Goal: Task Accomplishment & Management: Manage account settings

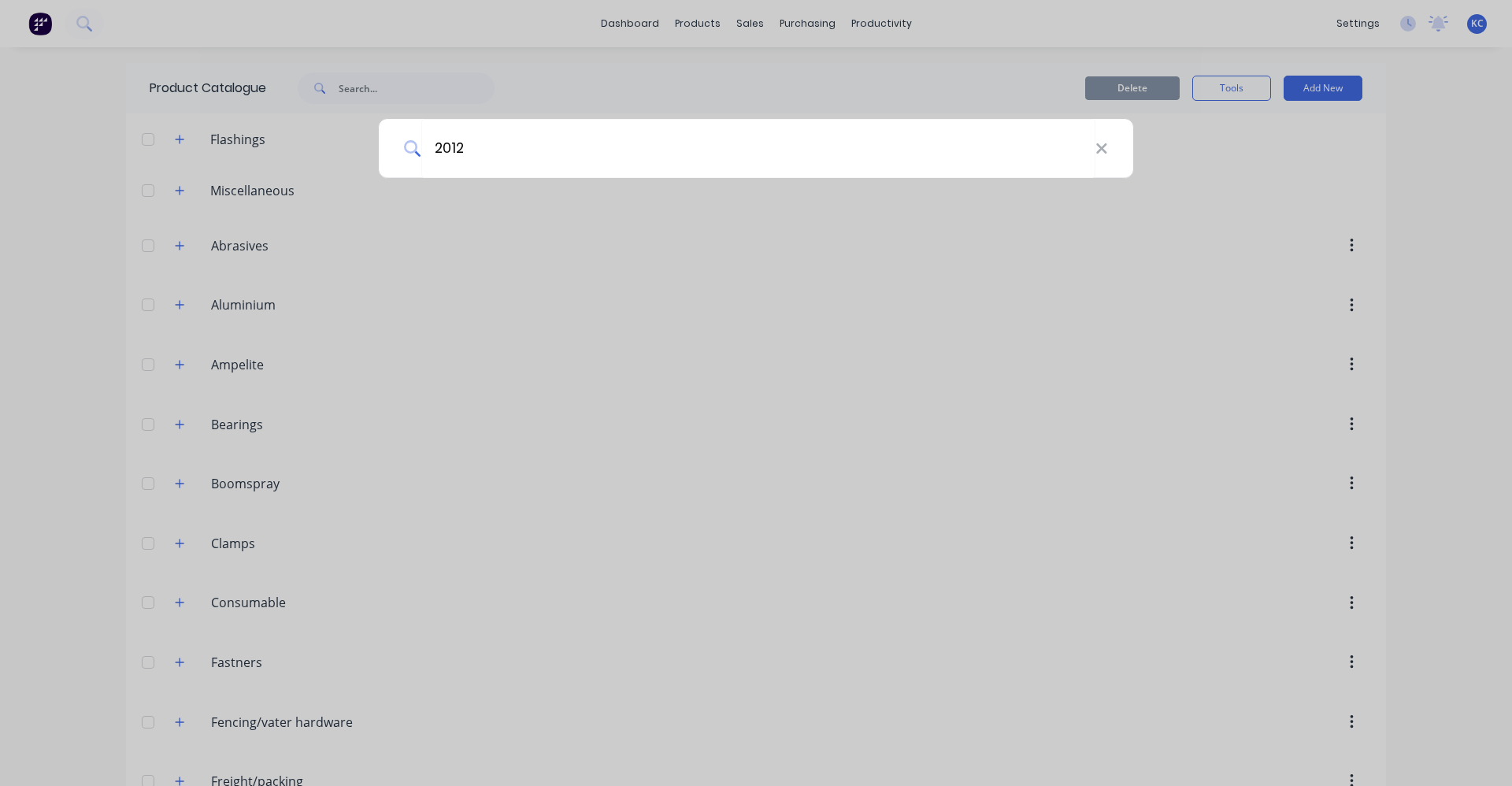
type input "2012"
click at [1109, 154] on div "2012" at bounding box center [755, 148] width 754 height 59
click at [1104, 153] on icon at bounding box center [1102, 148] width 13 height 17
type input "2012-3.30"
click at [1099, 150] on icon at bounding box center [1101, 148] width 10 height 10
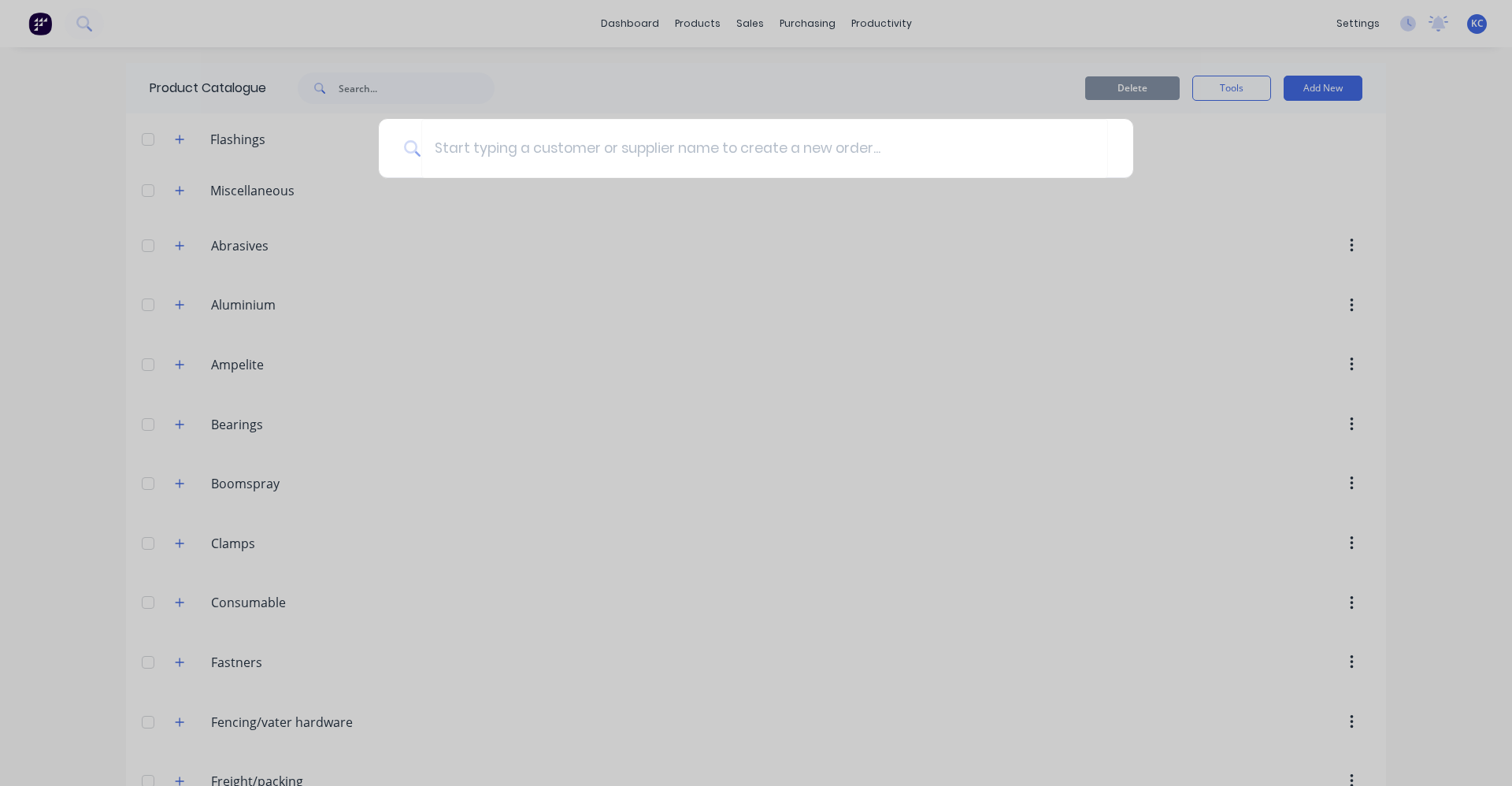
click at [1109, 150] on div at bounding box center [755, 148] width 754 height 59
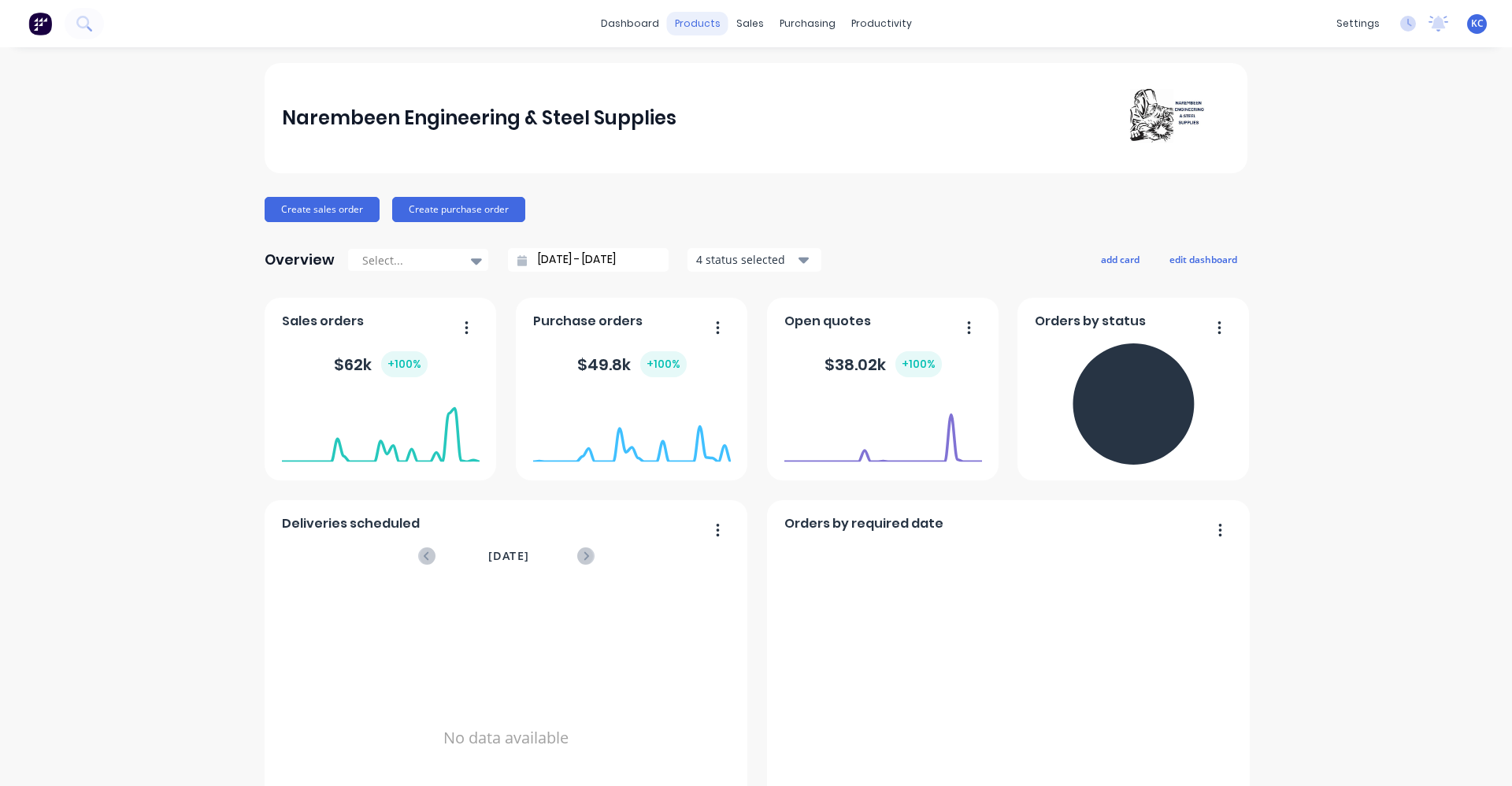
click at [698, 28] on div "products" at bounding box center [697, 24] width 62 height 24
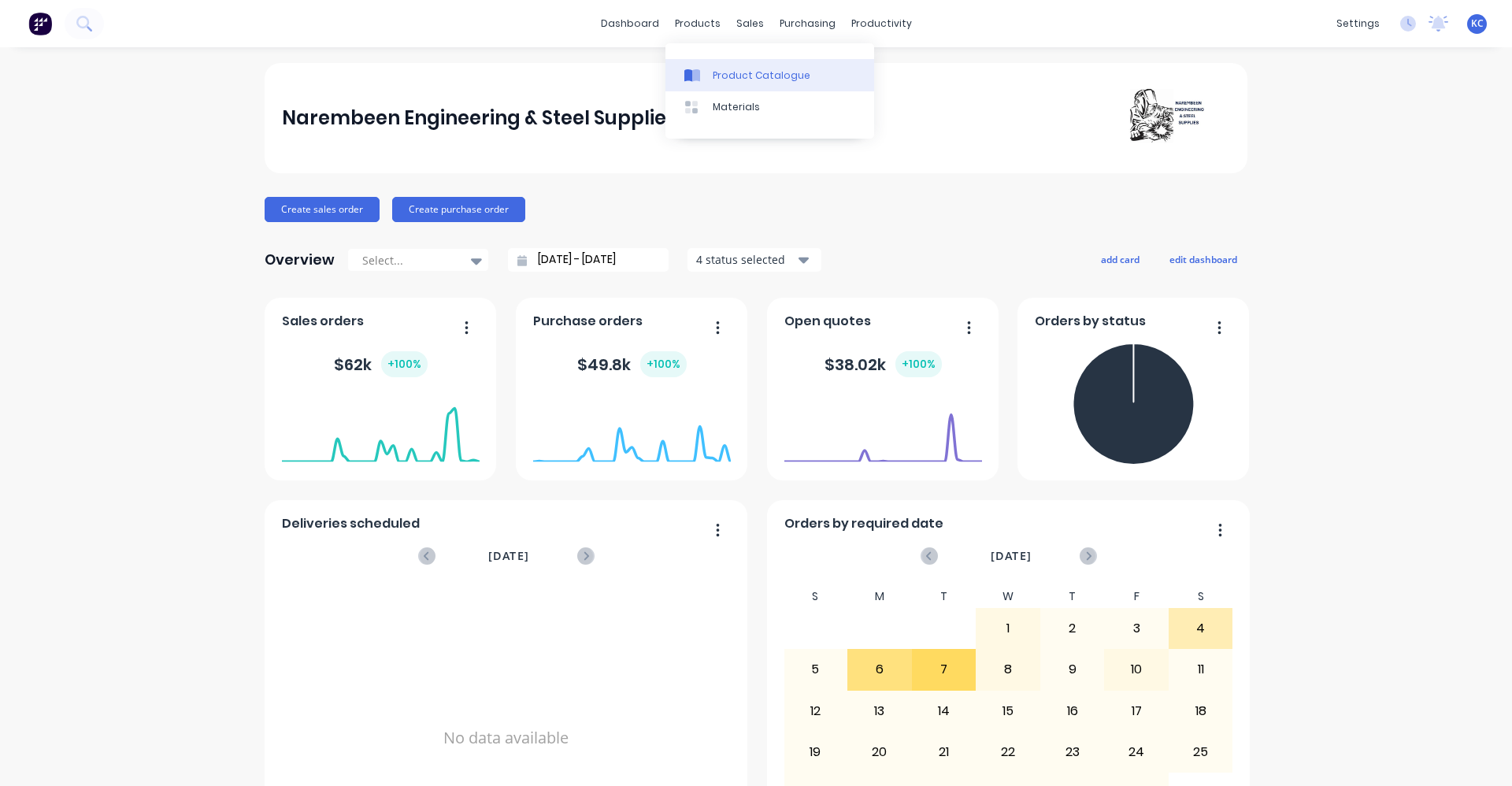
click at [712, 79] on div "Product Catalogue" at bounding box center [761, 76] width 97 height 14
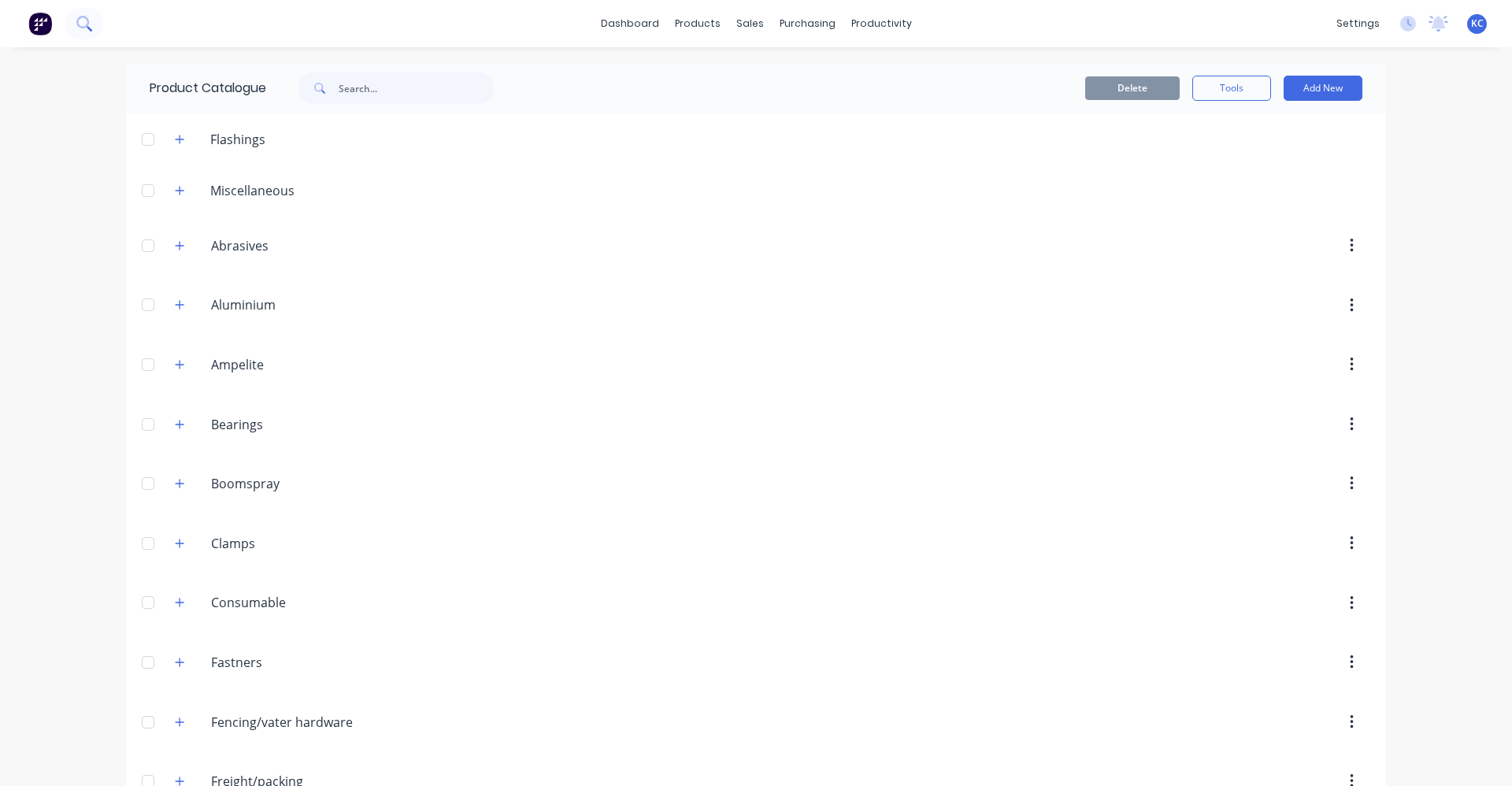
click at [80, 16] on icon at bounding box center [83, 23] width 15 height 15
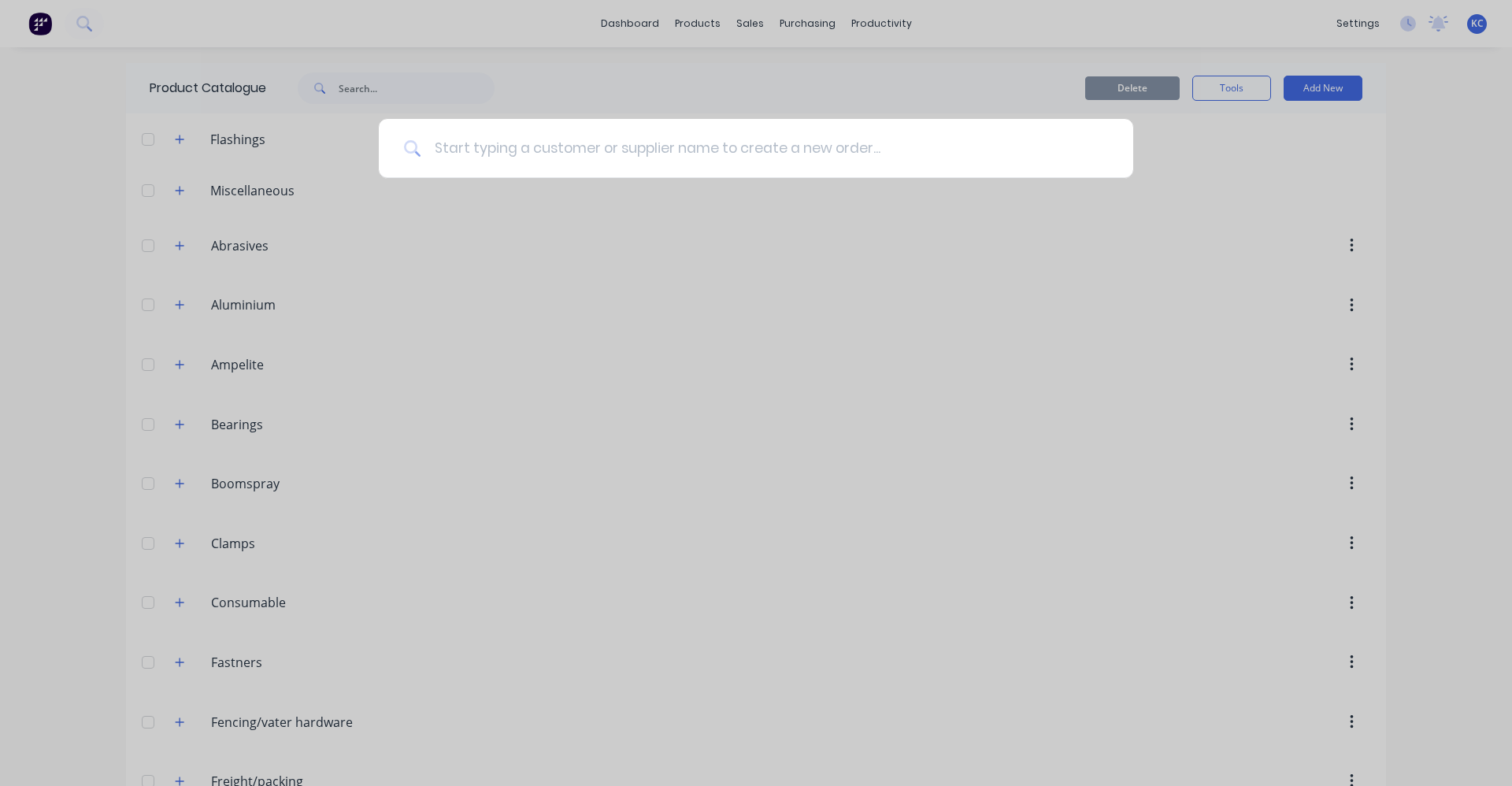
click at [640, 148] on input at bounding box center [764, 148] width 686 height 59
type input "2012"
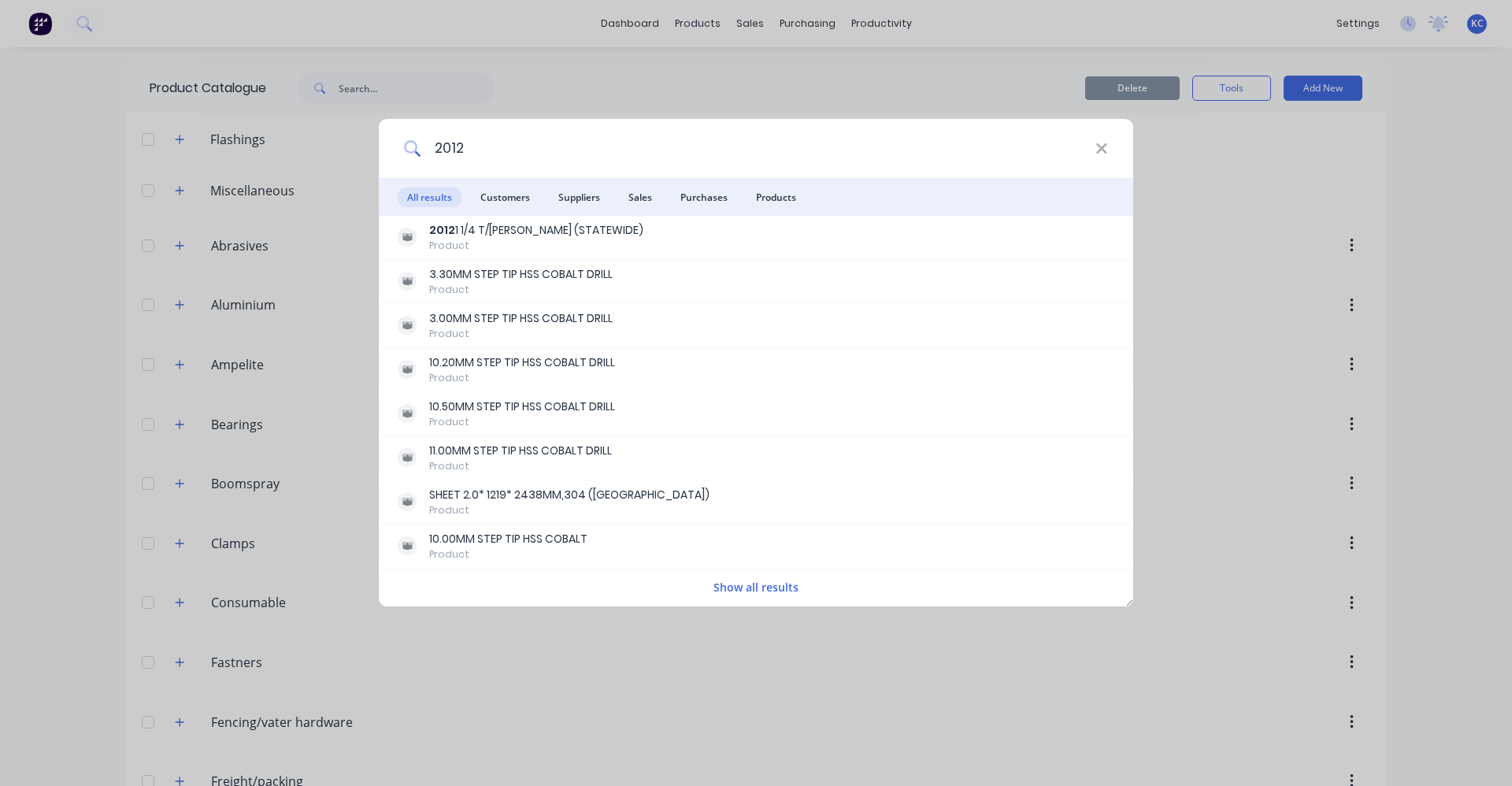
drag, startPoint x: 492, startPoint y: 152, endPoint x: 420, endPoint y: 144, distance: 72.4
click at [421, 144] on input "2012" at bounding box center [758, 148] width 675 height 59
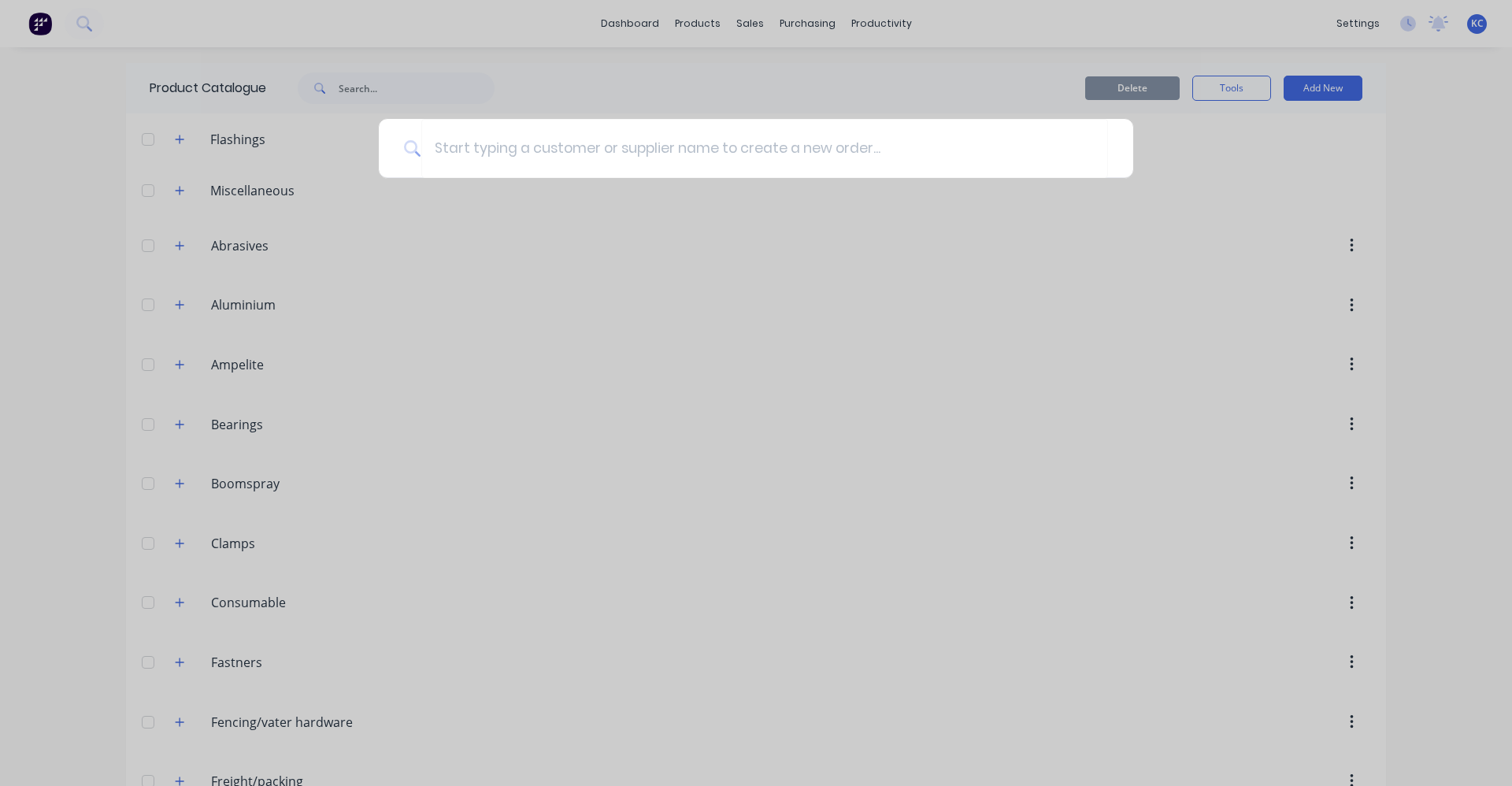
click at [860, 94] on div at bounding box center [756, 393] width 1512 height 786
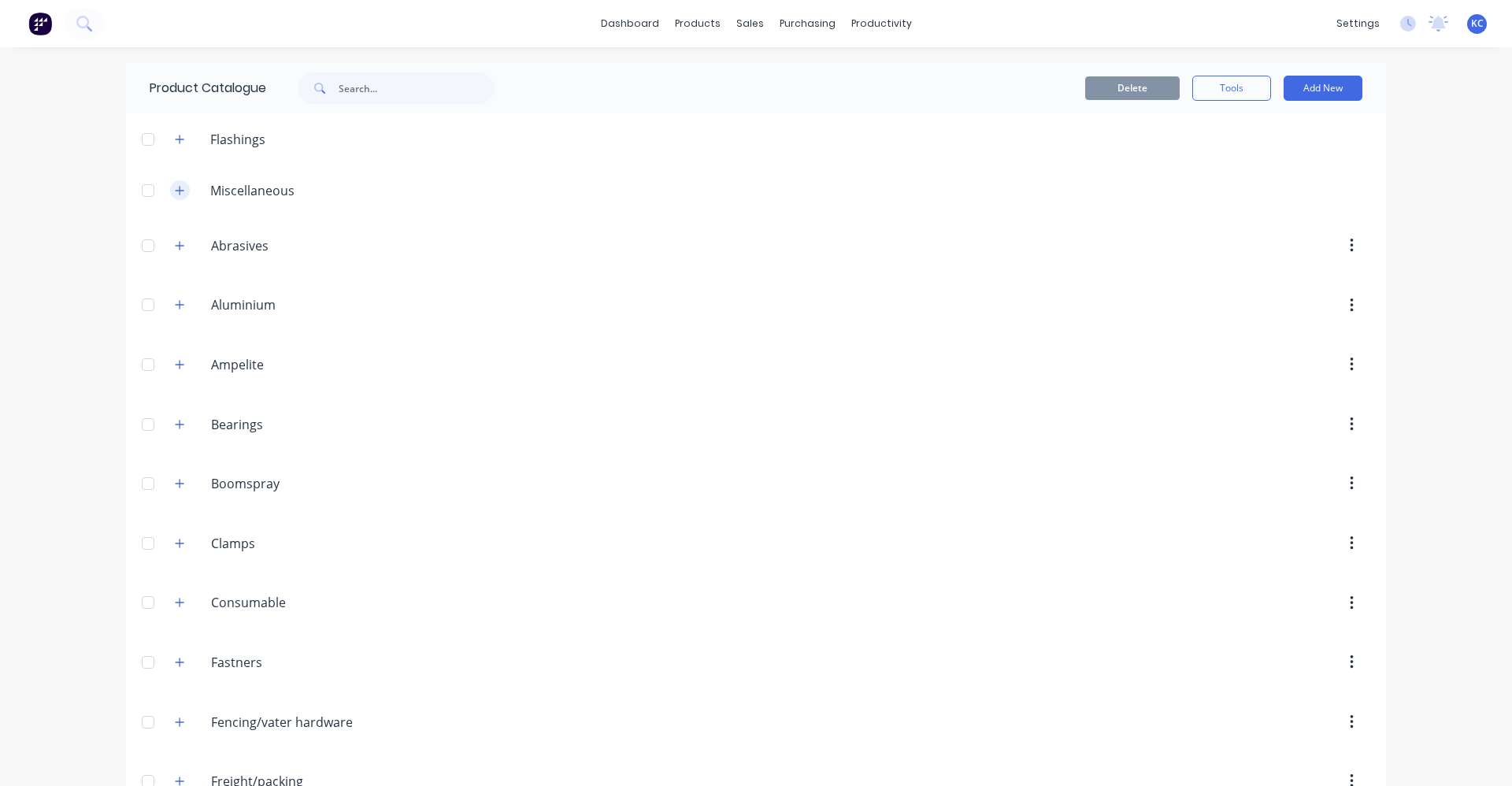
click at [176, 187] on icon "button" at bounding box center [180, 190] width 10 height 11
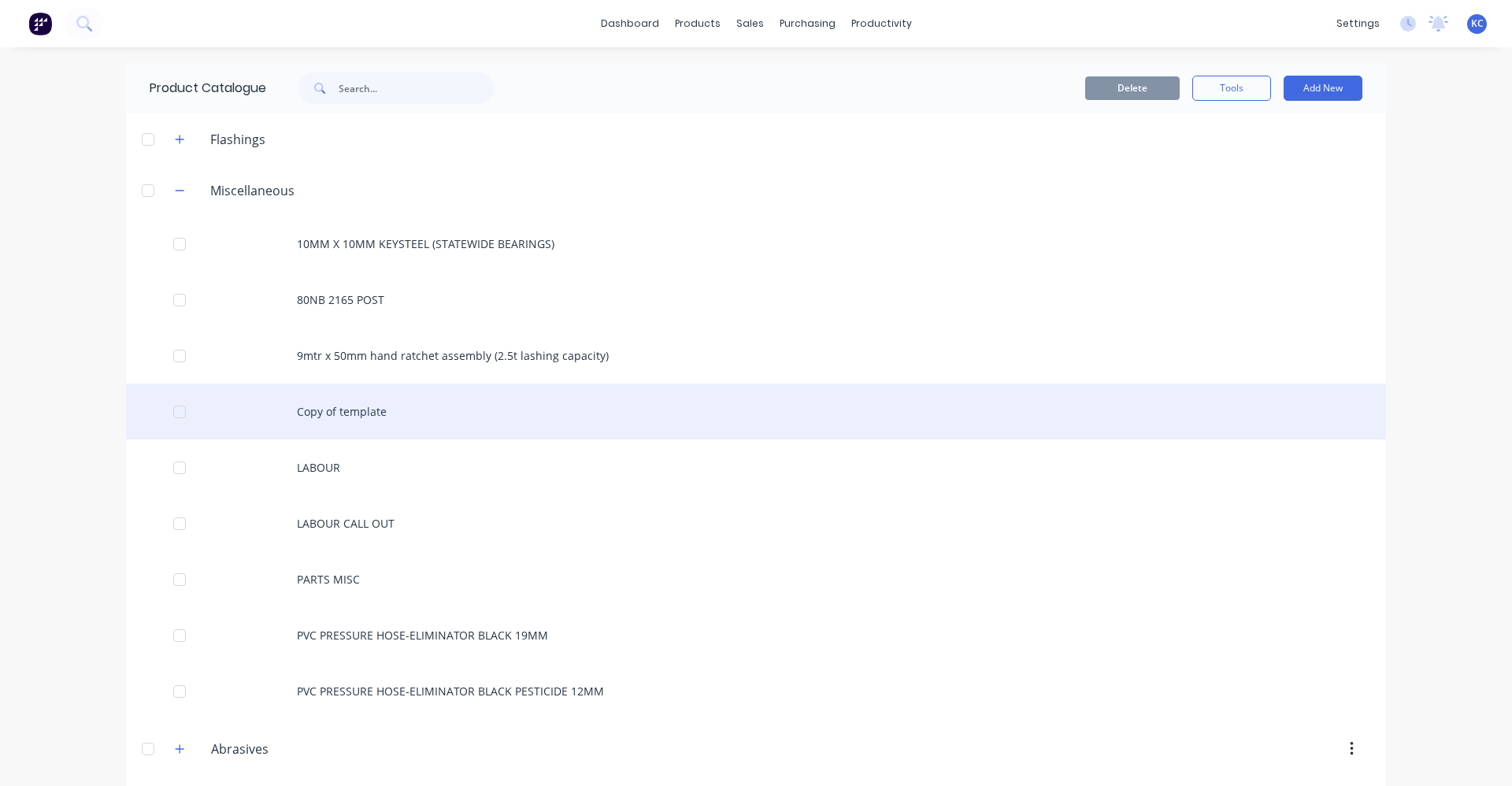
click at [407, 409] on div "Copy of template" at bounding box center [756, 411] width 1260 height 56
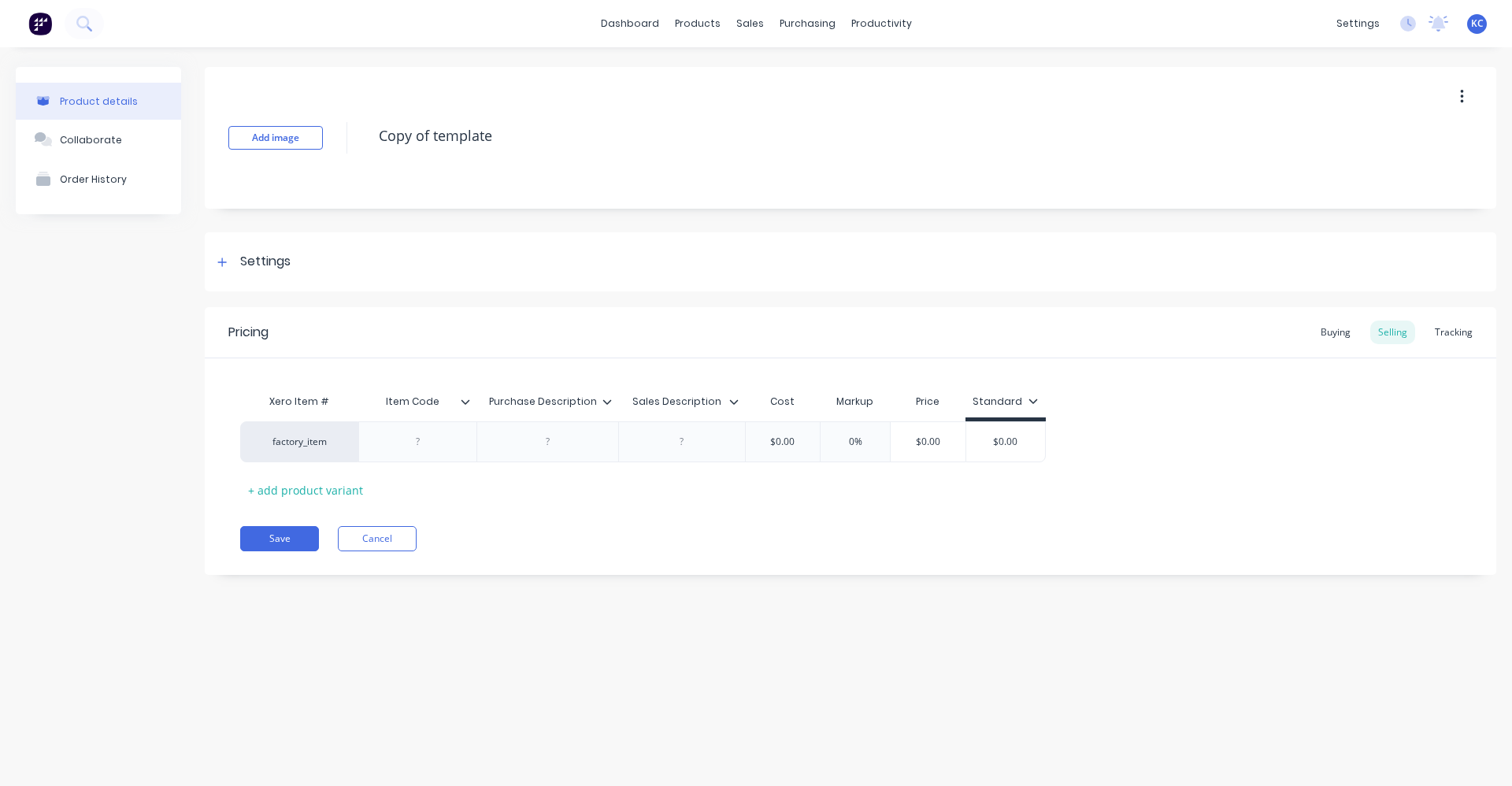
click at [1460, 95] on icon "button" at bounding box center [1462, 96] width 4 height 17
click at [1400, 135] on span "Duplicate" at bounding box center [1404, 138] width 118 height 17
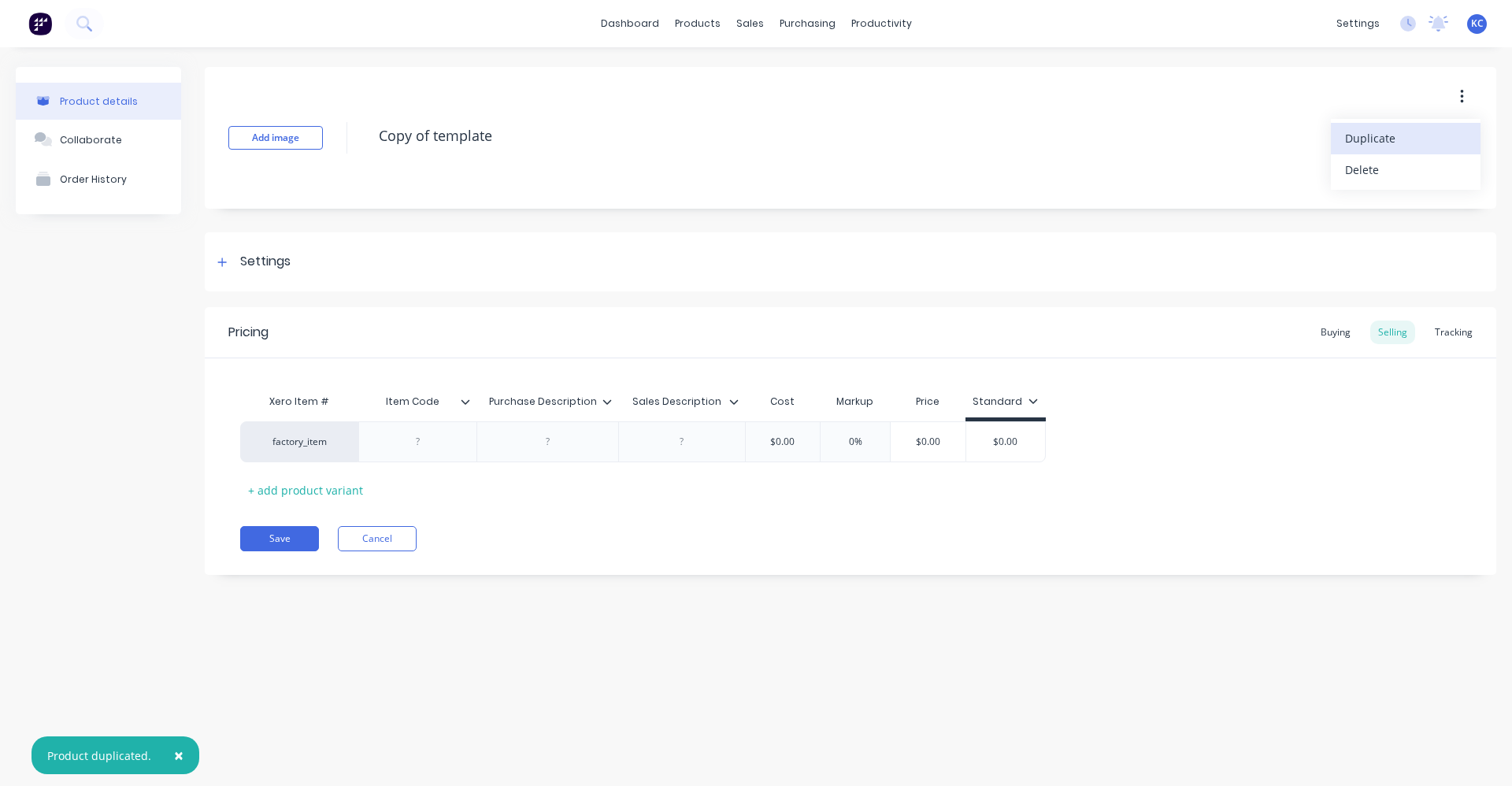
click at [1400, 135] on span "Duplicate" at bounding box center [1404, 138] width 118 height 17
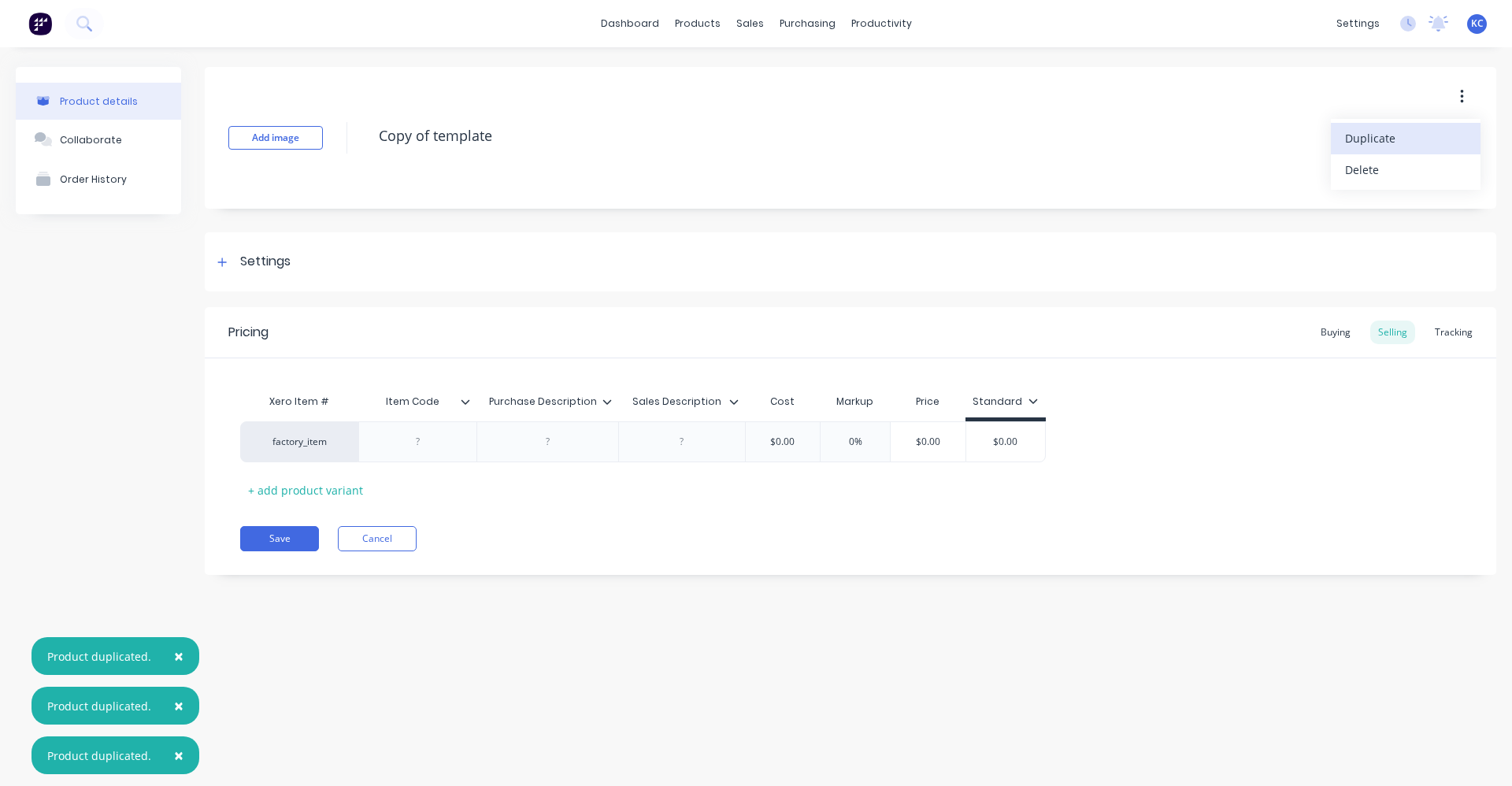
click at [1400, 135] on span "Duplicate" at bounding box center [1404, 138] width 118 height 17
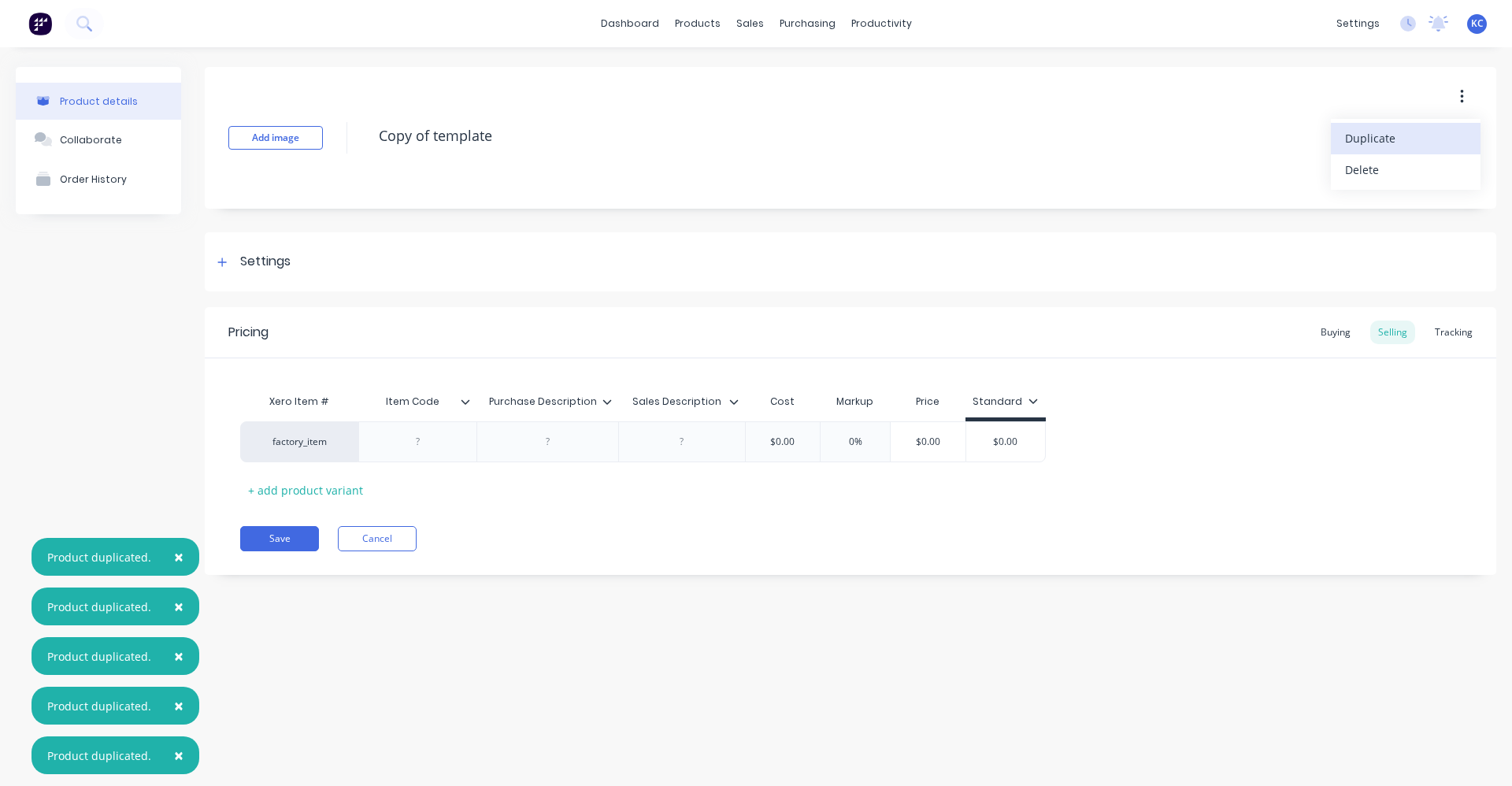
click at [1400, 135] on span "Duplicate" at bounding box center [1404, 138] width 118 height 17
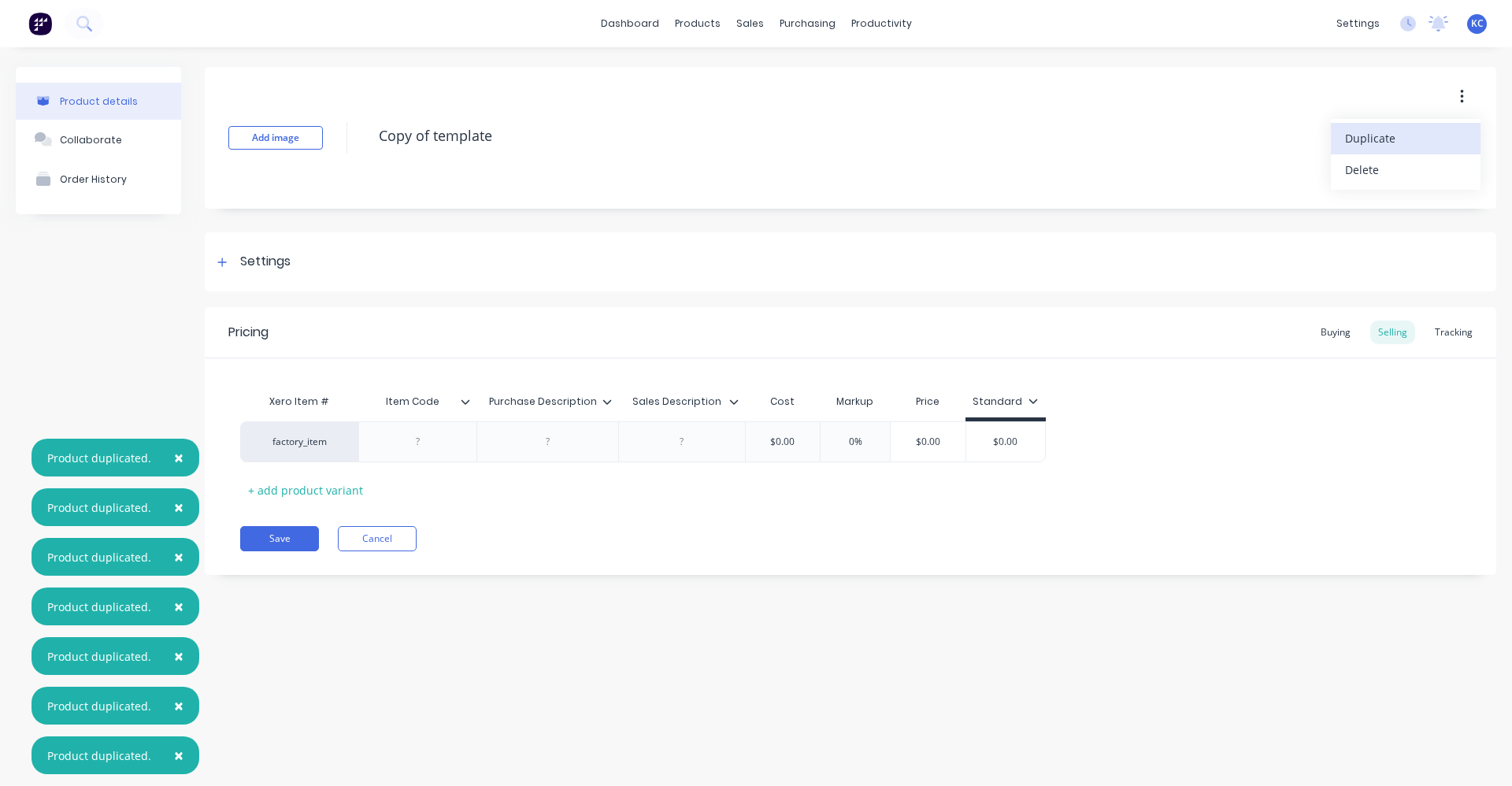
click at [1400, 135] on span "Duplicate" at bounding box center [1404, 138] width 118 height 17
click at [633, 25] on link "dashboard" at bounding box center [630, 24] width 75 height 24
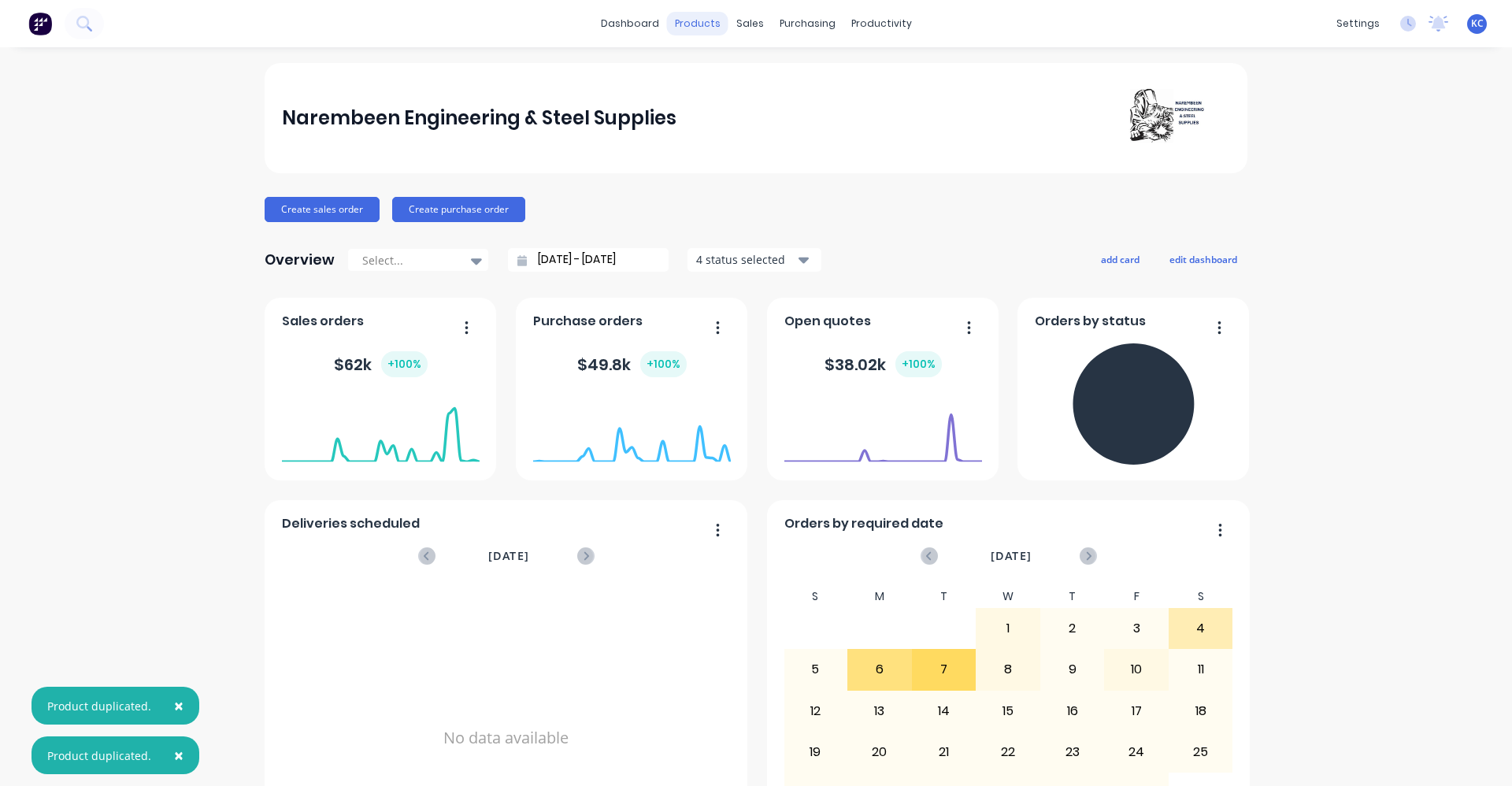
click at [696, 21] on div "products" at bounding box center [697, 24] width 62 height 24
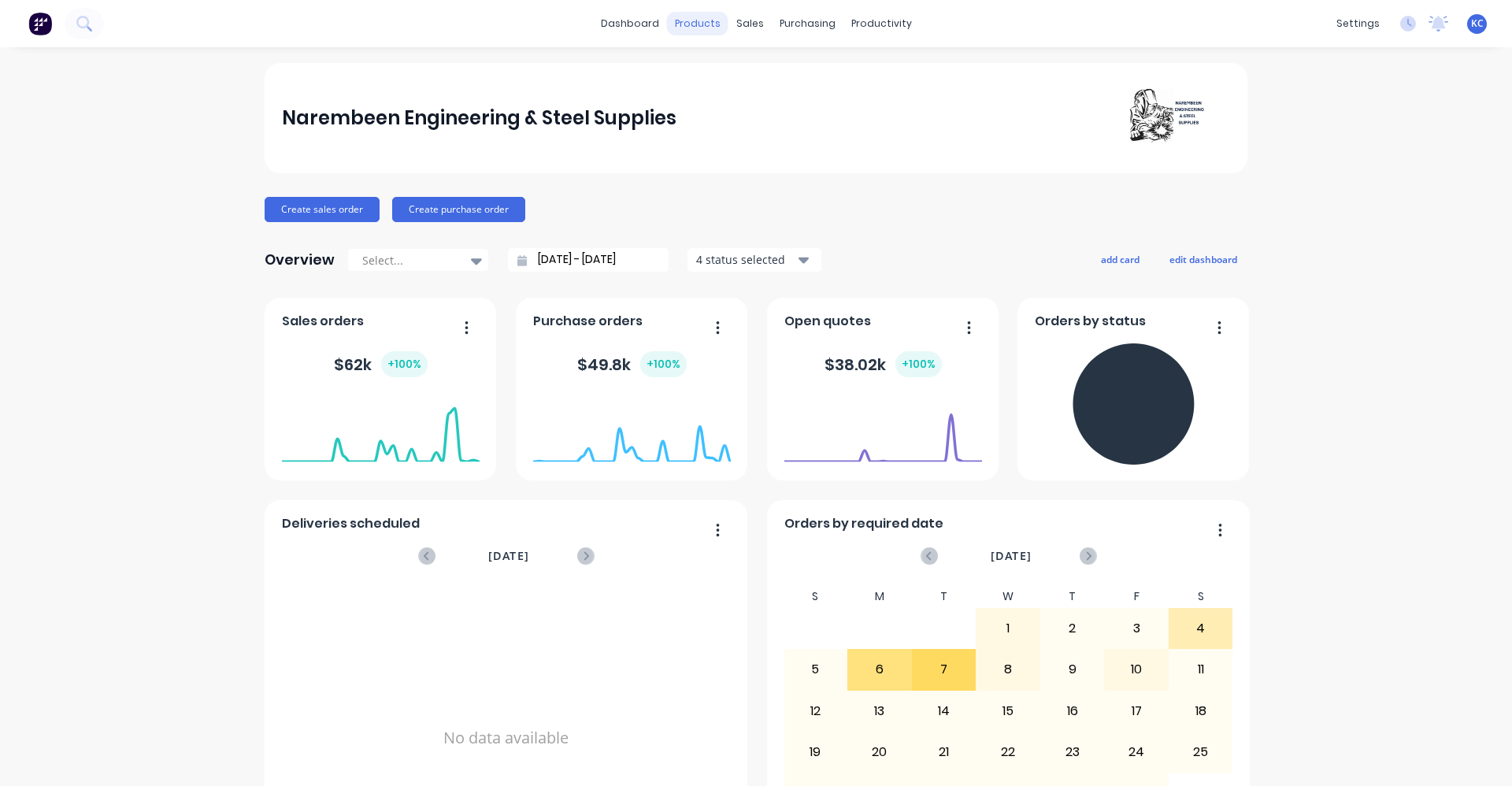
click at [683, 27] on div "products" at bounding box center [697, 24] width 62 height 24
click at [693, 23] on div "products" at bounding box center [697, 24] width 62 height 24
drag, startPoint x: 693, startPoint y: 23, endPoint x: 666, endPoint y: 76, distance: 59.5
click at [666, 77] on div "Narembeen Engineering & Steel Supplies" at bounding box center [755, 117] width 983 height 110
click at [691, 21] on div "products" at bounding box center [697, 24] width 62 height 24
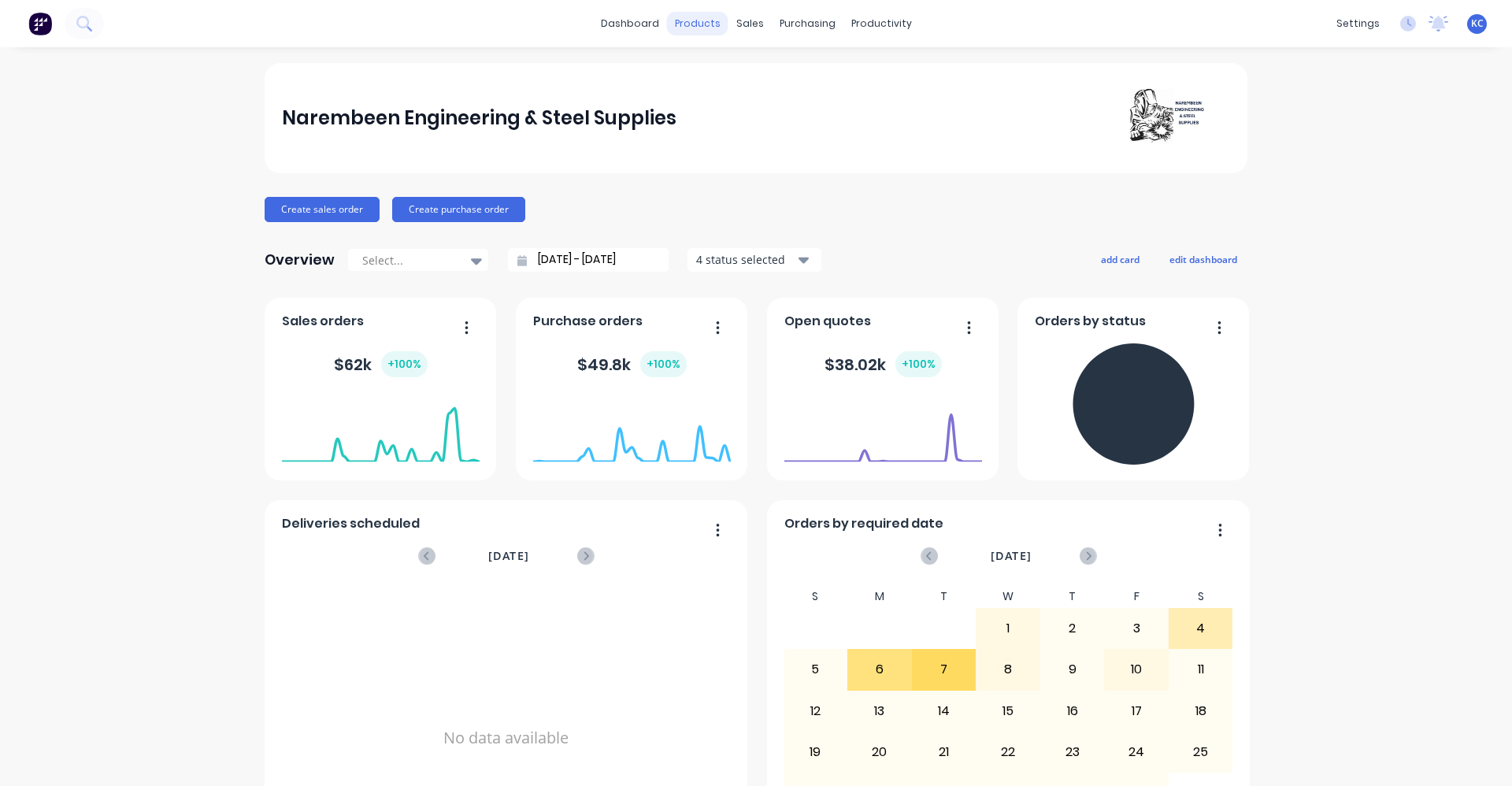
click at [697, 23] on div "products" at bounding box center [697, 24] width 62 height 24
click at [742, 25] on div "sales" at bounding box center [750, 24] width 44 height 24
click at [818, 19] on div "purchasing" at bounding box center [808, 24] width 72 height 24
click at [634, 17] on link "dashboard" at bounding box center [630, 24] width 75 height 24
click at [161, 200] on div "Narembeen Engineering & Steel Supplies Create sales order Create purchase order…" at bounding box center [756, 474] width 1512 height 823
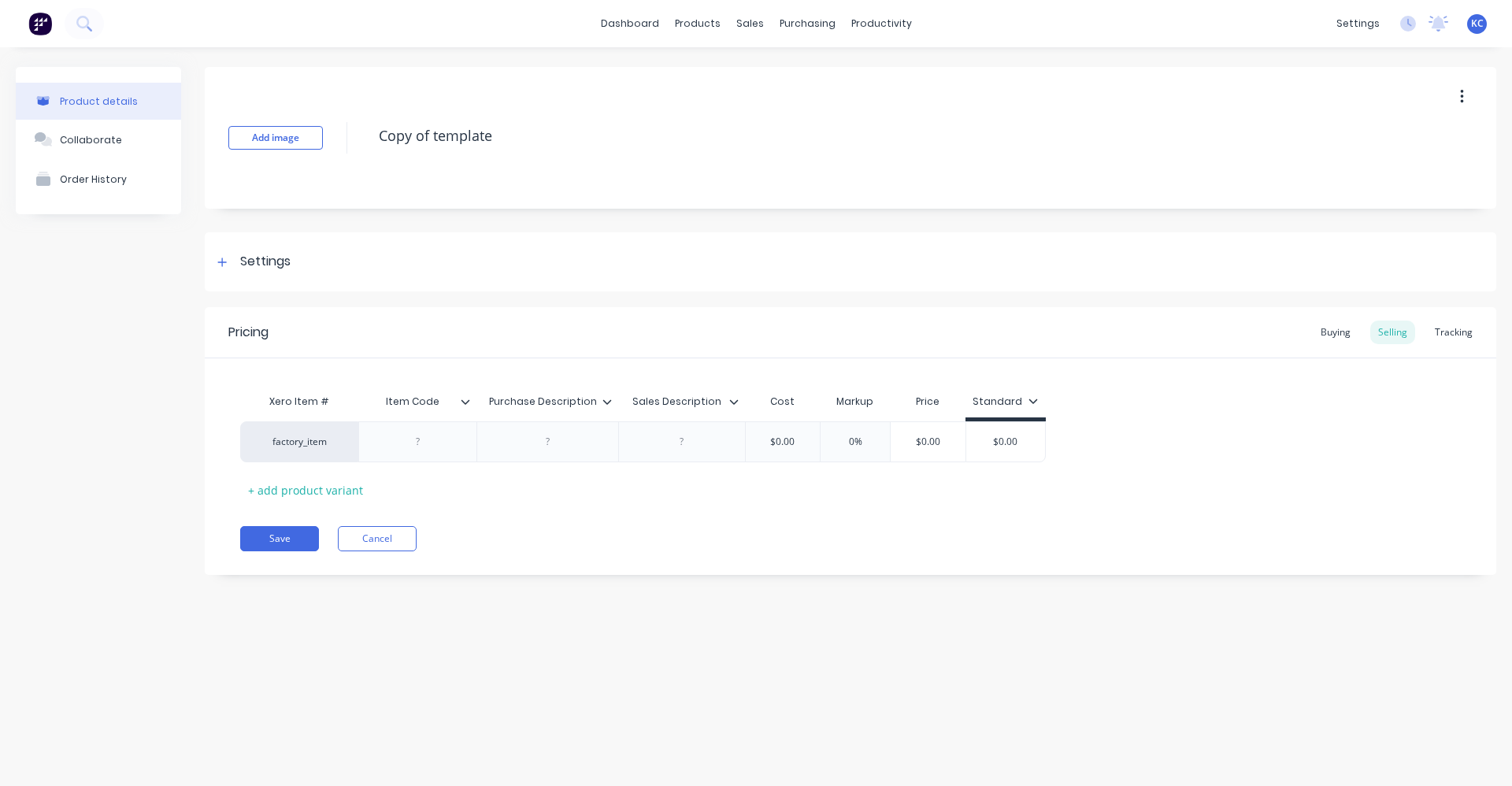
type textarea "x"
click at [636, 21] on link "dashboard" at bounding box center [630, 24] width 75 height 24
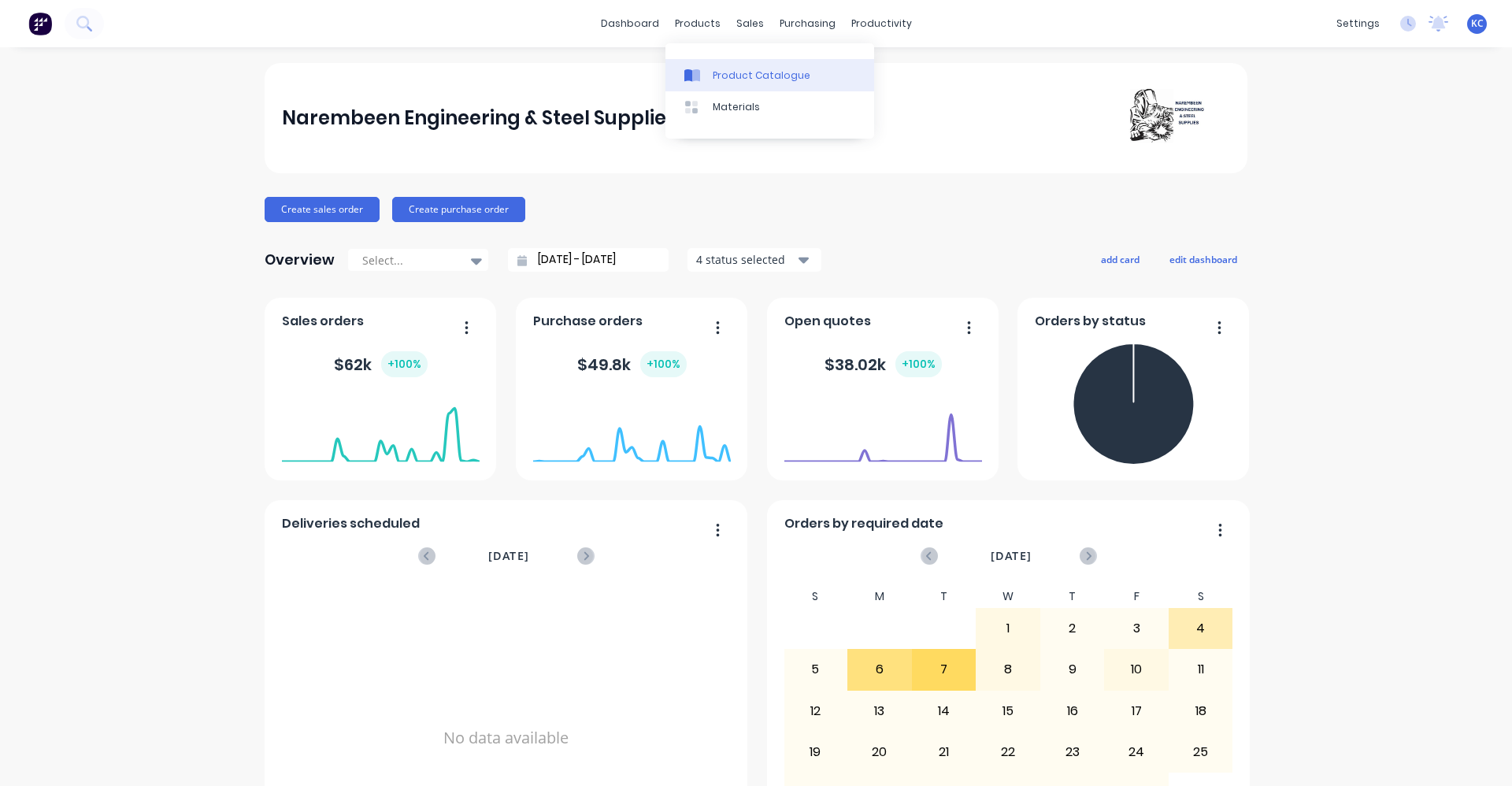
click at [784, 69] on div "Product Catalogue" at bounding box center [761, 76] width 97 height 14
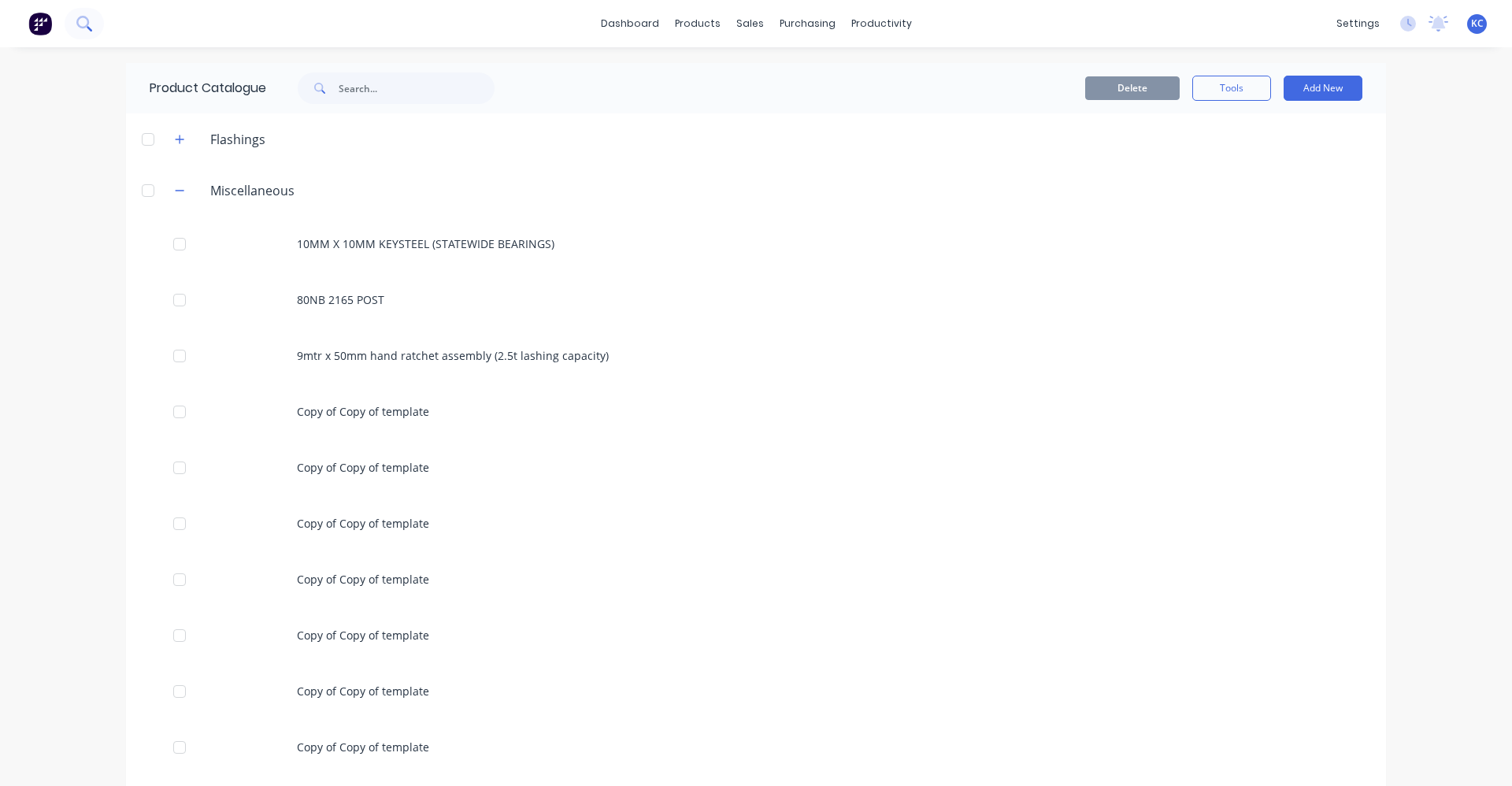
click at [82, 20] on icon at bounding box center [83, 23] width 15 height 15
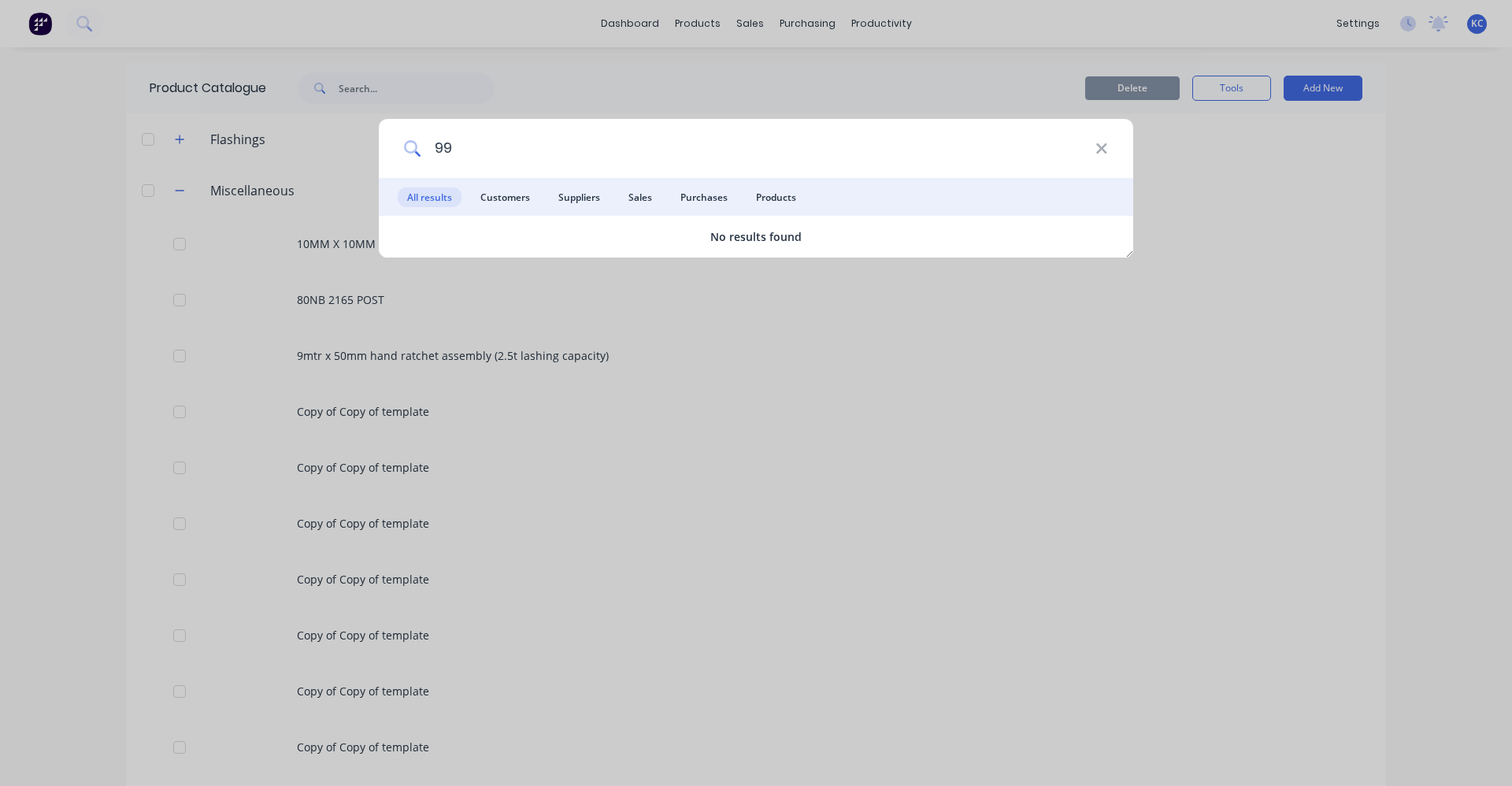
type input "9"
type input "2"
type input "1/2 CO5"
drag, startPoint x: 485, startPoint y: 146, endPoint x: 338, endPoint y: 154, distance: 147.2
click at [338, 154] on div "1/2 CO5 All results Customers Suppliers Sales Purchases Products No results fou…" at bounding box center [756, 393] width 1512 height 786
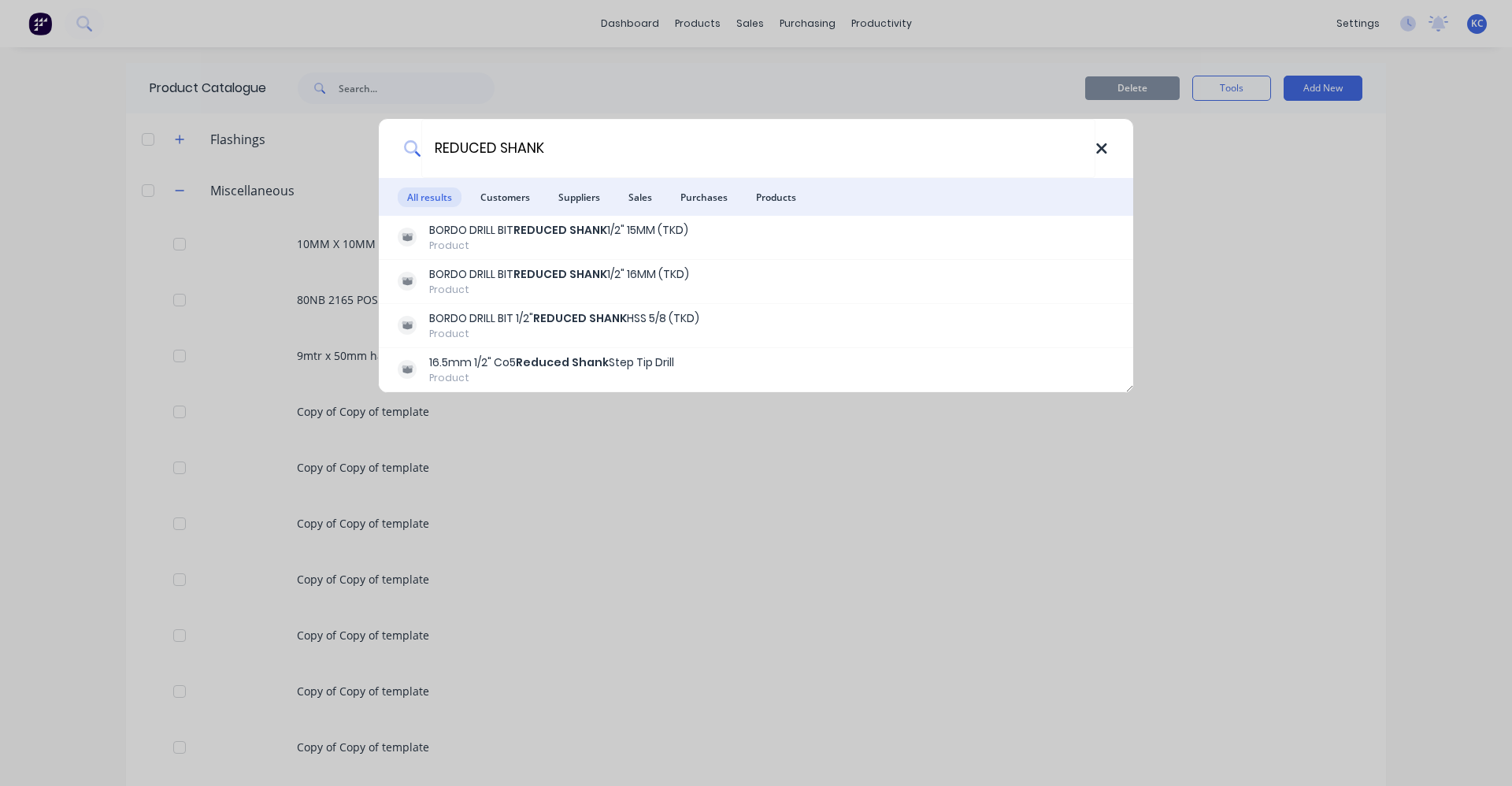
type input "REDUCED SHANK"
click at [1105, 148] on icon at bounding box center [1102, 148] width 13 height 17
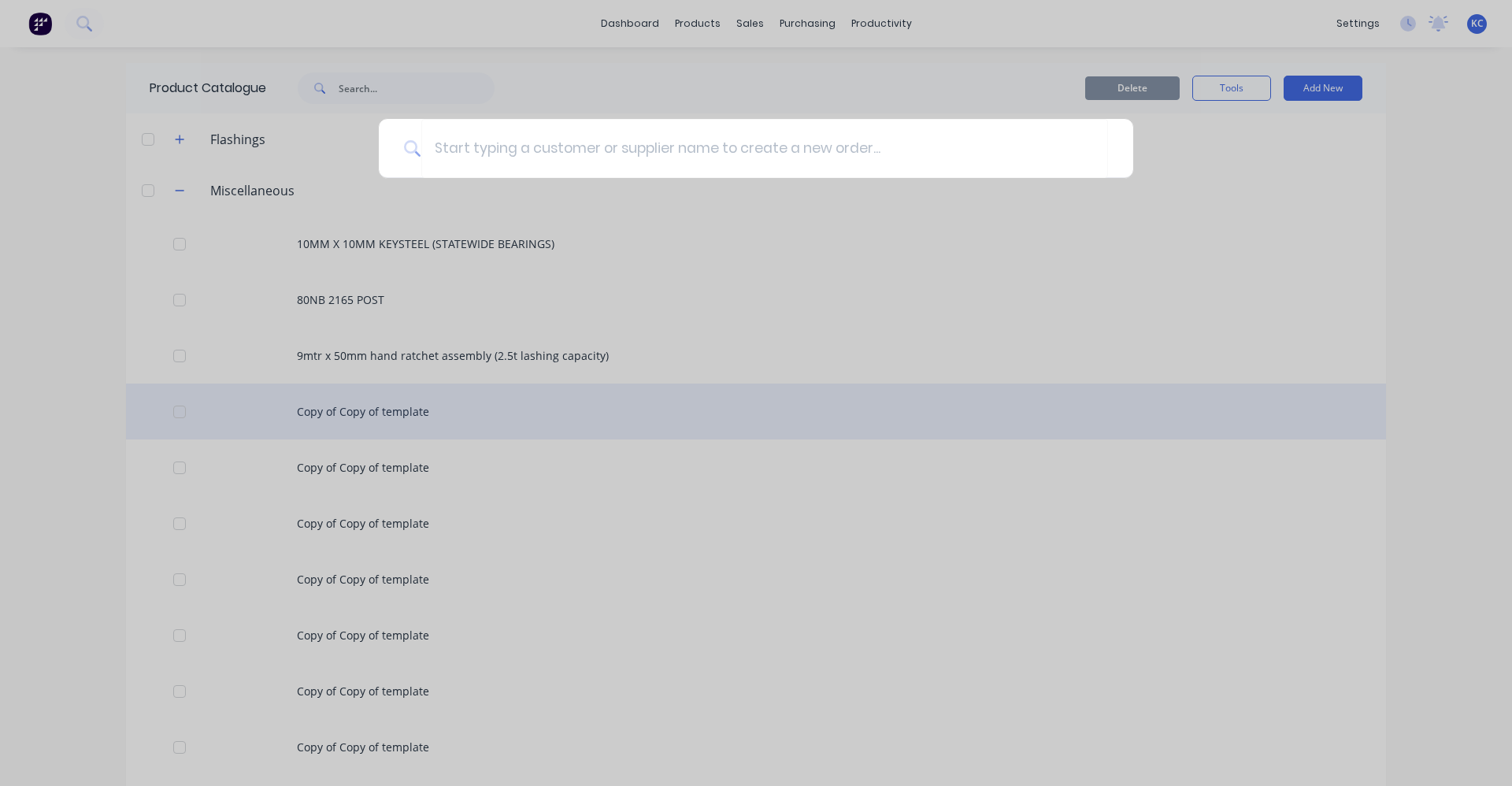
click at [1039, 390] on div at bounding box center [756, 393] width 1512 height 786
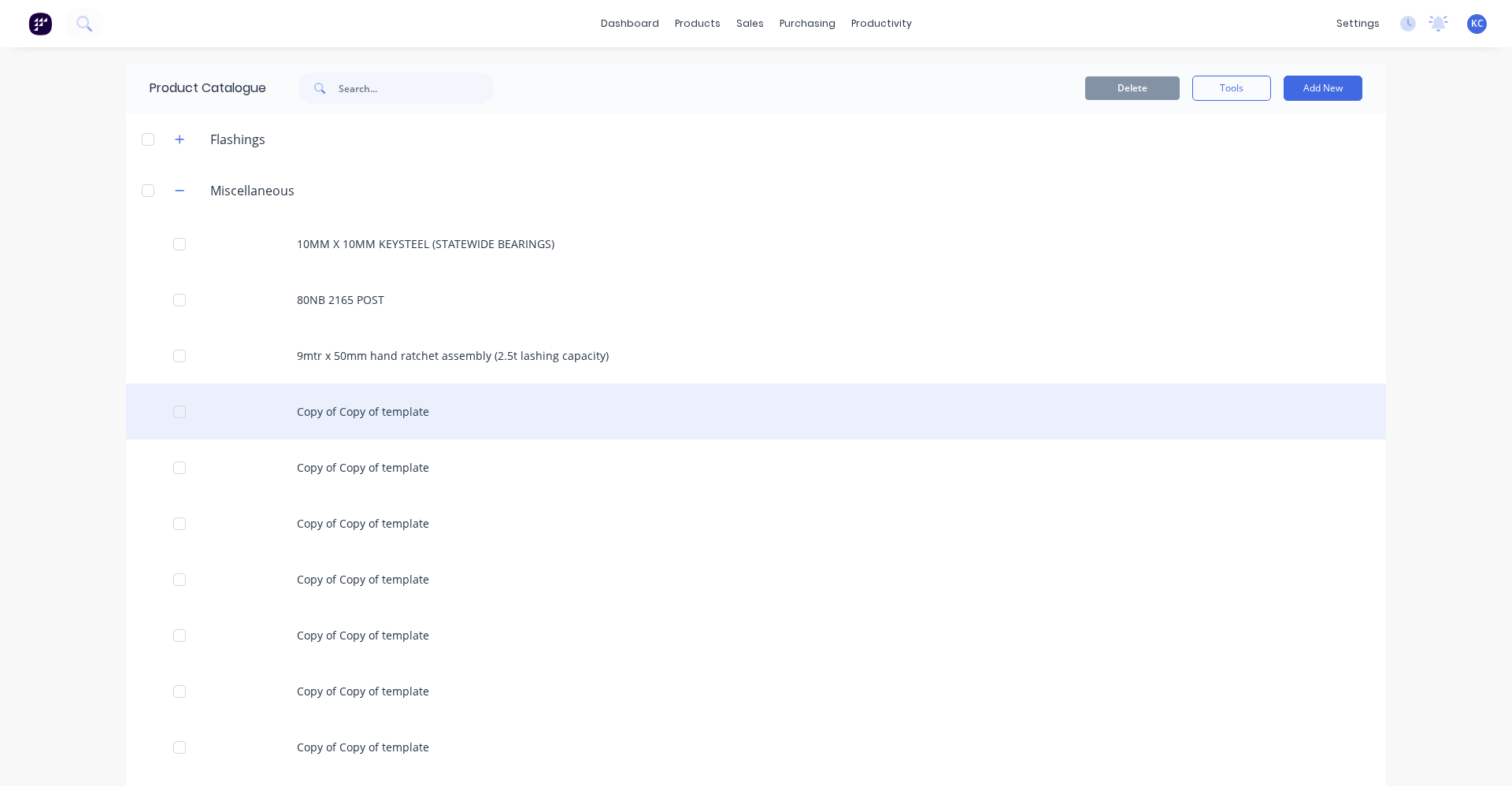
click at [414, 413] on div "Copy of Copy of template" at bounding box center [756, 411] width 1260 height 56
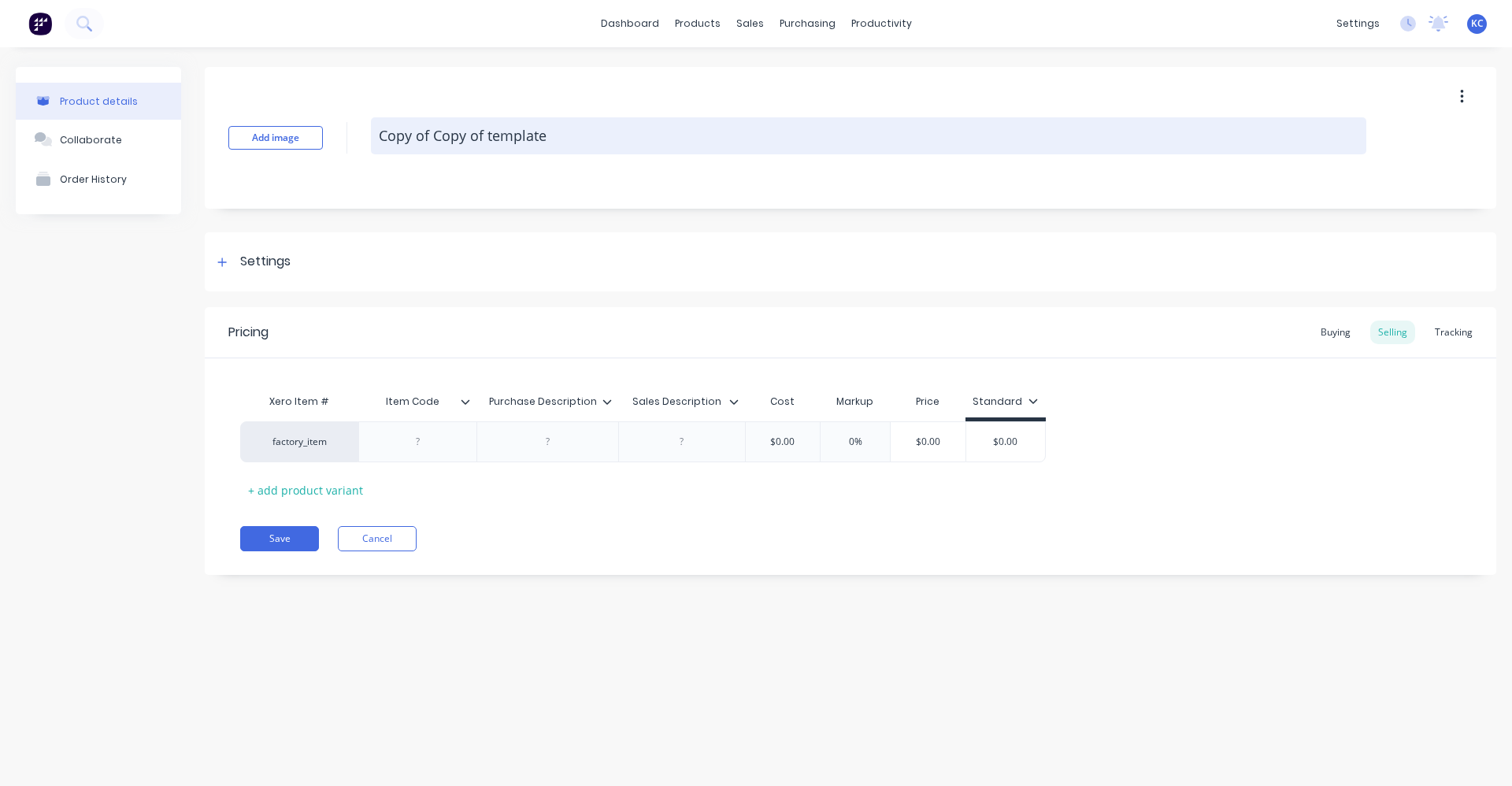
type textarea "x"
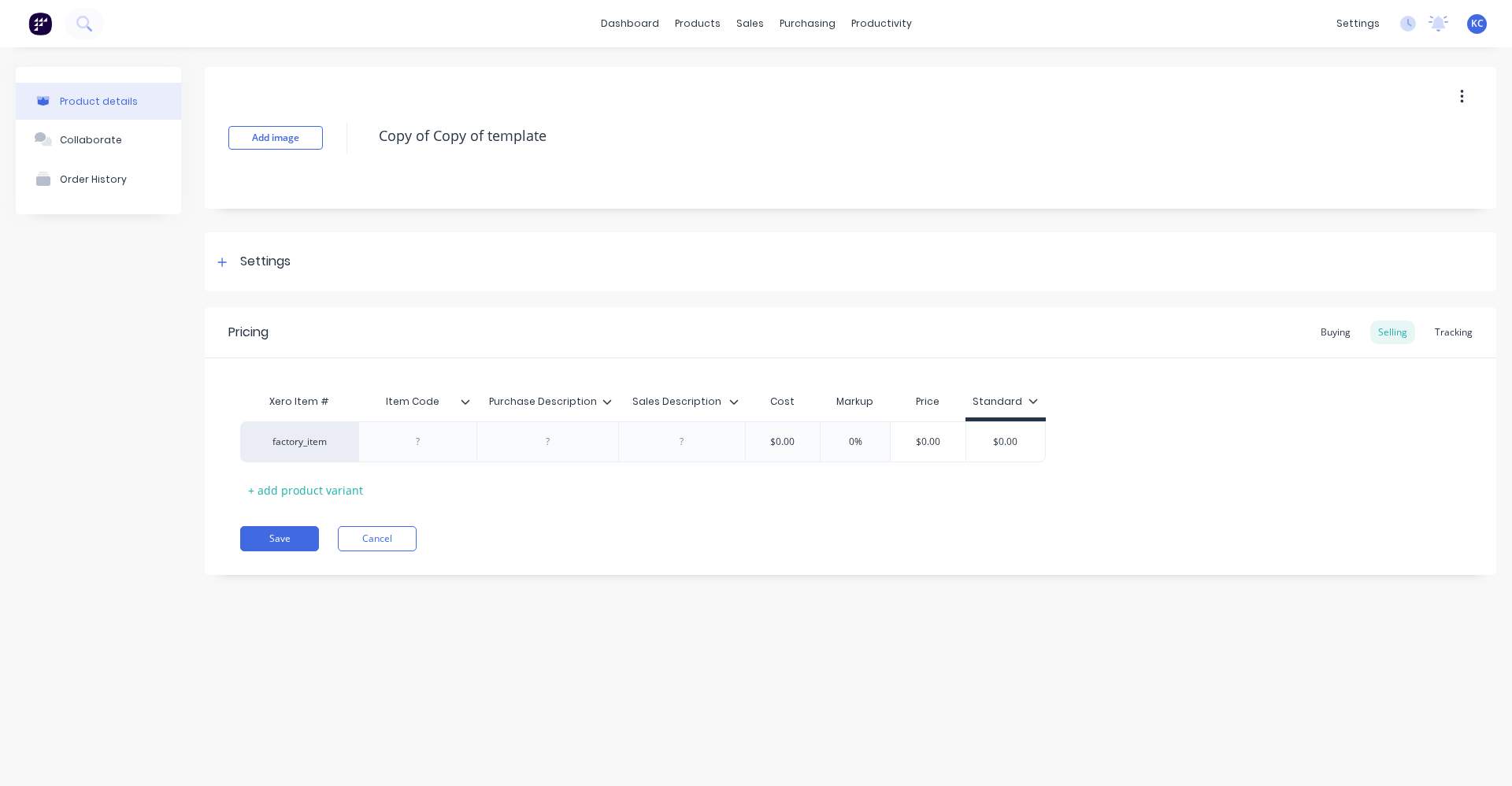
drag, startPoint x: 559, startPoint y: 128, endPoint x: 349, endPoint y: 121, distance: 210.1
click at [349, 121] on div "Add image Copy of Copy of template" at bounding box center [850, 137] width 1291 height 142
type textarea "4"
type textarea "x"
type textarea "4."
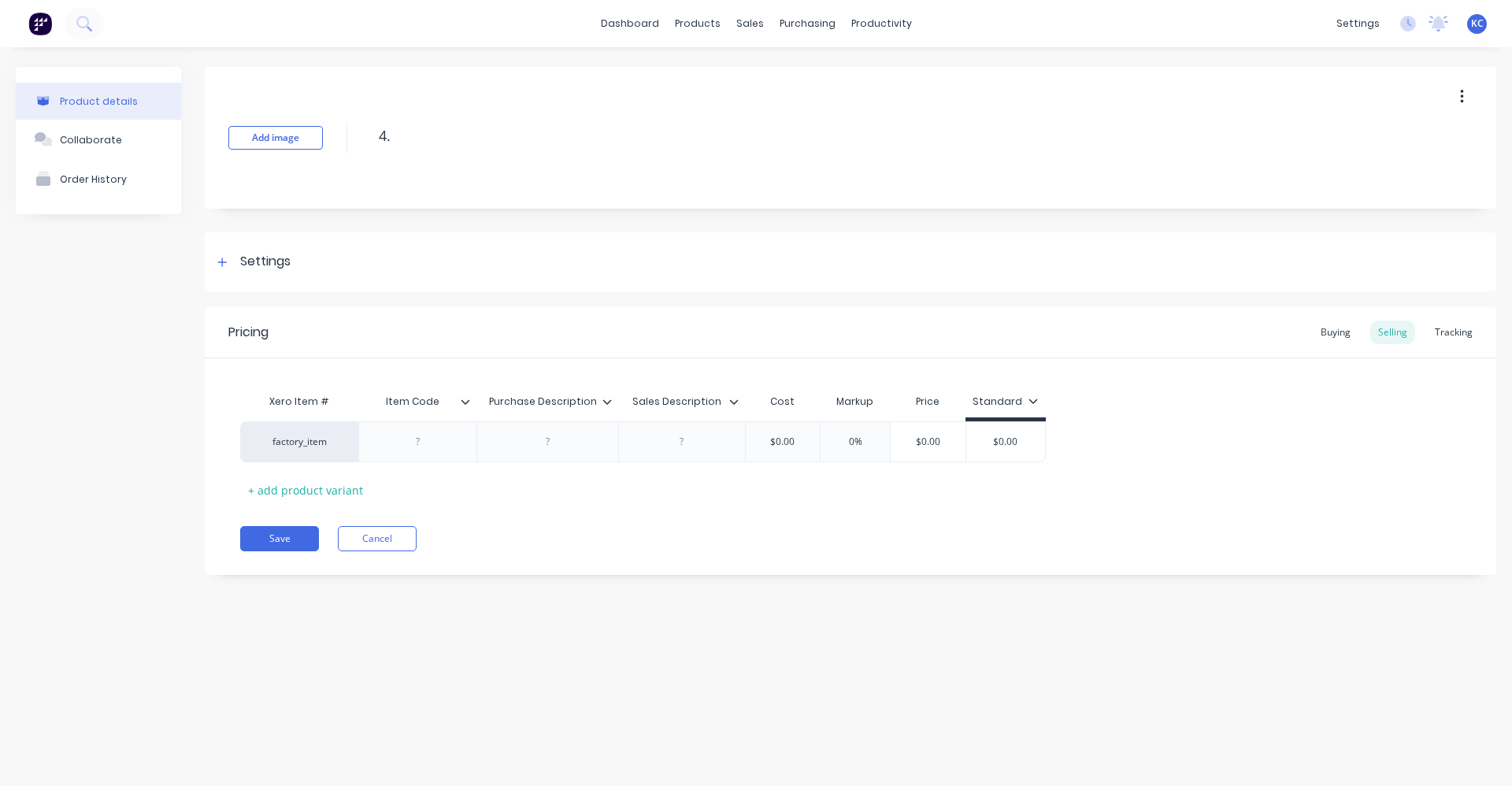
type textarea "x"
type textarea "4.0"
type textarea "x"
type textarea "4.00"
type textarea "x"
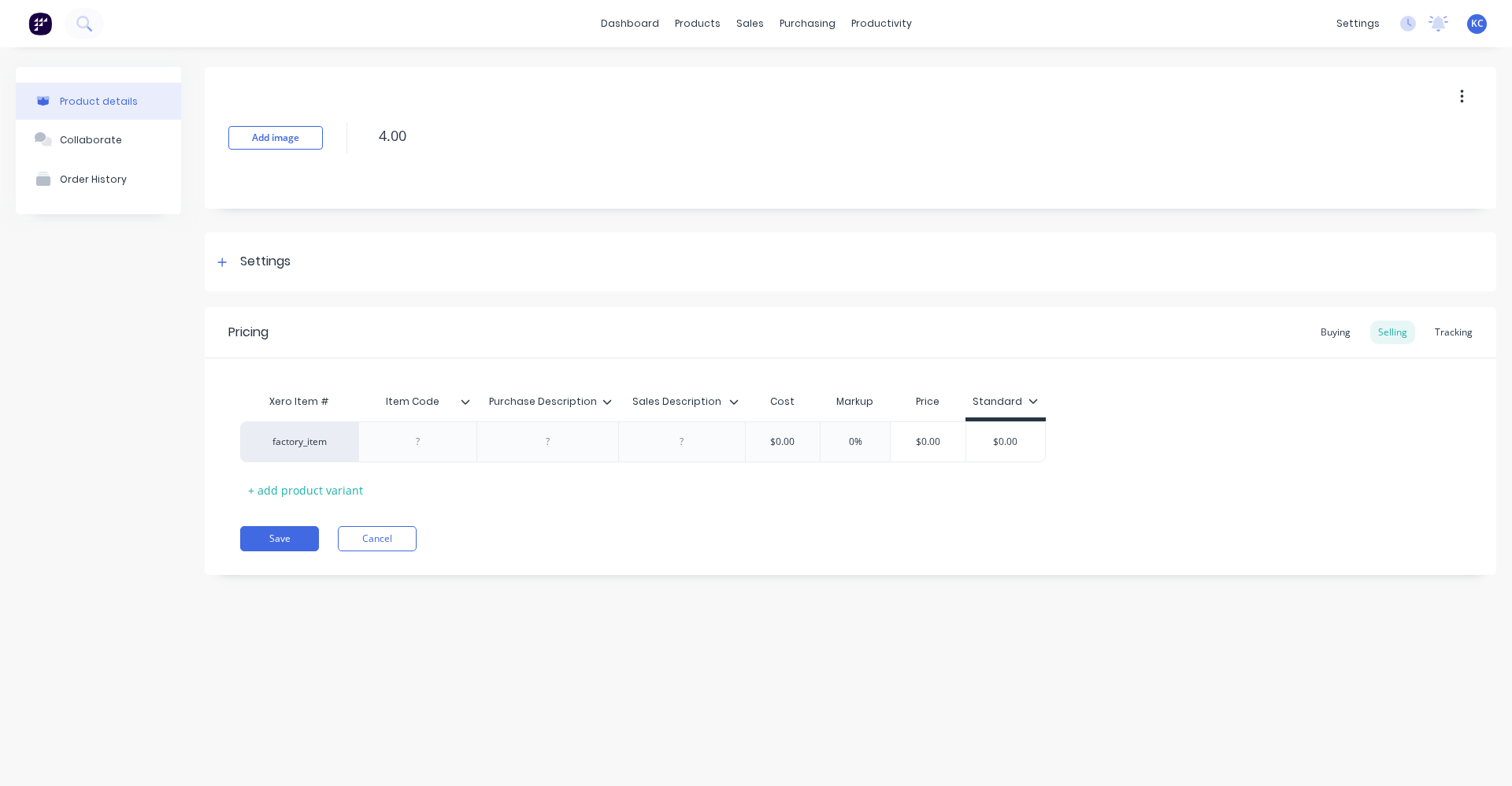
type textarea "4.00M"
type textarea "x"
type textarea "4.00MM"
type textarea "x"
type textarea "4.00MM"
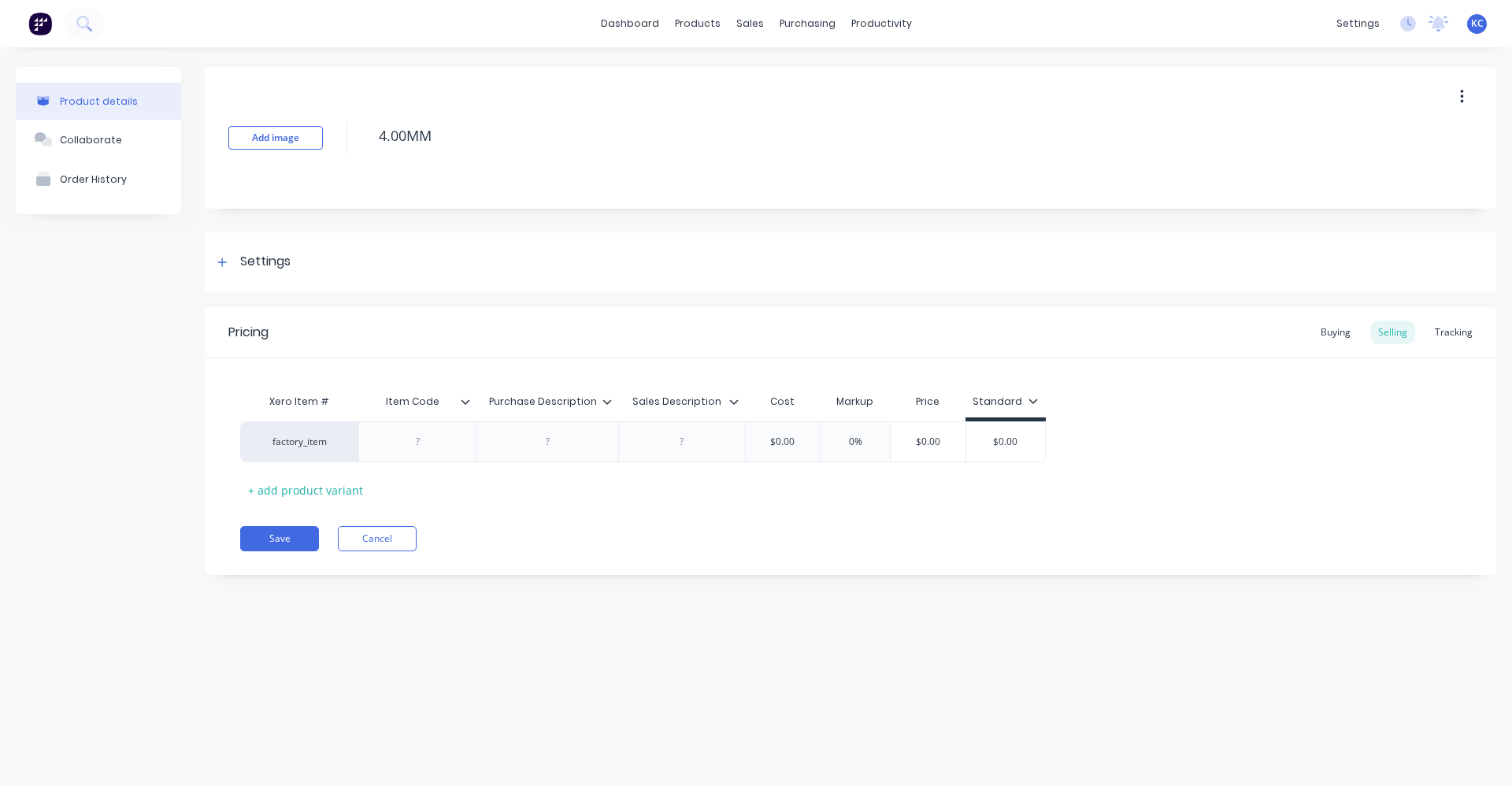
type textarea "x"
type textarea "4.00MM S"
type textarea "x"
type textarea "4.00MM ST"
type textarea "x"
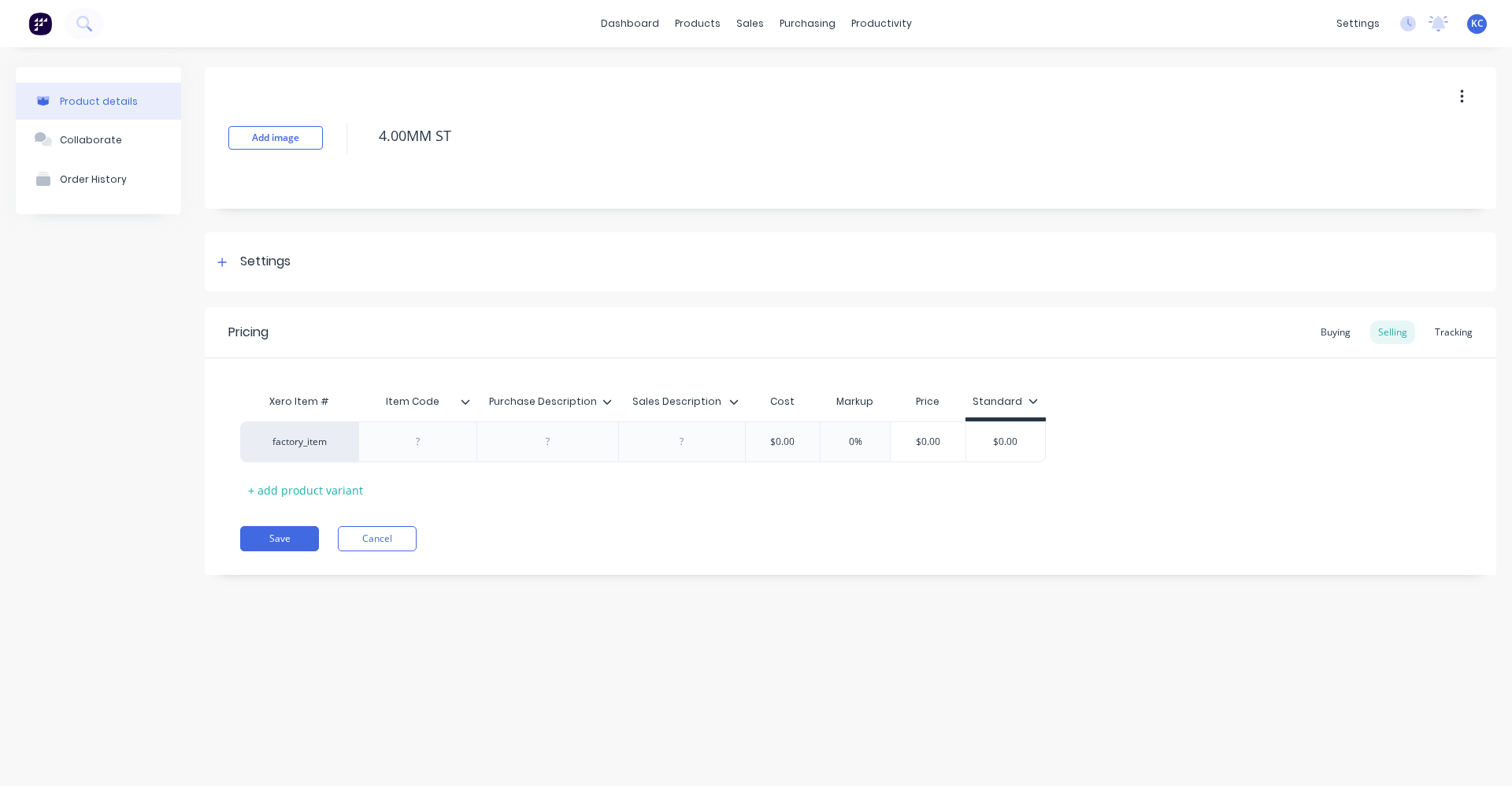
type textarea "4.00MM STE"
type textarea "x"
type textarea "4.00MM STEP"
type textarea "x"
type textarea "4.00MM STEP"
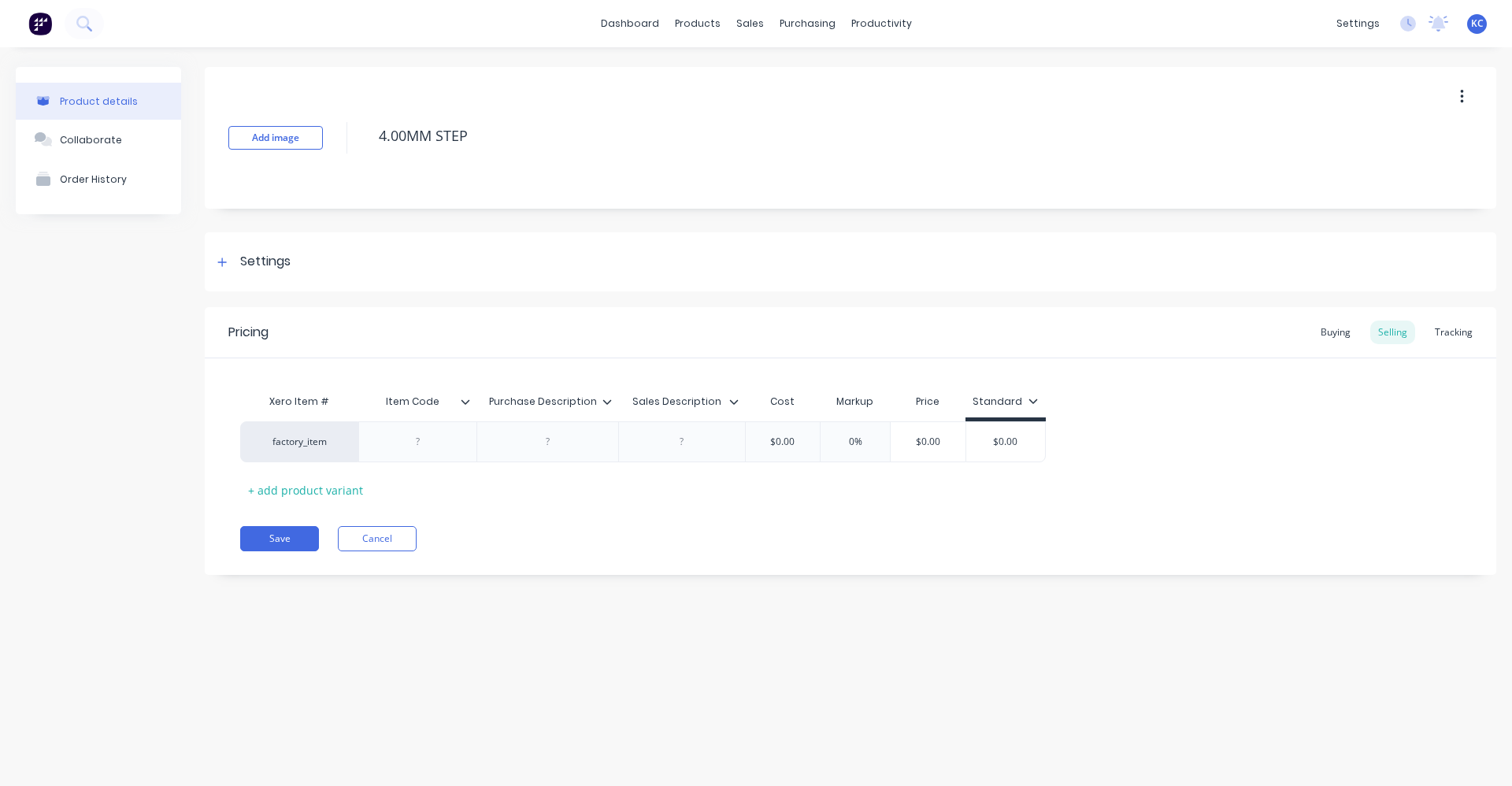
type textarea "x"
type textarea "4.00MM STEP T"
type textarea "x"
type textarea "4.00MM STEP TI"
type textarea "x"
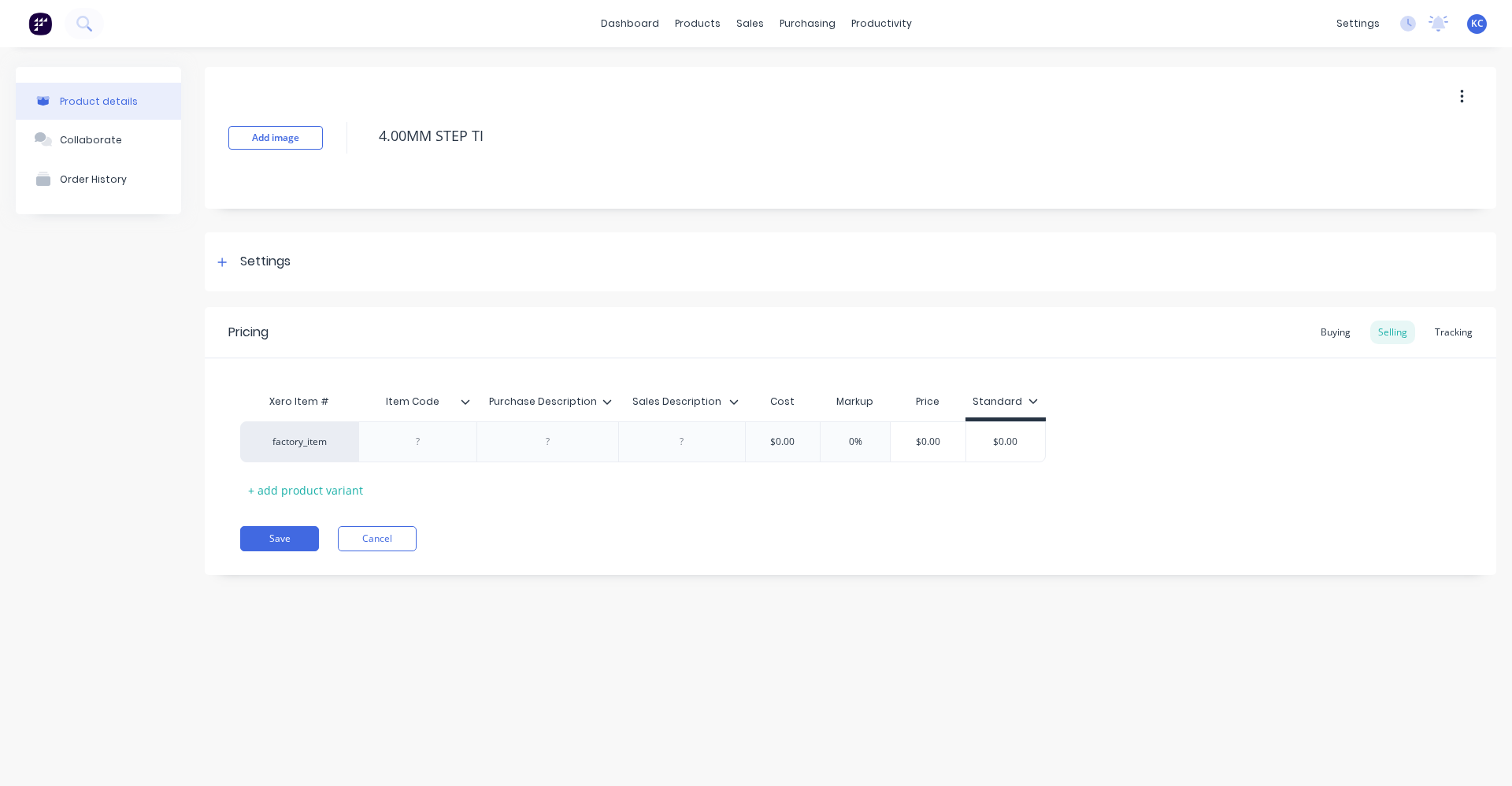
type textarea "4.00MM STEP TIP"
type textarea "x"
type textarea "4.00MM STEP TIP"
type textarea "x"
type textarea "4.00MM STEP TIP H"
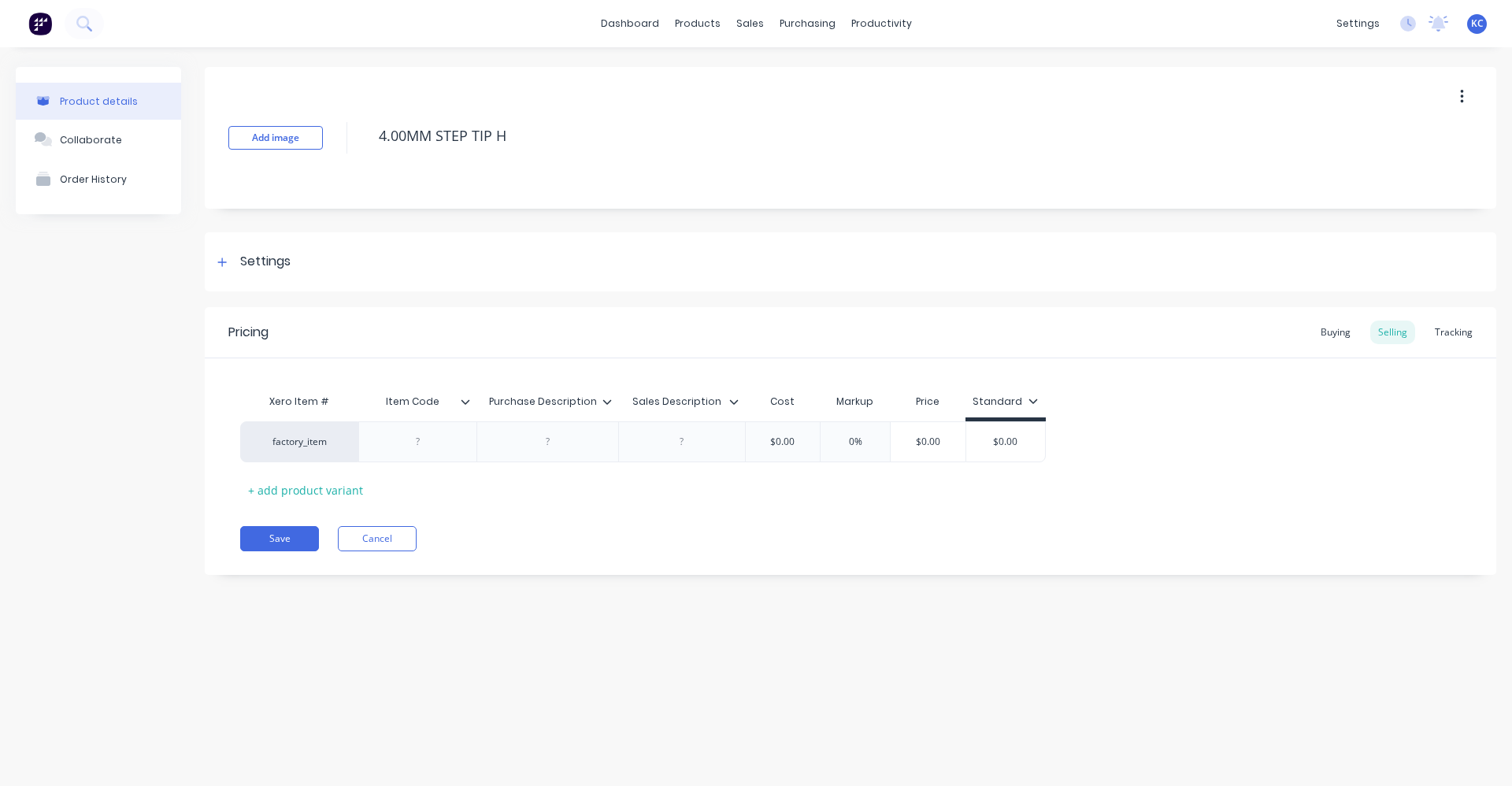
type textarea "x"
type textarea "4.00MM STEP TIP HS"
type textarea "x"
type textarea "4.00MM STEP TIP HSS"
type textarea "x"
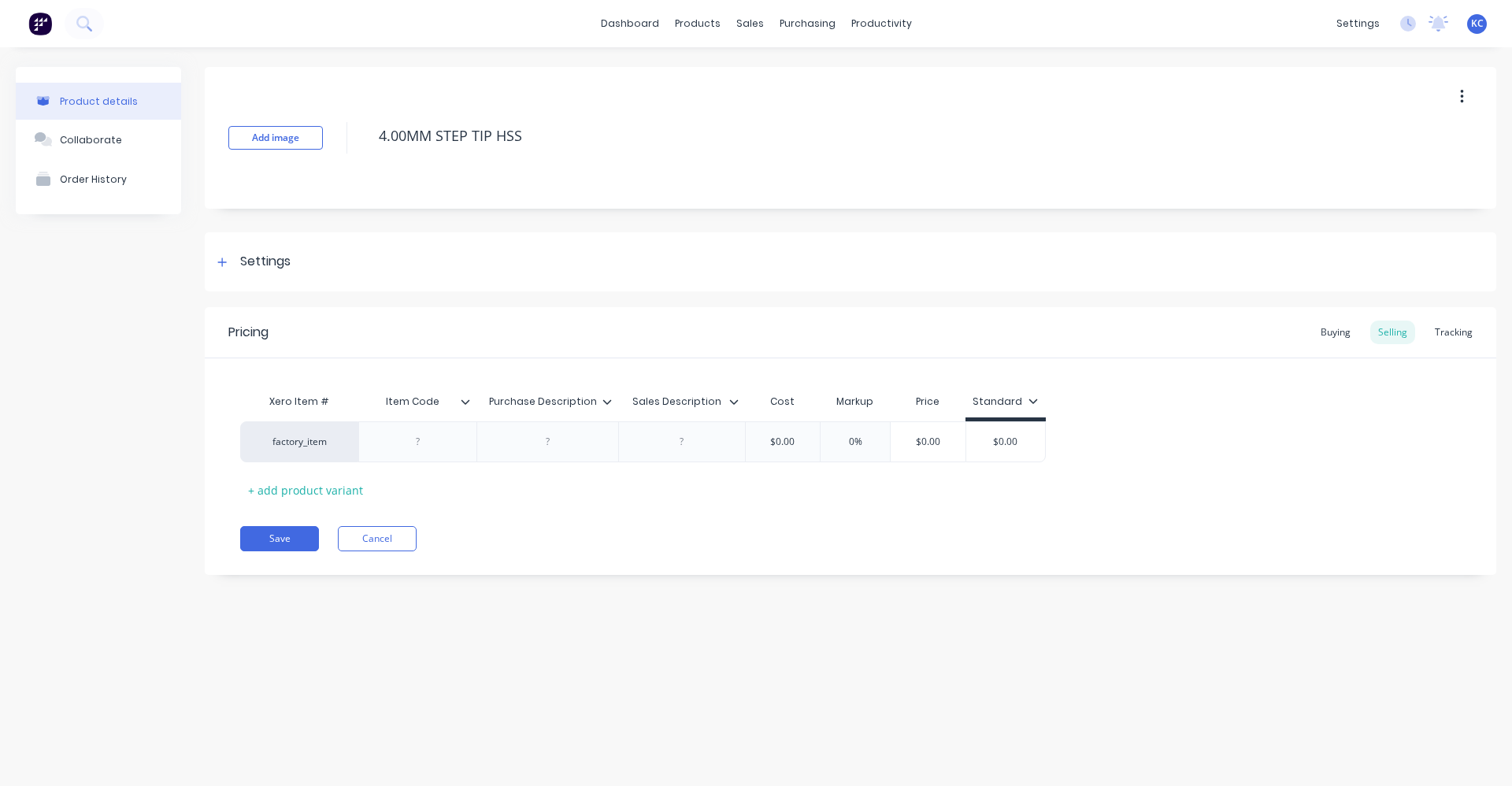
type textarea "4.00MM STEP TIP HSS"
type textarea "x"
type textarea "4.00MM STEP TIP HSS C"
type textarea "x"
type textarea "4.00MM STEP TIP HSS CO"
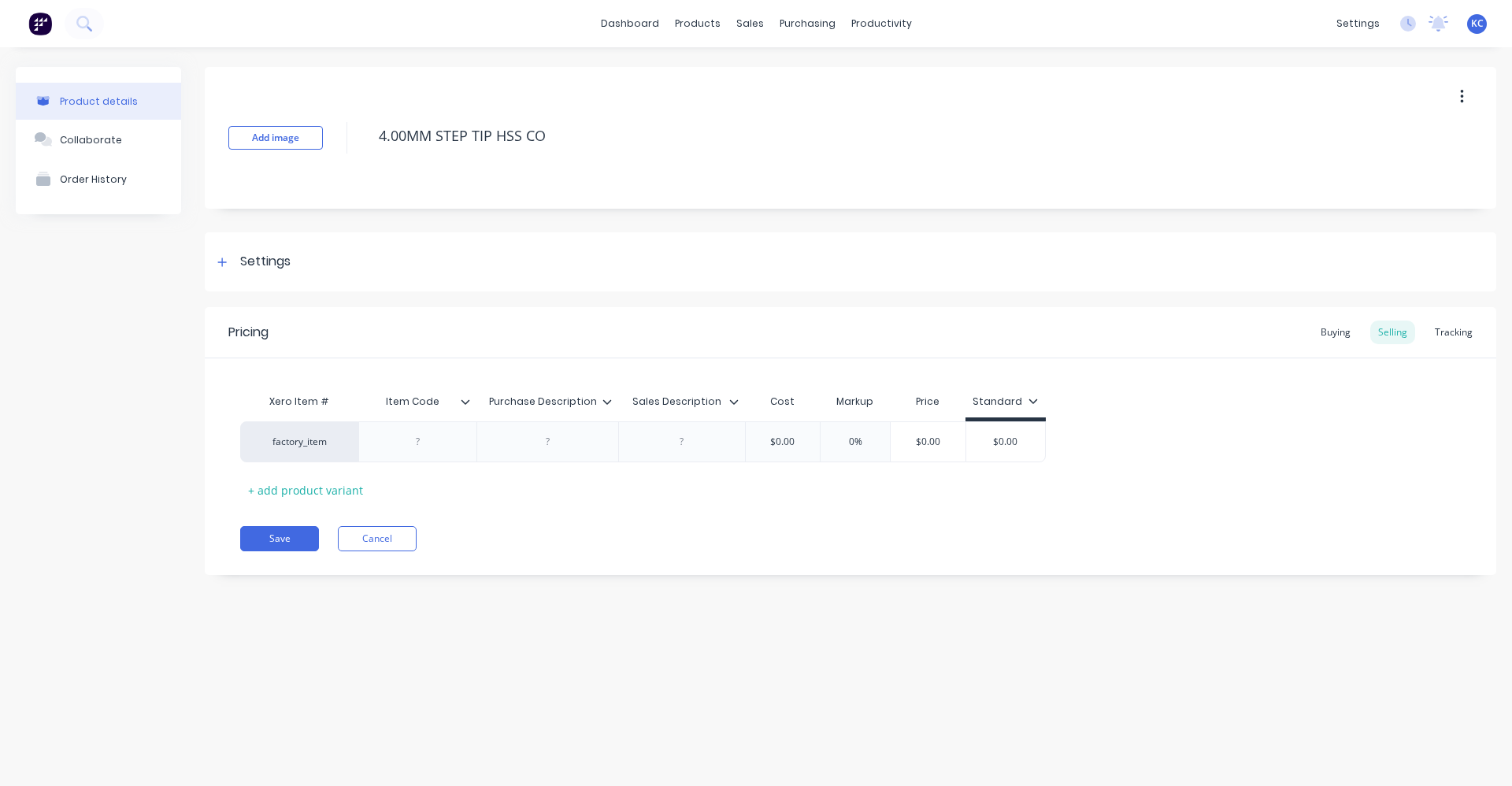
type textarea "x"
type textarea "4.00MM STEP TIP HSS COL"
type textarea "x"
type textarea "4.00MM STEP TIP HSS COLB"
type textarea "x"
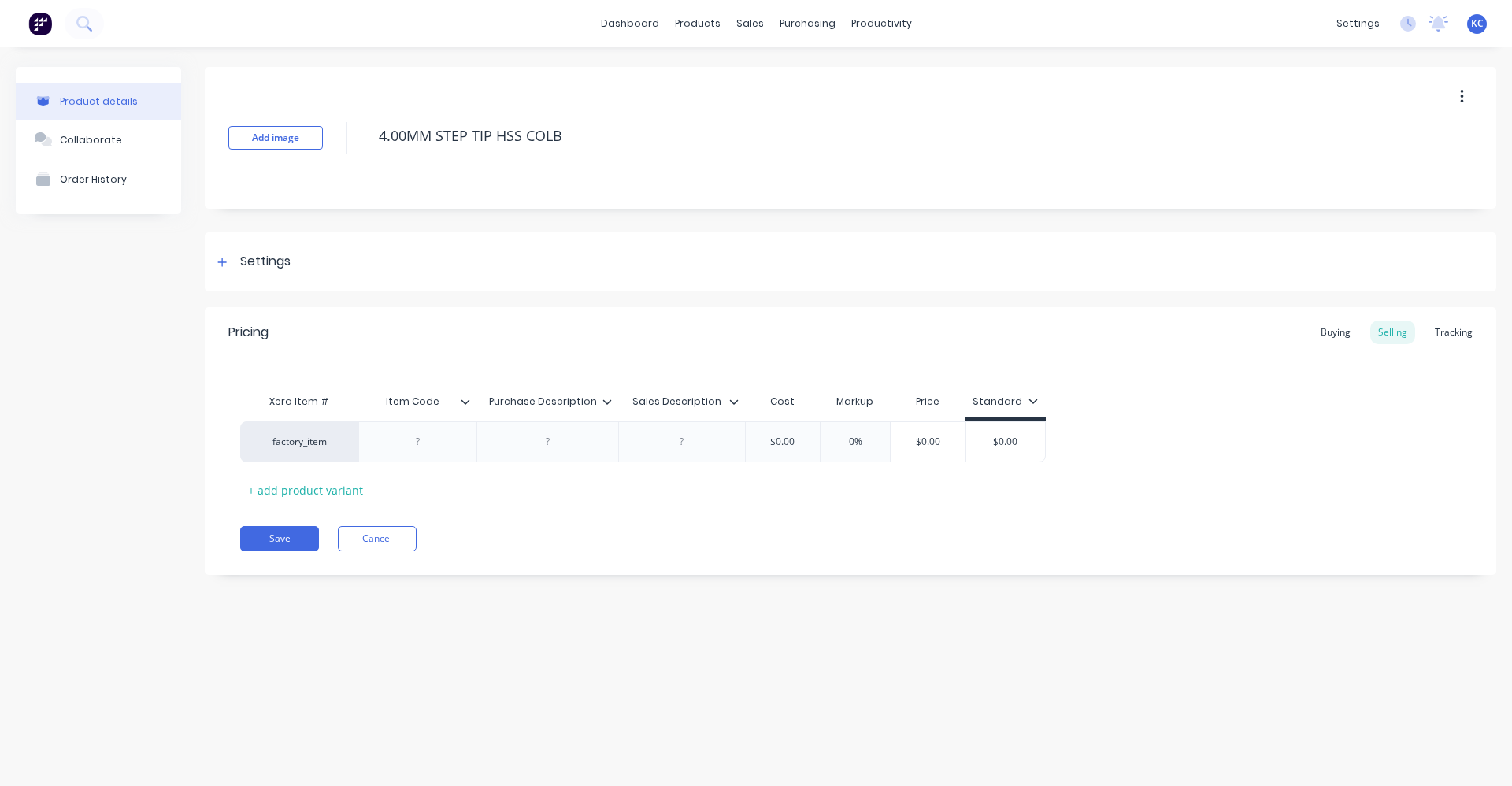
type textarea "4.00MM STEP TIP HSS COLBA"
type textarea "x"
type textarea "4.00MM STEP TIP HSS COLBAL"
type textarea "x"
type textarea "4.00MM STEP TIP HSS COLBALT"
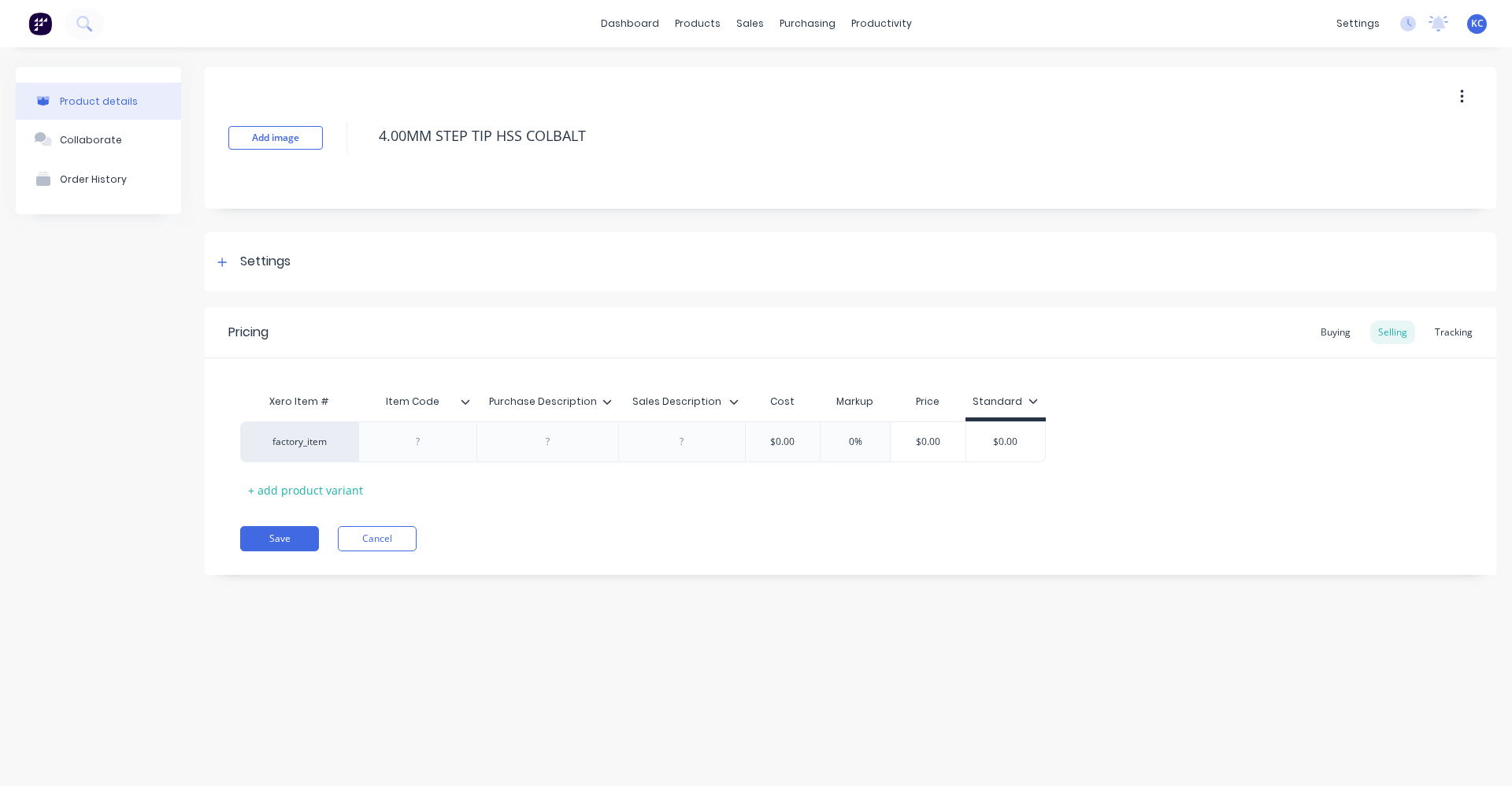
type textarea "x"
type textarea "4.00MM STEP TIP HSS COLBALT"
type textarea "x"
type textarea "4.00MM STEP TIP HSS COLBALT D"
type textarea "x"
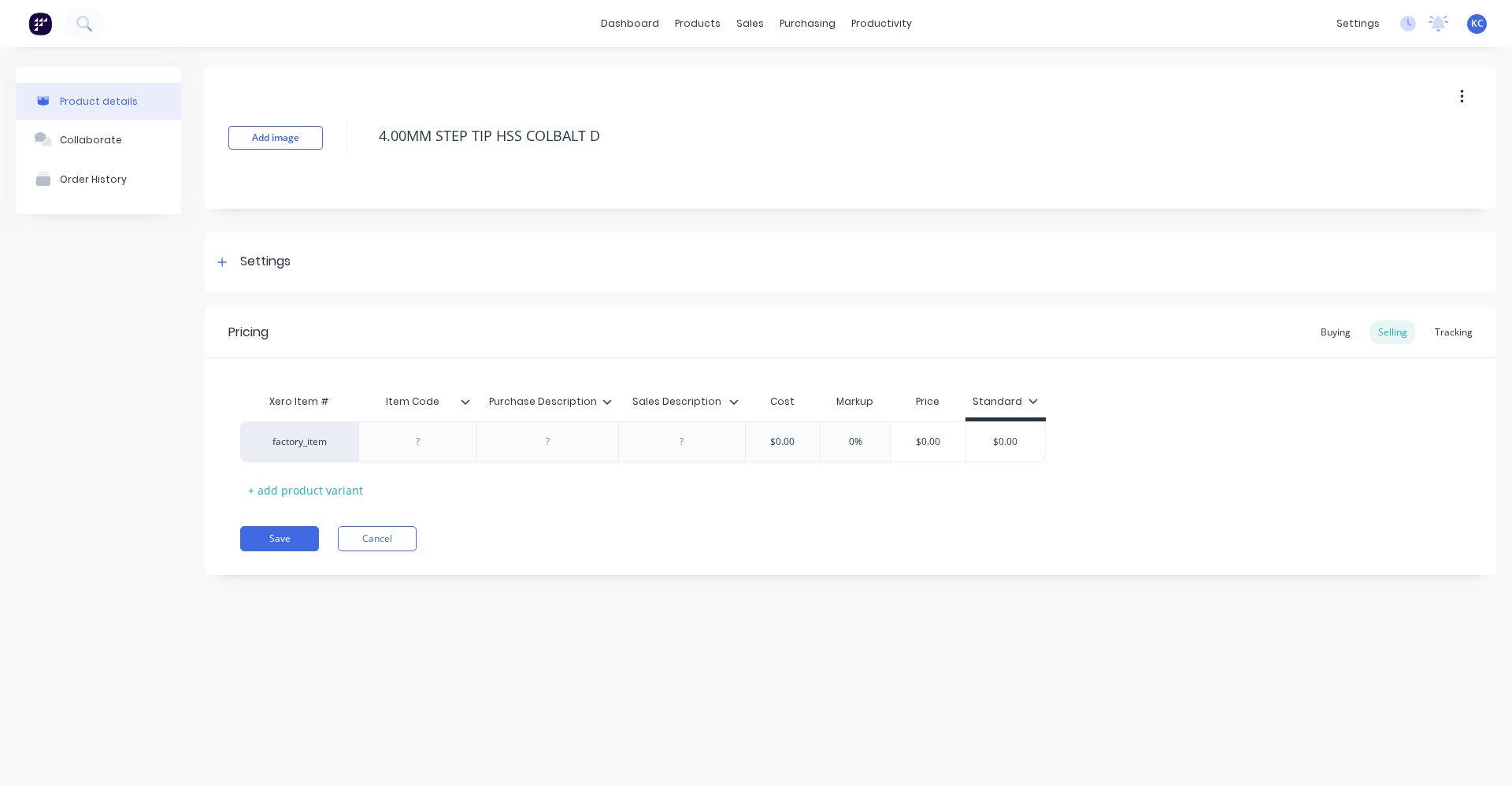
type textarea "4.00MM STEP TIP HSS COLBALT DR"
type textarea "x"
type textarea "4.00MM STEP TIP HSS COLBALT DRI"
type textarea "x"
type textarea "4.00MM STEP TIP HSS COLBALT DRIL"
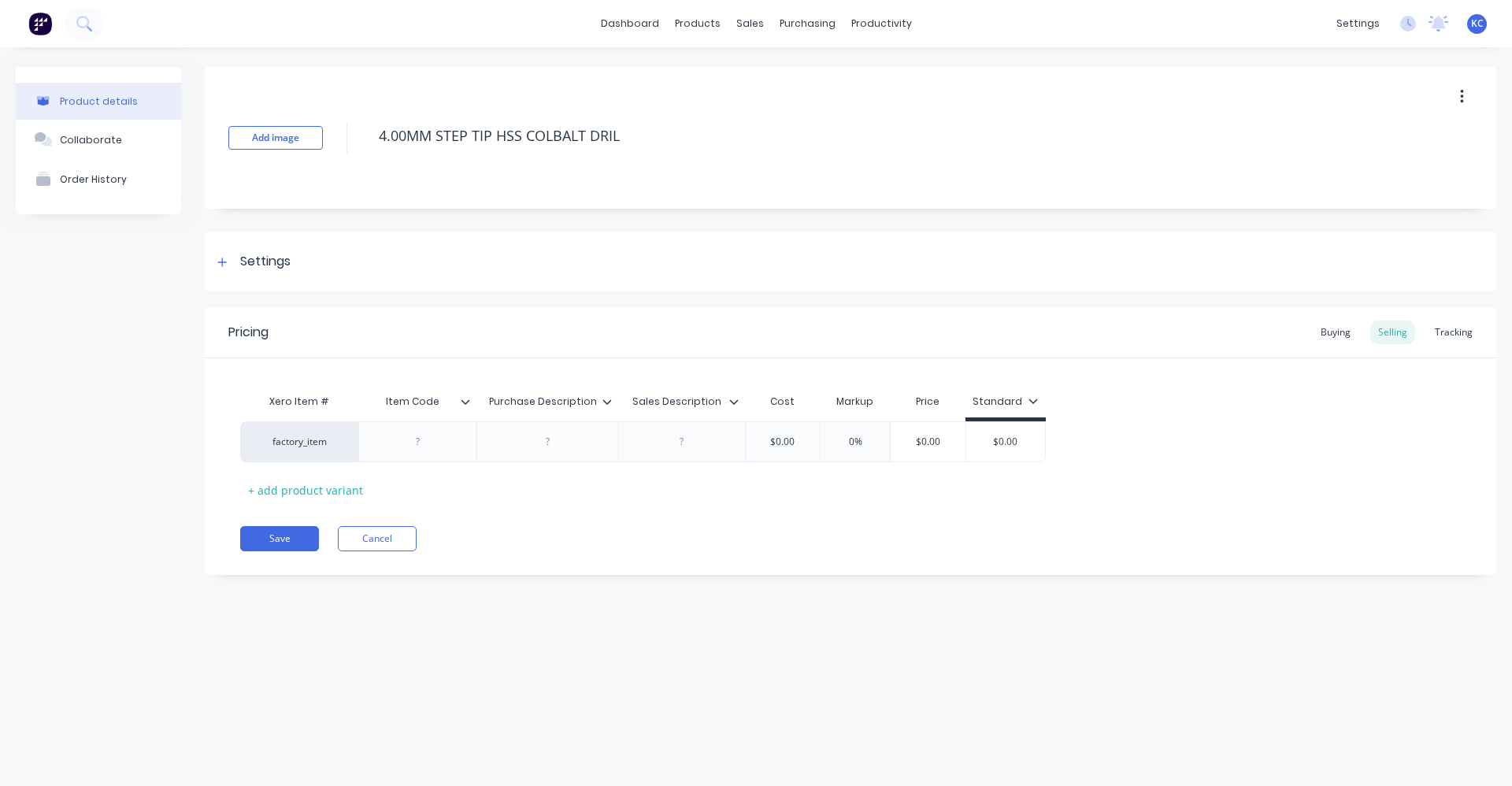
type textarea "x"
type textarea "4.00MM STEP TIP HSS COLBALT DRILL"
click at [425, 451] on div at bounding box center [417, 441] width 78 height 21
type textarea "x"
type textarea "4.00MM STEP TIP HSS COLBALT DRILL"
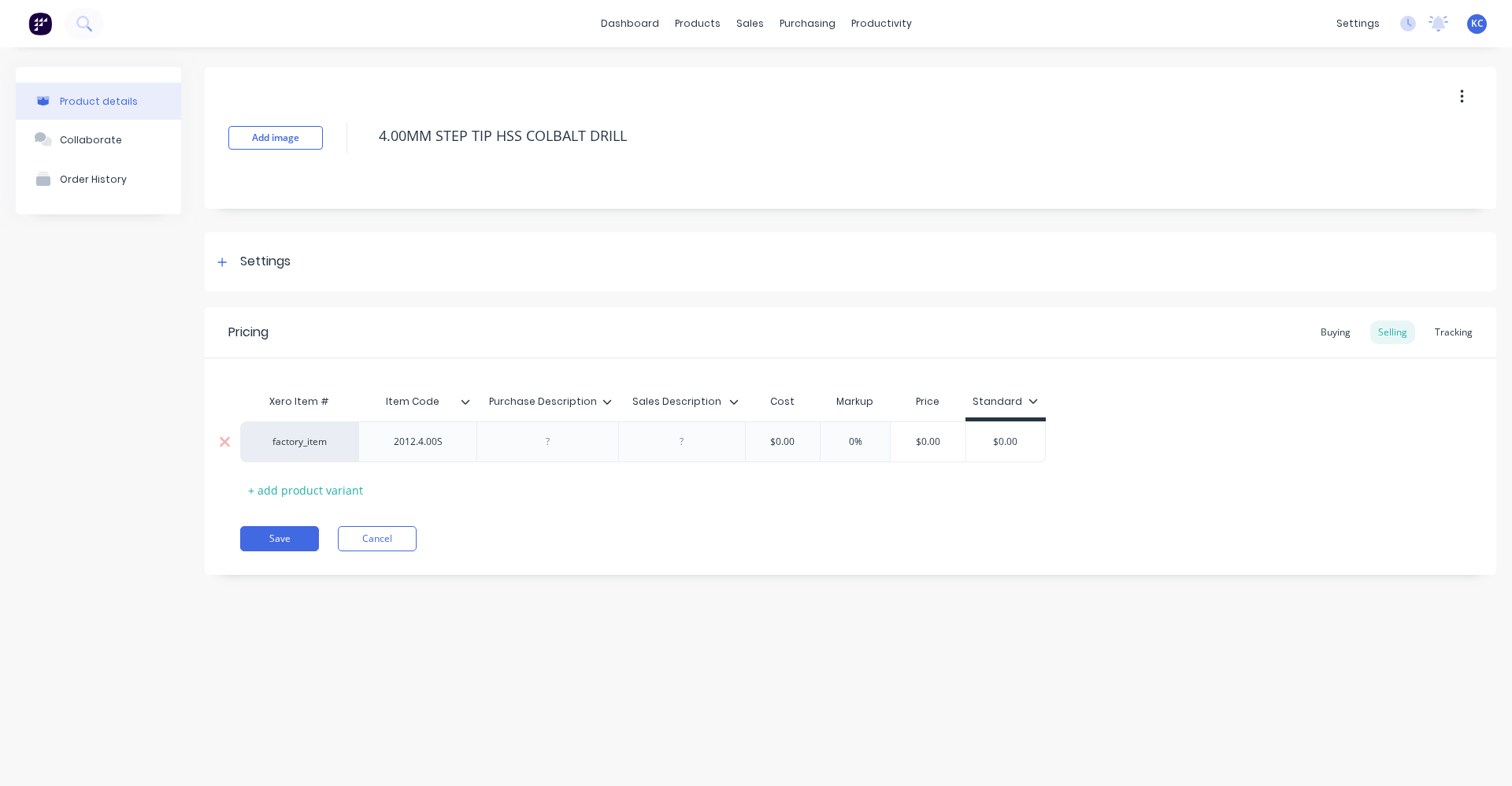
click at [421, 448] on div "2012.4.00S" at bounding box center [417, 441] width 78 height 21
click at [533, 441] on div at bounding box center [547, 441] width 78 height 21
drag, startPoint x: 655, startPoint y: 141, endPoint x: 356, endPoint y: 135, distance: 299.1
click at [356, 135] on div "Add image 4.00MM STEP TIP HSS COLBALT DRILL" at bounding box center [850, 137] width 1291 height 142
click at [558, 439] on div at bounding box center [547, 441] width 78 height 21
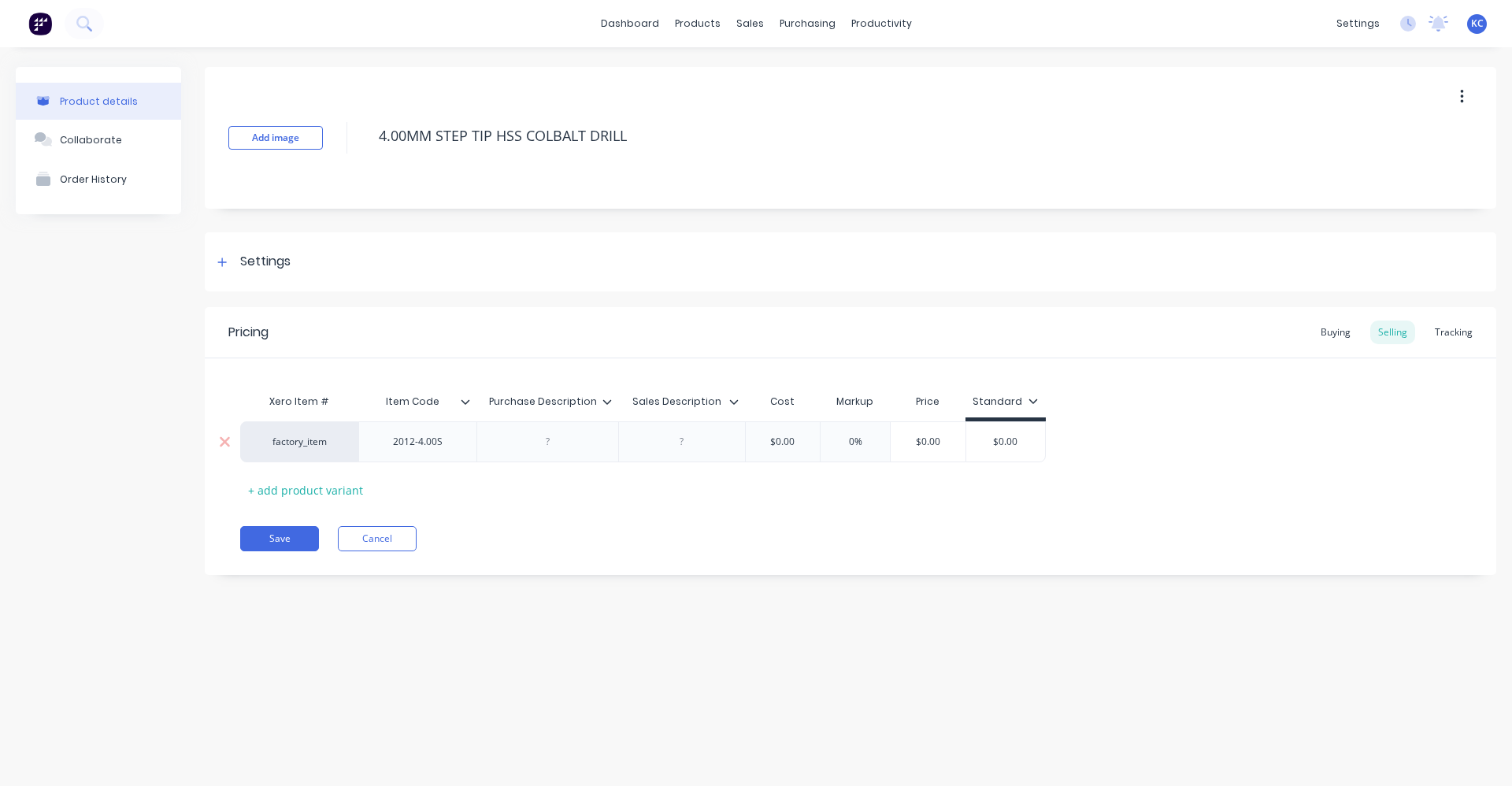
type textarea "x"
paste div
click at [678, 439] on div "factory_item 2012-4.00S 4.00MM STEP TIP HSS COLBALT DRILL $0.00 0% $0.00 $0.00" at bounding box center [643, 445] width 806 height 49
type textarea "x"
click at [720, 438] on div at bounding box center [747, 441] width 78 height 21
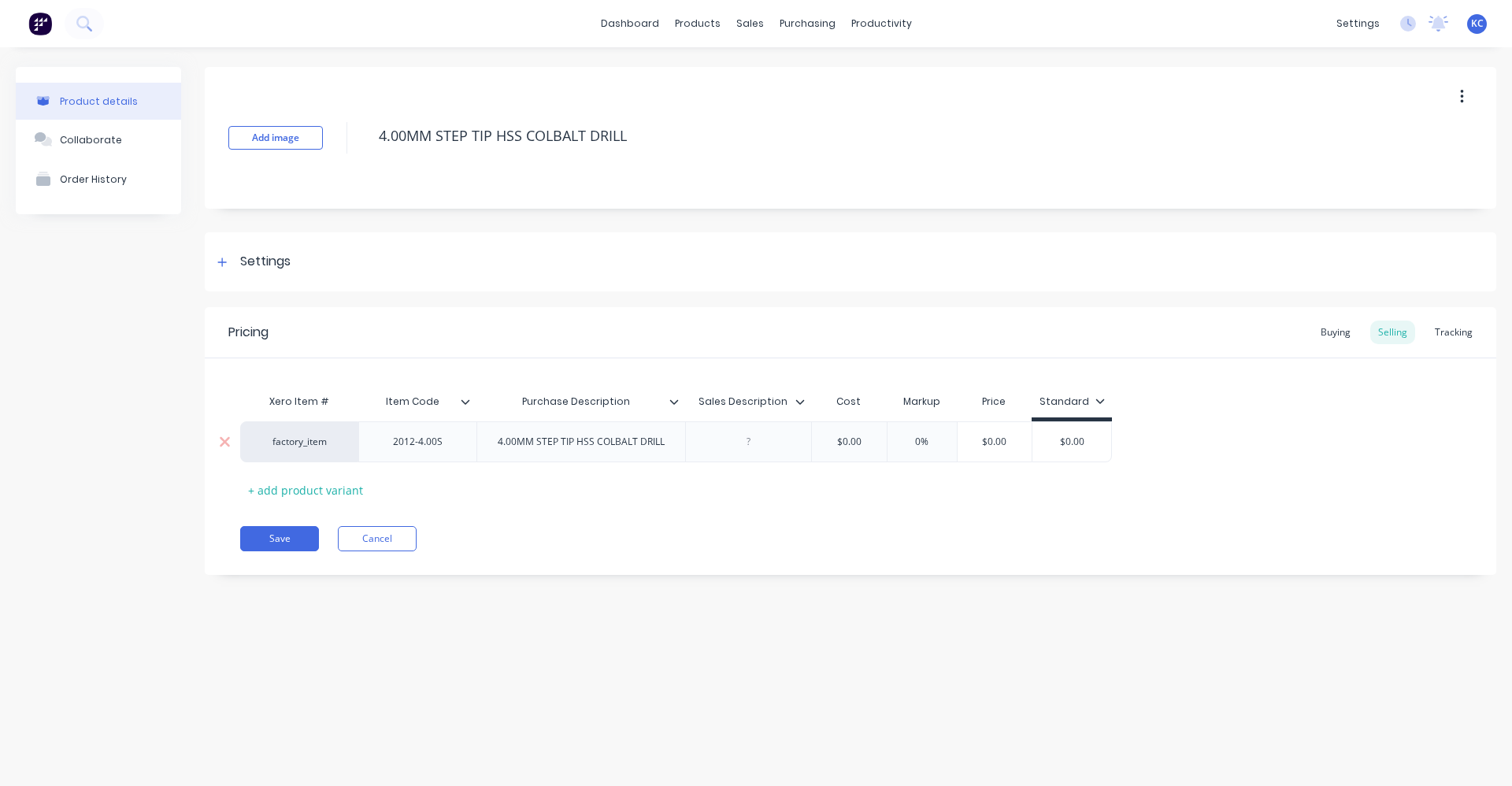
paste div
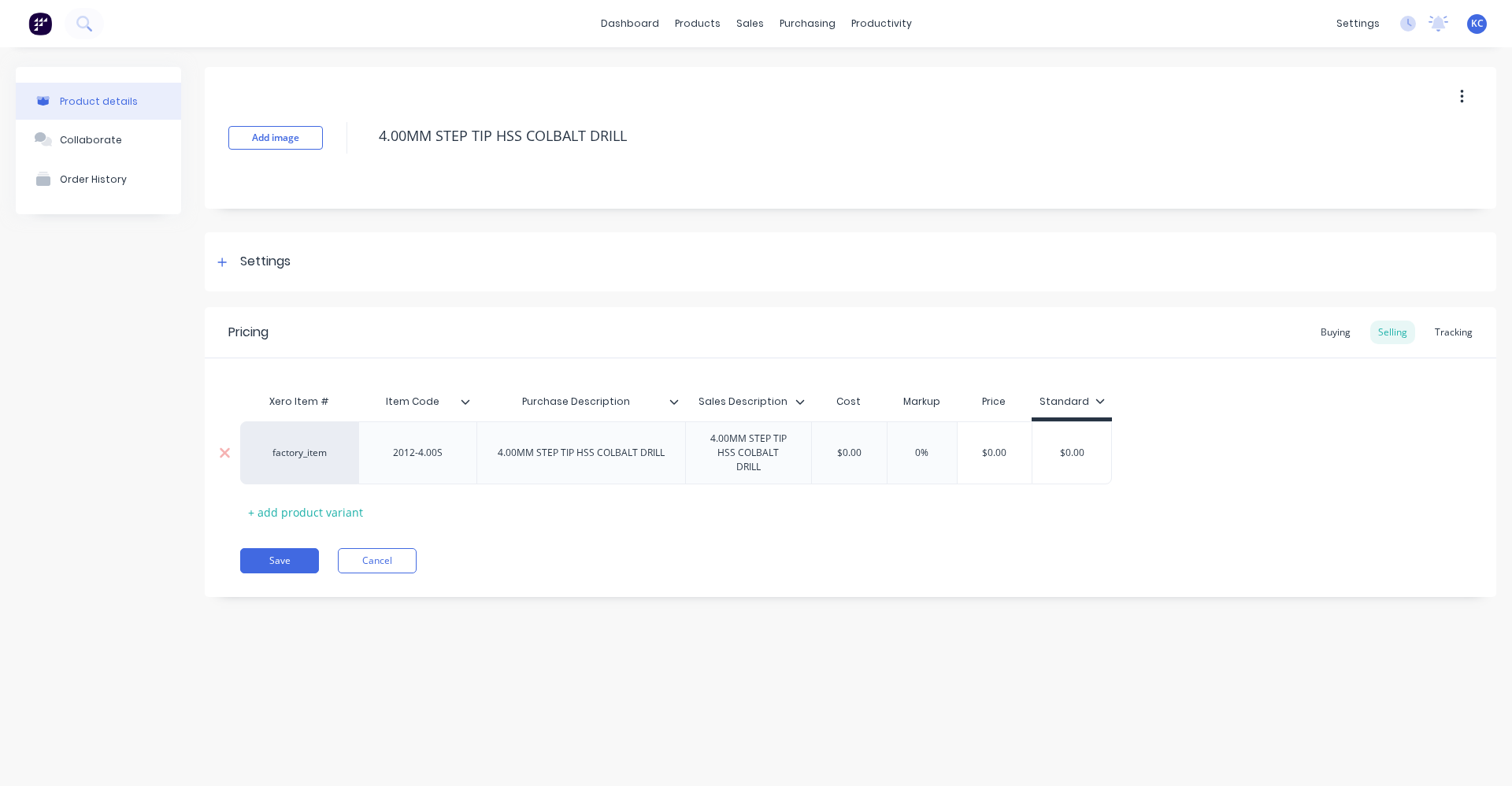
click at [594, 450] on div "4.00MM STEP TIP HSS COLBALT DRILL" at bounding box center [580, 453] width 192 height 21
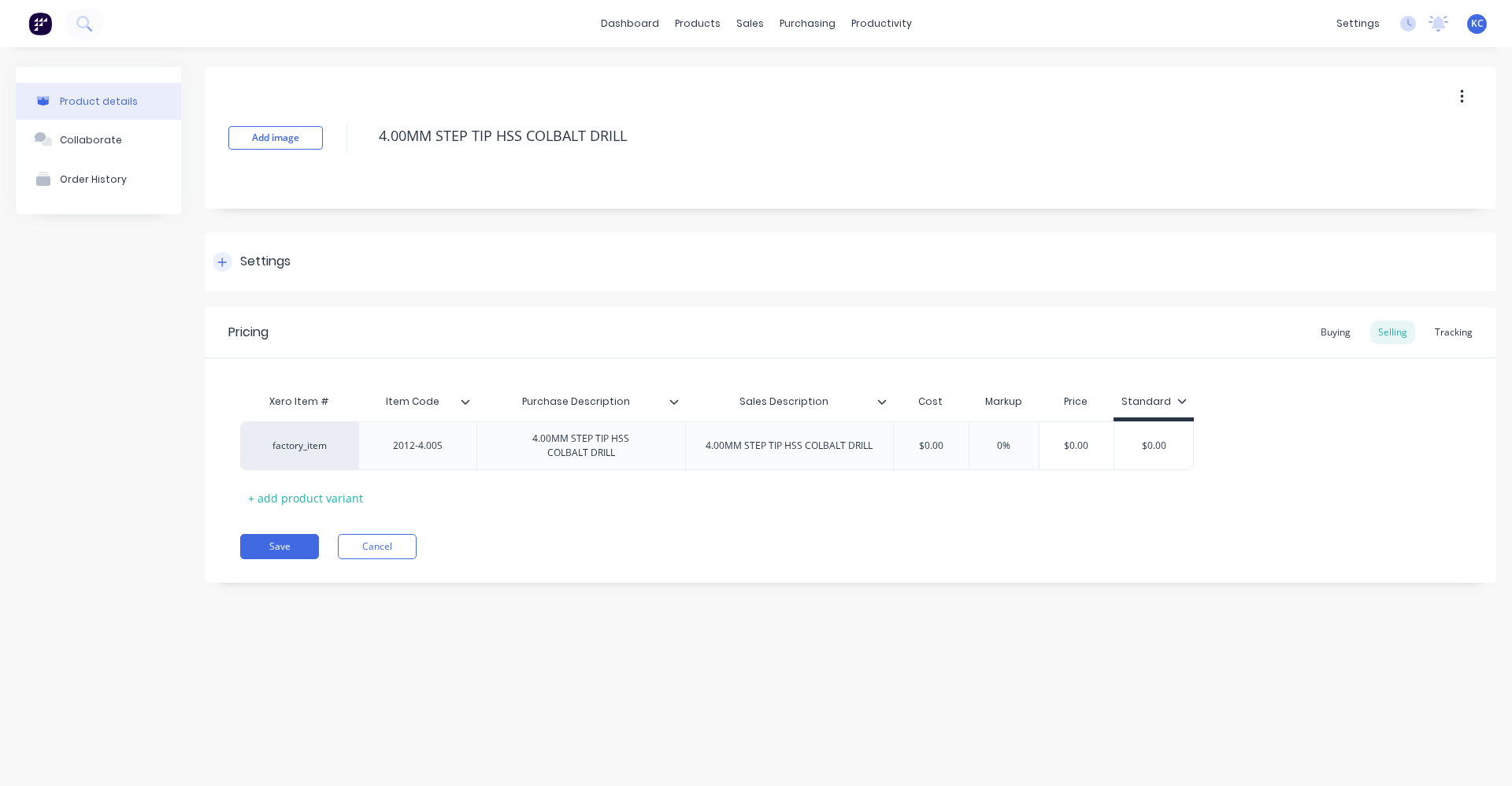
click at [808, 451] on div "4.00MM STEP TIP HSS COLBALT DRILL" at bounding box center [789, 445] width 192 height 21
click at [274, 261] on div "Settings" at bounding box center [265, 262] width 51 height 20
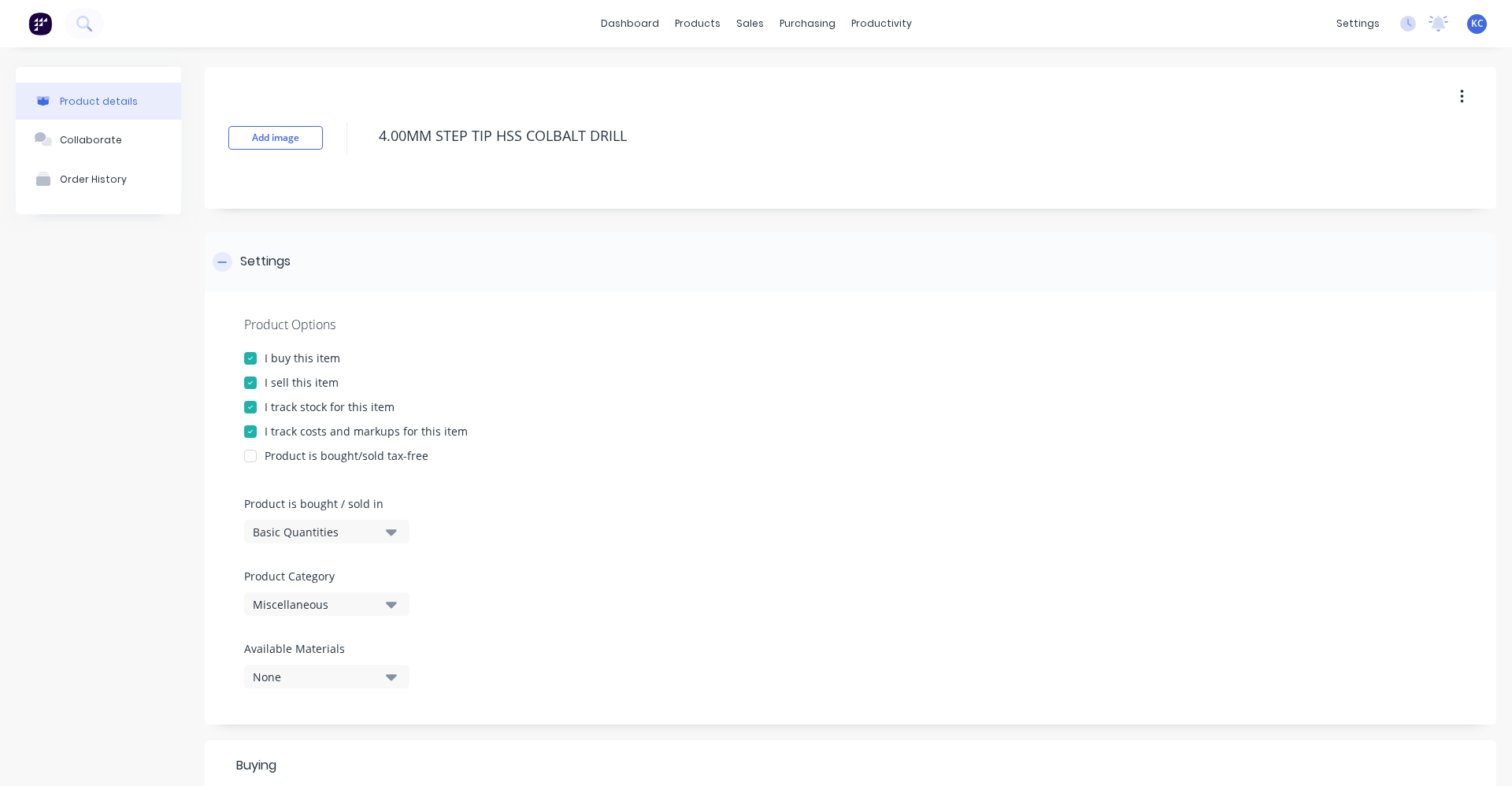
type textarea "x"
click at [385, 602] on button "Miscellaneous" at bounding box center [327, 604] width 165 height 24
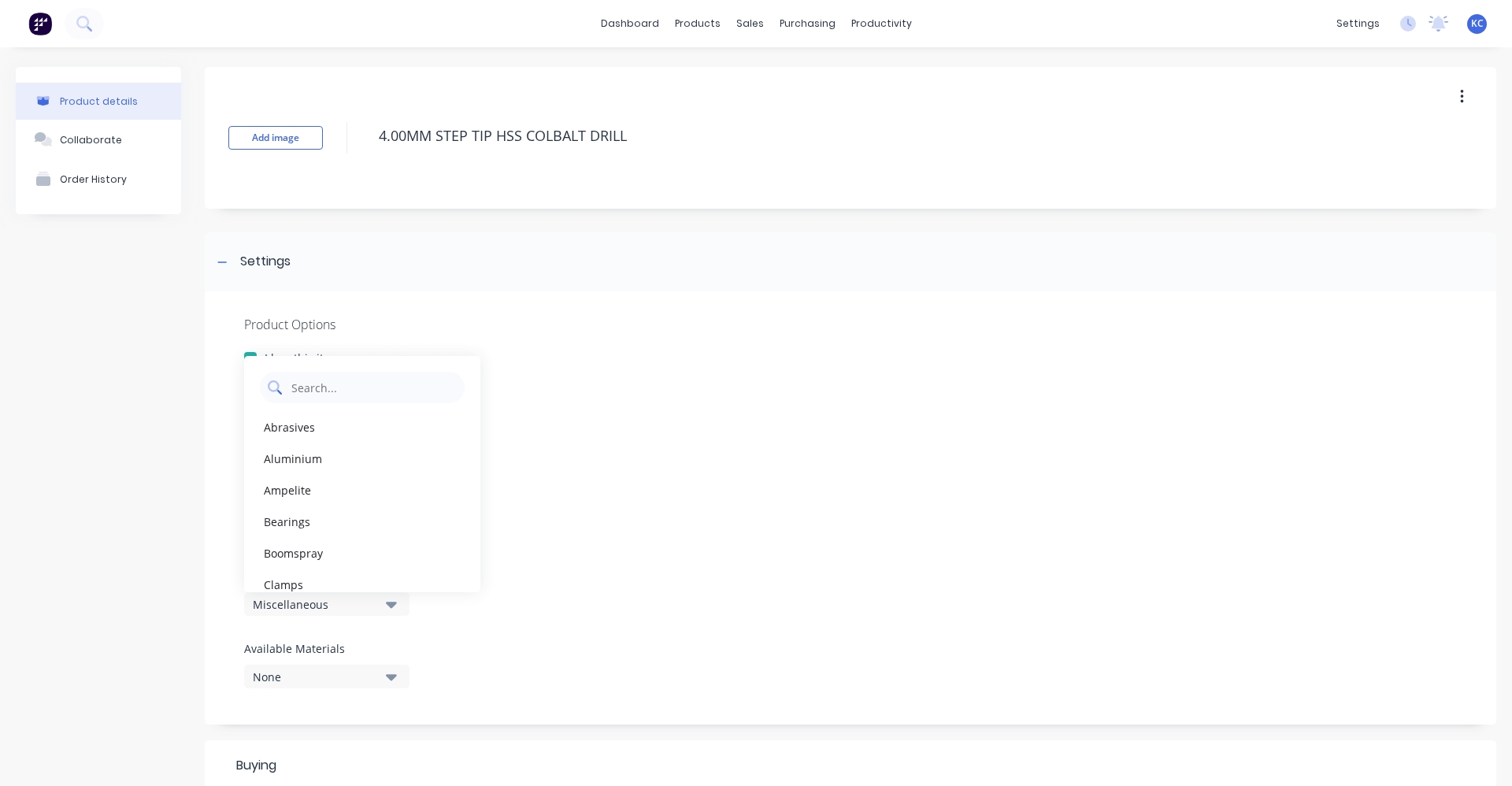
click at [332, 384] on Category "text" at bounding box center [374, 388] width 167 height 32
type Category "TOOL"
drag, startPoint x: 302, startPoint y: 428, endPoint x: 423, endPoint y: 428, distance: 121.0
click at [302, 428] on div "Tools" at bounding box center [363, 427] width 236 height 32
type textarea "x"
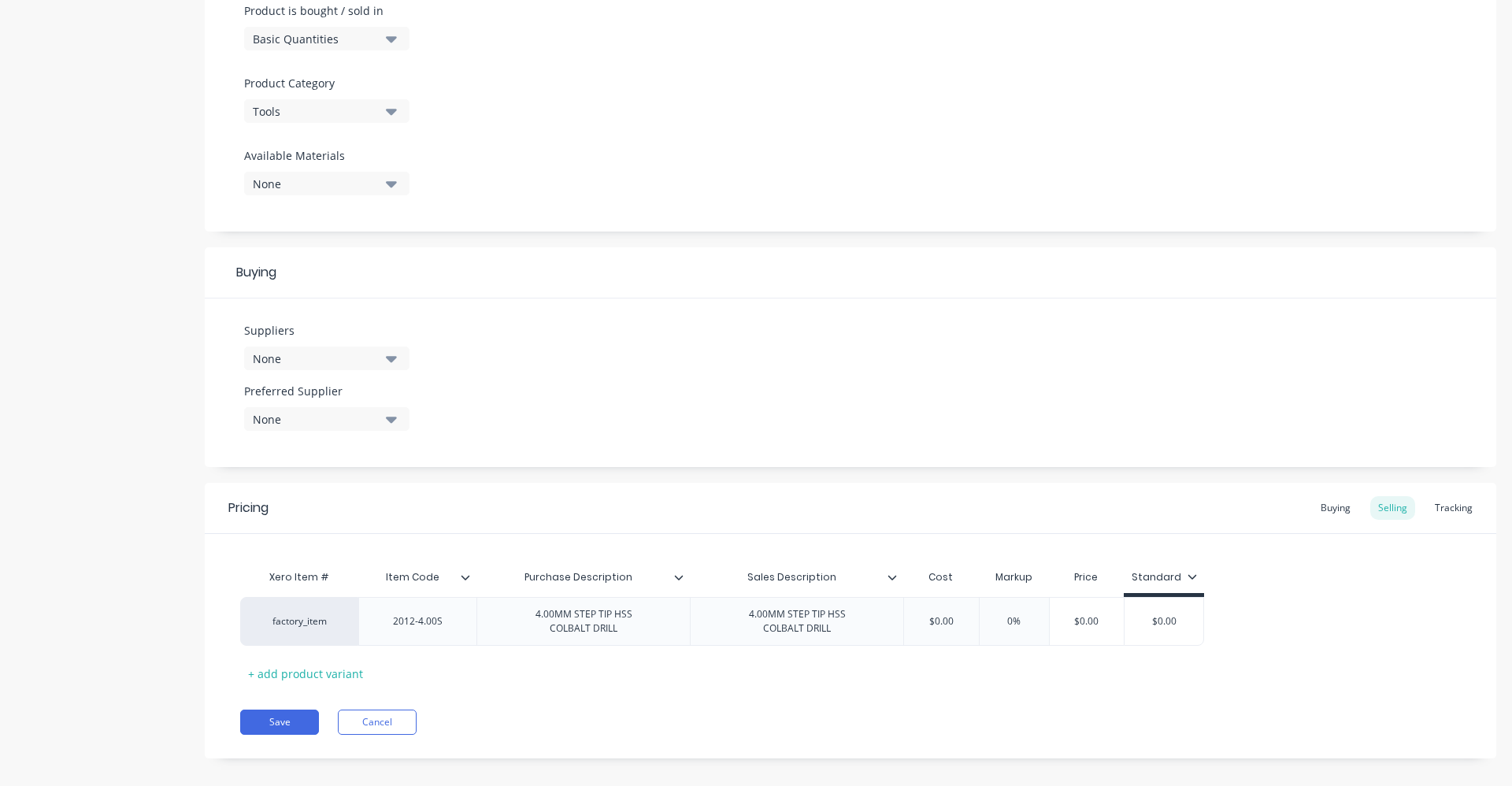
scroll to position [509, 0]
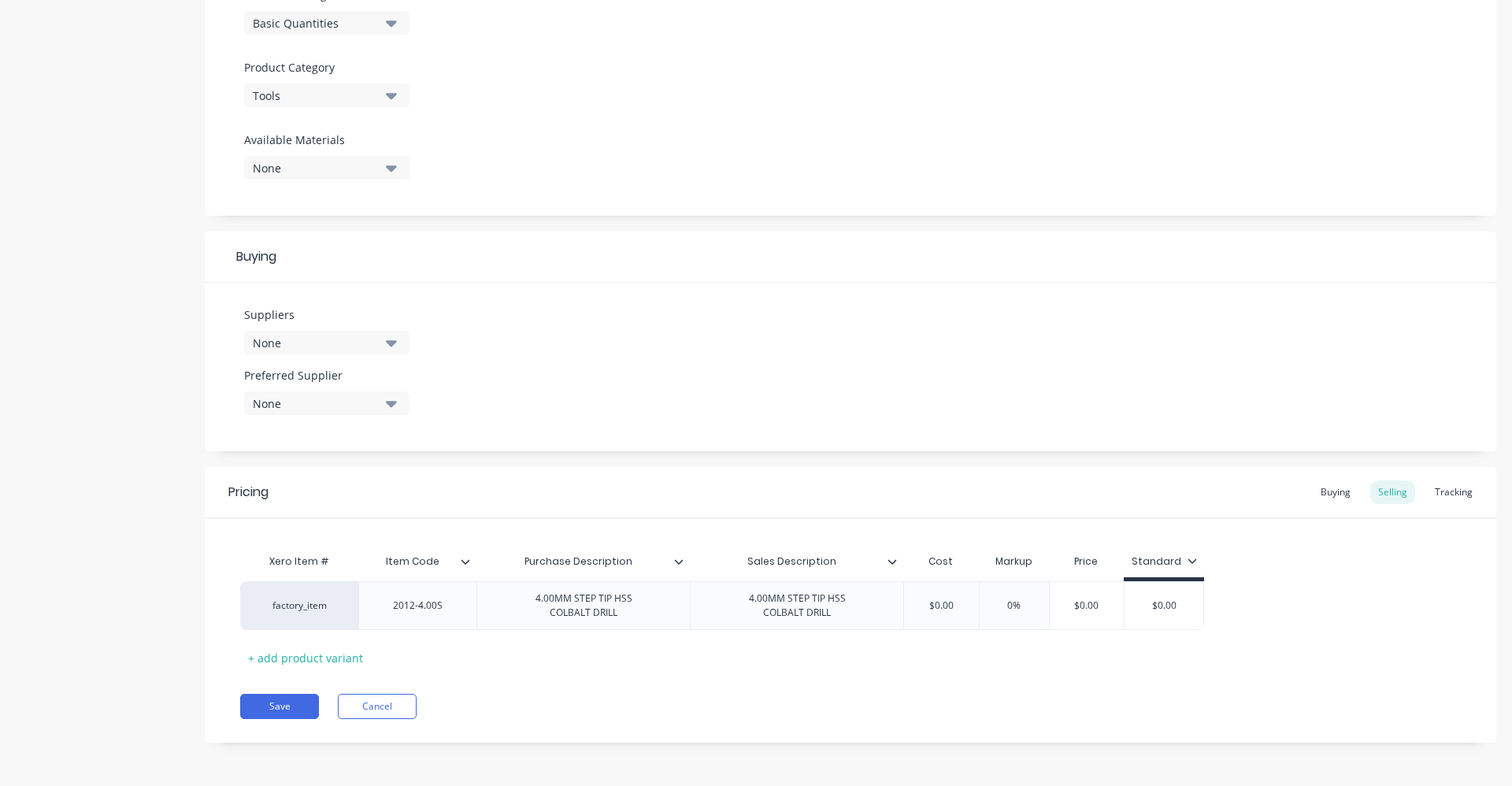
click at [399, 341] on button "None" at bounding box center [327, 343] width 165 height 24
click at [381, 387] on input "text" at bounding box center [374, 391] width 167 height 32
type input "BORDO"
click at [306, 435] on div "BORDO" at bounding box center [371, 428] width 158 height 17
click at [599, 338] on div "Suppliers 1 suppliers selected BORDO BORDO Preferred Supplier None" at bounding box center [850, 368] width 1291 height 169
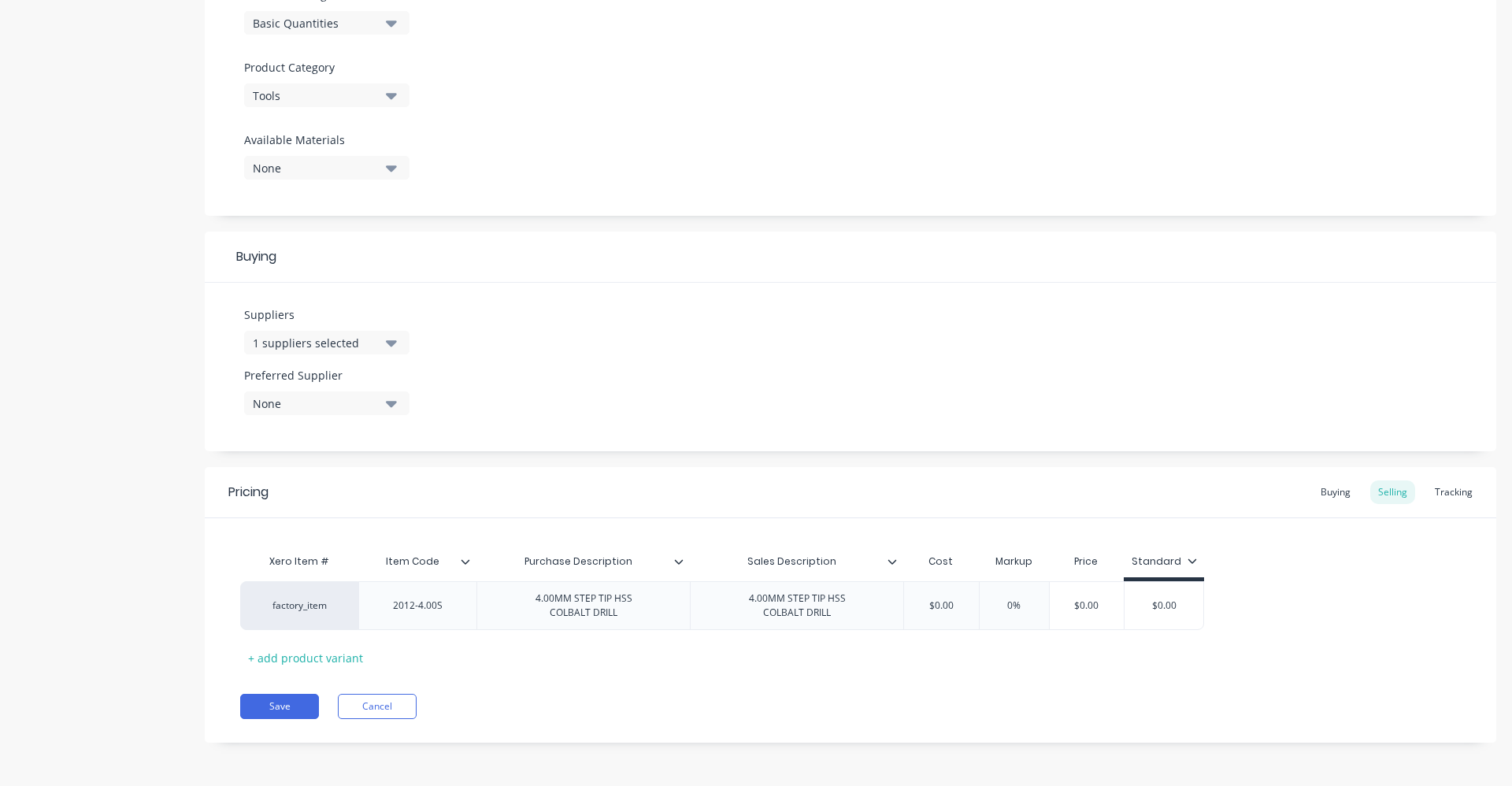
click at [361, 401] on div "None" at bounding box center [315, 403] width 126 height 17
click at [351, 493] on div "BORDO" at bounding box center [371, 489] width 158 height 17
click at [596, 329] on div "Suppliers 1 suppliers selected BORDO Preferred Supplier None BORDO" at bounding box center [850, 368] width 1291 height 169
type textarea "x"
click at [944, 604] on input "text" at bounding box center [941, 605] width 78 height 14
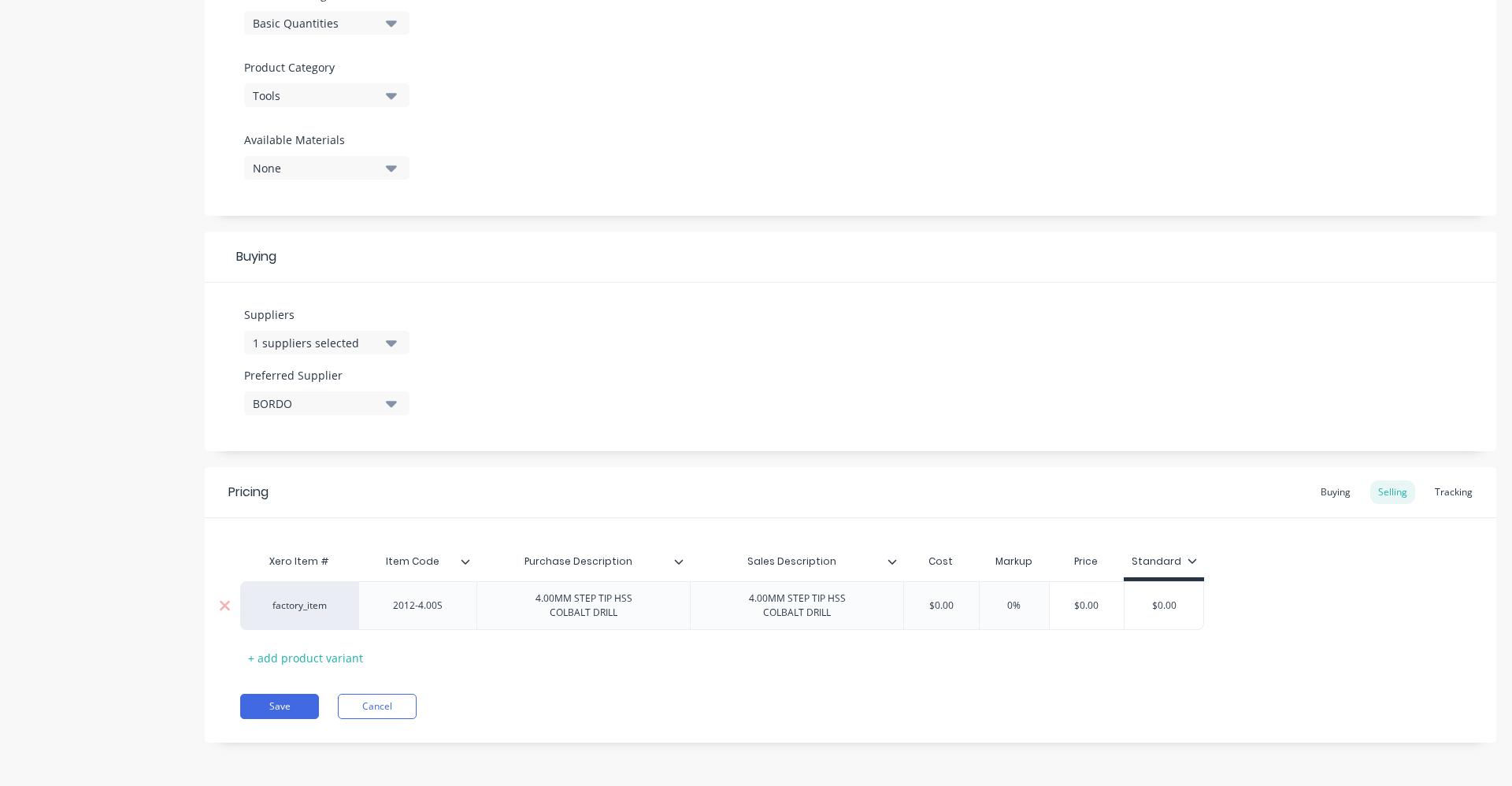
type input "$0.00"
click at [1005, 598] on input "0%" at bounding box center [1013, 605] width 78 height 14
type input "40%"
type textarea "x"
type input "40%"
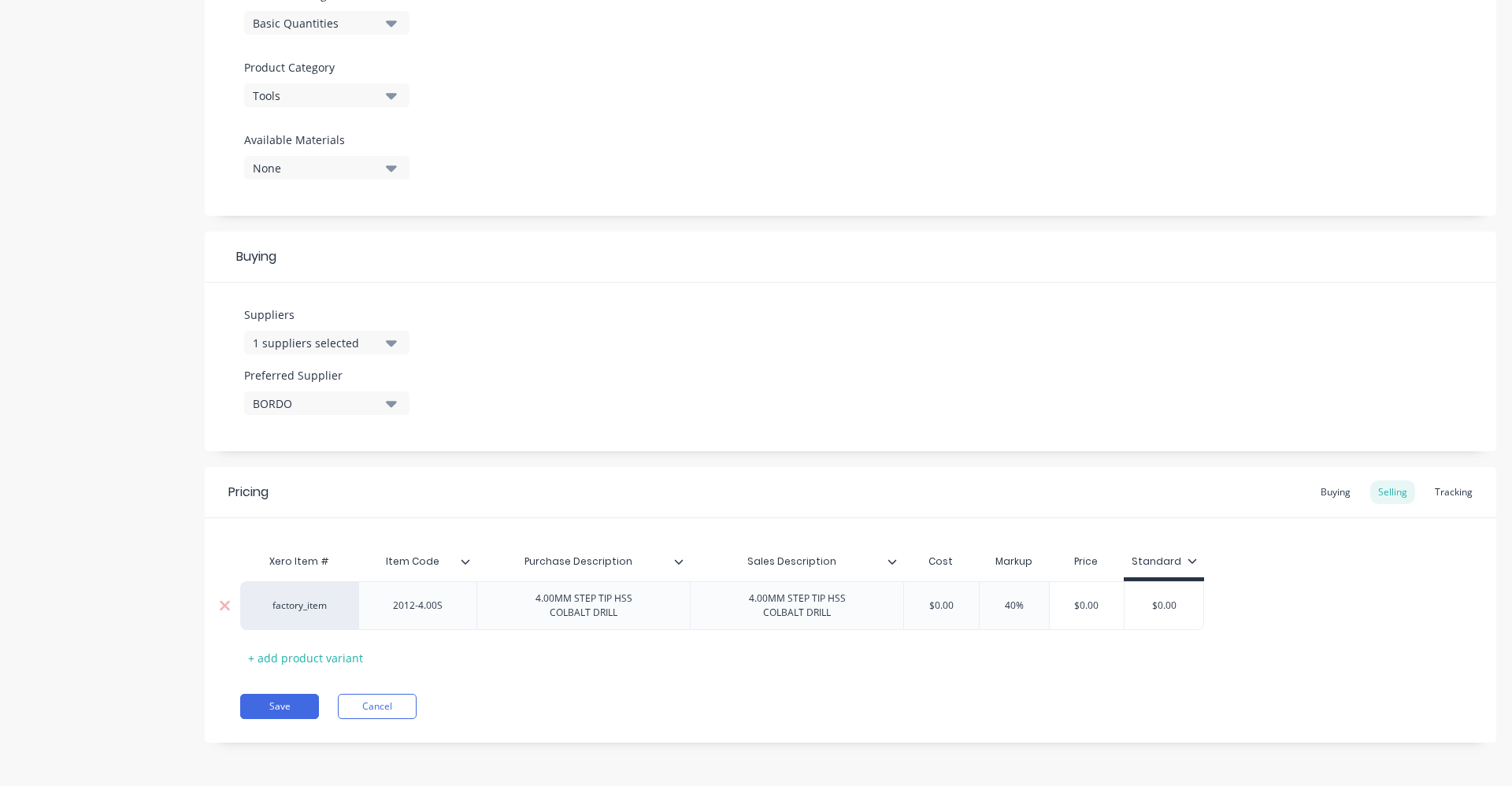
drag, startPoint x: 967, startPoint y: 600, endPoint x: 913, endPoint y: 602, distance: 54.0
click at [913, 602] on input "$0.00" at bounding box center [941, 605] width 78 height 14
type input "6"
type textarea "x"
type input "6.34"
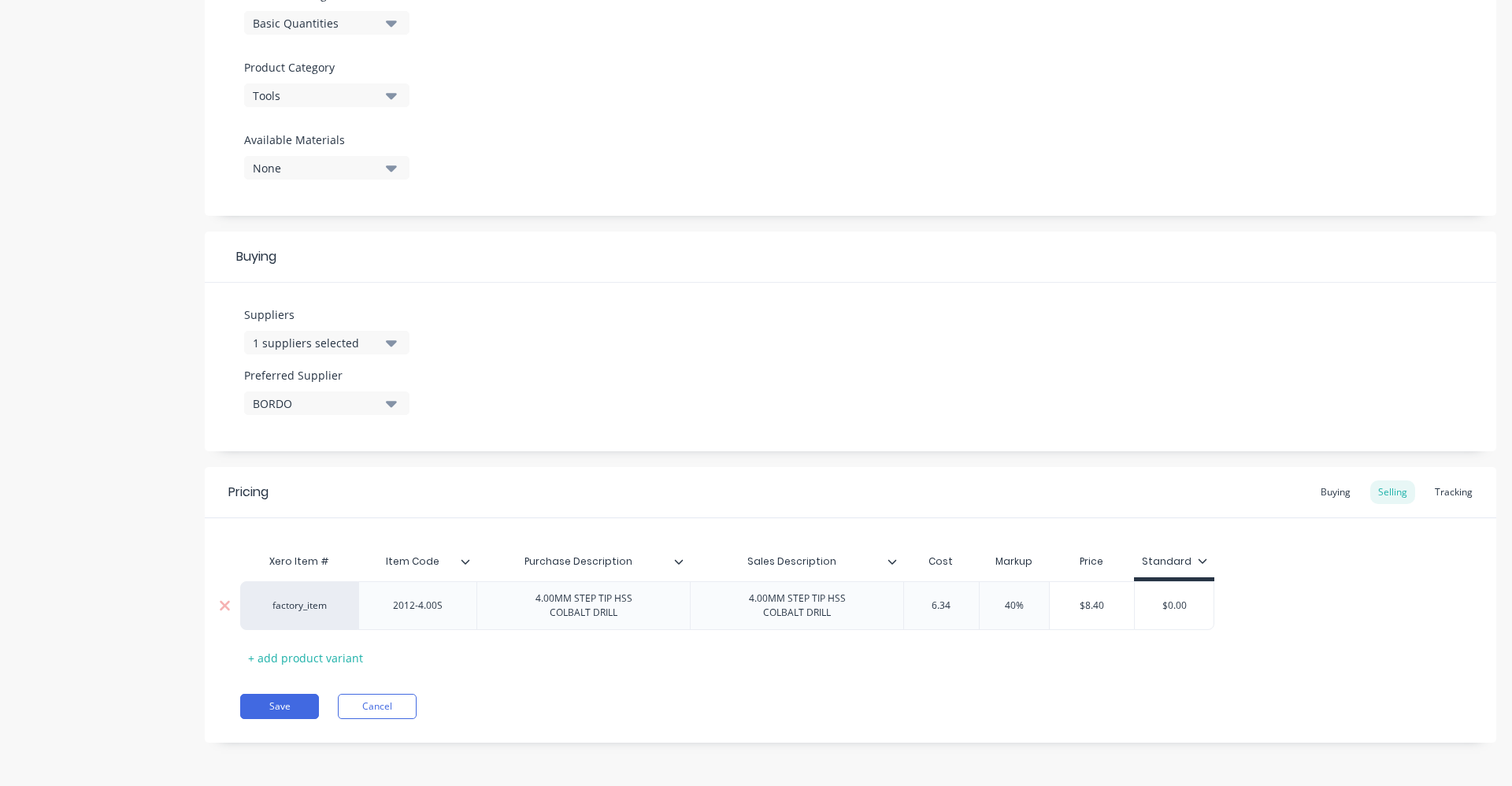
type textarea "x"
type input "6.34"
click at [1118, 656] on div "Xero Item # Item Code Purchase Description Sales Description Cost Markup Price …" at bounding box center [850, 607] width 1221 height 124
click at [1332, 487] on div "Buying" at bounding box center [1335, 493] width 46 height 24
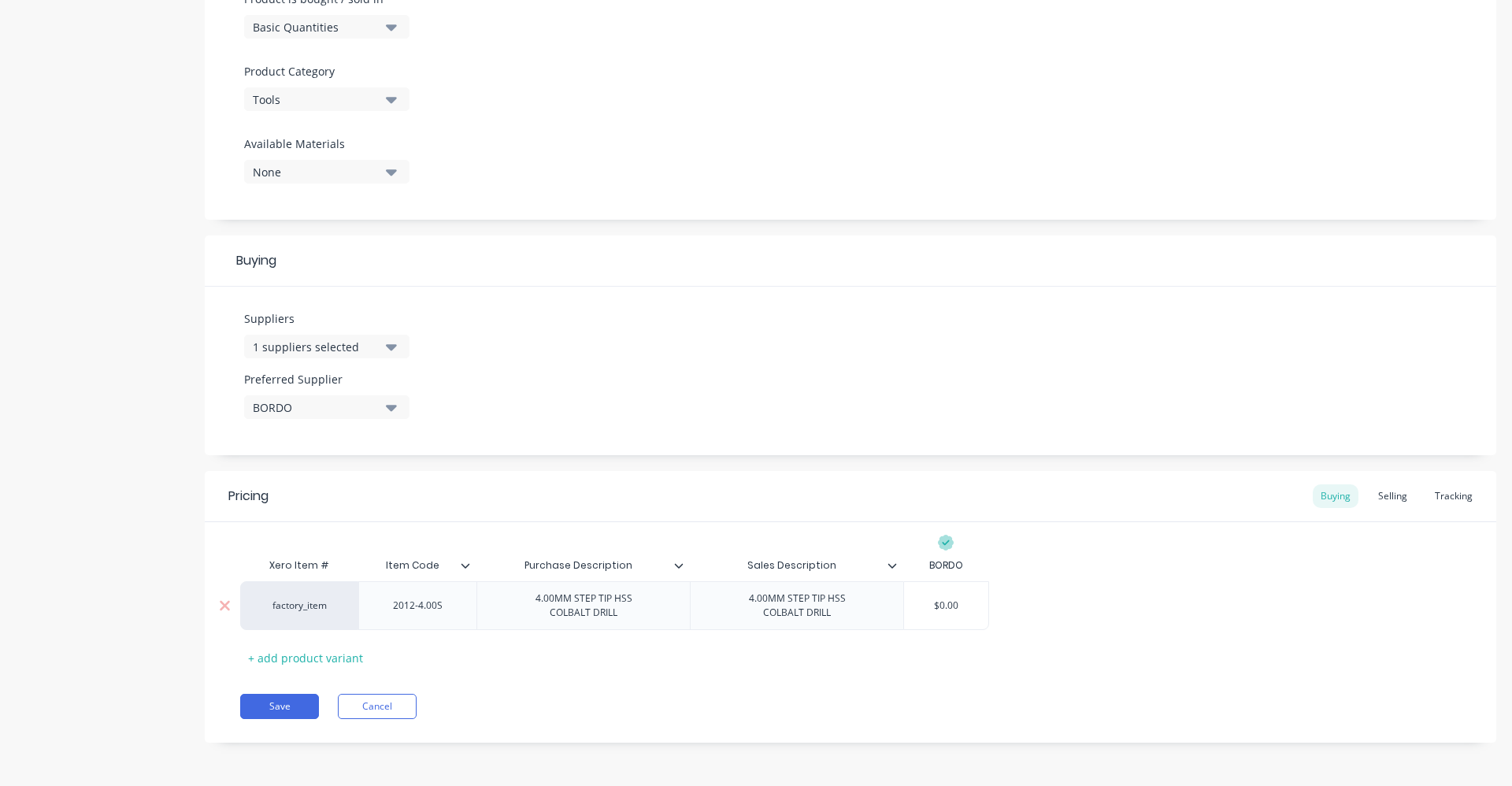
type input "$0.00"
click at [921, 610] on input "$0.00" at bounding box center [946, 605] width 84 height 14
type textarea "x"
type input "6.34"
type textarea "x"
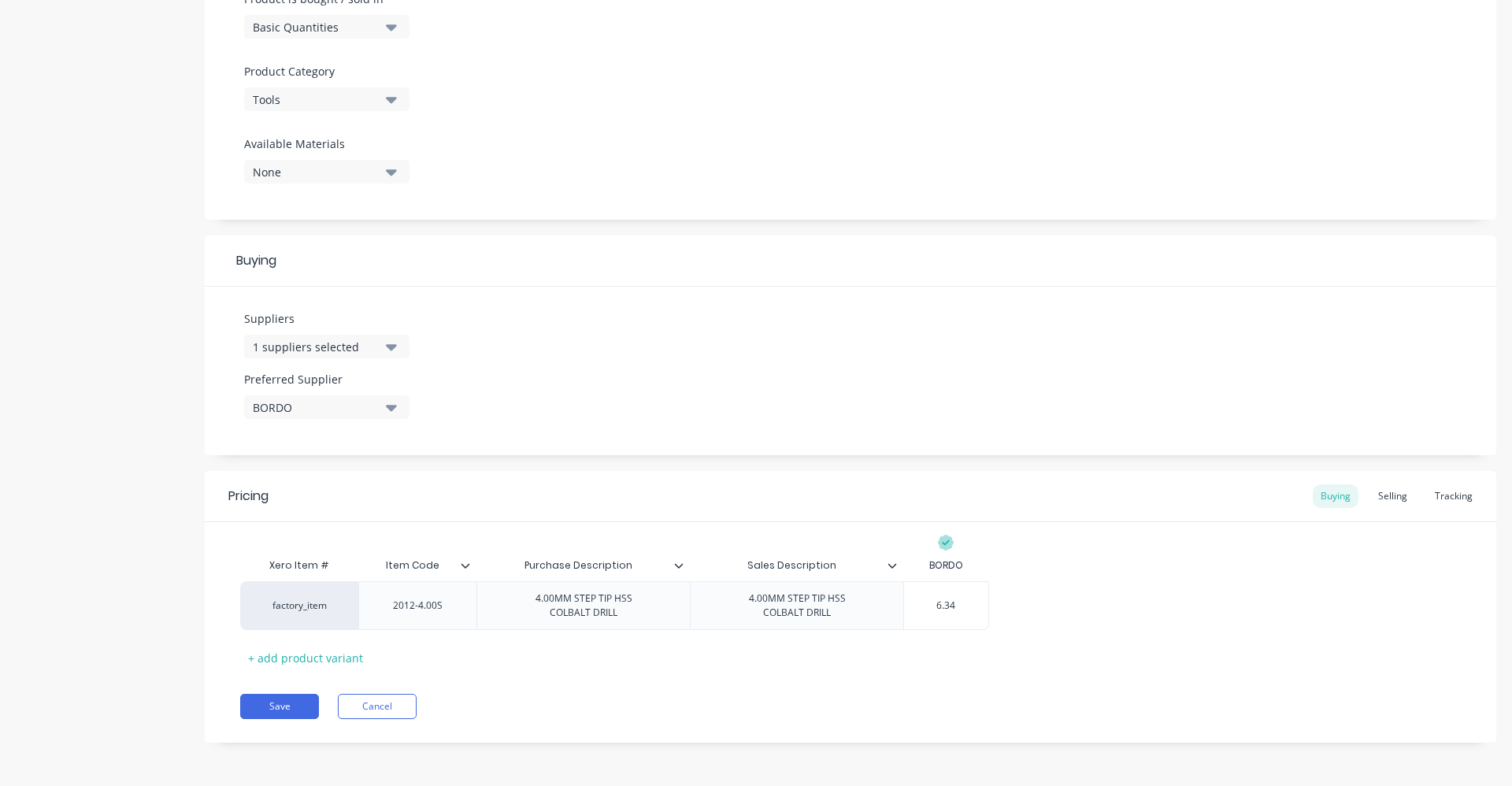
type input "6.34"
click at [1085, 658] on div "Xero Item # Item Code Purchase Description Sales Description BORDO factory_item…" at bounding box center [850, 609] width 1221 height 120
click at [258, 705] on button "Save" at bounding box center [279, 706] width 78 height 25
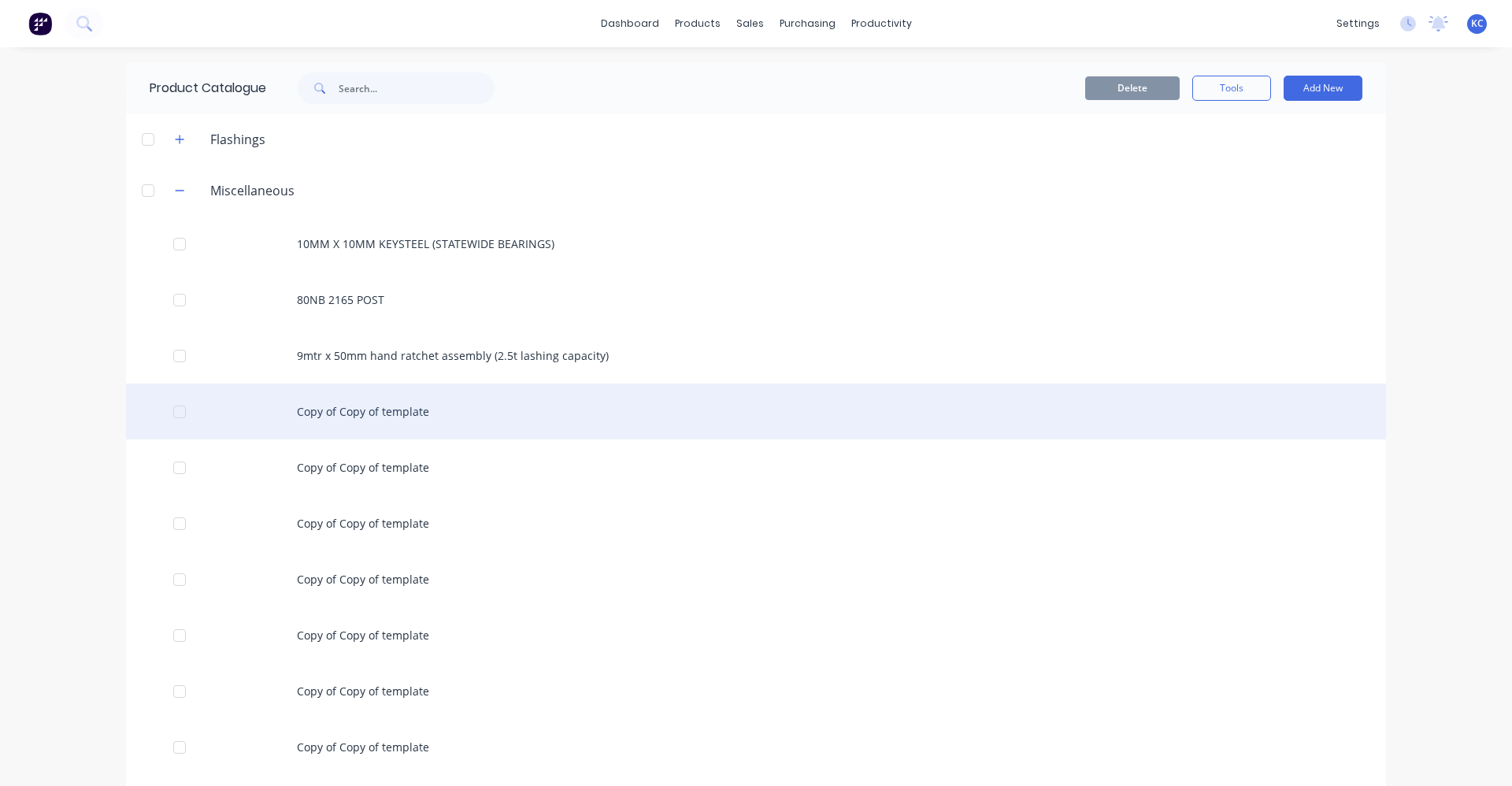
click at [382, 412] on div "Copy of Copy of template" at bounding box center [756, 411] width 1260 height 56
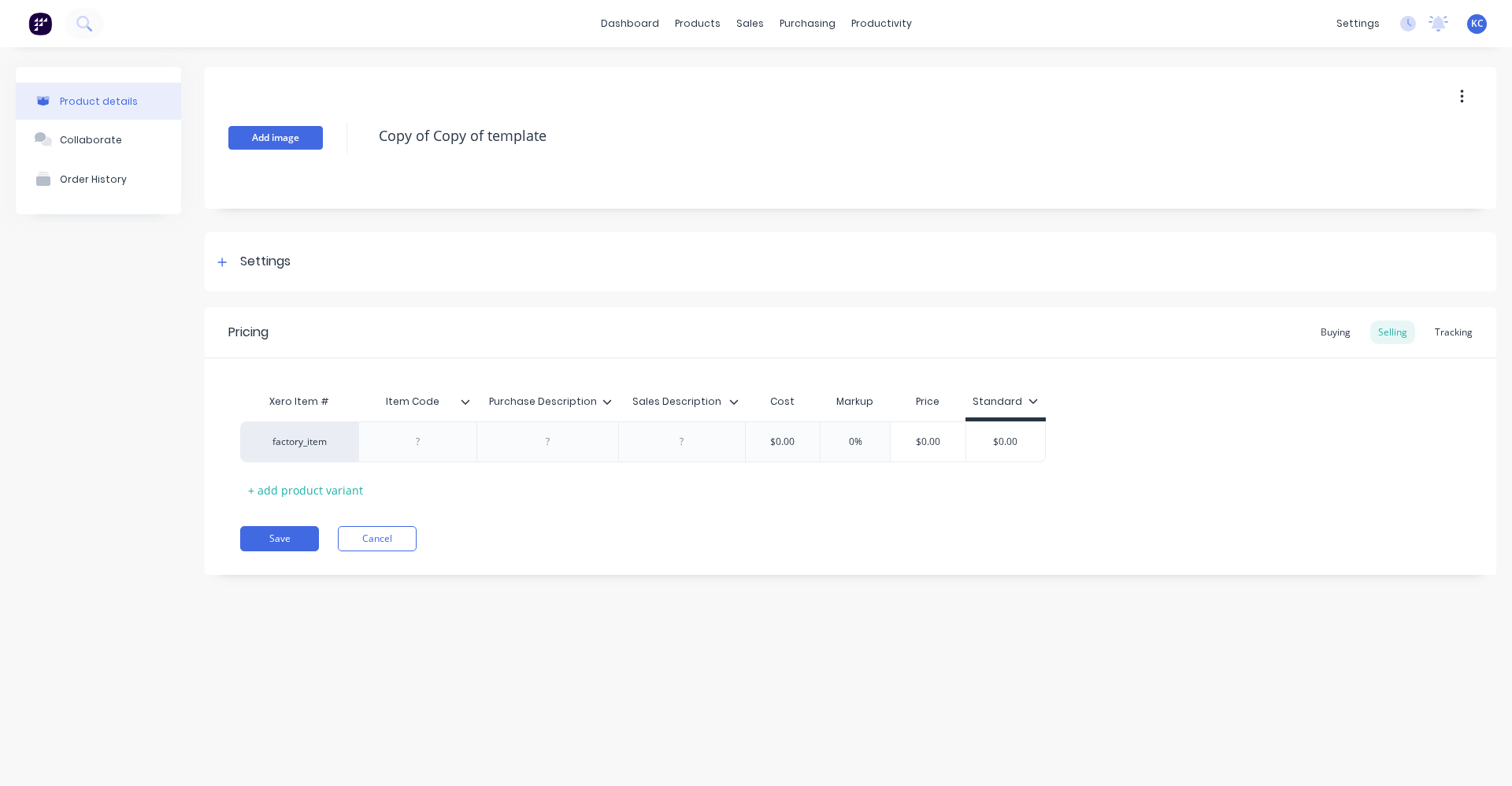
drag, startPoint x: 572, startPoint y: 139, endPoint x: 280, endPoint y: 149, distance: 292.2
click at [280, 149] on div "Add image Copy of Copy of template" at bounding box center [850, 137] width 1291 height 142
type textarea "x"
type textarea "3"
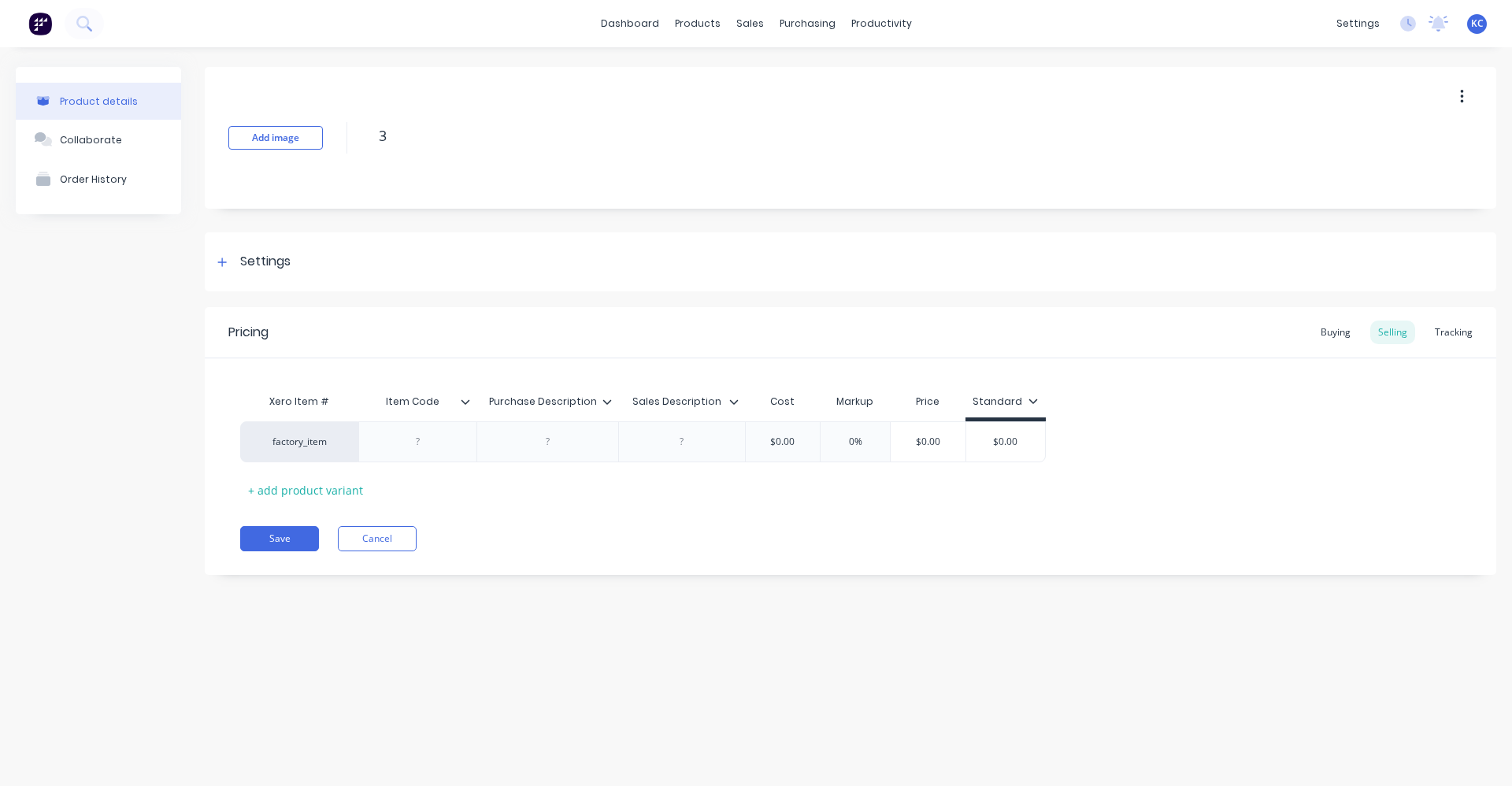
type textarea "x"
type textarea "3."
type textarea "x"
type textarea "3.5"
type textarea "x"
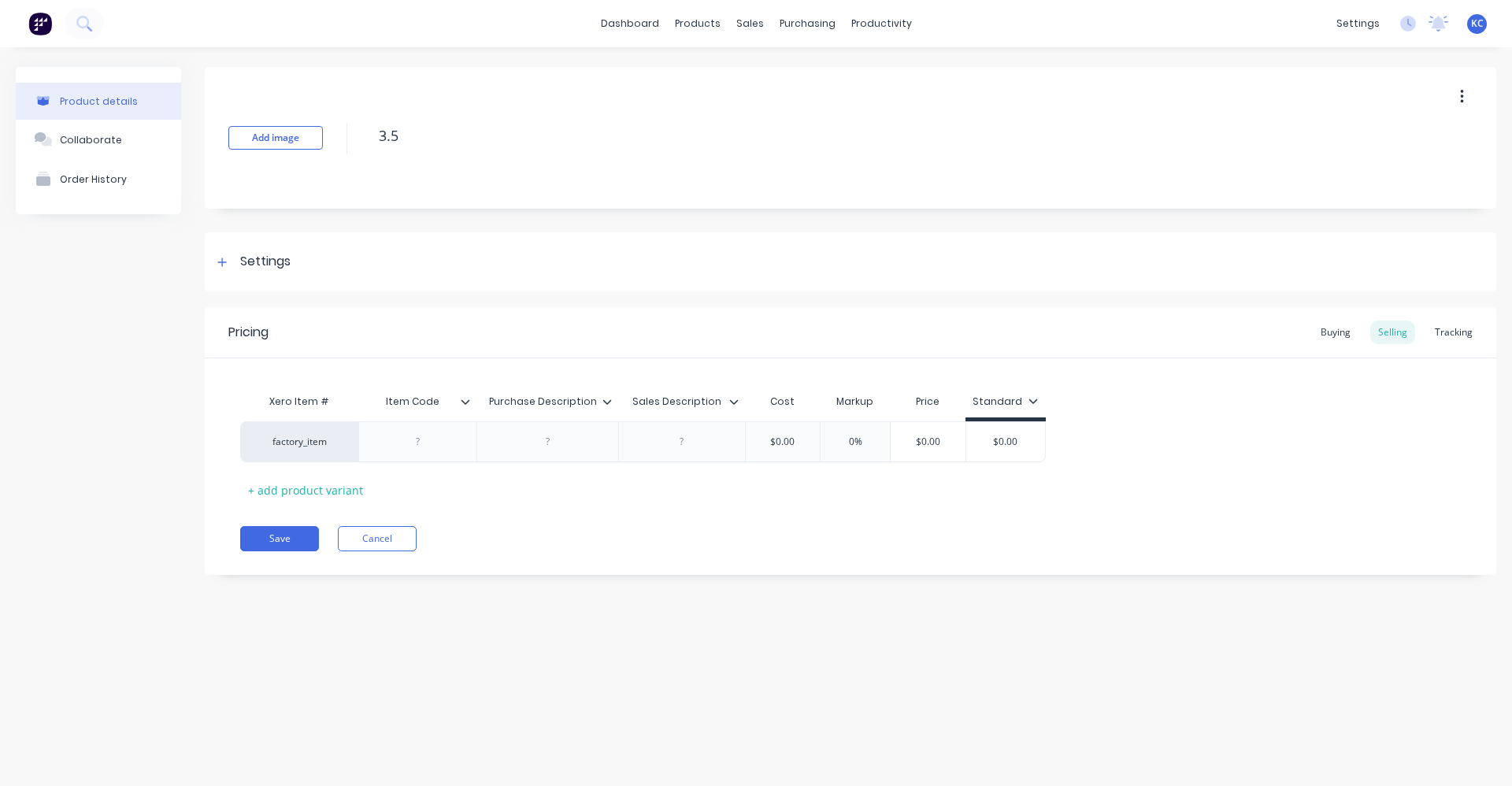
type textarea "3.50"
type textarea "x"
type textarea "3.50M"
type textarea "x"
type textarea "3.50MM"
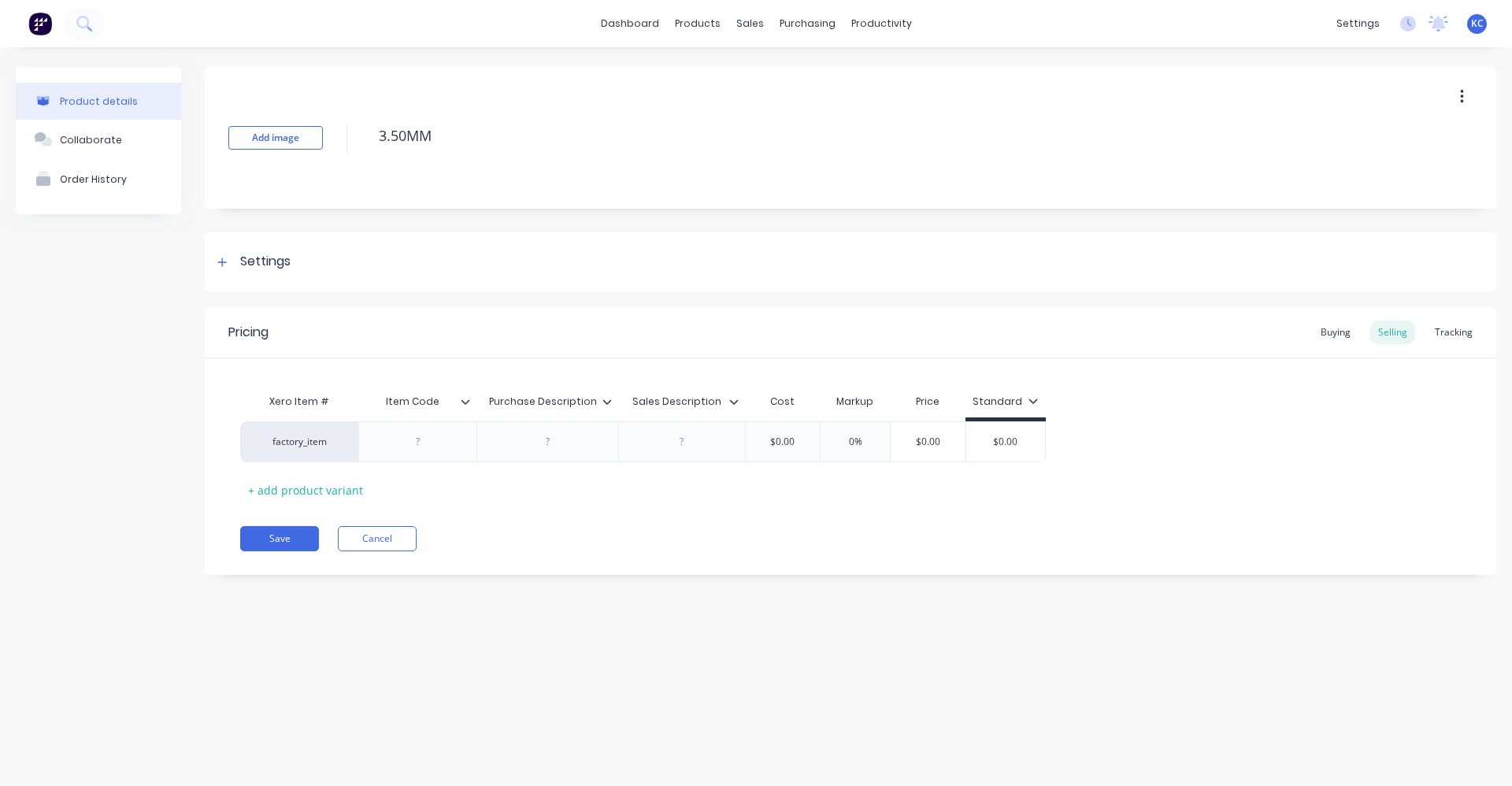
type textarea "x"
type textarea "3.50MM"
type textarea "x"
type textarea "3.50MM S"
type textarea "x"
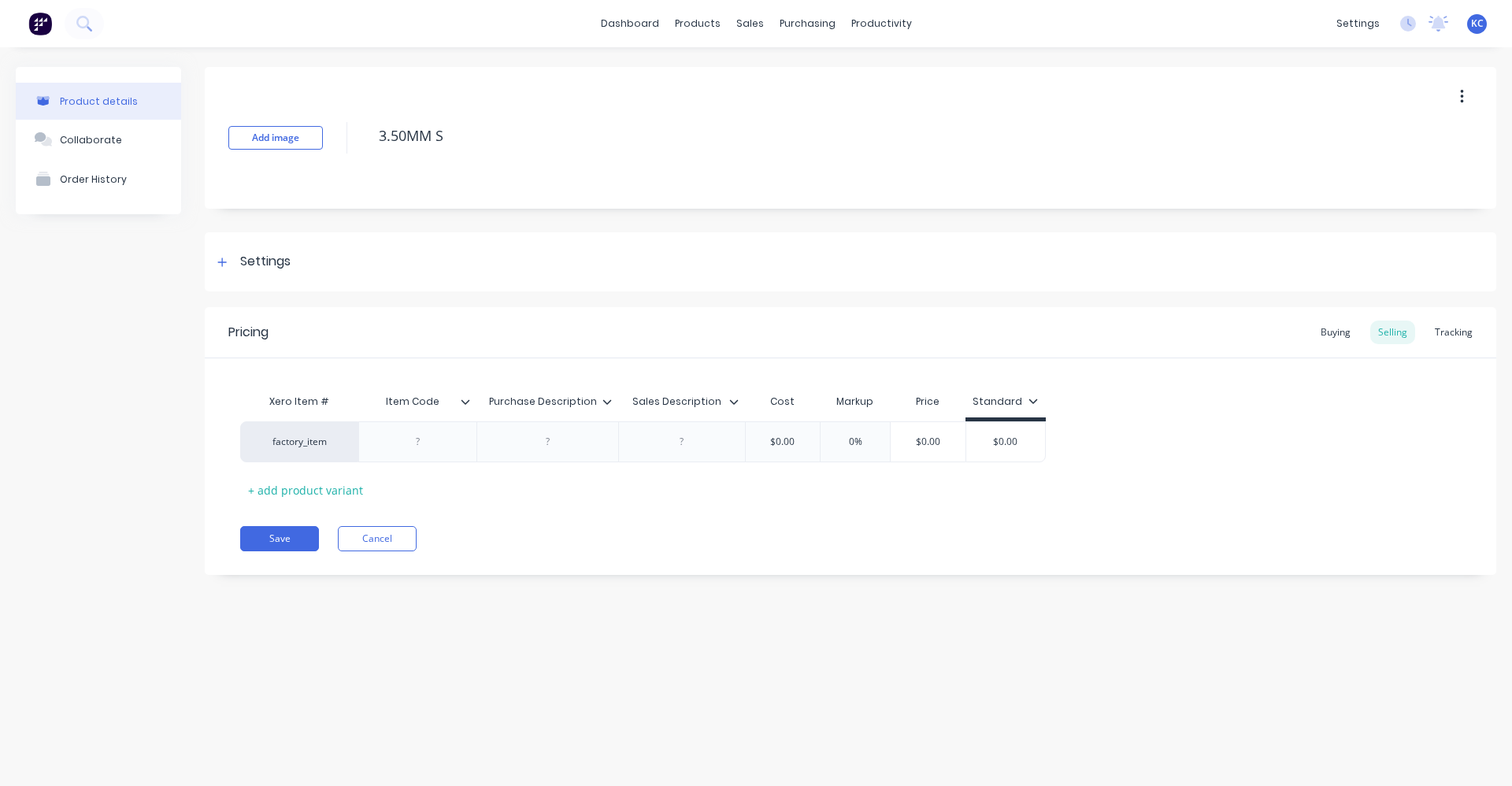
type textarea "3.50MM ST"
type textarea "x"
type textarea "3.50MM STE"
type textarea "x"
type textarea "3.50MM STEP"
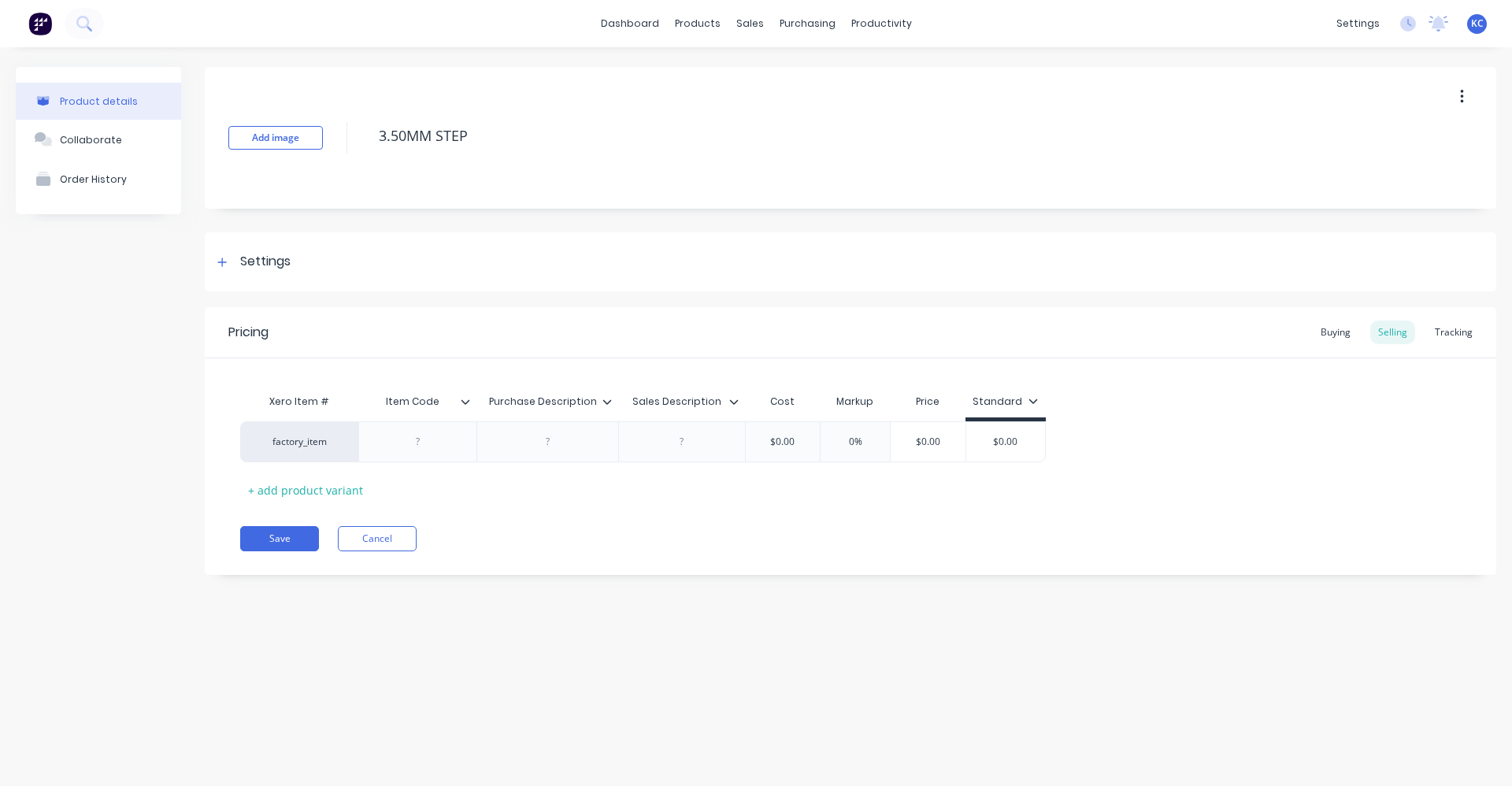
type textarea "x"
type textarea "3.50MM STEP"
type textarea "x"
type textarea "3.50MM STEP T"
type textarea "x"
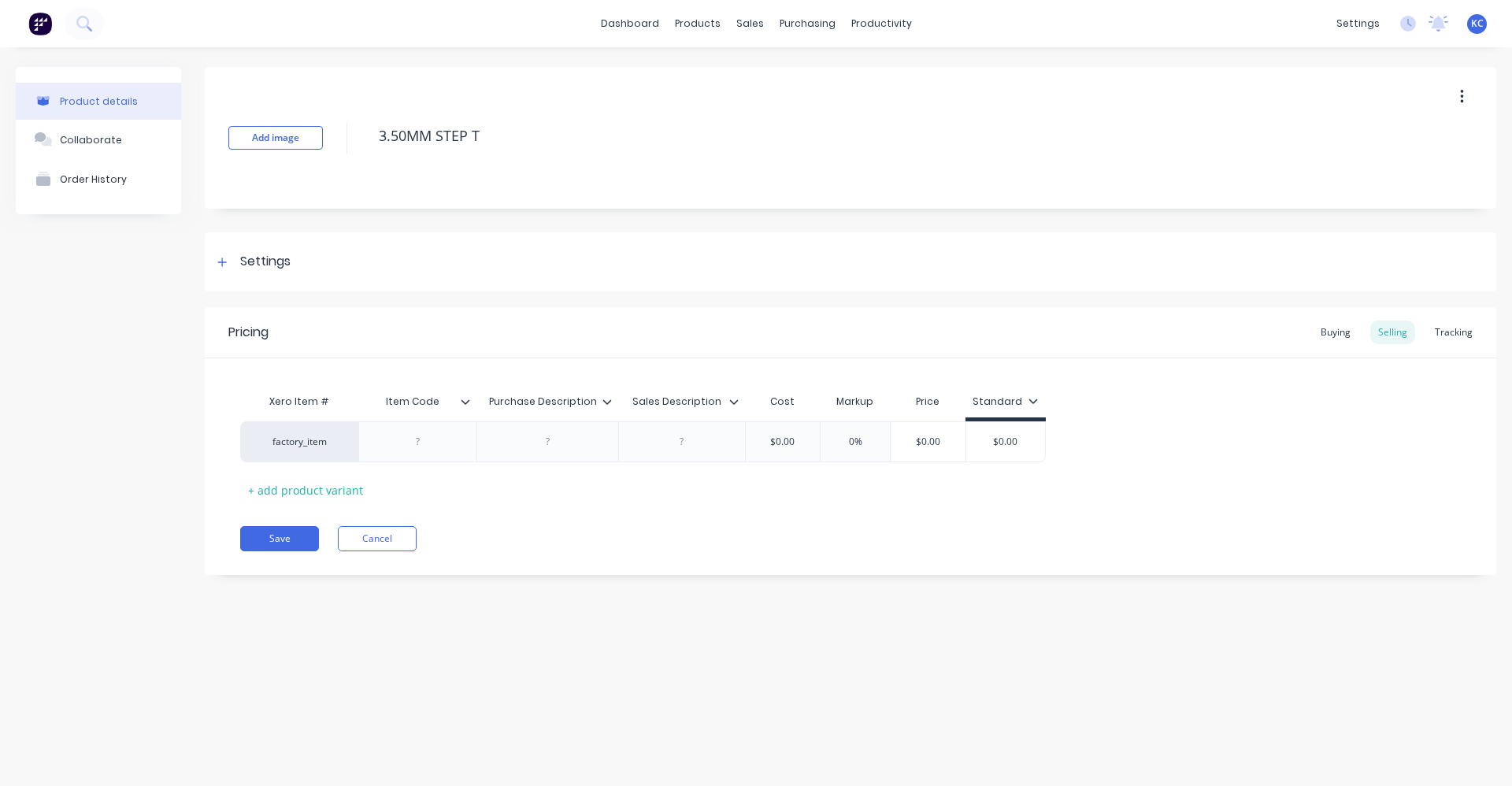
type textarea "3.50MM STEP TI"
type textarea "x"
type textarea "3.50MM STEP TIP"
type textarea "x"
type textarea "3.50MM STEP TIP"
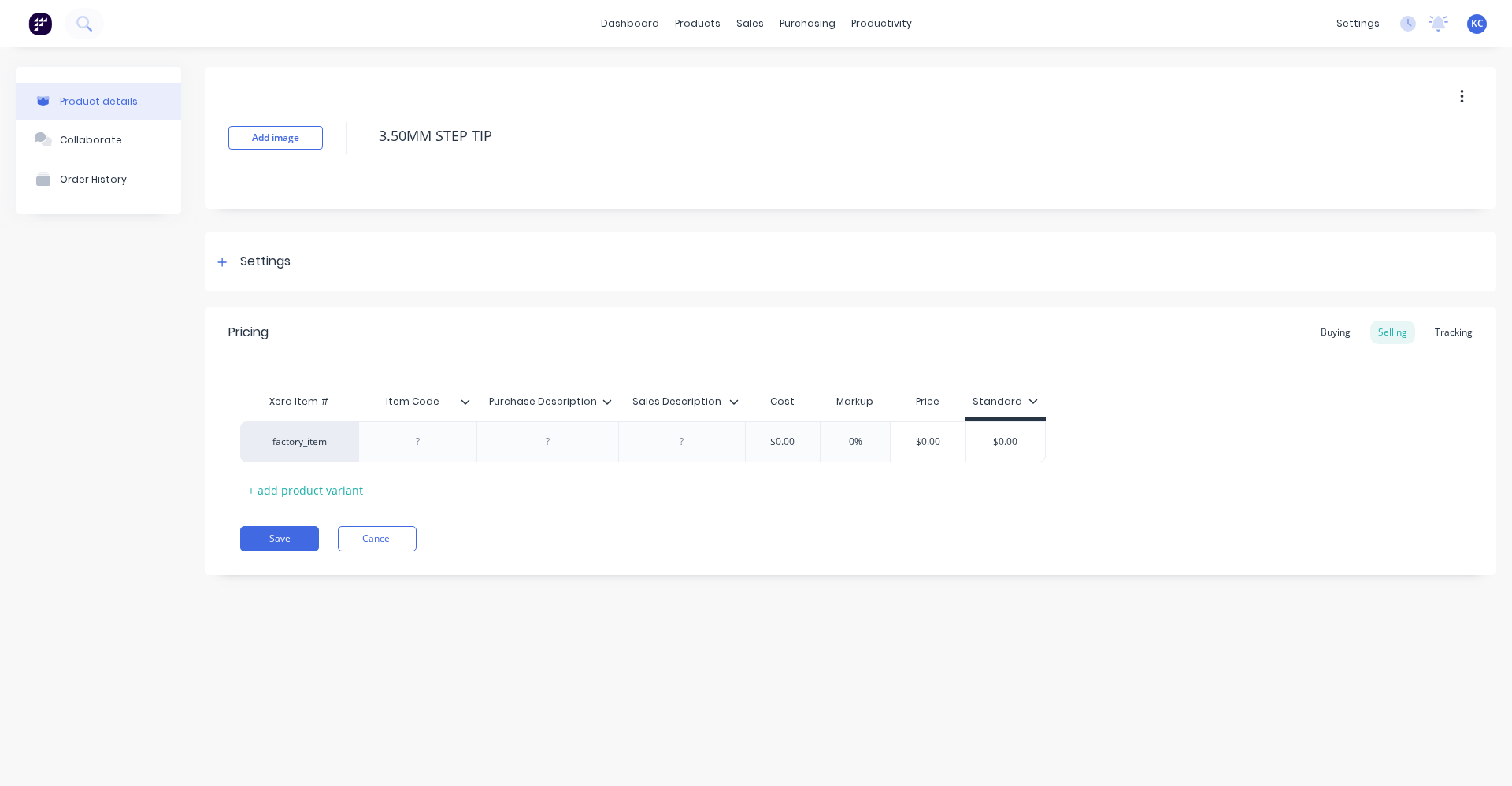
type textarea "x"
type textarea "3.50MM STEP TIP H"
type textarea "x"
type textarea "3.50MM STEP TIP HS"
type textarea "x"
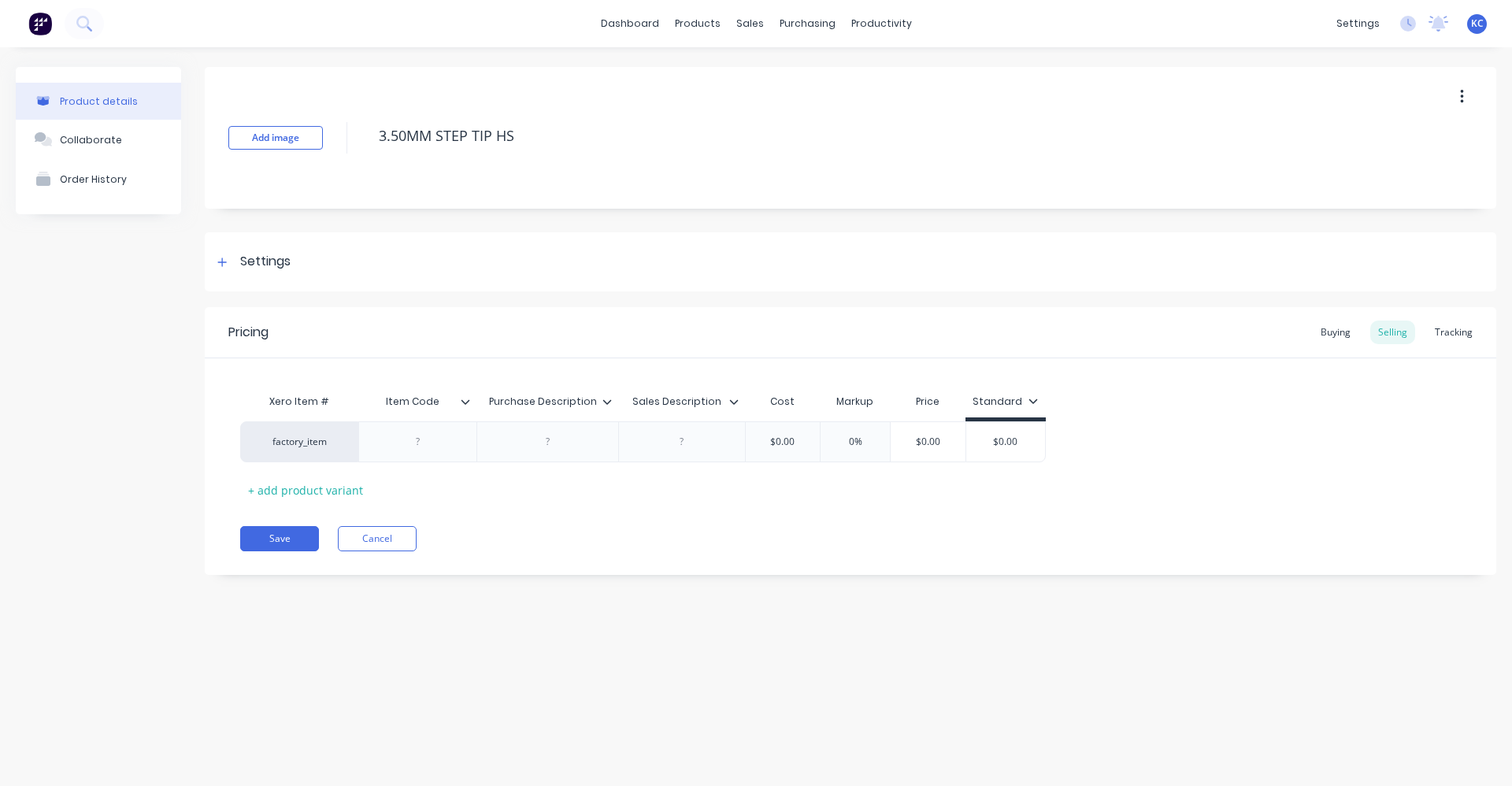
type textarea "3.50MM STEP TIP HSS"
type textarea "x"
type textarea "3.50MM STEP TIP HSS"
type textarea "x"
type textarea "3.50MM STEP TIP HSS C"
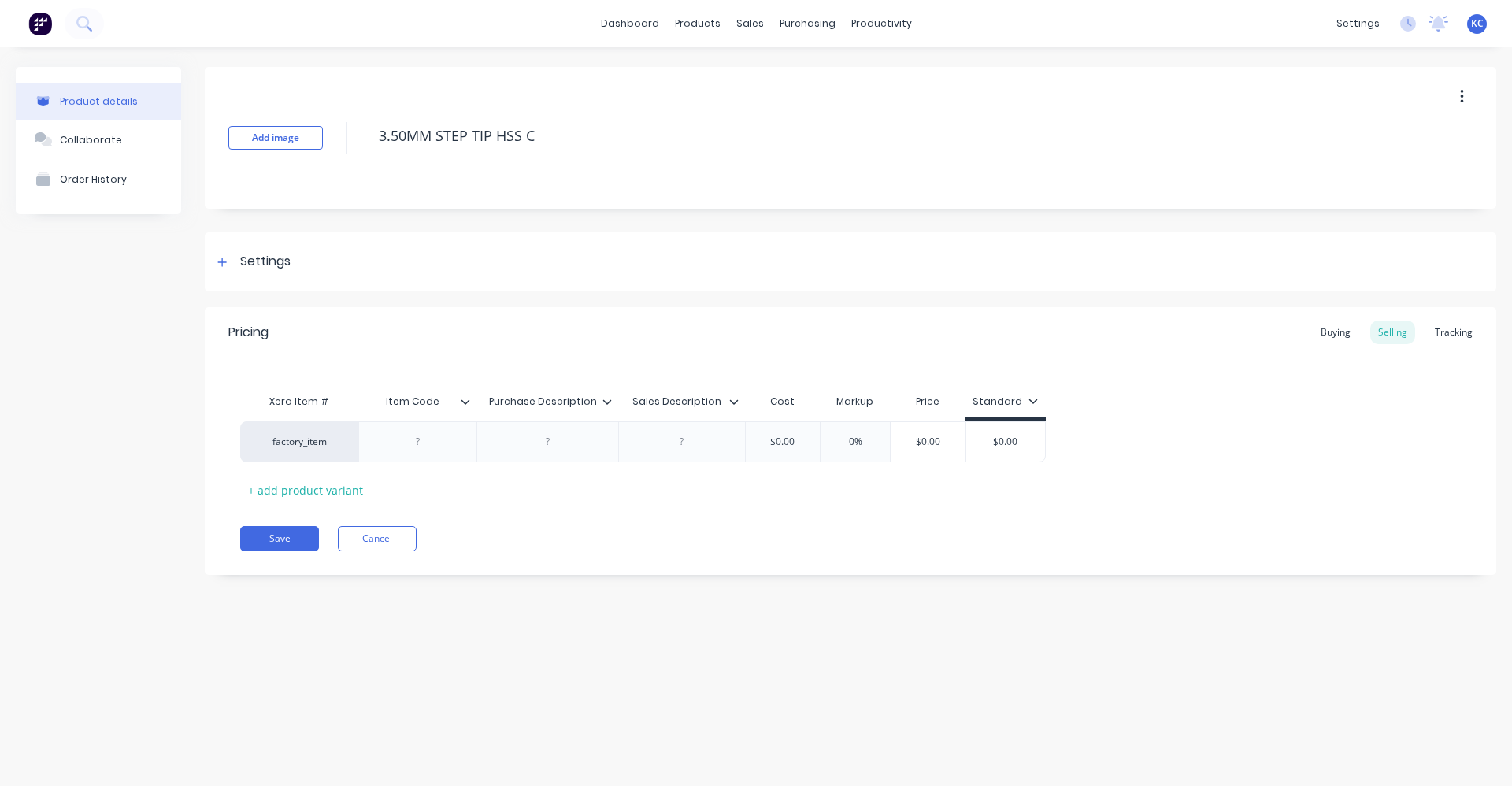
type textarea "x"
type textarea "3.50MM STEP TIP HSS CO"
type textarea "x"
type textarea "3.50MM STEP TIP HSS COL"
type textarea "x"
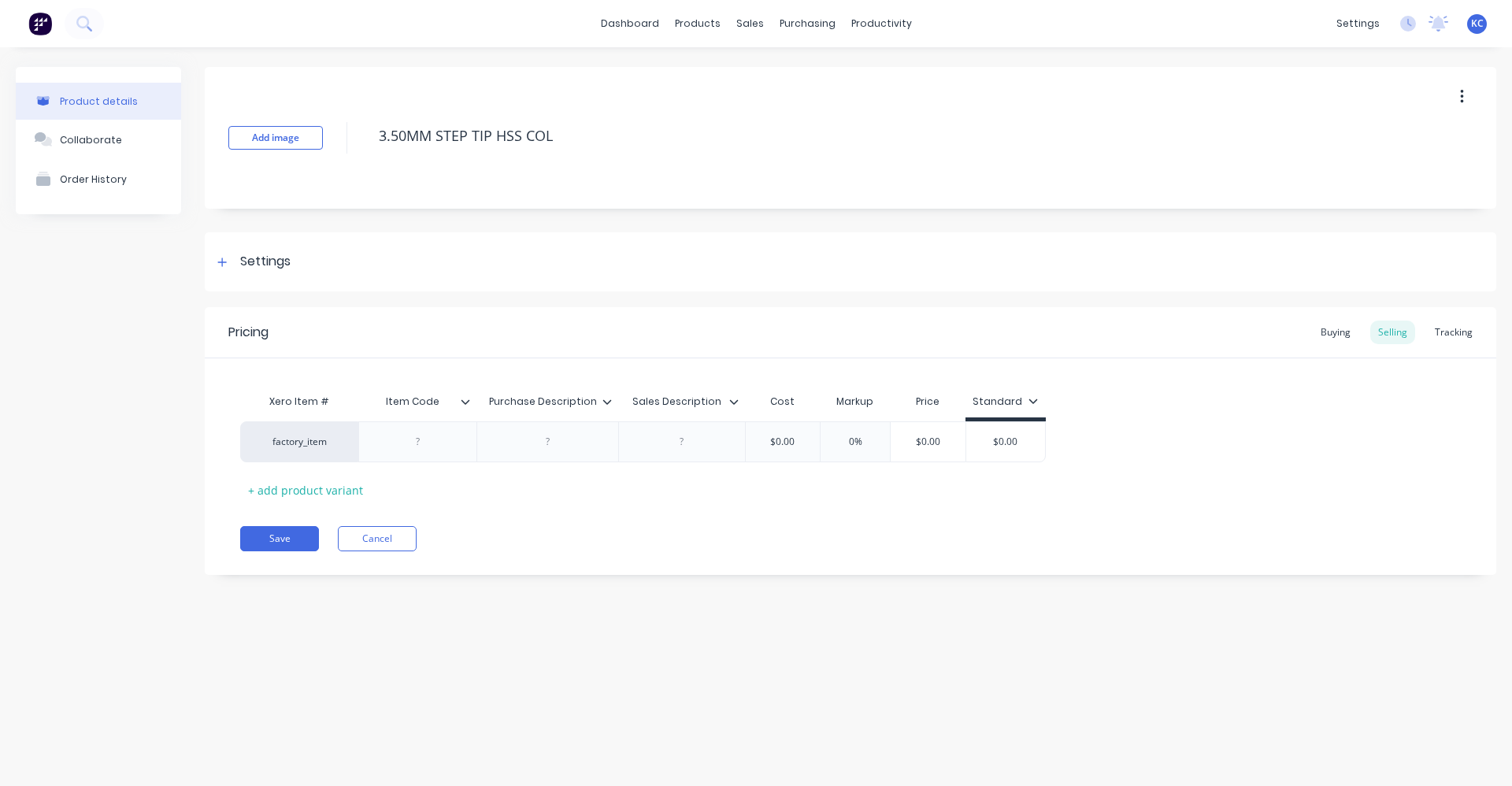
type textarea "3.50MM STEP TIP HSS COLB"
type textarea "x"
type textarea "3.50MM STEP TIP HSS COLBA"
type textarea "x"
type textarea "3.50MM STEP TIP HSS COLBAL"
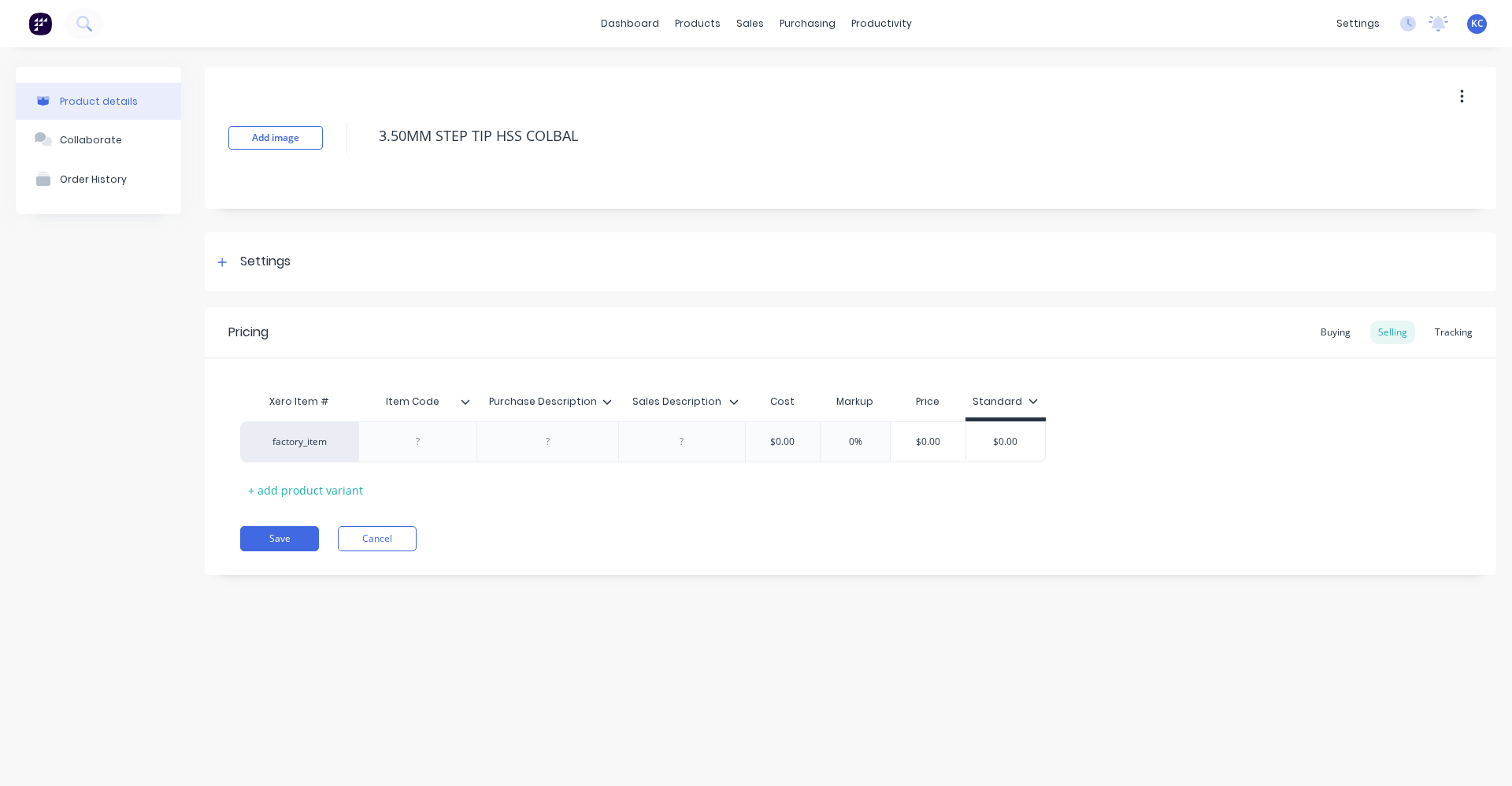
type textarea "x"
type textarea "3.50MM STEP TIP HSS COLBALT"
type textarea "x"
type textarea "3.50MM STEP TIP HSS COLBALT"
type textarea "x"
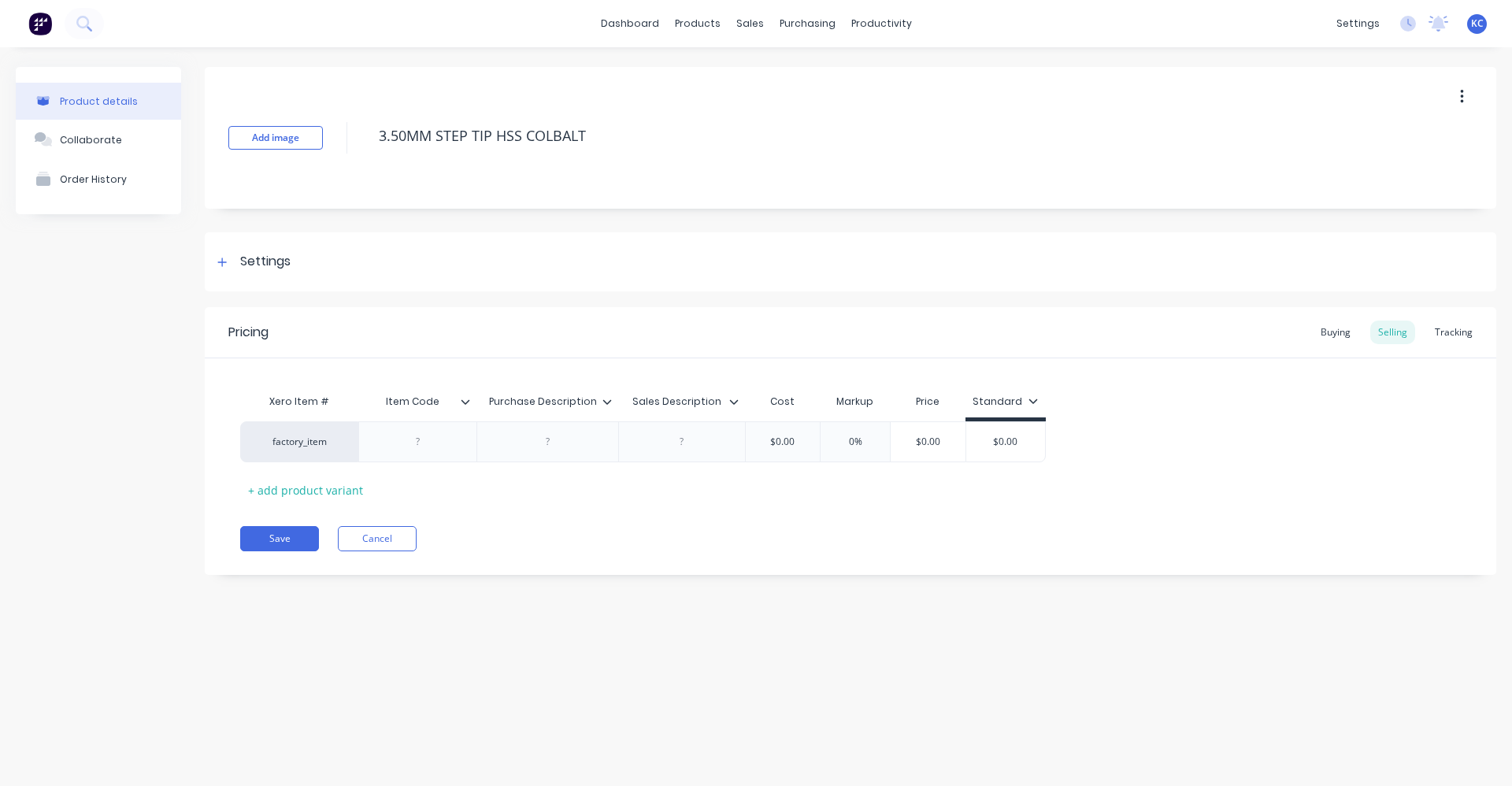
type textarea "3.50MM STEP TIP HSS COLBALT D"
type textarea "x"
type textarea "3.50MM STEP TIP HSS COLBALT DR"
type textarea "x"
type textarea "3.50MM STEP TIP HSS COLBALT DRI"
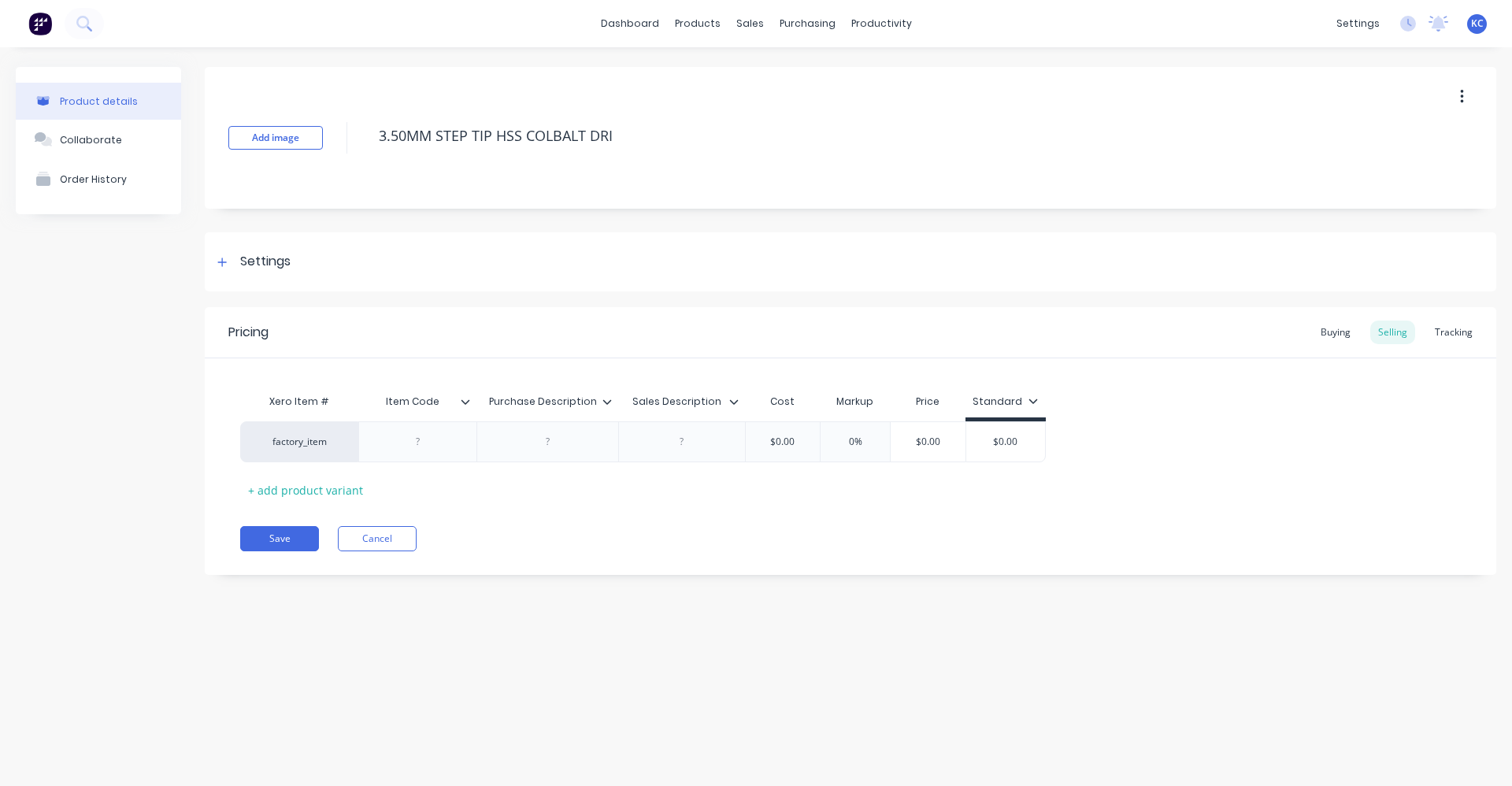
type textarea "x"
type textarea "3.50MM STEP TIP HSS COLBALT DRIL"
type textarea "x"
drag, startPoint x: 650, startPoint y: 130, endPoint x: 359, endPoint y: 144, distance: 291.3
click at [359, 144] on div "Add image 3.50MM STEP TIP HSS COLBALT DRILL" at bounding box center [850, 137] width 1291 height 142
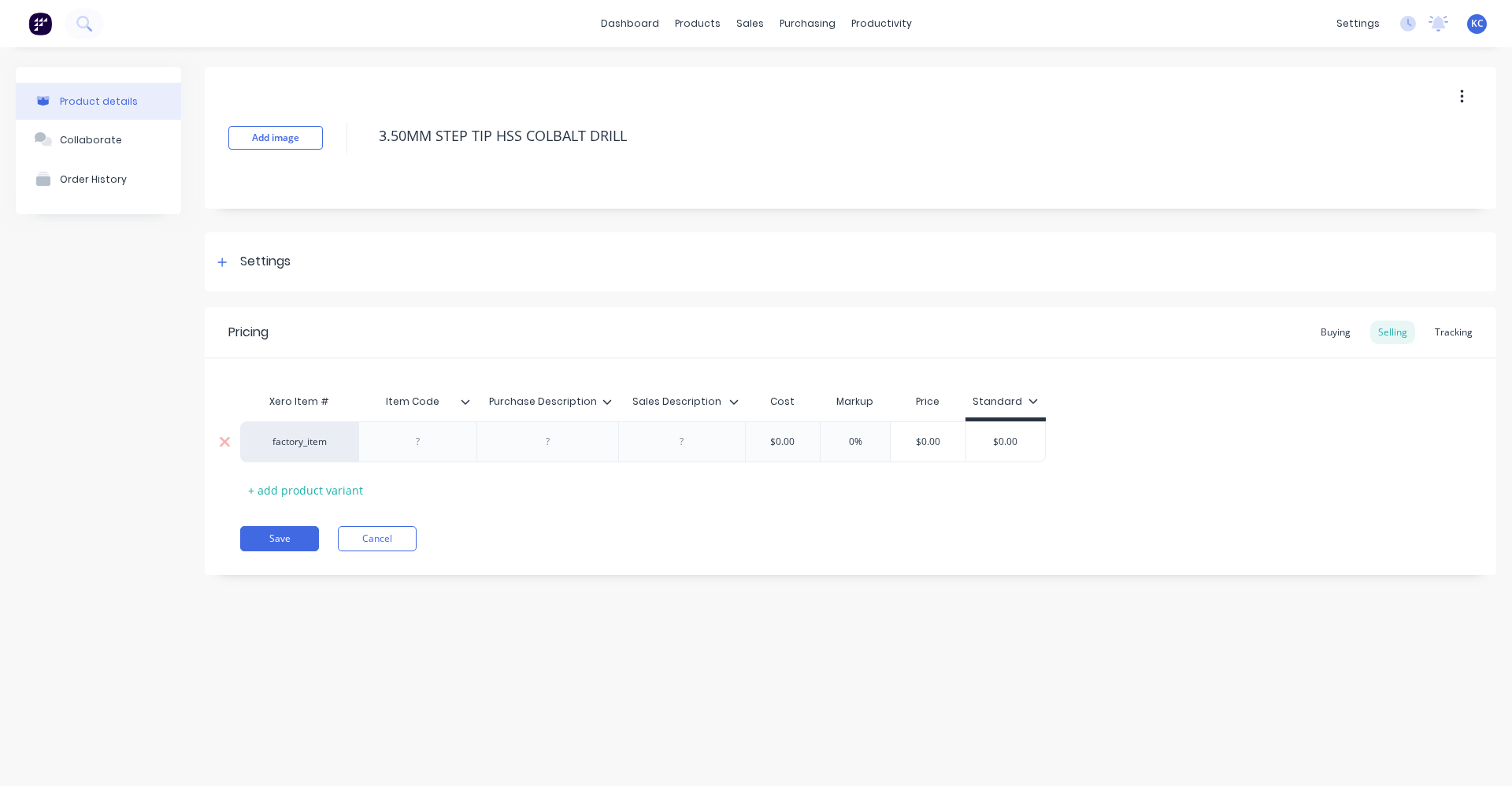
type textarea "3.50MM STEP TIP HSS COLBALT DRILL"
click at [560, 449] on div at bounding box center [547, 441] width 78 height 21
type textarea "x"
type textarea "3.50MM STEP TIP HSS COLBALT DRILL"
paste div
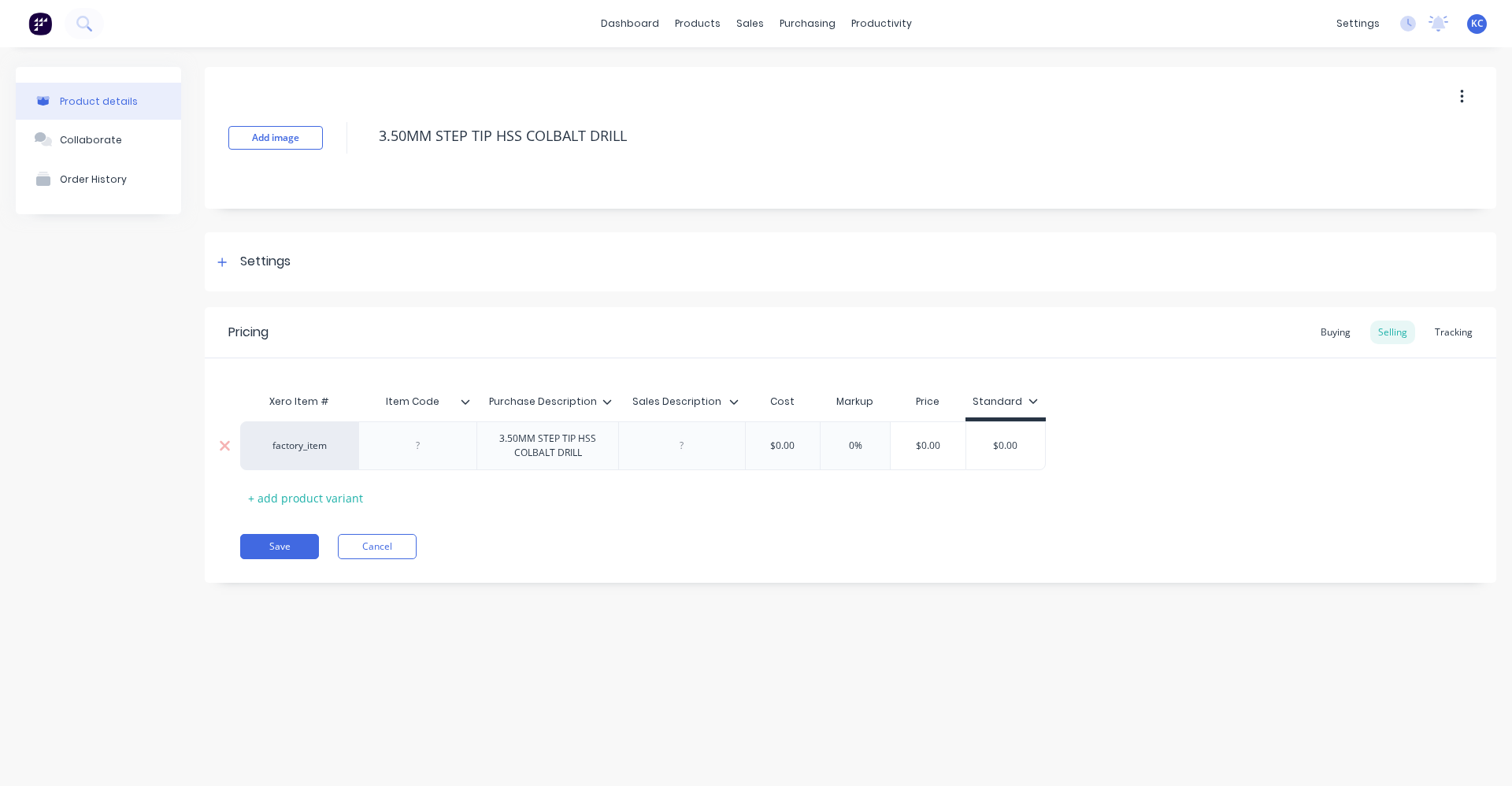
click at [681, 443] on div "factory_item 3.50MM STEP TIP HSS COLBALT DRILL $0.00 0% $0.00 $0.00" at bounding box center [643, 445] width 806 height 49
type textarea "x"
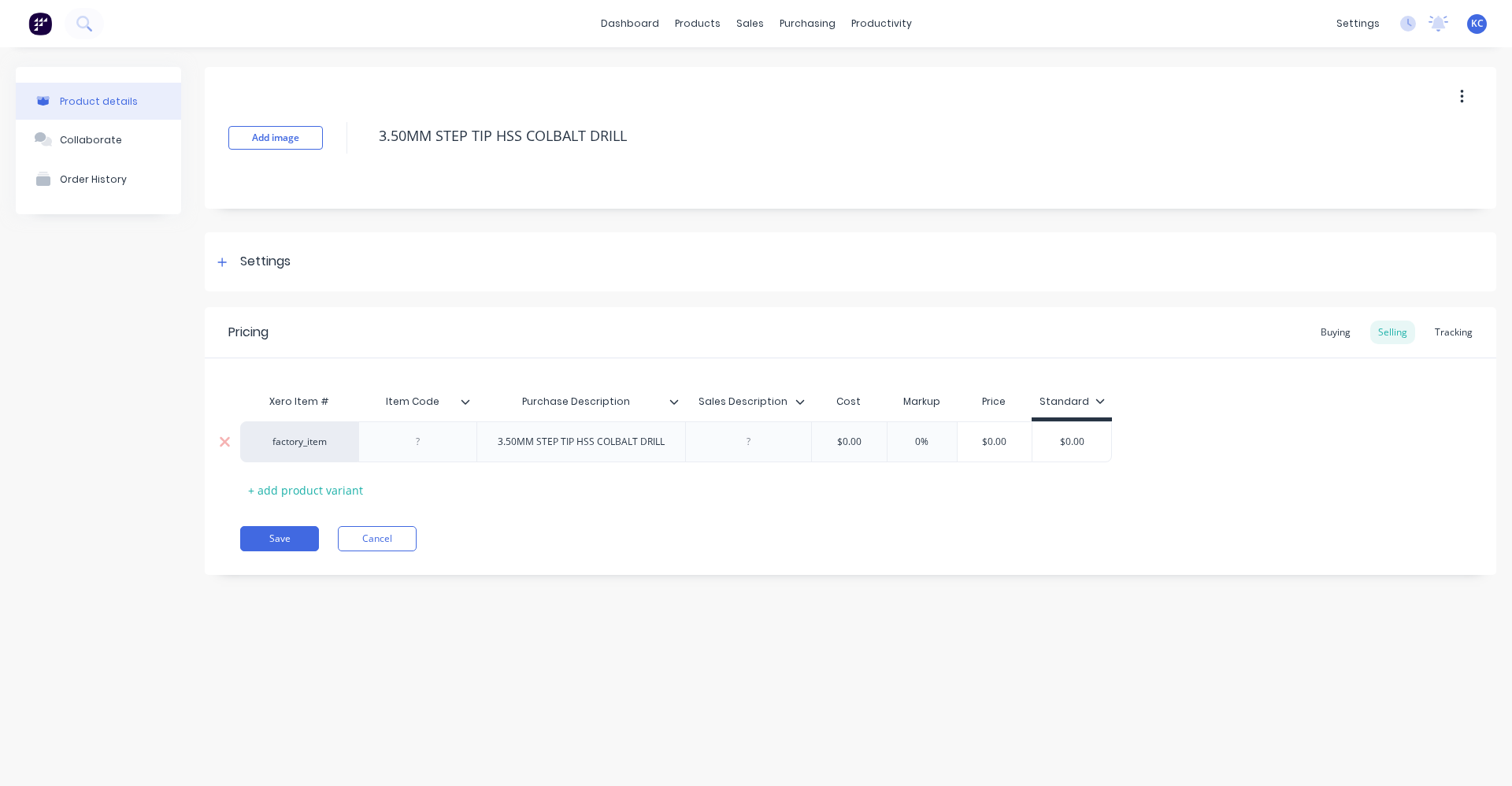
click at [754, 449] on div at bounding box center [747, 441] width 78 height 21
paste div
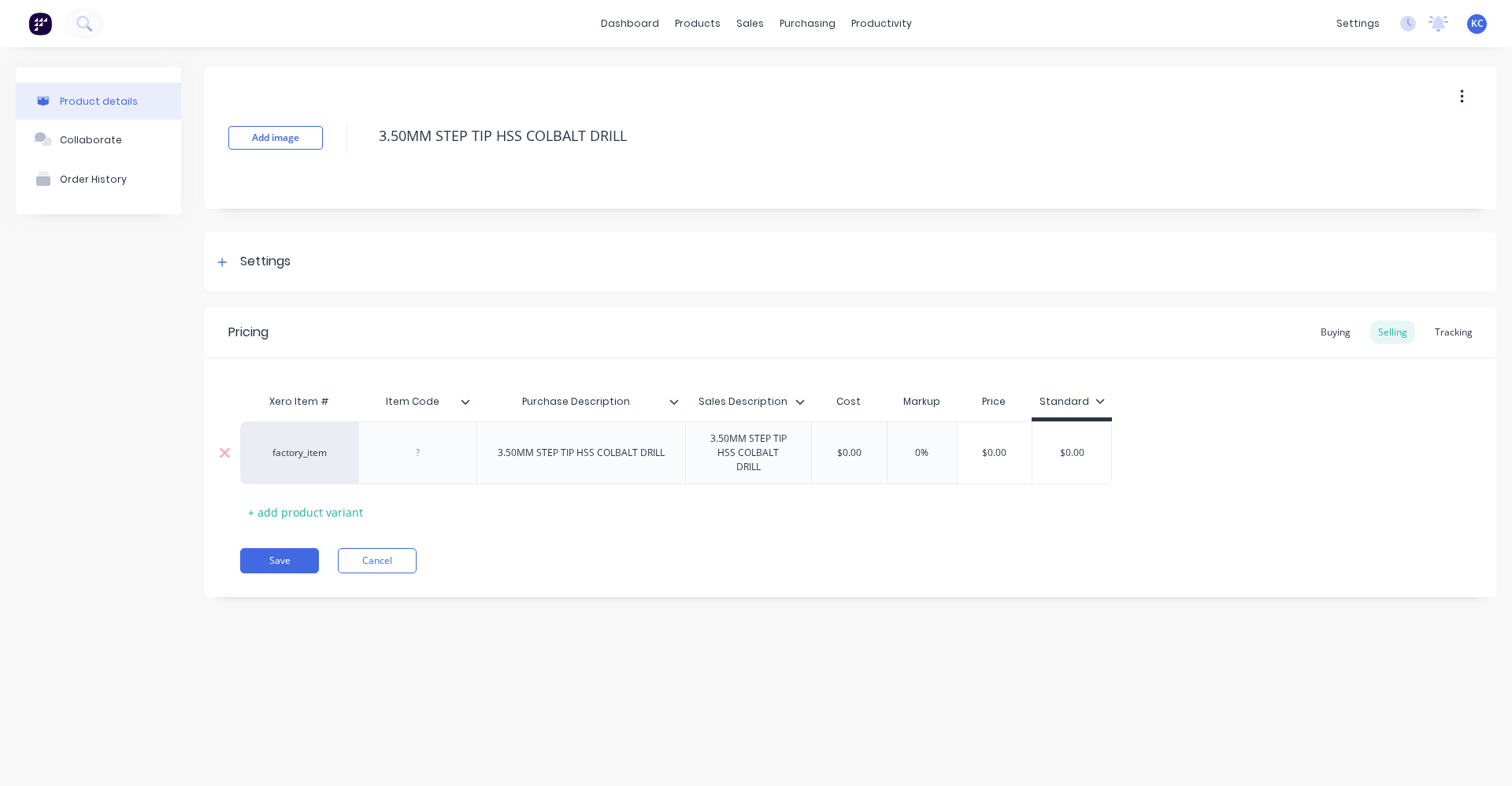
click at [600, 450] on div "3.50MM STEP TIP HSS COLBALT DRILL" at bounding box center [580, 453] width 192 height 21
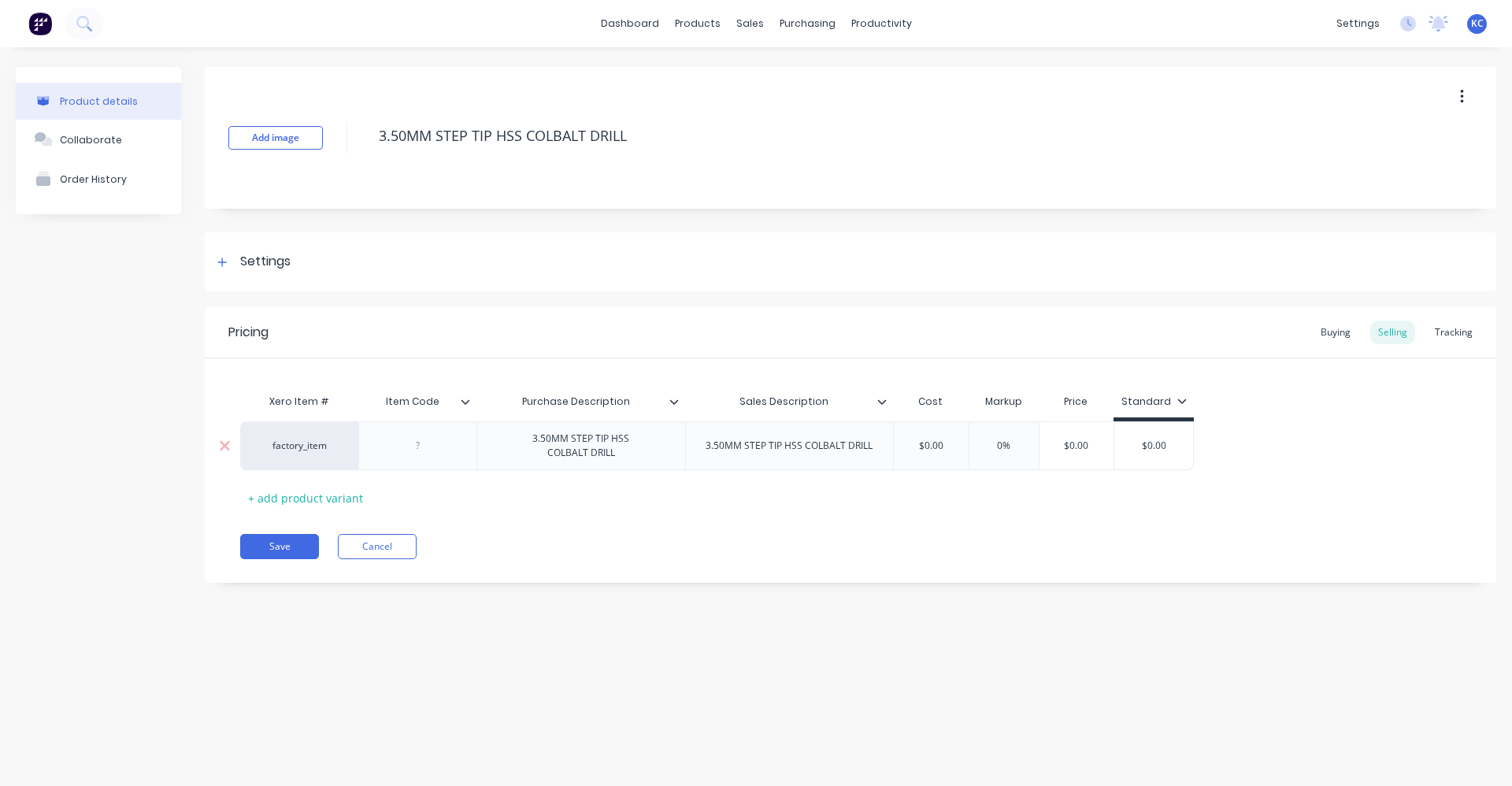
click at [807, 450] on div "3.50MM STEP TIP HSS COLBALT DRILL" at bounding box center [789, 445] width 192 height 21
click at [304, 264] on div "Settings" at bounding box center [850, 261] width 1291 height 59
type textarea "x"
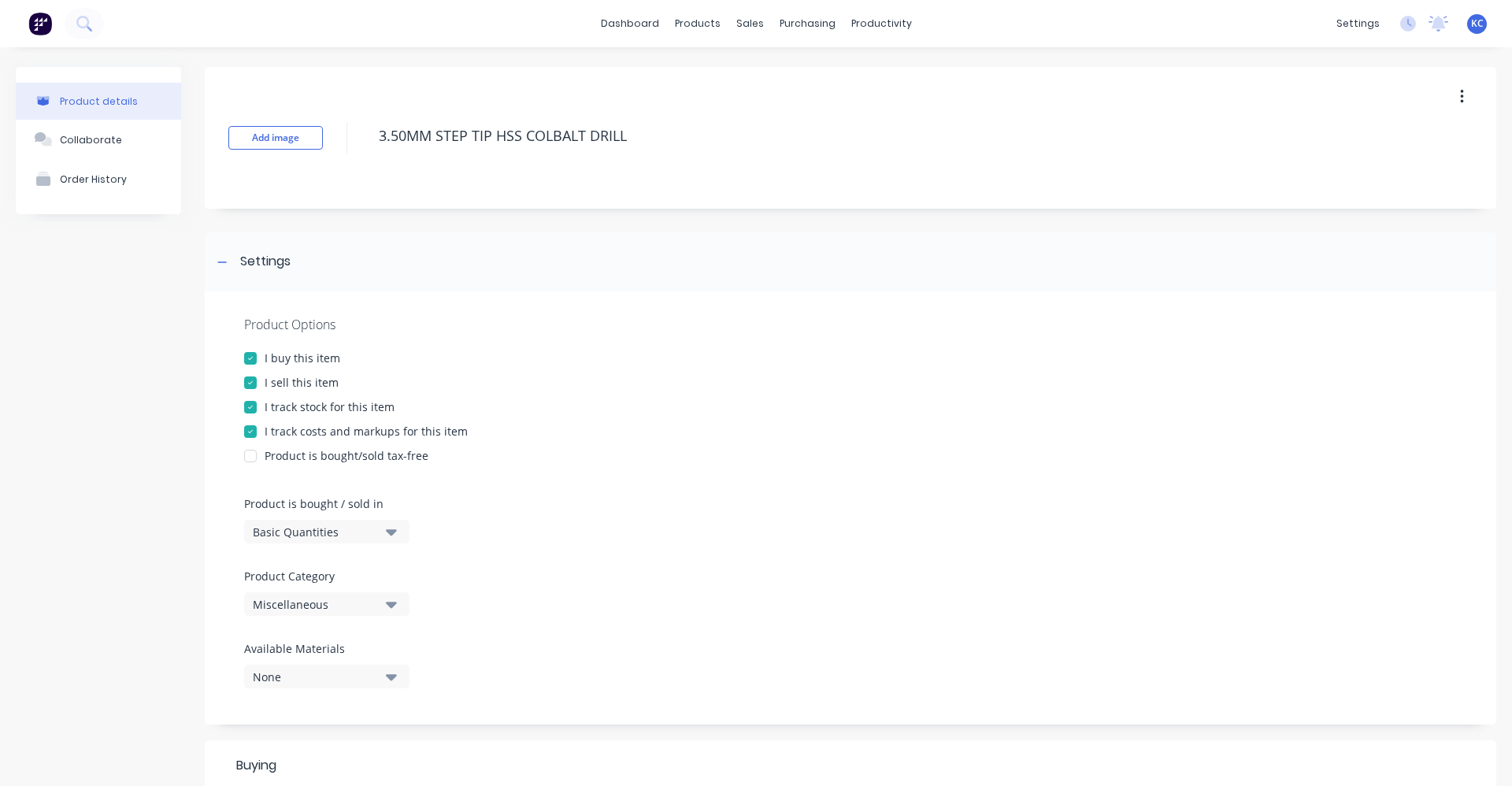
click at [387, 606] on icon "button" at bounding box center [390, 603] width 11 height 17
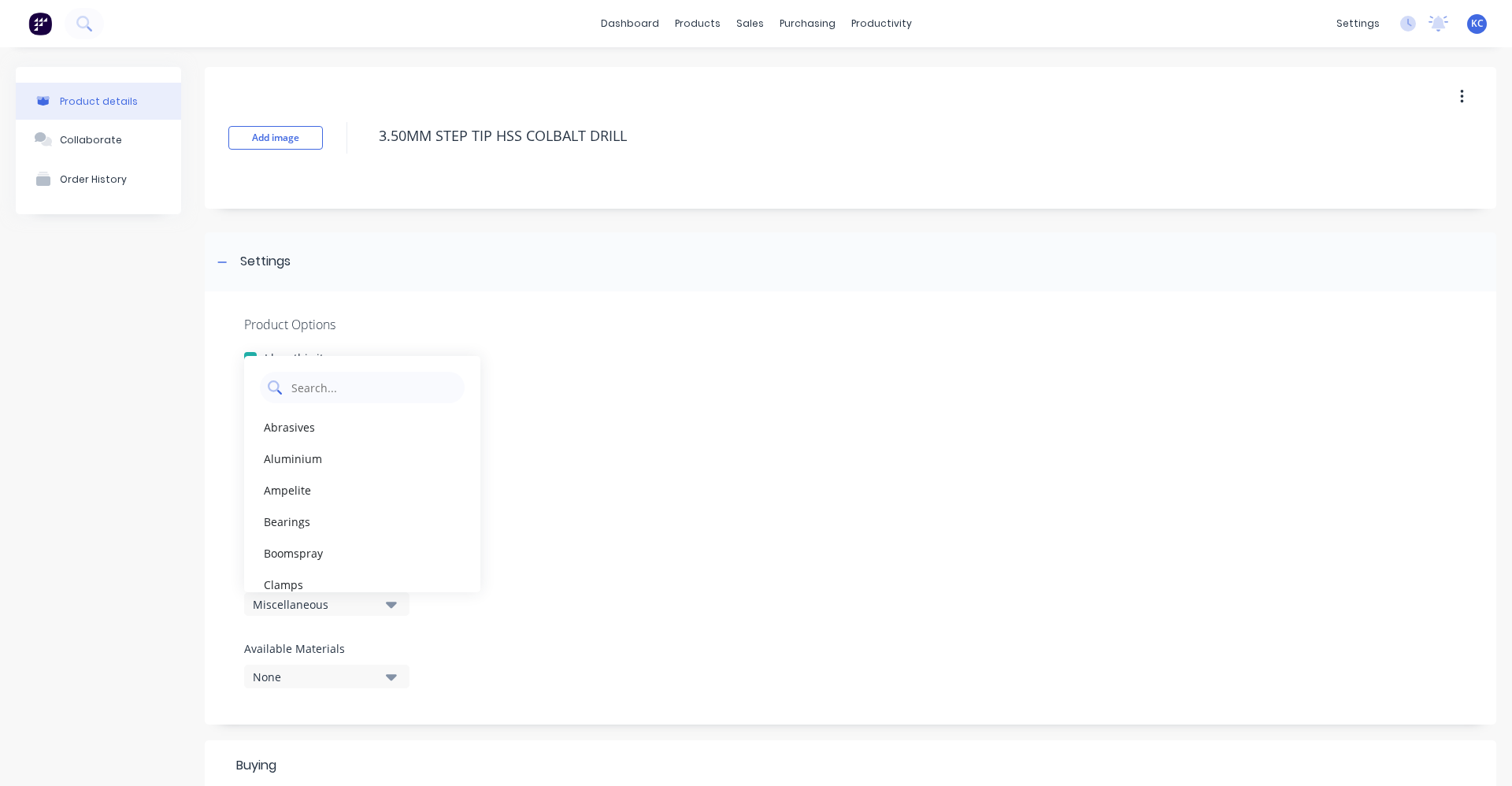
click at [309, 389] on Category "text" at bounding box center [374, 388] width 167 height 32
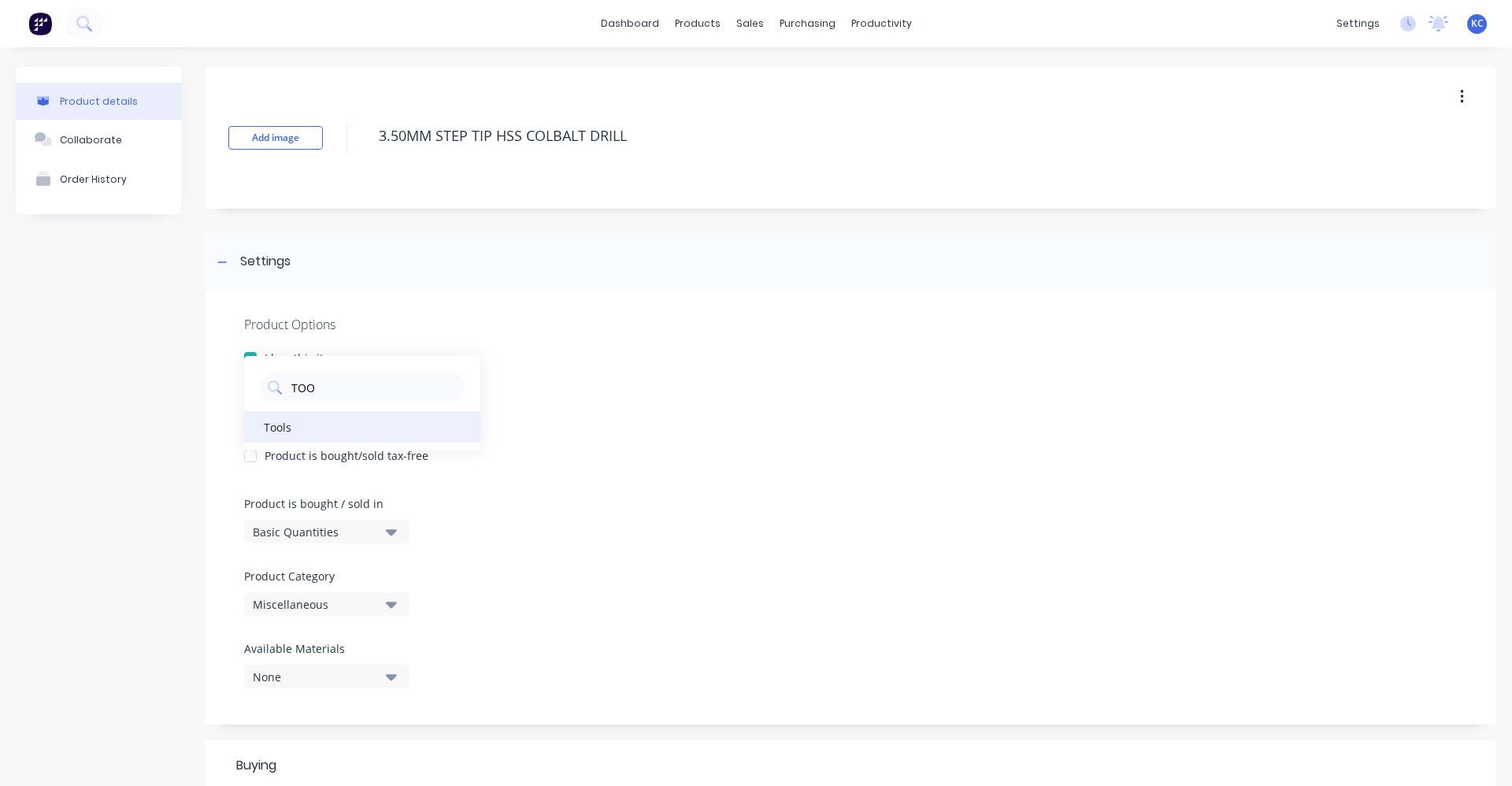
type Category "TOO"
click at [335, 429] on div "Tools" at bounding box center [363, 427] width 236 height 32
type textarea "x"
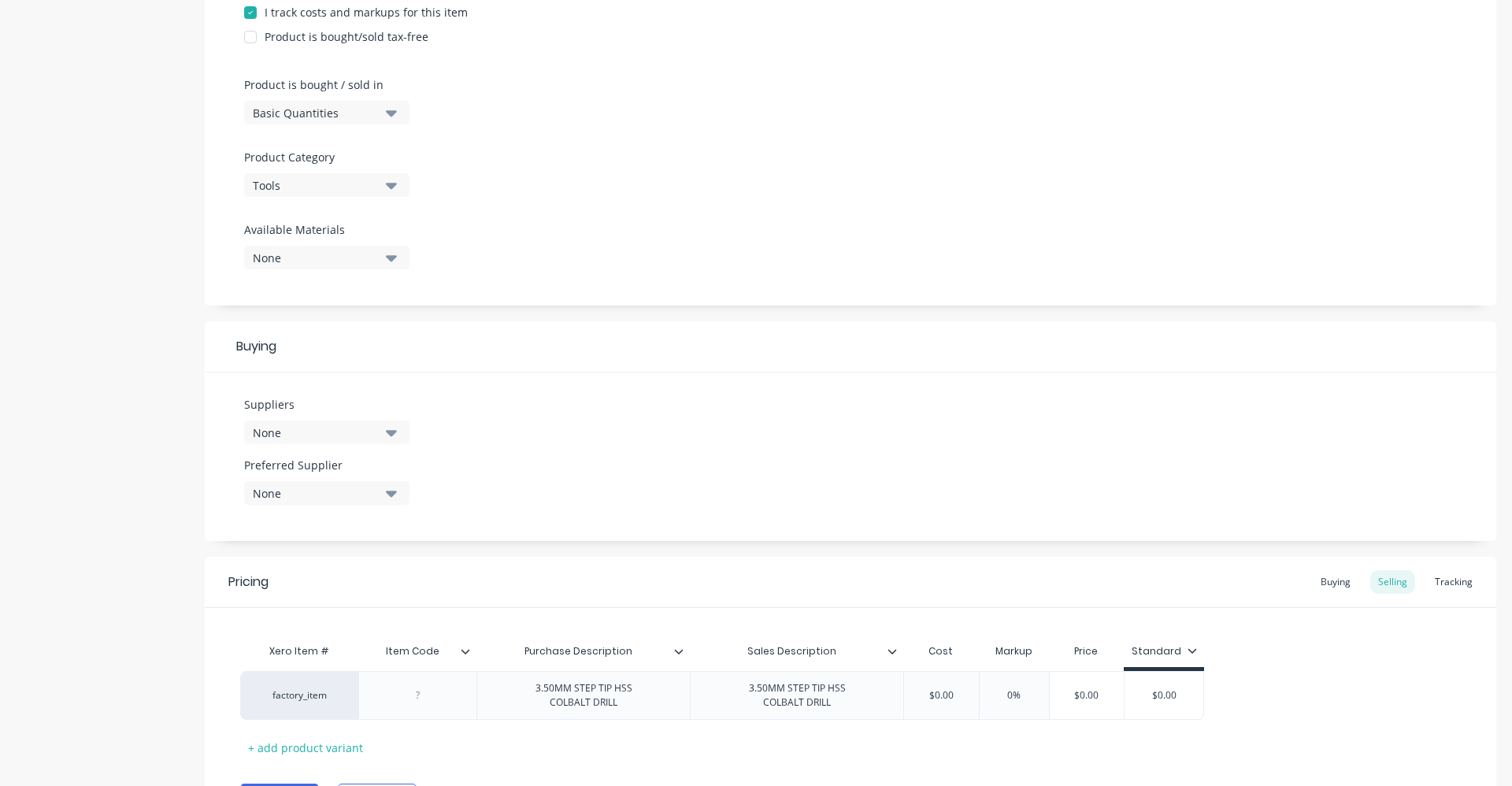
scroll to position [473, 0]
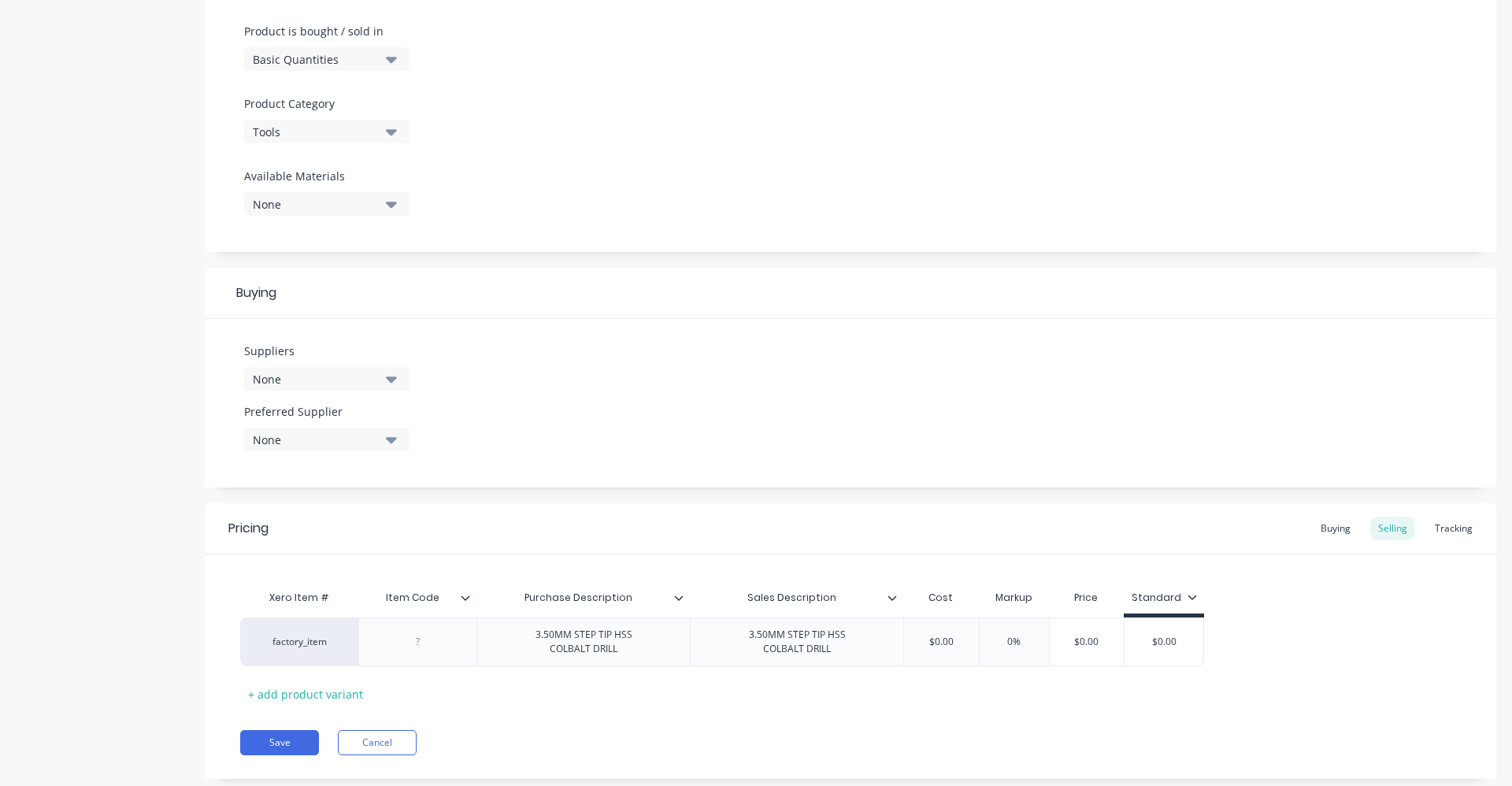
click at [393, 382] on icon "button" at bounding box center [390, 380] width 11 height 6
click at [377, 413] on input "text" at bounding box center [374, 426] width 167 height 32
type input "BORDO"
click at [347, 468] on div "BORDO" at bounding box center [371, 465] width 158 height 17
click at [542, 416] on div "Suppliers 1 suppliers selected BORDO BORDO Preferred Supplier None" at bounding box center [850, 403] width 1291 height 169
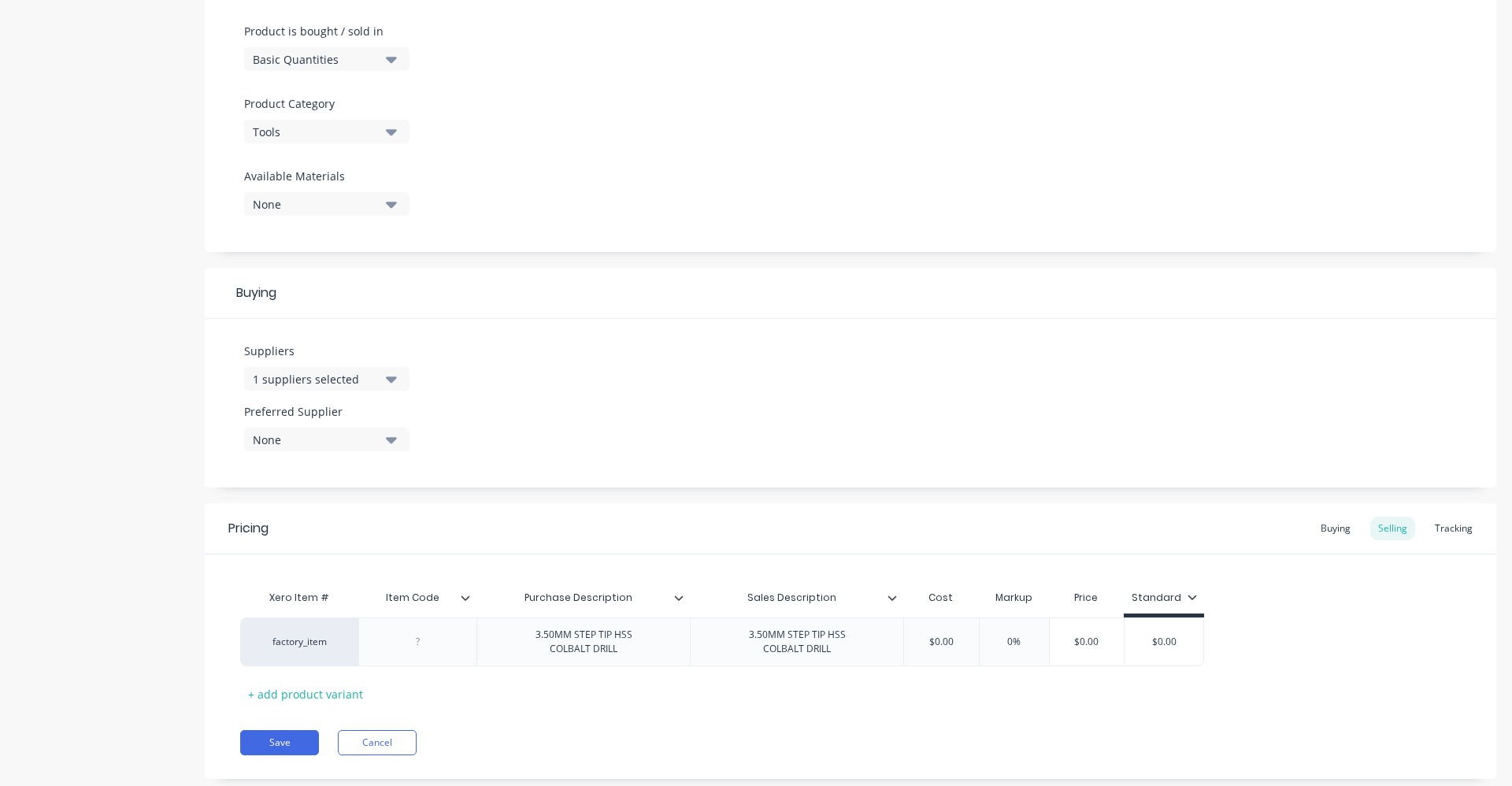
click at [342, 447] on div "None" at bounding box center [315, 439] width 126 height 17
click at [329, 519] on div "BORDO" at bounding box center [371, 526] width 158 height 17
type textarea "x"
click at [533, 412] on div "Suppliers 1 suppliers selected BORDO Preferred Supplier BORDO BORDO" at bounding box center [850, 403] width 1291 height 169
click at [428, 642] on div at bounding box center [417, 642] width 78 height 21
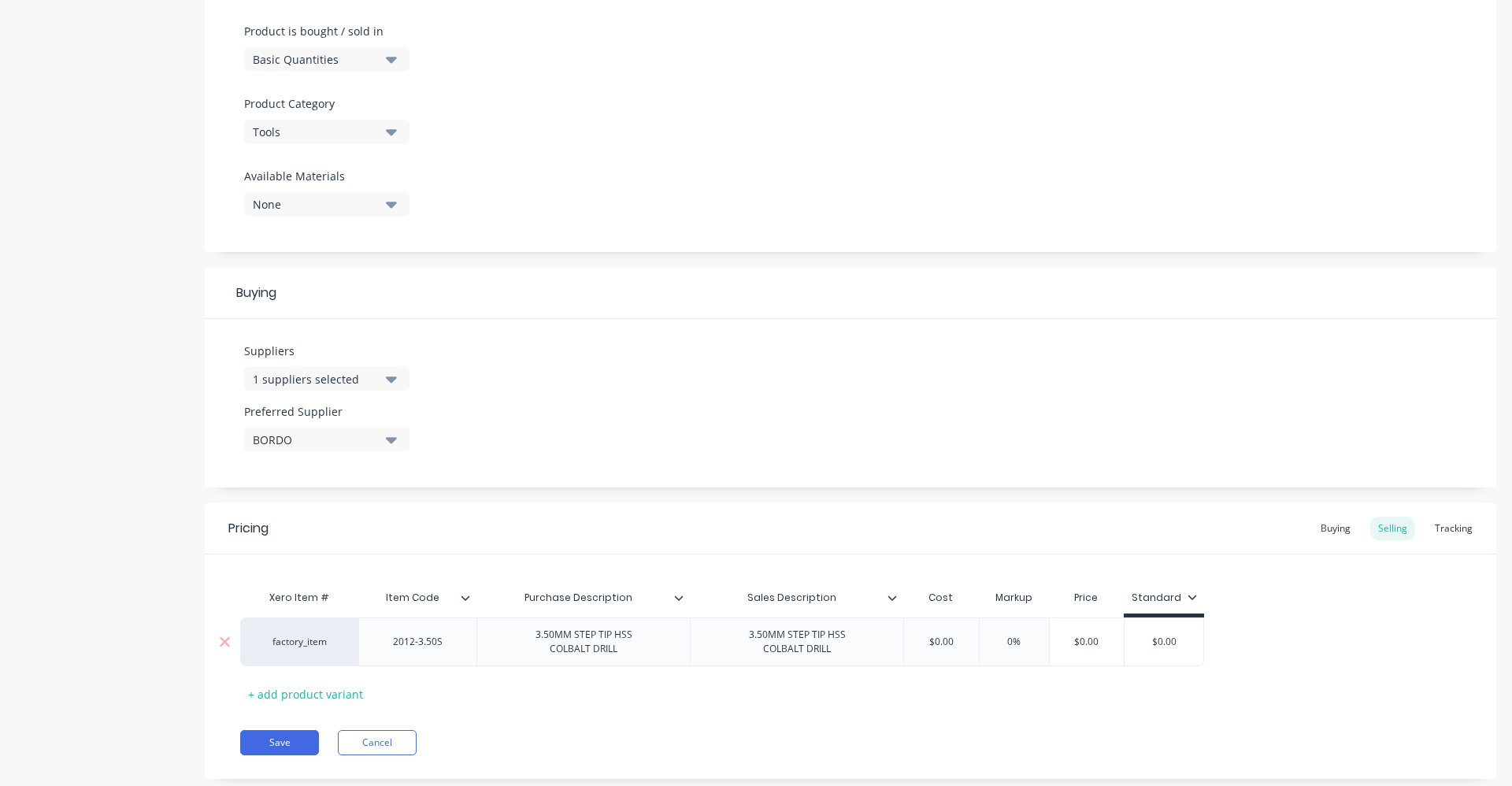
click at [996, 639] on input "text" at bounding box center [1013, 642] width 78 height 14
type textarea "x"
type input "40%"
type textarea "x"
type input "40%"
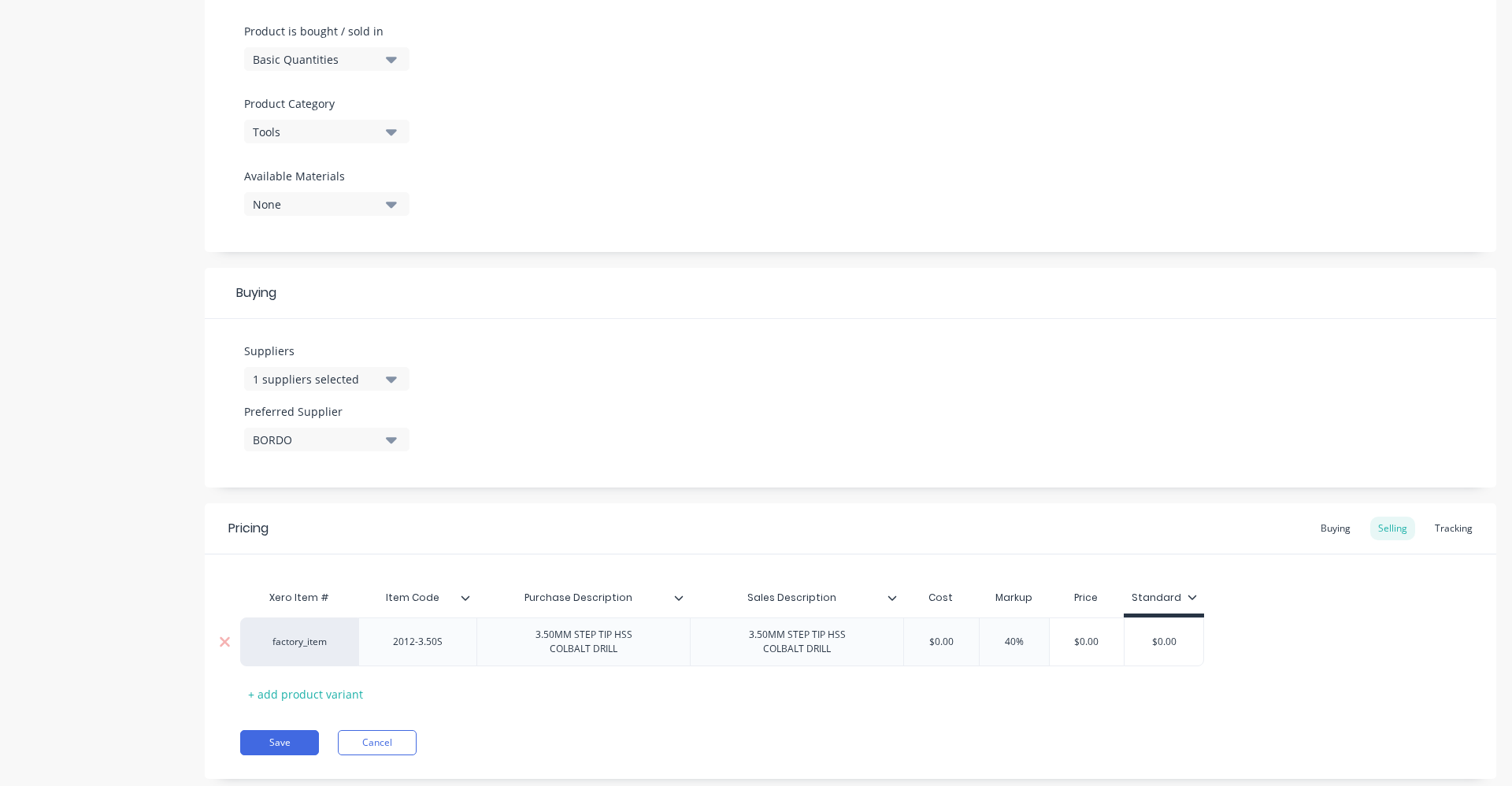
type input "$0.00"
drag, startPoint x: 972, startPoint y: 645, endPoint x: 888, endPoint y: 644, distance: 84.0
click at [888, 644] on div "factory_item 2012-3.50S 3.50MM STEP TIP HSS COLBALT DRILL 3.50MM STEP TIP HSS C…" at bounding box center [722, 641] width 964 height 49
type textarea "x"
type input "5.9"
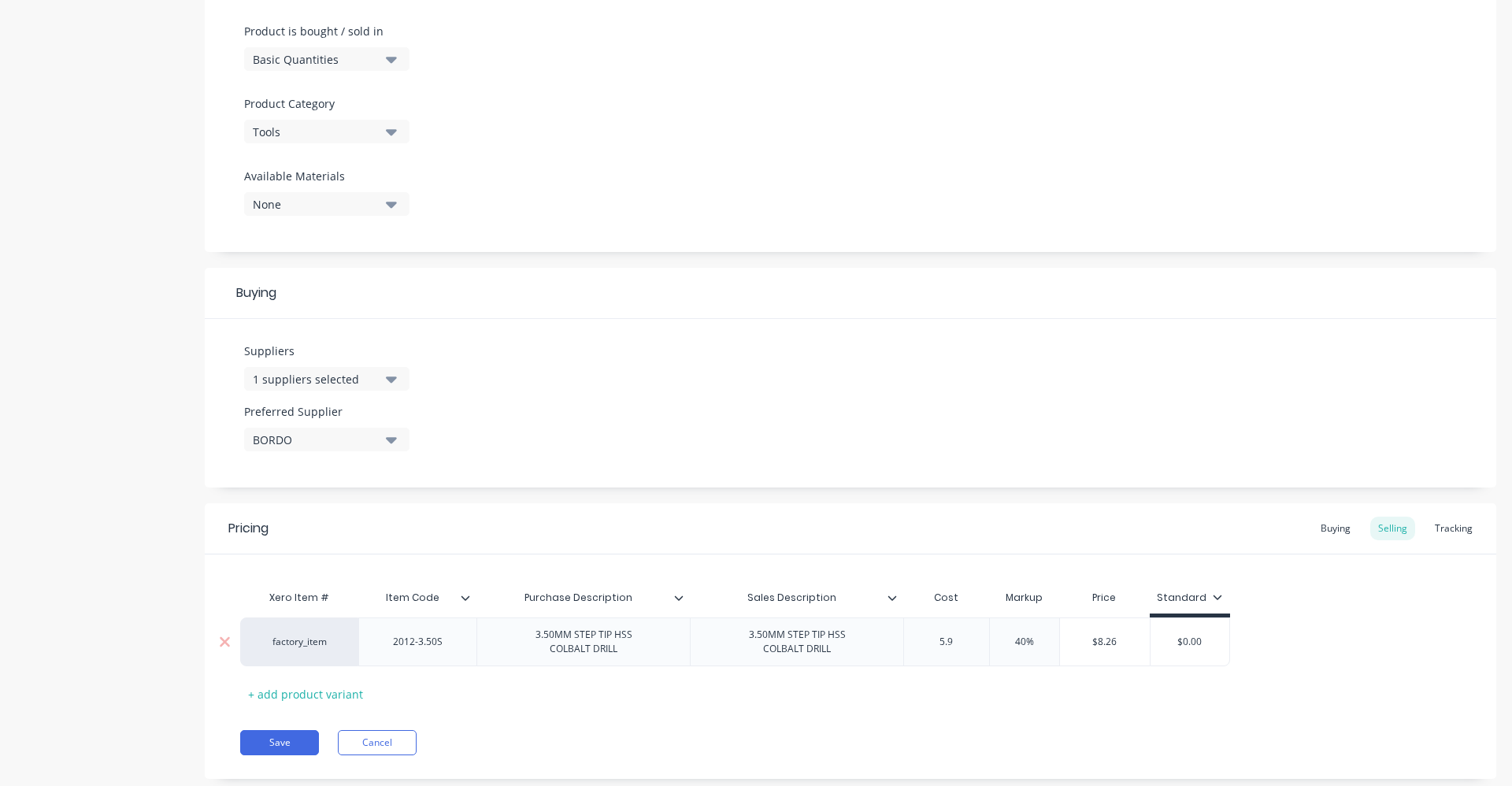
type textarea "x"
type input "5.91"
click at [1134, 702] on div "Xero Item # Item Code Purchase Description Sales Description Cost Markup Price …" at bounding box center [850, 644] width 1221 height 124
click at [1324, 535] on div "Buying" at bounding box center [1335, 529] width 46 height 24
type input "$0.00"
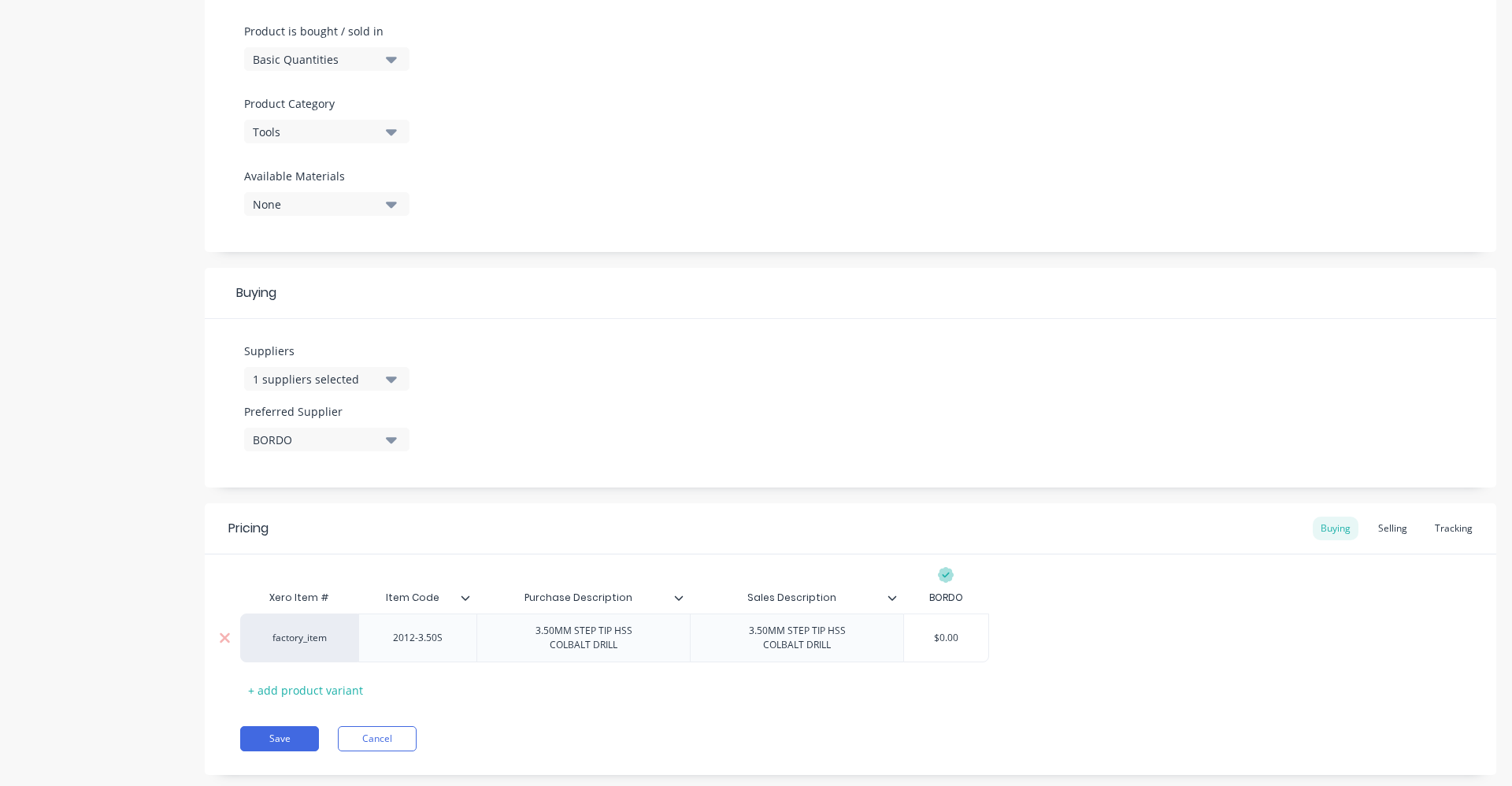
drag, startPoint x: 925, startPoint y: 637, endPoint x: 988, endPoint y: 629, distance: 63.5
click at [982, 632] on input "$0.00" at bounding box center [946, 638] width 84 height 14
type textarea "x"
type input "5.91"
type textarea "x"
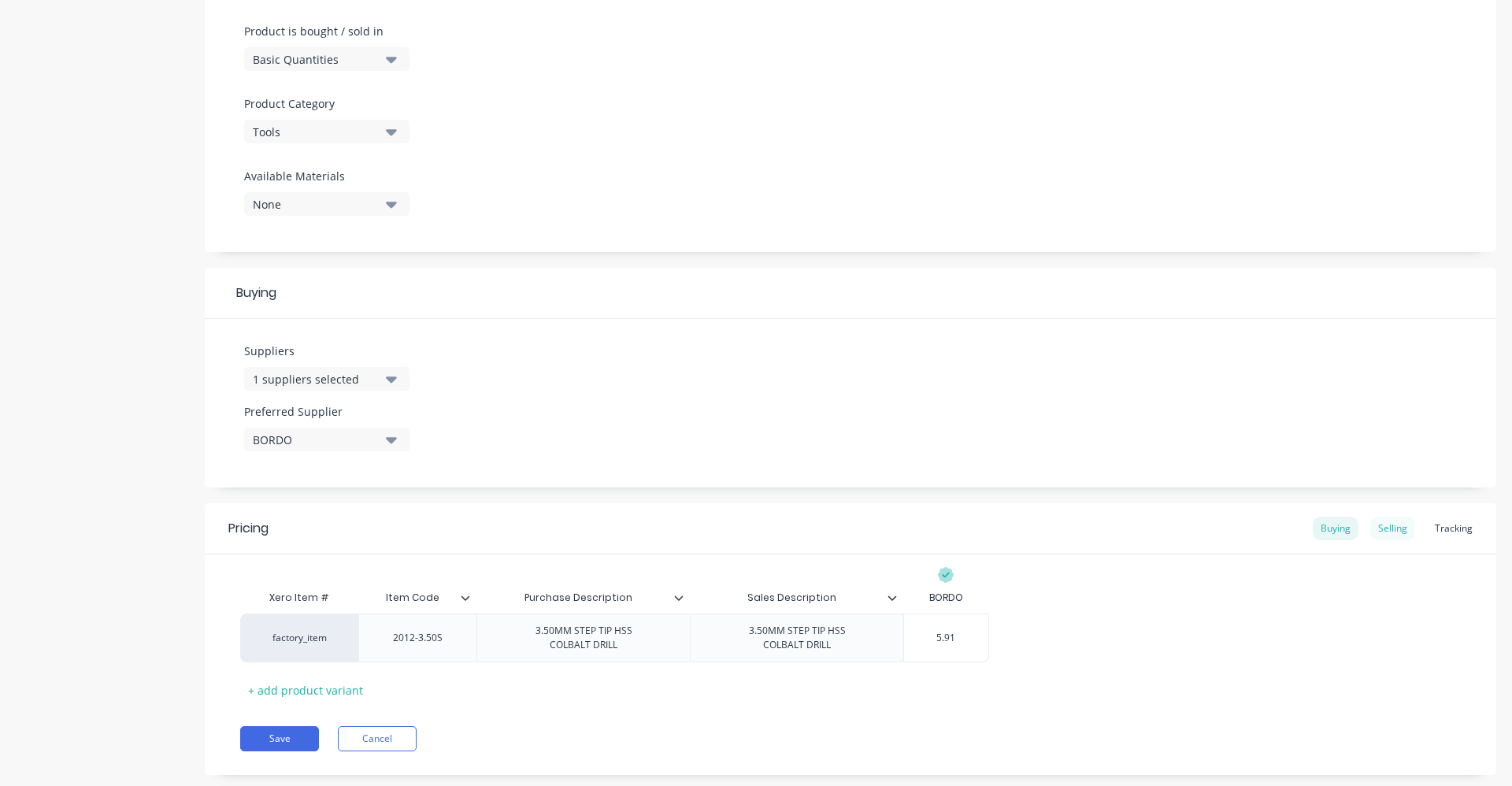
type input "5.91"
click at [1393, 527] on div "Selling" at bounding box center [1392, 529] width 45 height 24
drag, startPoint x: 1332, startPoint y: 531, endPoint x: 1085, endPoint y: 537, distance: 247.1
click at [1332, 531] on div "Buying" at bounding box center [1335, 529] width 46 height 24
click at [298, 745] on button "Save" at bounding box center [279, 738] width 78 height 25
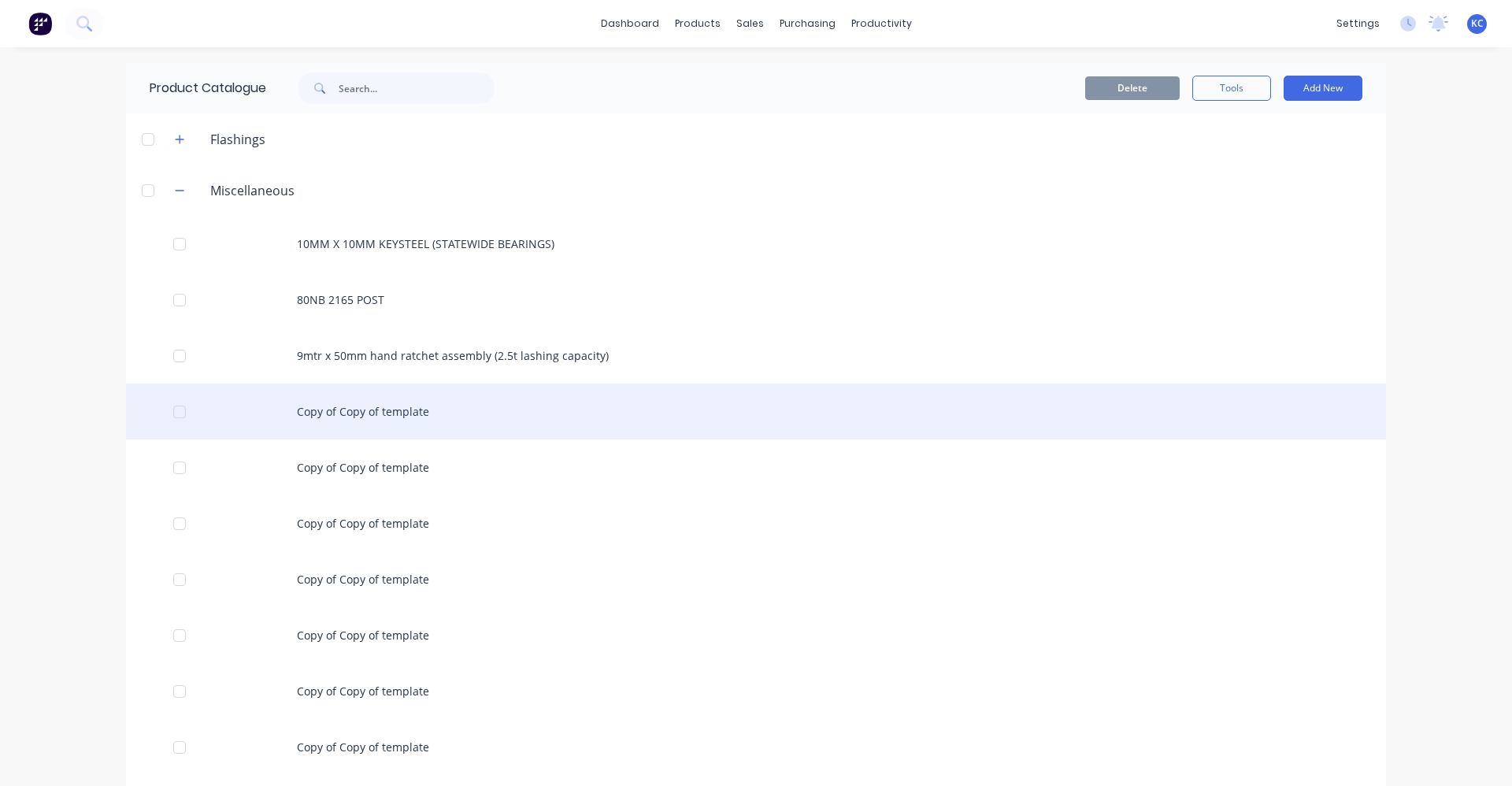
click at [366, 406] on div "Copy of Copy of template" at bounding box center [756, 411] width 1260 height 56
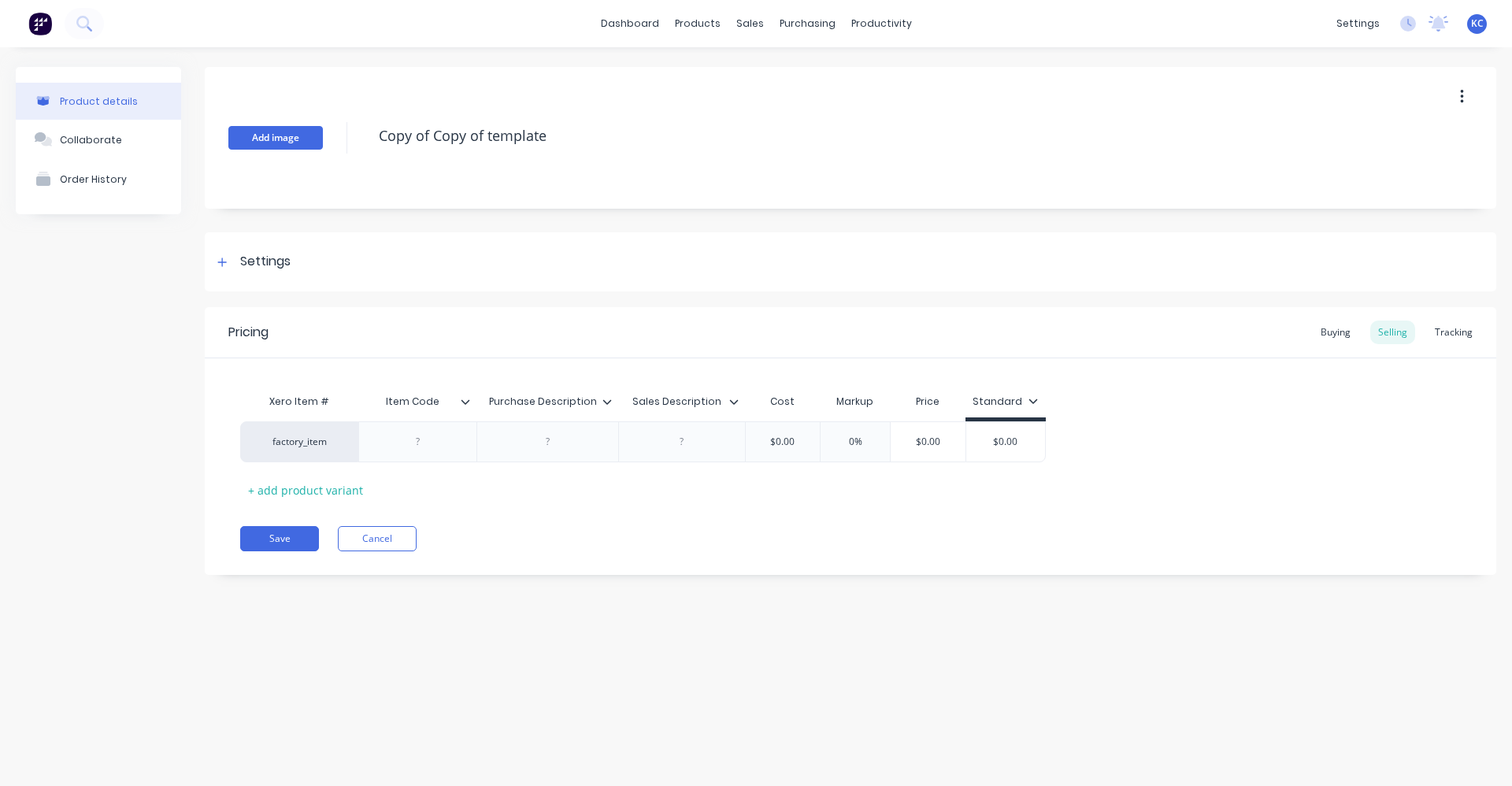
type textarea "x"
click at [240, 131] on div "Add image Copy of Copy of template" at bounding box center [850, 137] width 1291 height 142
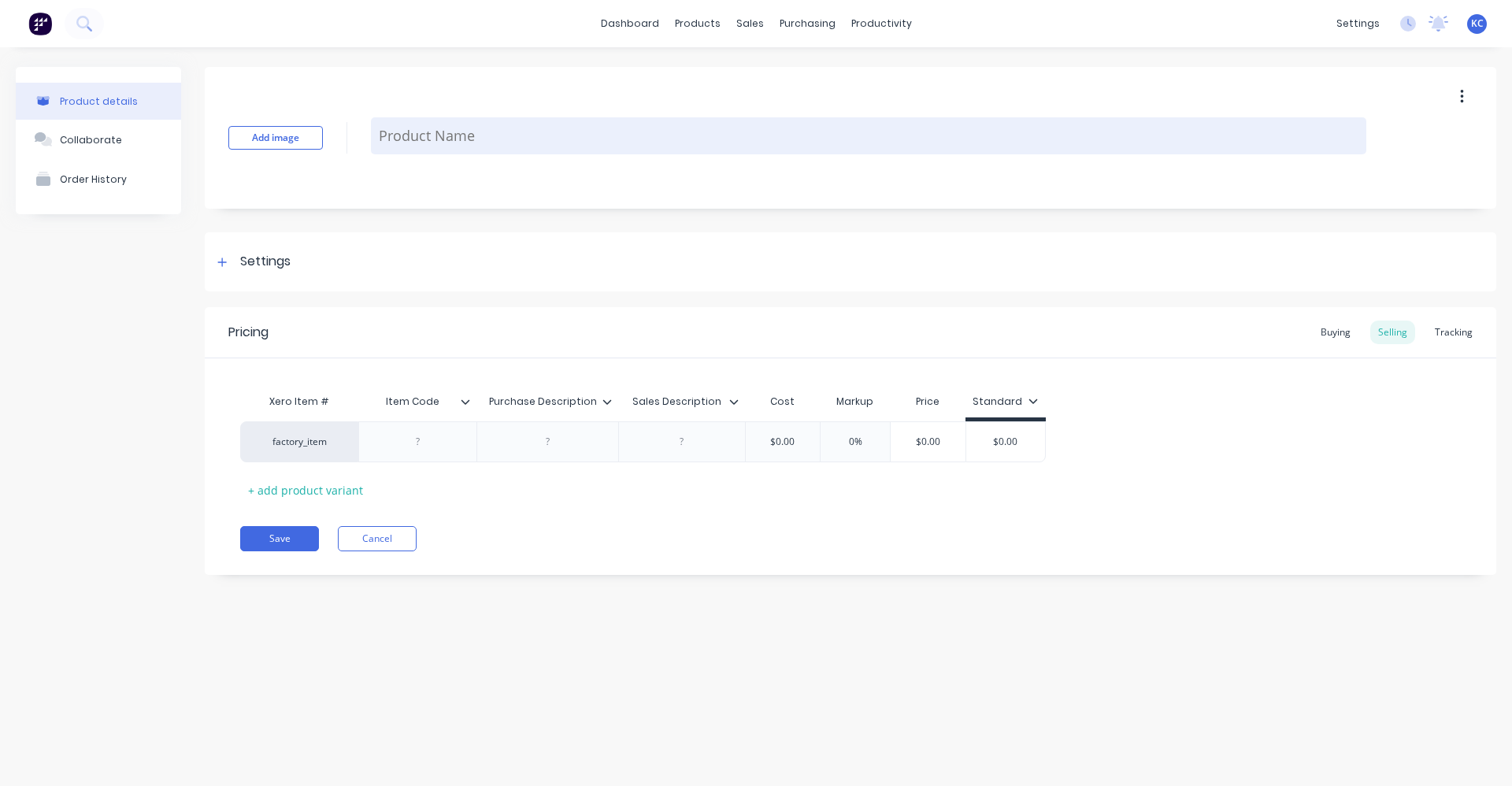
click at [408, 149] on textarea at bounding box center [868, 135] width 995 height 37
type textarea "x"
type textarea "1"
type textarea "x"
type textarea "11"
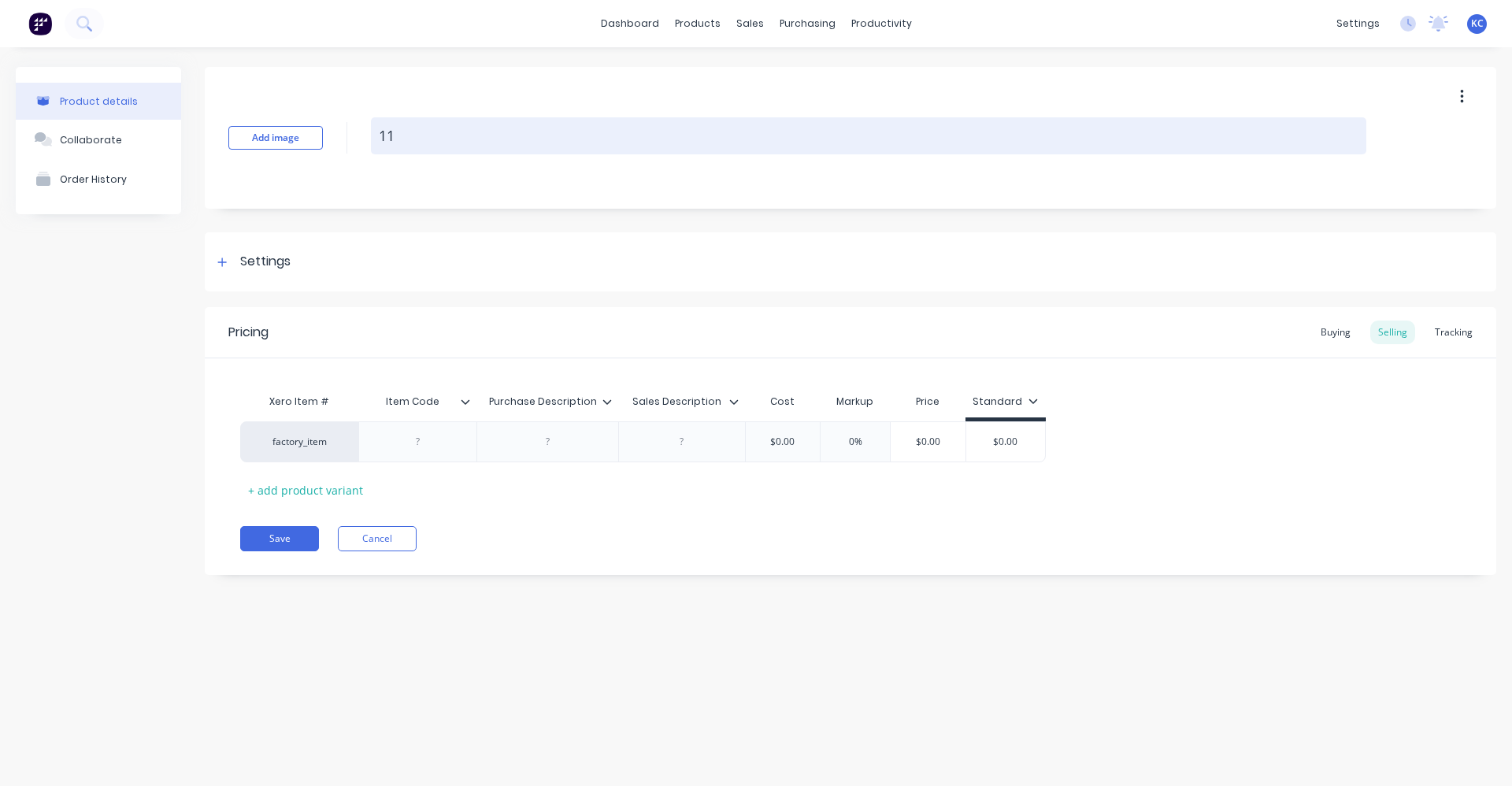
type textarea "x"
drag, startPoint x: 650, startPoint y: 131, endPoint x: 371, endPoint y: 141, distance: 279.2
click at [371, 141] on textarea "11.50MM STEP TIPHSS COLBALT DRILL" at bounding box center [868, 135] width 995 height 37
click at [496, 133] on textarea "11.50MM STEP TIPHSS COLBALT DRILL" at bounding box center [868, 135] width 995 height 37
click at [500, 135] on textarea "11.50MM STEP TIPHSS COLBALT DRILL" at bounding box center [868, 135] width 995 height 37
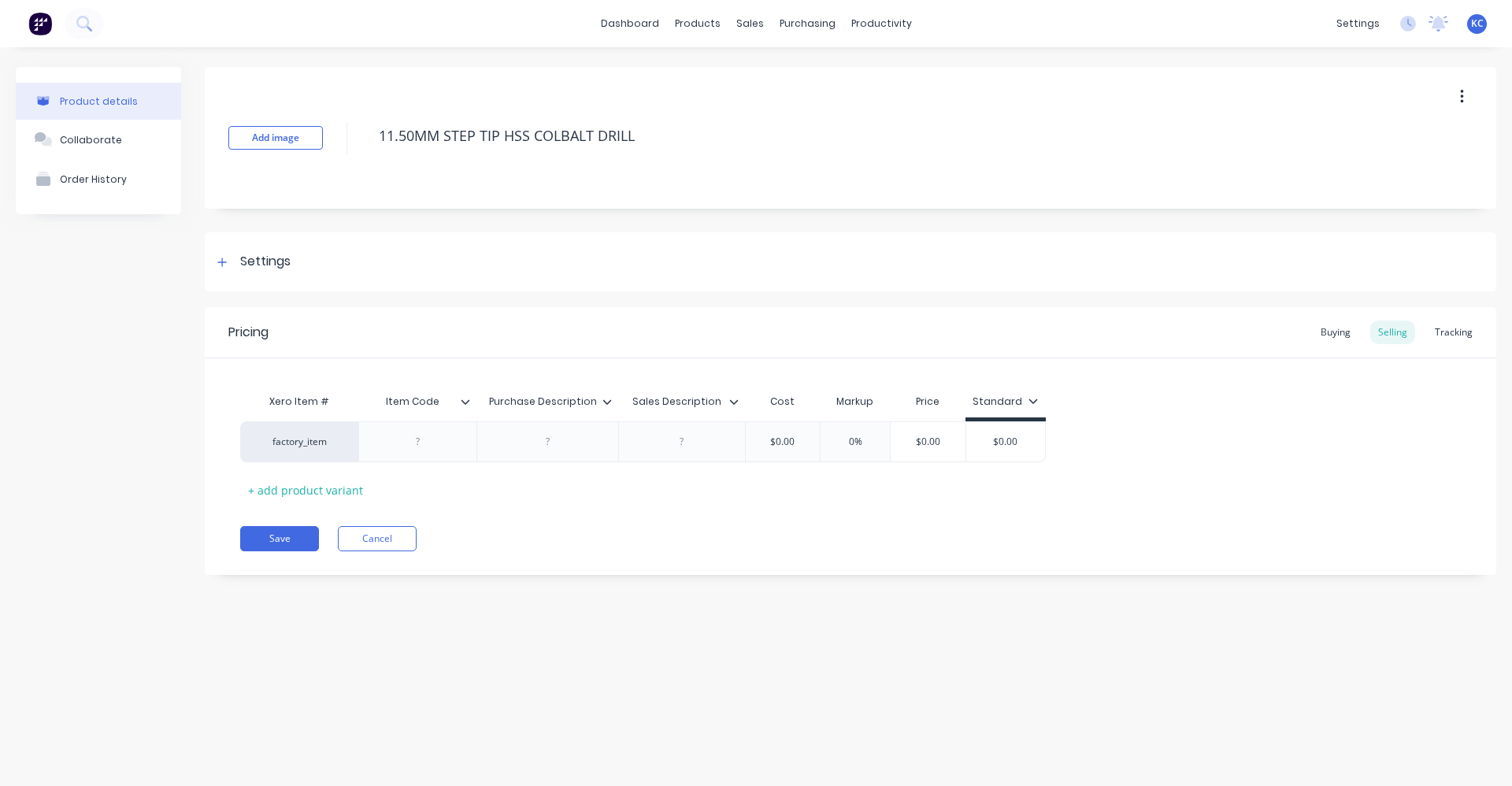
drag, startPoint x: 682, startPoint y: 140, endPoint x: 368, endPoint y: 154, distance: 314.3
click at [368, 154] on div "Add image 11.50MM STEP TIP HSS COLBALT DRILL" at bounding box center [850, 137] width 1291 height 142
click at [564, 443] on div at bounding box center [547, 441] width 78 height 21
paste div
click at [671, 440] on div "factory_item 11.50MM STEP TIP HSS COLBALT DRILL $0.00 0% $0.00 $0.00" at bounding box center [643, 445] width 806 height 49
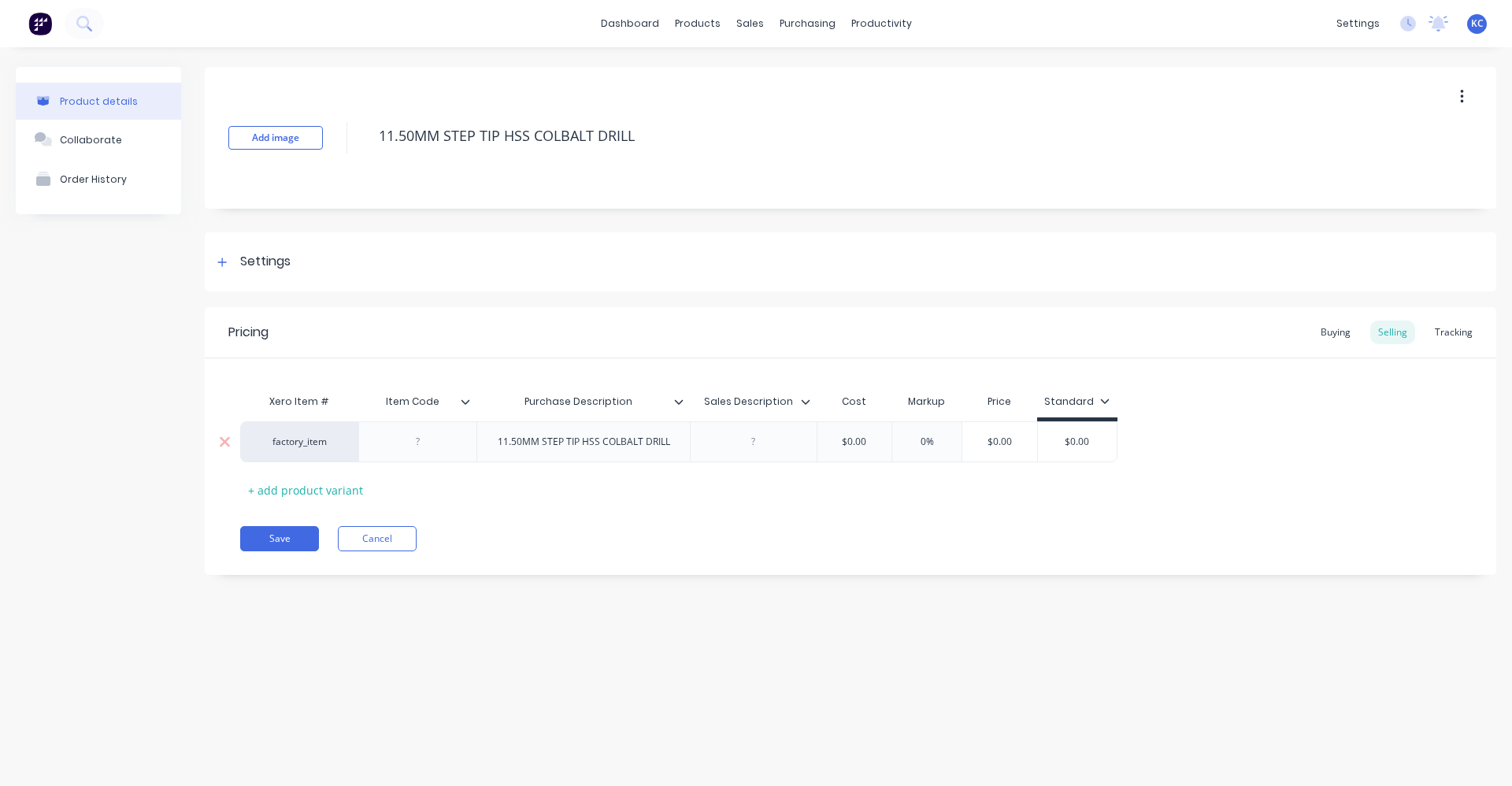
click at [725, 442] on div at bounding box center [753, 441] width 78 height 21
paste div
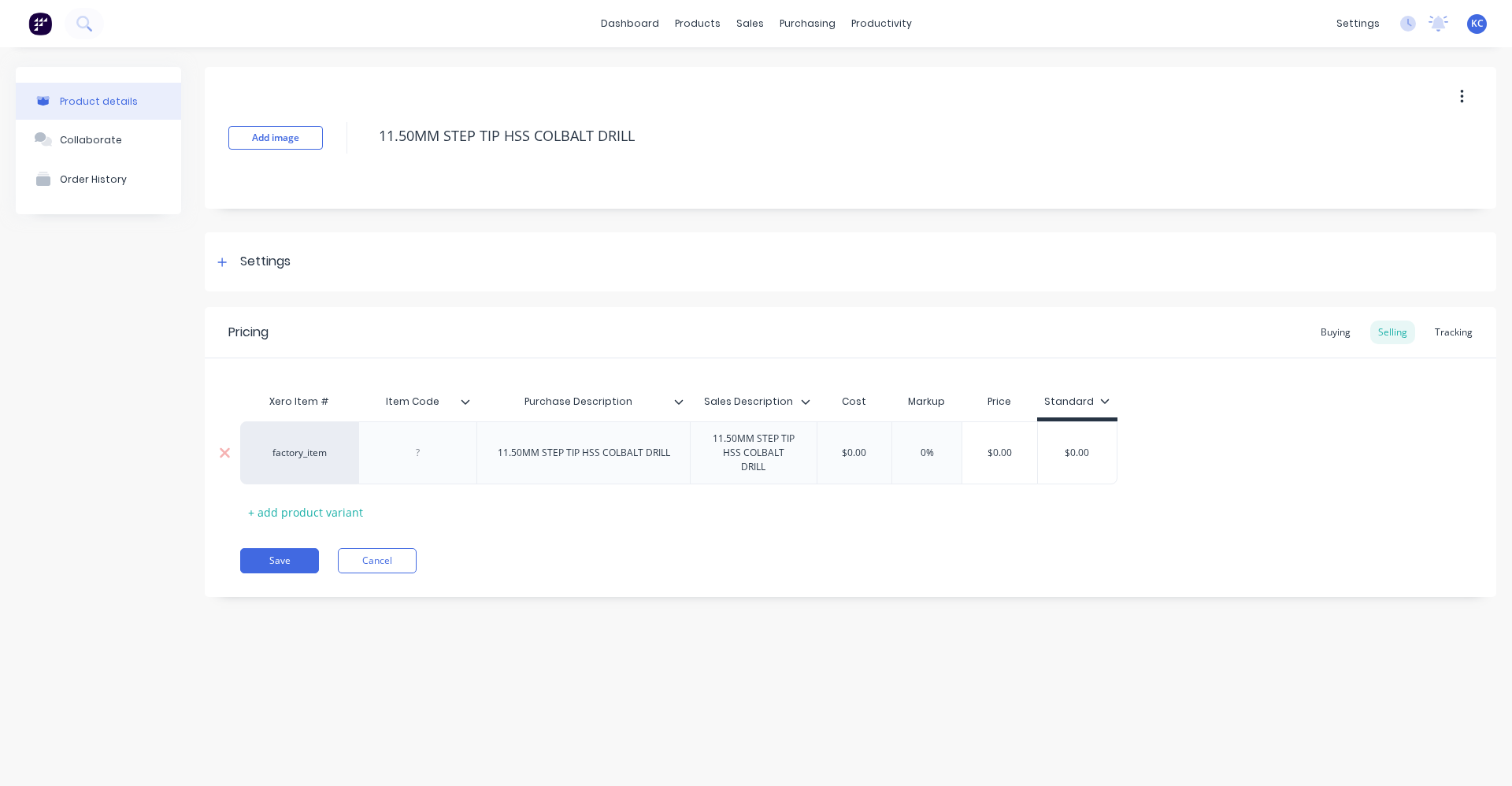
click at [607, 454] on div "11.50MM STEP TIP HSS COLBALT DRILL" at bounding box center [583, 452] width 214 height 63
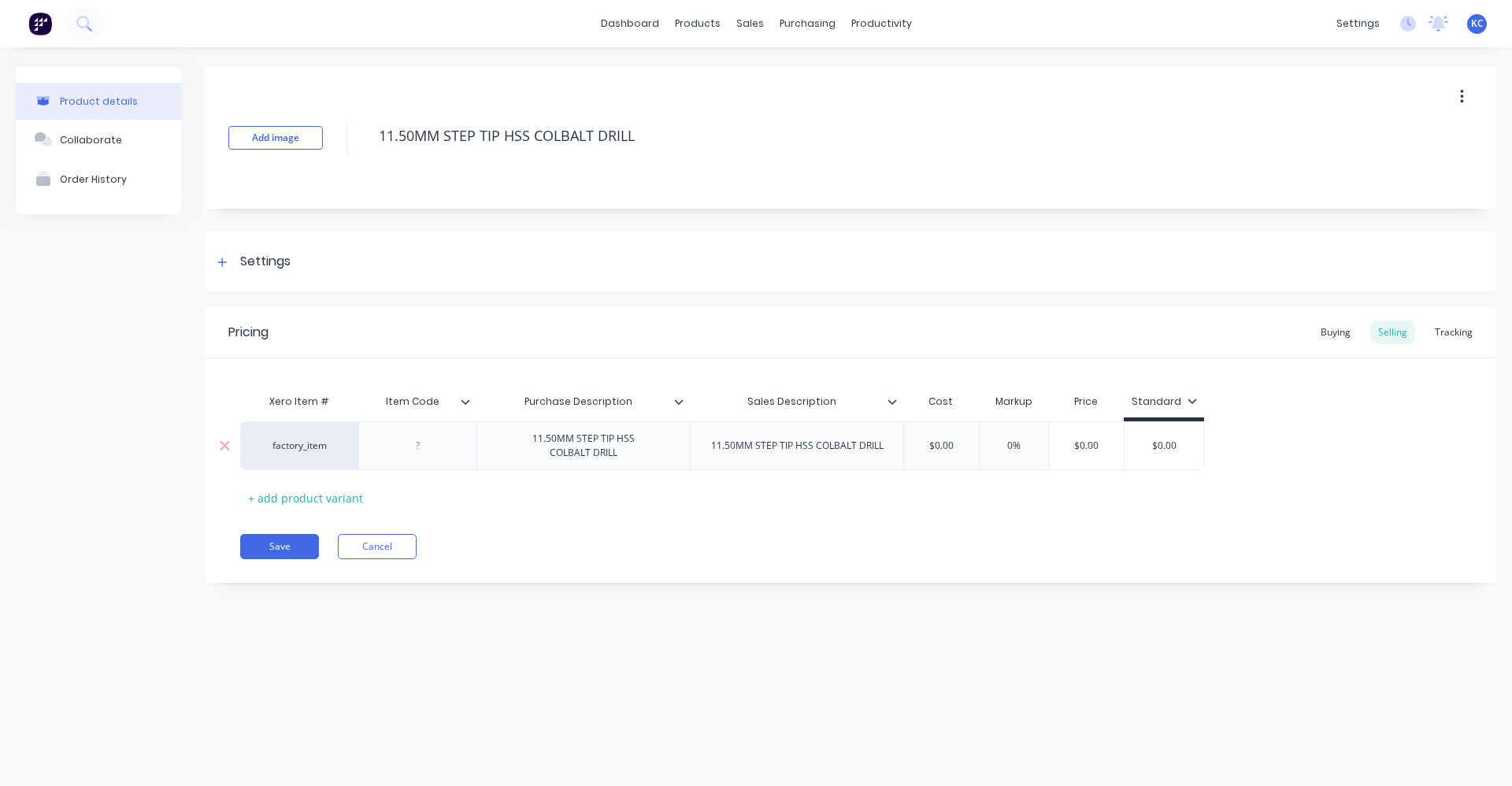
click at [819, 443] on div "11.50MM STEP TIP HSS COLBALT DRILL" at bounding box center [797, 445] width 198 height 21
click at [341, 259] on div "Settings" at bounding box center [850, 261] width 1291 height 59
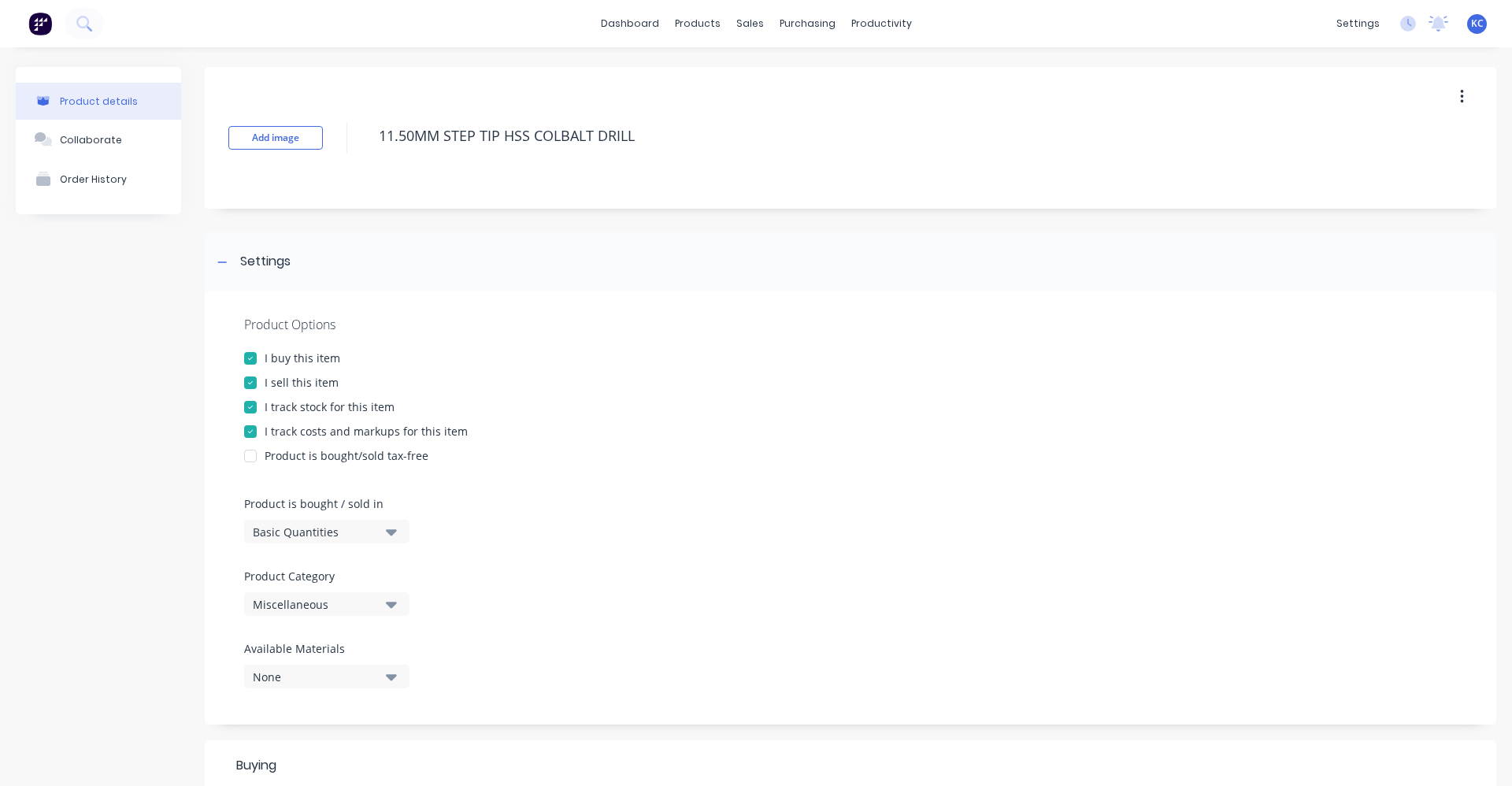
click at [389, 601] on icon "button" at bounding box center [390, 603] width 11 height 17
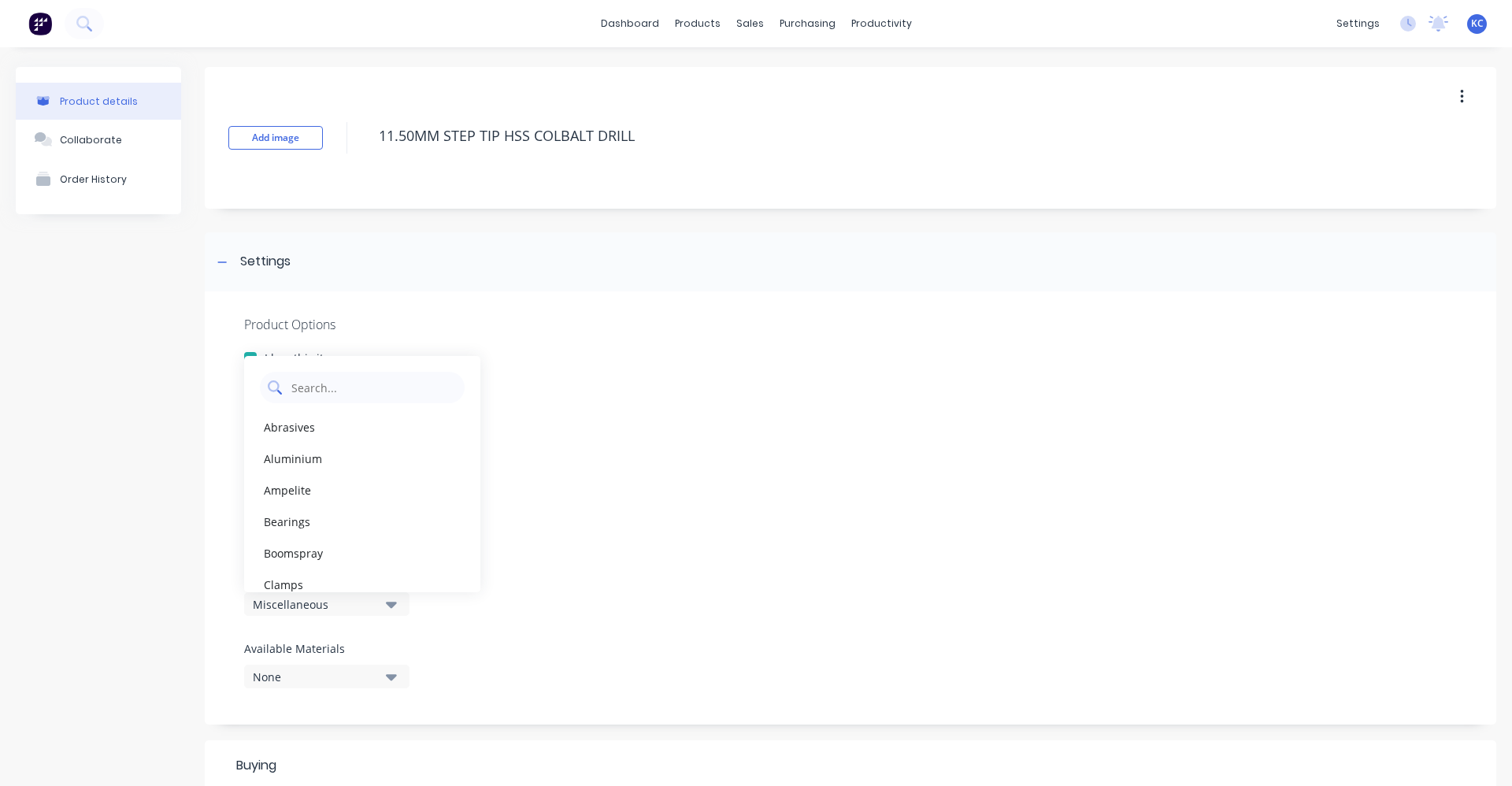
click at [317, 385] on Category "text" at bounding box center [374, 388] width 167 height 32
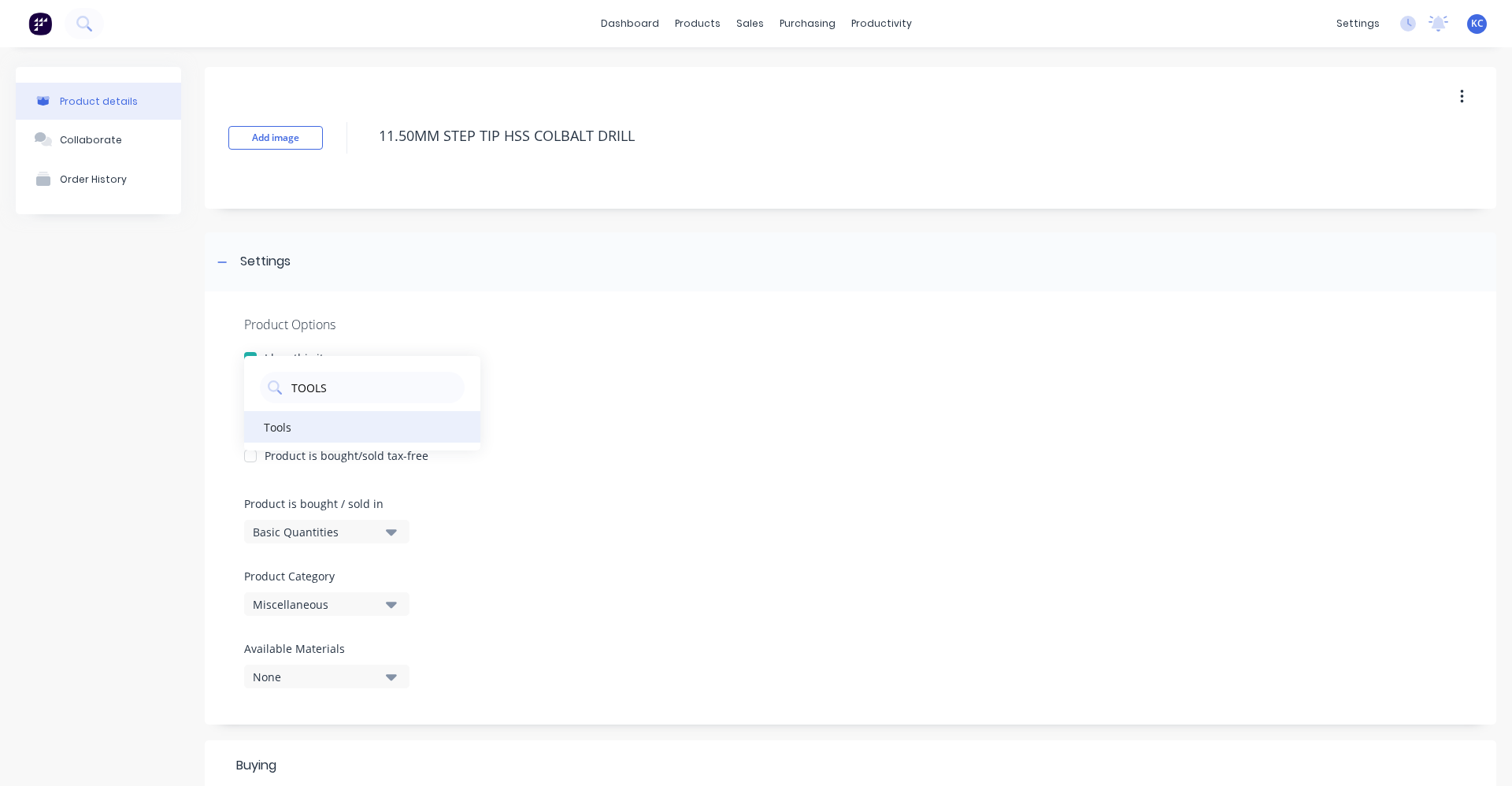
click at [345, 436] on div "Tools" at bounding box center [363, 427] width 236 height 32
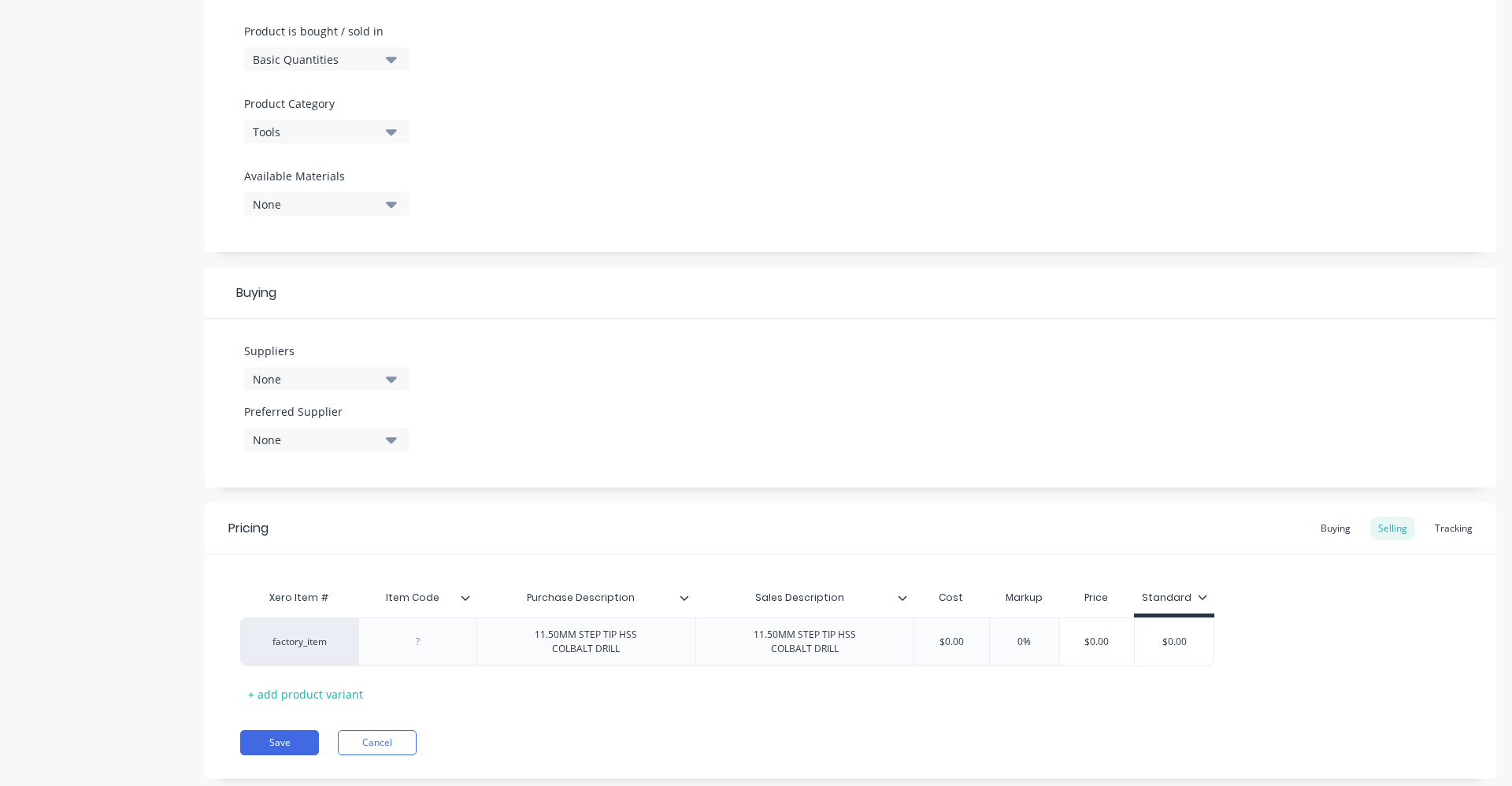
click at [396, 386] on icon "button" at bounding box center [390, 379] width 11 height 17
click at [328, 417] on input "text" at bounding box center [374, 426] width 167 height 32
click at [312, 465] on div "BORDO" at bounding box center [371, 465] width 158 height 17
click at [587, 344] on div "Suppliers 1 suppliers selected BORDO BORDO Preferred Supplier None" at bounding box center [850, 403] width 1291 height 169
click at [388, 439] on icon "button" at bounding box center [390, 440] width 11 height 6
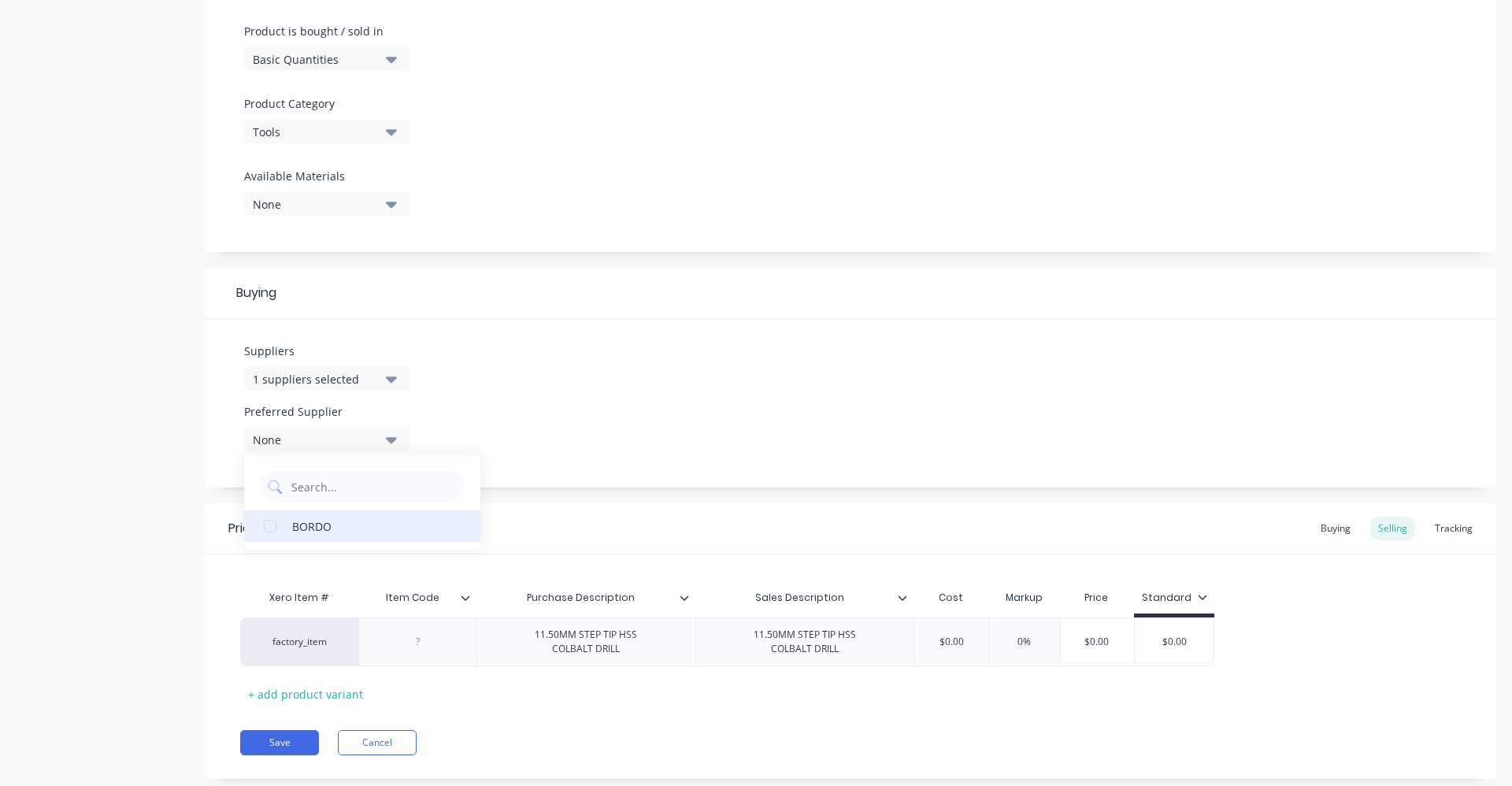
click at [317, 528] on div "BORDO" at bounding box center [371, 526] width 158 height 17
click at [533, 417] on div "Suppliers 1 suppliers selected BORDO Preferred Supplier BORDO BORDO" at bounding box center [850, 403] width 1291 height 169
click at [434, 645] on div at bounding box center [417, 642] width 78 height 21
click at [596, 727] on div "Pricing Buying Selling Tracking Xero Item # Item Code Purchase Description Sale…" at bounding box center [850, 641] width 1291 height 275
click at [983, 637] on input "text" at bounding box center [951, 642] width 78 height 14
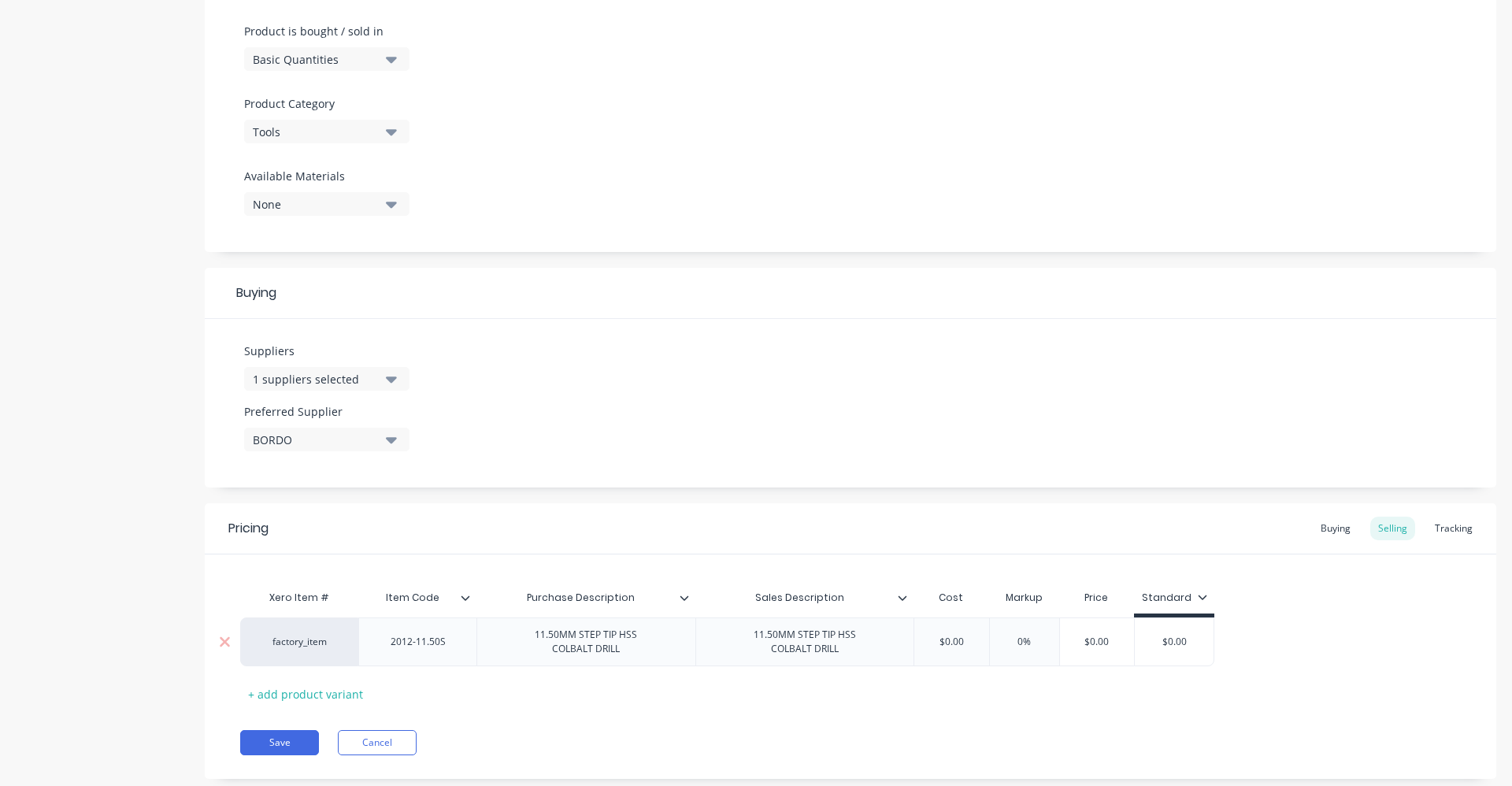
drag, startPoint x: 976, startPoint y: 637, endPoint x: 935, endPoint y: 645, distance: 41.8
click at [935, 645] on input "$0.00" at bounding box center [951, 642] width 78 height 14
click at [1033, 644] on input "0%" at bounding box center [1044, 642] width 78 height 14
click at [1164, 723] on div "Pricing Buying Selling Tracking Xero Item # Item Code Purchase Description Sale…" at bounding box center [850, 641] width 1291 height 275
click at [1324, 523] on div "Buying" at bounding box center [1335, 529] width 46 height 24
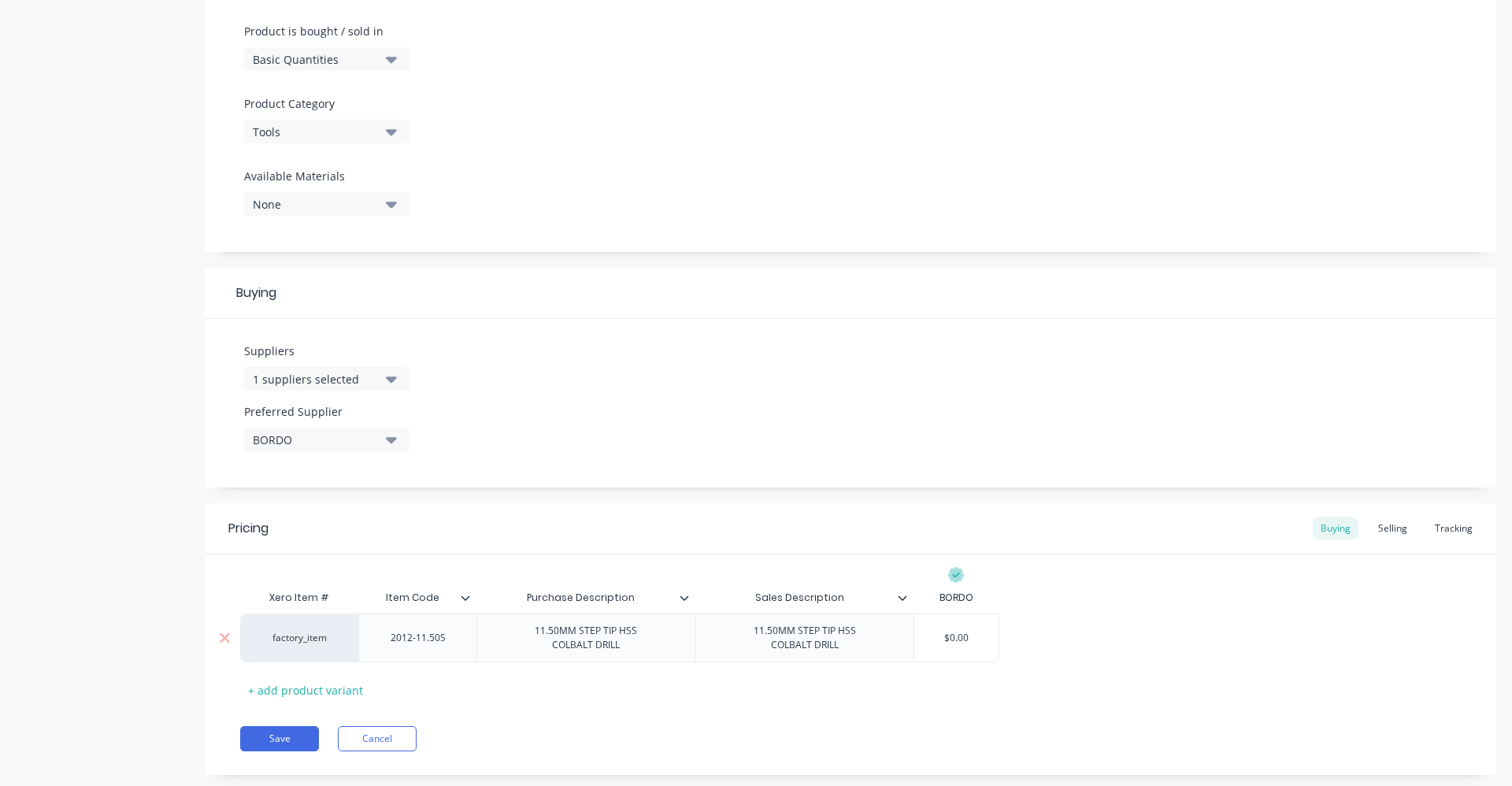
click at [920, 635] on input "$0.00" at bounding box center [956, 638] width 84 height 14
click at [1384, 531] on div "Selling" at bounding box center [1392, 529] width 45 height 24
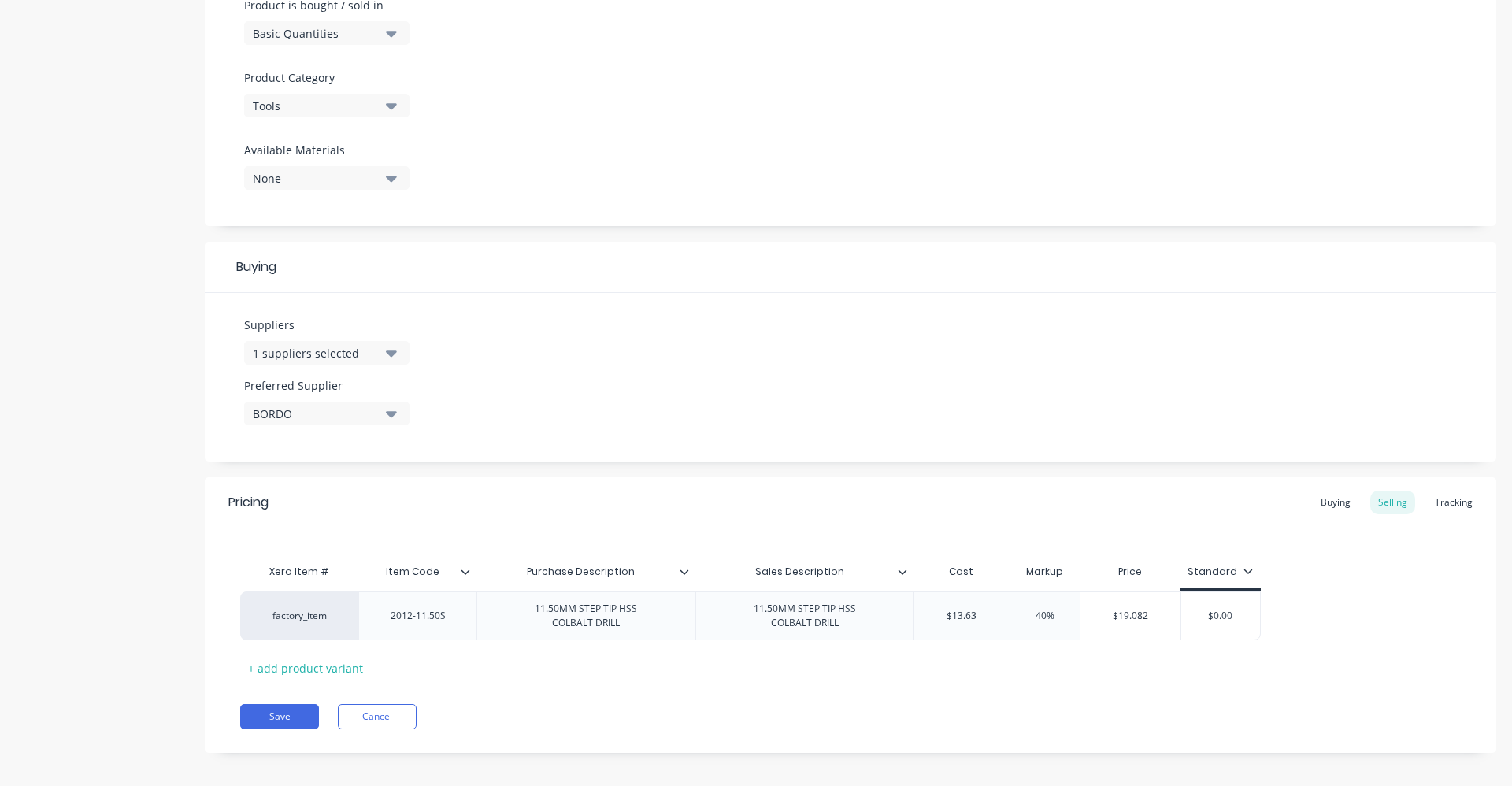
scroll to position [509, 0]
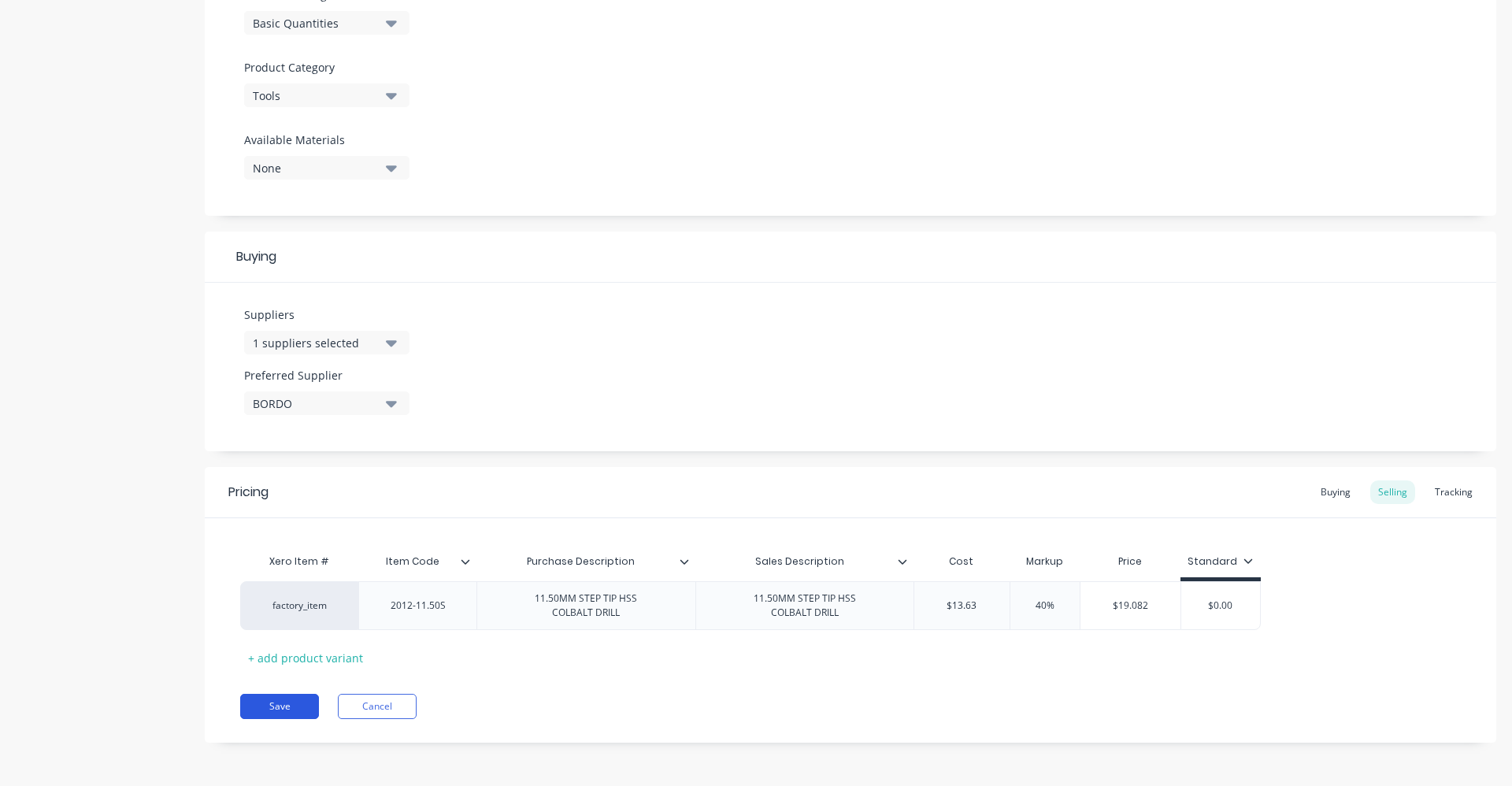
click at [273, 710] on button "Save" at bounding box center [279, 706] width 78 height 25
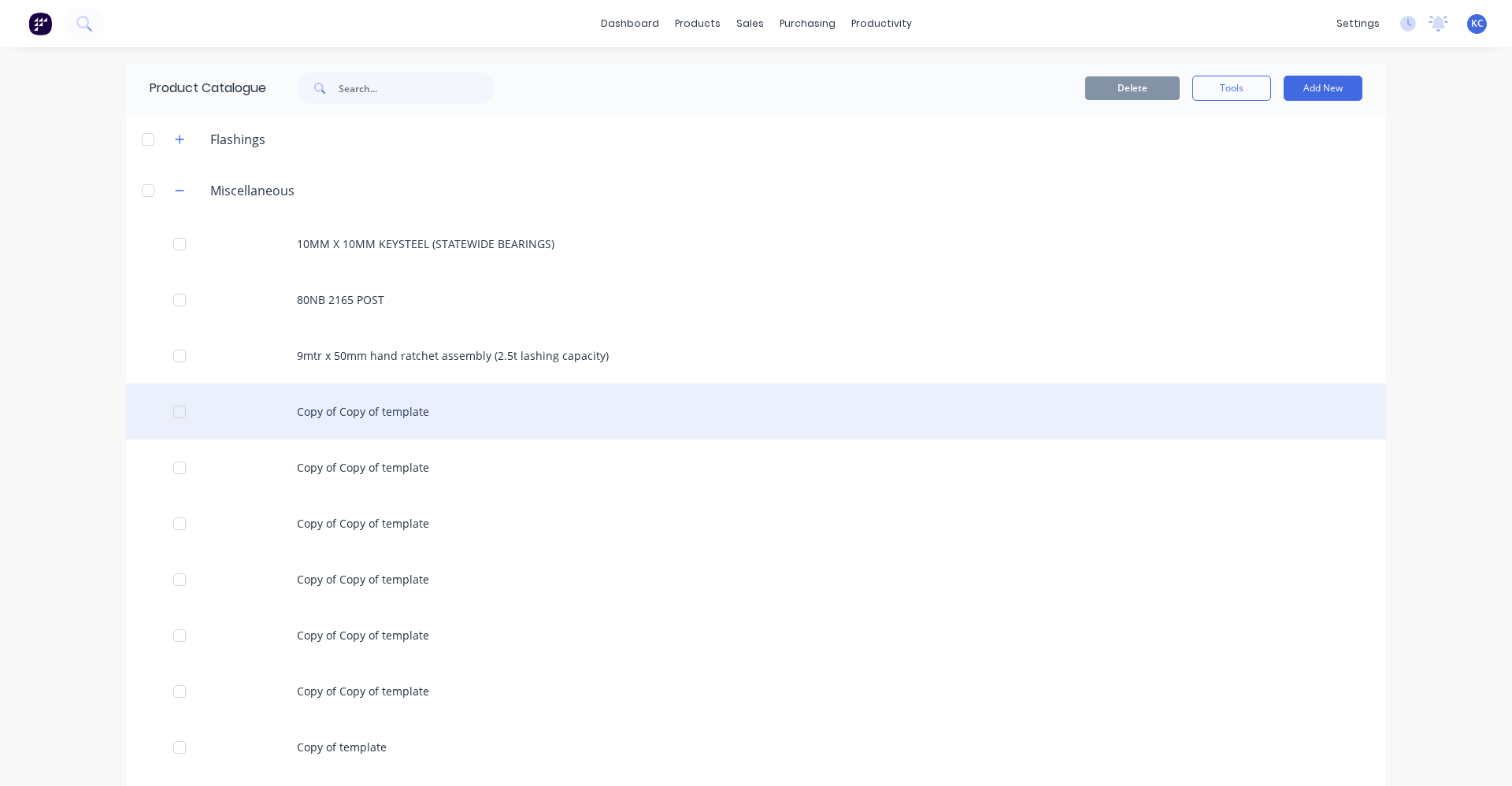
click at [404, 416] on div "Copy of Copy of template" at bounding box center [756, 411] width 1260 height 56
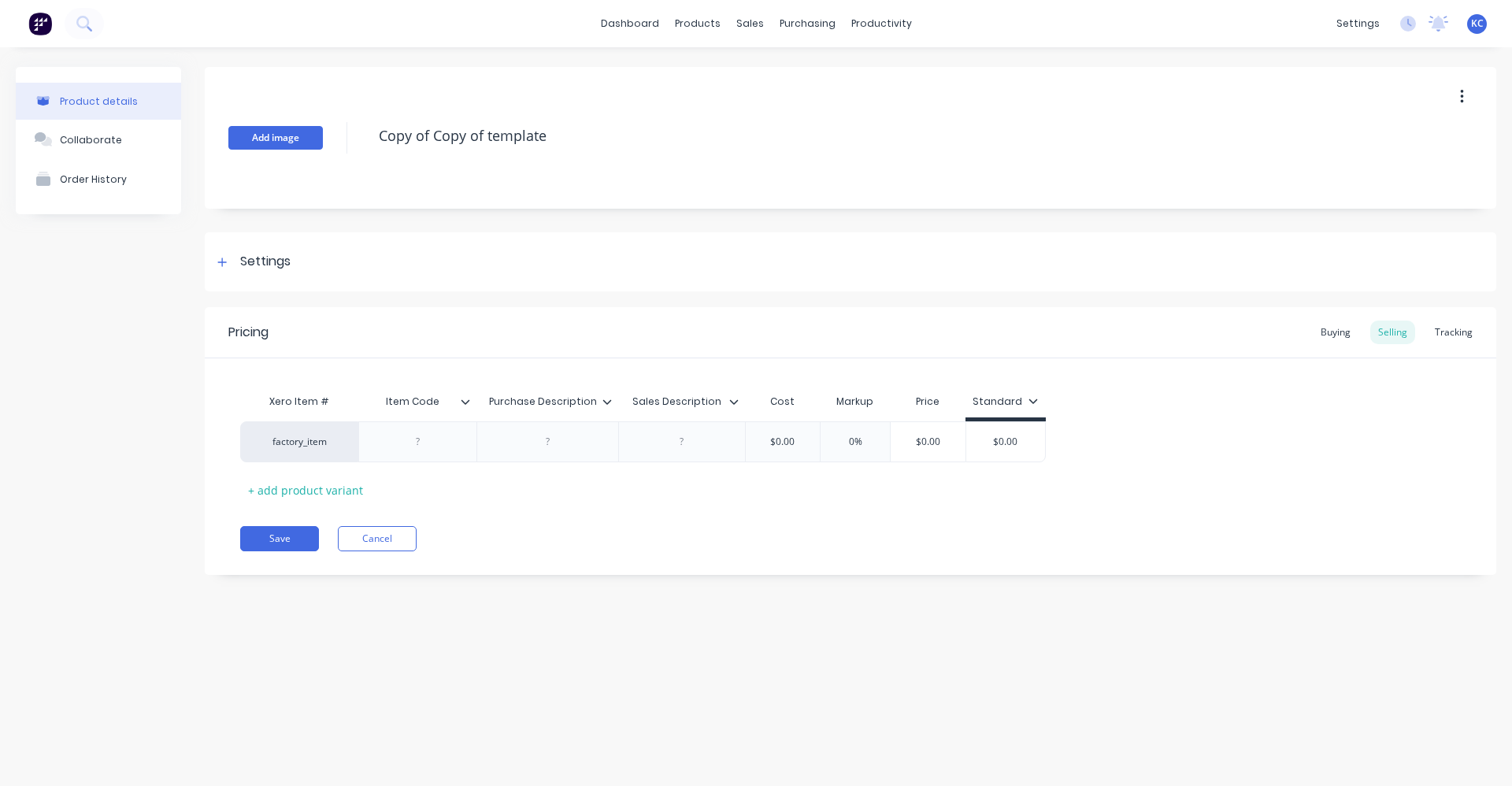
drag, startPoint x: 568, startPoint y: 139, endPoint x: 318, endPoint y: 148, distance: 250.2
click at [318, 148] on div "Add image Copy of Copy of template" at bounding box center [850, 137] width 1291 height 142
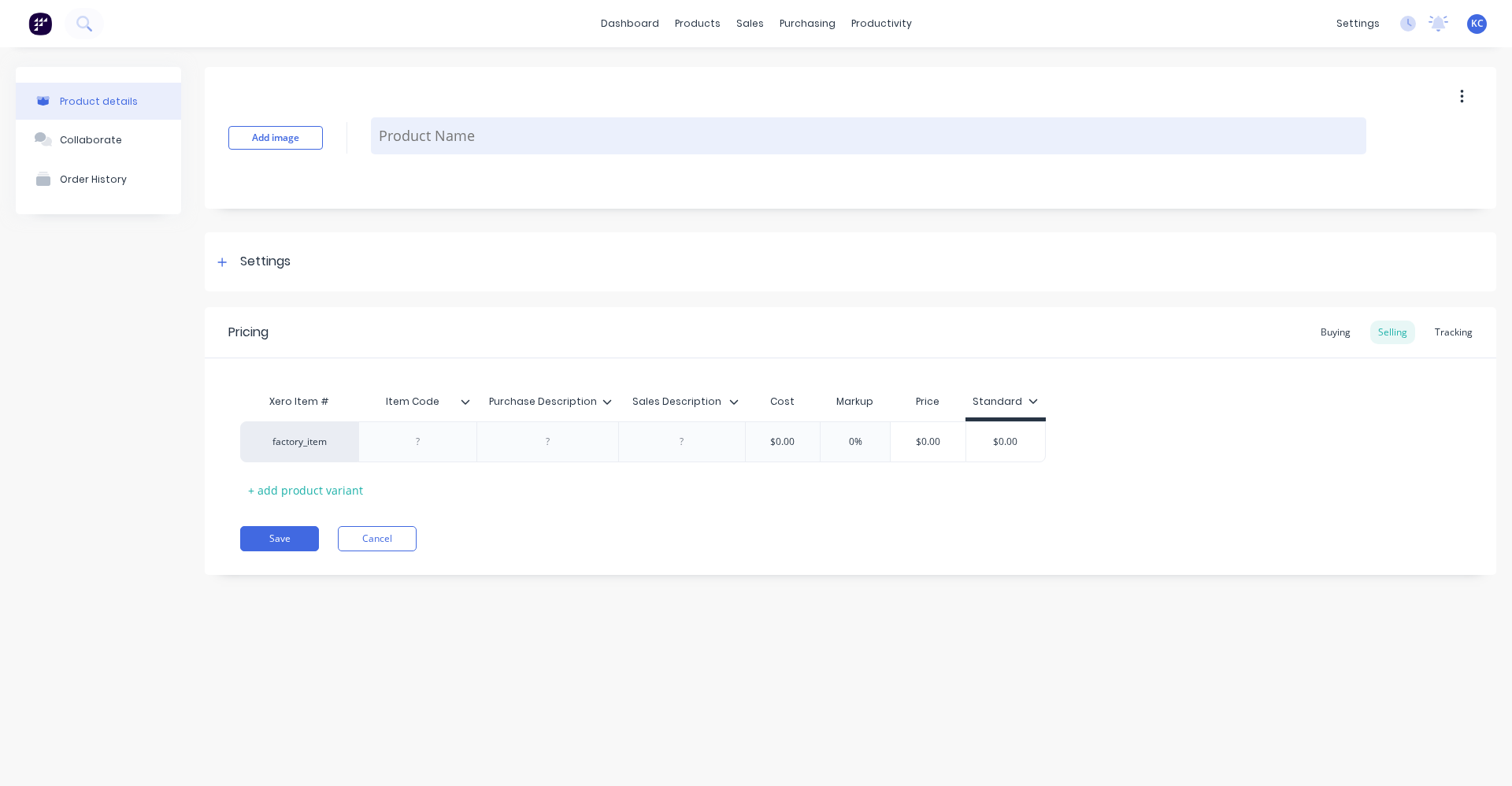
paste textarea "11.50MM STEP TIP HSS COLBALT DRILL"
click at [403, 139] on textarea "11.50MM STEP TIP HSS COLBALT DRILL" at bounding box center [868, 135] width 995 height 37
drag, startPoint x: 678, startPoint y: 137, endPoint x: 374, endPoint y: 134, distance: 304.0
click at [374, 134] on textarea "4.20MM STEP TIP HSS COLBALT DRILL" at bounding box center [868, 135] width 995 height 37
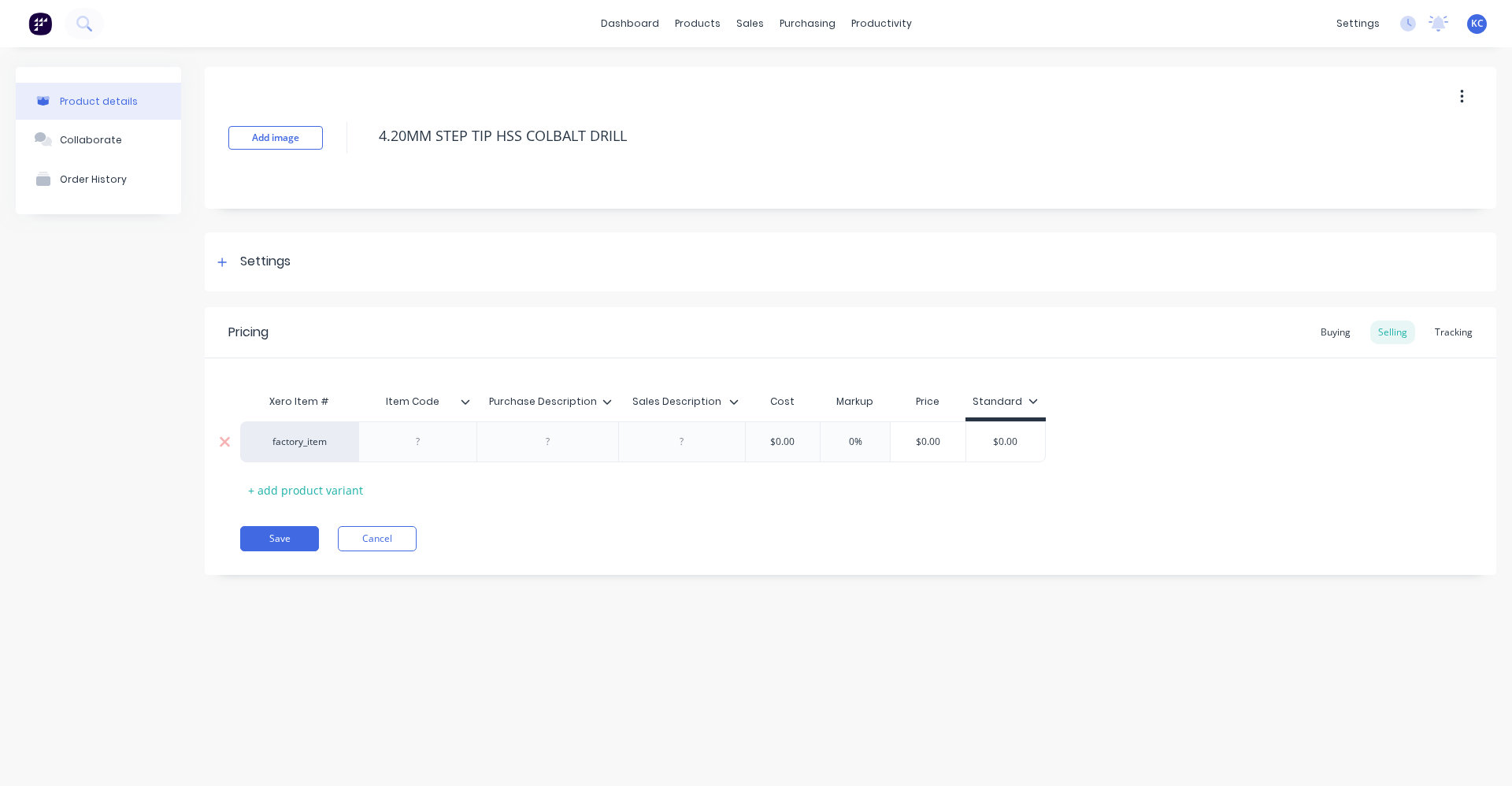
click at [536, 441] on div at bounding box center [547, 441] width 78 height 21
paste div
click at [675, 443] on div "factory_item 4.20MM STEP TIP HSS COLBALT DRILL $0.00 0% $0.00 $0.00" at bounding box center [643, 445] width 806 height 49
paste div
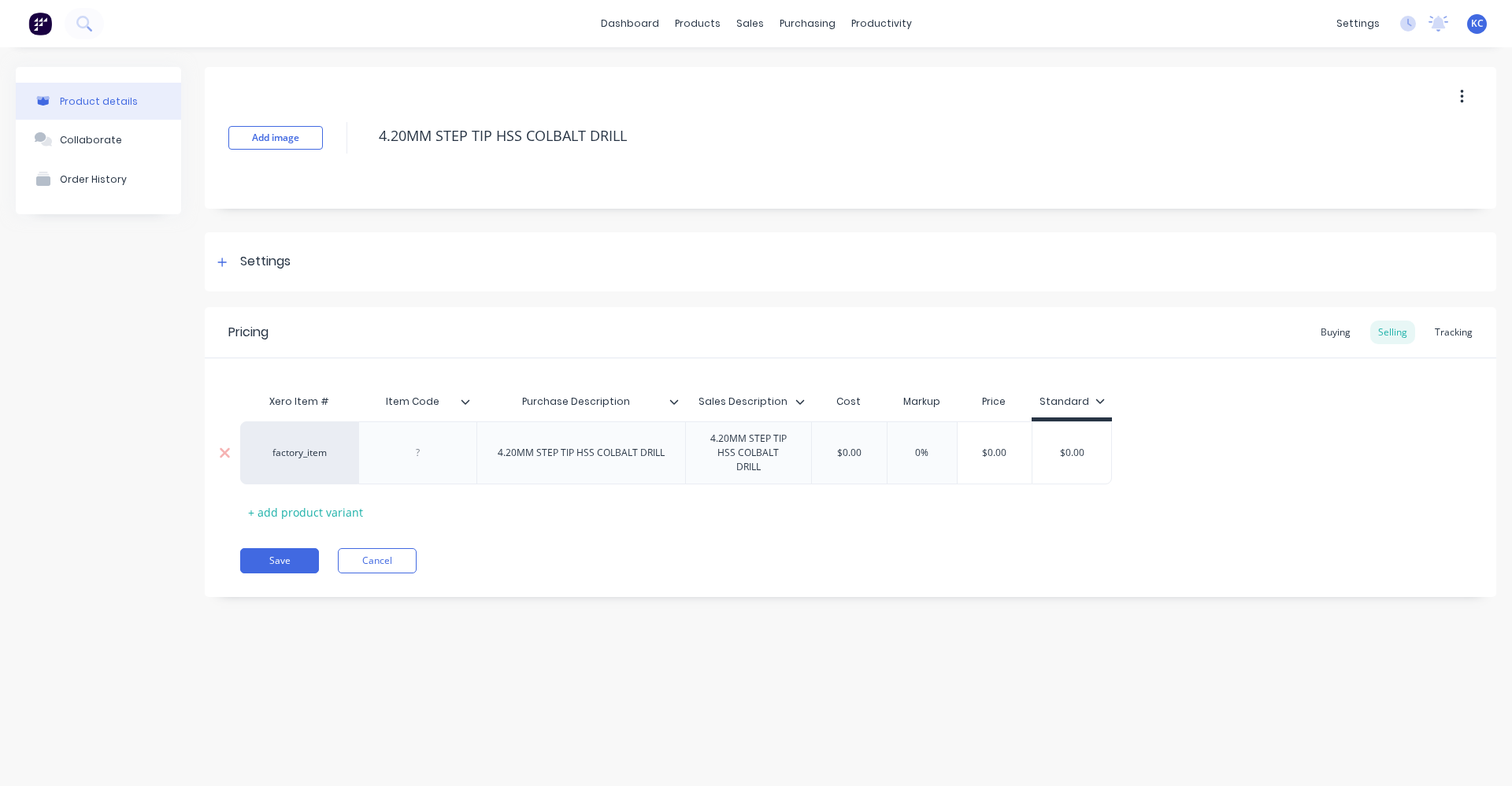
click at [451, 458] on div at bounding box center [417, 452] width 118 height 63
click at [435, 447] on div at bounding box center [417, 453] width 78 height 21
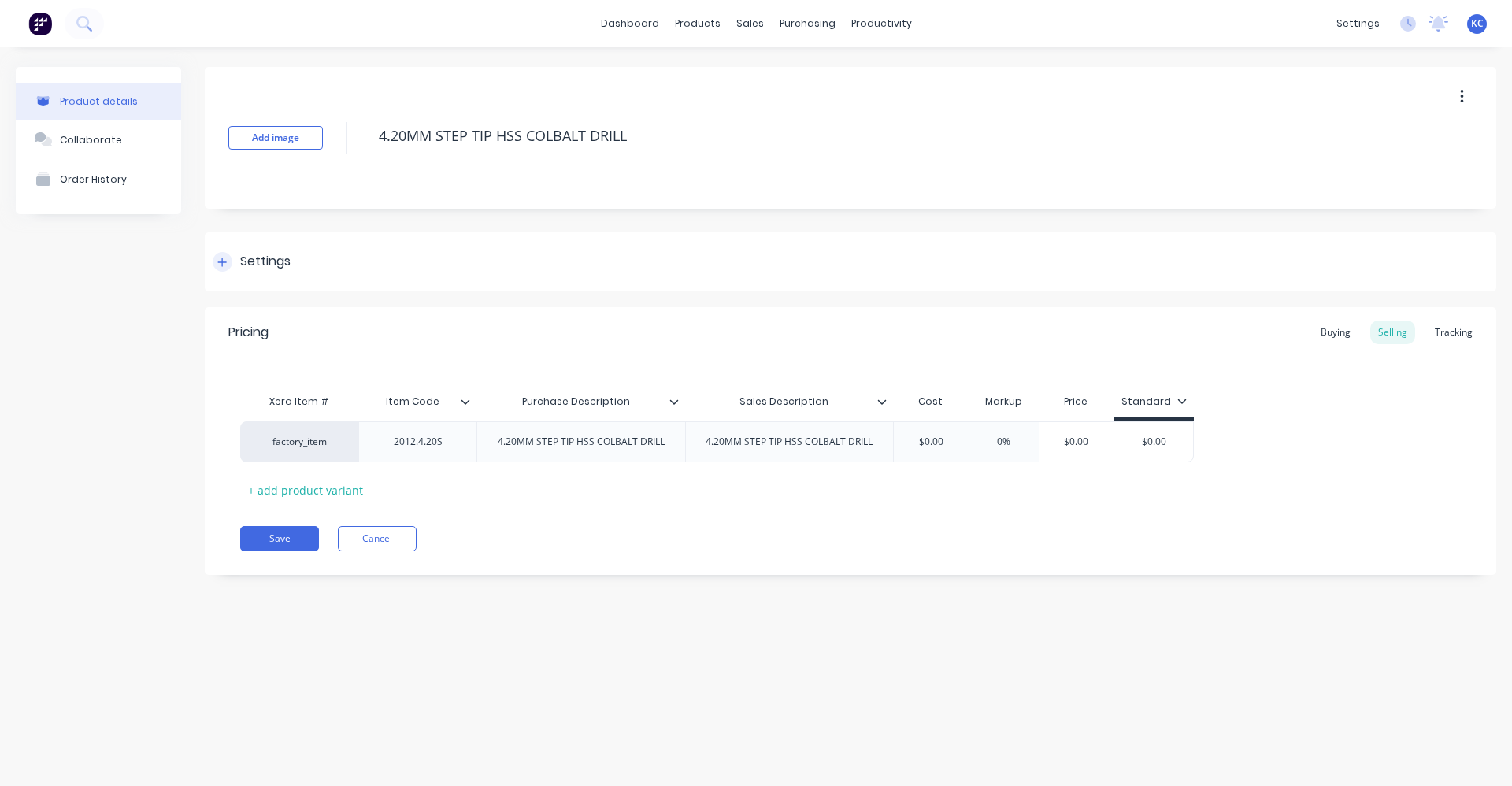
click at [430, 274] on div "Settings" at bounding box center [850, 261] width 1291 height 59
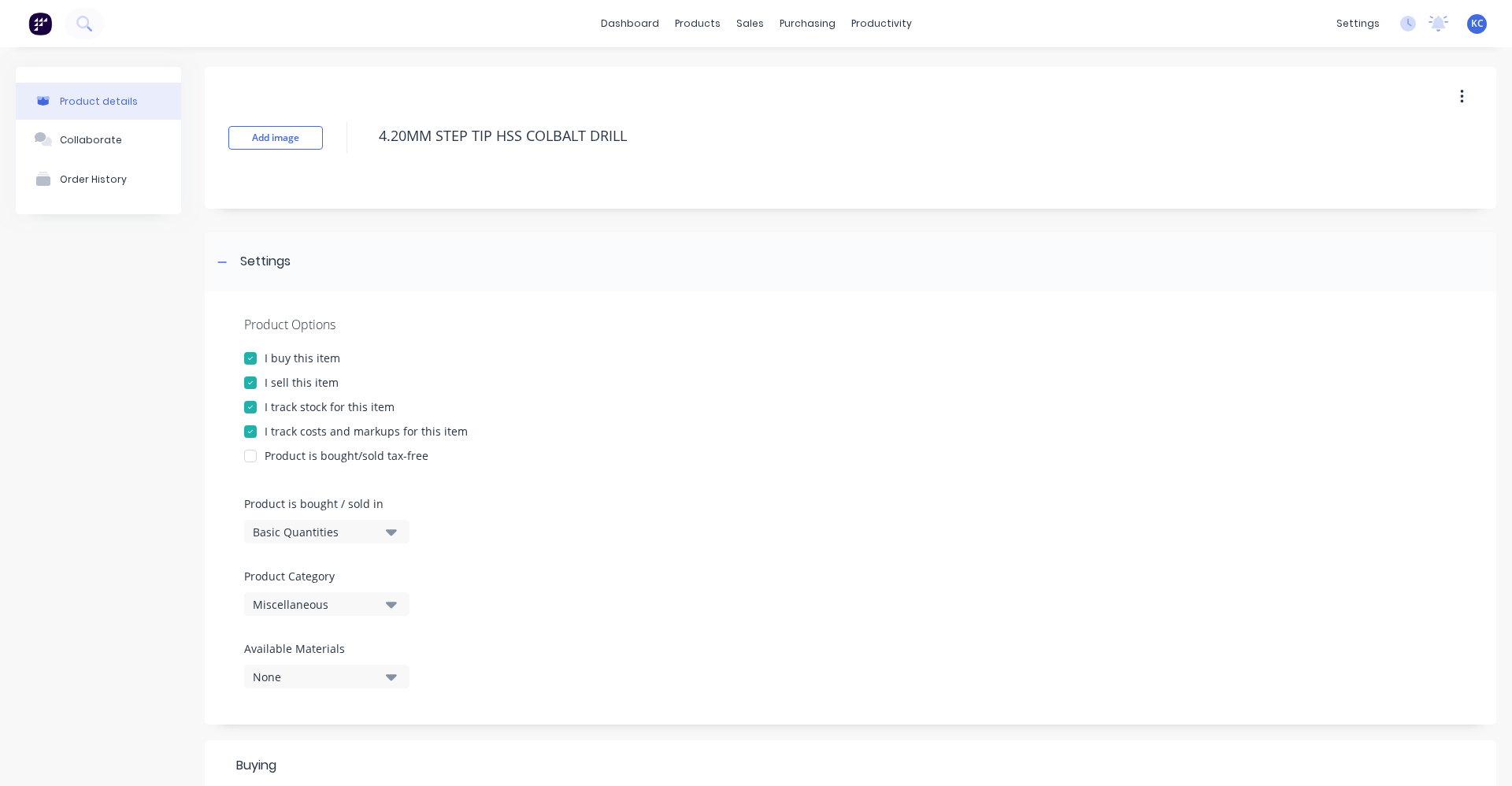
click at [397, 606] on button "Miscellaneous" at bounding box center [327, 604] width 165 height 24
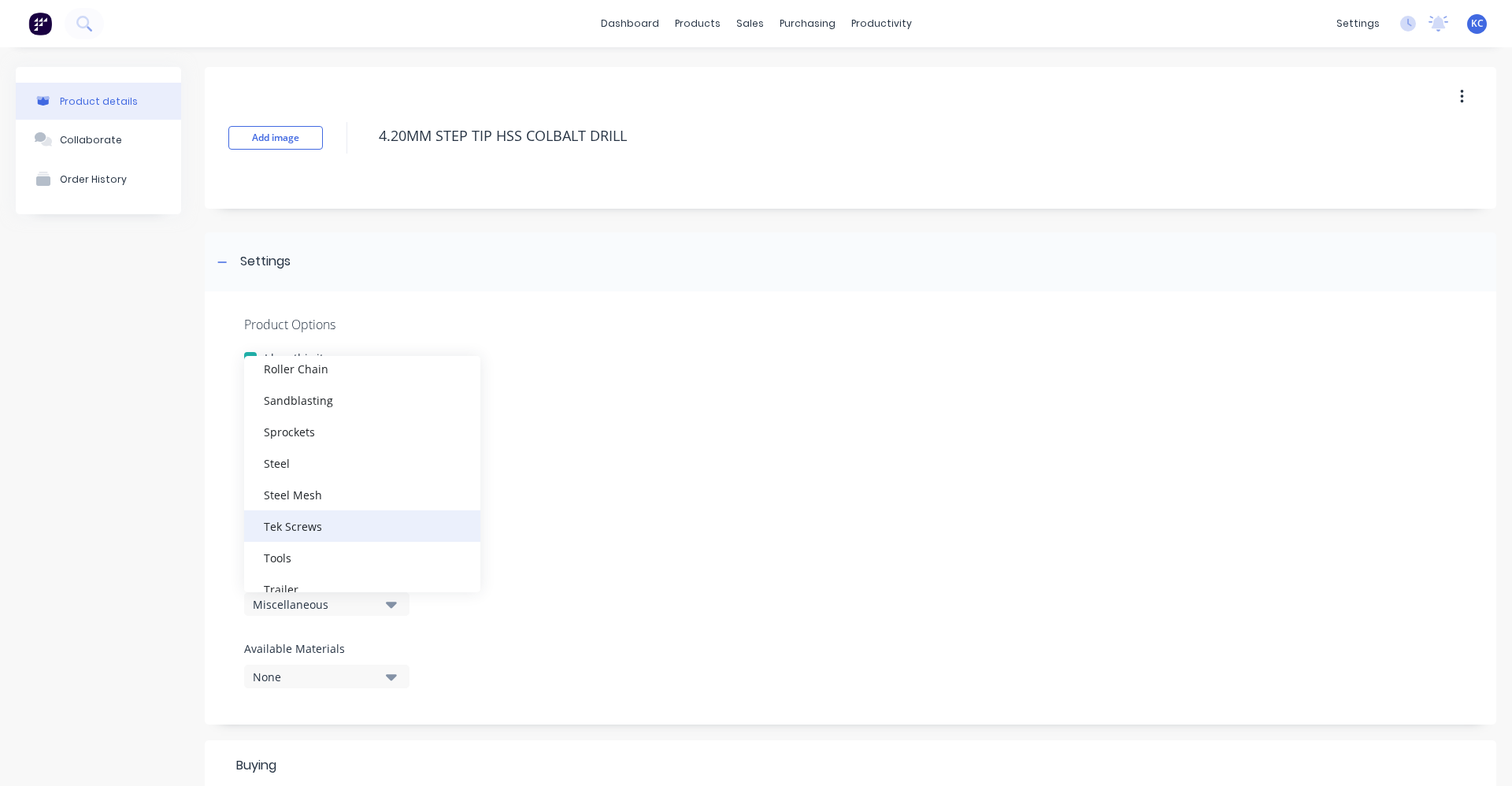
scroll to position [630, 0]
click at [343, 535] on div "Tools" at bounding box center [363, 522] width 236 height 32
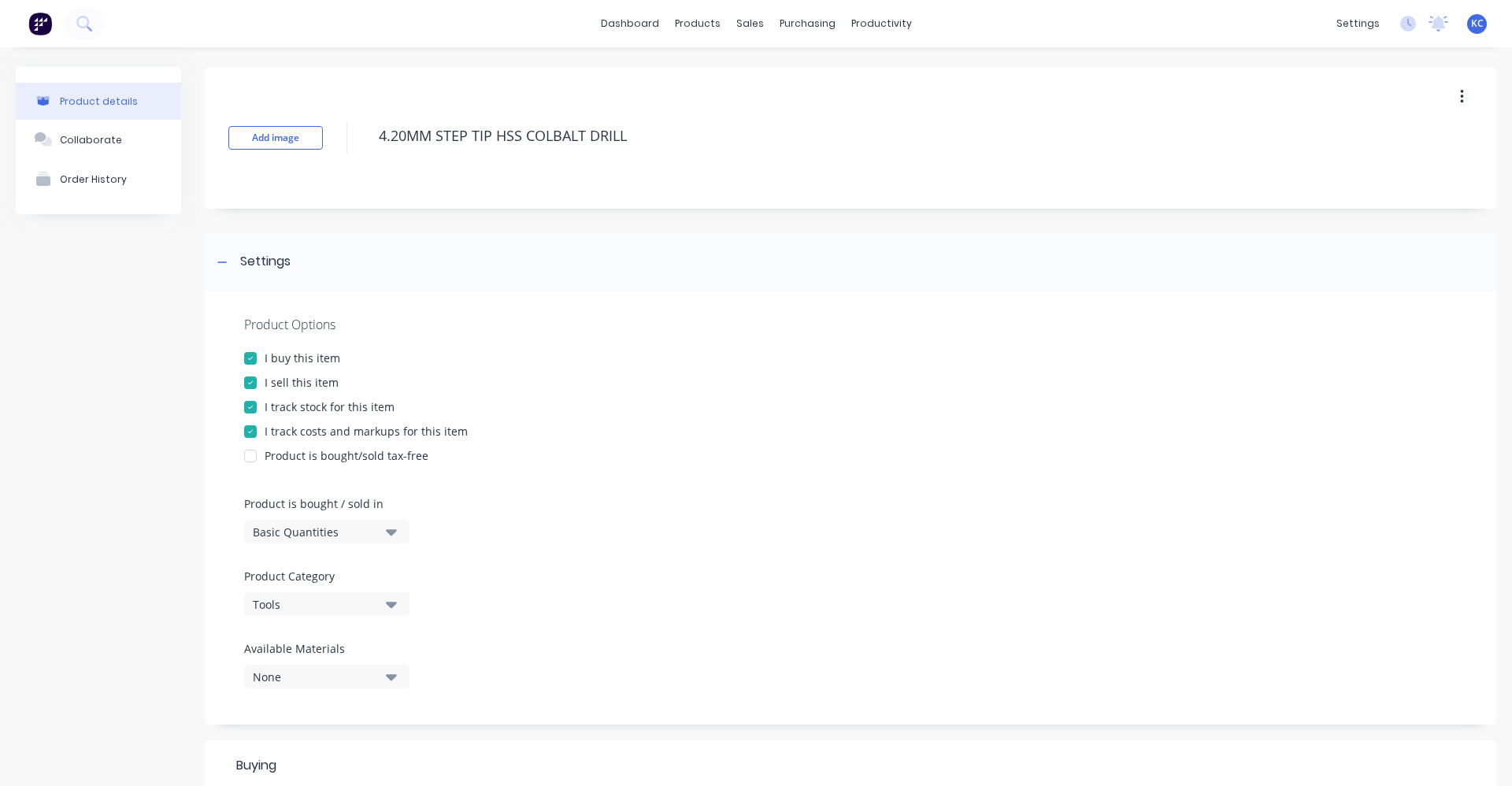
scroll to position [393, 0]
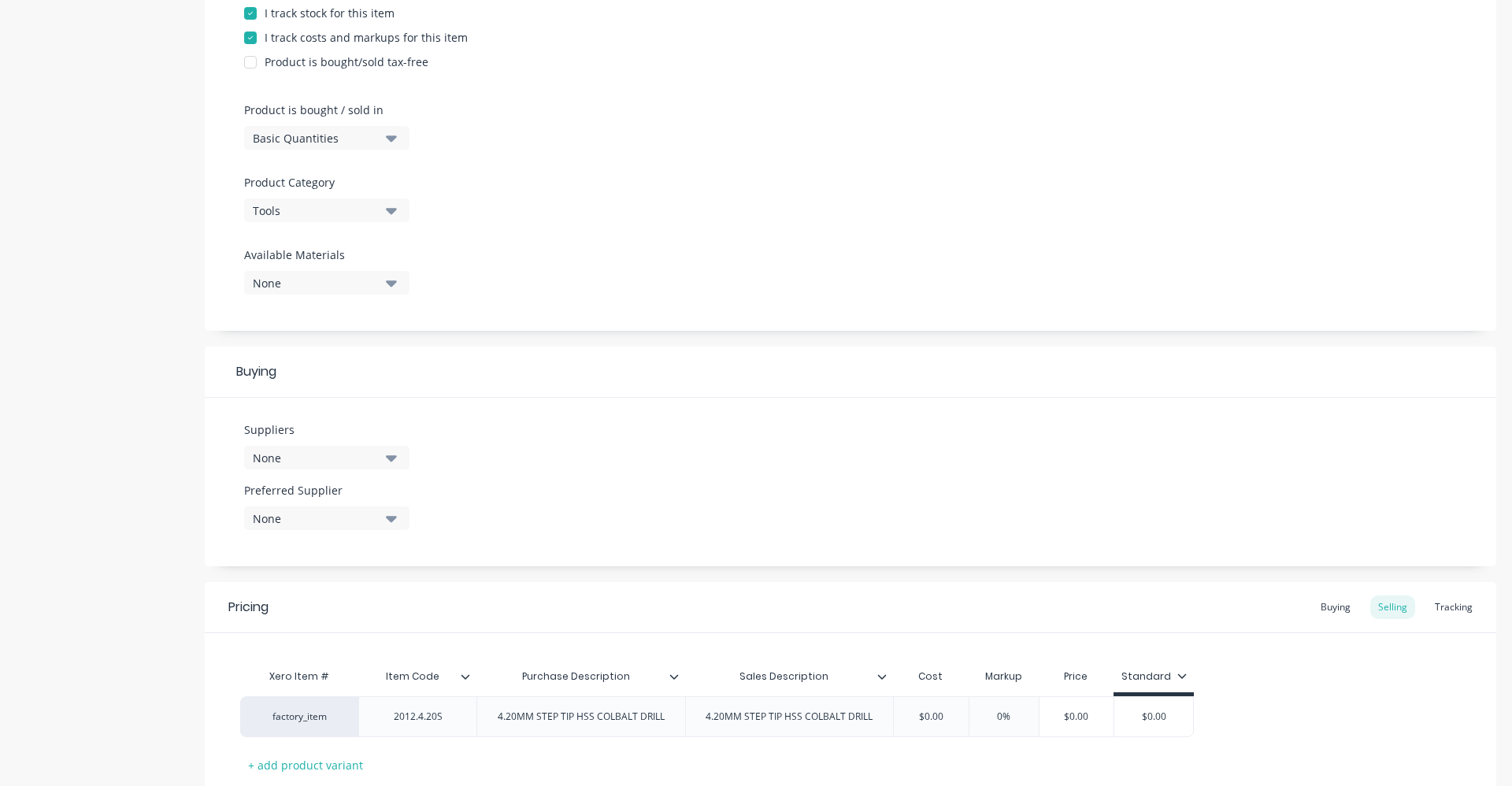
click at [399, 459] on button "None" at bounding box center [327, 458] width 165 height 24
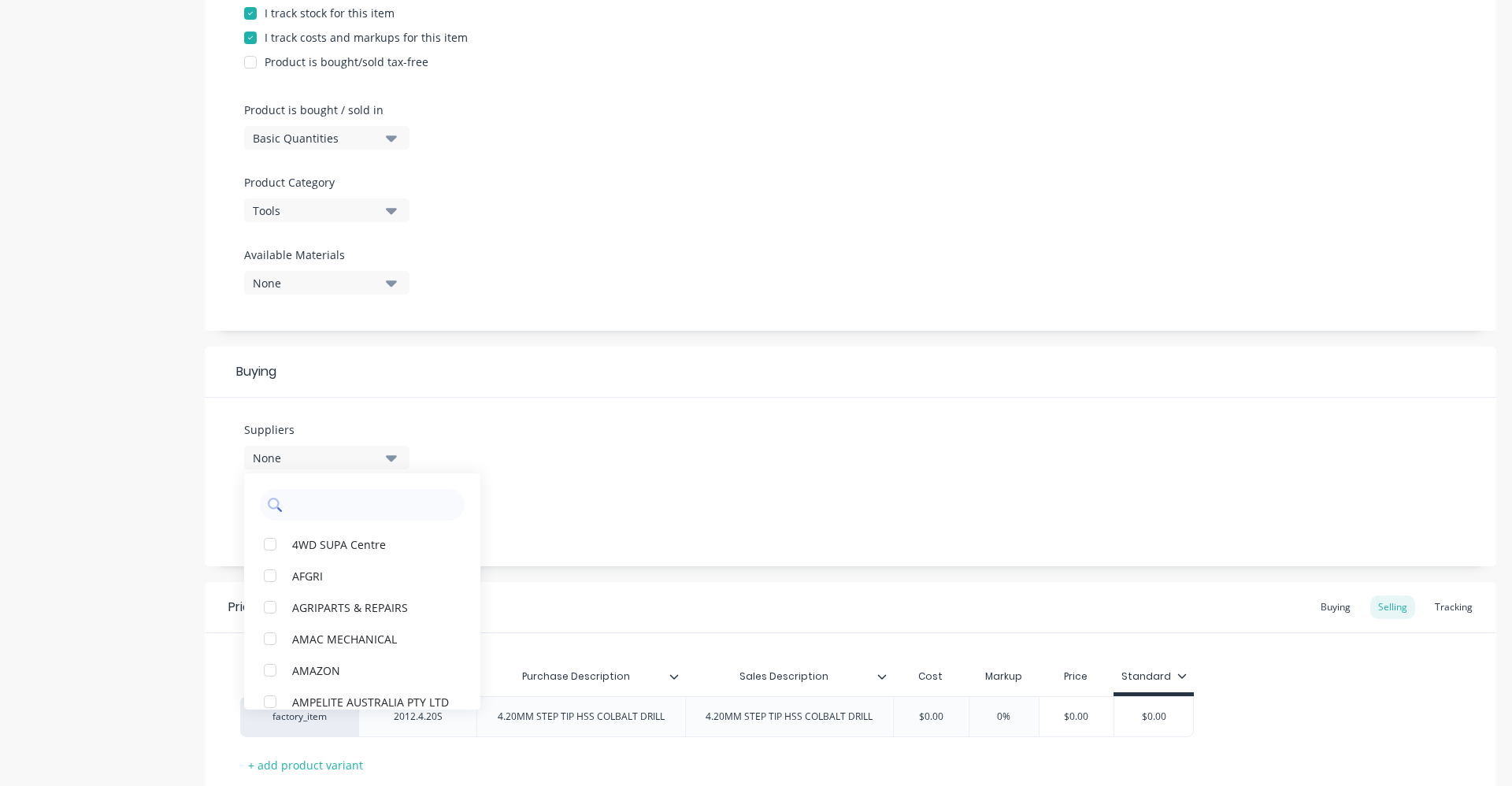
click at [392, 511] on input "text" at bounding box center [374, 505] width 167 height 32
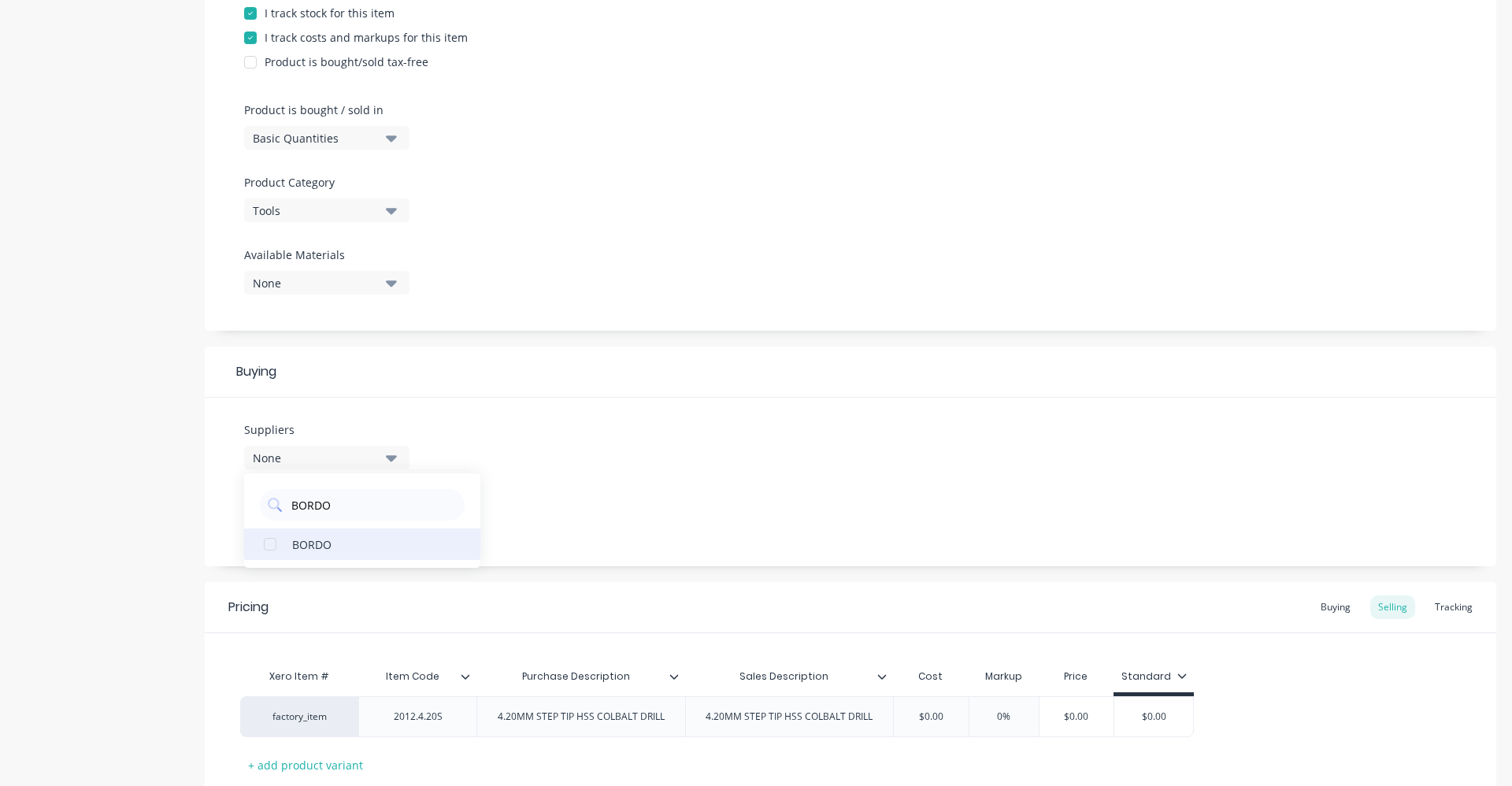
click at [370, 550] on div "BORDO" at bounding box center [371, 544] width 158 height 17
click at [593, 463] on div "Suppliers 1 suppliers selected BORDO BORDO Preferred Supplier None" at bounding box center [850, 482] width 1291 height 169
click at [691, 516] on div "Suppliers 1 suppliers selected BORDO BORDO Preferred Supplier None" at bounding box center [850, 482] width 1291 height 169
click at [385, 521] on button "None" at bounding box center [327, 519] width 165 height 24
click at [390, 517] on icon "button" at bounding box center [390, 519] width 11 height 6
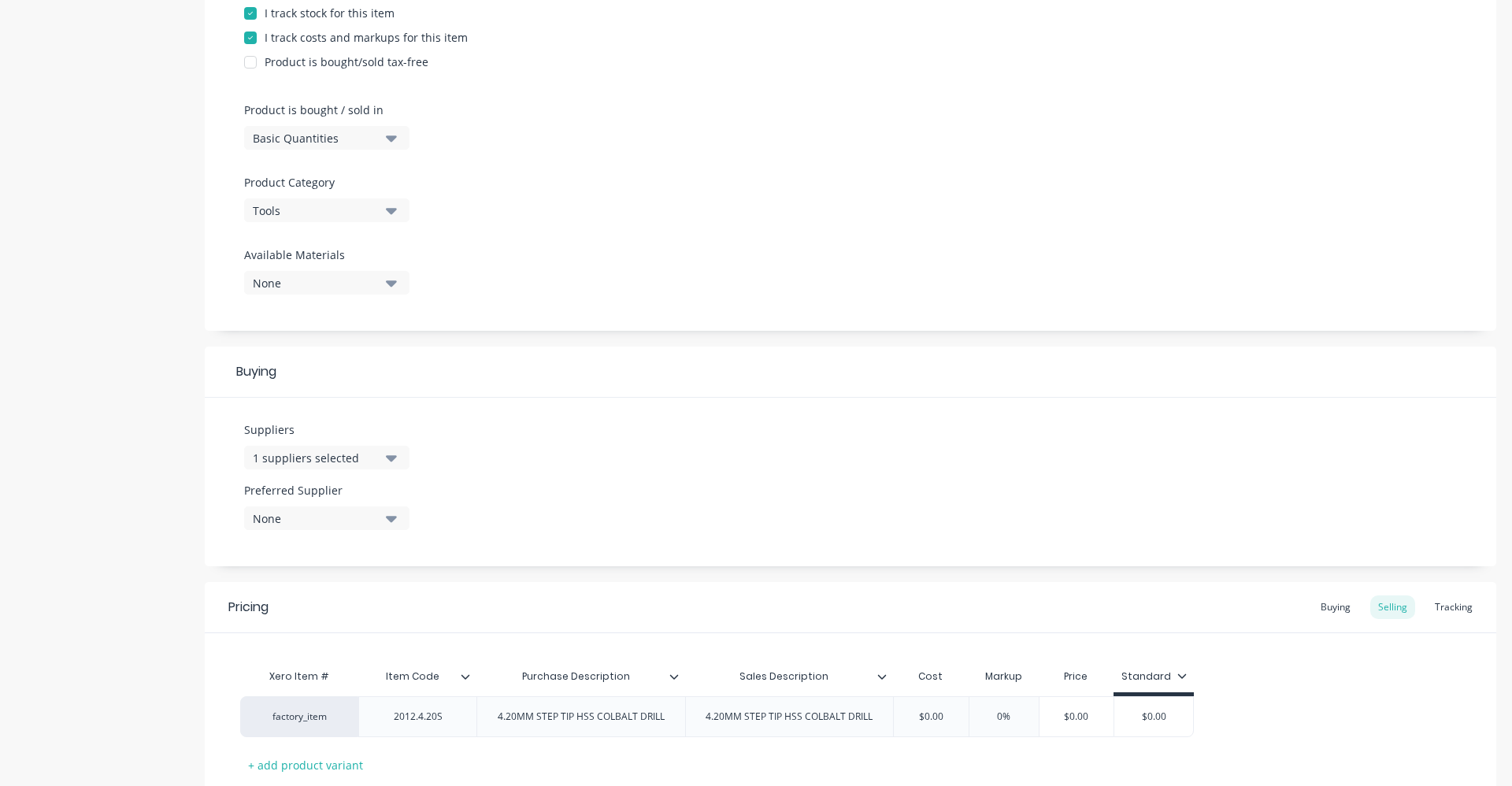
click at [389, 519] on icon "button" at bounding box center [390, 519] width 11 height 6
click at [310, 606] on div "BORDO" at bounding box center [371, 604] width 158 height 17
click at [602, 478] on div "Suppliers 1 suppliers selected BORDO Preferred Supplier BORDO BORDO" at bounding box center [850, 482] width 1291 height 169
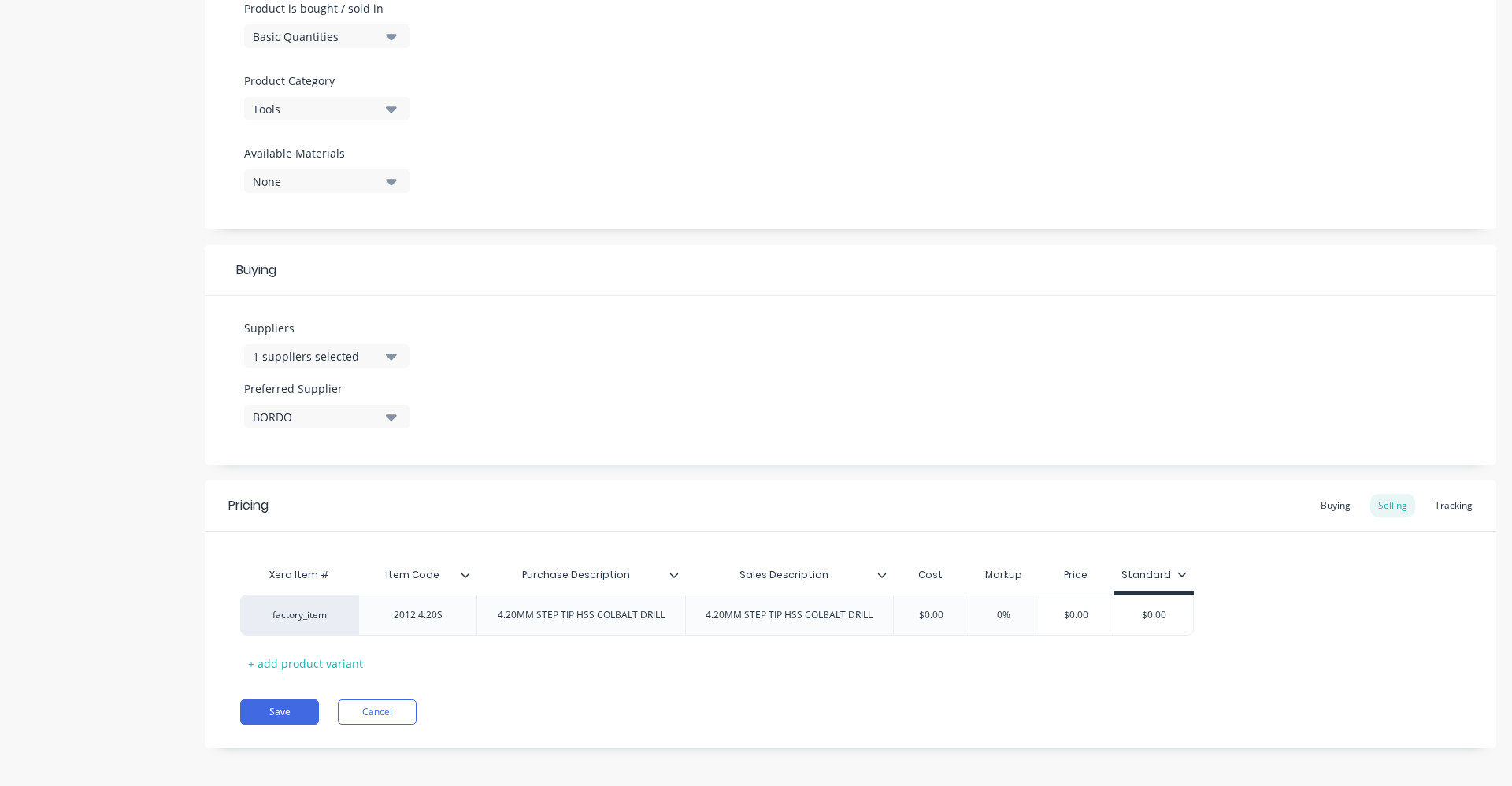
scroll to position [501, 0]
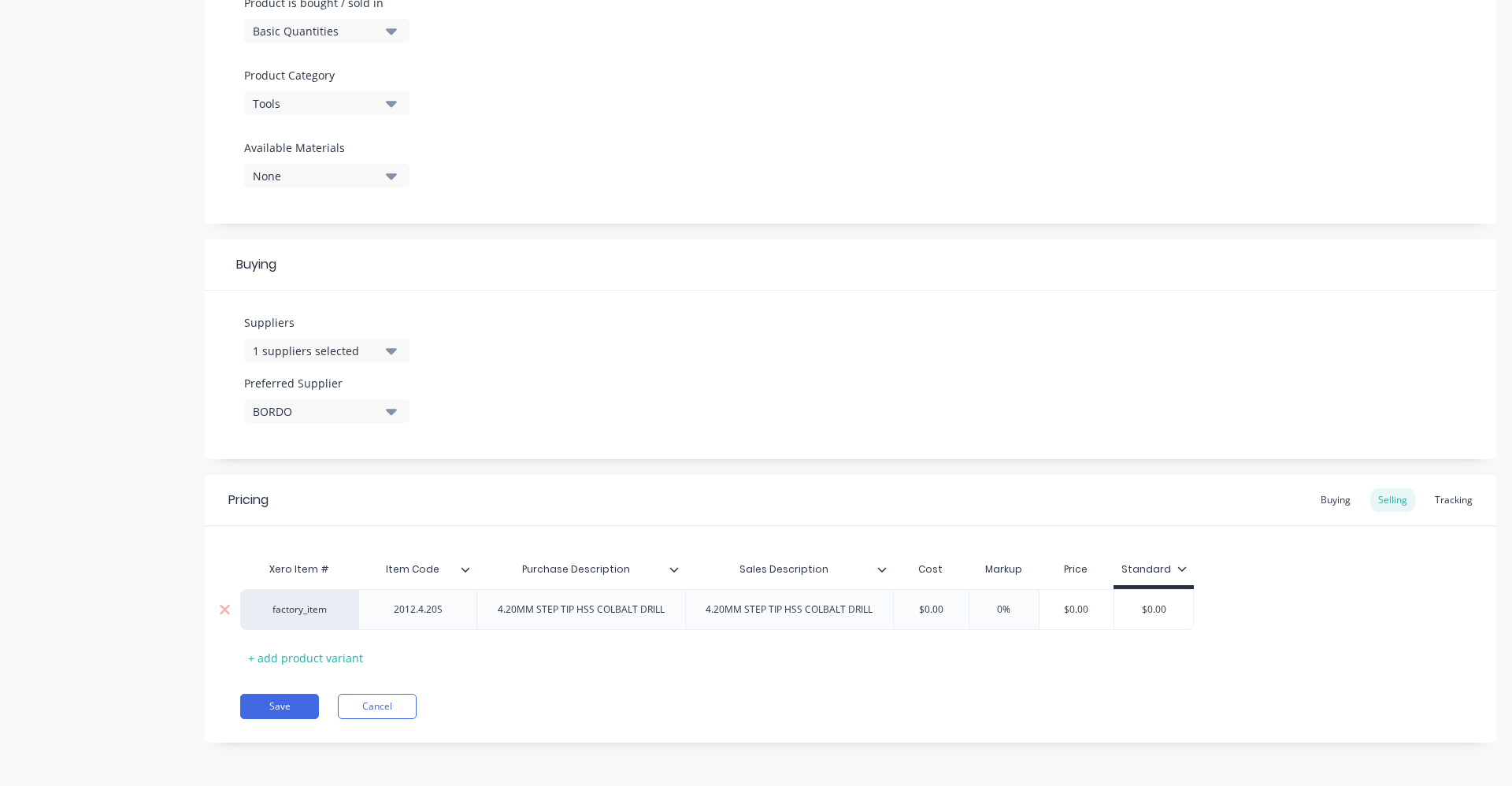
drag, startPoint x: 946, startPoint y: 606, endPoint x: 879, endPoint y: 601, distance: 67.2
click at [883, 601] on div "factory_item 2012.4.20S 4.20MM STEP TIP HSS COLBALT DRILL 4.20MM STEP TIP HSS C…" at bounding box center [717, 609] width 954 height 41
click at [1011, 615] on input "0%" at bounding box center [1018, 609] width 78 height 14
click at [1312, 502] on div "Buying" at bounding box center [1335, 500] width 46 height 24
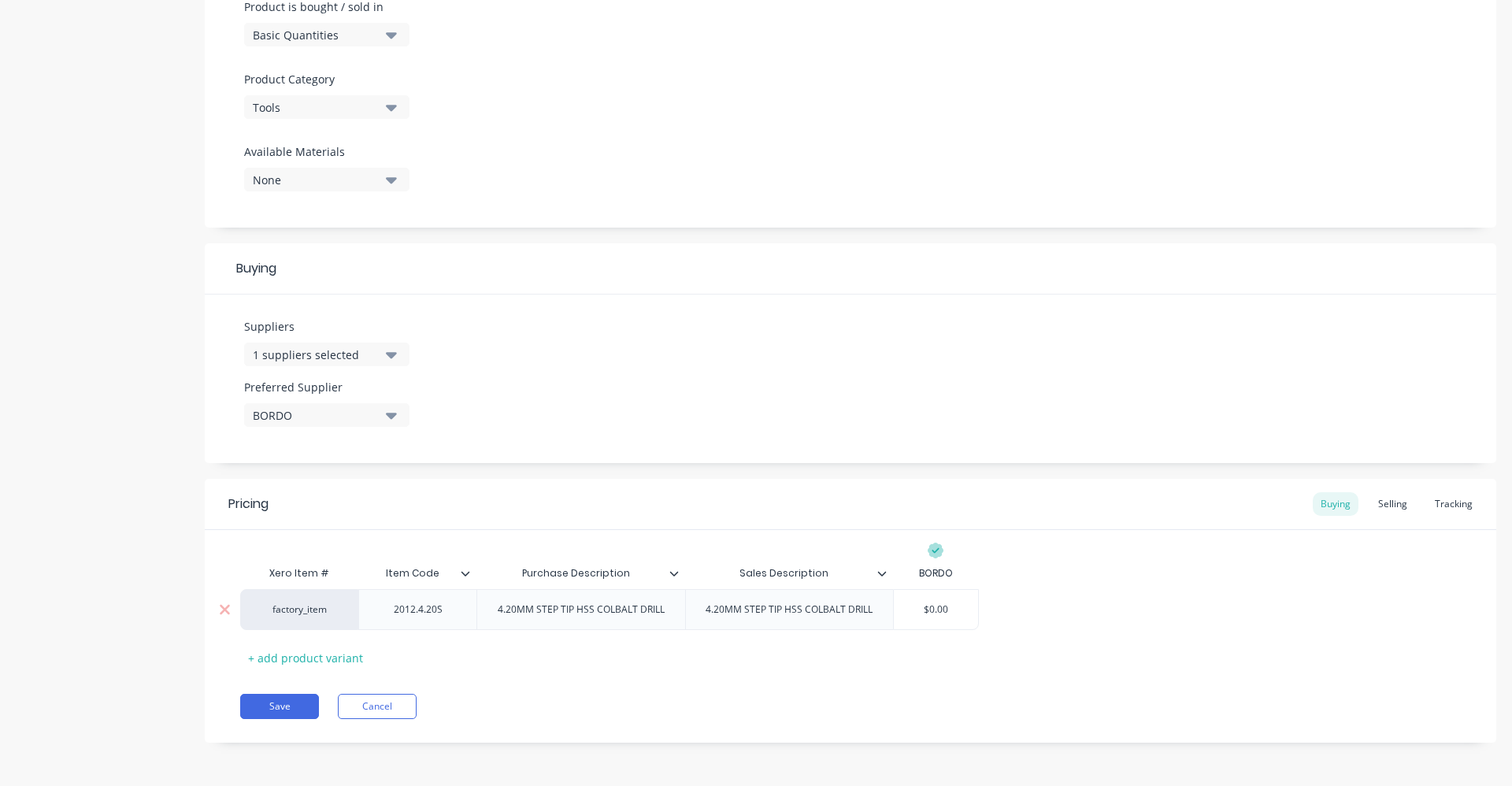
click at [917, 612] on div "factory_item 2012.4.20S 4.20MM STEP TIP HSS COLBALT DRILL 4.20MM STEP TIP HSS C…" at bounding box center [850, 609] width 1221 height 41
drag, startPoint x: 958, startPoint y: 608, endPoint x: 907, endPoint y: 601, distance: 51.5
click at [909, 602] on div "$0.00 $0.00" at bounding box center [936, 610] width 84 height 40
click at [1133, 651] on div "Xero Item # Item Code Purchase Description Sales Description BORDO factory_item…" at bounding box center [850, 613] width 1221 height 112
click at [278, 698] on button "Save" at bounding box center [279, 706] width 78 height 25
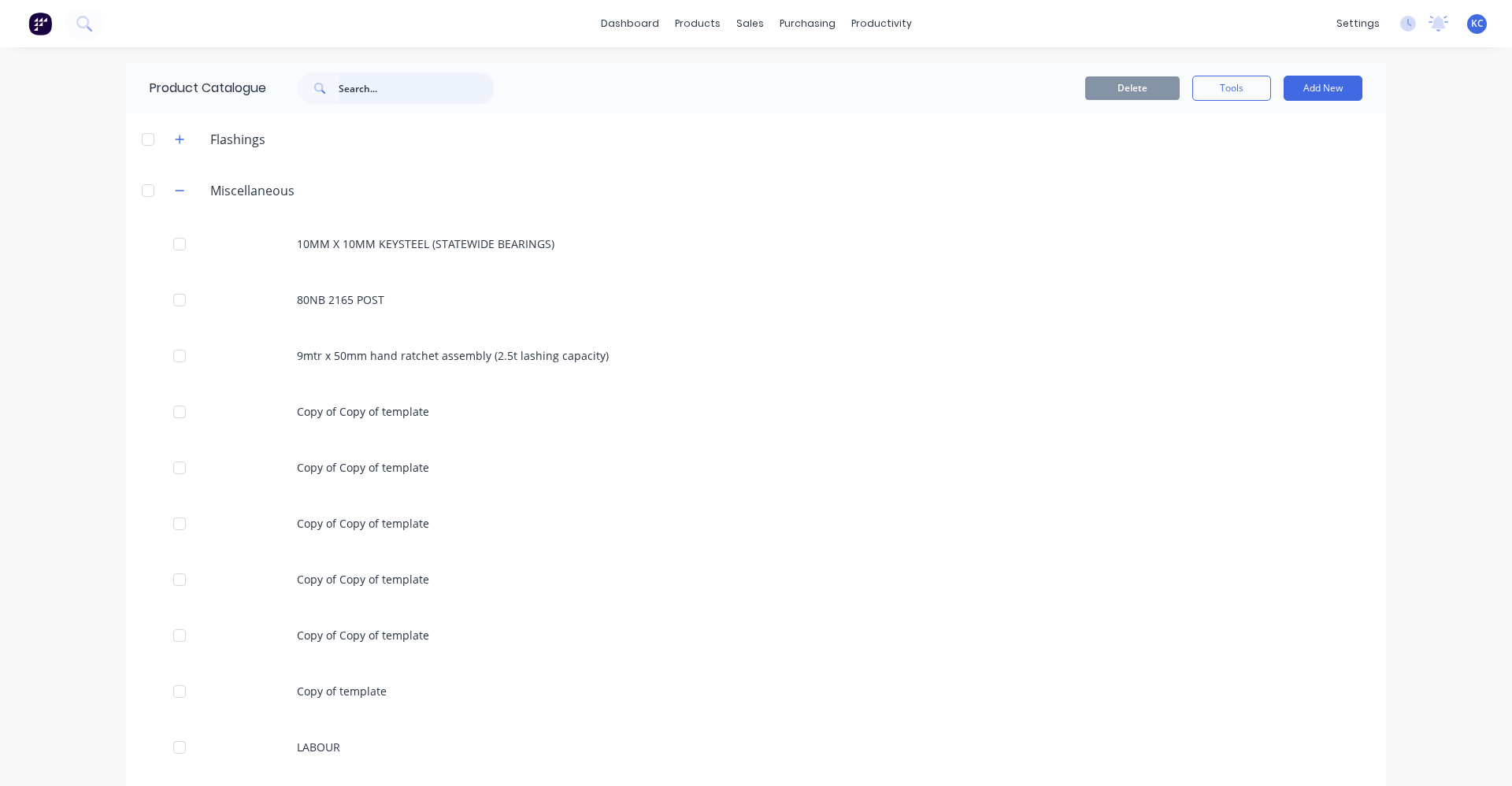
click at [356, 81] on input "text" at bounding box center [416, 88] width 156 height 32
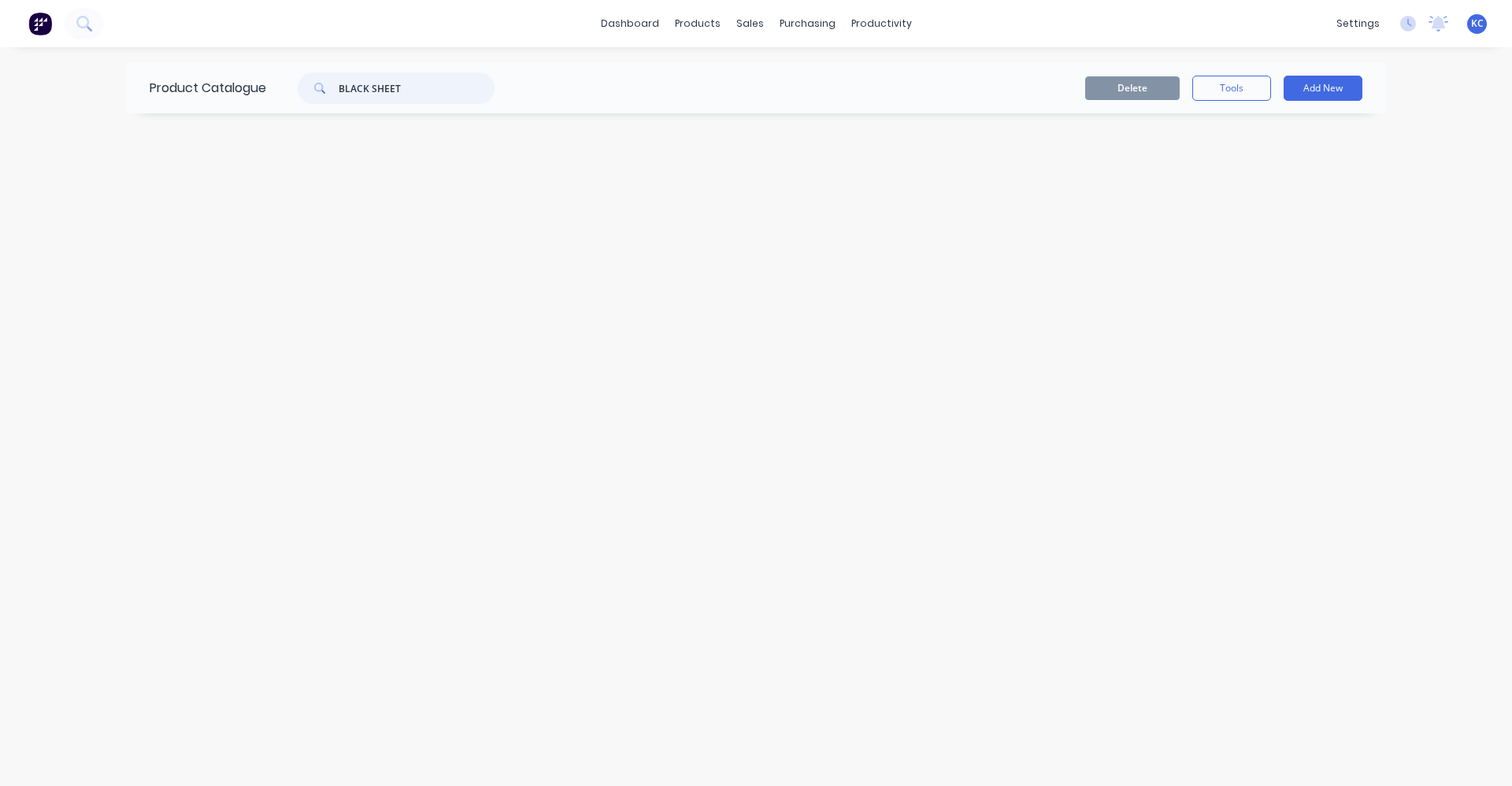
drag, startPoint x: 425, startPoint y: 93, endPoint x: 331, endPoint y: 97, distance: 94.1
click at [331, 97] on div "BLACK SHEET" at bounding box center [396, 88] width 197 height 32
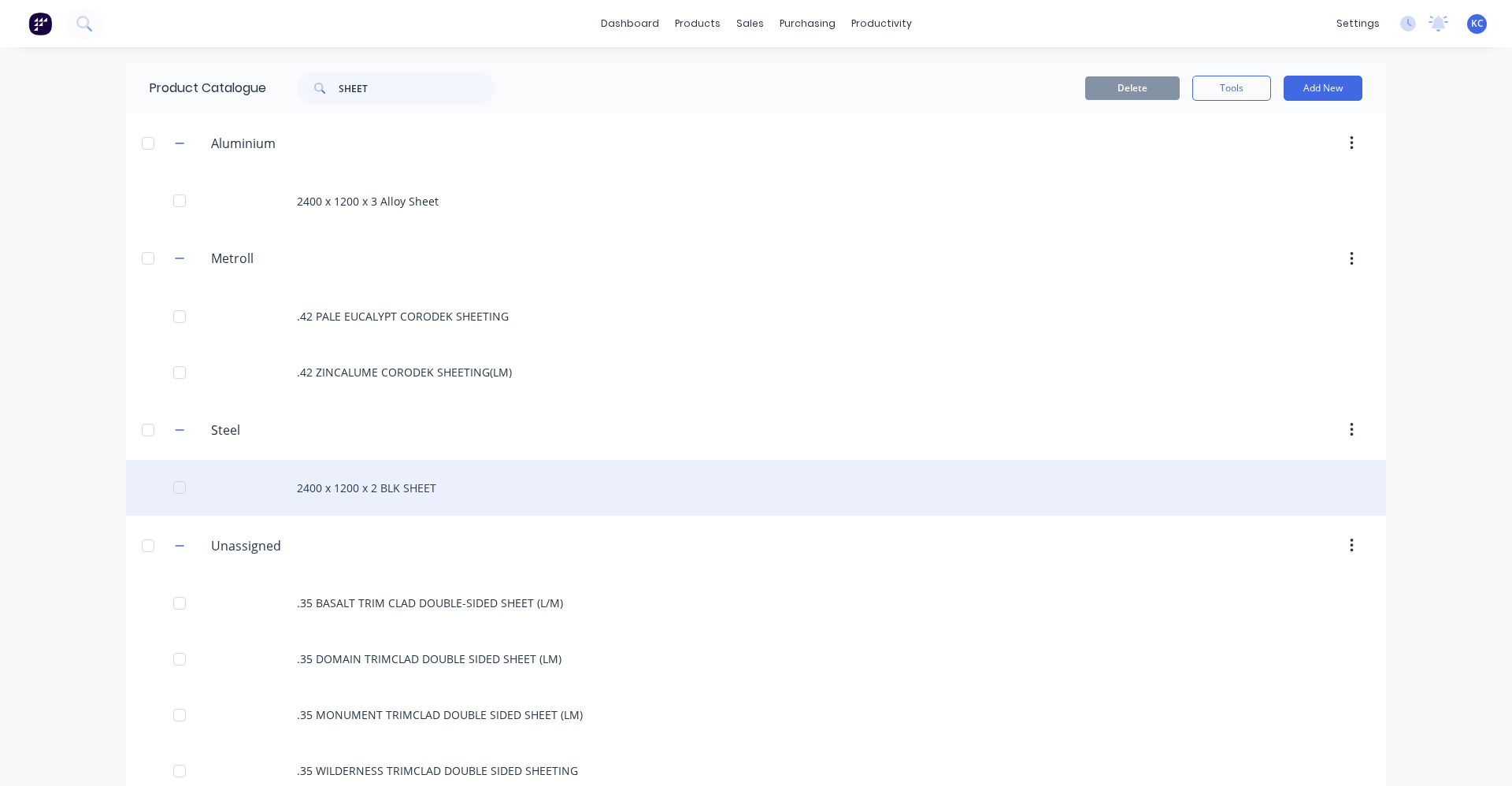
click at [418, 477] on div "2400 x 1200 x 2 BLK SHEET" at bounding box center [756, 488] width 1260 height 56
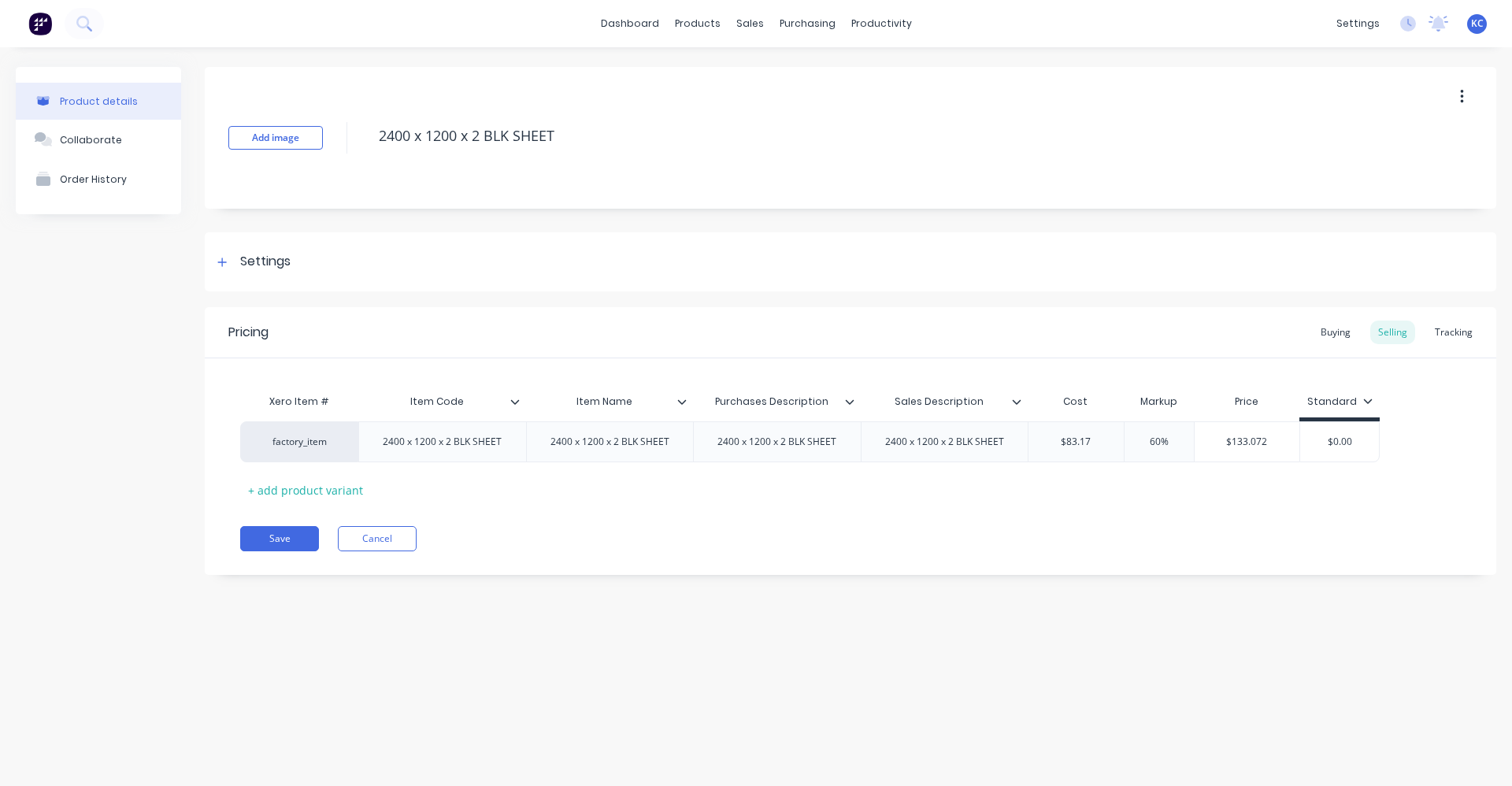
click at [676, 399] on input "Item Name" at bounding box center [605, 401] width 158 height 14
click at [681, 399] on icon at bounding box center [682, 402] width 10 height 10
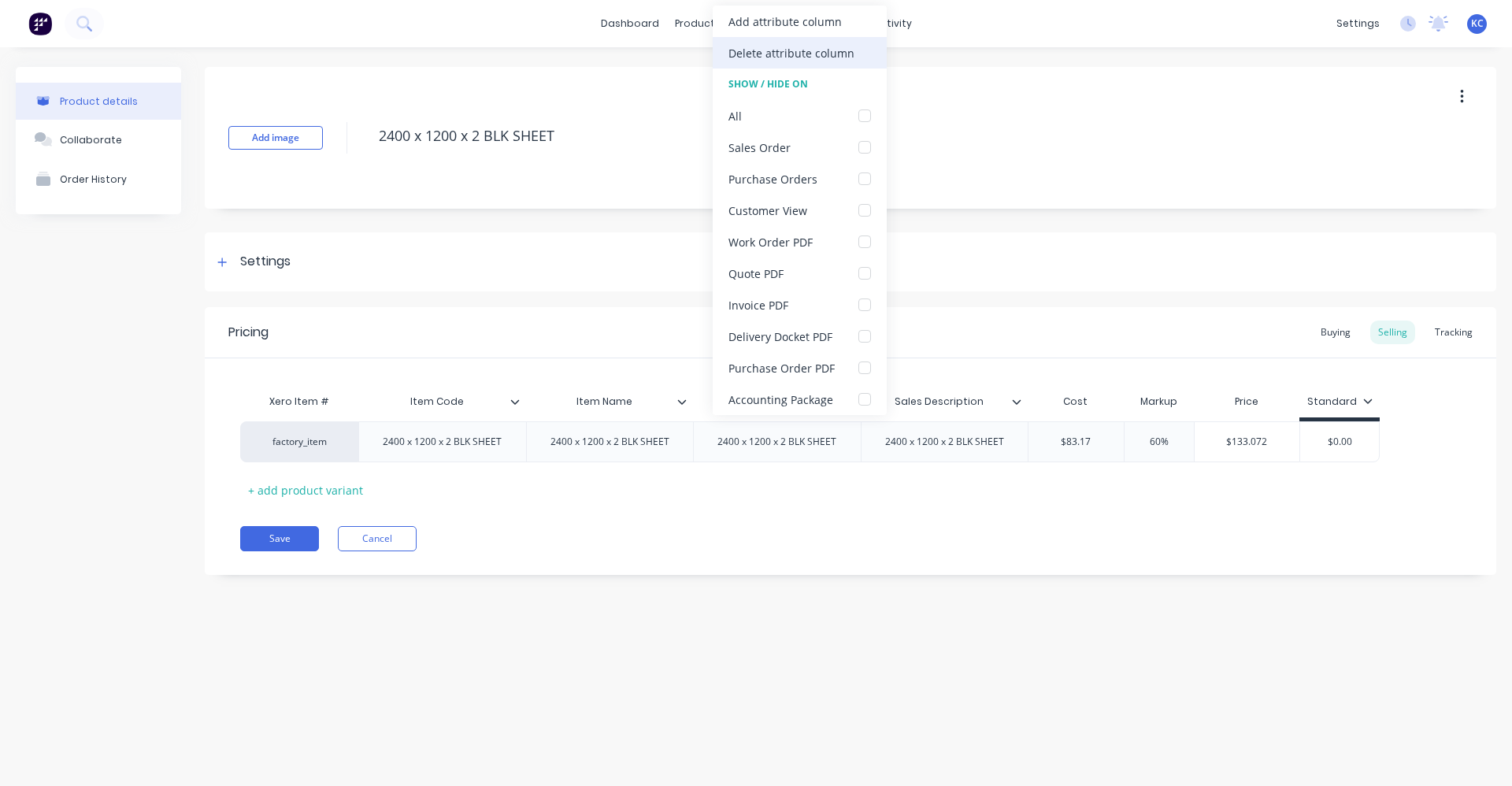
click at [748, 62] on div "Delete attribute column" at bounding box center [799, 53] width 174 height 32
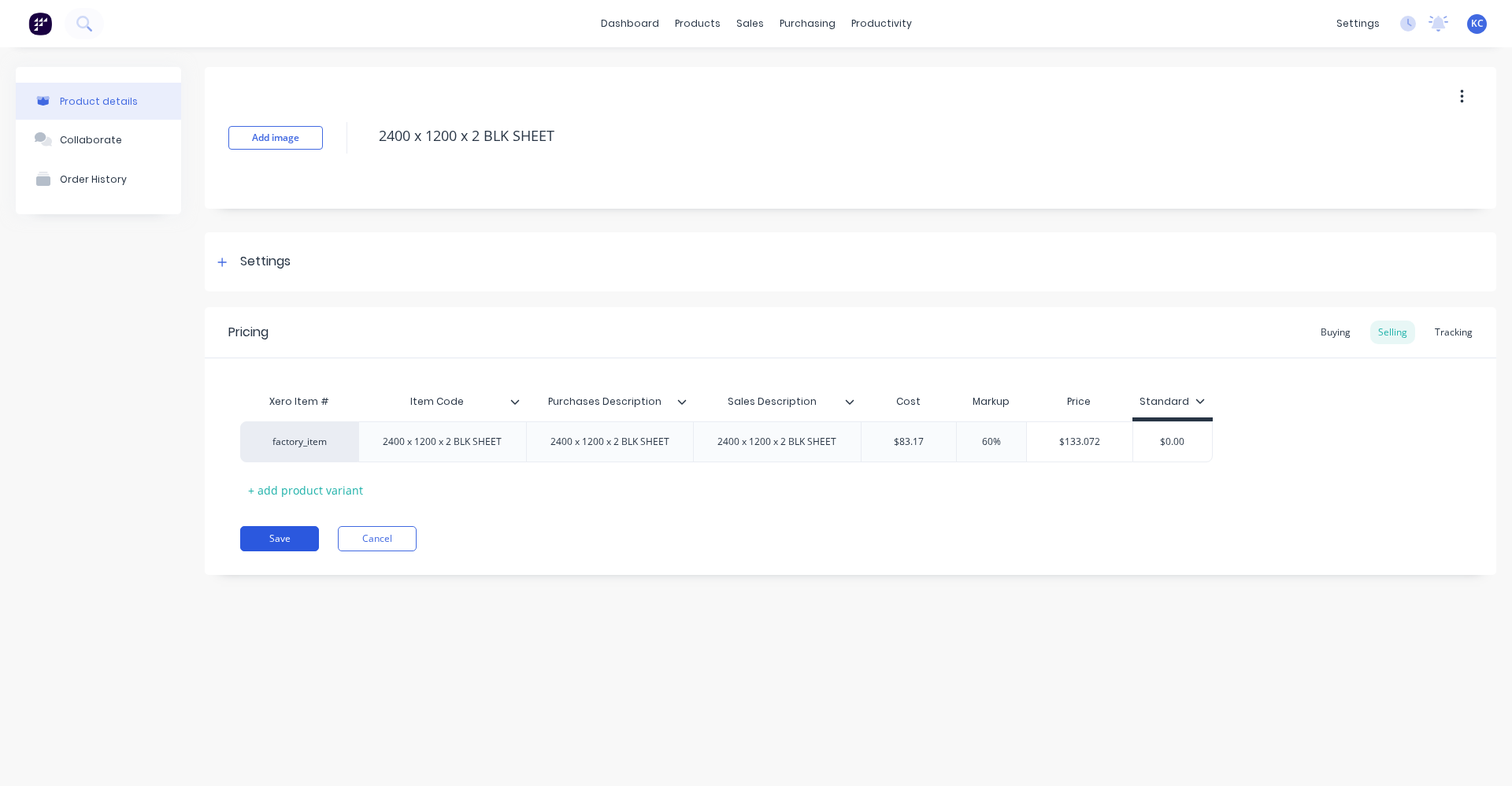
click at [296, 535] on button "Save" at bounding box center [279, 539] width 78 height 25
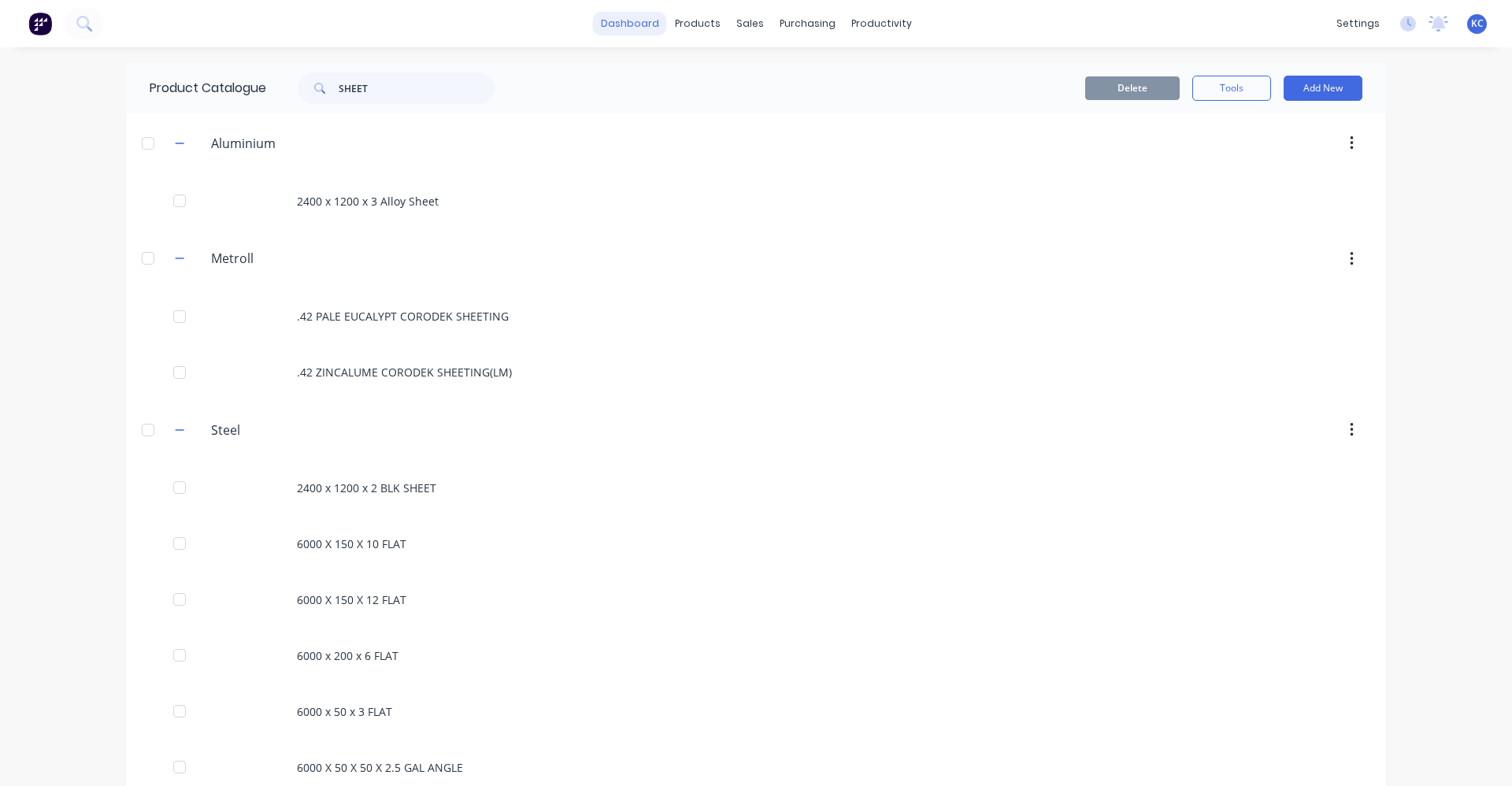
click at [640, 22] on link "dashboard" at bounding box center [630, 24] width 75 height 24
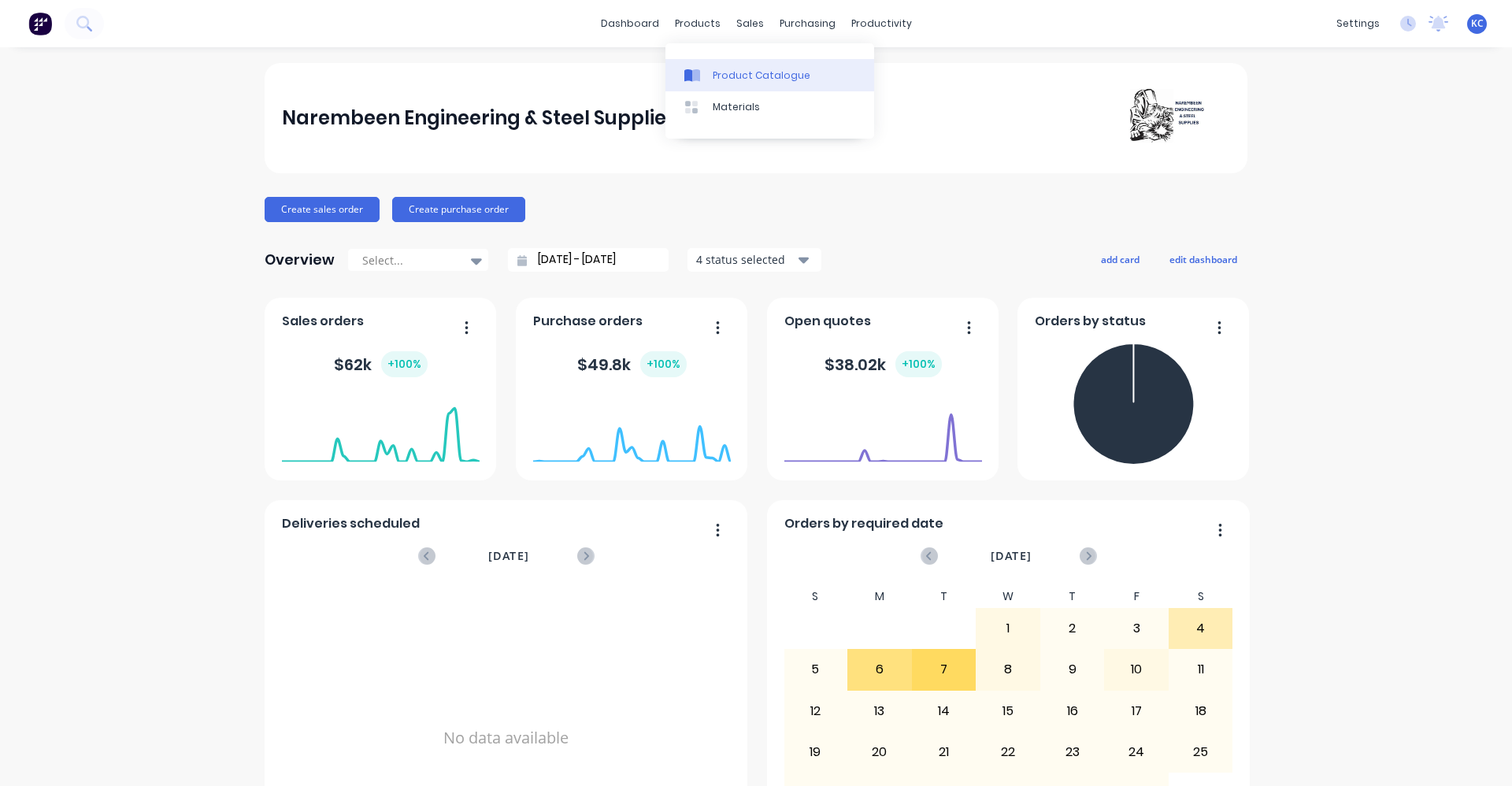
click at [701, 81] on div at bounding box center [696, 76] width 24 height 14
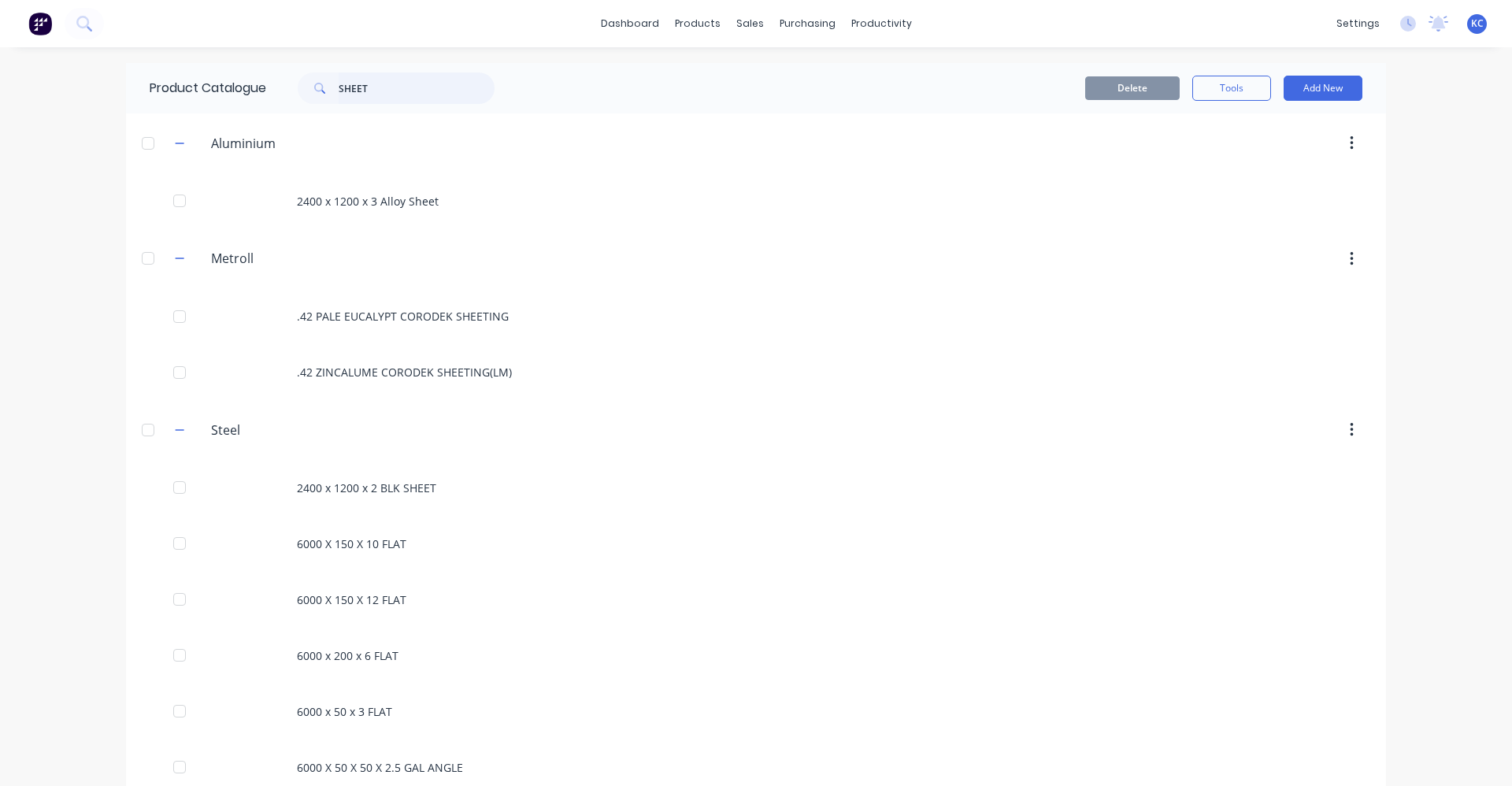
click at [298, 75] on div "SHEET" at bounding box center [396, 88] width 197 height 32
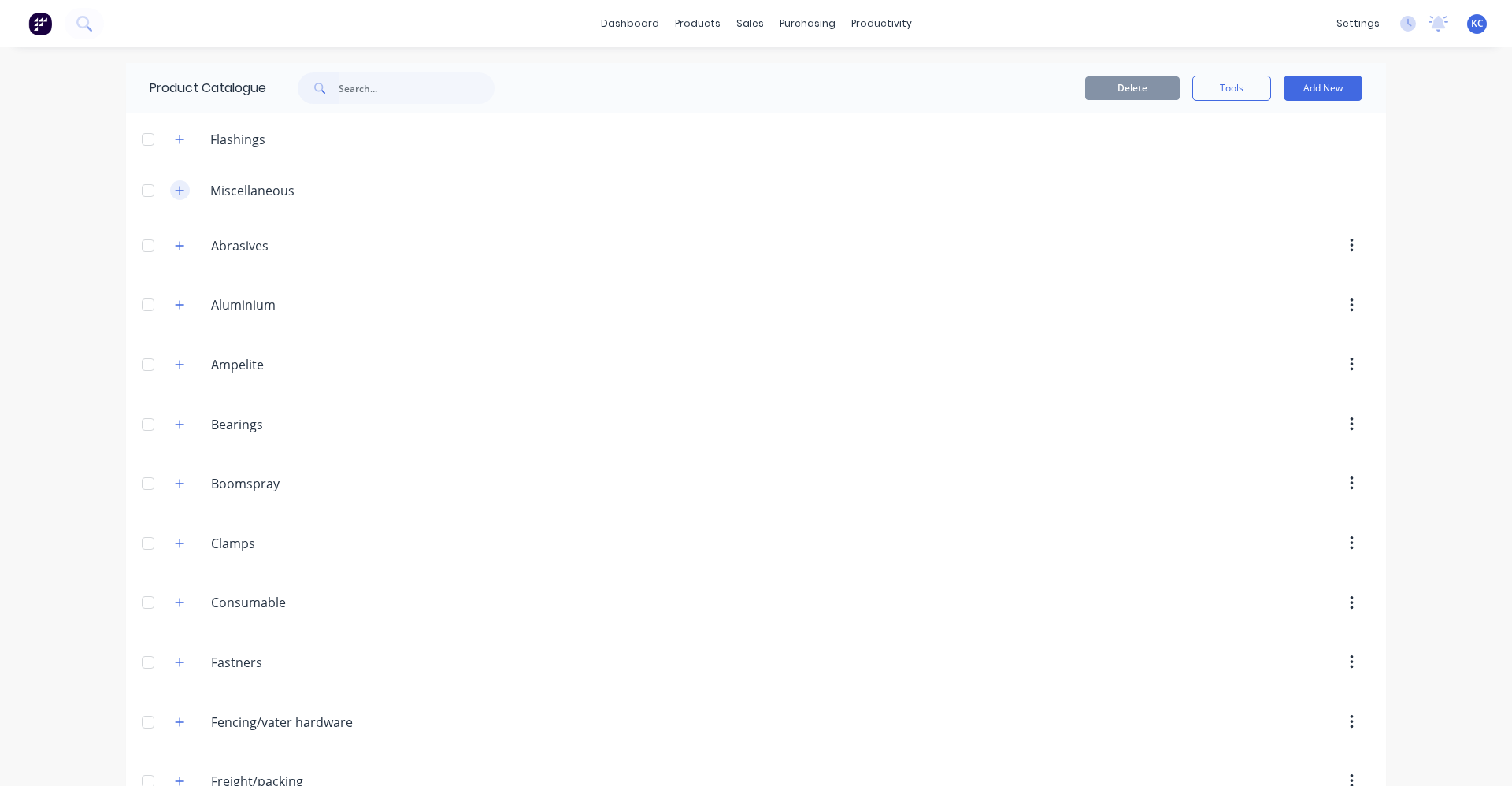
click at [177, 193] on icon "button" at bounding box center [180, 190] width 10 height 11
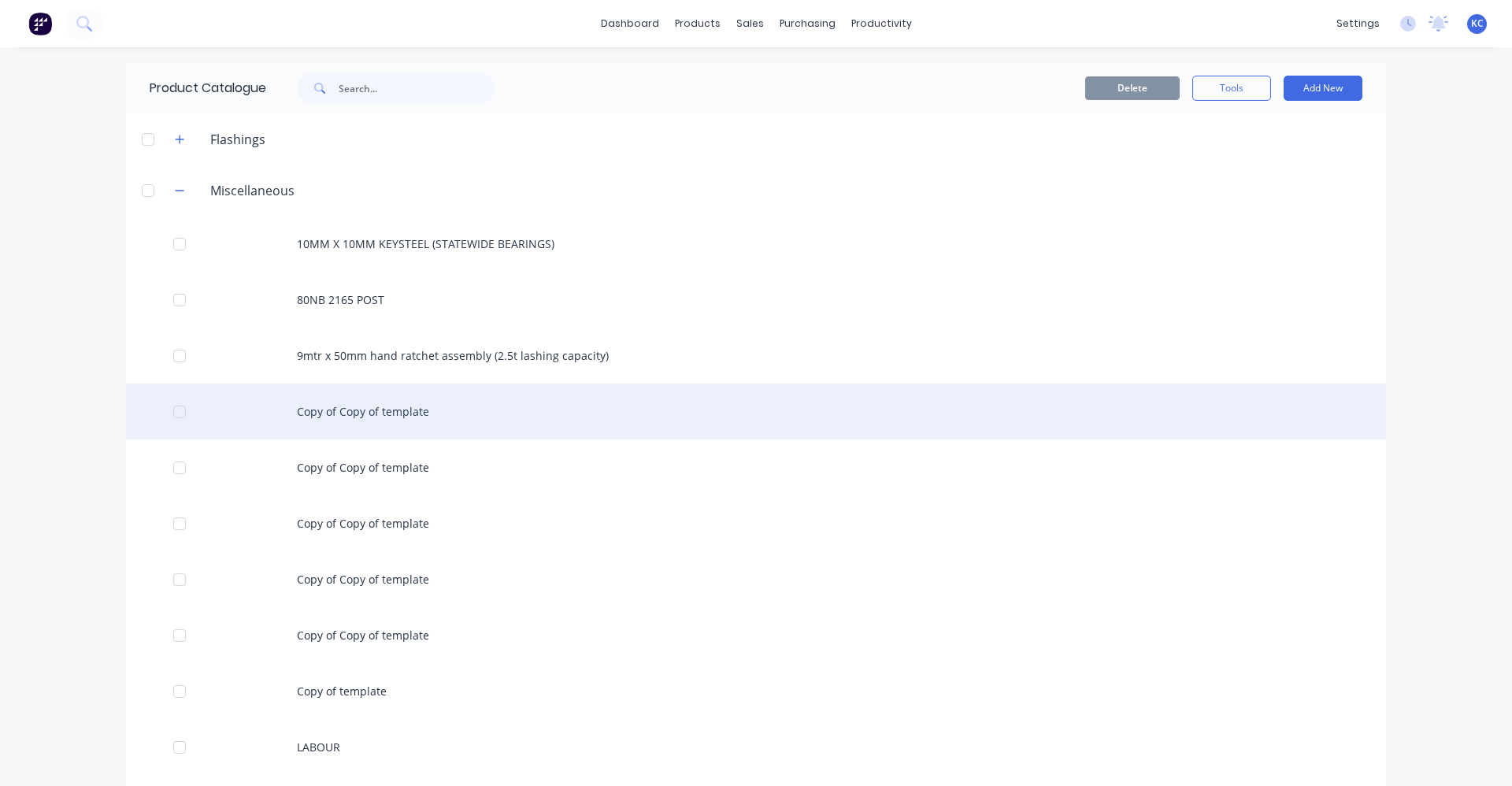
click at [385, 418] on div "Copy of Copy of template" at bounding box center [756, 411] width 1260 height 56
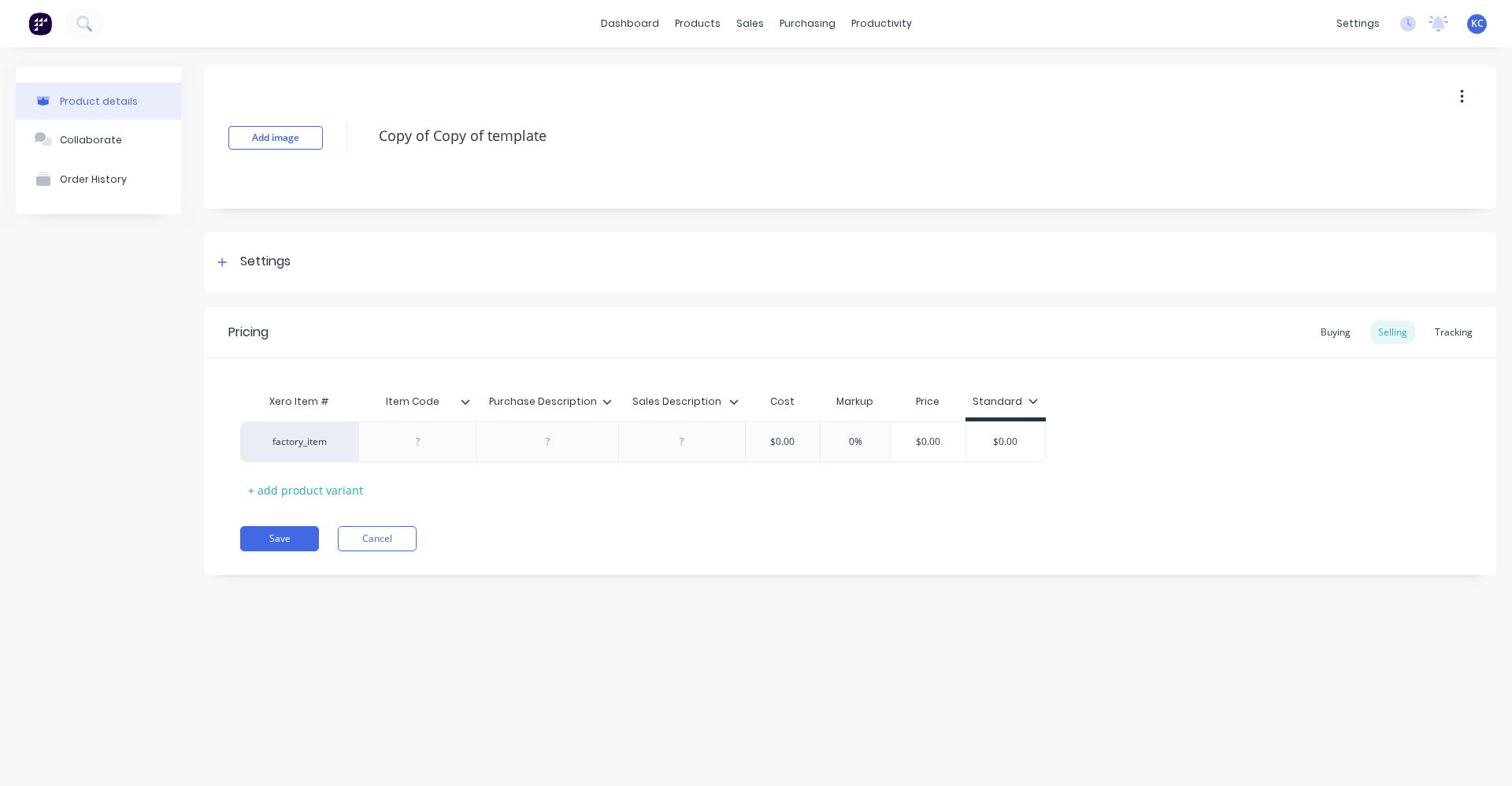
click at [368, 141] on div "Add image Copy of Copy of template" at bounding box center [850, 137] width 1291 height 142
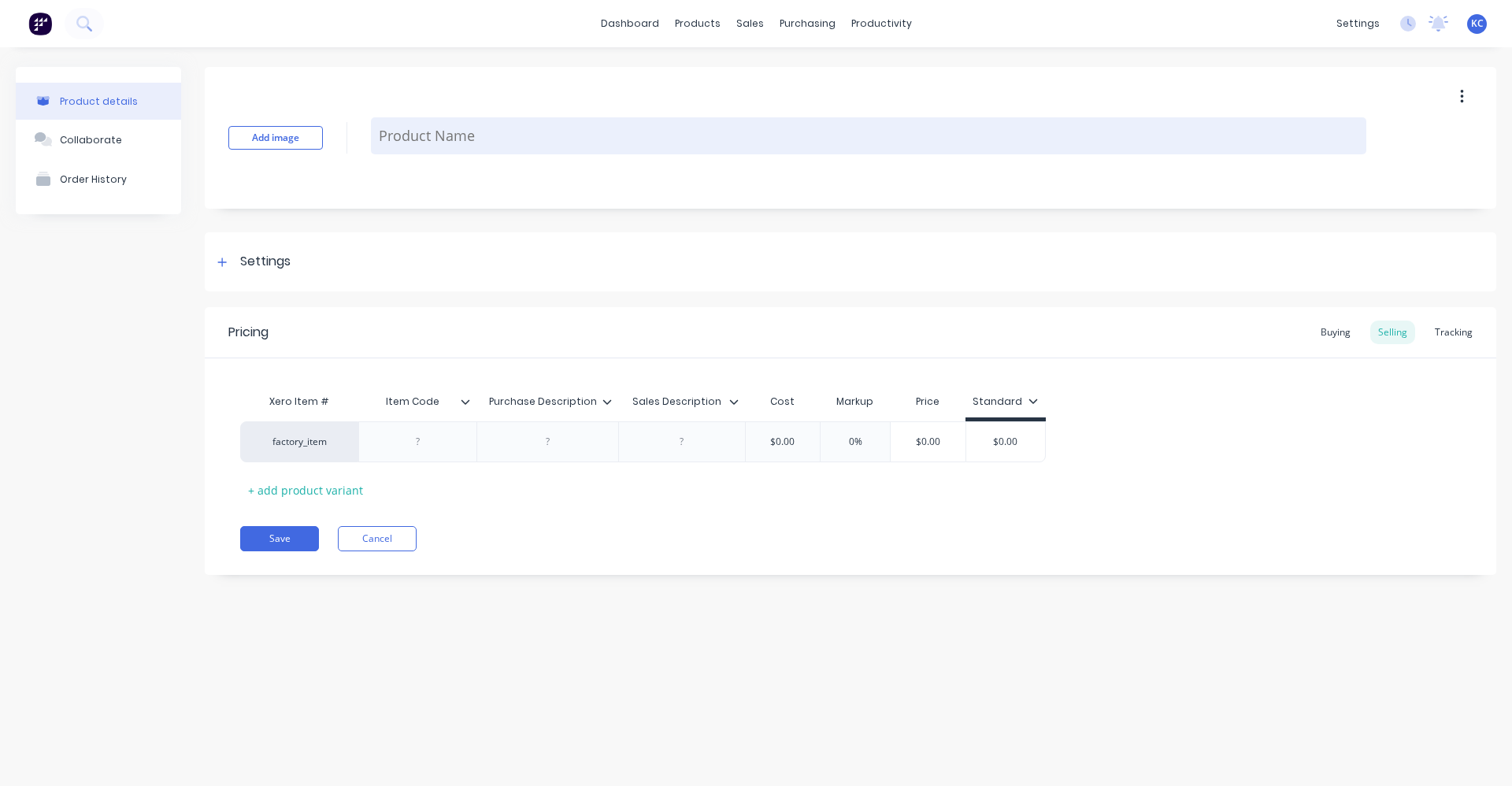
paste textarea "4.20MM STEP TIP HSS COLBALT DRILL"
click at [404, 139] on textarea "4.20MM STEP TIP HSS COLBALT DRILL" at bounding box center [868, 135] width 995 height 37
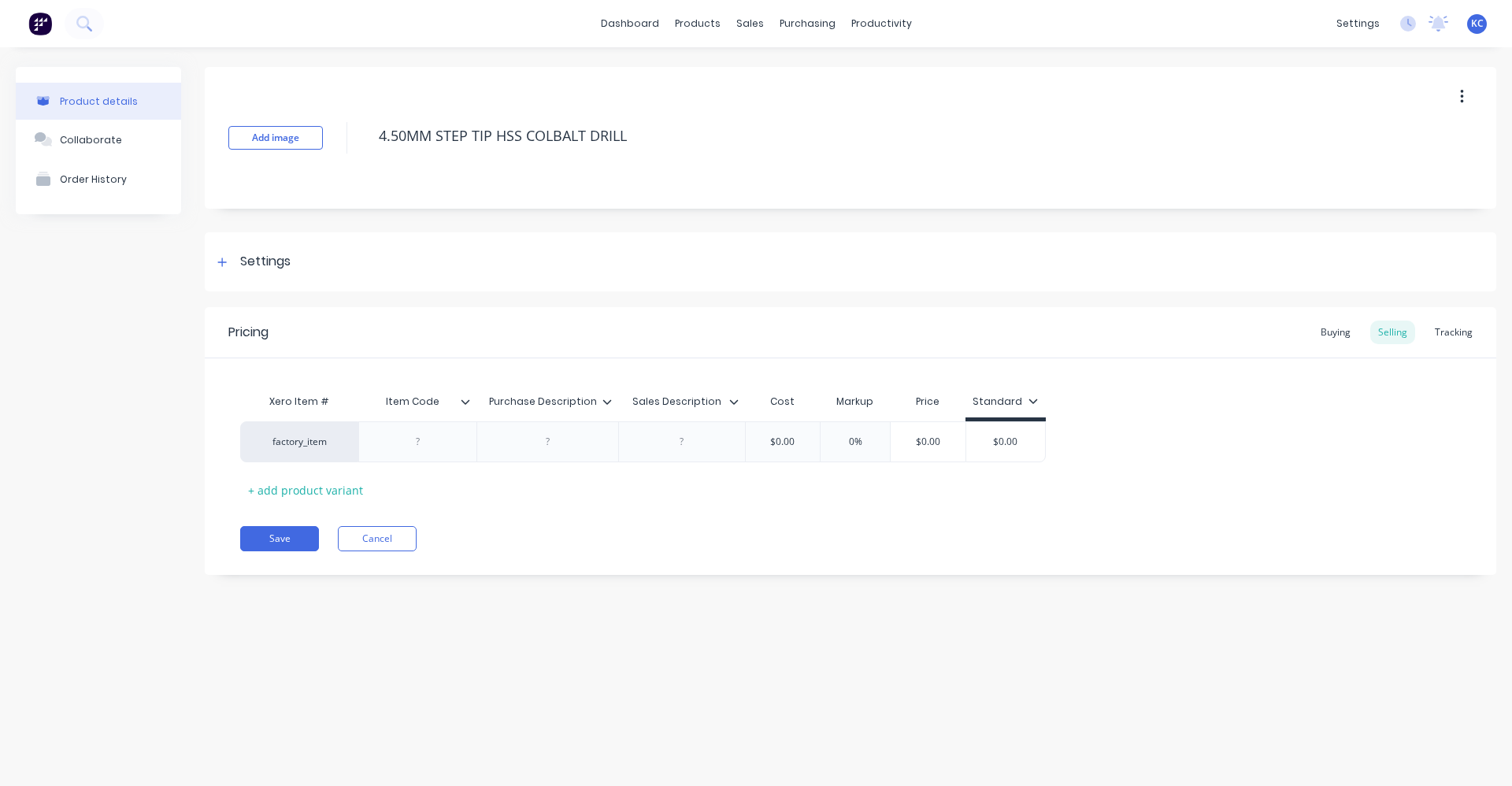
drag, startPoint x: 647, startPoint y: 127, endPoint x: 370, endPoint y: 127, distance: 277.0
click at [370, 127] on div "Add image 4.50MM STEP TIP HSS COLBALT DRILL" at bounding box center [850, 137] width 1291 height 142
click at [541, 441] on div at bounding box center [547, 441] width 78 height 21
paste div
click at [671, 442] on div "factory_item 4.50MM STEP TIP HSS COLBALT DRILL $0.00 0% $0.00 $0.00" at bounding box center [643, 445] width 806 height 49
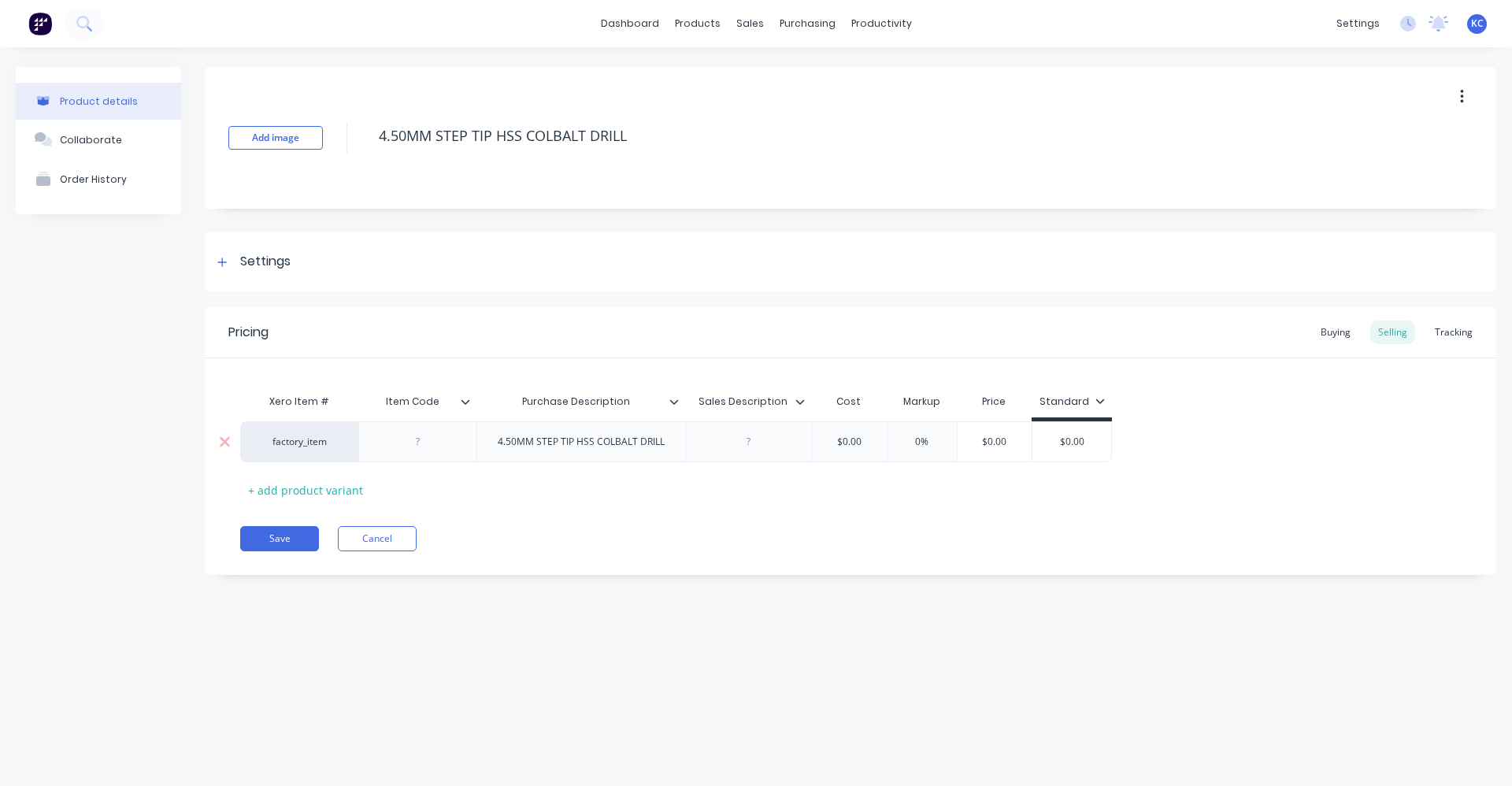
click at [745, 443] on div at bounding box center [747, 441] width 78 height 21
paste div
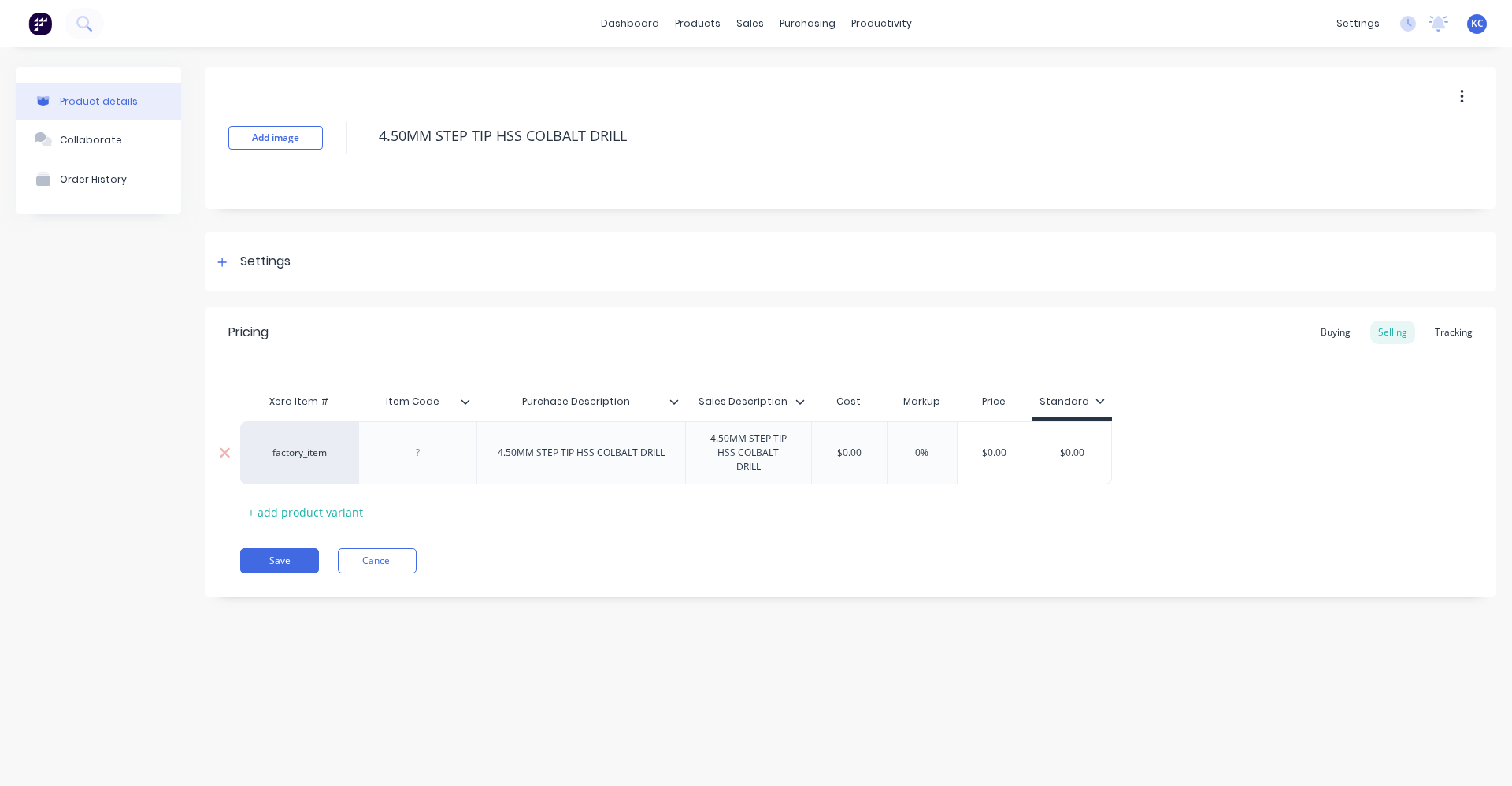
click at [444, 451] on div at bounding box center [417, 453] width 78 height 21
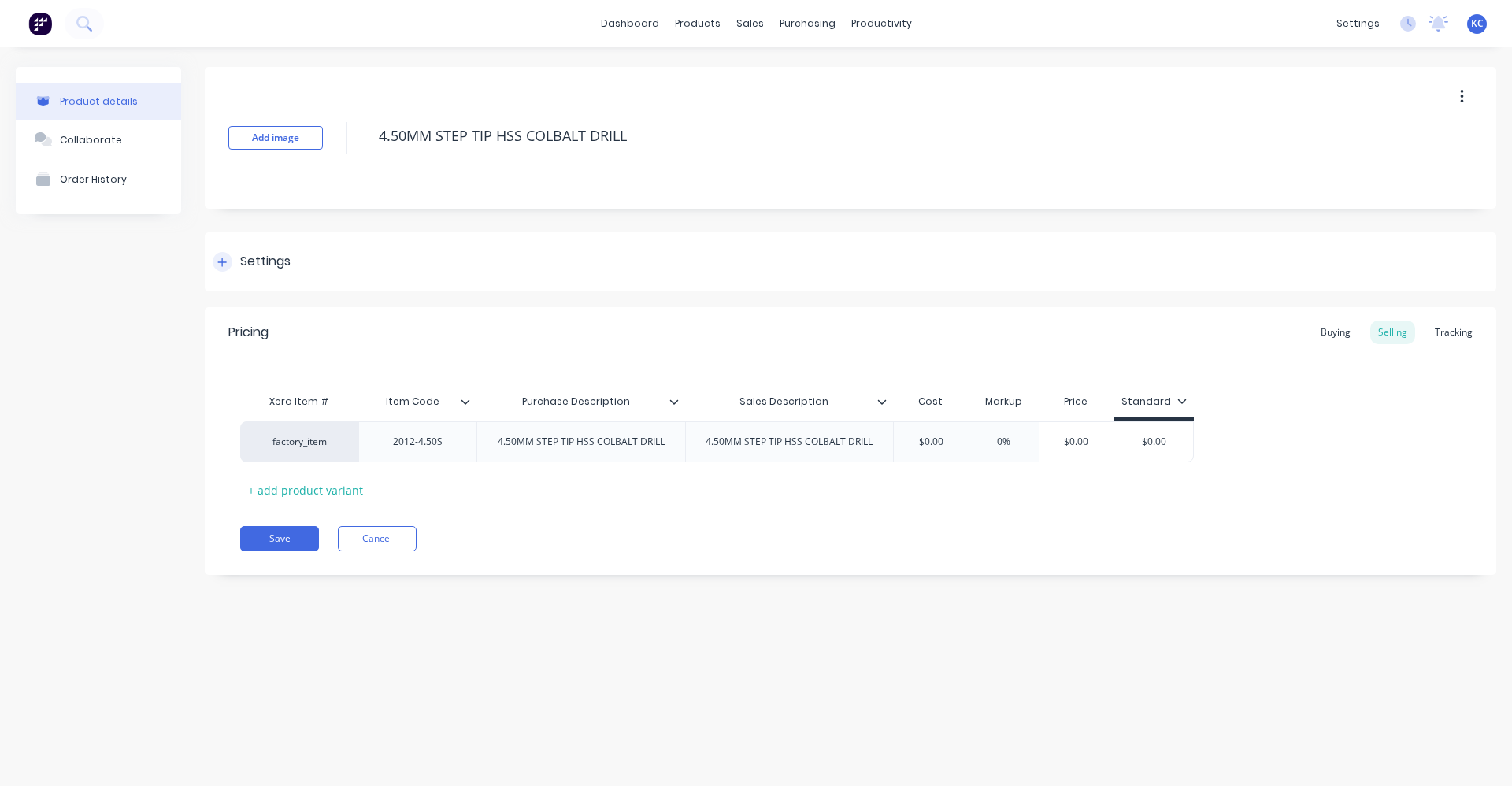
click at [302, 256] on div "Settings" at bounding box center [850, 261] width 1291 height 59
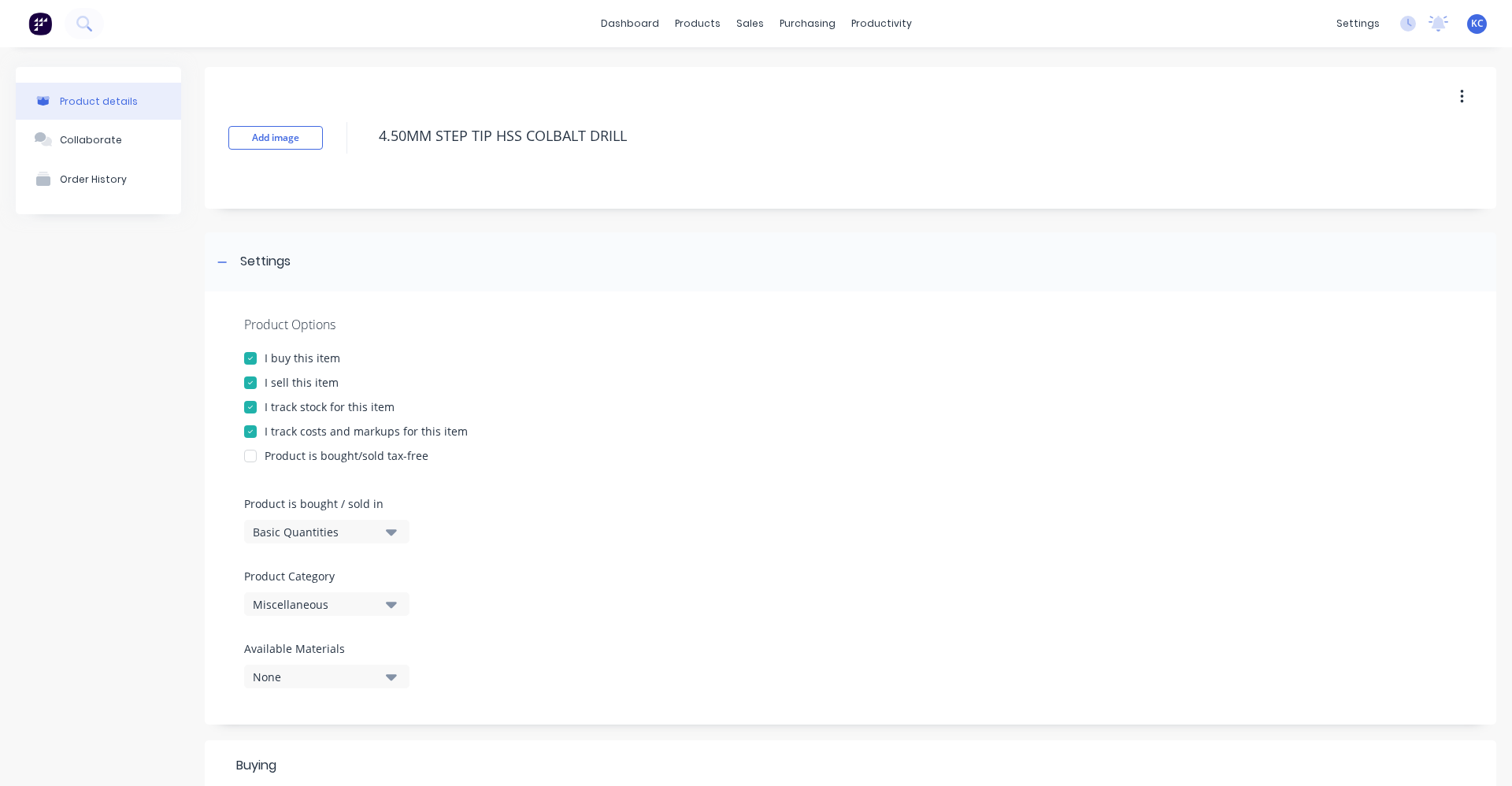
click at [397, 606] on button "Miscellaneous" at bounding box center [327, 604] width 165 height 24
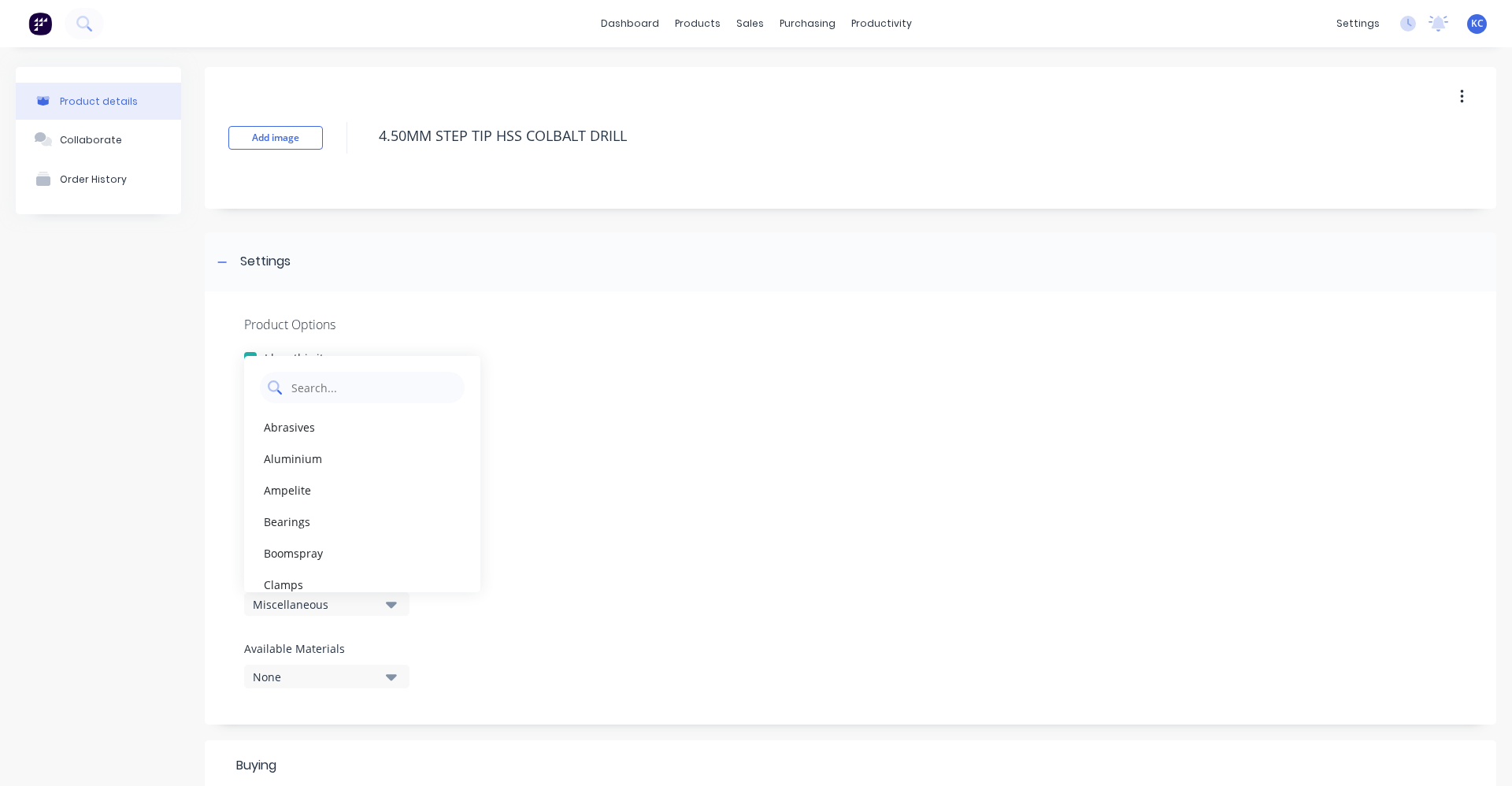
click at [360, 389] on Category "text" at bounding box center [374, 388] width 167 height 32
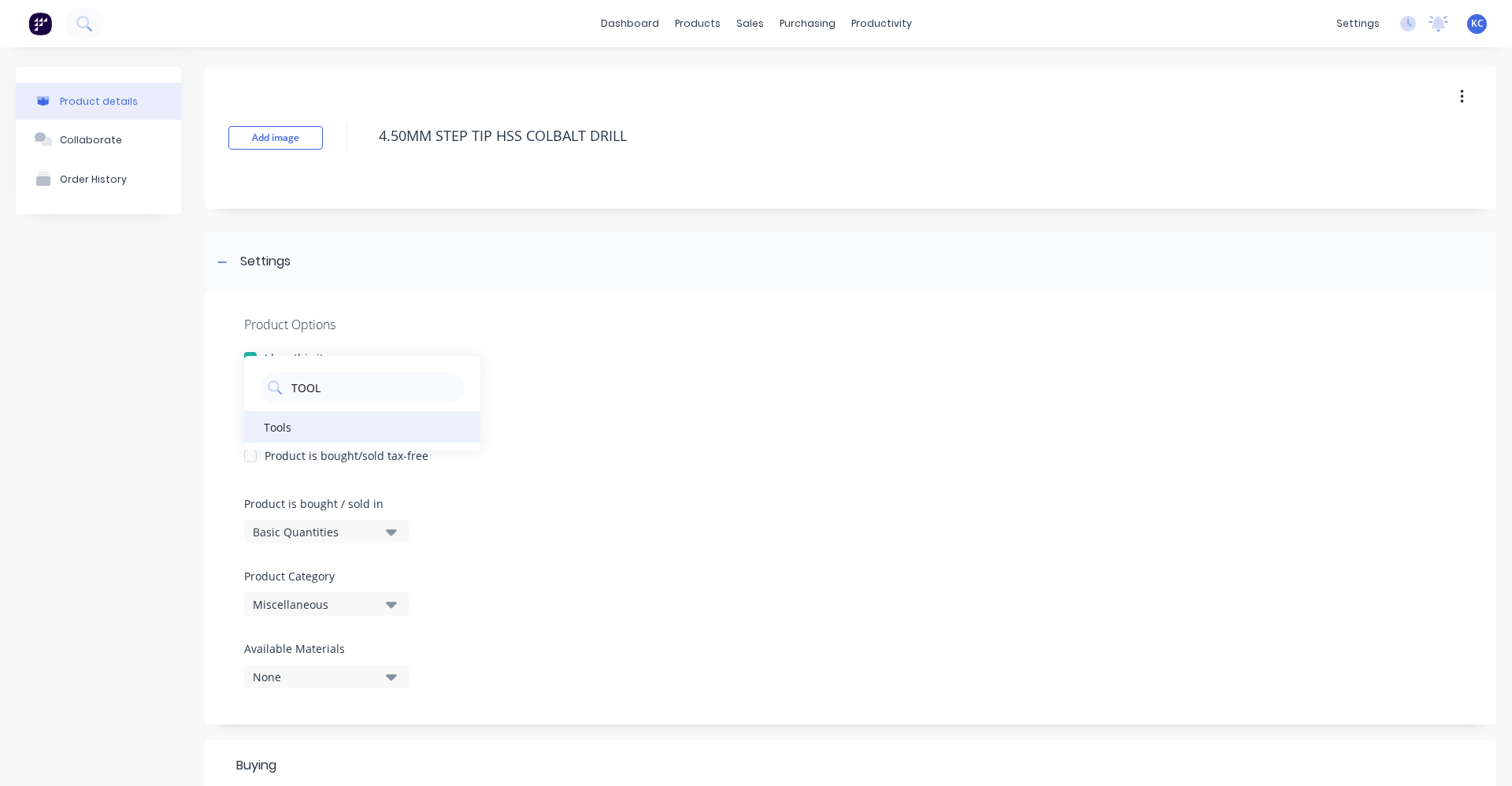
click at [328, 425] on div "Tools" at bounding box center [363, 427] width 236 height 32
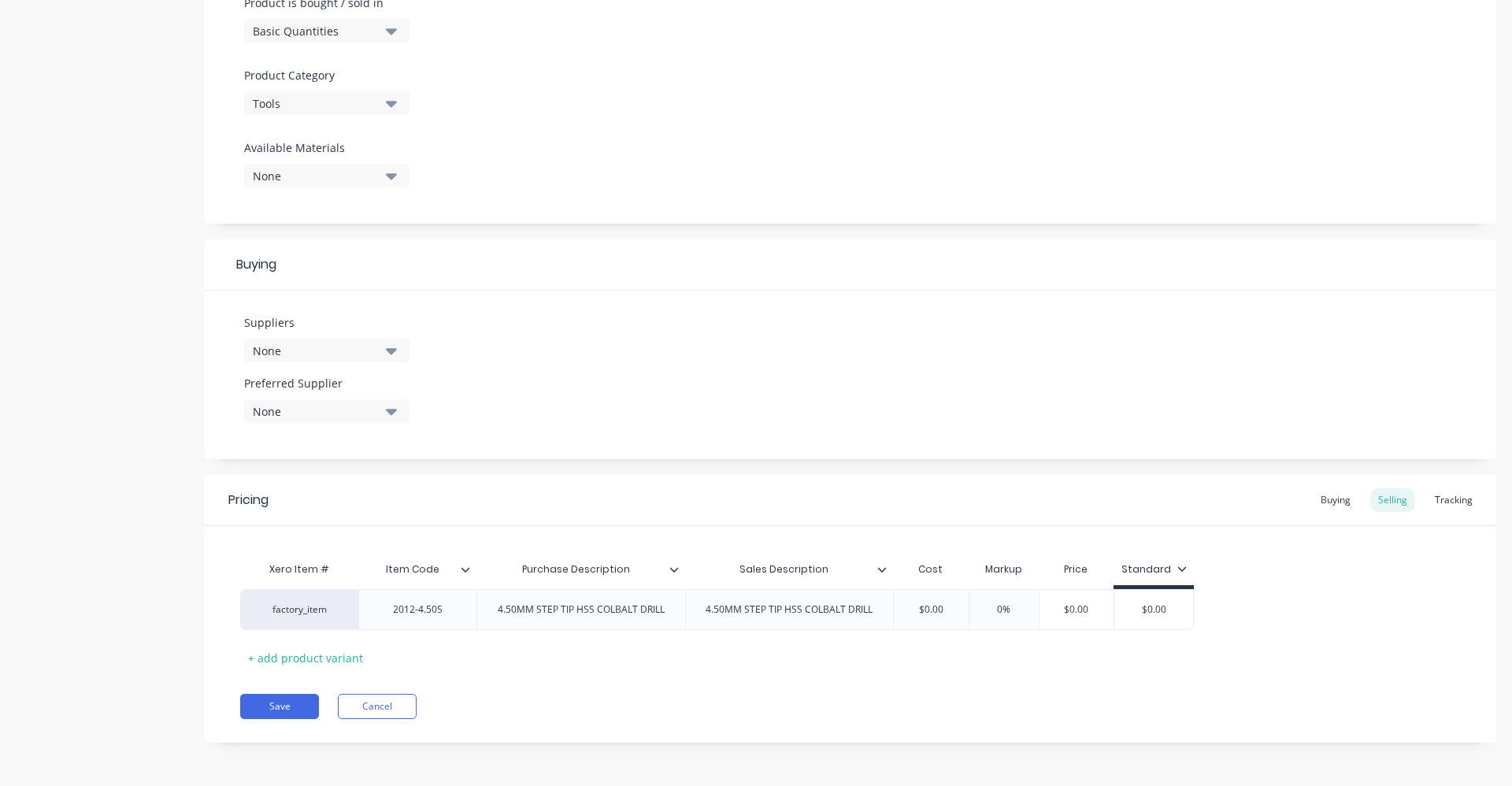
click at [394, 348] on icon "button" at bounding box center [390, 350] width 11 height 17
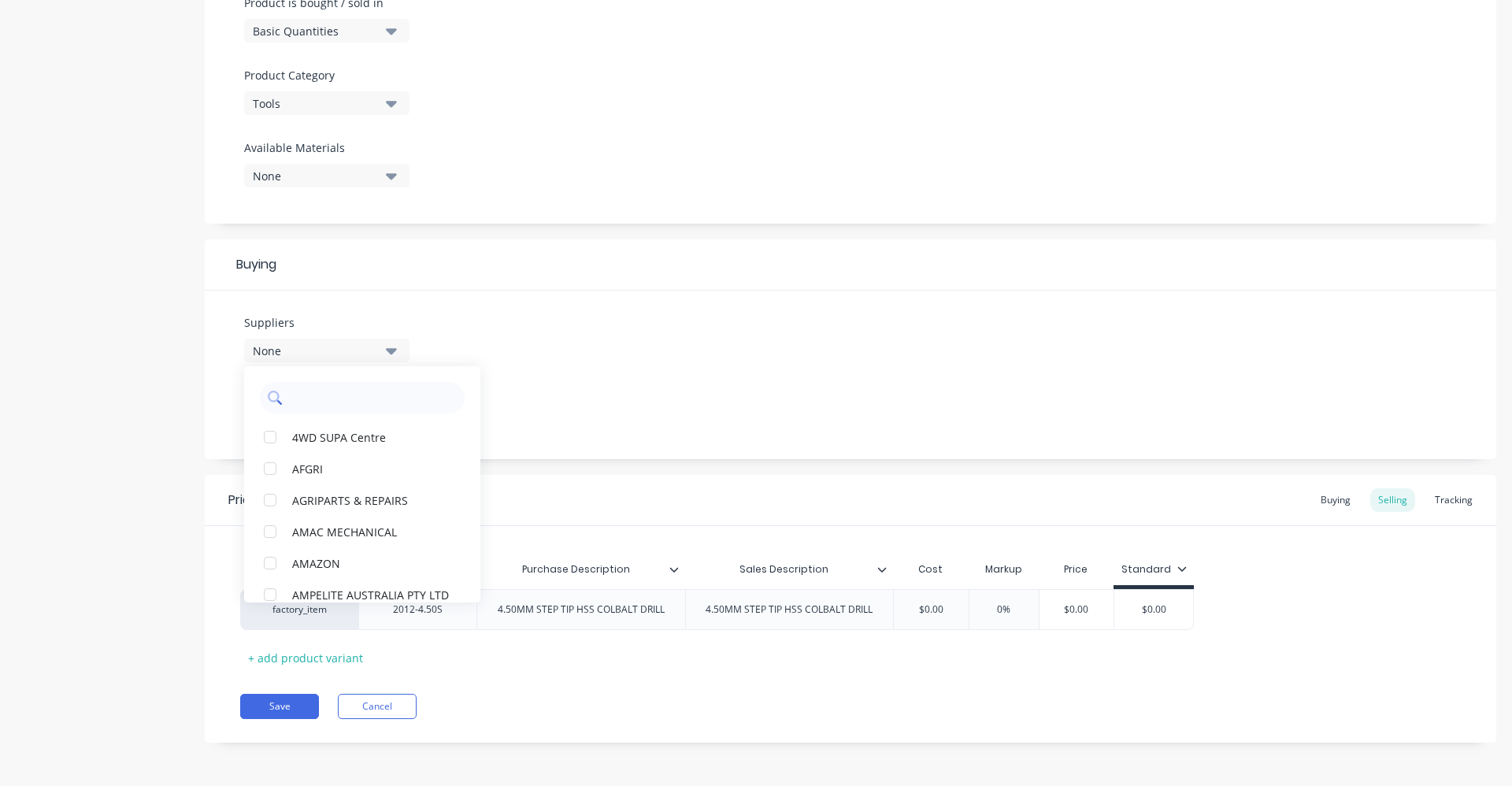
click at [351, 387] on input "text" at bounding box center [374, 397] width 167 height 32
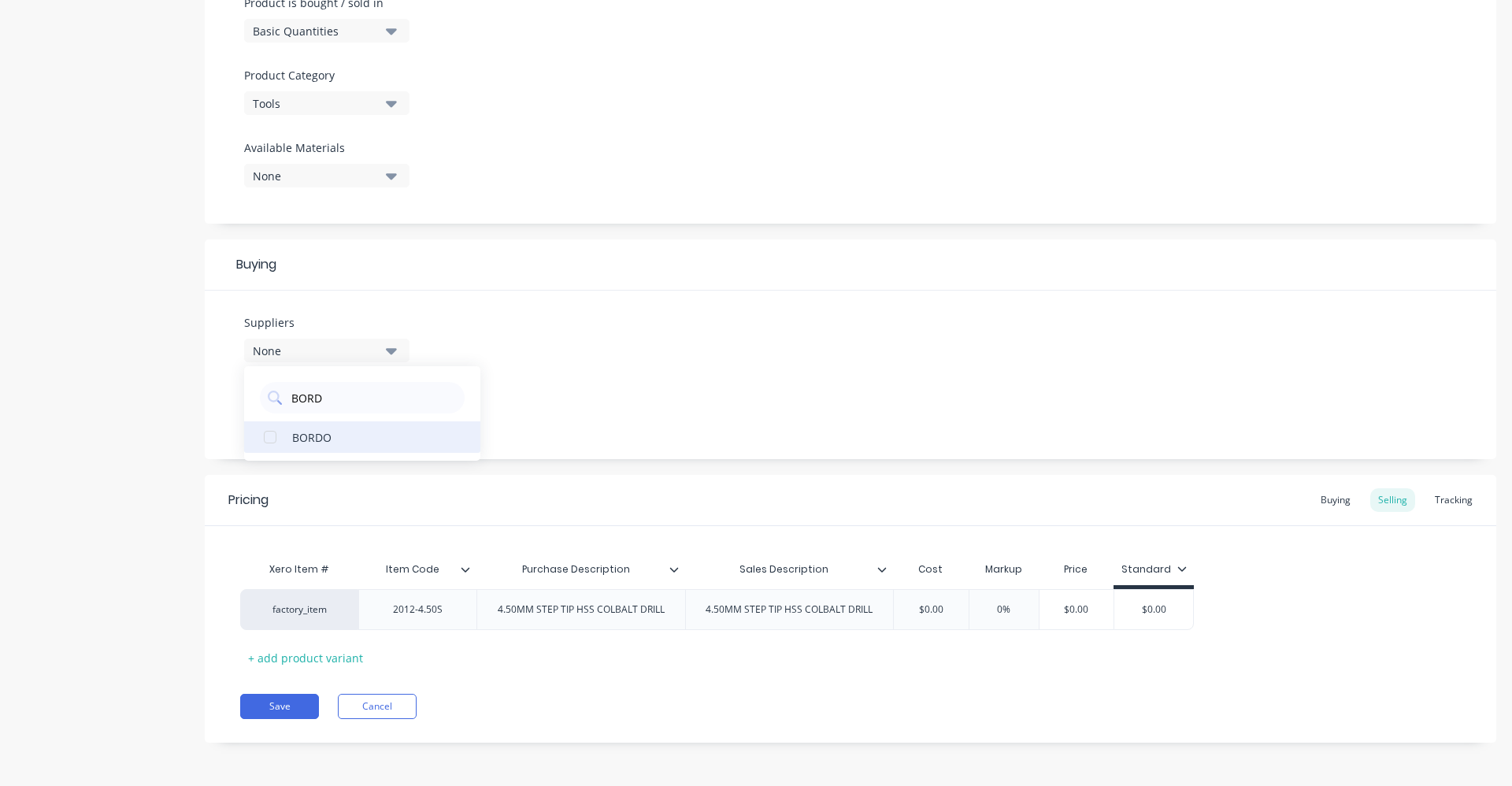
click at [335, 437] on div "BORDO" at bounding box center [371, 436] width 158 height 17
click at [591, 385] on div "Suppliers 1 suppliers selected BORD BORDO Preferred Supplier None" at bounding box center [850, 376] width 1291 height 169
click at [386, 404] on icon "button" at bounding box center [390, 410] width 11 height 17
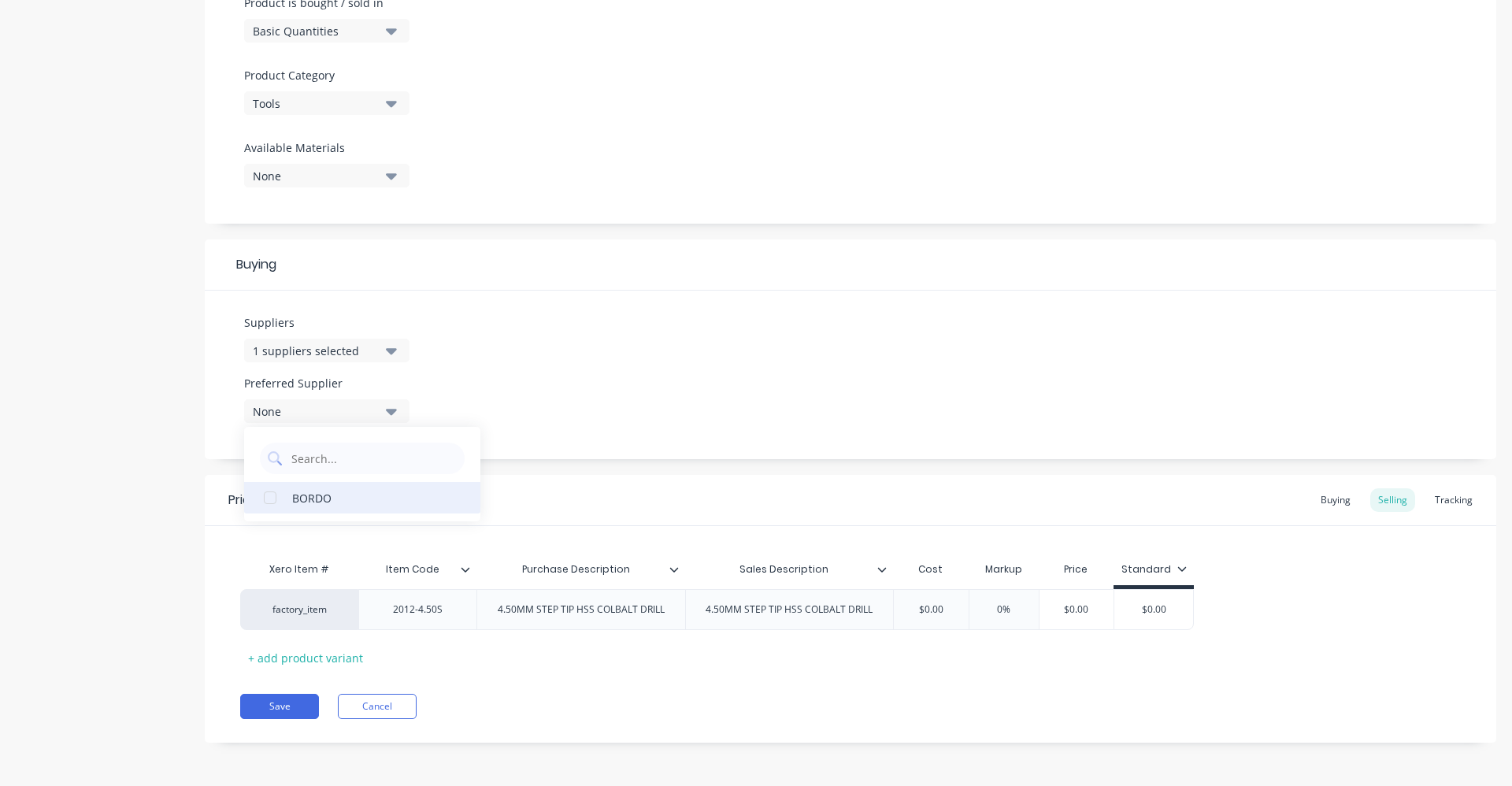
click at [318, 495] on div "BORDO" at bounding box center [371, 497] width 158 height 17
click at [555, 388] on div "Suppliers 1 suppliers selected BORD Preferred Supplier BORDO BORDO" at bounding box center [850, 376] width 1291 height 169
click at [993, 606] on input "0%" at bounding box center [1003, 609] width 78 height 14
drag, startPoint x: 948, startPoint y: 611, endPoint x: 898, endPoint y: 610, distance: 50.0
click at [898, 610] on input "$0.00" at bounding box center [930, 609] width 78 height 14
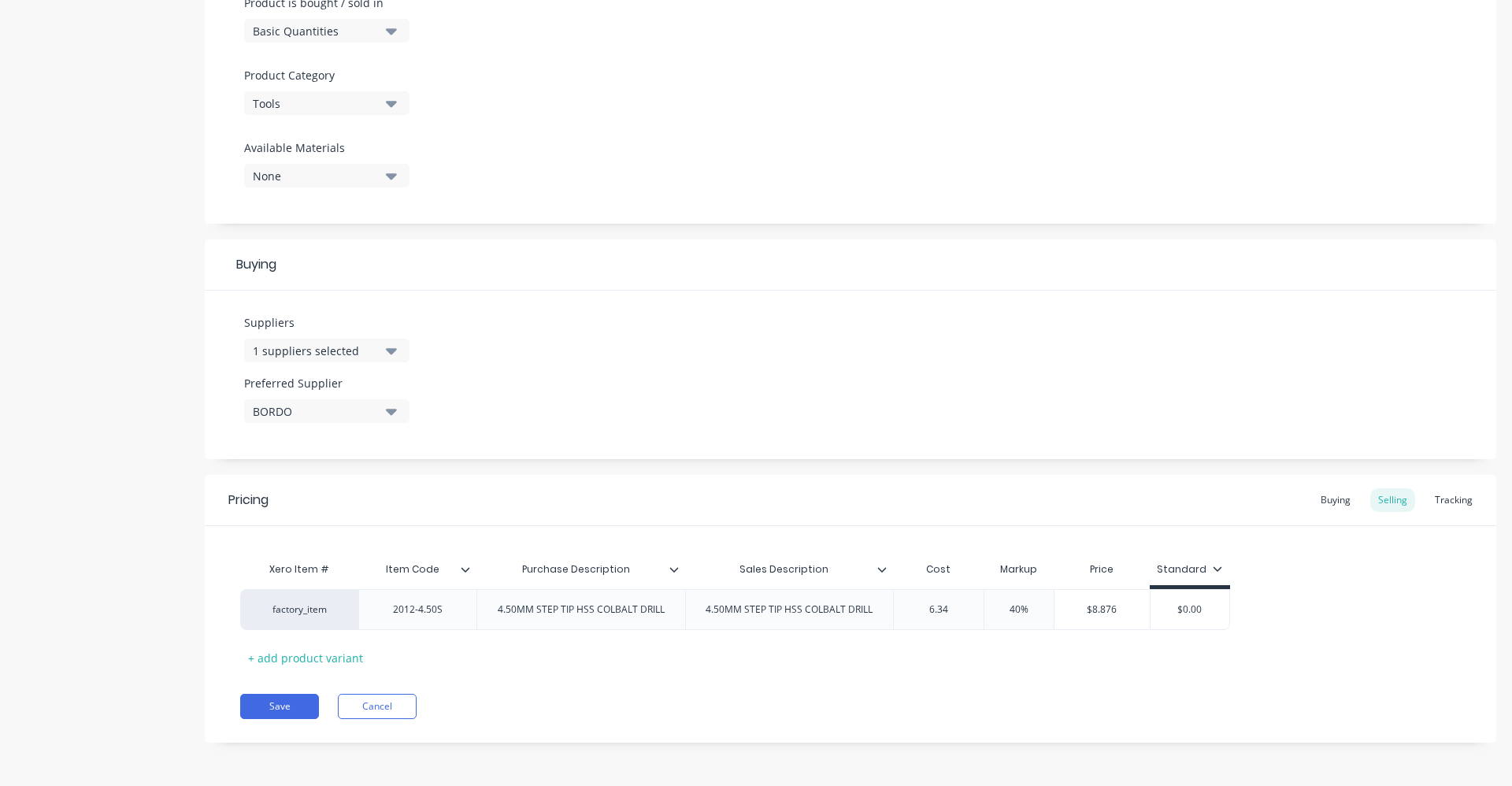
click at [1137, 686] on div "Pricing Buying Selling Tracking Xero Item # Item Code Purchase Description Sale…" at bounding box center [850, 609] width 1291 height 268
click at [1318, 502] on div "Buying" at bounding box center [1335, 500] width 46 height 24
drag, startPoint x: 971, startPoint y: 610, endPoint x: 891, endPoint y: 614, distance: 80.1
click at [891, 614] on div "factory_item 2012-4.50S 4.50MM STEP TIP HSS COLBALT DRILL 4.50MM STEP TIP HSS C…" at bounding box center [610, 609] width 739 height 41
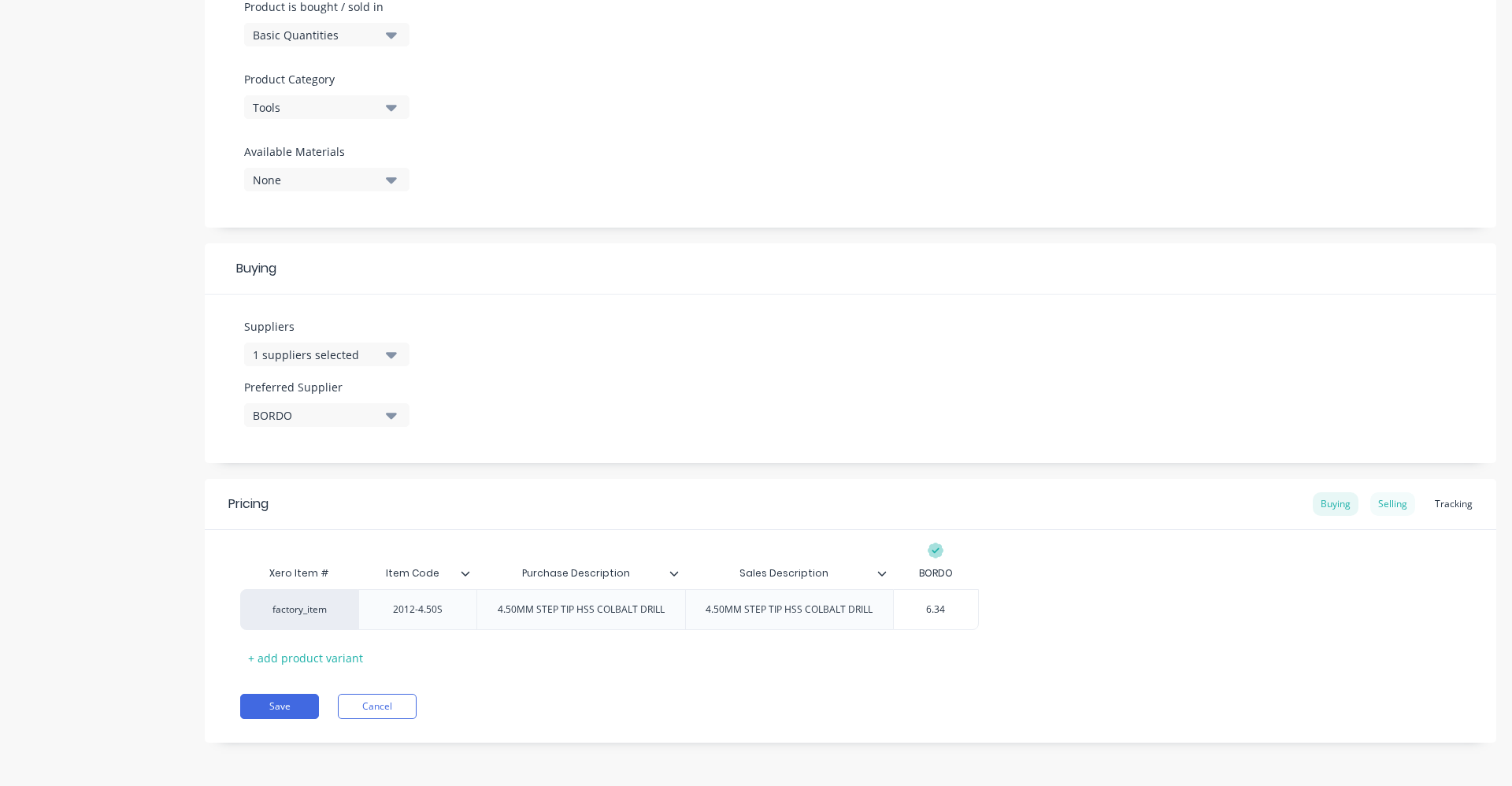
click at [1384, 500] on div "Selling" at bounding box center [1392, 504] width 45 height 24
click at [260, 709] on button "Save" at bounding box center [279, 709] width 78 height 25
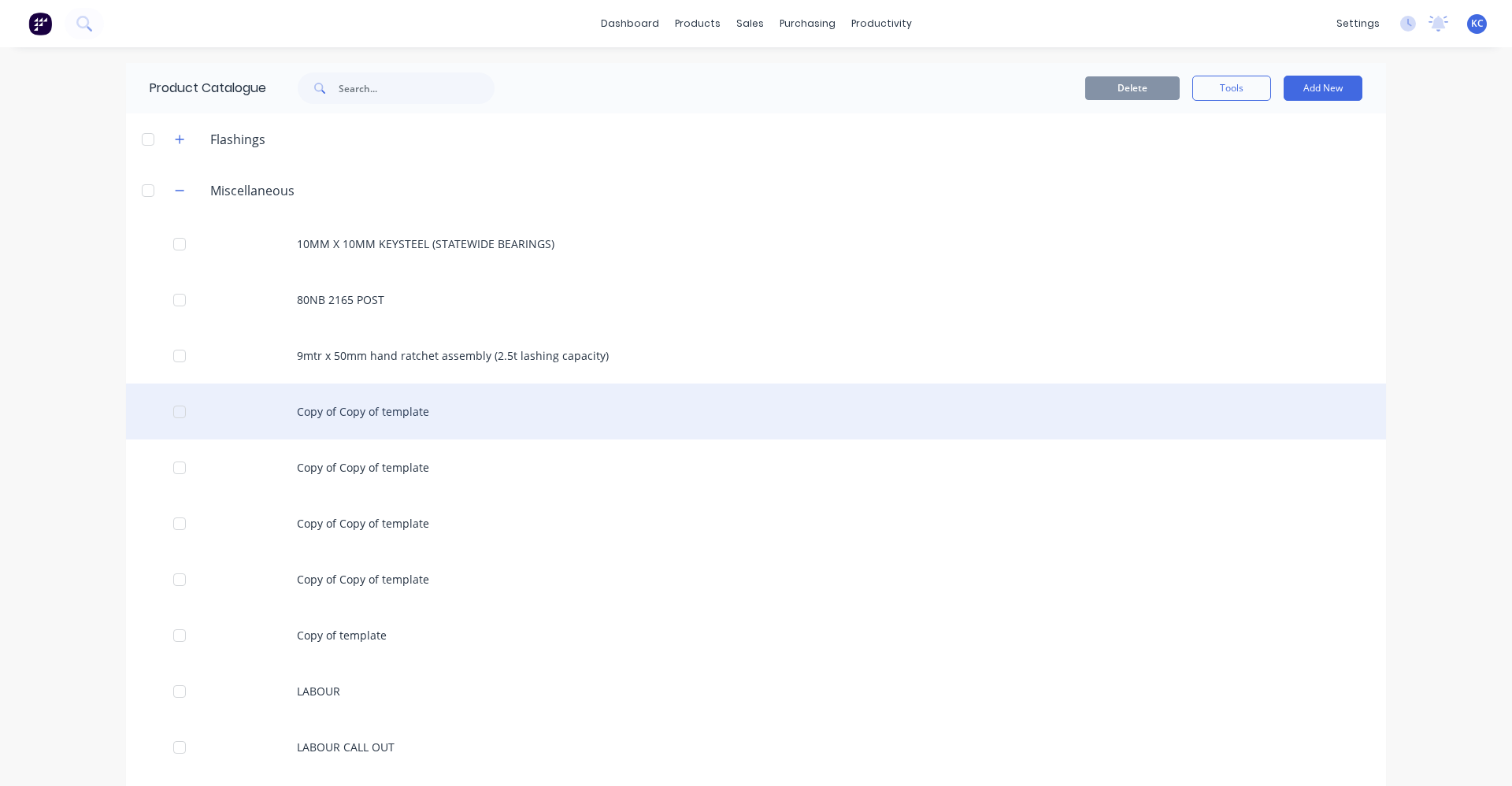
click at [365, 408] on div "Copy of Copy of template" at bounding box center [756, 411] width 1260 height 56
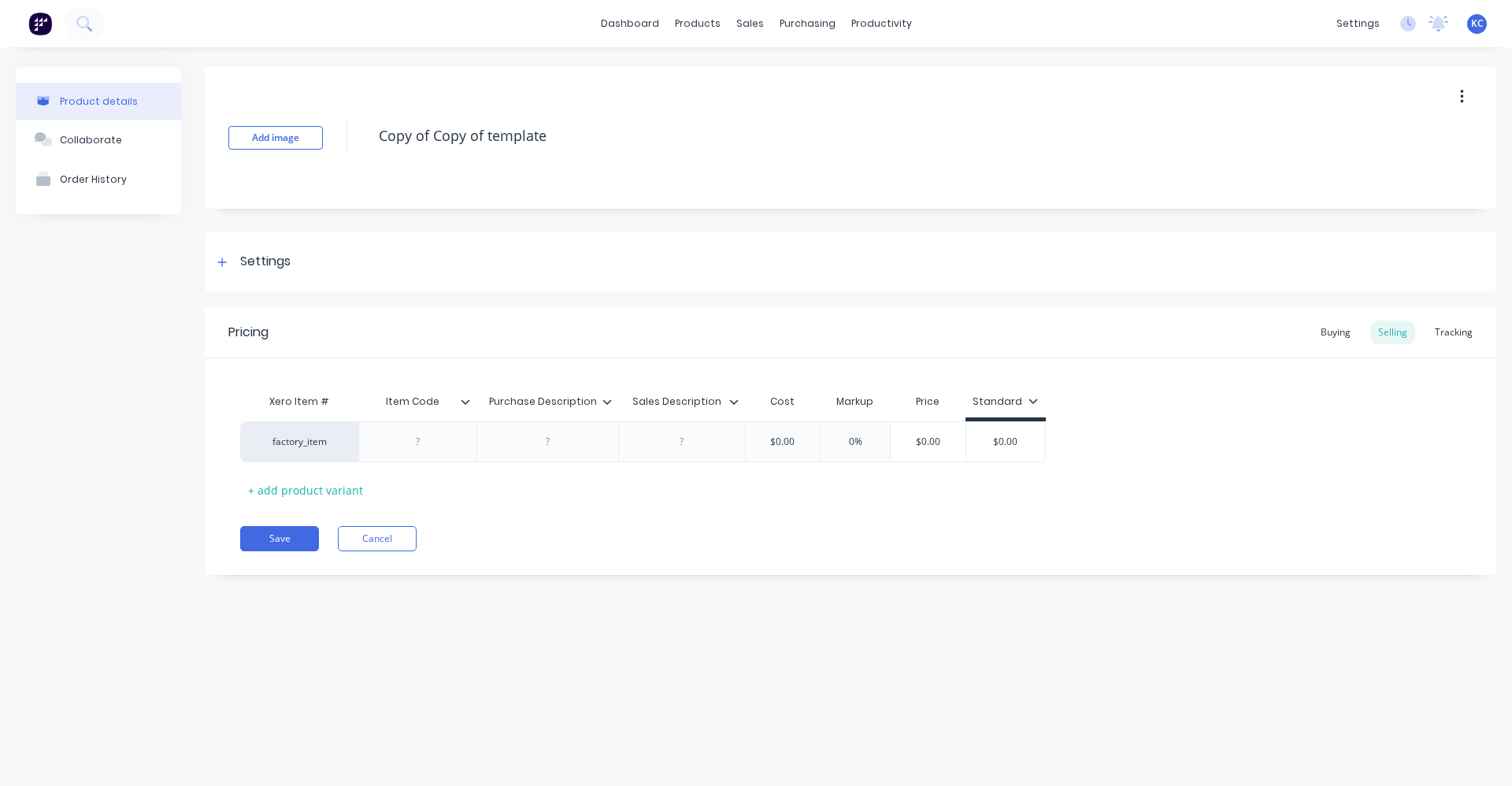
drag, startPoint x: 556, startPoint y: 135, endPoint x: 357, endPoint y: 137, distance: 199.0
click at [357, 137] on div "Add image Copy of Copy of template" at bounding box center [850, 137] width 1291 height 142
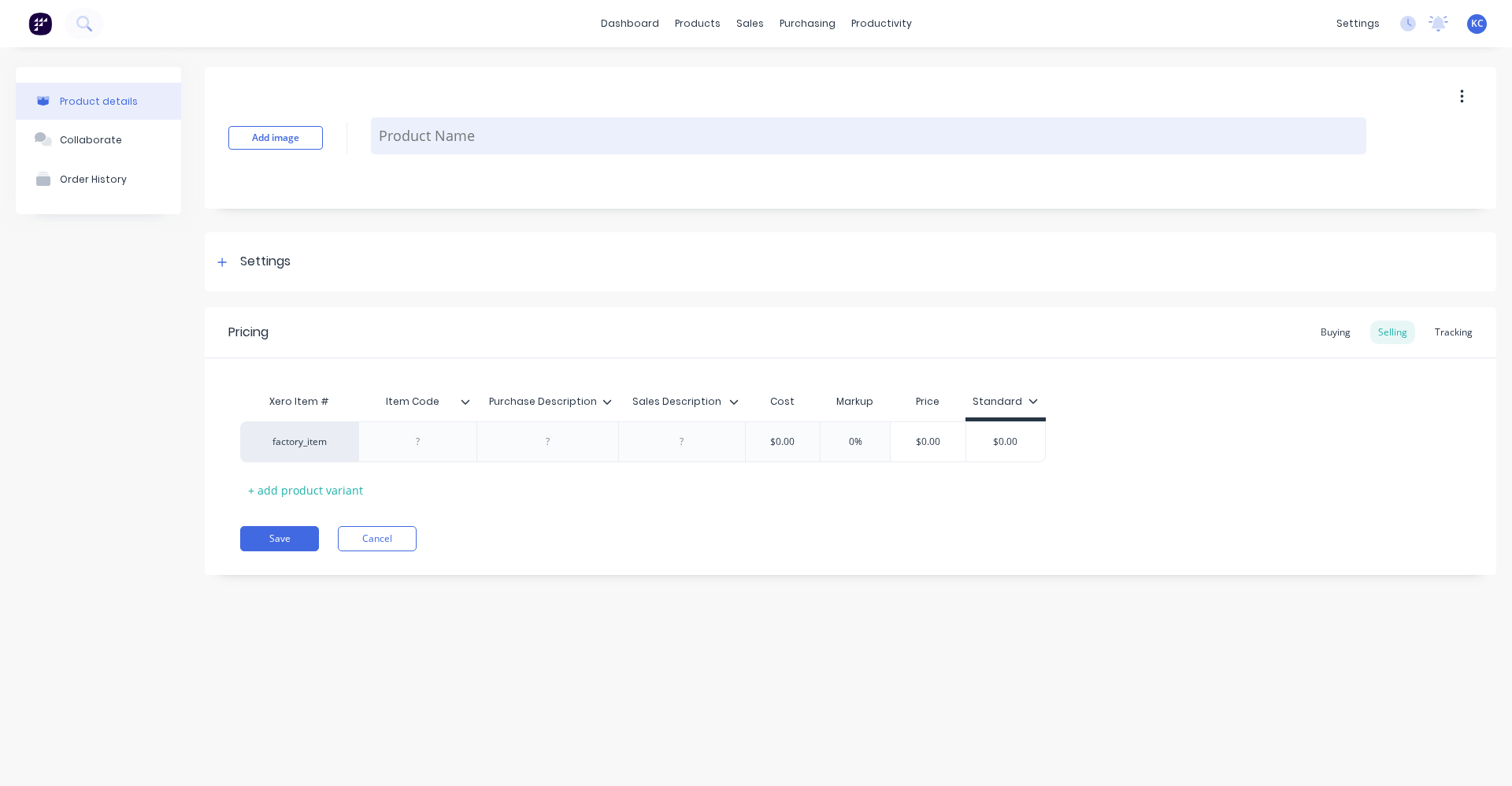
paste textarea "4.50MM STEP TIP HSS COLBALT DRILL"
click at [394, 137] on textarea "4.50MM STEP TIP HSS COLBALT DRILL" at bounding box center [868, 135] width 995 height 37
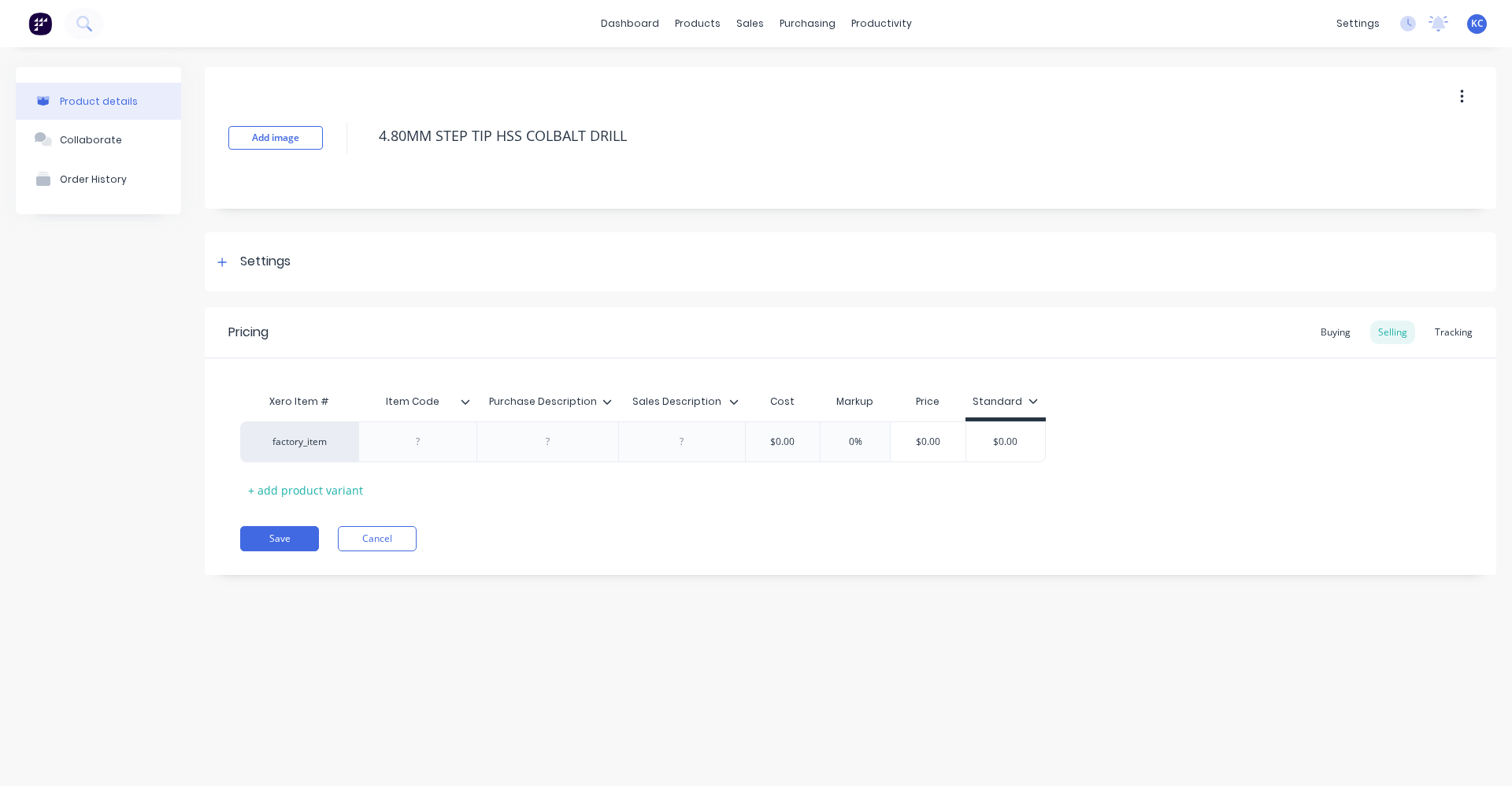
drag, startPoint x: 656, startPoint y: 138, endPoint x: 362, endPoint y: 141, distance: 294.0
click at [362, 141] on div "Add image 4.80MM STEP TIP HSS COLBALT DRILL" at bounding box center [850, 137] width 1291 height 142
click at [546, 440] on div at bounding box center [547, 441] width 78 height 21
paste div
click at [660, 447] on div "factory_item 4.80MM STEP TIP HSS COLBALT DRILL $0.00 0% $0.00 $0.00" at bounding box center [643, 445] width 806 height 49
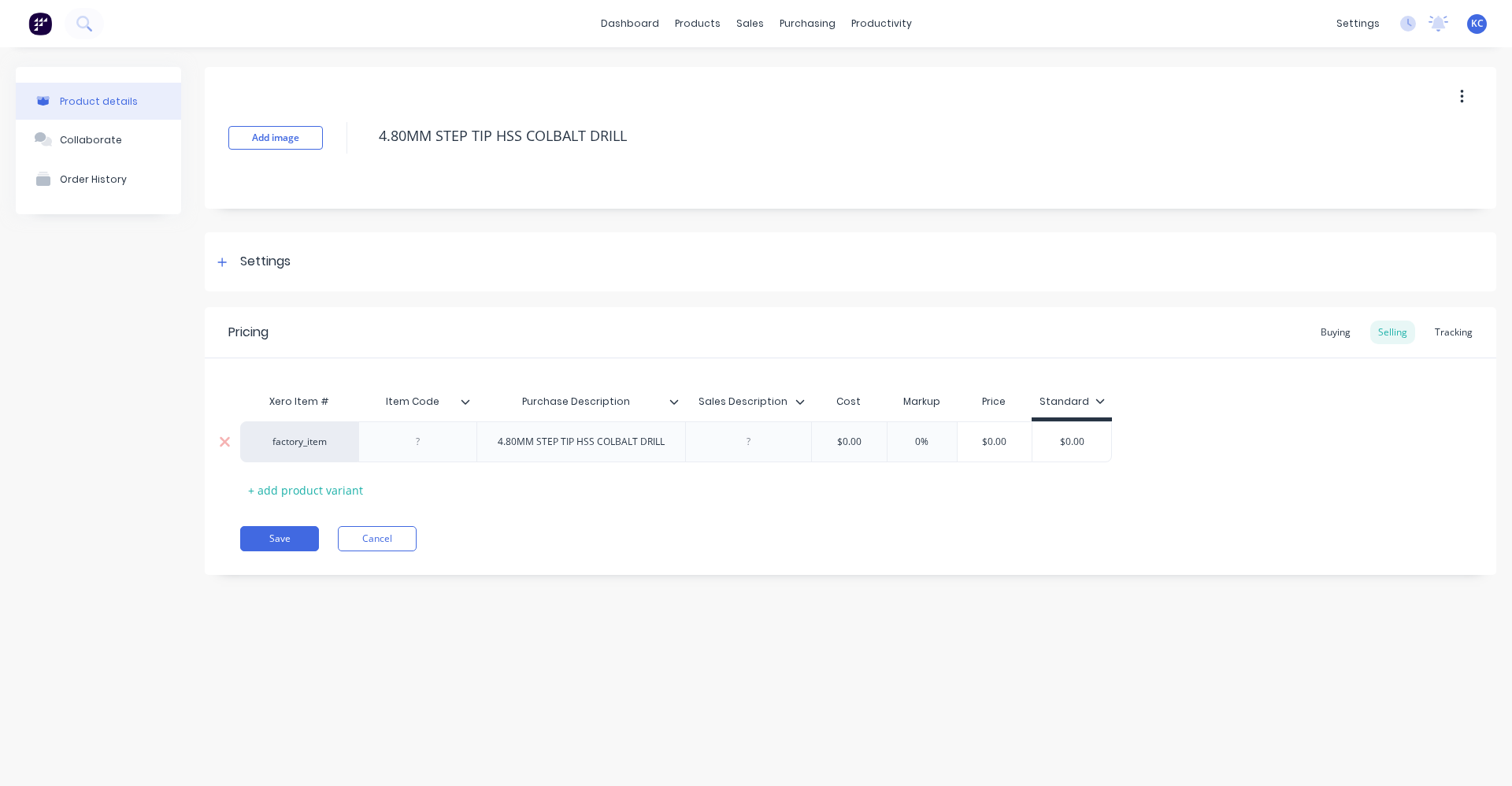
click at [767, 451] on div at bounding box center [749, 441] width 127 height 41
paste div
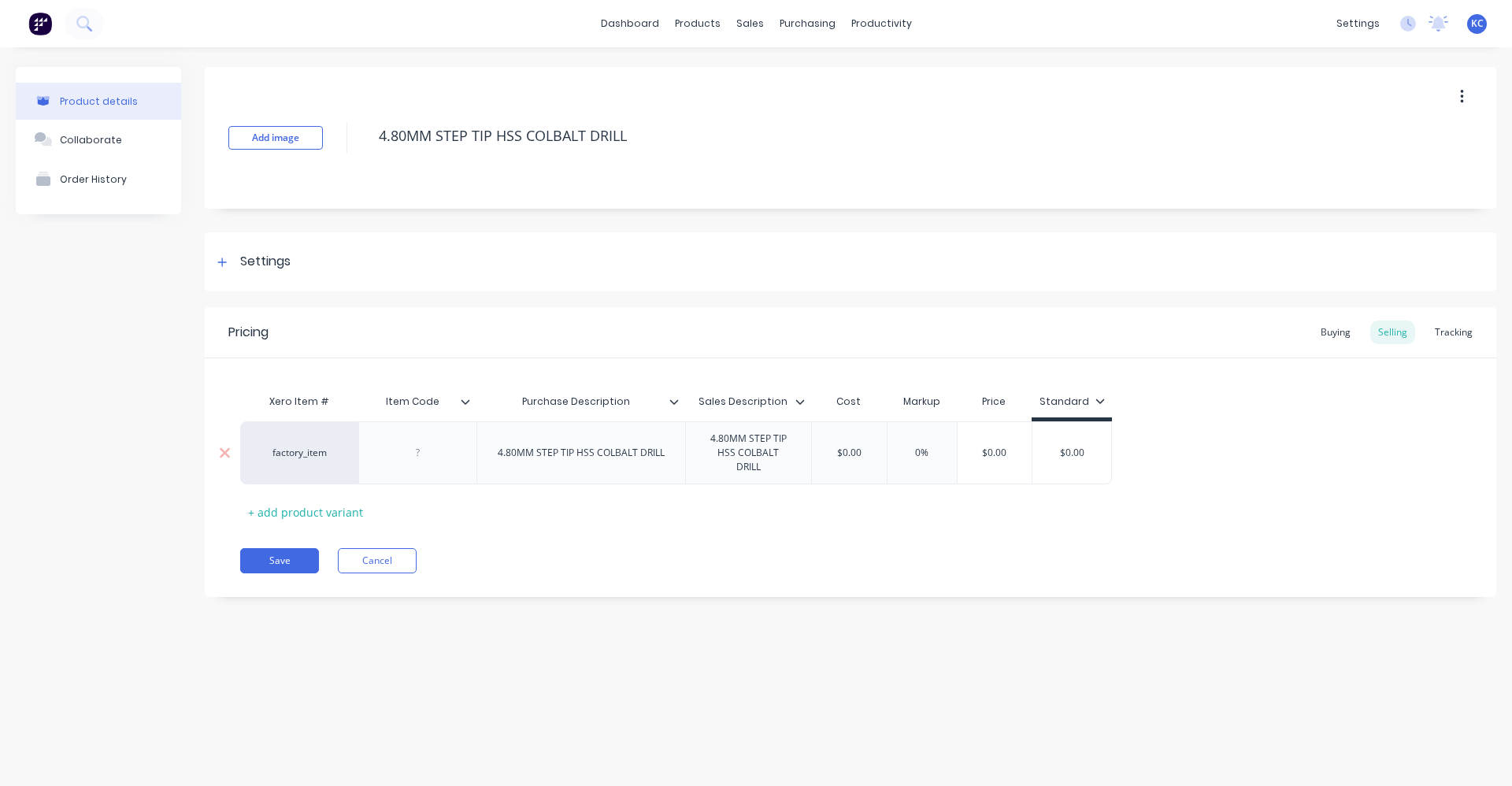
click at [605, 449] on div "4.80MM STEP TIP HSS COLBALT DRILL" at bounding box center [580, 453] width 192 height 21
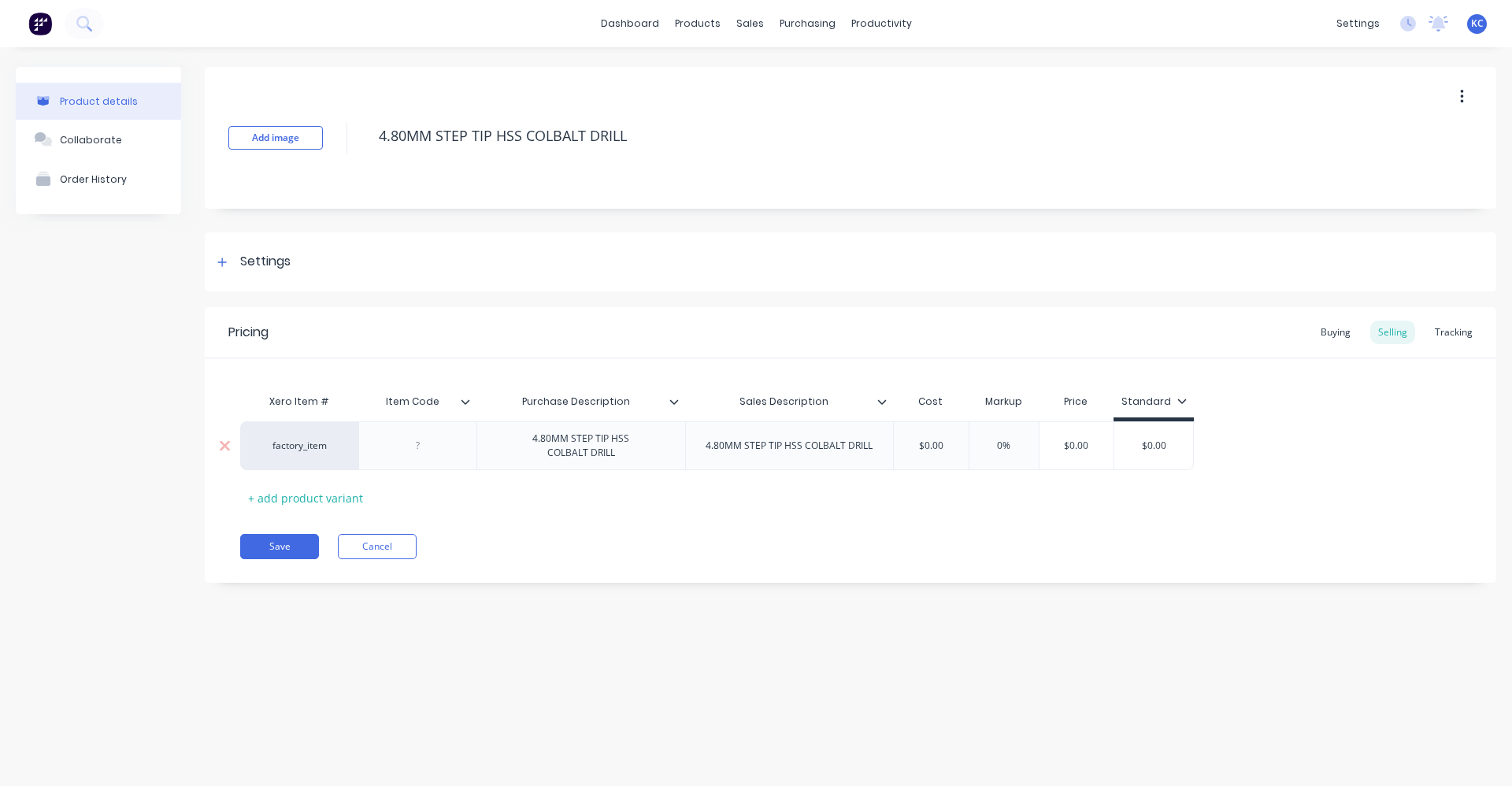
click at [811, 451] on div "4.80MM STEP TIP HSS COLBALT DRILL" at bounding box center [789, 445] width 192 height 21
click at [914, 445] on input "$0.00" at bounding box center [941, 446] width 78 height 14
click at [1014, 443] on input "0%" at bounding box center [1028, 446] width 78 height 14
click at [1339, 336] on div "Buying" at bounding box center [1335, 333] width 46 height 24
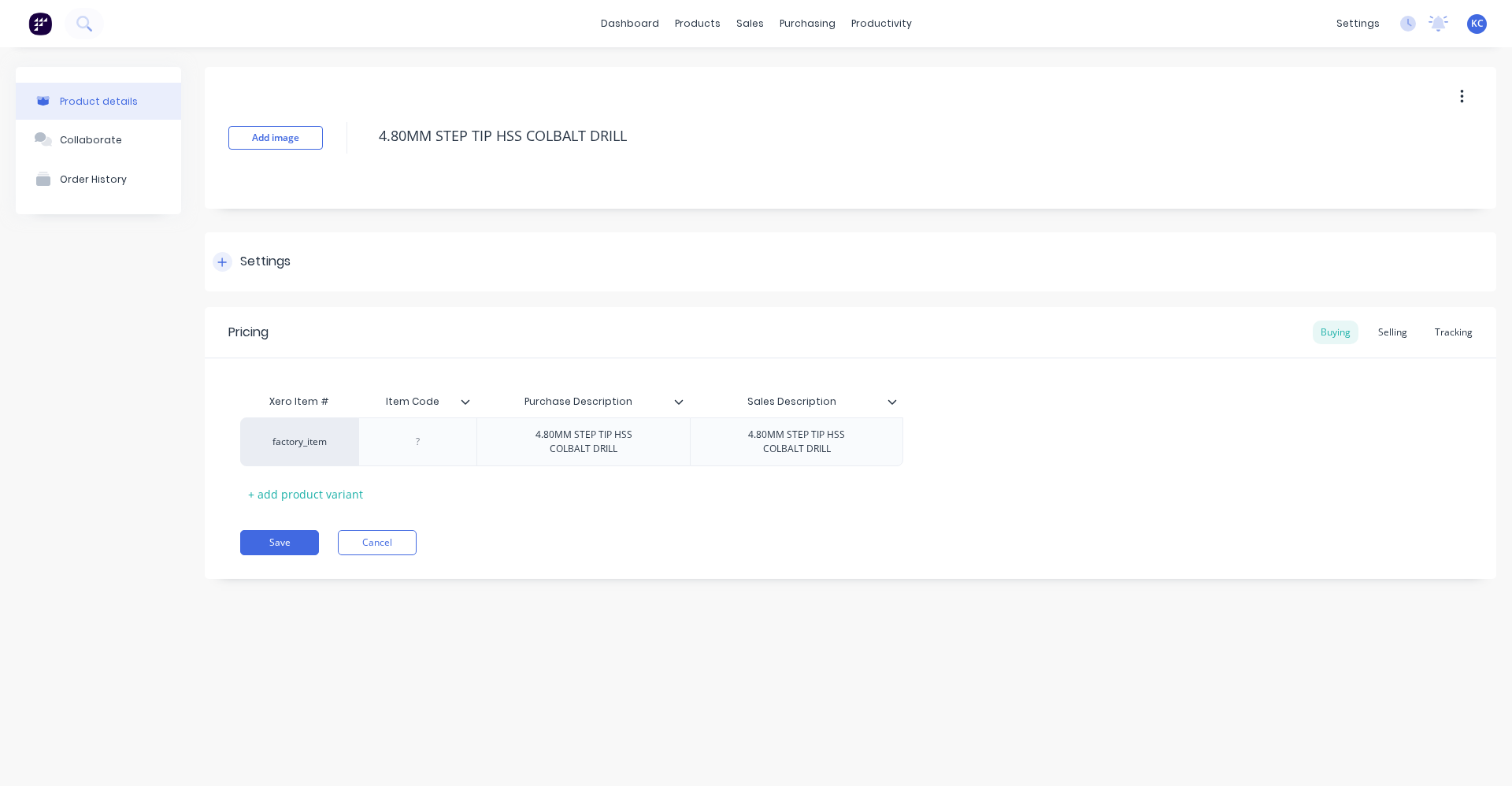
click at [305, 263] on div "Settings" at bounding box center [850, 261] width 1291 height 59
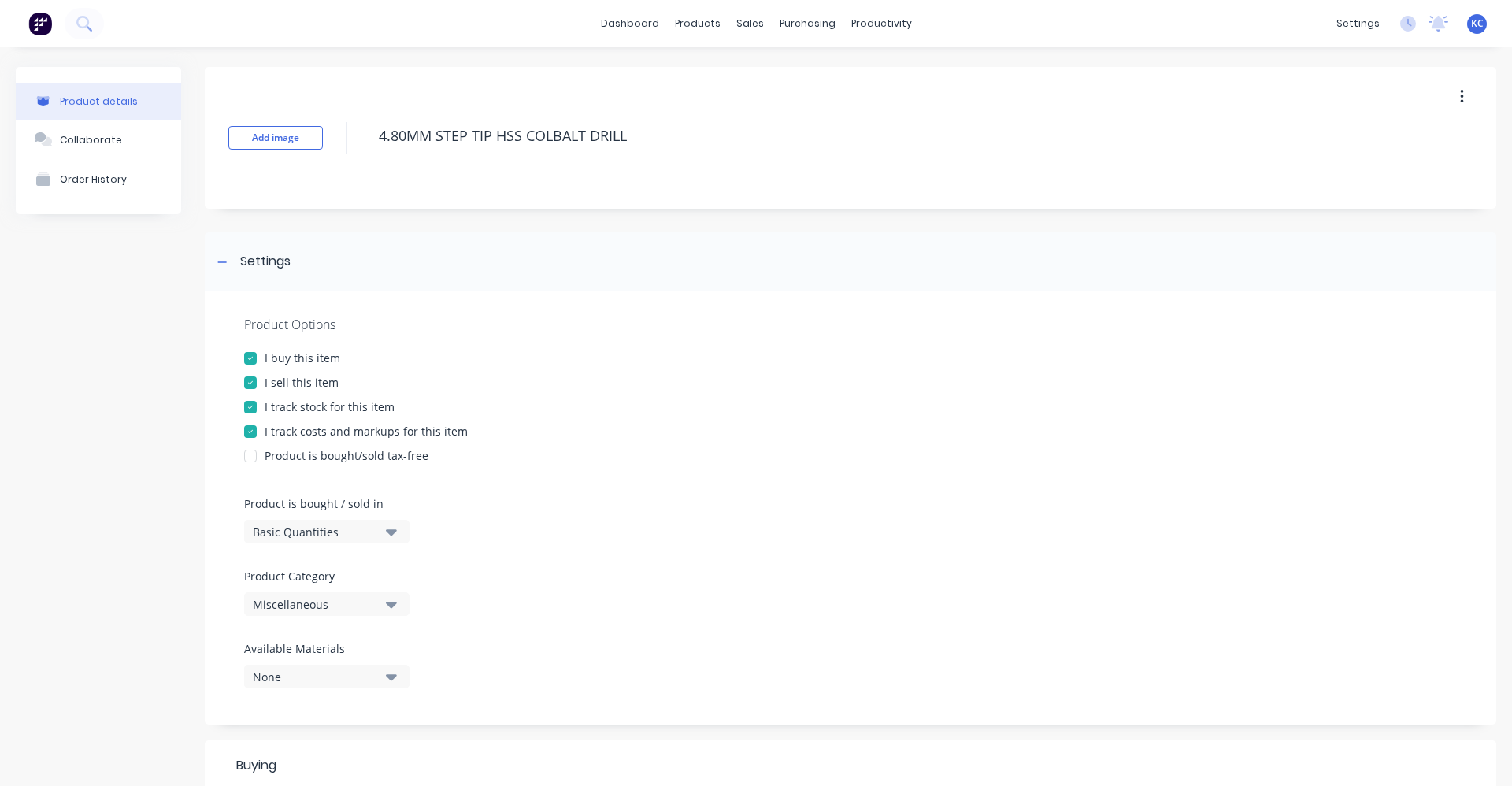
click at [345, 602] on div "Miscellaneous" at bounding box center [315, 604] width 126 height 17
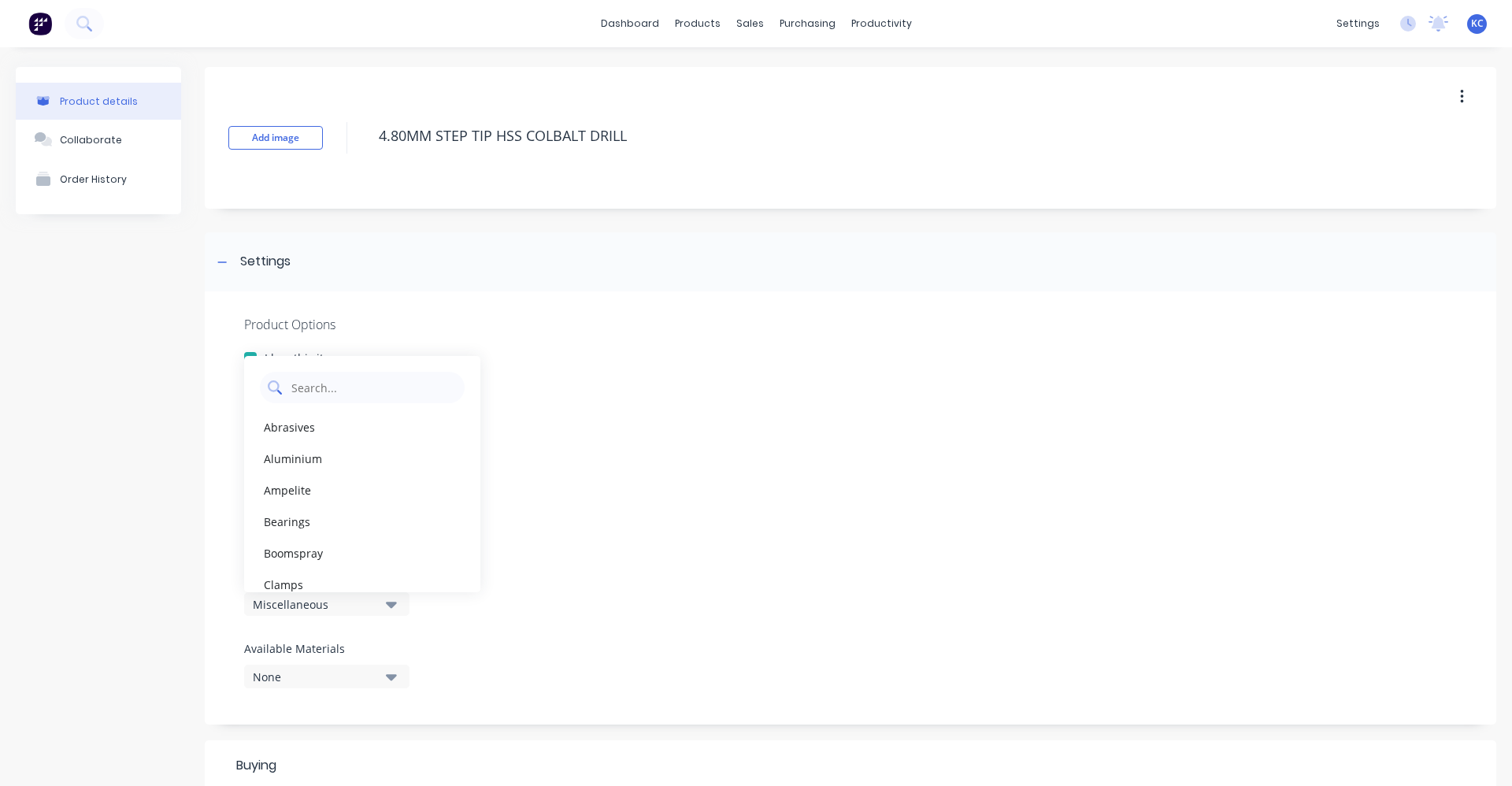
click at [378, 373] on Category "text" at bounding box center [374, 388] width 167 height 32
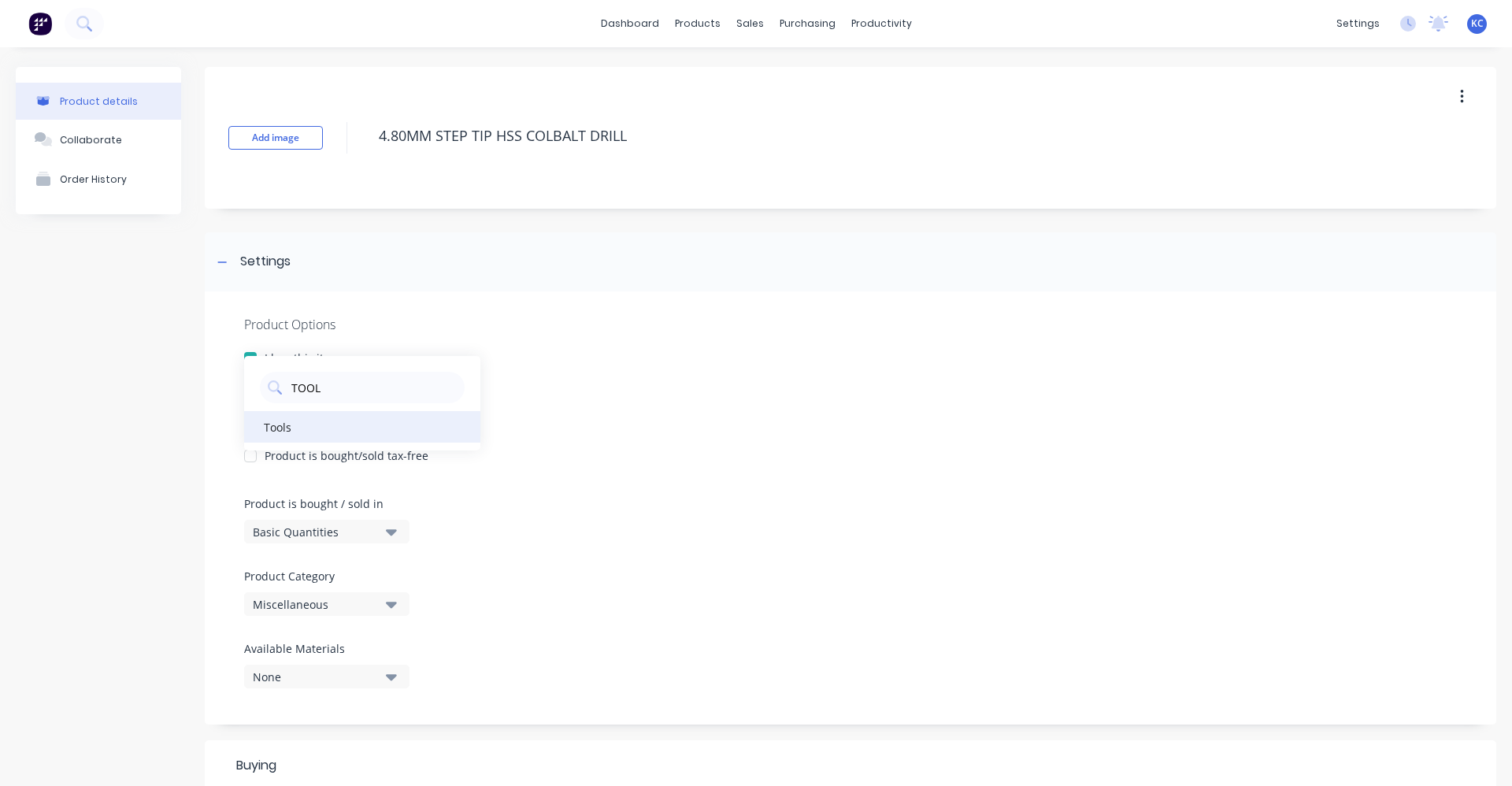
click at [281, 423] on div "Tools" at bounding box center [363, 427] width 236 height 32
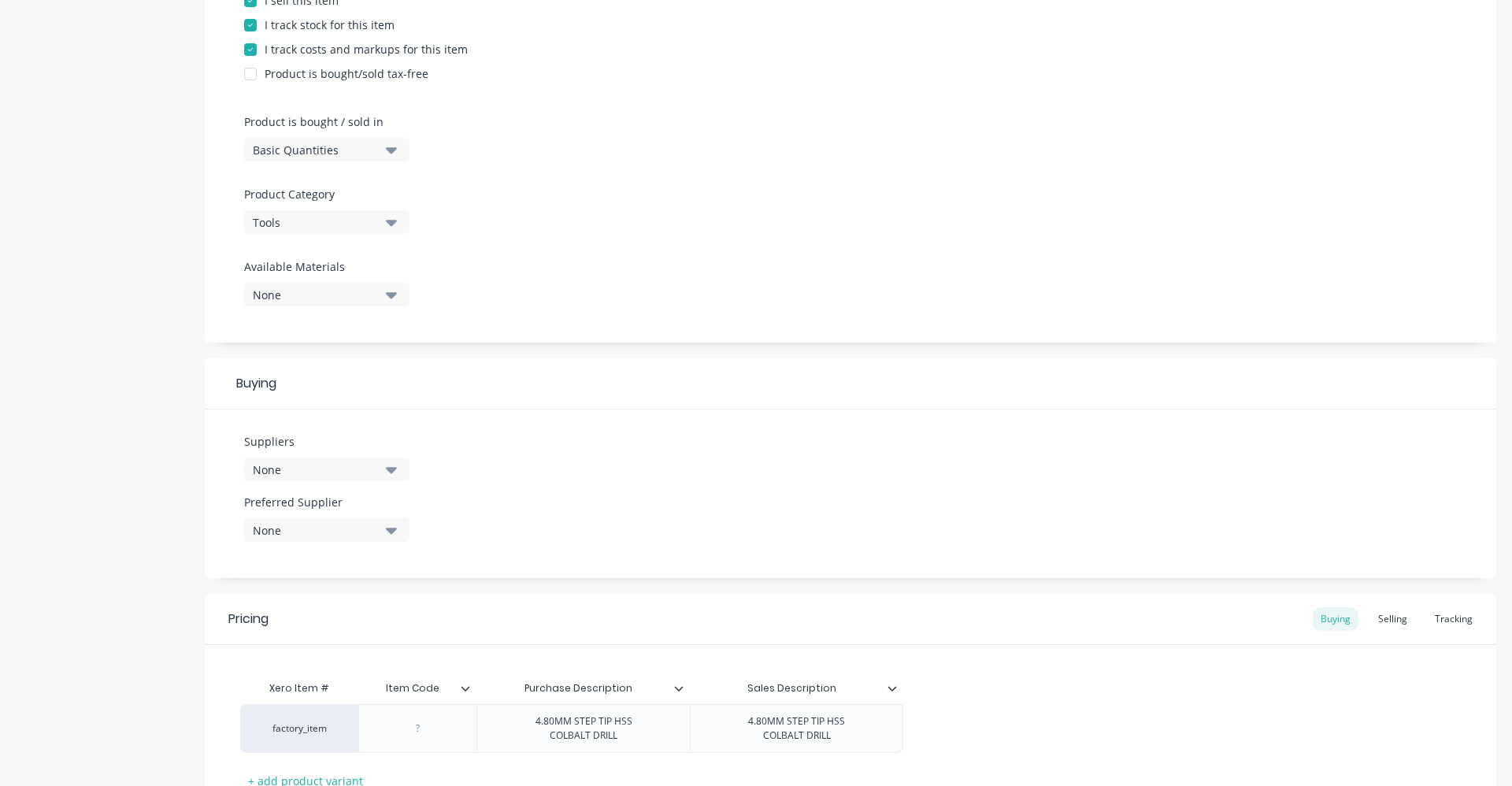
scroll to position [393, 0]
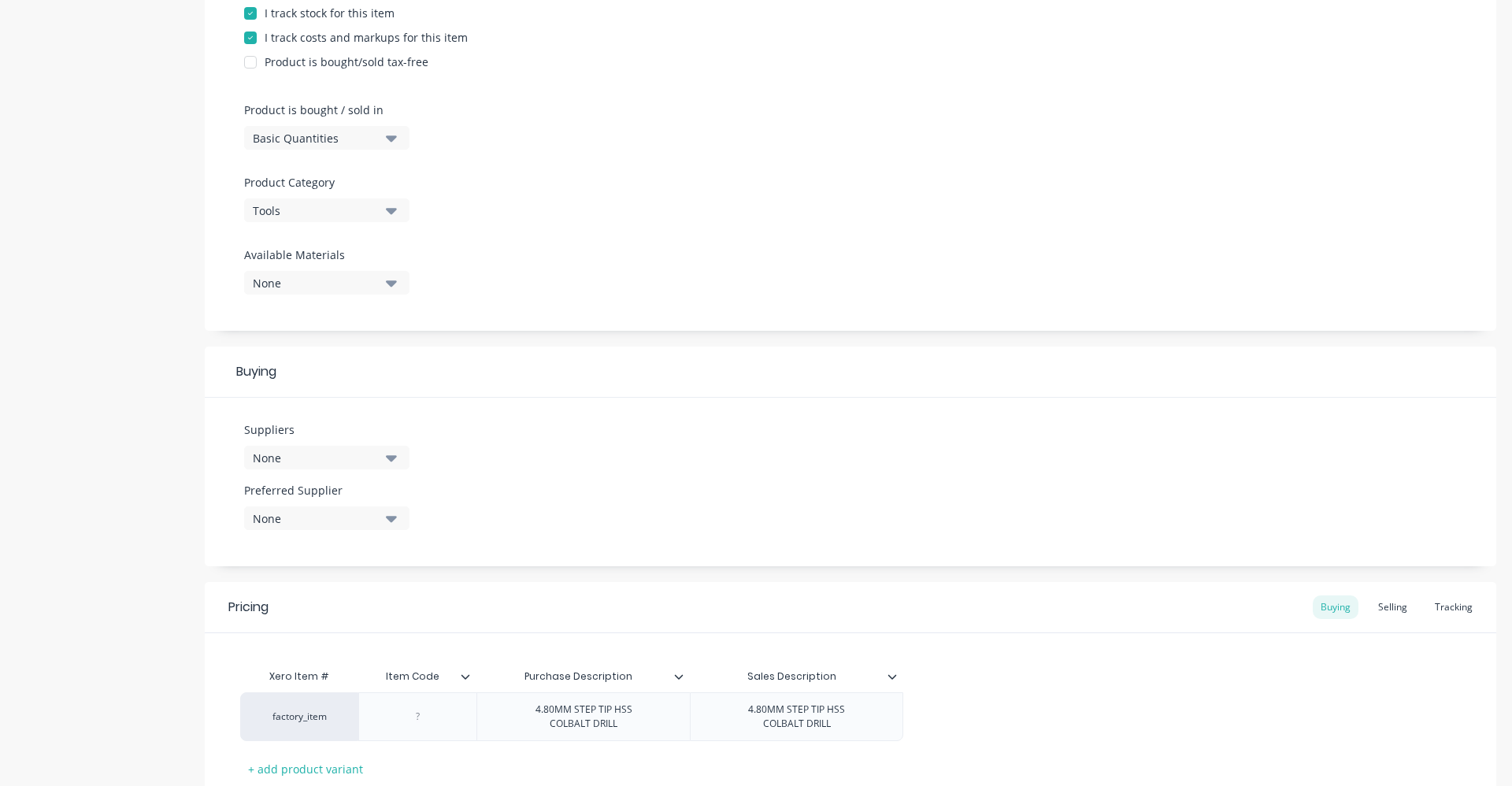
click at [389, 455] on icon "button" at bounding box center [390, 457] width 11 height 17
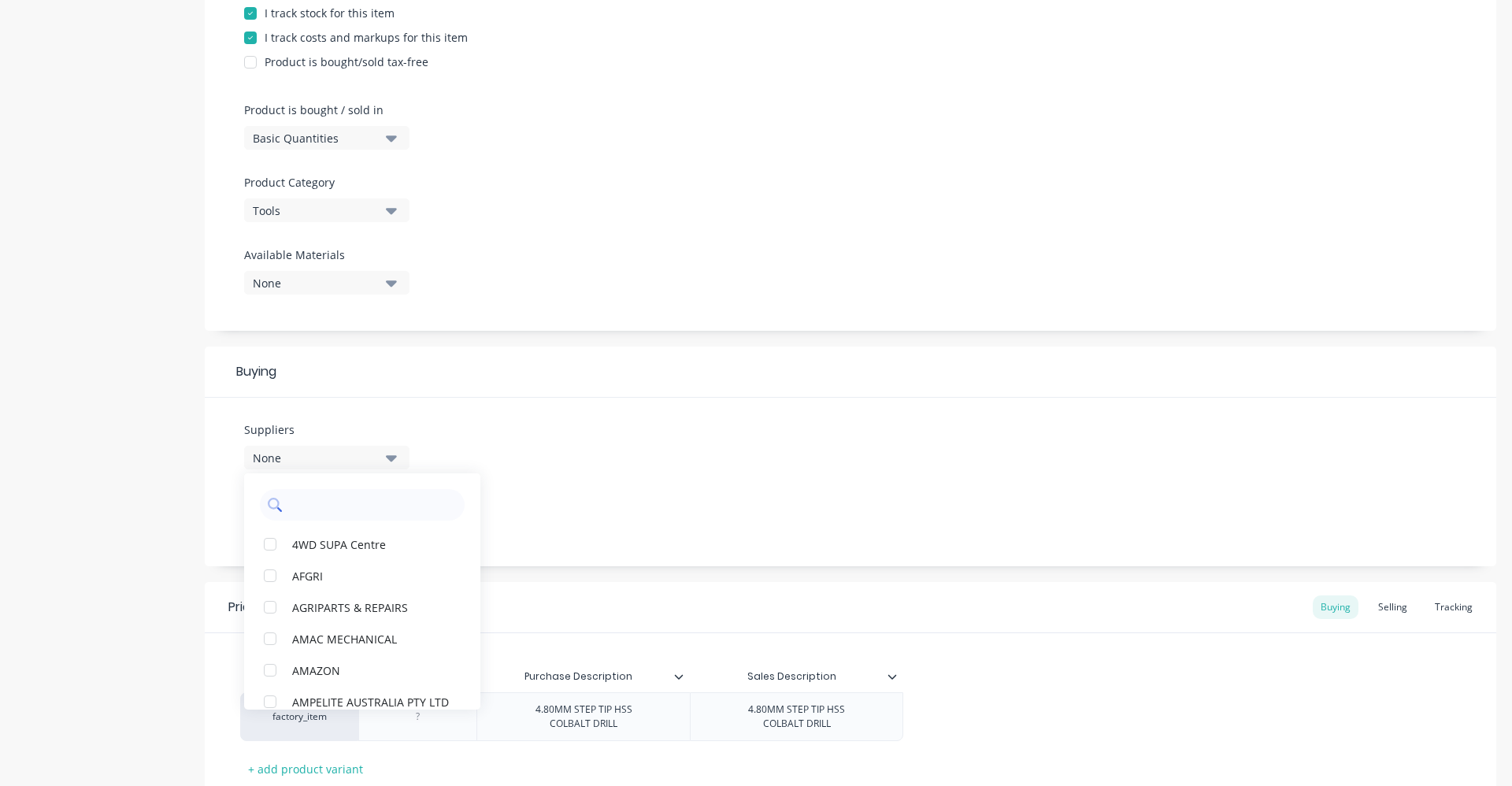
click at [363, 519] on input "text" at bounding box center [374, 505] width 167 height 32
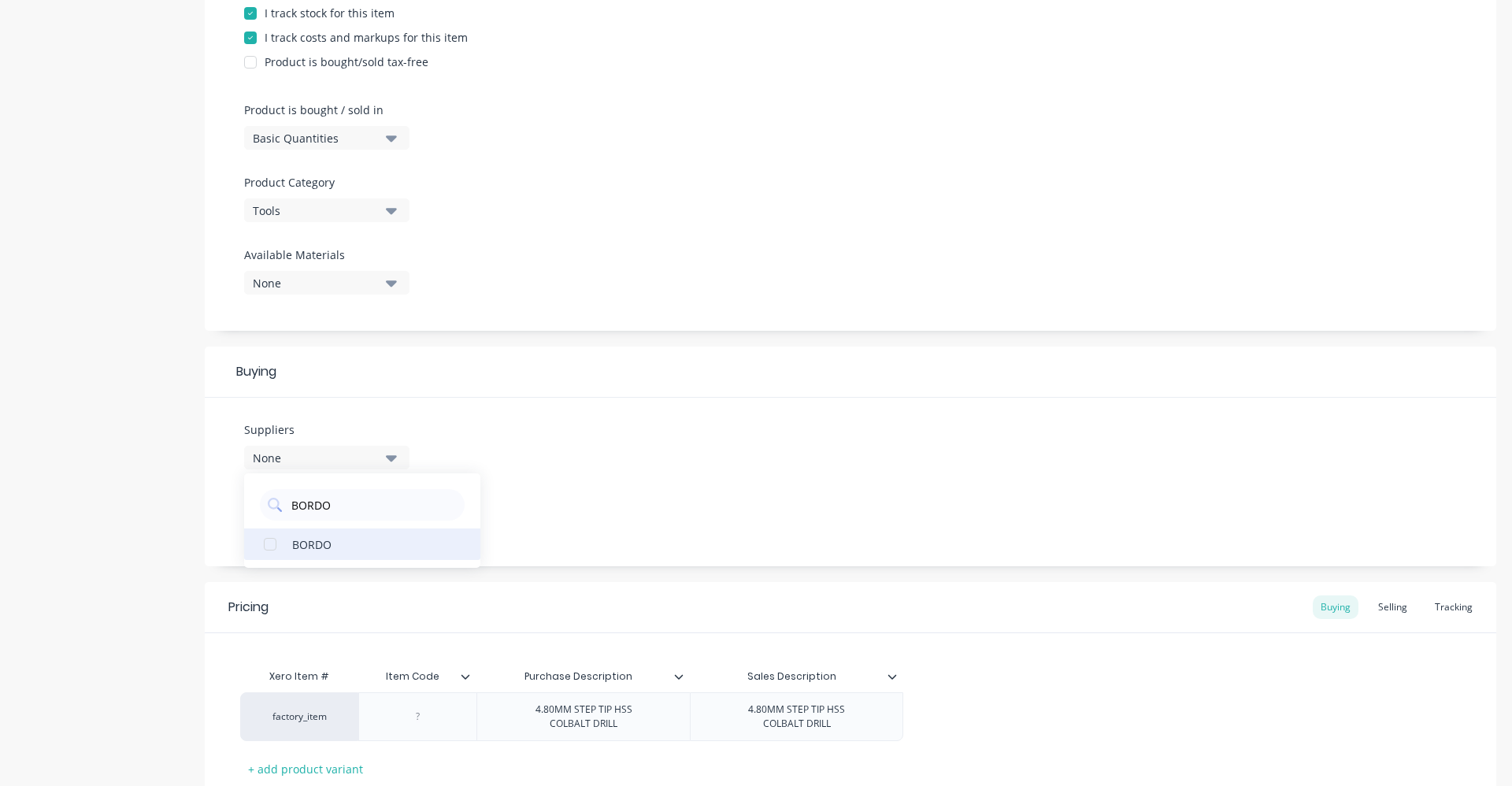
click at [307, 552] on div "BORDO" at bounding box center [371, 544] width 158 height 17
click at [556, 473] on div "Suppliers 1 suppliers selected BORDO BORDO Preferred Supplier None" at bounding box center [850, 482] width 1291 height 169
click at [375, 524] on div "None" at bounding box center [315, 519] width 126 height 17
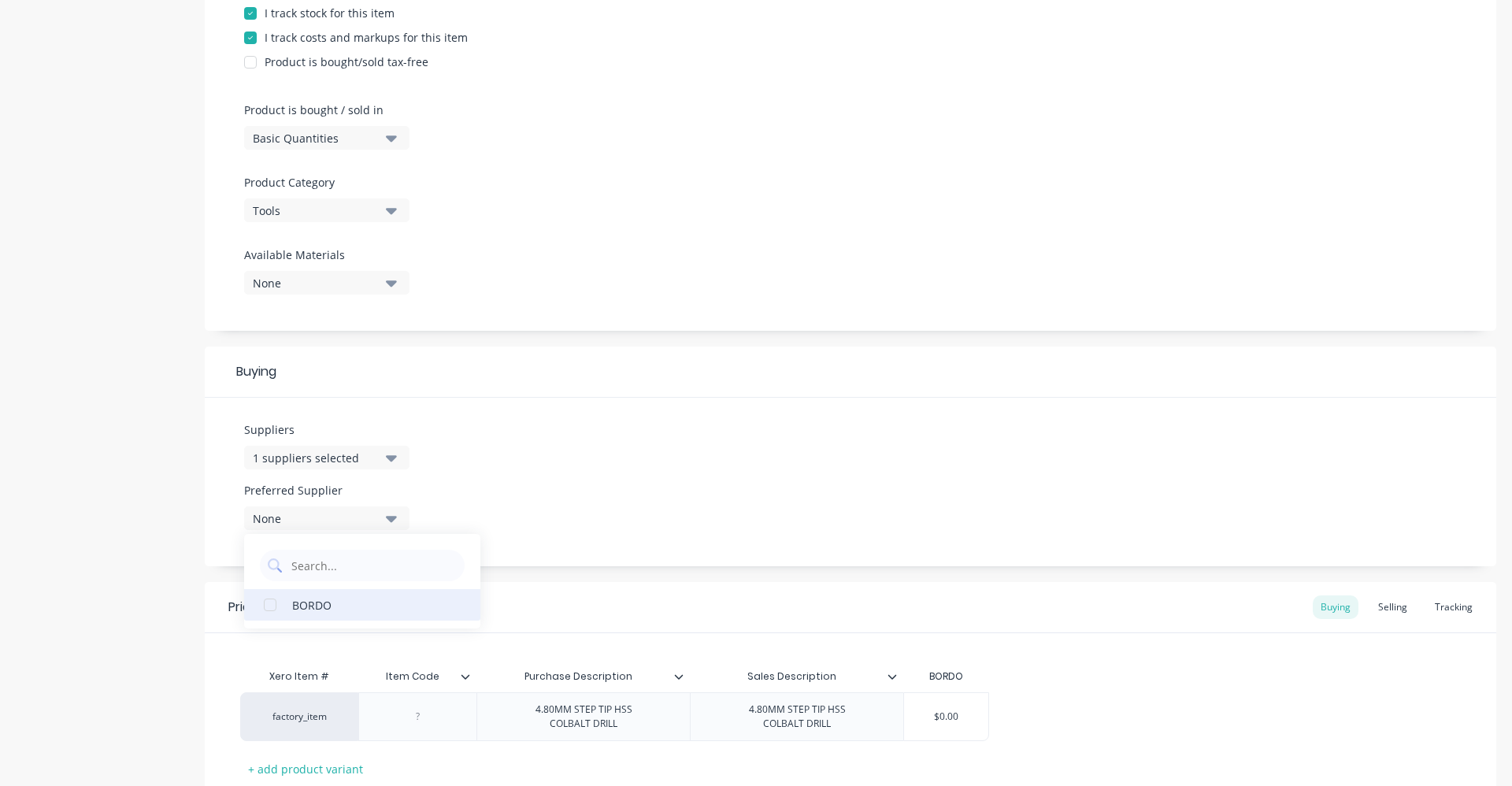
click at [356, 600] on div "BORDO" at bounding box center [371, 604] width 158 height 17
click at [513, 476] on div "Suppliers 1 suppliers selected BORDO Preferred Supplier BORDO BORDO" at bounding box center [850, 482] width 1291 height 169
click at [427, 716] on div at bounding box center [417, 716] width 78 height 21
drag, startPoint x: 963, startPoint y: 717, endPoint x: 902, endPoint y: 719, distance: 61.0
click at [902, 719] on div "factory_item 2012-4.80S 4.80MM STEP TIP HSS COLBALT DRILL 4.80MM STEP TIP HSS C…" at bounding box center [615, 716] width 749 height 49
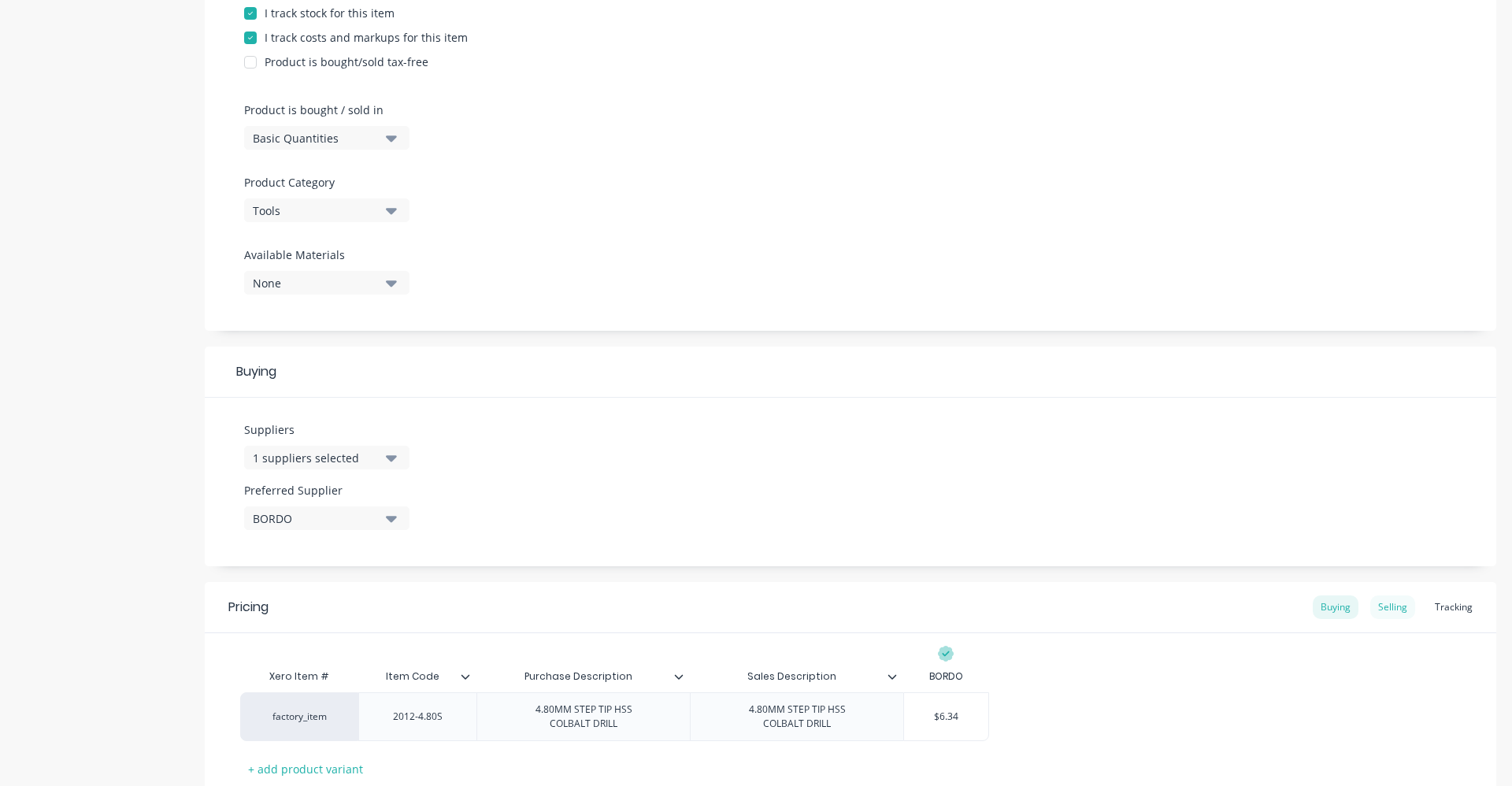
click at [1385, 600] on div "Selling" at bounding box center [1392, 607] width 45 height 24
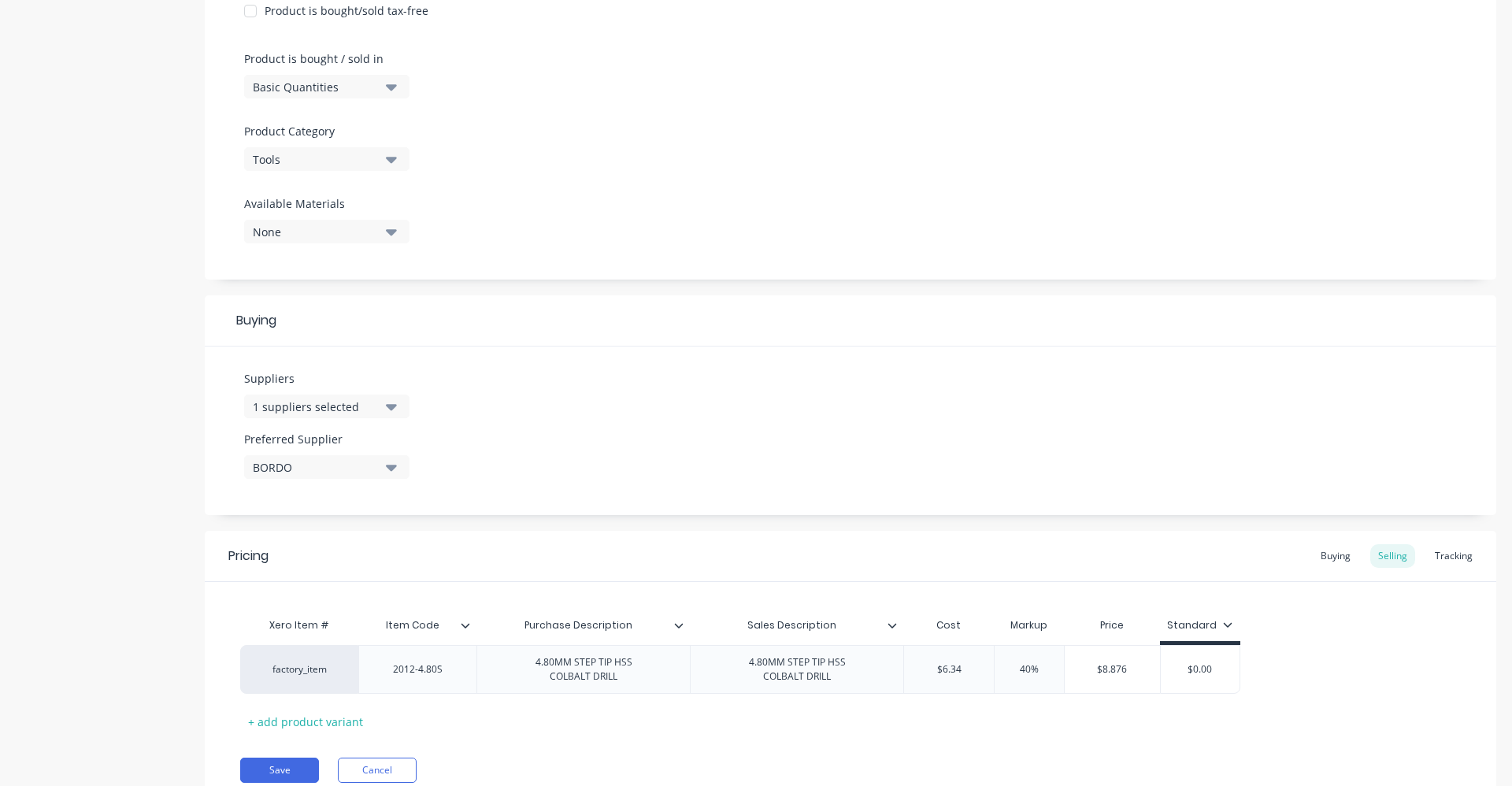
scroll to position [509, 0]
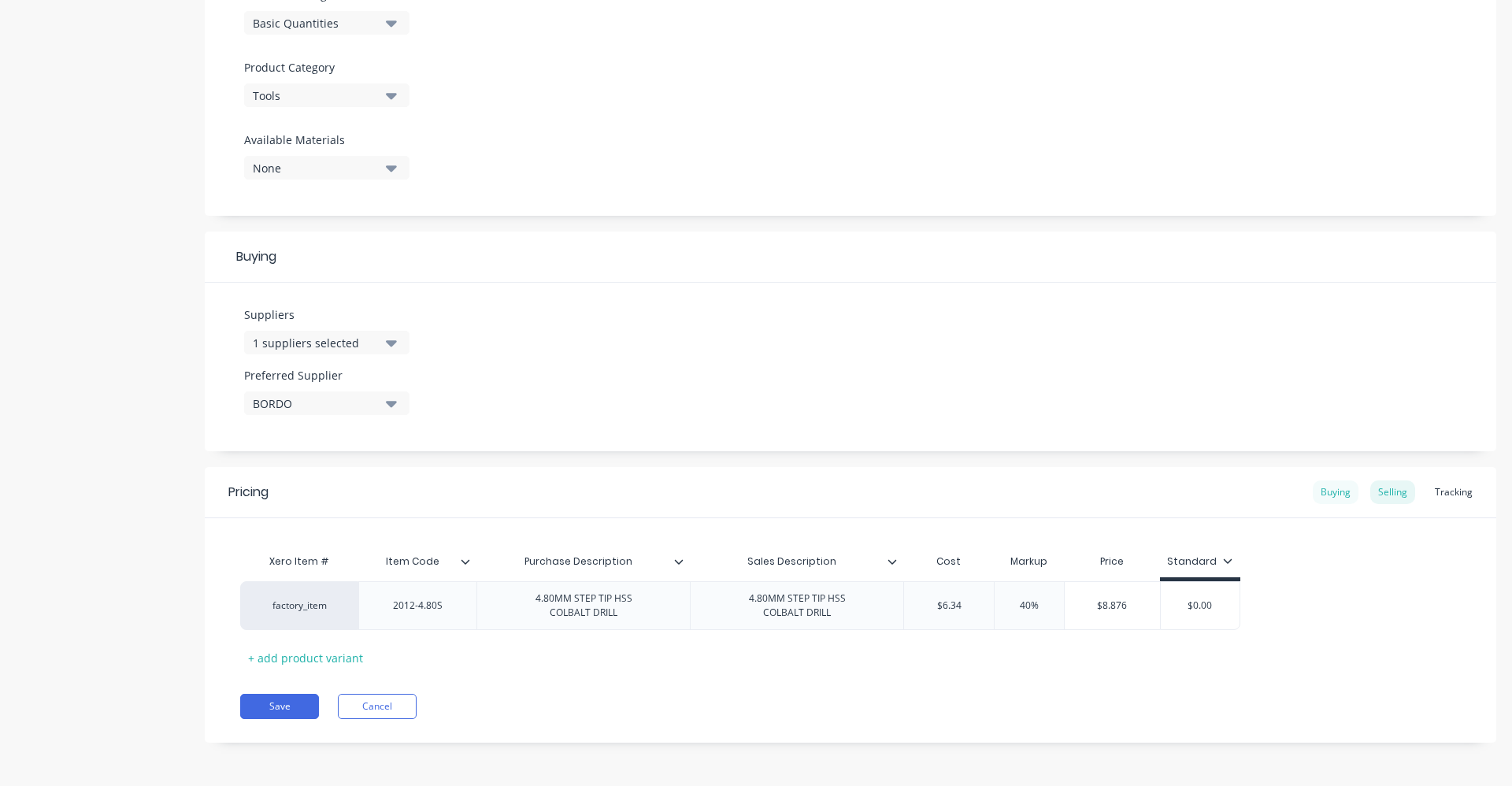
click at [1339, 493] on div "Buying" at bounding box center [1335, 493] width 46 height 24
click at [261, 702] on button "Save" at bounding box center [279, 706] width 78 height 25
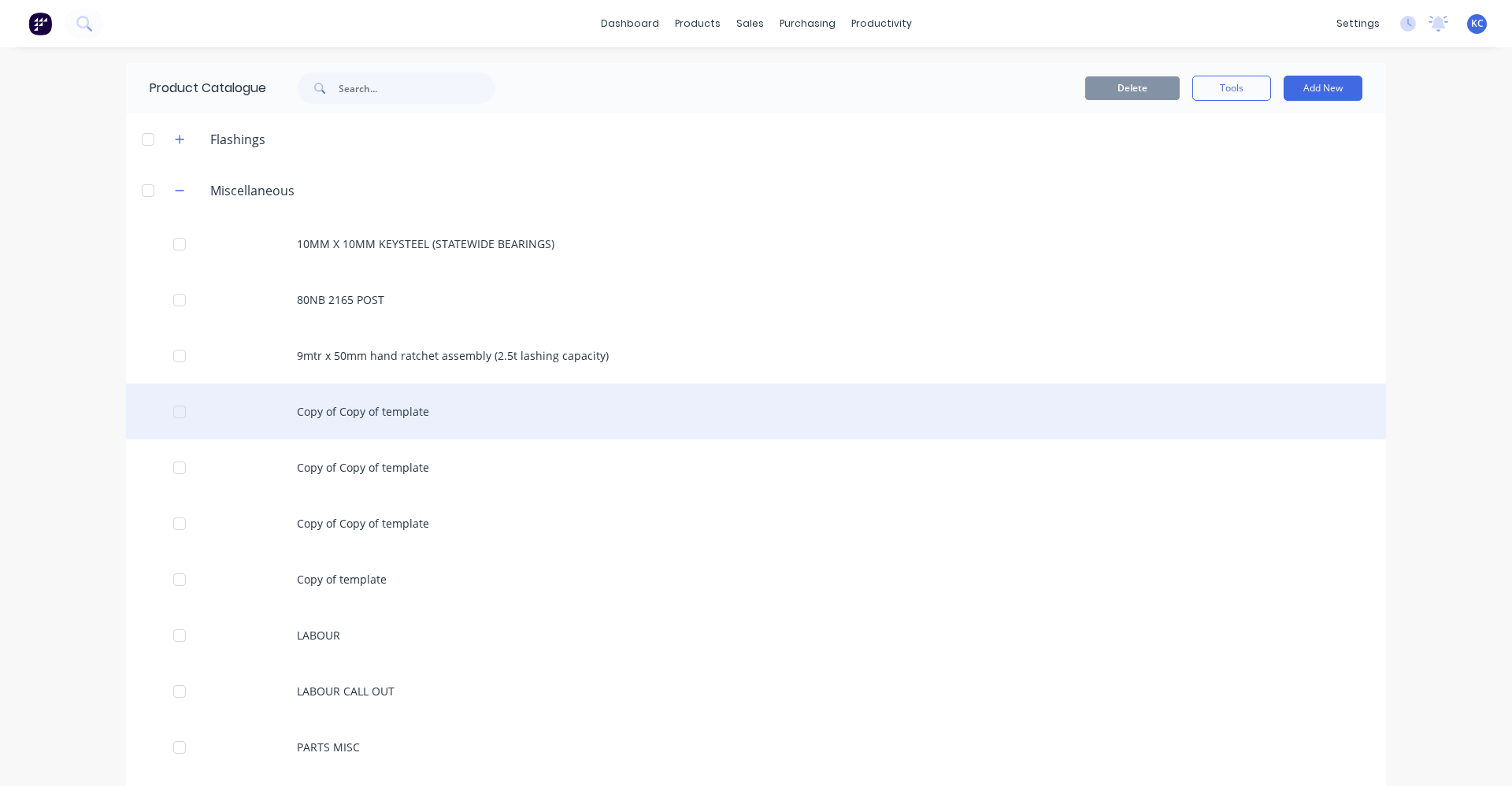
click at [401, 408] on div "Copy of Copy of template" at bounding box center [756, 411] width 1260 height 56
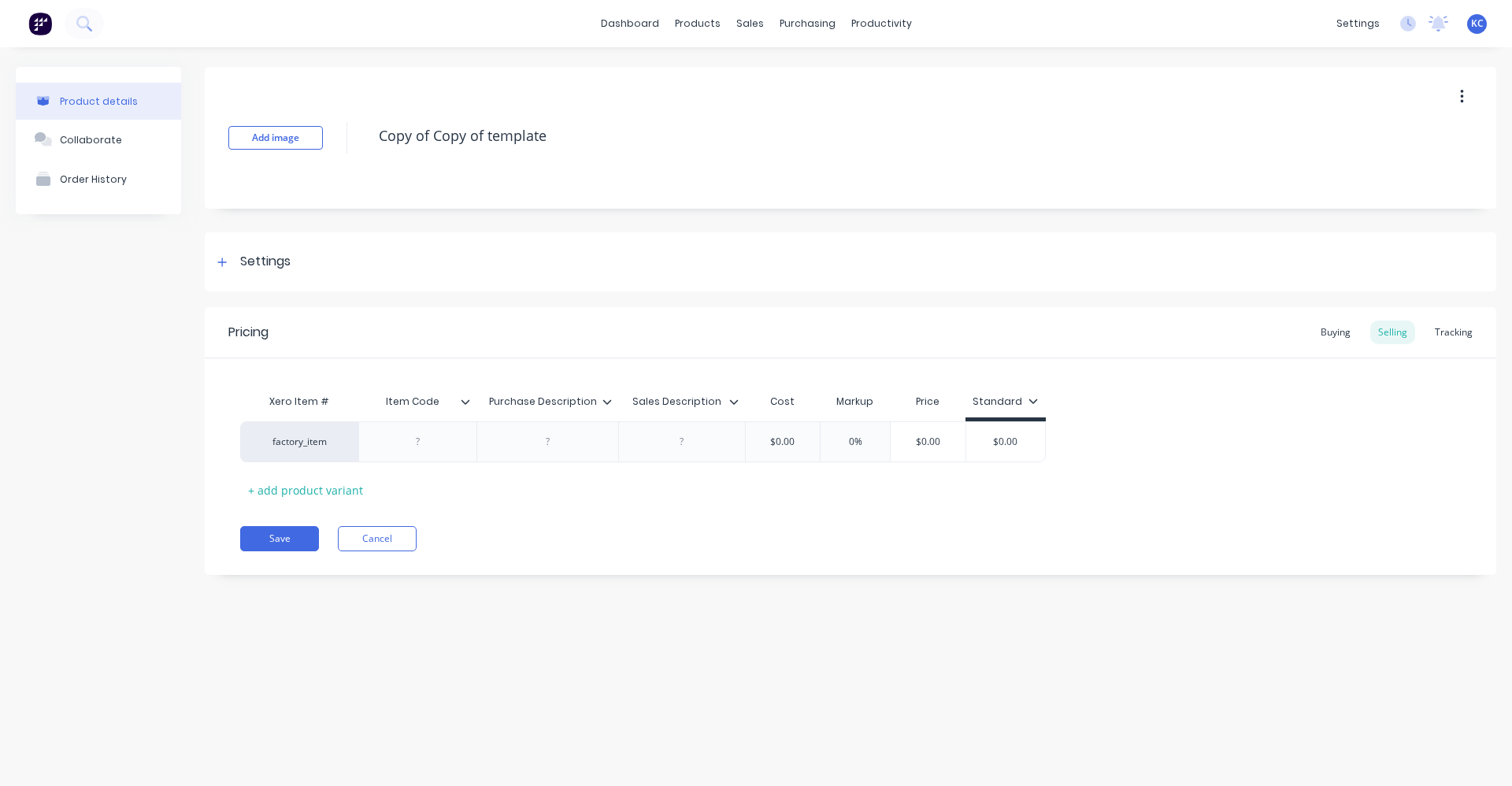
click at [358, 153] on div "Add image Copy of Copy of template" at bounding box center [850, 137] width 1291 height 142
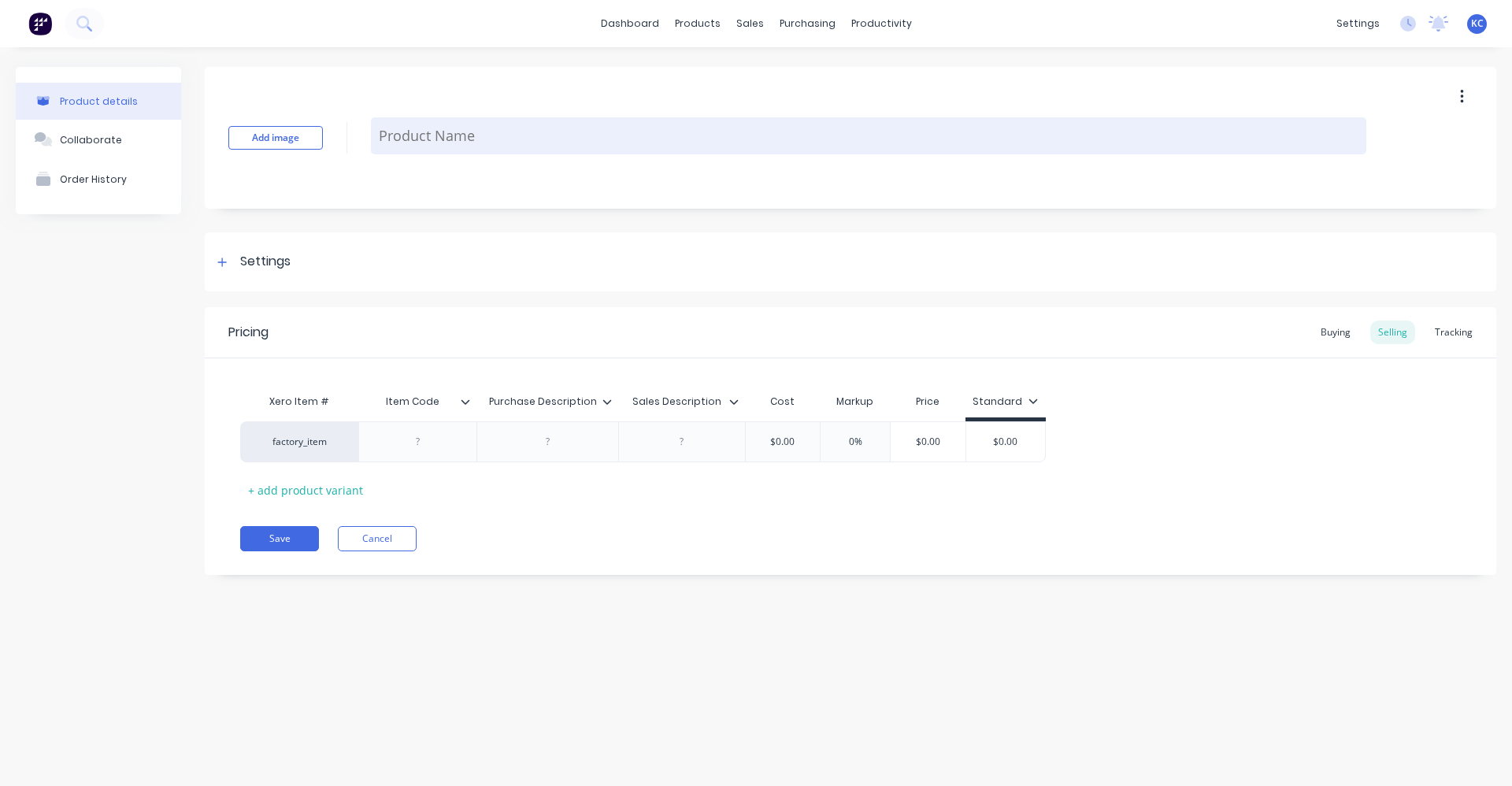
paste textarea "4.80MM STEP TIP HSS COLBALT DRILL"
click at [404, 138] on textarea "4.80MM STEP TIP HSS COLBALT DRILL" at bounding box center [868, 135] width 995 height 37
drag, startPoint x: 646, startPoint y: 135, endPoint x: 378, endPoint y: 128, distance: 268.1
click at [378, 128] on textarea "5.00MM STEP TIP HSS COLBALT DRILL" at bounding box center [868, 135] width 995 height 37
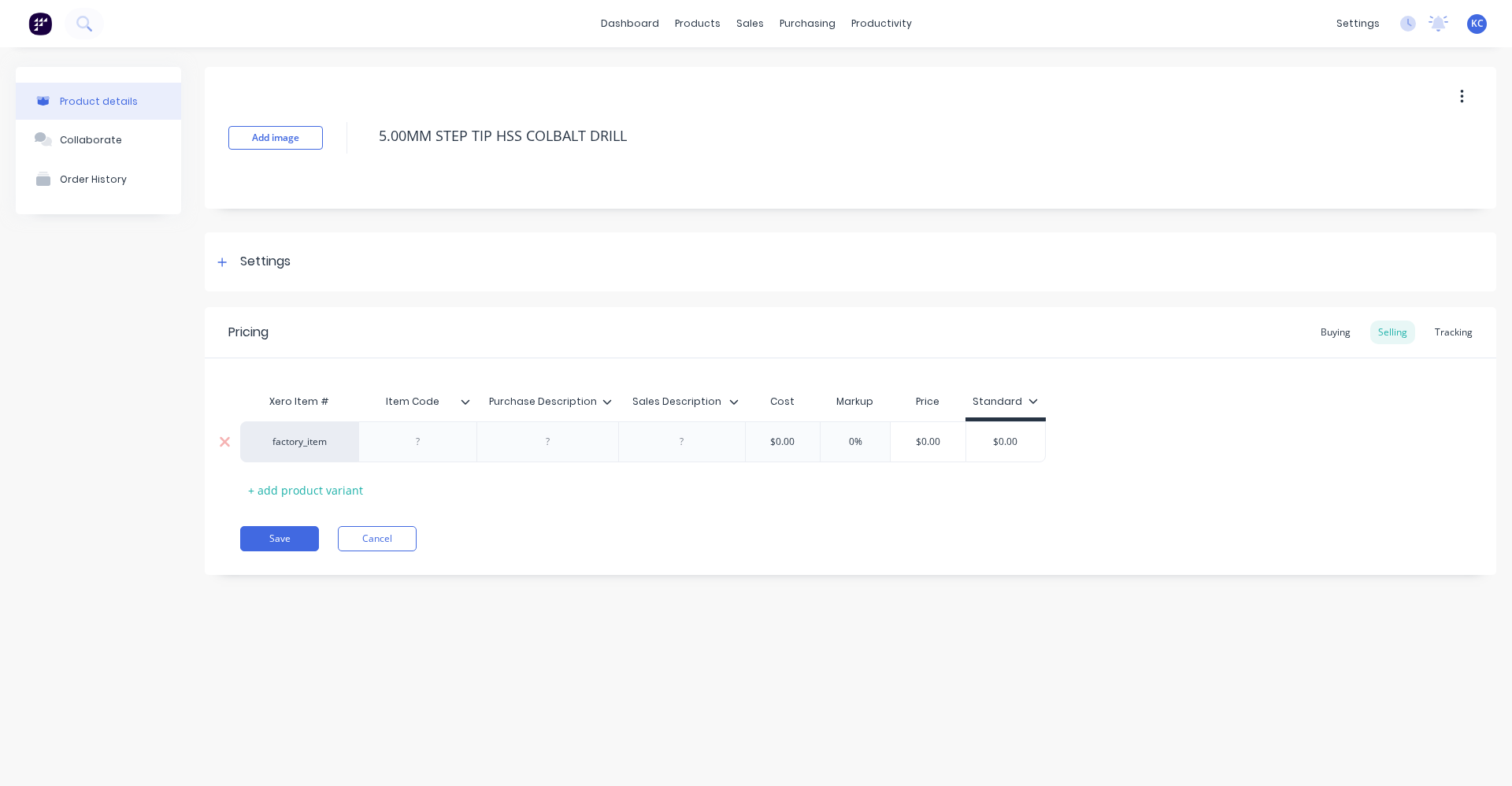
click at [533, 443] on div at bounding box center [547, 441] width 78 height 21
drag, startPoint x: 533, startPoint y: 443, endPoint x: 578, endPoint y: 614, distance: 176.8
paste div
drag, startPoint x: 667, startPoint y: 447, endPoint x: 743, endPoint y: 491, distance: 87.8
paste div
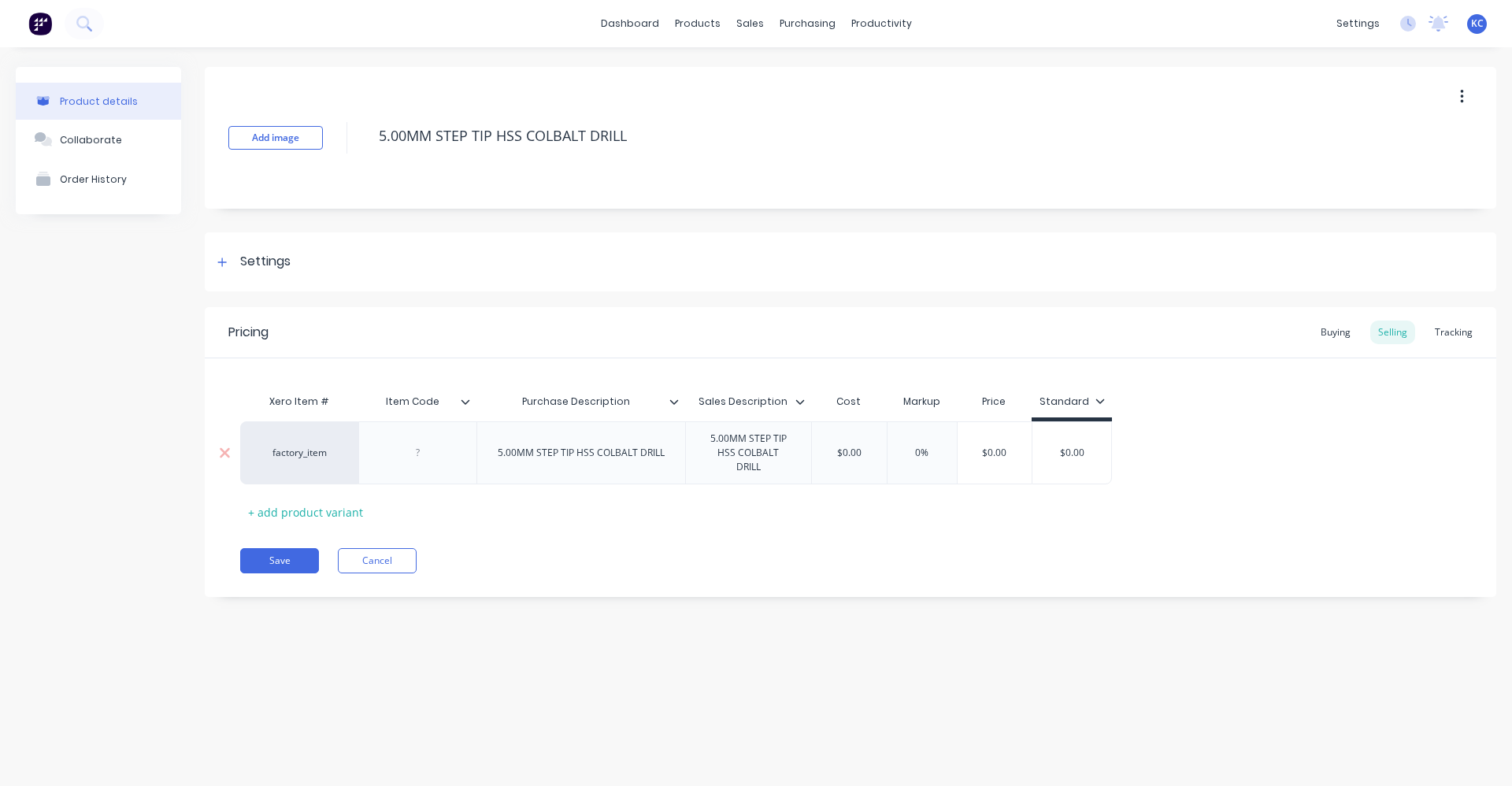
click at [450, 446] on div at bounding box center [417, 453] width 78 height 21
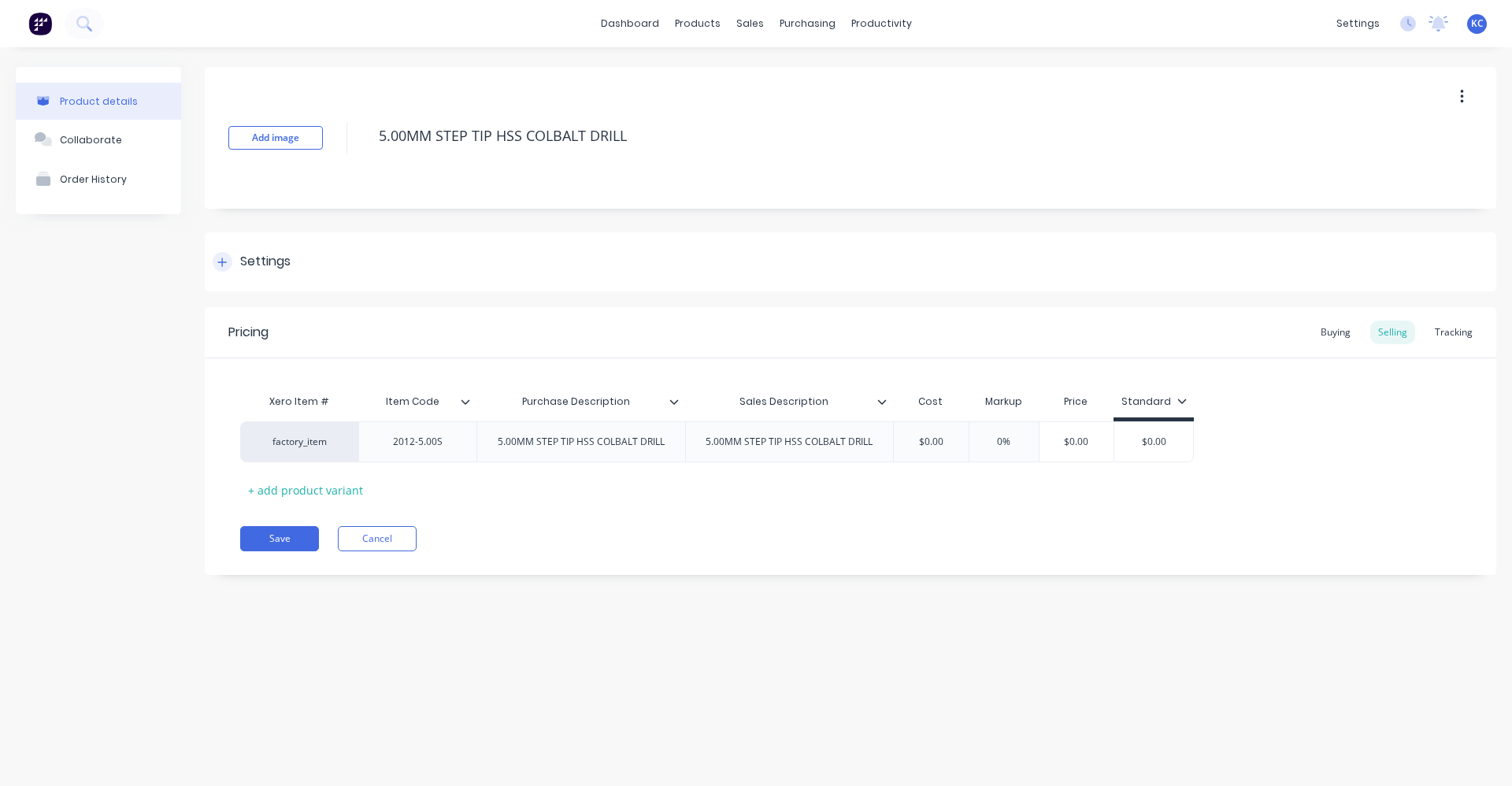
click at [262, 264] on div "Settings" at bounding box center [265, 262] width 51 height 20
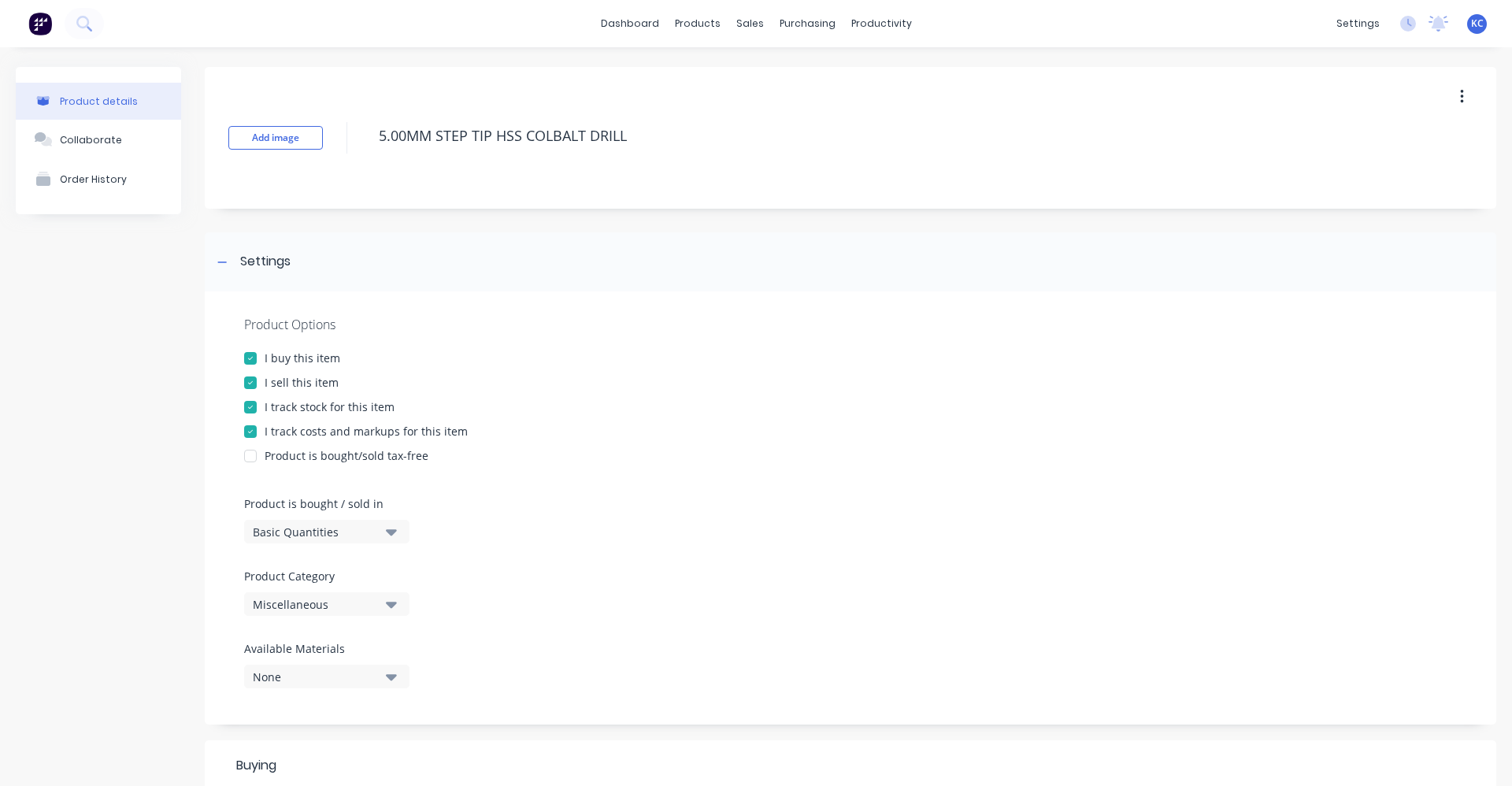
click at [342, 605] on div "Miscellaneous" at bounding box center [315, 604] width 126 height 17
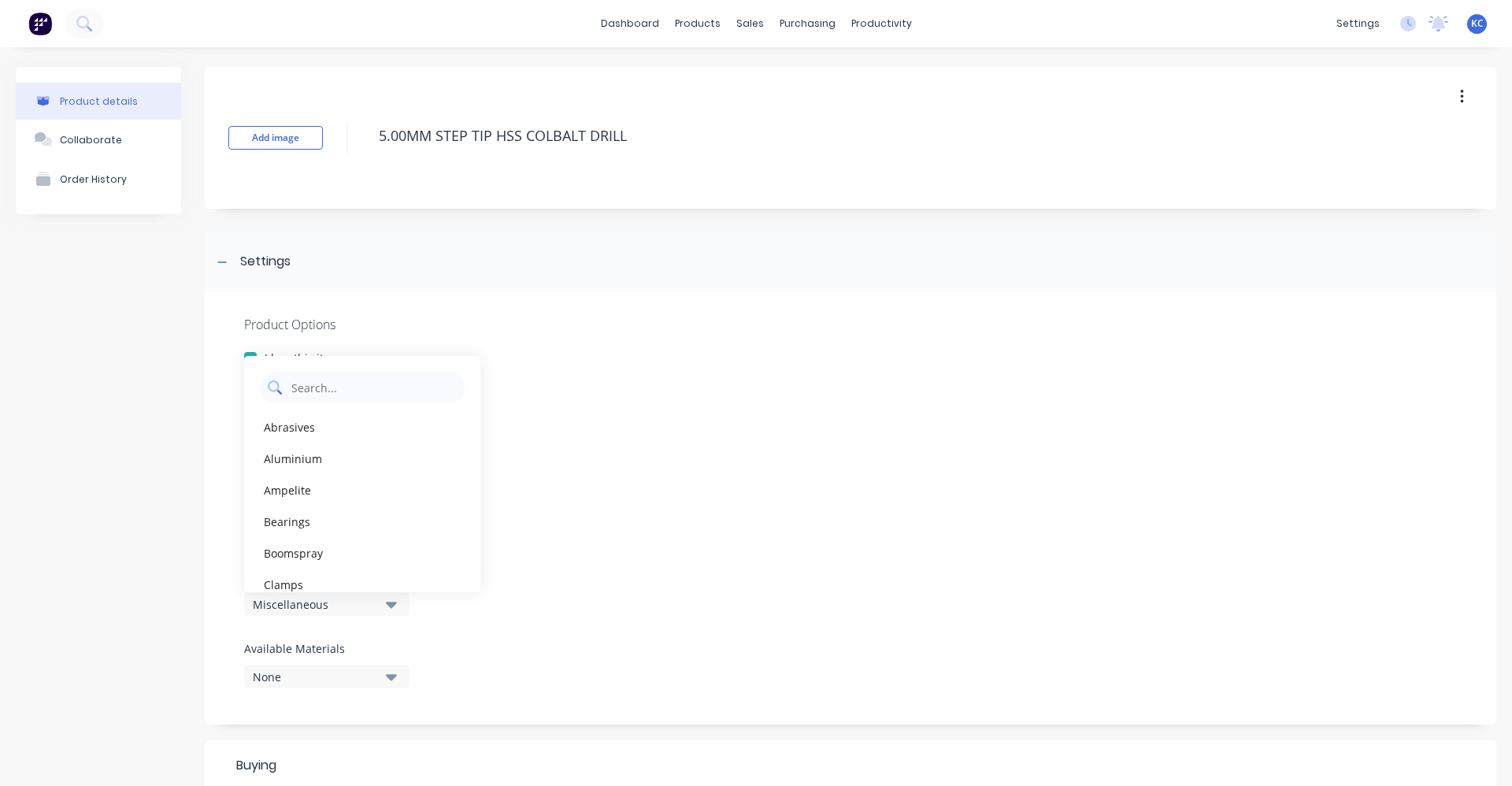
click at [327, 393] on Category "text" at bounding box center [374, 388] width 167 height 32
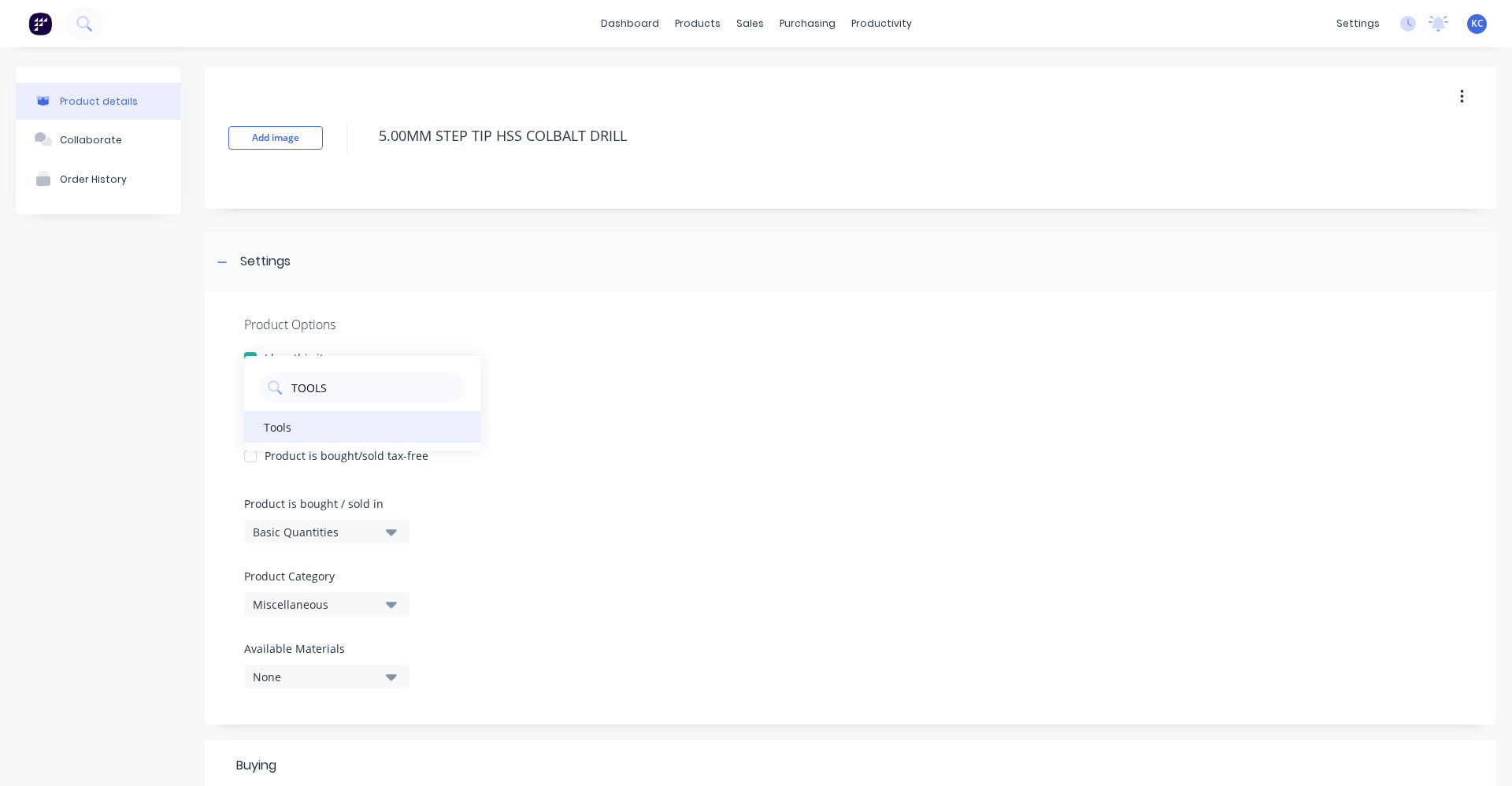
click at [311, 428] on div "Tools" at bounding box center [363, 427] width 236 height 32
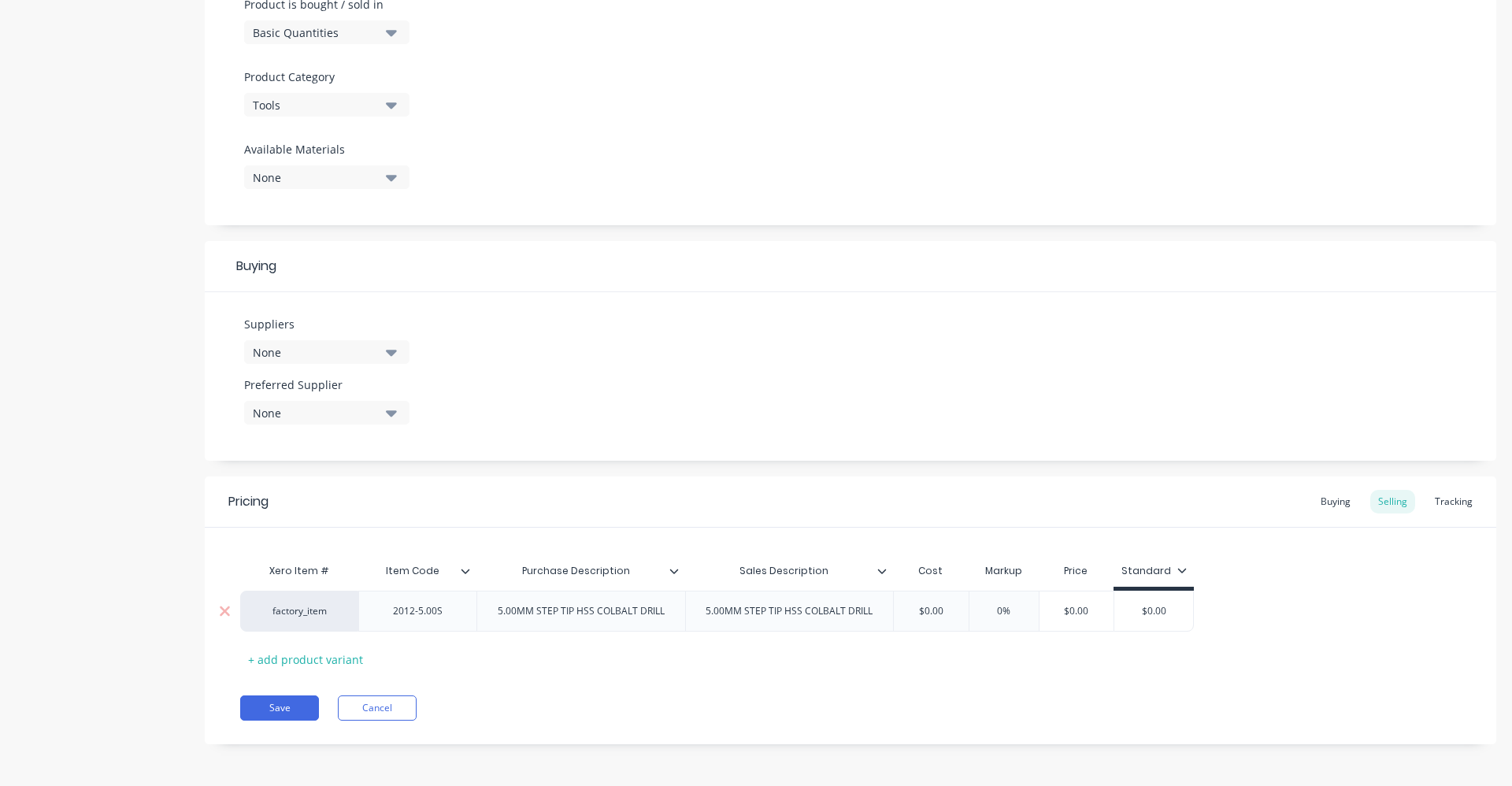
scroll to position [501, 0]
click at [381, 348] on button "None" at bounding box center [327, 351] width 165 height 24
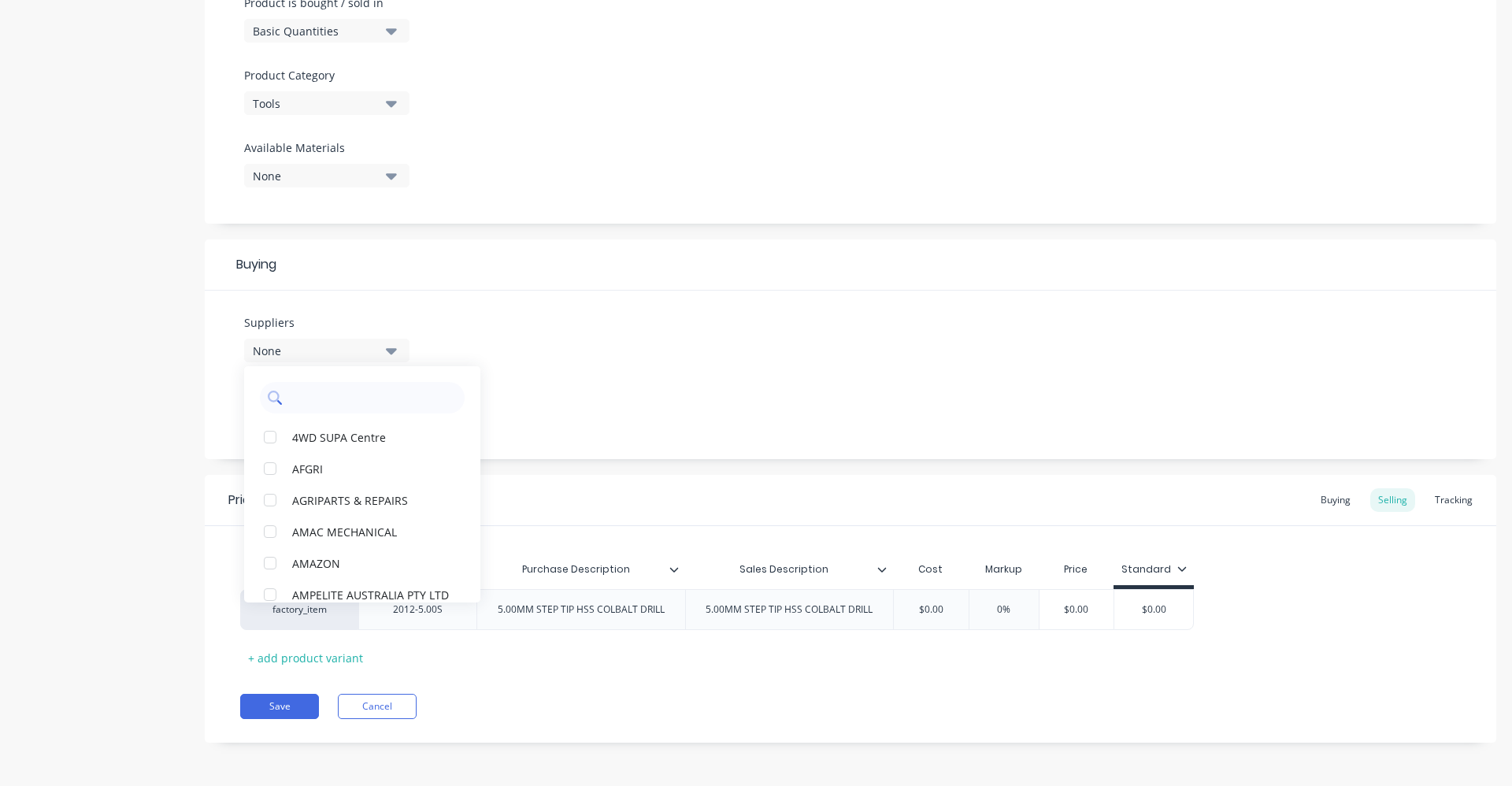
click at [336, 393] on input "text" at bounding box center [374, 397] width 167 height 32
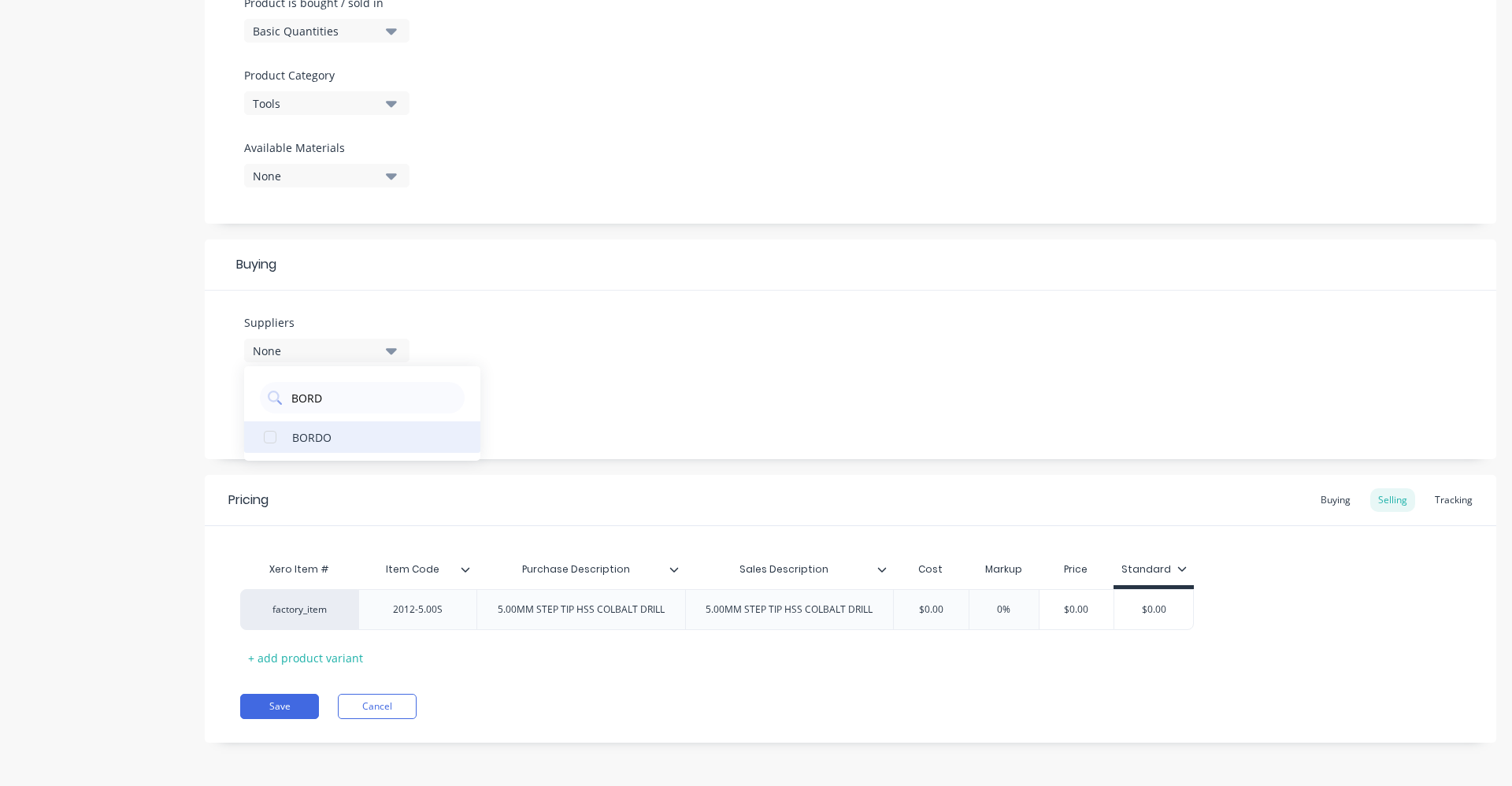
click at [324, 435] on div "BORDO" at bounding box center [371, 436] width 158 height 17
click at [594, 410] on div "Suppliers 1 suppliers selected BORD BORDO Preferred Supplier None" at bounding box center [850, 376] width 1291 height 169
click at [386, 412] on icon "button" at bounding box center [390, 410] width 11 height 17
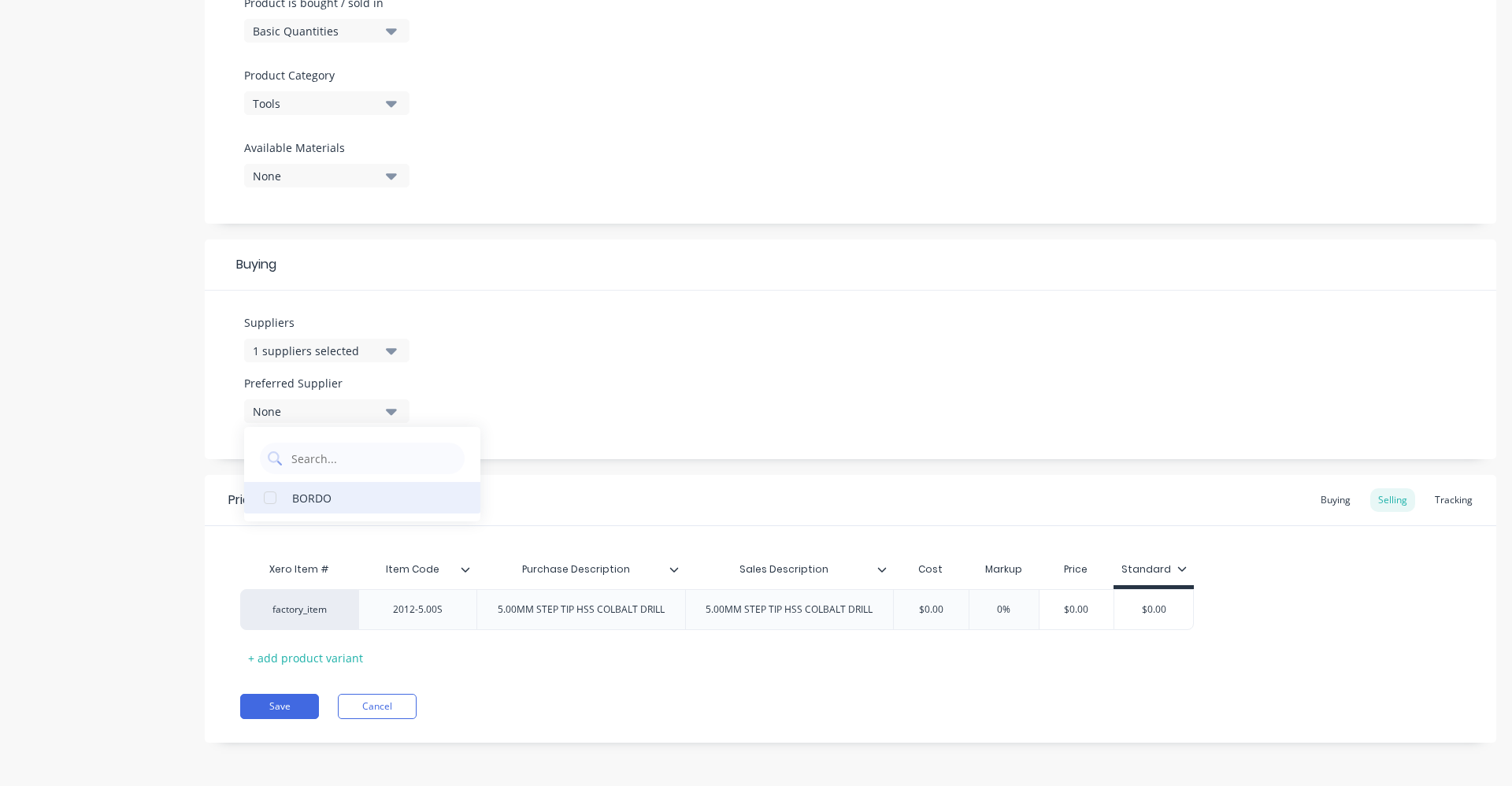
click at [319, 500] on div "BORDO" at bounding box center [371, 497] width 158 height 17
click at [500, 368] on div "Suppliers 1 suppliers selected BORD Preferred Supplier BORDO BORDO" at bounding box center [850, 376] width 1291 height 169
click at [969, 601] on div "factory_item 2012-5.00S 5.00MM STEP TIP HSS COLBALT DRILL 5.00MM STEP TIP HSS C…" at bounding box center [717, 609] width 954 height 41
click at [997, 606] on input "0%" at bounding box center [1018, 609] width 78 height 14
click at [1019, 690] on div "Pricing Buying Selling Tracking Xero Item # Item Code Purchase Description Sale…" at bounding box center [850, 609] width 1291 height 268
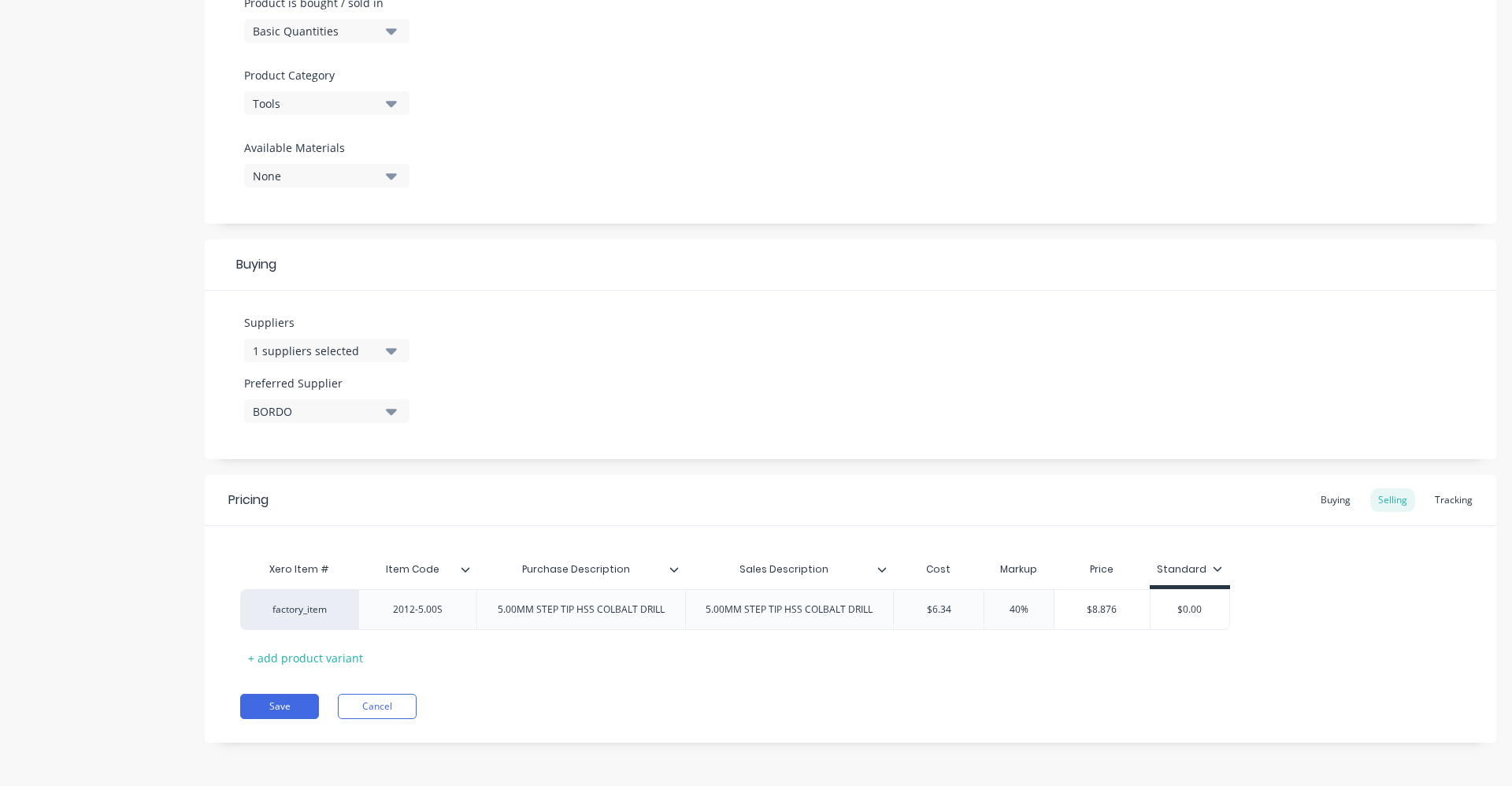
click at [1332, 492] on div "Buying" at bounding box center [1335, 500] width 46 height 24
drag, startPoint x: 965, startPoint y: 601, endPoint x: 910, endPoint y: 602, distance: 55.0
click at [910, 602] on div "factory_item 2012-5.00S 5.00MM STEP TIP HSS COLBALT DRILL 5.00MM STEP TIP HSS C…" at bounding box center [850, 609] width 1221 height 41
drag, startPoint x: 908, startPoint y: 608, endPoint x: 961, endPoint y: 608, distance: 53.0
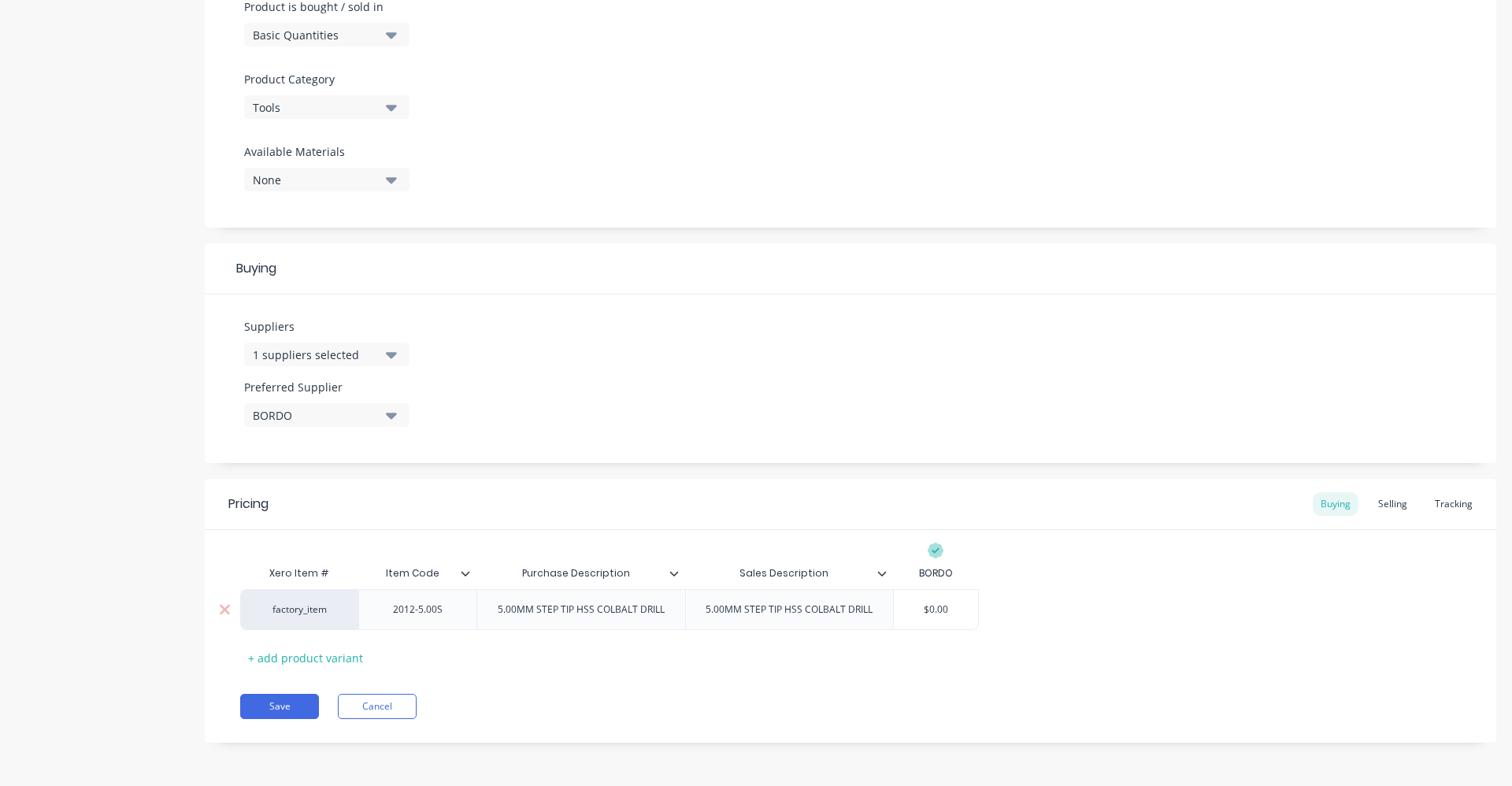
click at [961, 608] on input "$0.00" at bounding box center [936, 609] width 84 height 14
click at [1043, 622] on div "factory_item 2012-5.00S 5.00MM STEP TIP HSS COLBALT DRILL 5.00MM STEP TIP HSS C…" at bounding box center [850, 609] width 1221 height 41
click at [286, 707] on button "Save" at bounding box center [279, 706] width 78 height 25
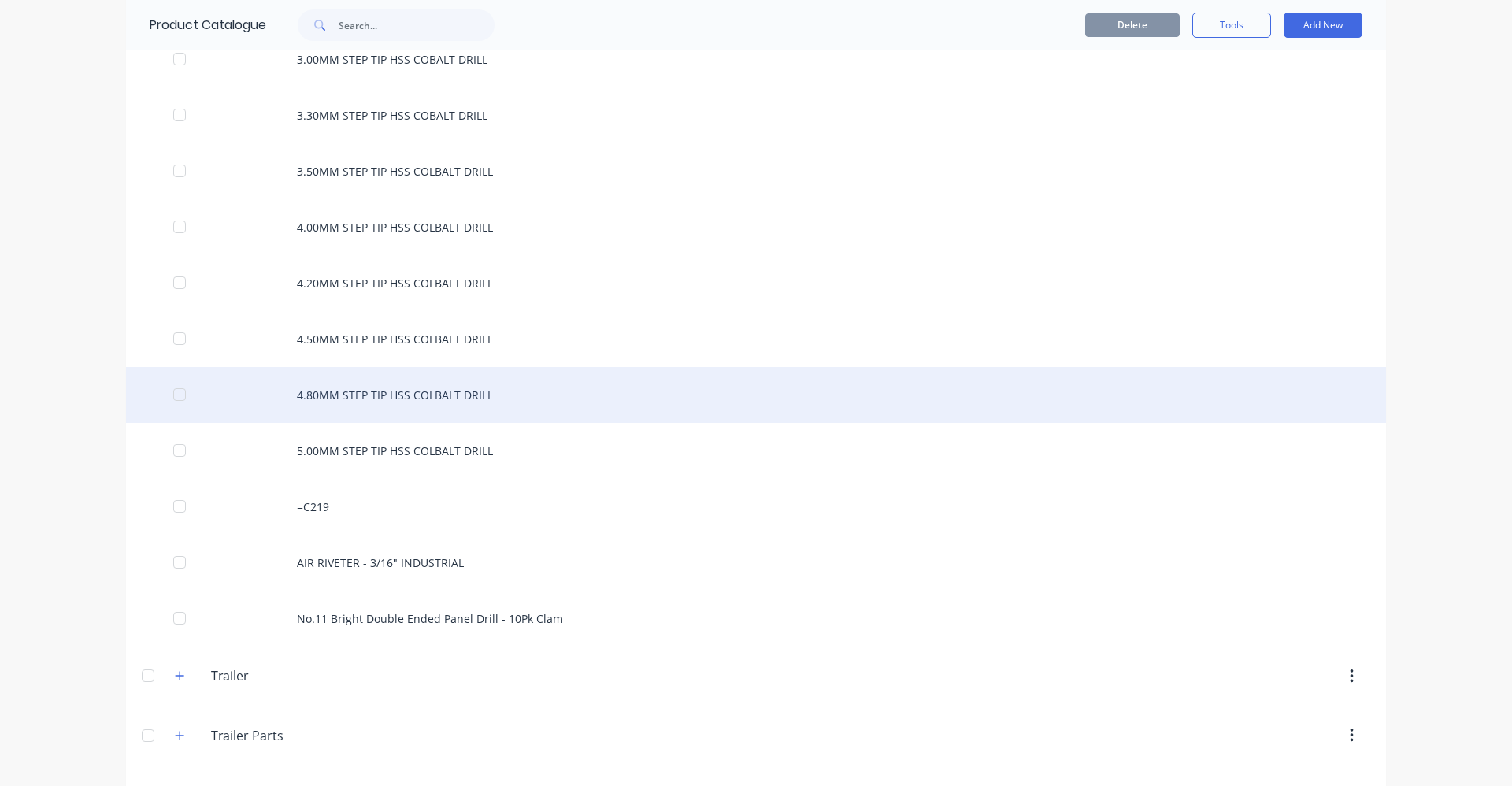
scroll to position [2678, 0]
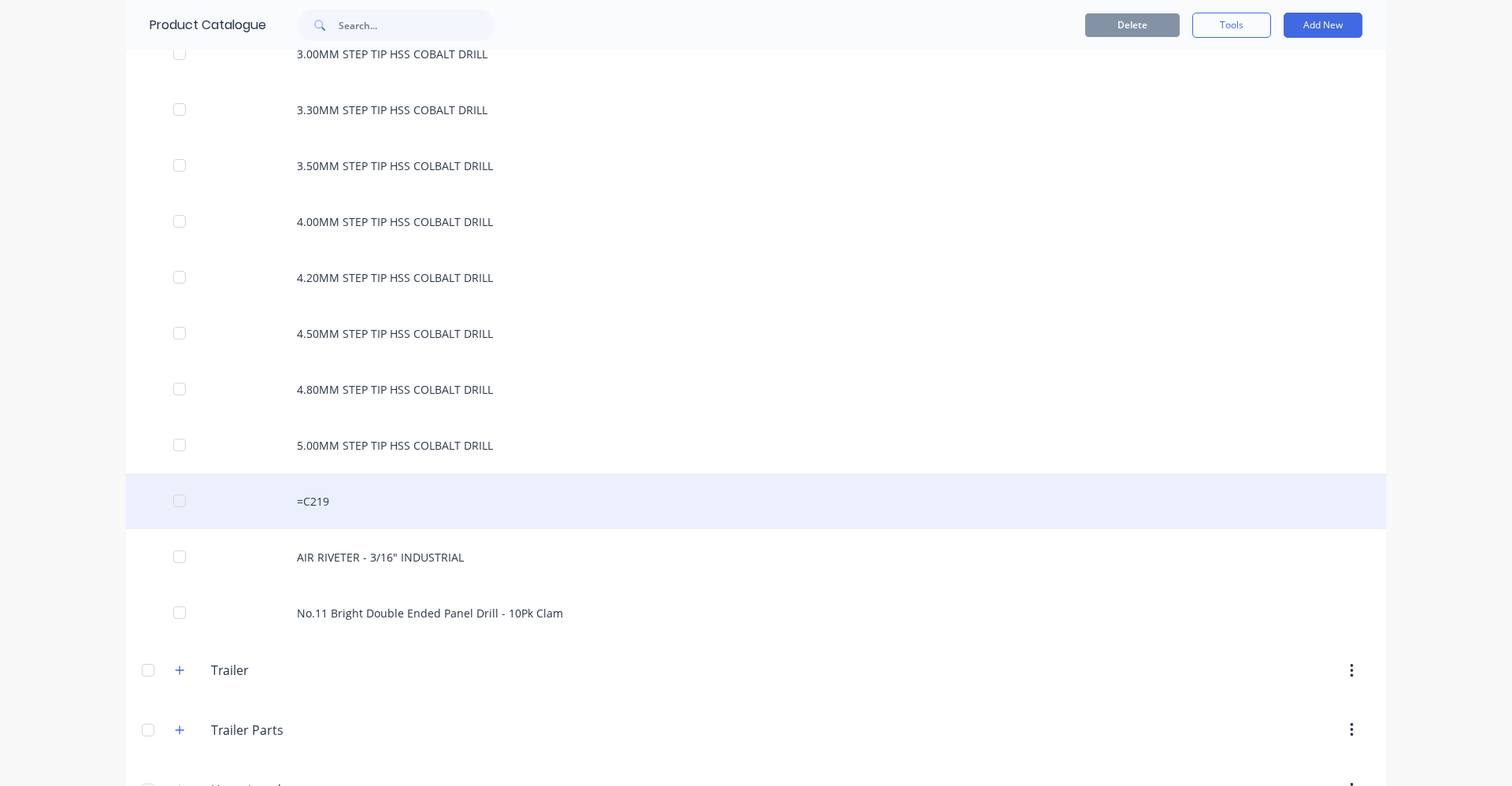
click at [375, 500] on div "=C219" at bounding box center [756, 501] width 1260 height 56
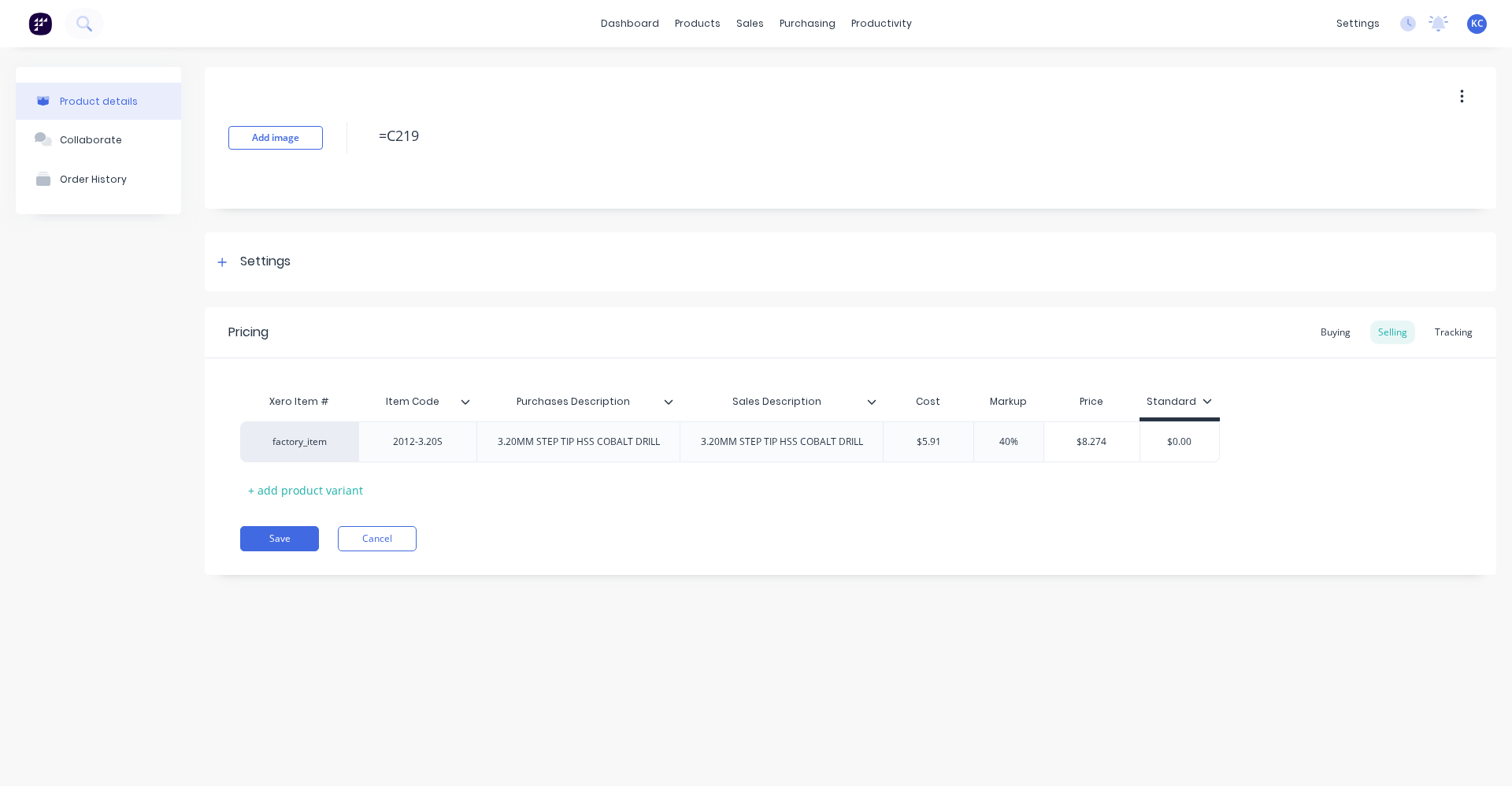
drag, startPoint x: 456, startPoint y: 139, endPoint x: 340, endPoint y: 140, distance: 116.0
click at [340, 140] on div "Add image =C219" at bounding box center [850, 137] width 1291 height 142
drag, startPoint x: 670, startPoint y: 449, endPoint x: 486, endPoint y: 439, distance: 184.3
click at [486, 439] on div "3.20MM STEP TIP HSS COBALT DRILL" at bounding box center [578, 441] width 188 height 21
copy div "3.20MM STEP TIP HSS COBALT DRILL"
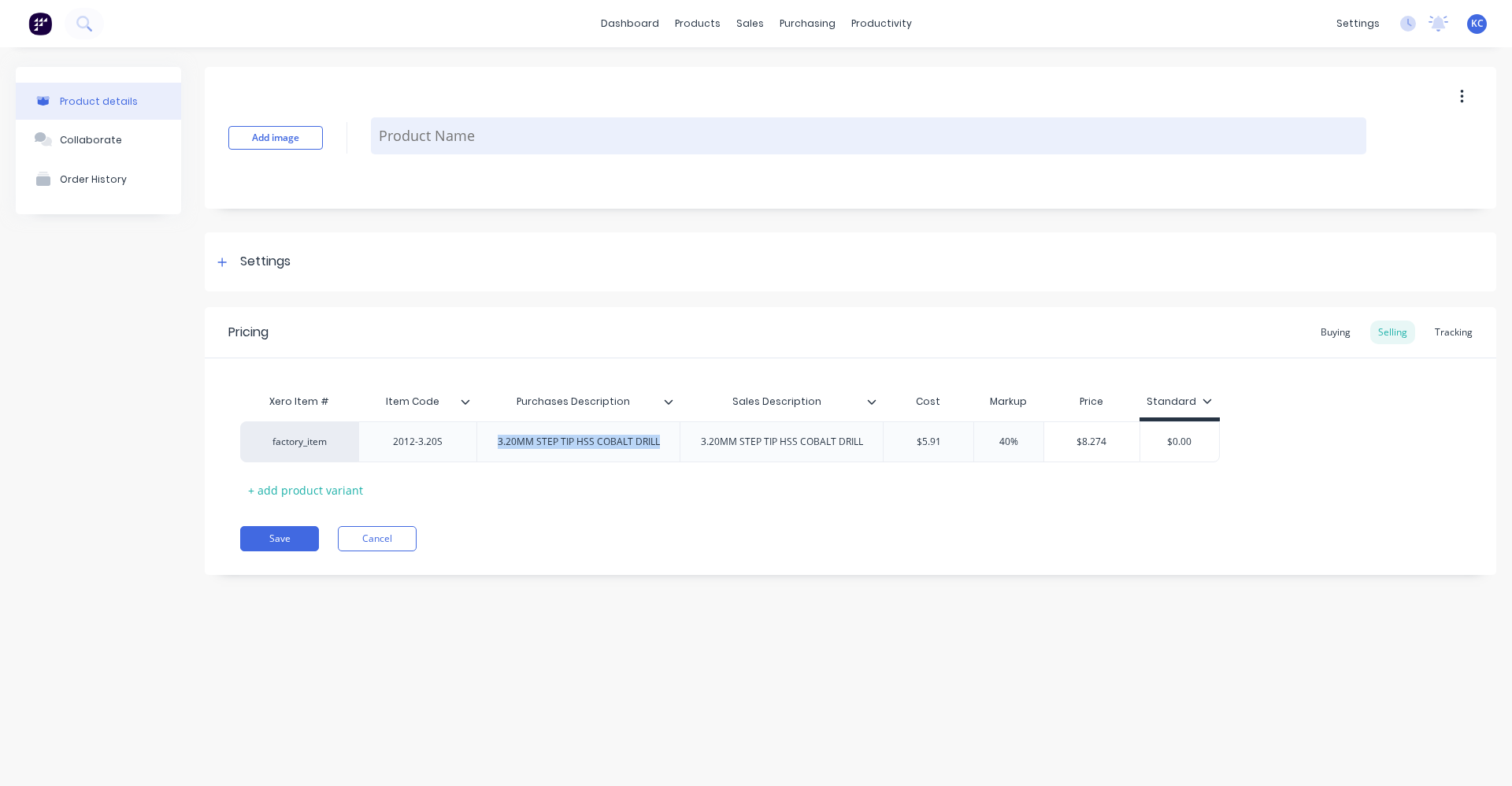
click at [455, 133] on textarea at bounding box center [868, 135] width 995 height 37
paste textarea "3.20MM STEP TIP HSS COBALT DRILL"
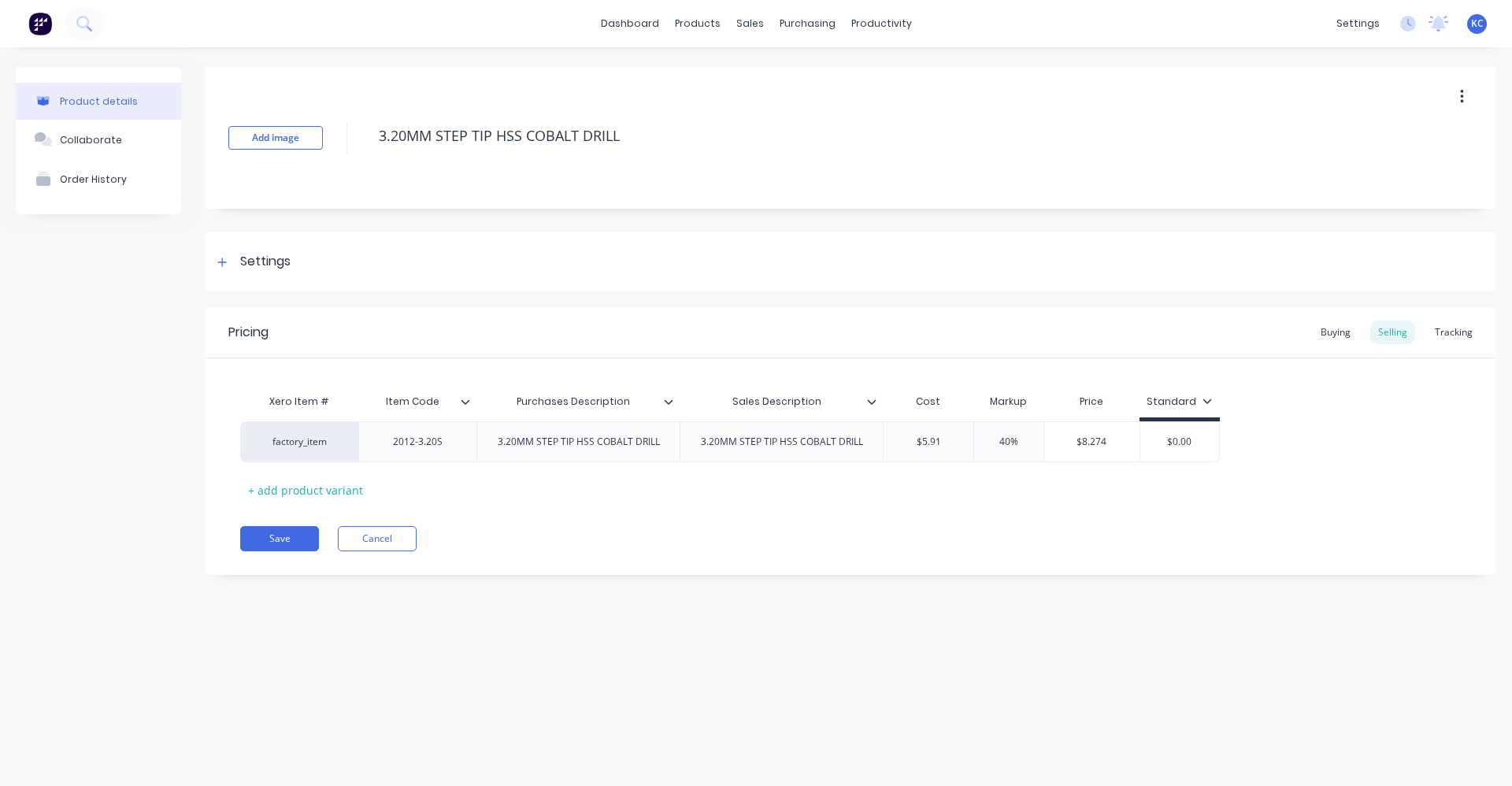
click at [641, 529] on div "Save Cancel" at bounding box center [868, 539] width 1256 height 25
click at [258, 263] on div "Settings" at bounding box center [265, 262] width 51 height 20
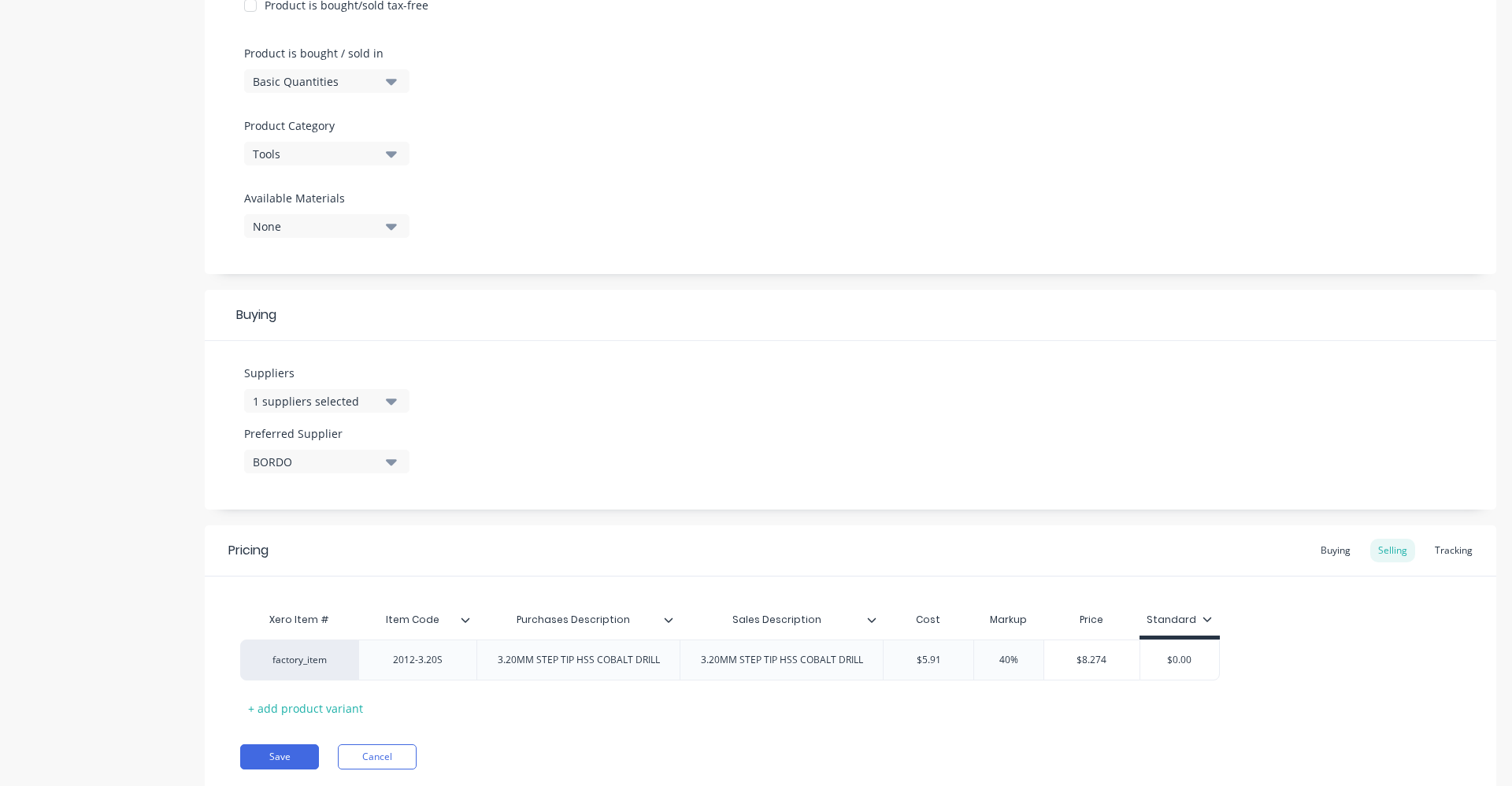
scroll to position [501, 0]
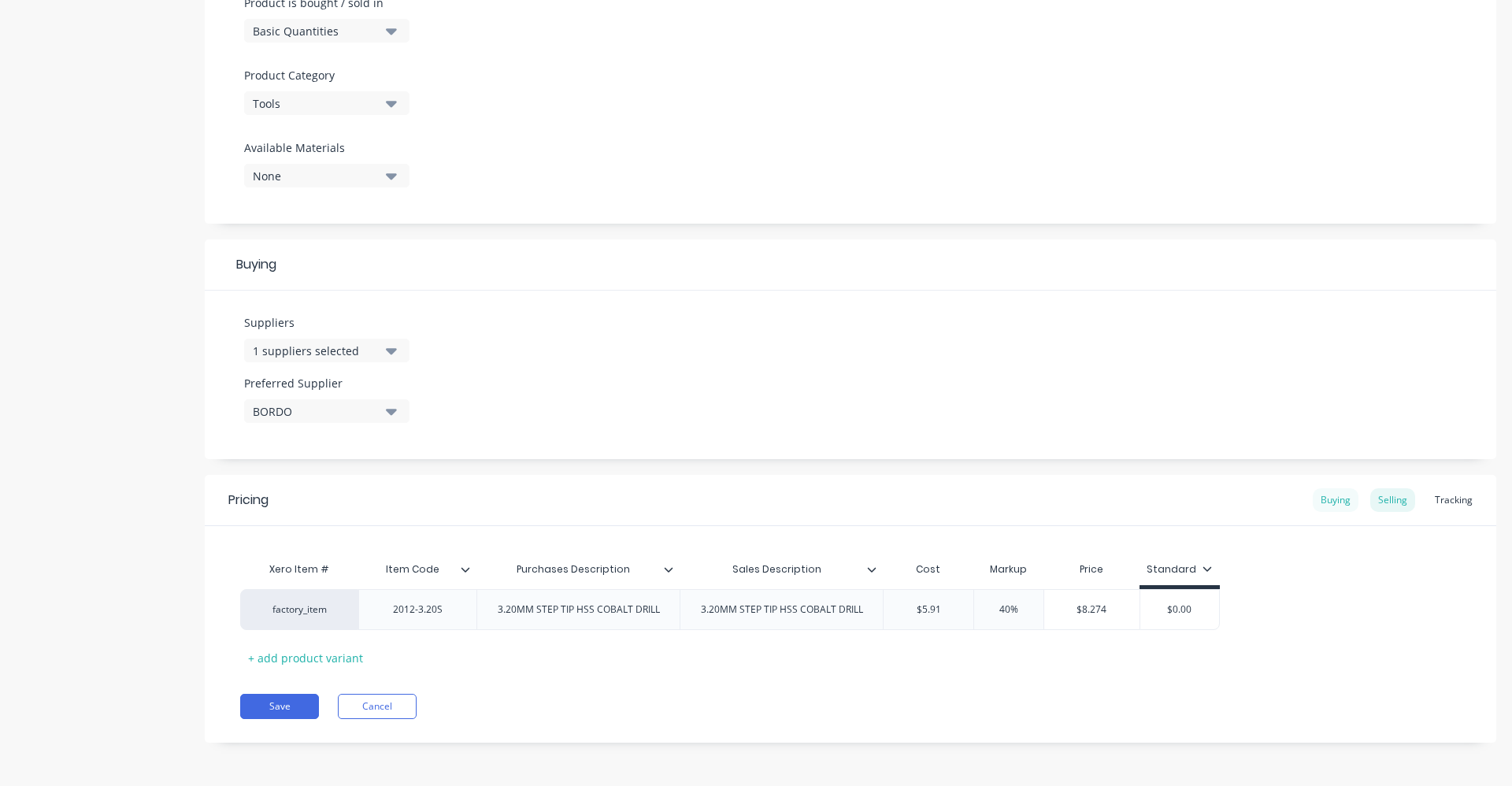
click at [1338, 498] on div "Buying" at bounding box center [1335, 500] width 46 height 24
click at [1378, 502] on div "Selling" at bounding box center [1392, 504] width 45 height 24
click at [290, 717] on button "Save" at bounding box center [279, 709] width 78 height 25
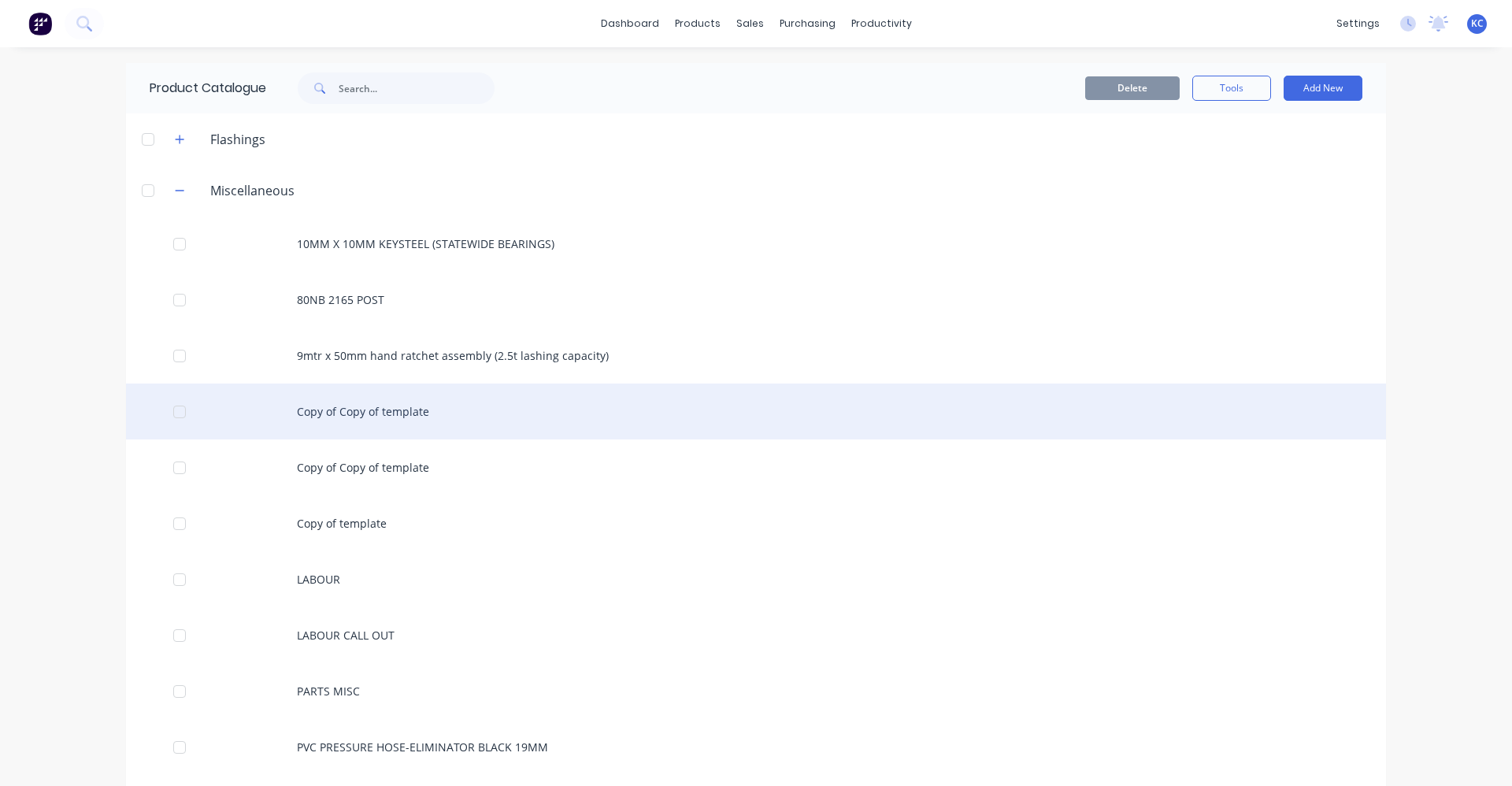
click at [409, 414] on div "Copy of Copy of template" at bounding box center [756, 411] width 1260 height 56
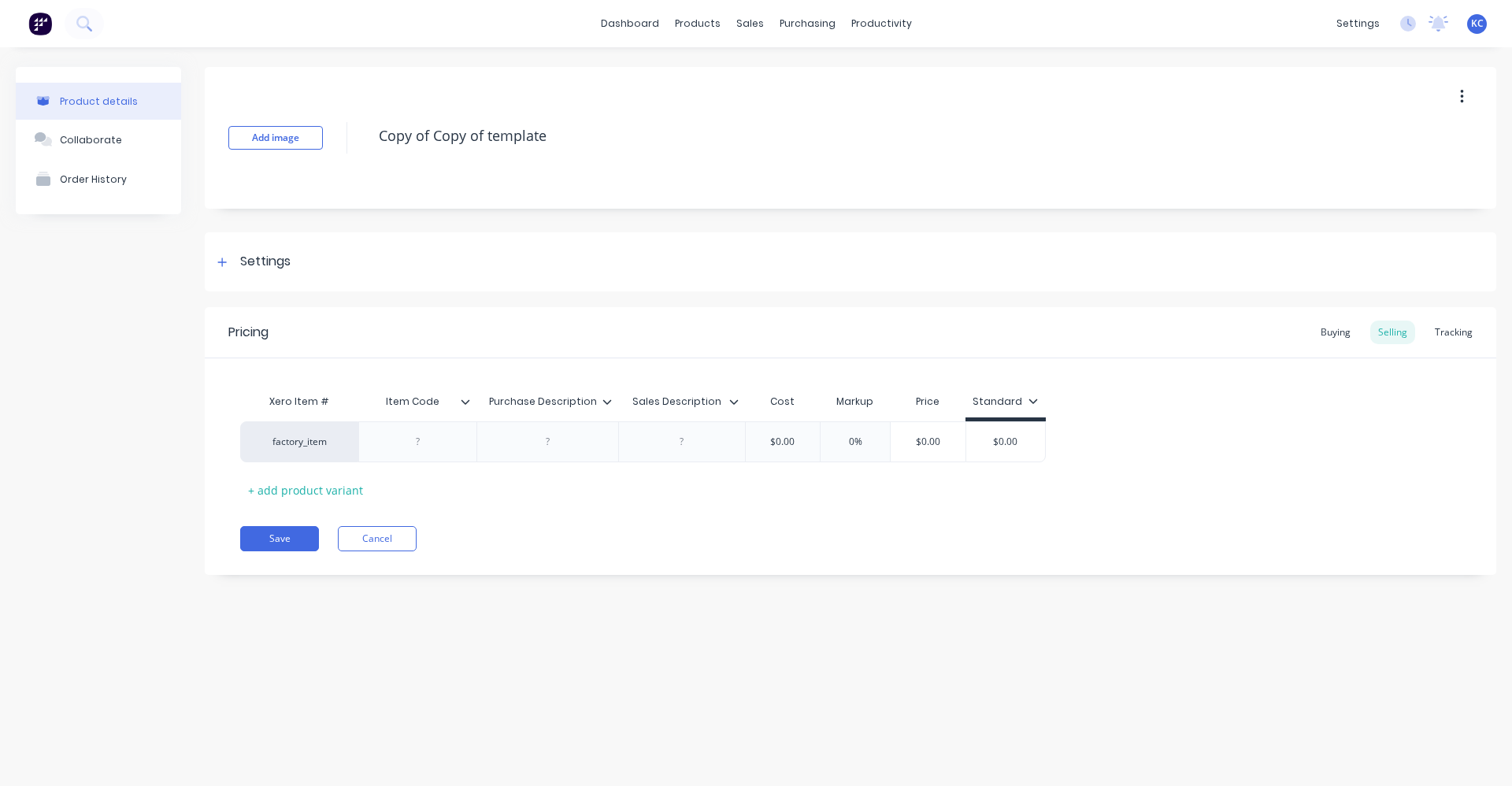
drag, startPoint x: 562, startPoint y: 139, endPoint x: 343, endPoint y: 150, distance: 219.3
click at [343, 150] on div "Add image Copy of Copy of template" at bounding box center [850, 137] width 1291 height 142
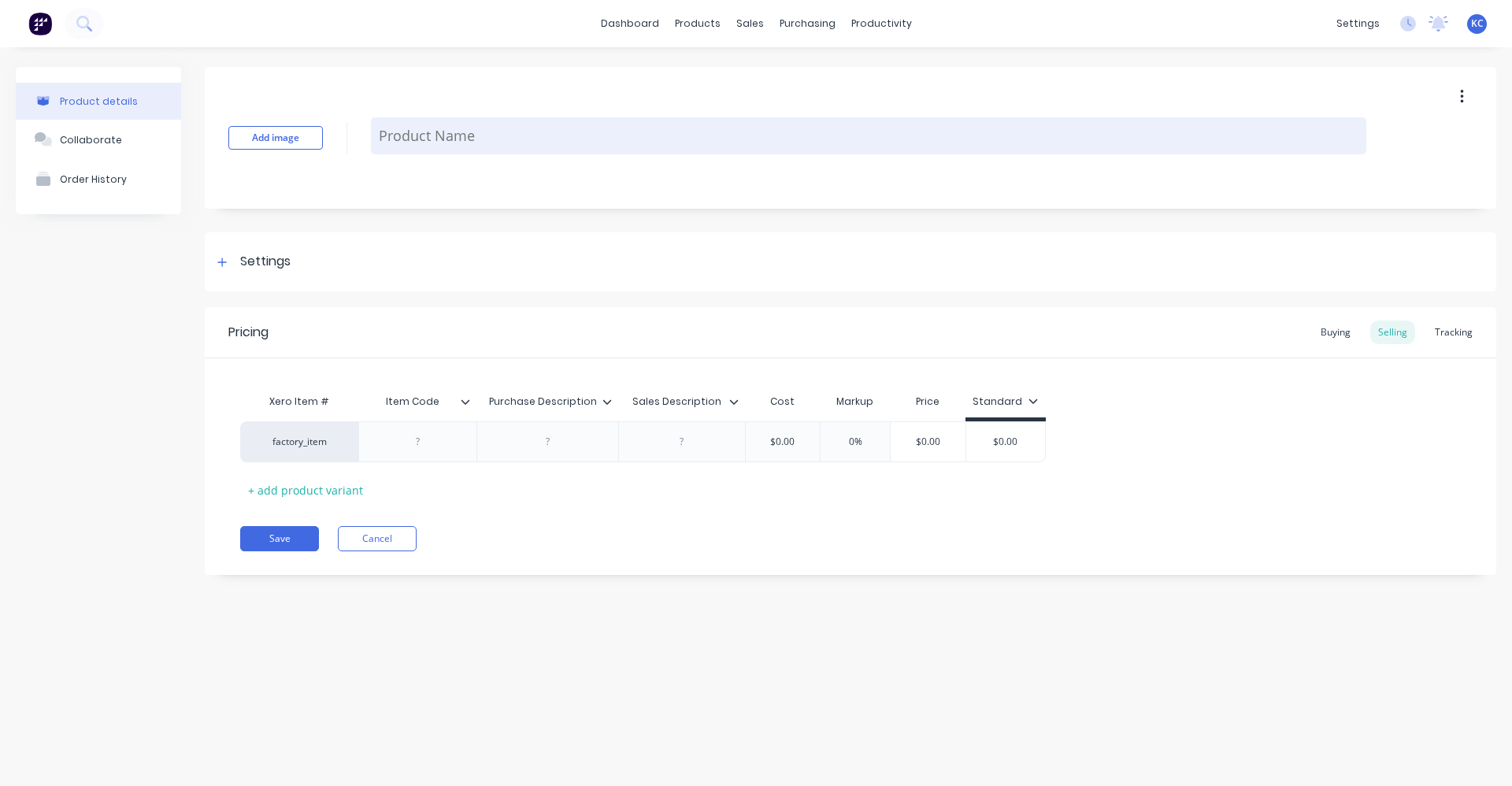
paste textarea "3.20MM STEP TIP HSS COBALT DRILL"
drag, startPoint x: 403, startPoint y: 135, endPoint x: 377, endPoint y: 129, distance: 26.7
click at [377, 129] on textarea "3.20MM STEP TIP HSS COBALT DRILL" at bounding box center [868, 135] width 995 height 37
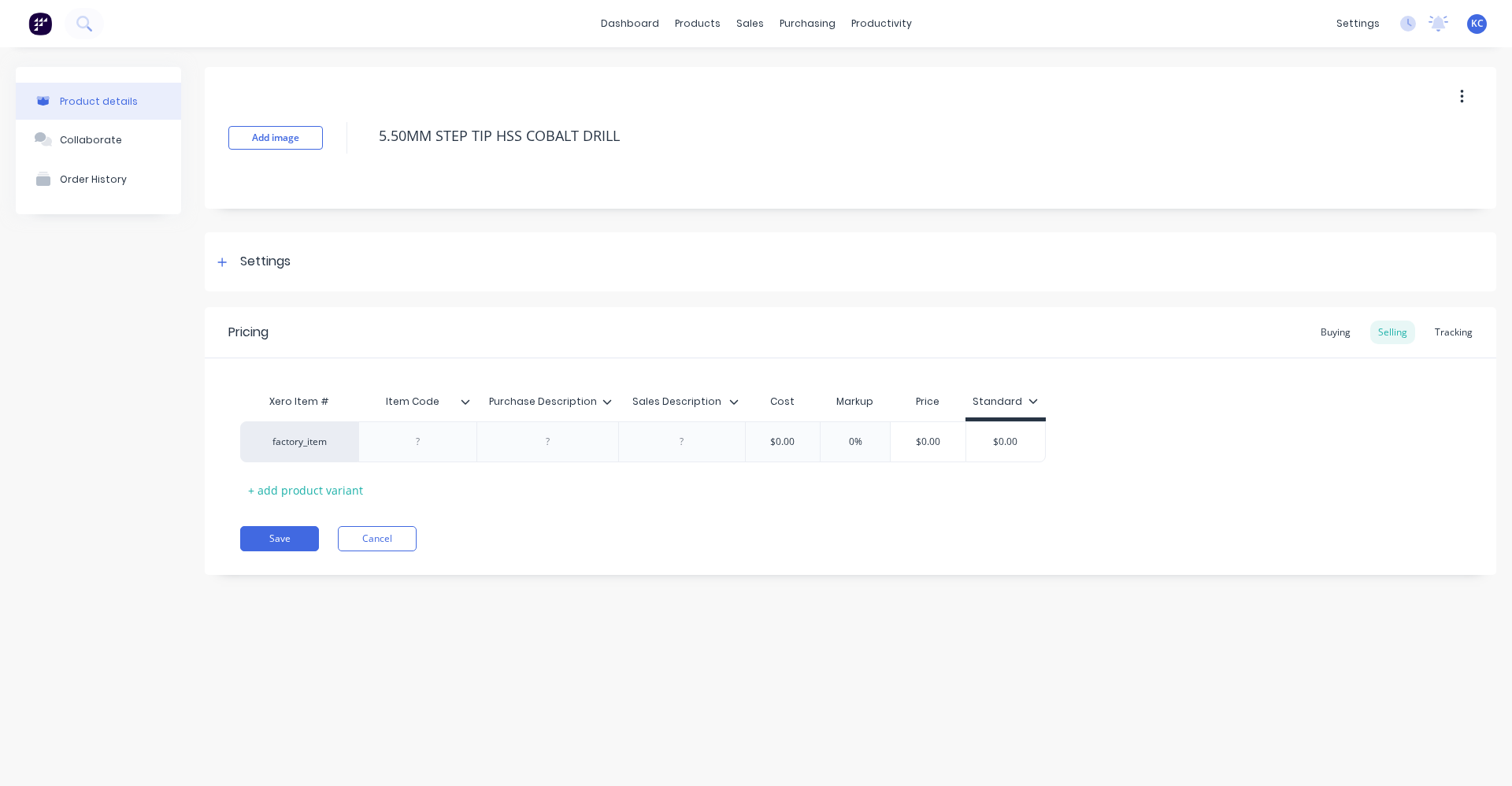
drag, startPoint x: 644, startPoint y: 134, endPoint x: 357, endPoint y: 121, distance: 287.3
click at [357, 121] on div "Add image 5.50MM STEP TIP HSS COBALT DRILL" at bounding box center [850, 137] width 1291 height 142
click at [541, 441] on div at bounding box center [547, 441] width 78 height 21
paste div
click at [694, 446] on div at bounding box center [681, 445] width 127 height 49
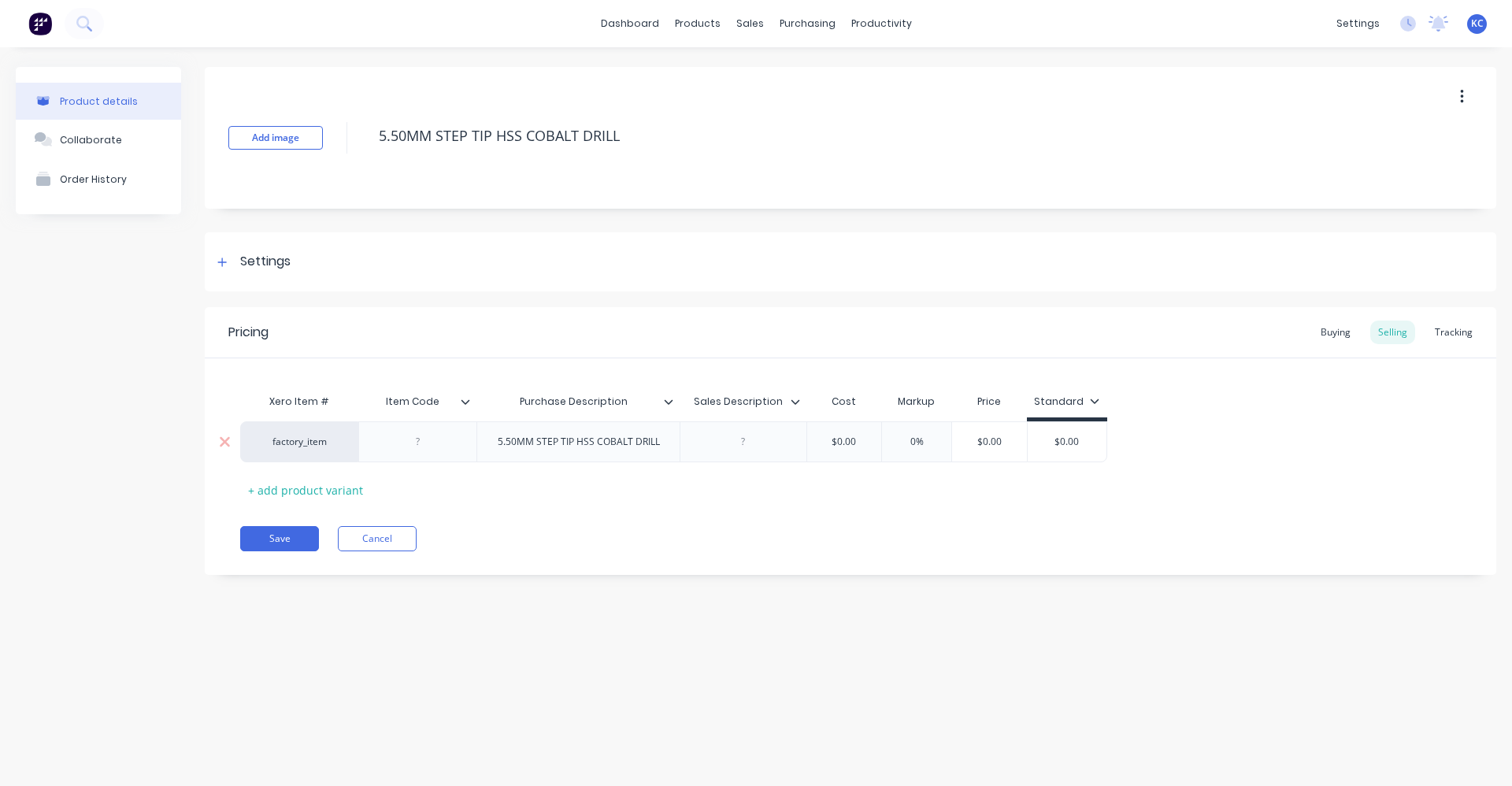
drag, startPoint x: 694, startPoint y: 446, endPoint x: 754, endPoint y: 435, distance: 61.0
click at [753, 435] on div at bounding box center [743, 441] width 78 height 21
paste div
click at [431, 448] on div at bounding box center [417, 445] width 78 height 21
click at [607, 264] on div "Settings" at bounding box center [850, 261] width 1291 height 59
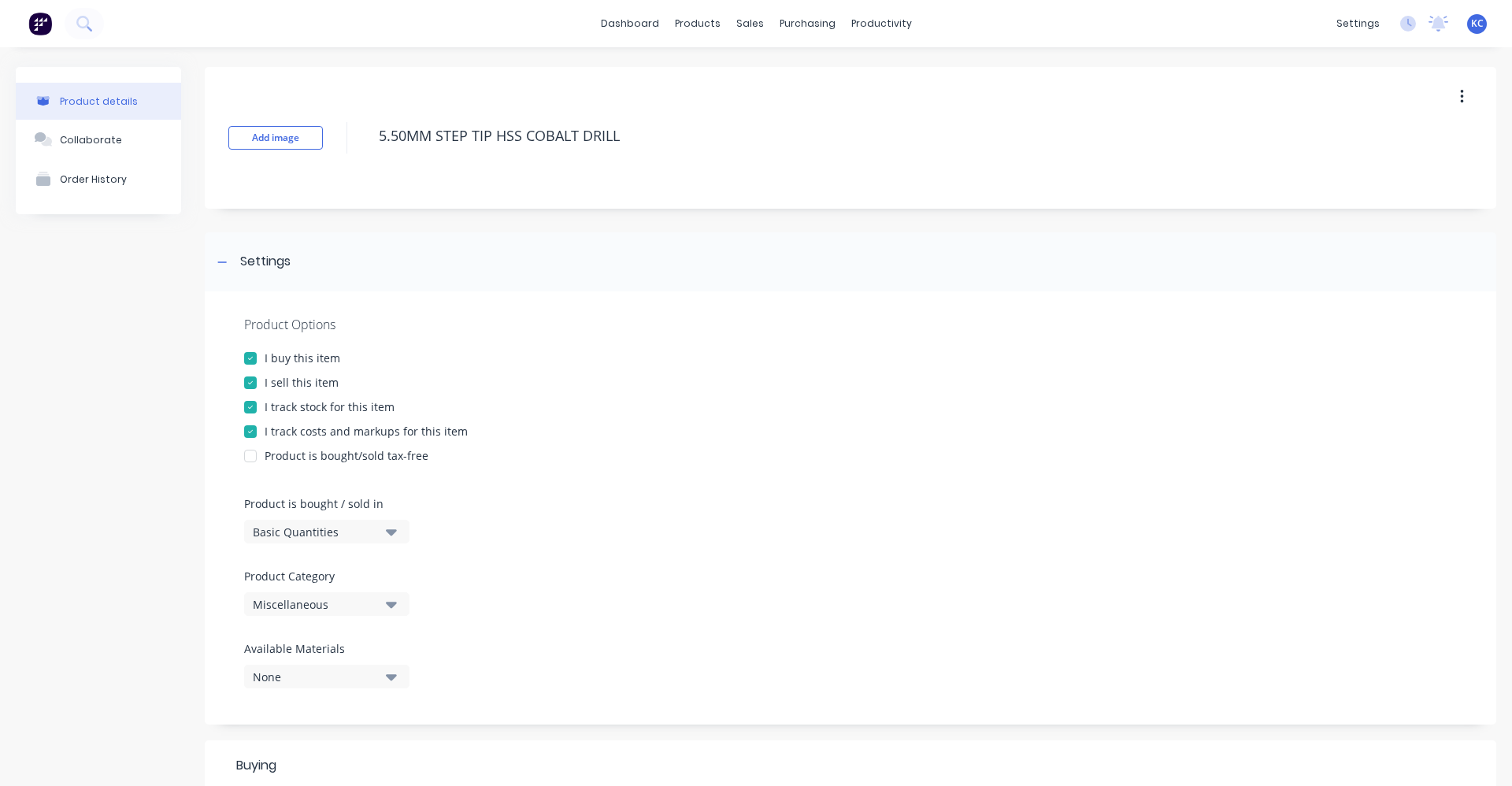
click at [396, 606] on icon "button" at bounding box center [390, 603] width 11 height 17
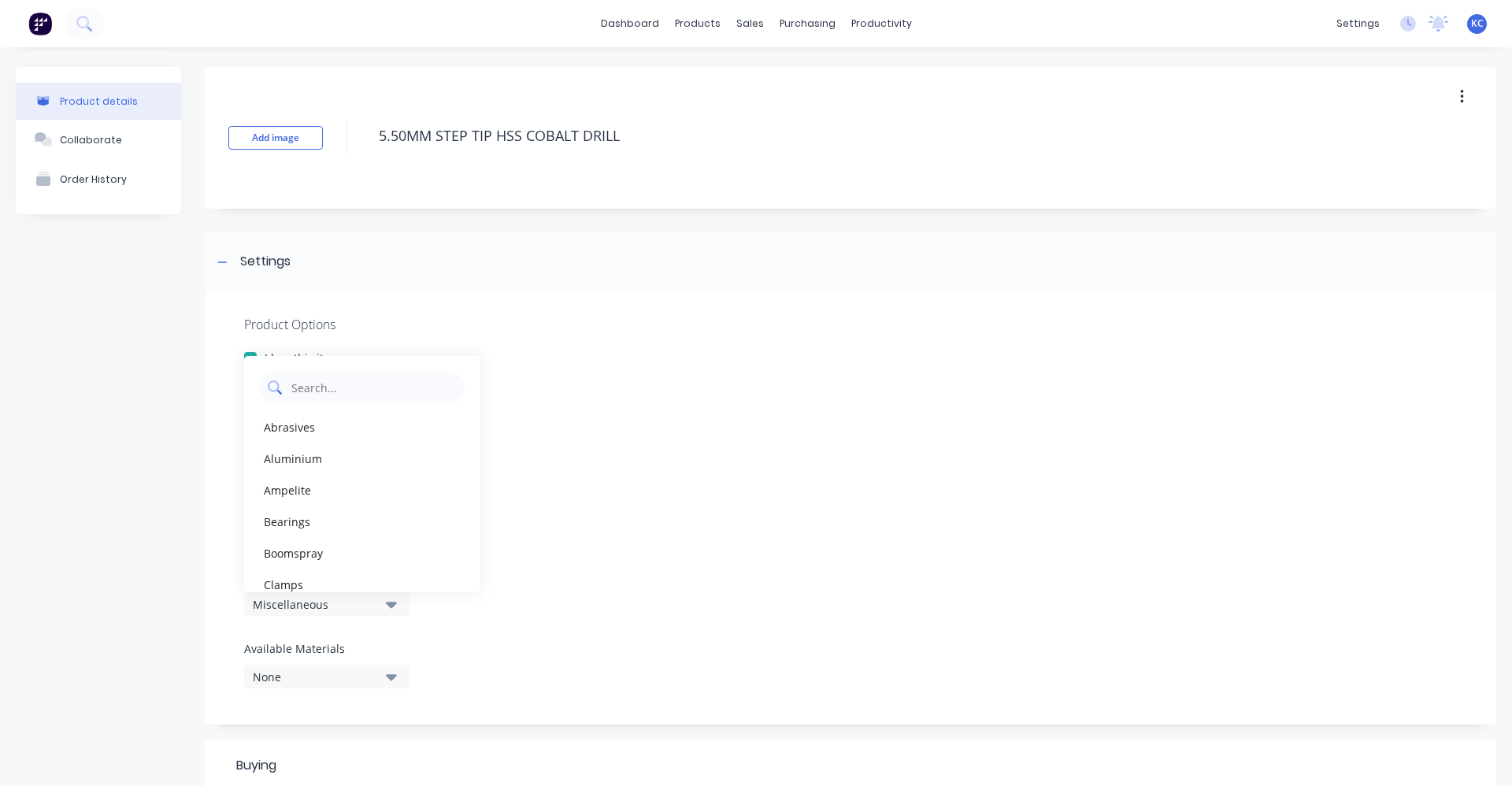
click at [357, 386] on Category "text" at bounding box center [374, 388] width 167 height 32
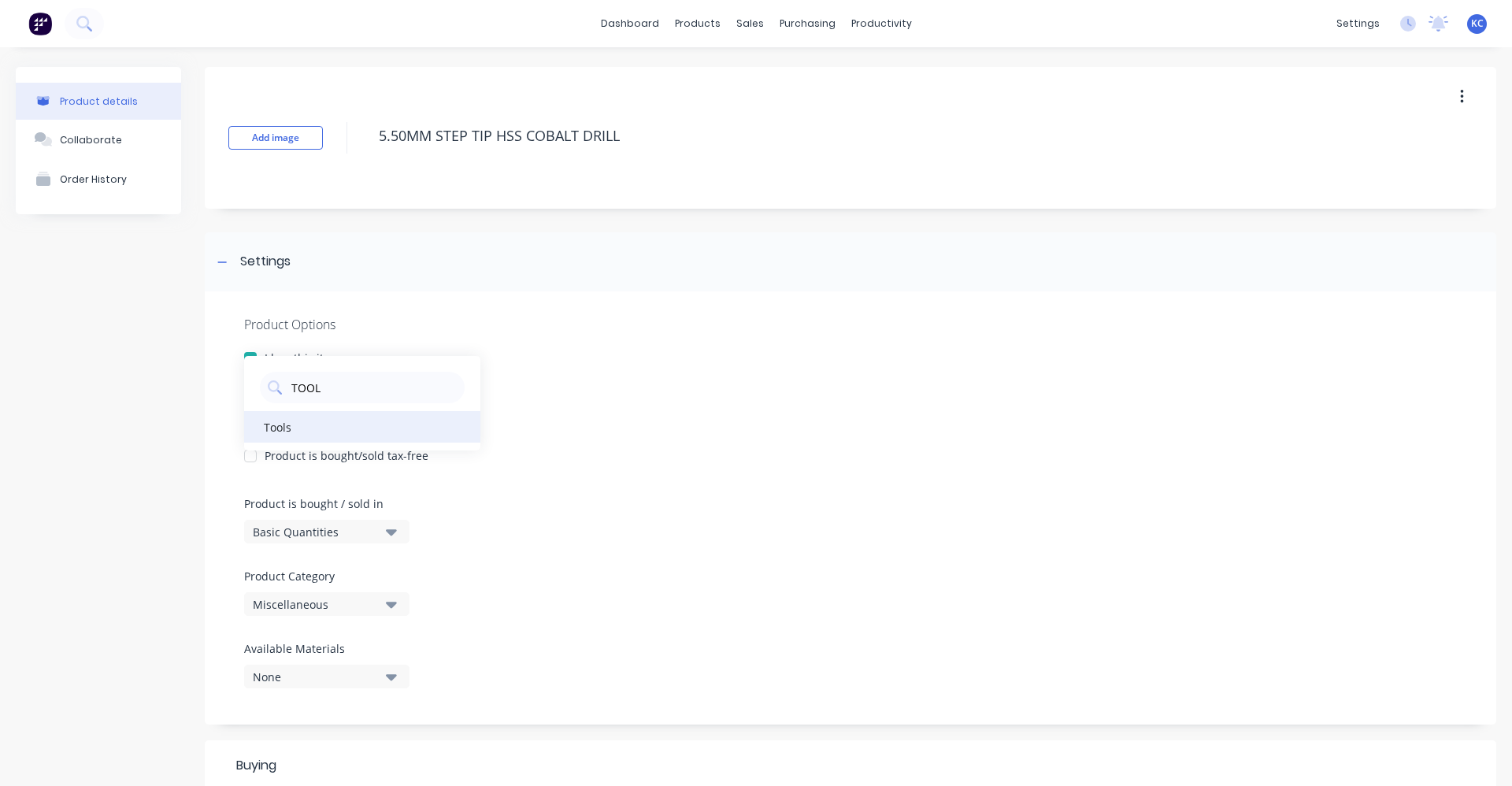
click at [336, 425] on div "Tools" at bounding box center [363, 427] width 236 height 32
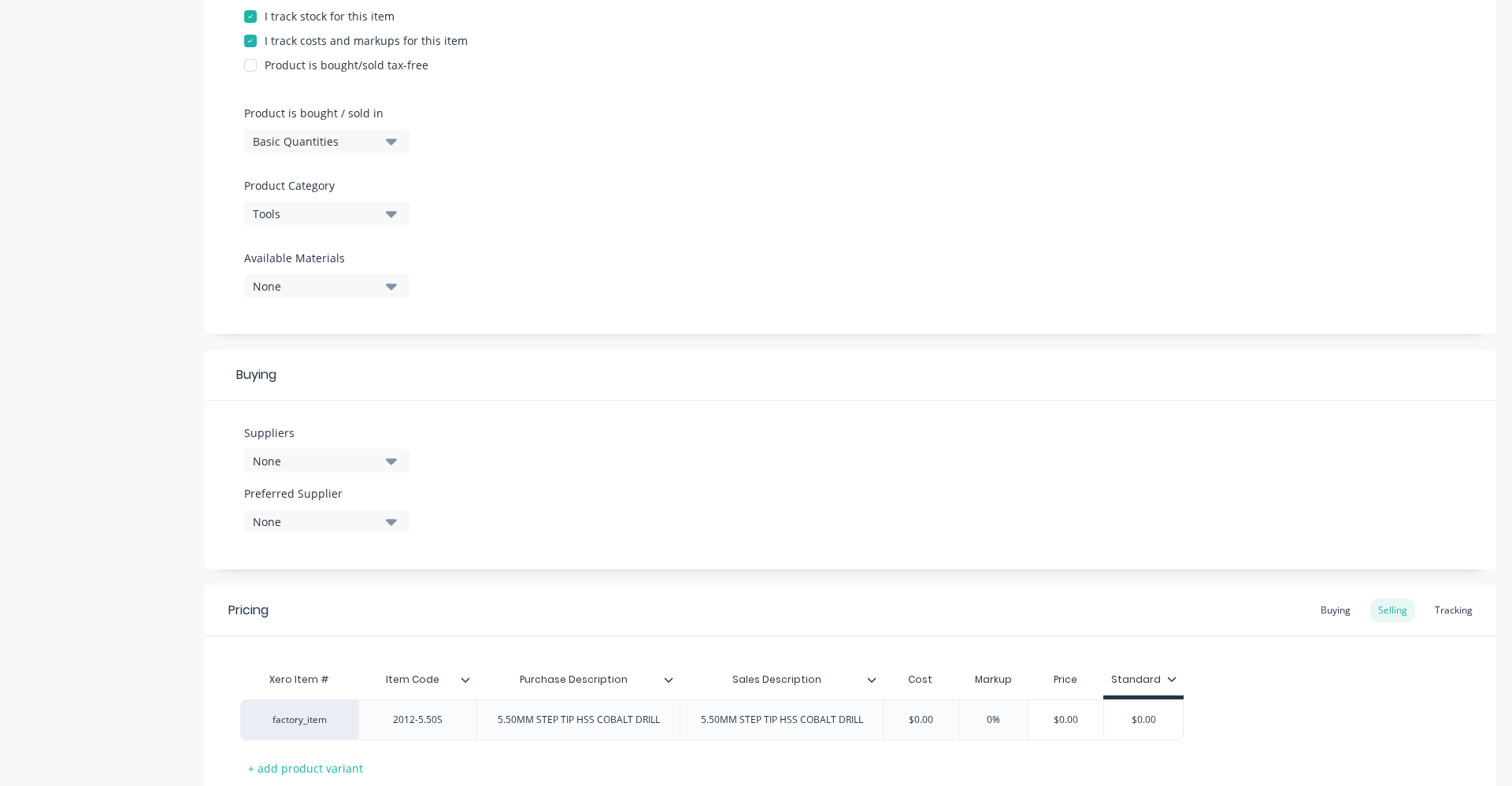
scroll to position [393, 0]
click at [387, 456] on icon "button" at bounding box center [390, 458] width 11 height 6
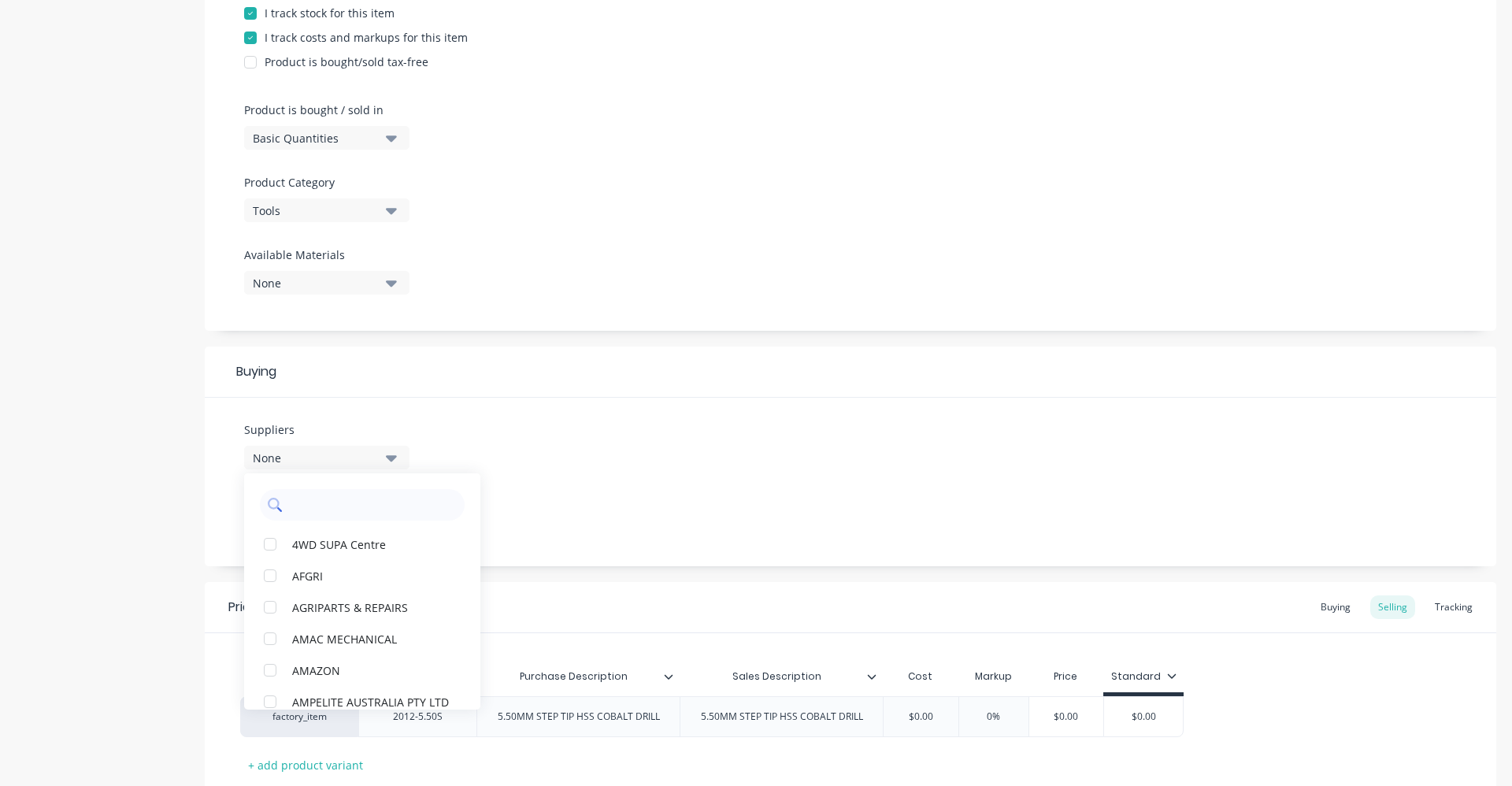
click at [376, 504] on input "text" at bounding box center [374, 505] width 167 height 32
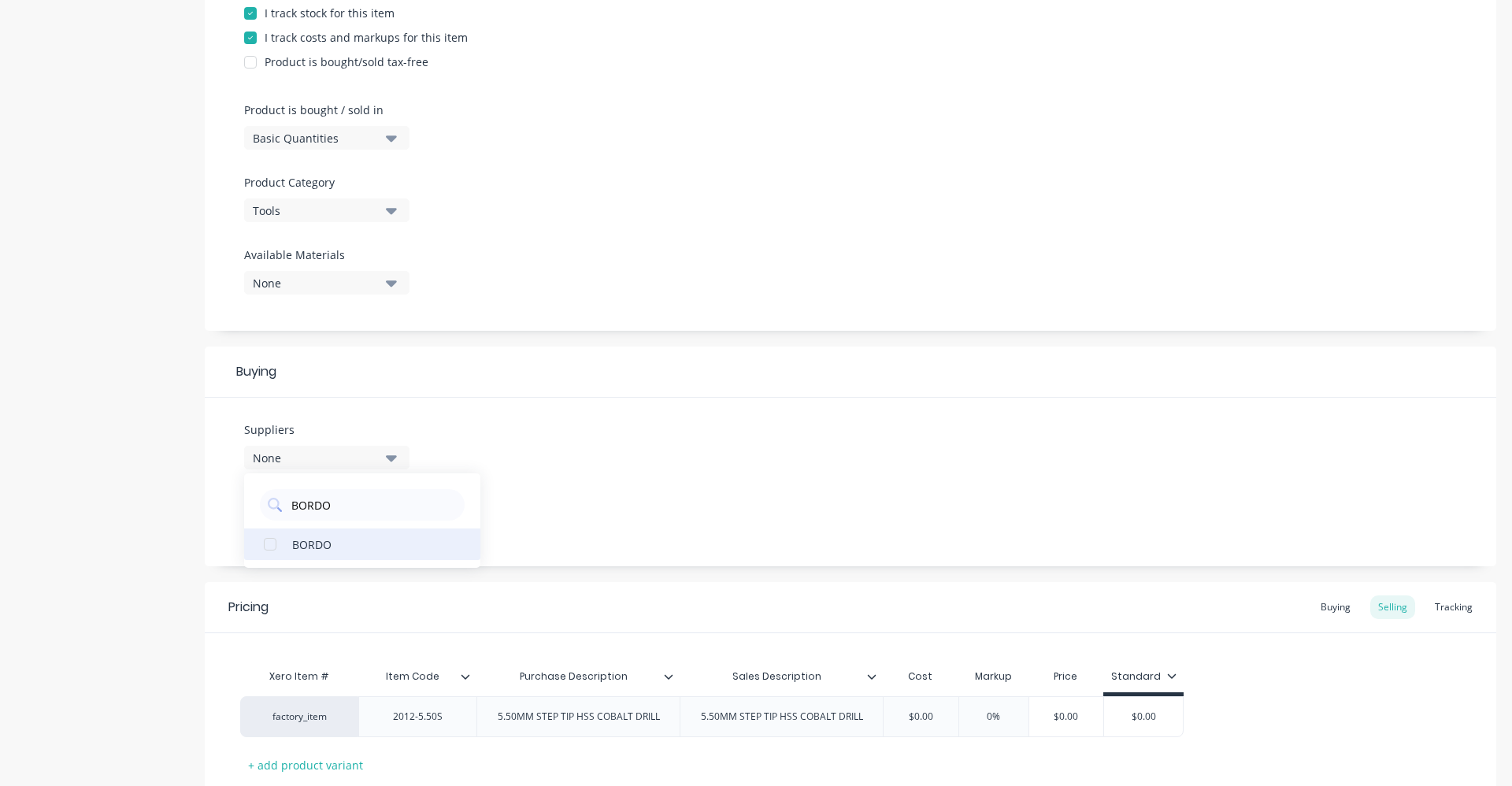
click at [363, 539] on div "BORDO" at bounding box center [371, 544] width 158 height 17
click at [592, 495] on div "Suppliers 1 suppliers selected BORDO BORDO Preferred Supplier None" at bounding box center [850, 482] width 1291 height 169
click at [387, 519] on icon "button" at bounding box center [390, 519] width 11 height 6
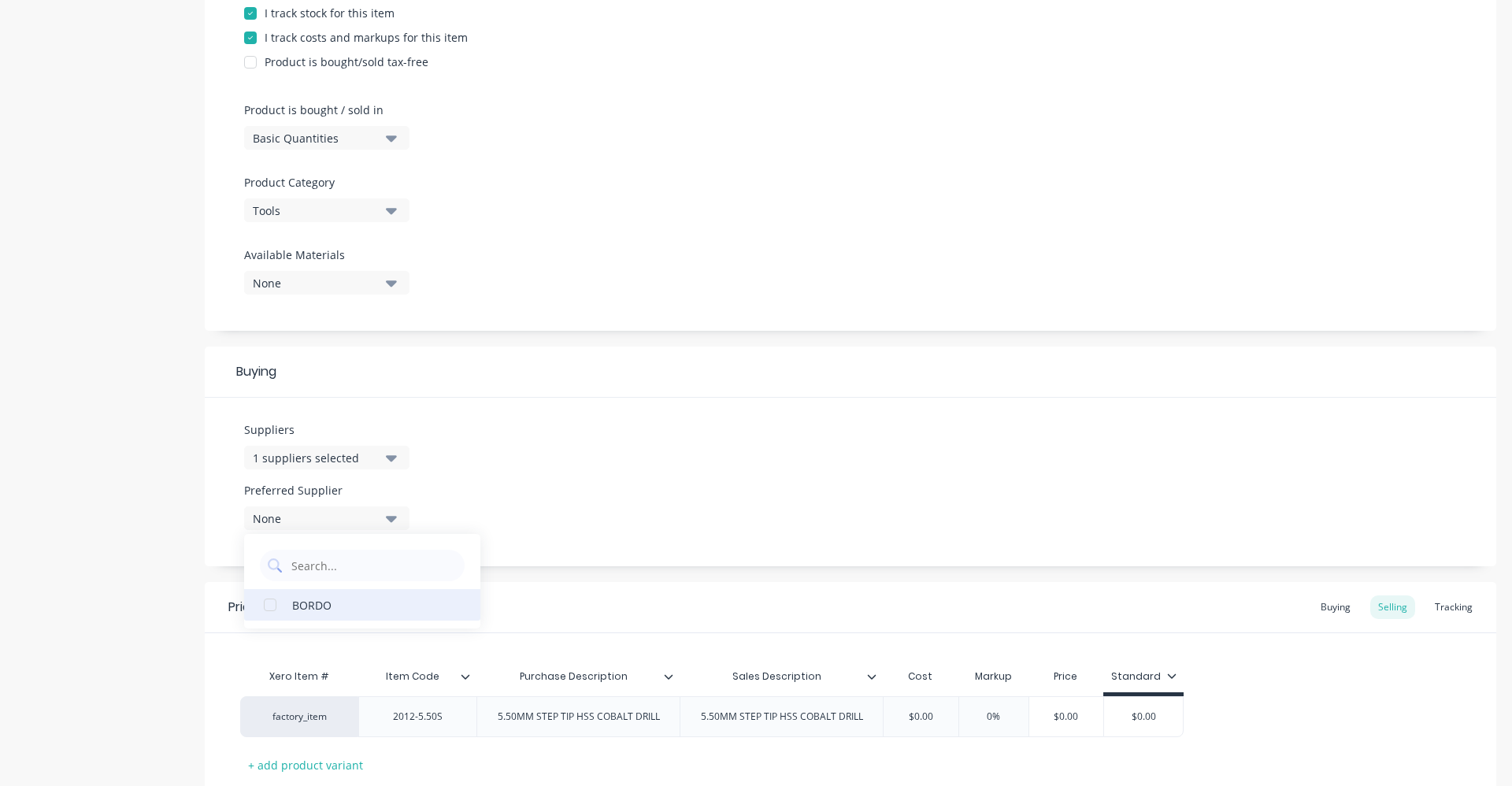
click at [342, 606] on div "BORDO" at bounding box center [371, 604] width 158 height 17
click at [558, 491] on div "Suppliers 1 suppliers selected BORDO Preferred Supplier BORDO BORDO" at bounding box center [850, 482] width 1291 height 169
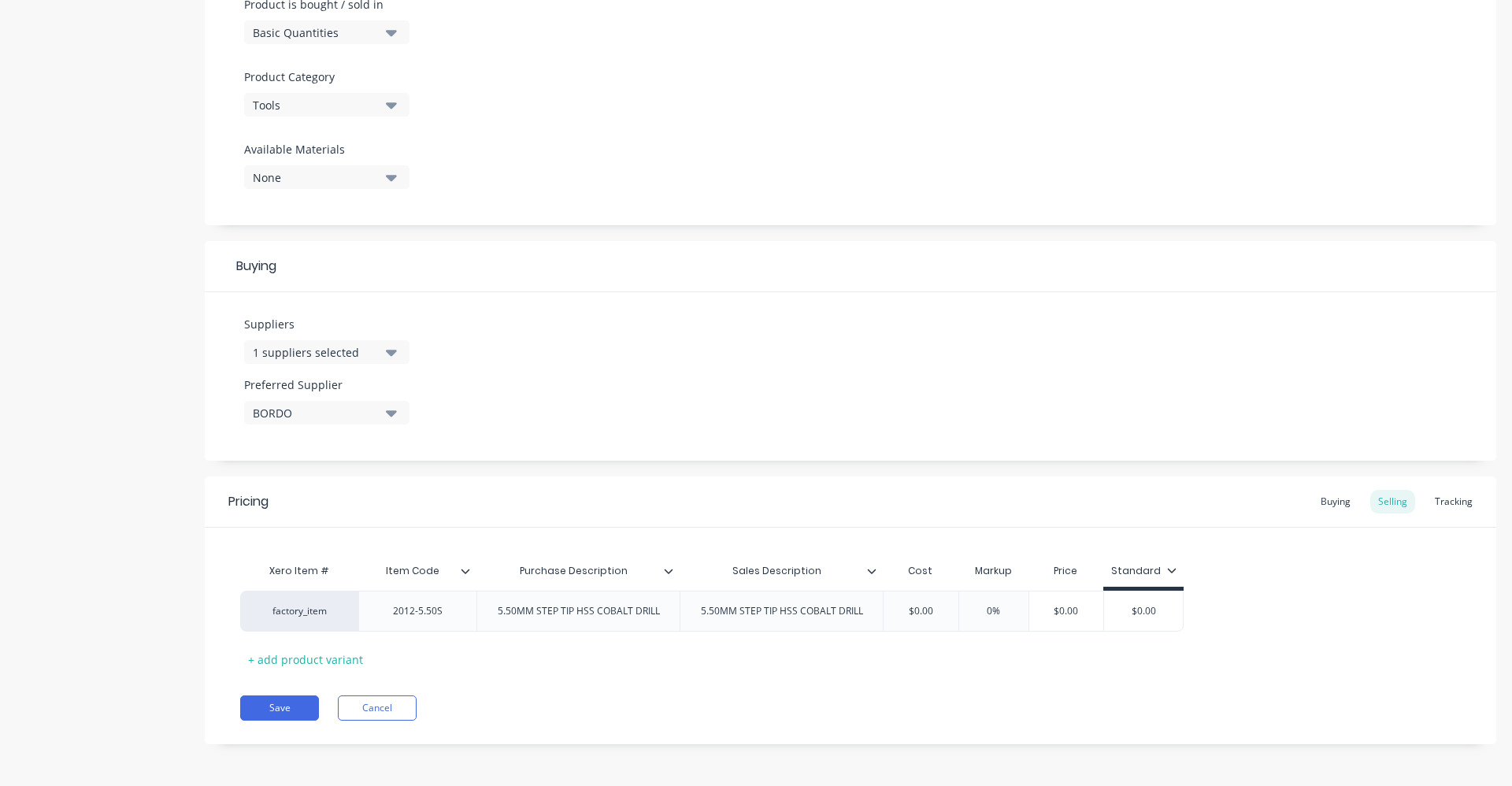
scroll to position [501, 0]
drag, startPoint x: 941, startPoint y: 610, endPoint x: 888, endPoint y: 611, distance: 53.0
click at [888, 611] on input "$0.00" at bounding box center [920, 609] width 78 height 14
click at [988, 603] on input "text" at bounding box center [1008, 609] width 78 height 14
click at [1302, 631] on div "Xero Item # Item Code Purchase Description Sales Description Cost Markup Price …" at bounding box center [850, 611] width 1221 height 116
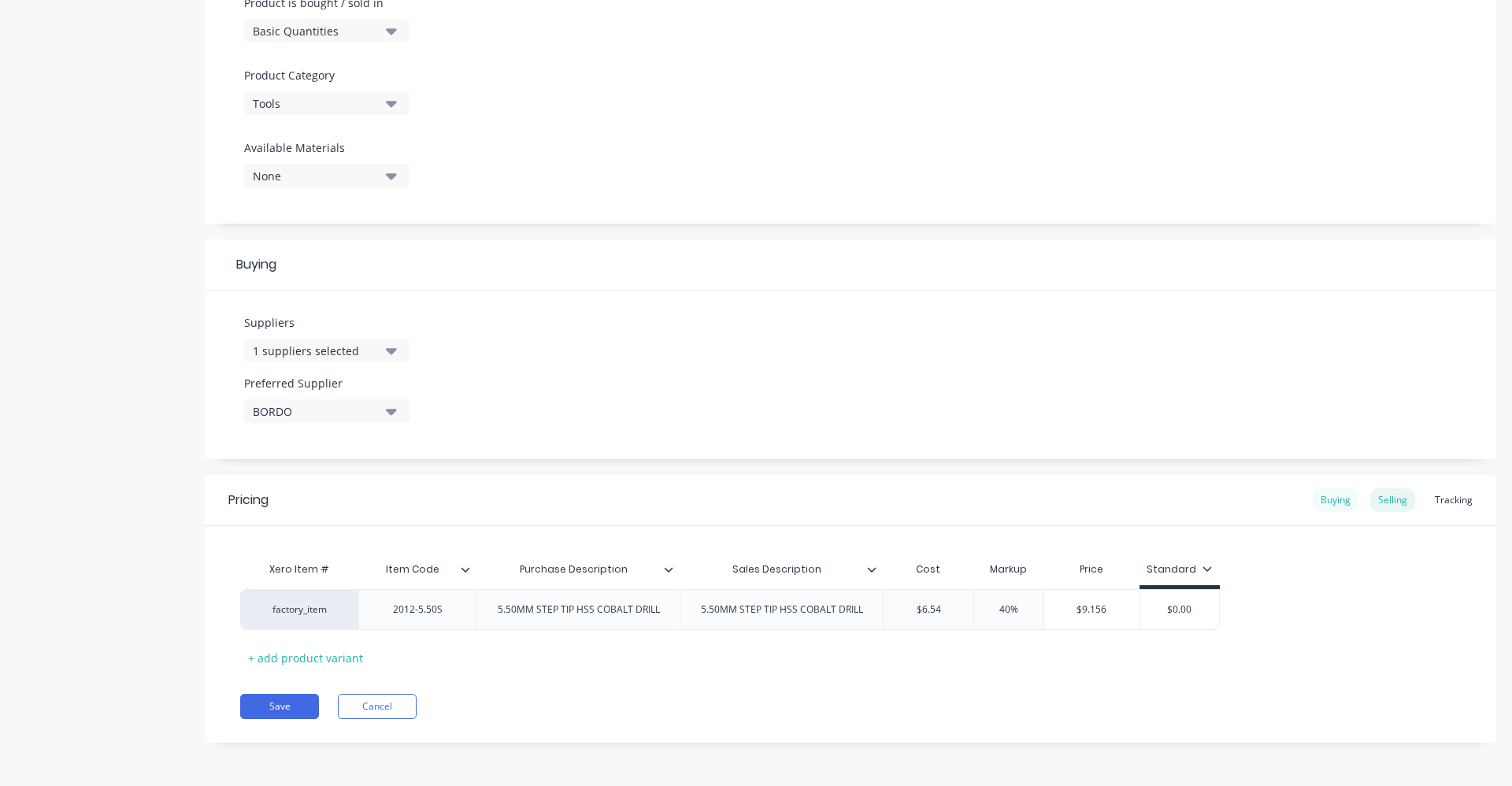
click at [1335, 497] on div "Buying" at bounding box center [1335, 500] width 46 height 24
click at [907, 609] on input "$0.00" at bounding box center [925, 609] width 84 height 14
click at [1387, 508] on div "Selling" at bounding box center [1392, 504] width 45 height 24
click at [1339, 505] on div "Buying" at bounding box center [1335, 504] width 46 height 24
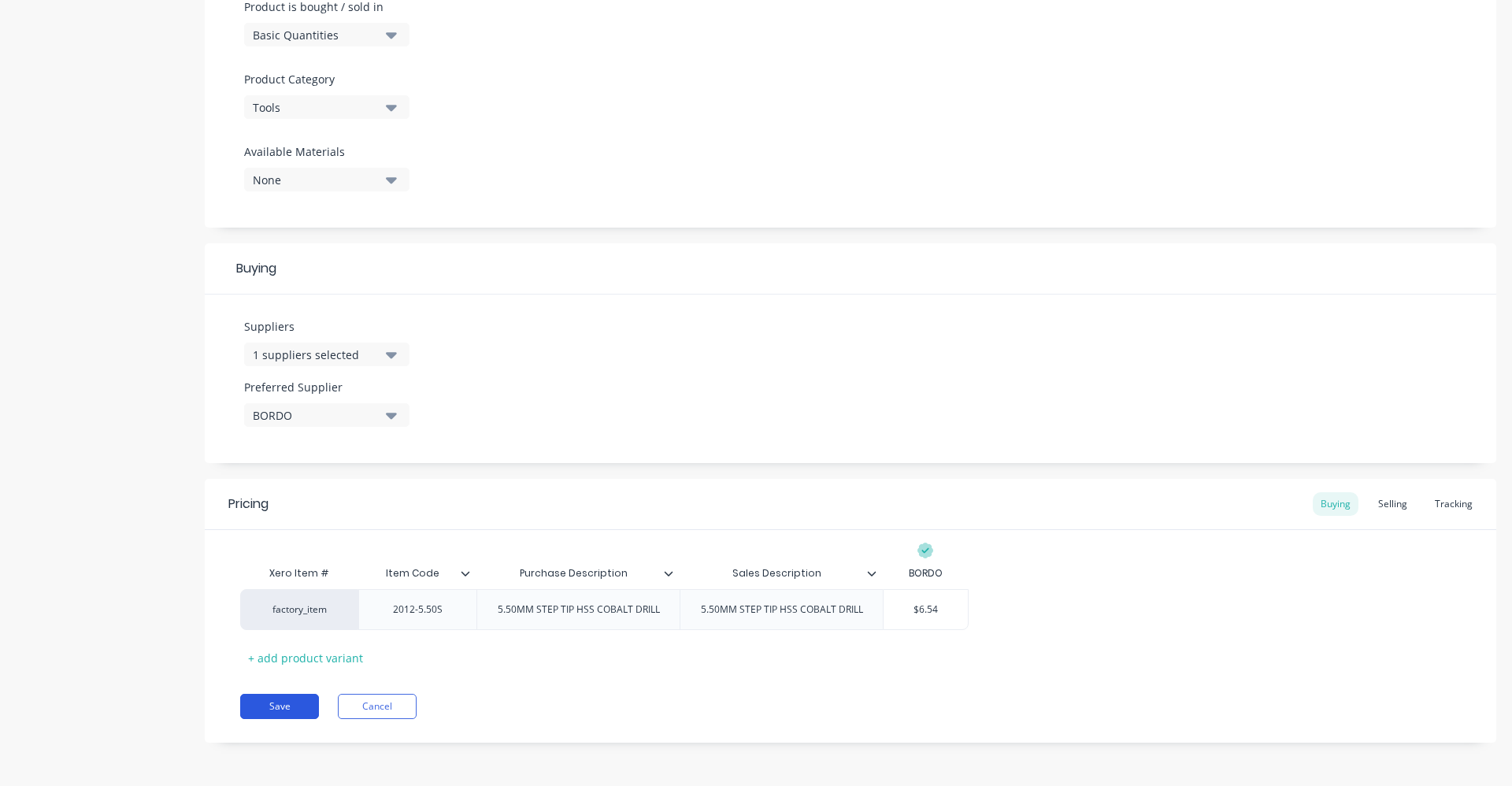
click at [284, 705] on button "Save" at bounding box center [279, 706] width 78 height 25
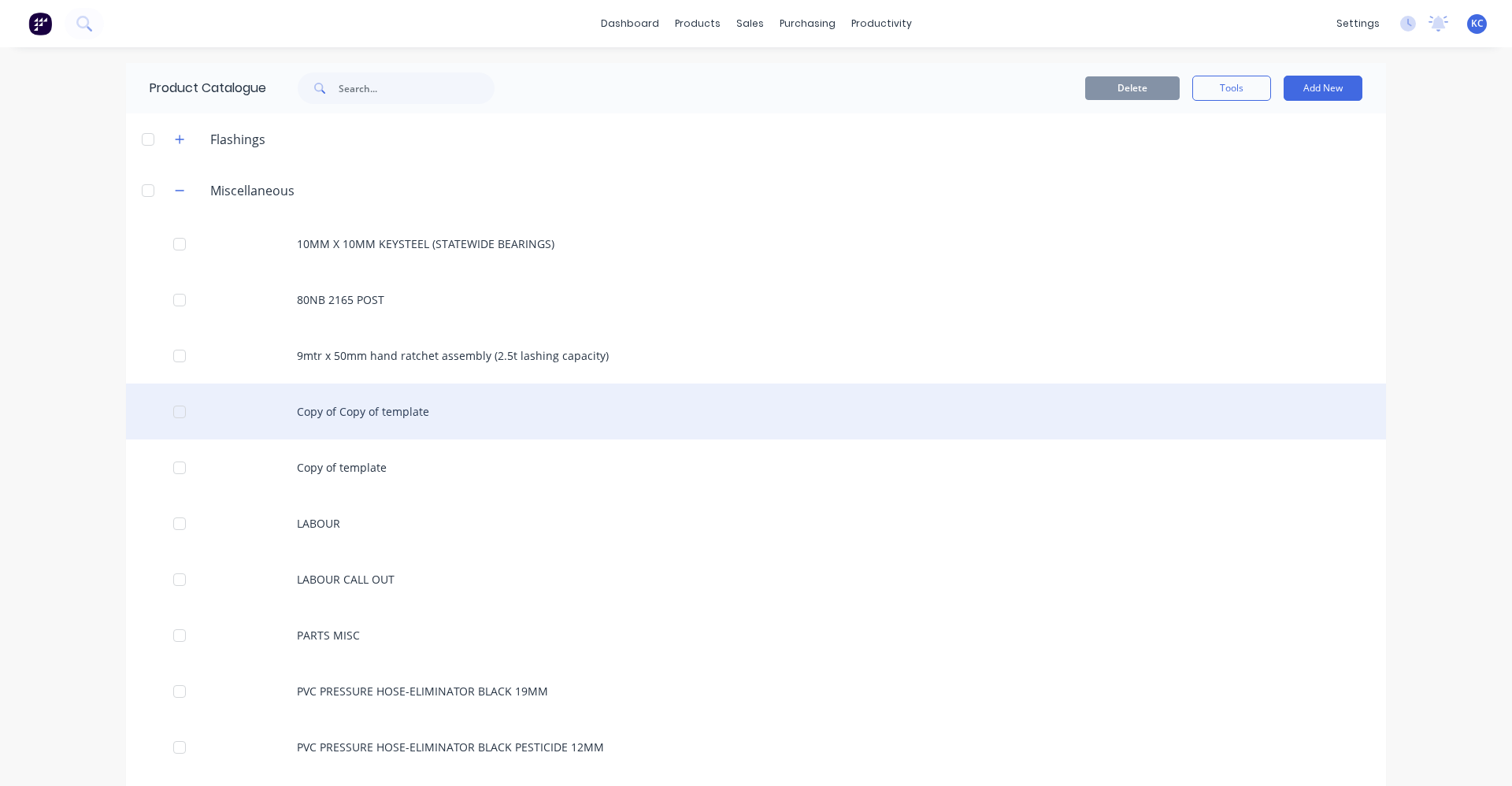
click at [340, 408] on div "Copy of Copy of template" at bounding box center [756, 411] width 1260 height 56
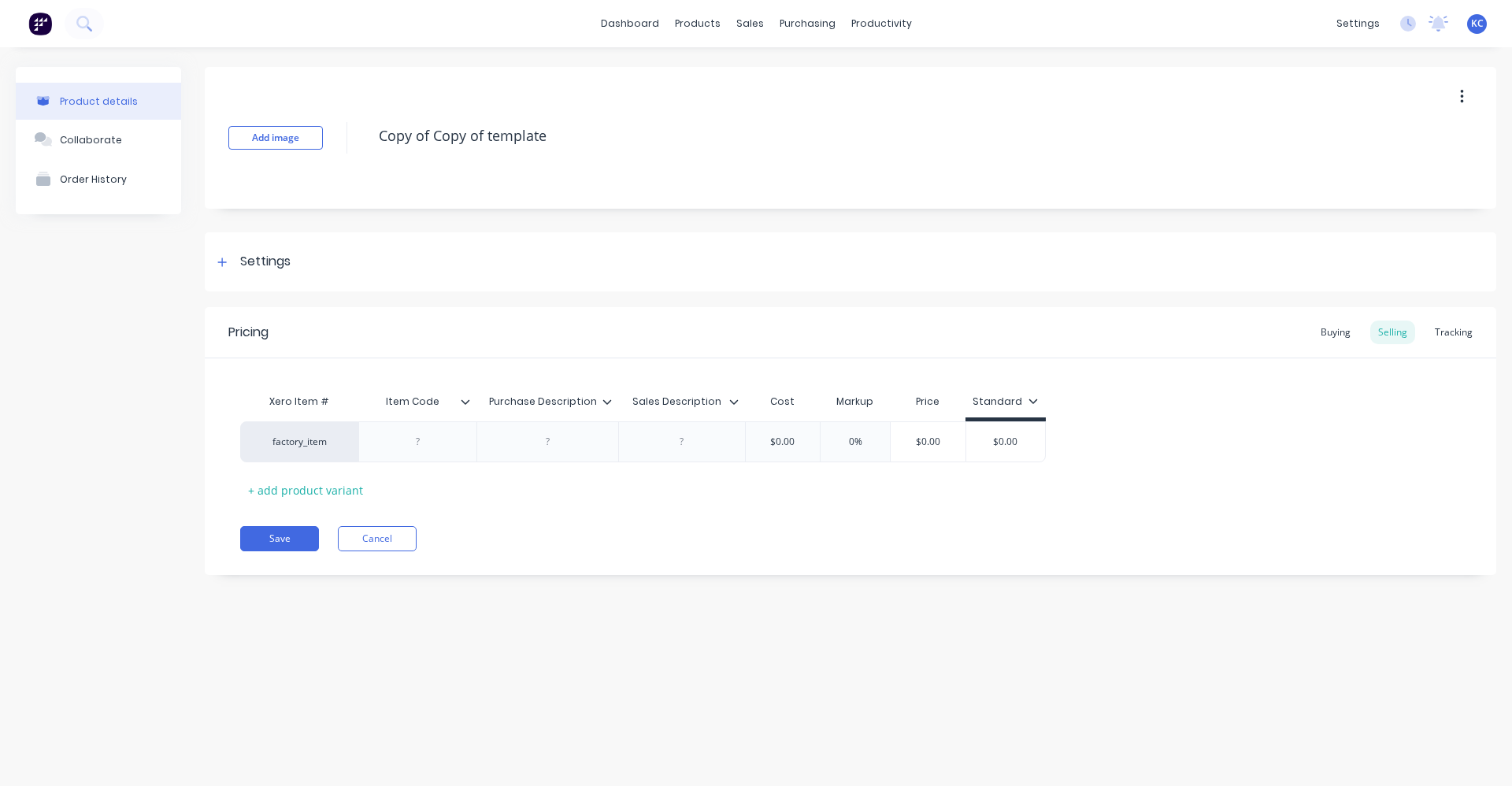
click at [363, 135] on div "Add image Copy of Copy of template" at bounding box center [850, 137] width 1291 height 142
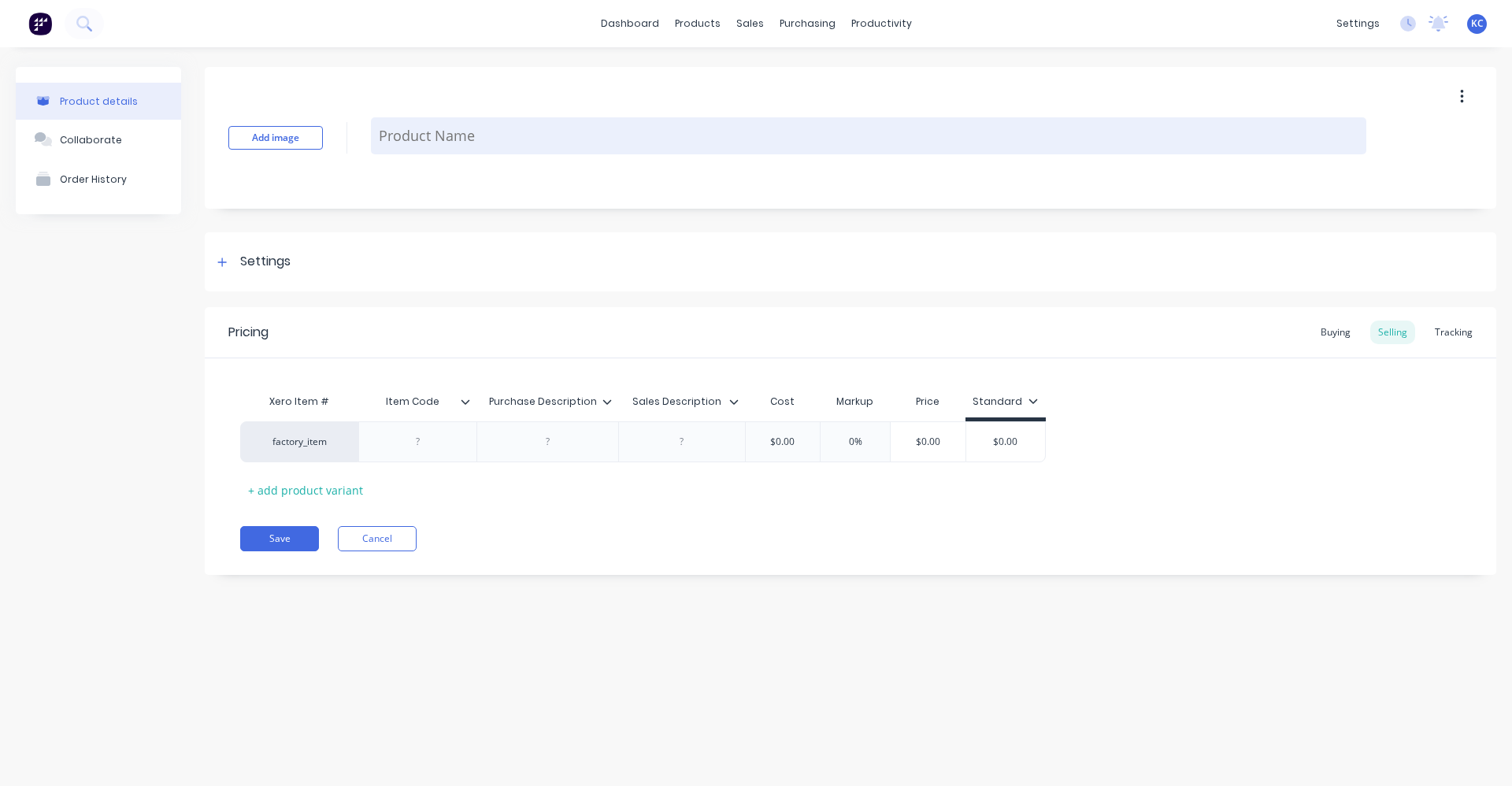
paste textarea "5.50MM STEP TIP HSS COBALT DRILL"
click at [405, 136] on textarea "5.50MM STEP TIP HSS COBALT DRILL" at bounding box center [868, 135] width 995 height 37
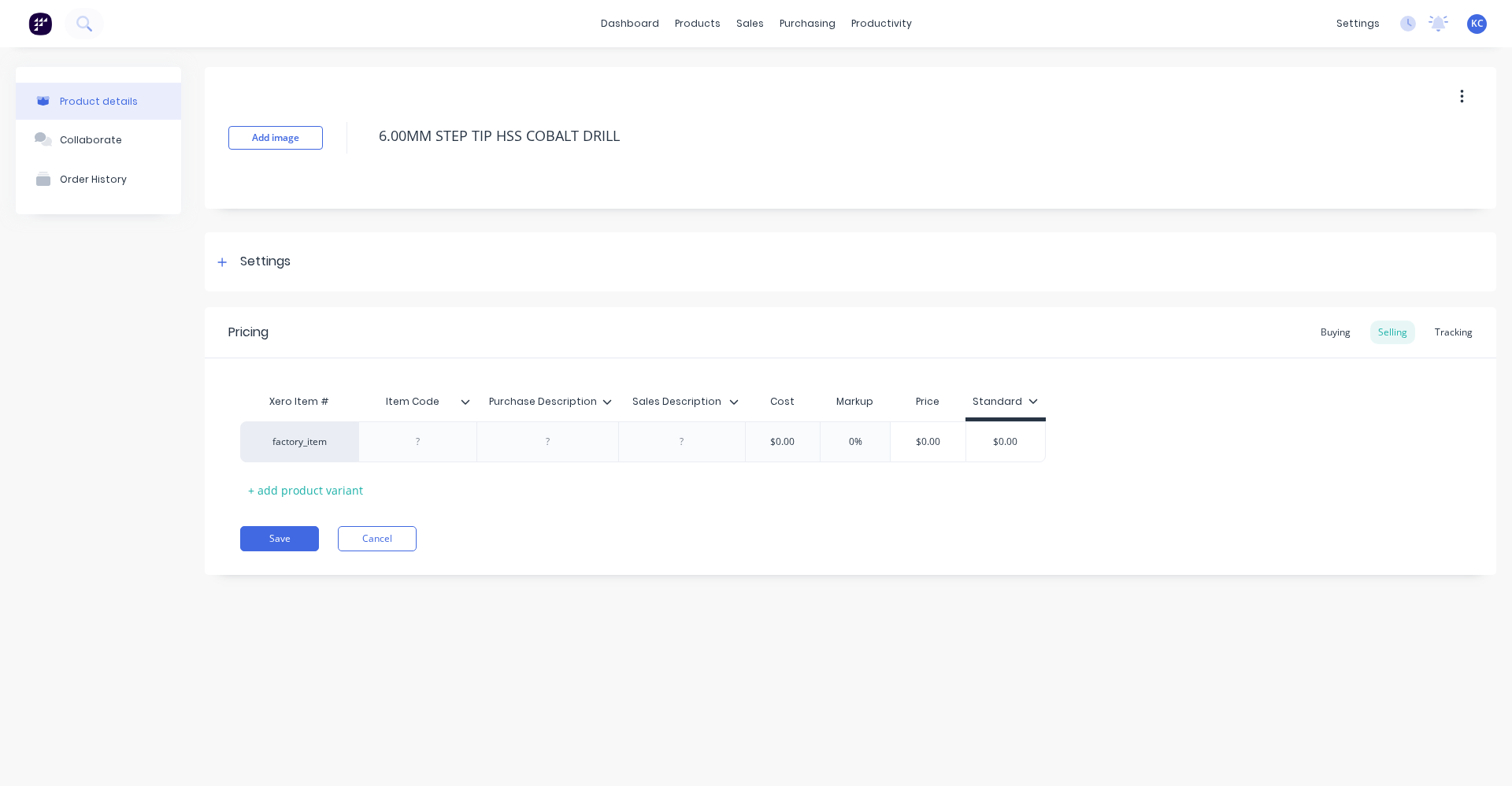
drag, startPoint x: 665, startPoint y: 142, endPoint x: 348, endPoint y: 136, distance: 317.1
click at [348, 136] on div "Add image 6.00MM STEP TIP HSS COBALT DRILL" at bounding box center [850, 137] width 1291 height 142
click at [552, 445] on div at bounding box center [547, 441] width 78 height 21
paste div
click at [693, 449] on div at bounding box center [681, 445] width 127 height 49
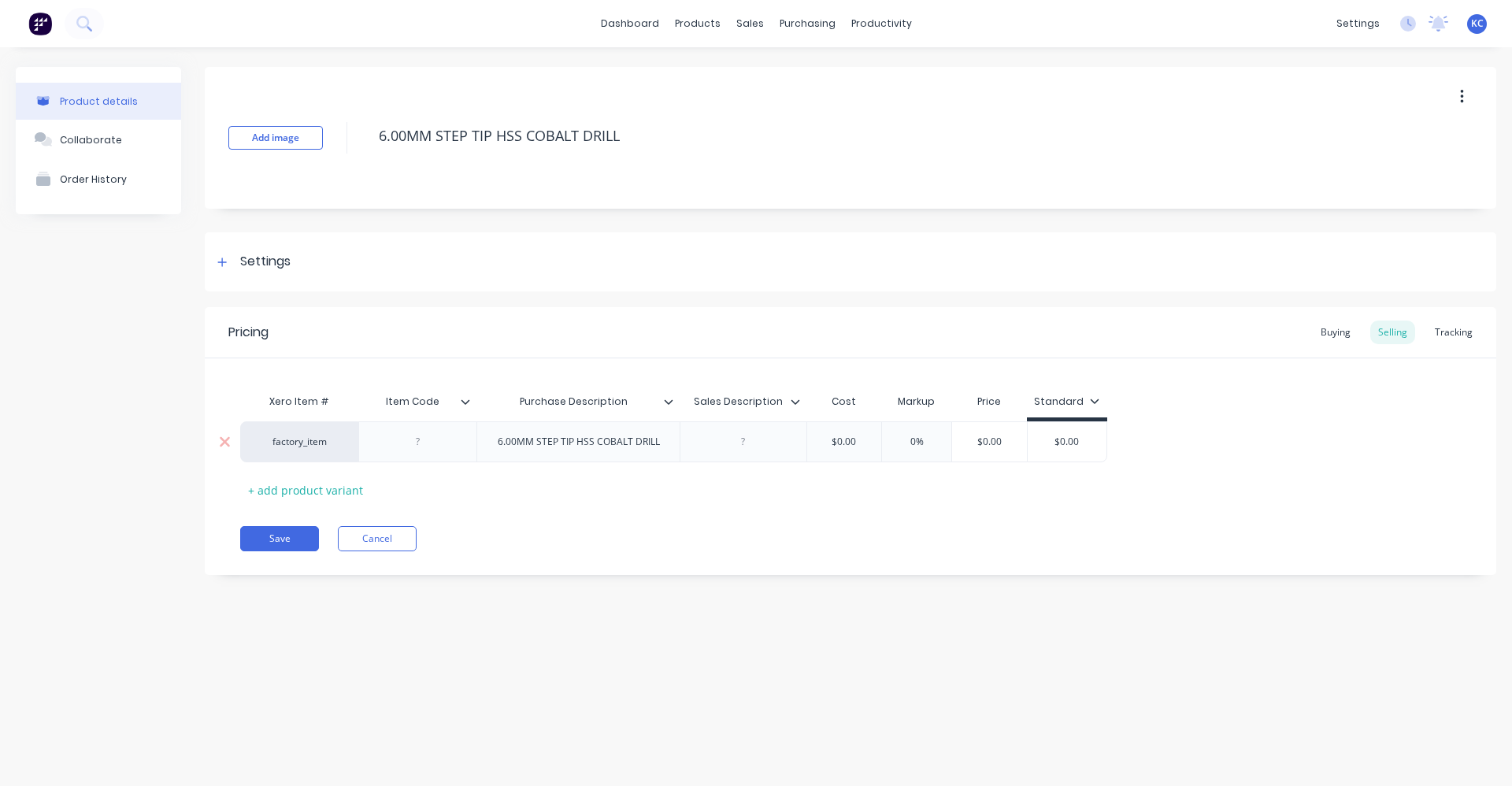
paste div
drag, startPoint x: 869, startPoint y: 450, endPoint x: 432, endPoint y: 439, distance: 437.1
click at [842, 450] on div "factory_item 6.00MM STEP TIP HSS COBALT DRILL 6.00MM STEP TIP HSS COBALT DRILL …" at bounding box center [712, 441] width 944 height 41
click at [460, 441] on div "factory_item 6.00MM STEP TIP HSS COBALT DRILL 6.00MM STEP TIP HSS COBALT DRILL …" at bounding box center [850, 441] width 1221 height 41
drag, startPoint x: 431, startPoint y: 439, endPoint x: 423, endPoint y: 439, distance: 8.0
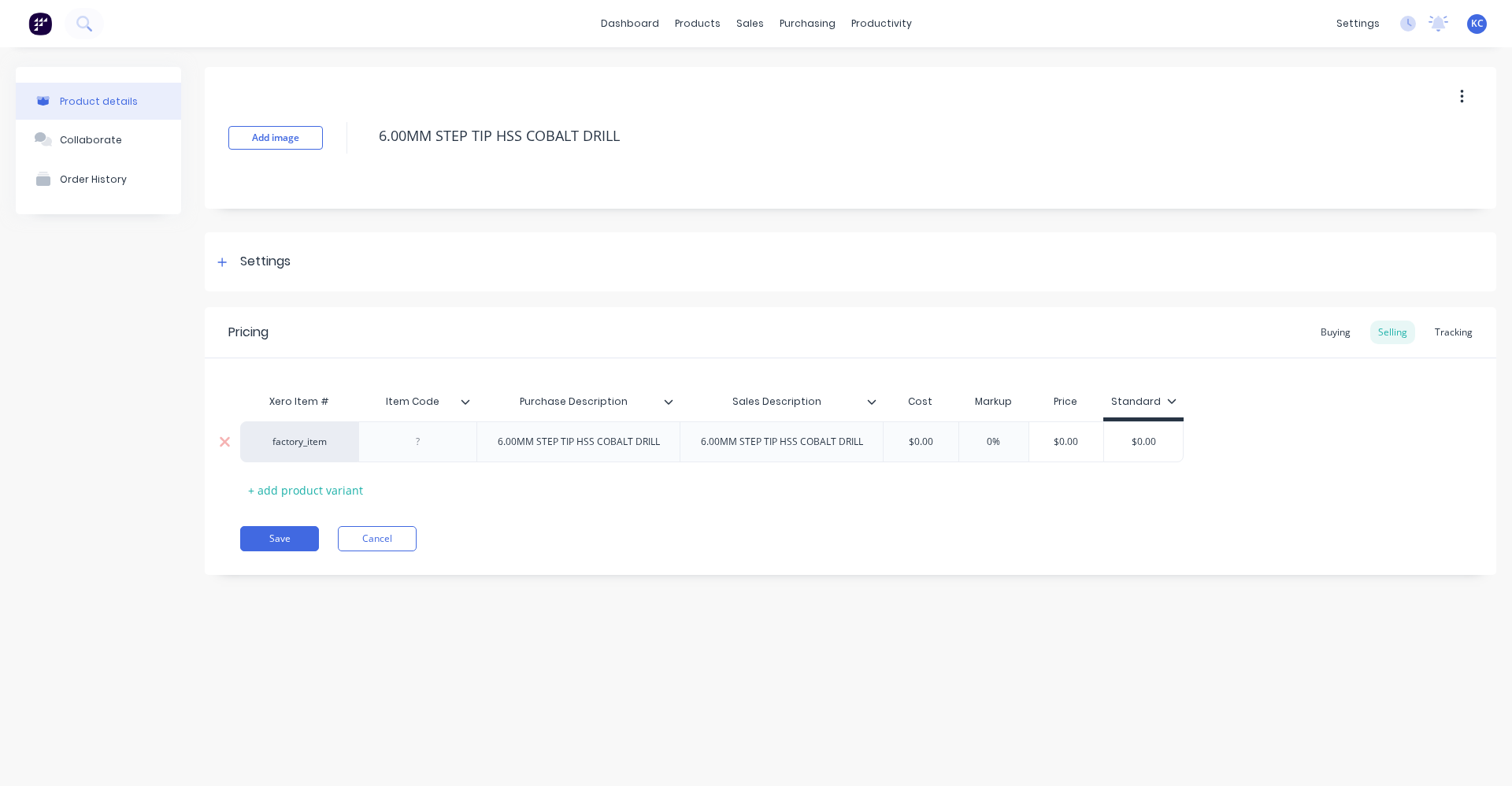
click at [423, 439] on div at bounding box center [417, 441] width 78 height 21
drag, startPoint x: 938, startPoint y: 445, endPoint x: 889, endPoint y: 444, distance: 49.0
click at [889, 444] on input "$0.00" at bounding box center [920, 442] width 78 height 14
click at [1002, 440] on input "0%" at bounding box center [1008, 442] width 78 height 14
click at [1349, 335] on div "Buying" at bounding box center [1335, 333] width 46 height 24
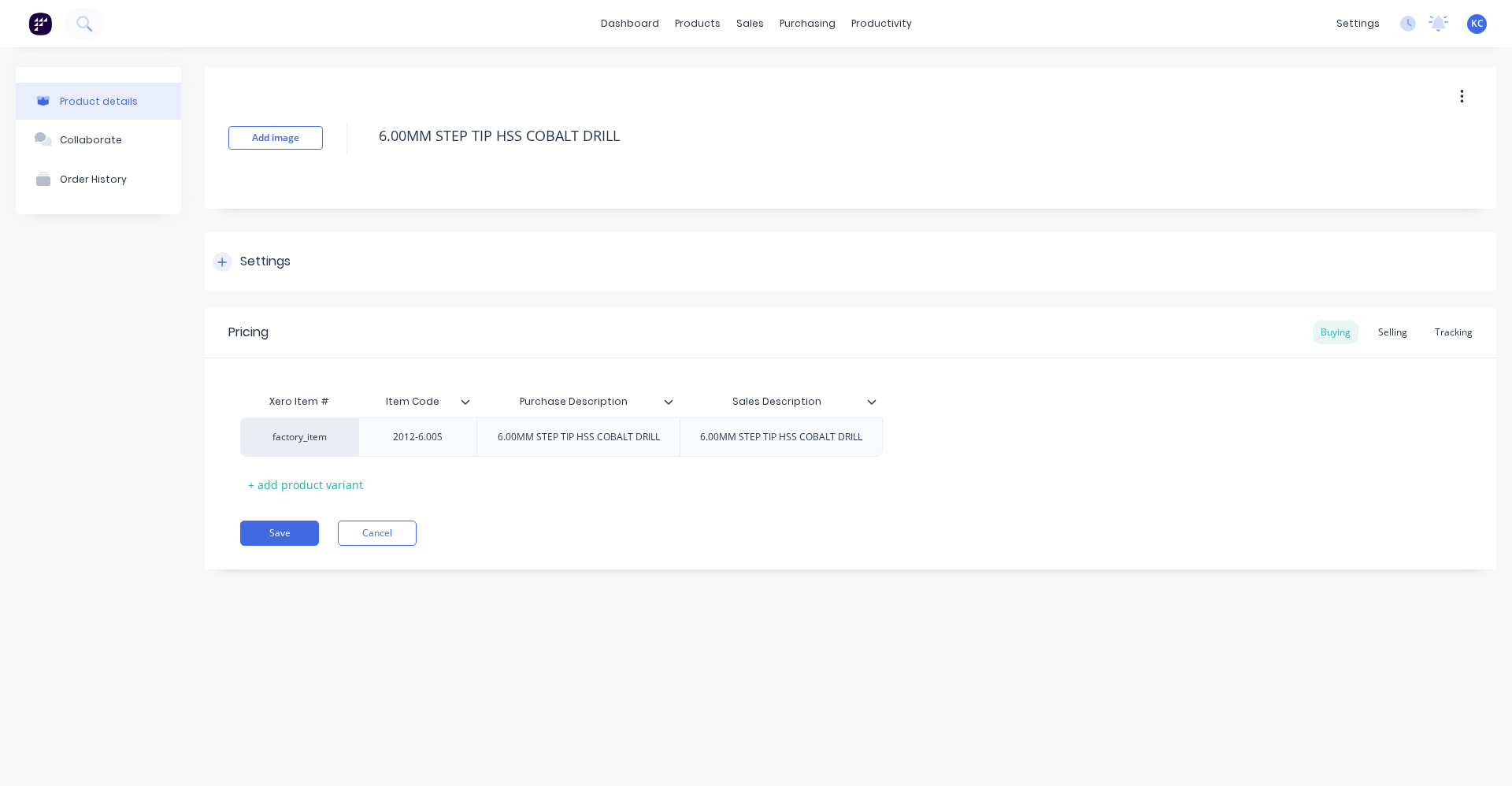
click at [298, 263] on div "Settings" at bounding box center [850, 261] width 1291 height 59
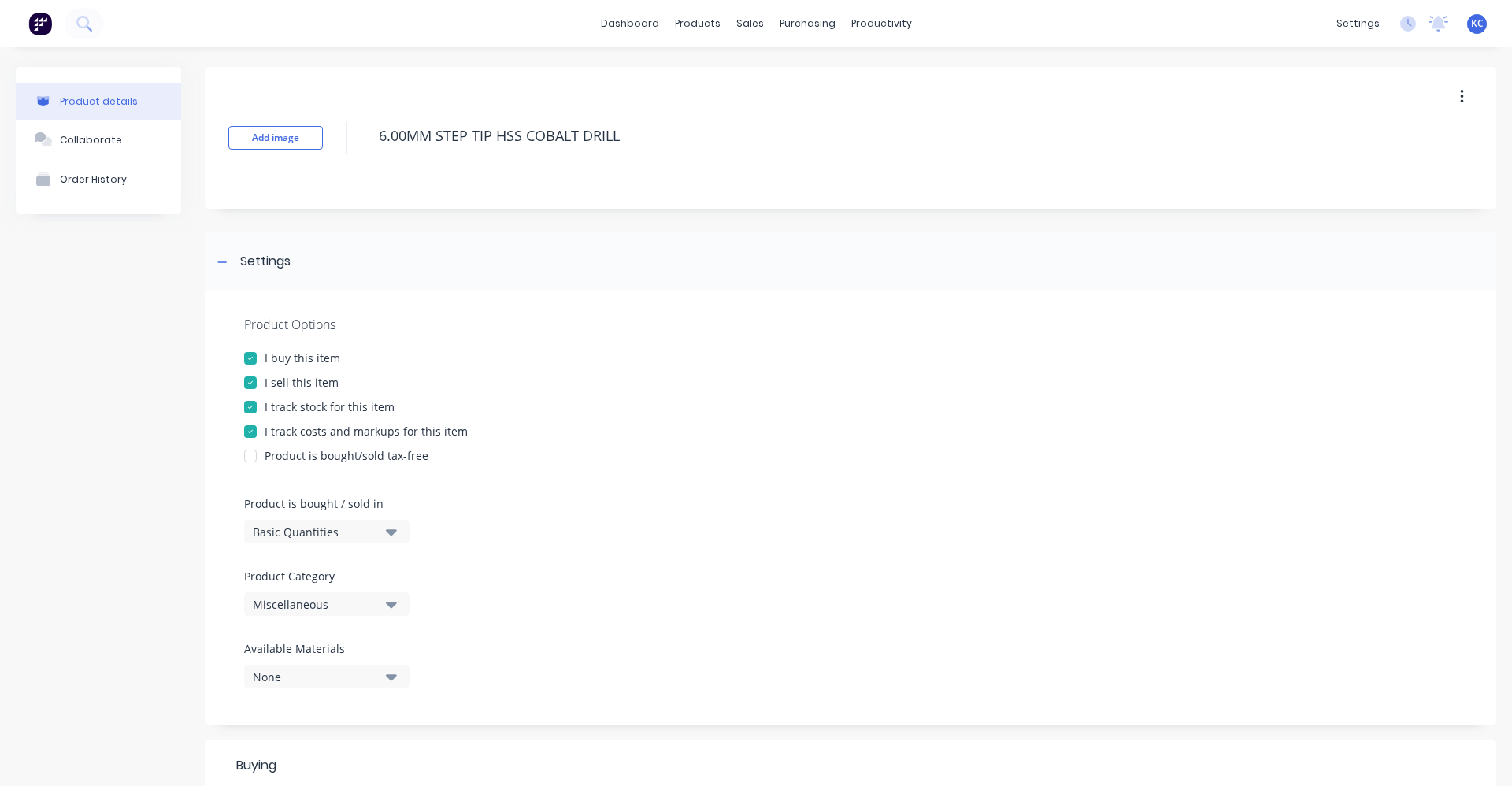
click at [367, 602] on div "Miscellaneous" at bounding box center [315, 604] width 126 height 17
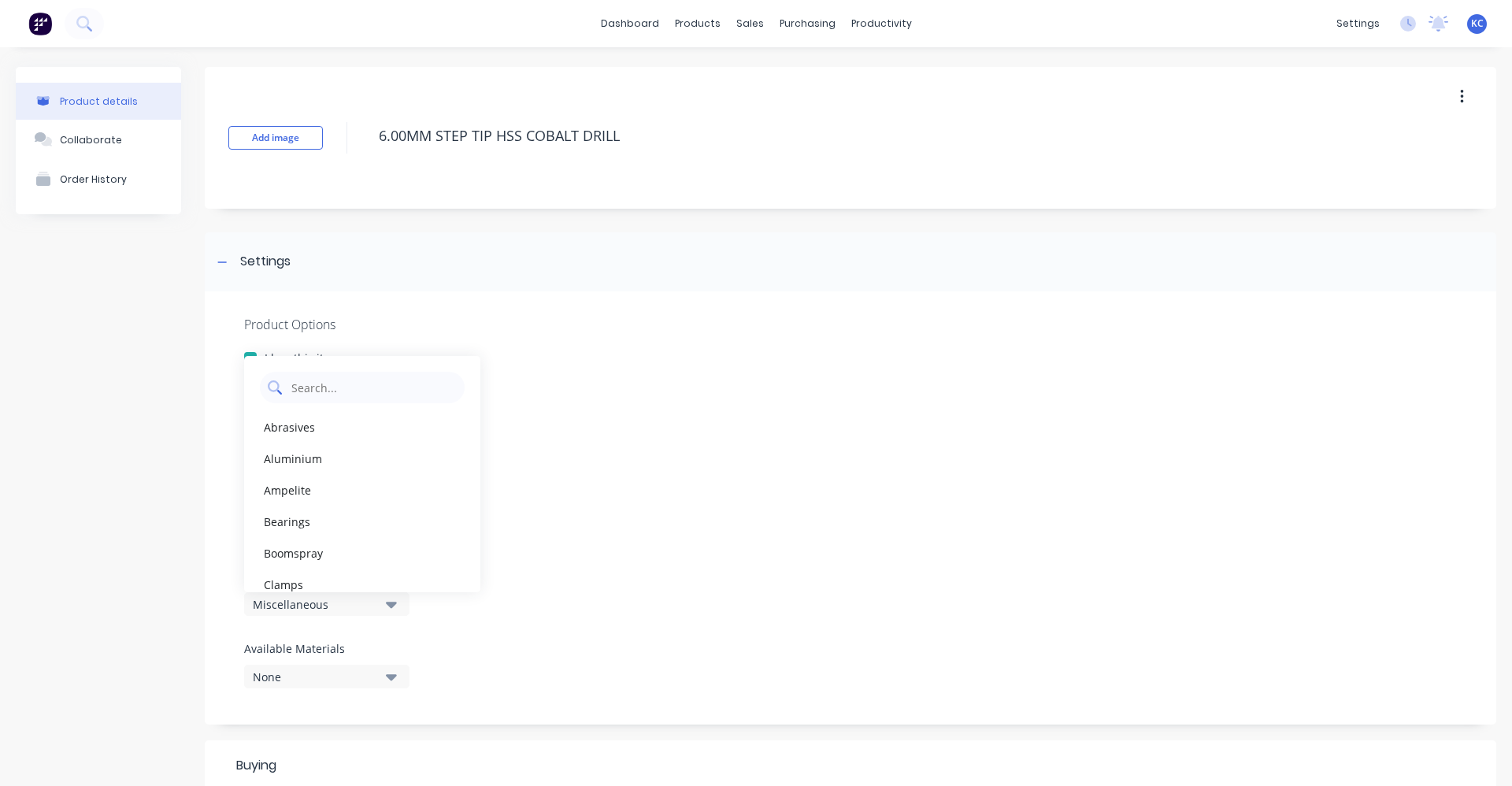
click at [335, 376] on Category "text" at bounding box center [374, 388] width 167 height 32
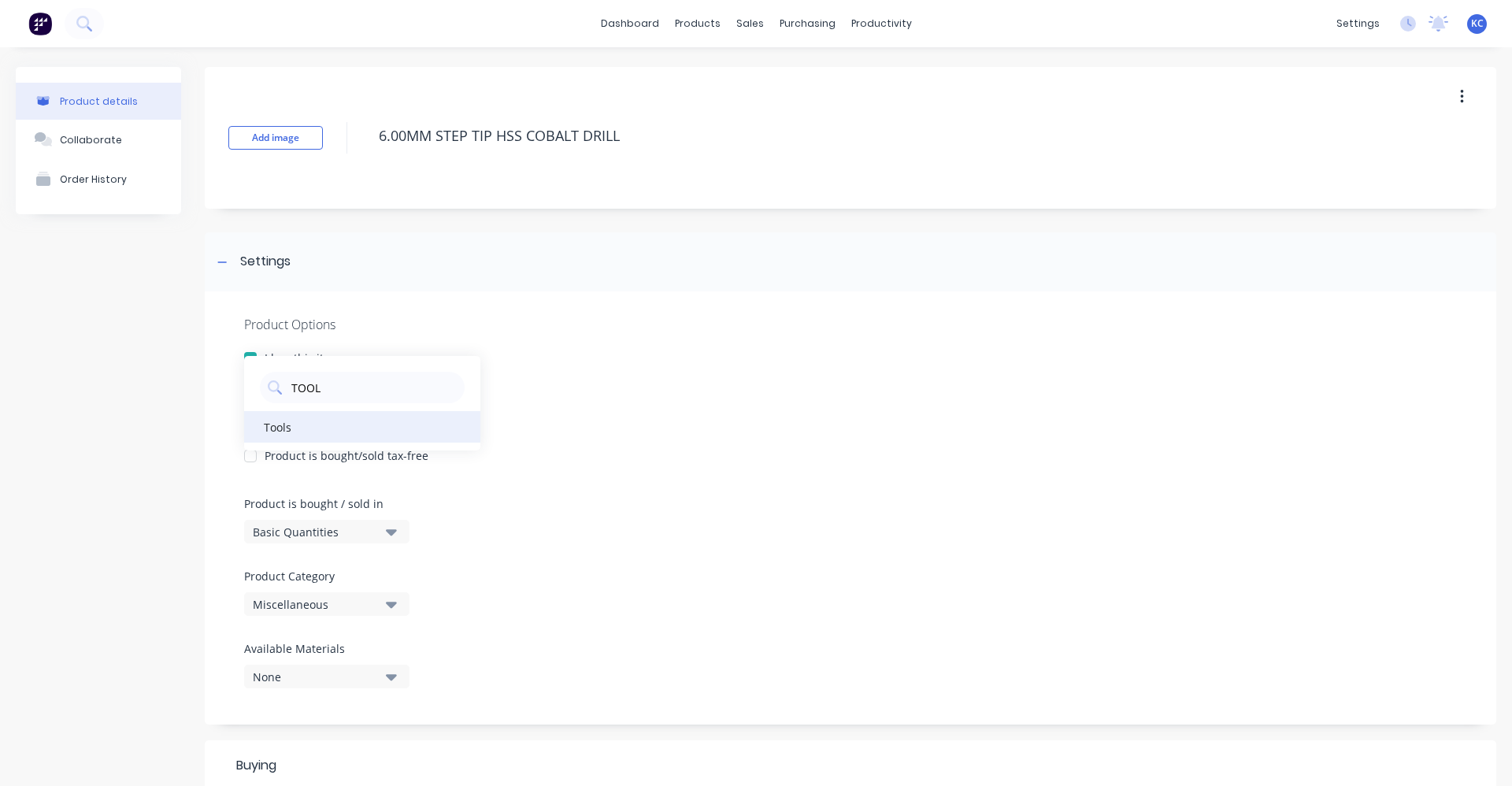
click at [314, 431] on div "Tools" at bounding box center [363, 427] width 236 height 32
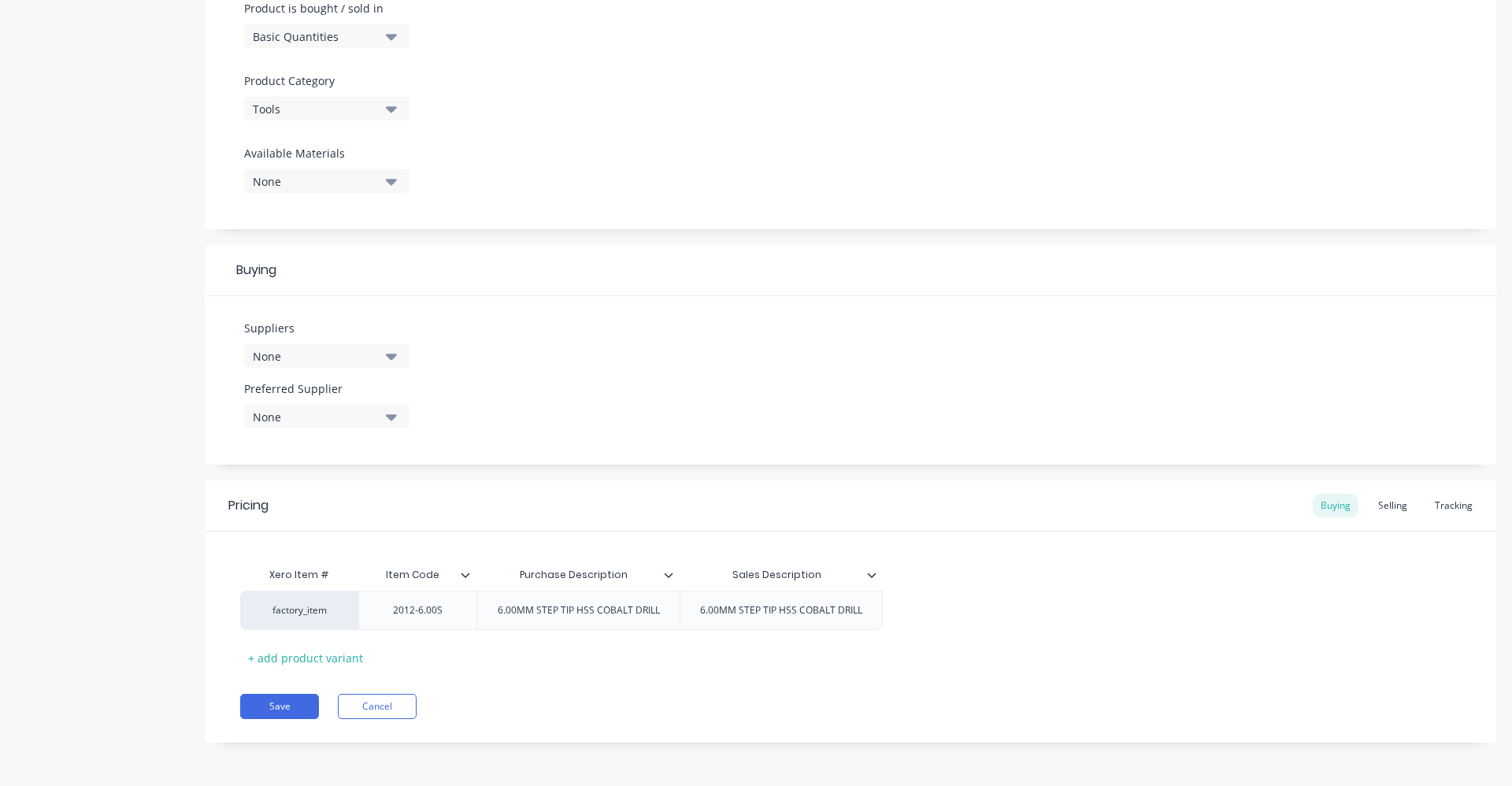
click at [393, 359] on icon "button" at bounding box center [390, 356] width 11 height 17
click at [344, 400] on input "text" at bounding box center [374, 403] width 167 height 32
click at [336, 448] on div "BORDO" at bounding box center [371, 442] width 158 height 17
click at [650, 372] on div "Suppliers 1 suppliers selected BORDO BORDO Preferred Supplier None" at bounding box center [850, 381] width 1291 height 169
click at [393, 417] on icon "button" at bounding box center [390, 417] width 11 height 6
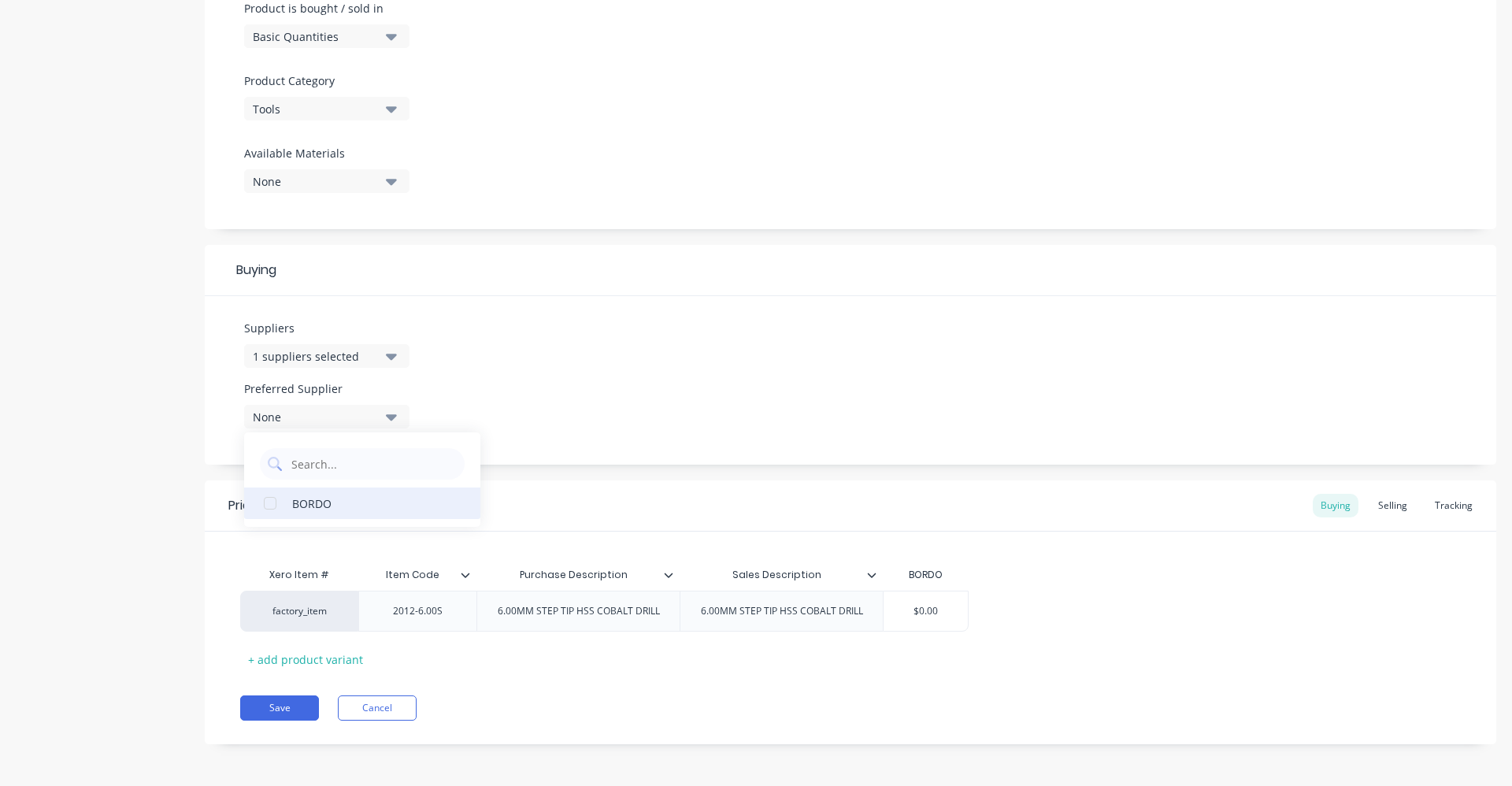
click at [355, 497] on div "BORDO" at bounding box center [371, 503] width 158 height 17
click at [481, 333] on div "Suppliers 1 suppliers selected BORDO Preferred Supplier BORDO BORDO" at bounding box center [850, 381] width 1291 height 169
click at [941, 606] on input "$0.00" at bounding box center [925, 611] width 84 height 14
click at [1383, 510] on div "Selling" at bounding box center [1392, 506] width 45 height 24
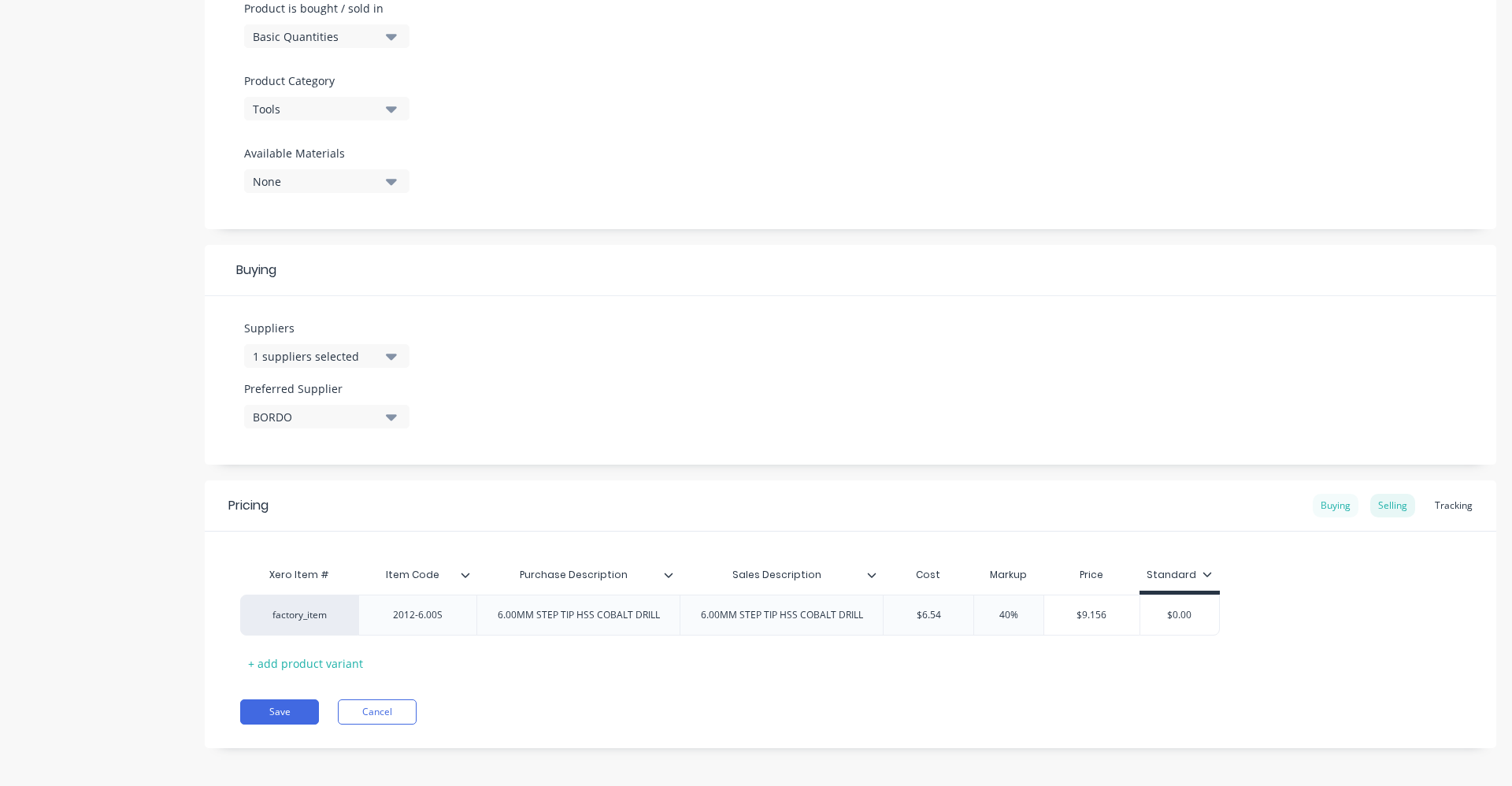
click at [1322, 504] on div "Buying" at bounding box center [1335, 506] width 46 height 24
click at [286, 702] on button "Save" at bounding box center [279, 707] width 78 height 25
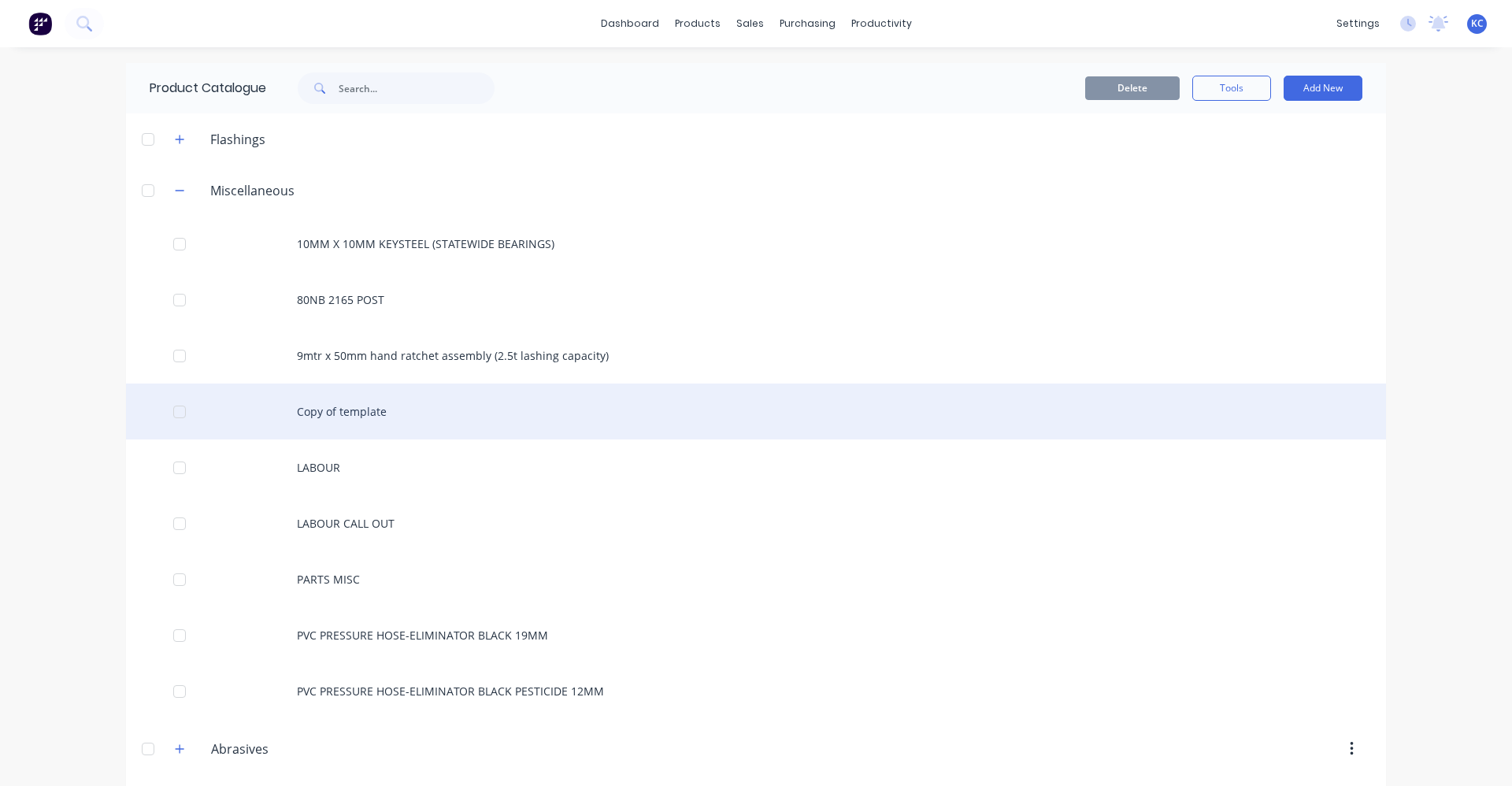
click at [416, 409] on div "Copy of template" at bounding box center [756, 411] width 1260 height 56
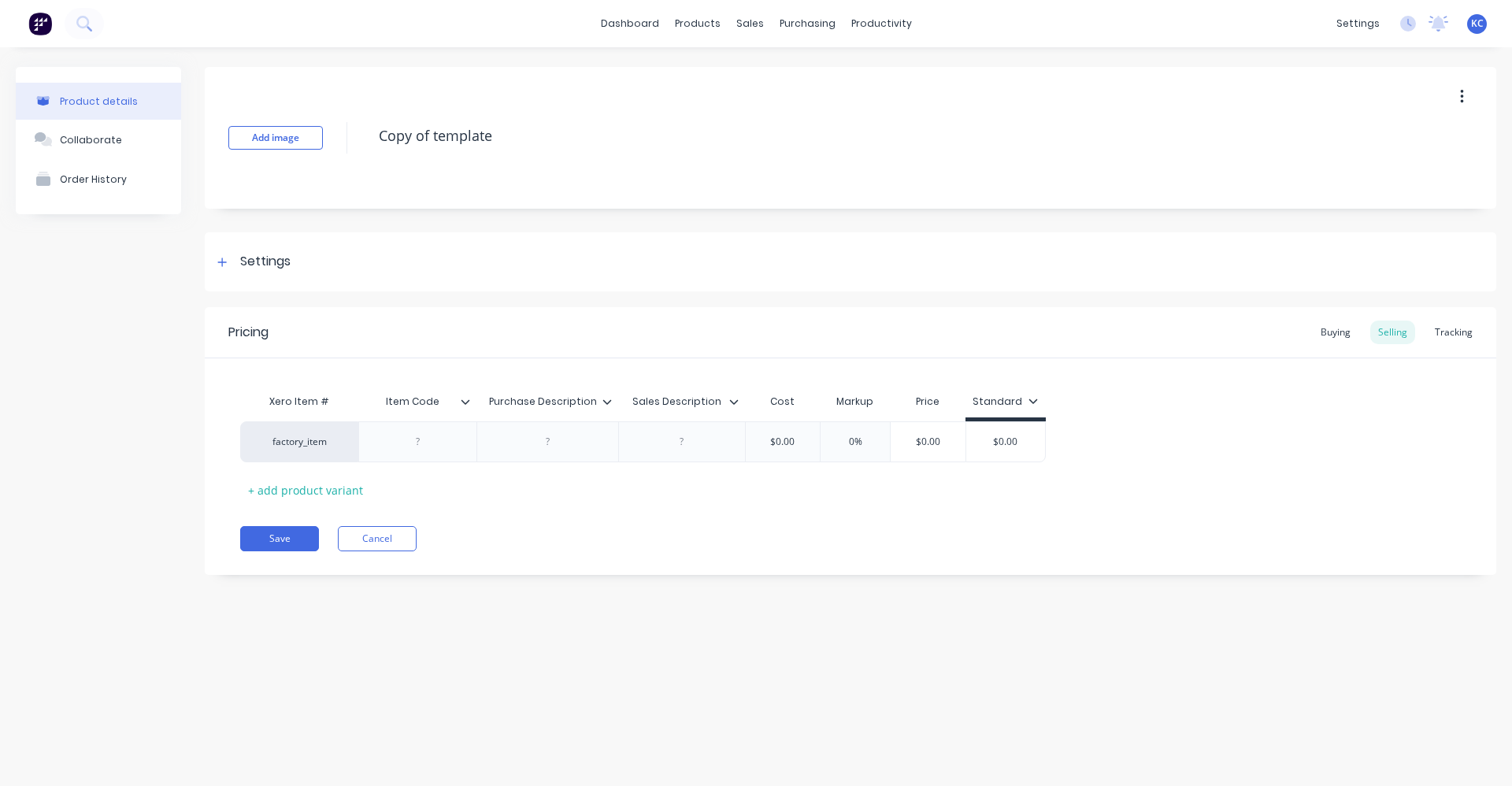
click at [1460, 90] on icon "button" at bounding box center [1462, 96] width 4 height 17
click at [1377, 142] on span "Duplicate" at bounding box center [1404, 138] width 118 height 17
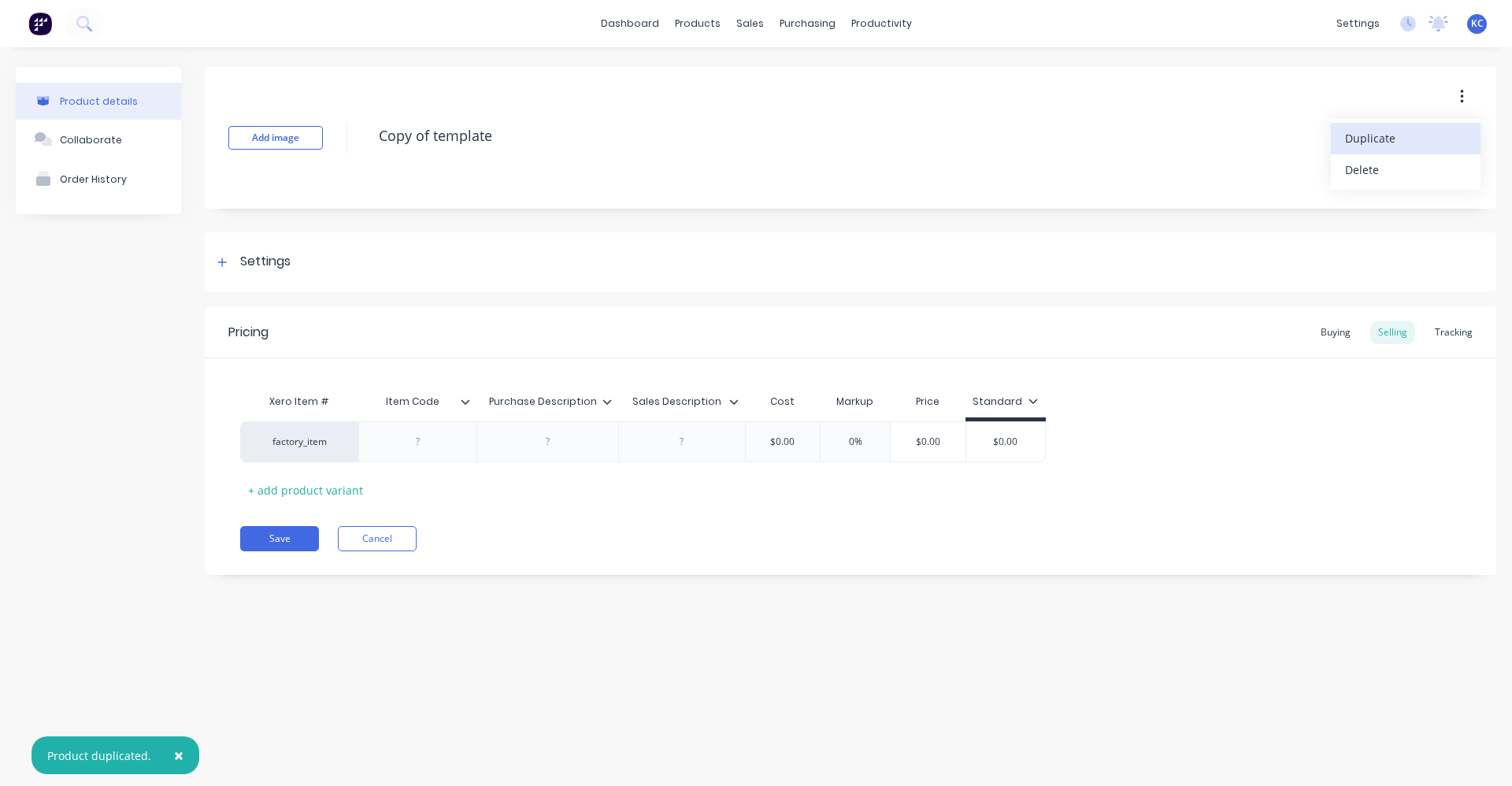
click at [1377, 141] on span "Duplicate" at bounding box center [1404, 138] width 118 height 17
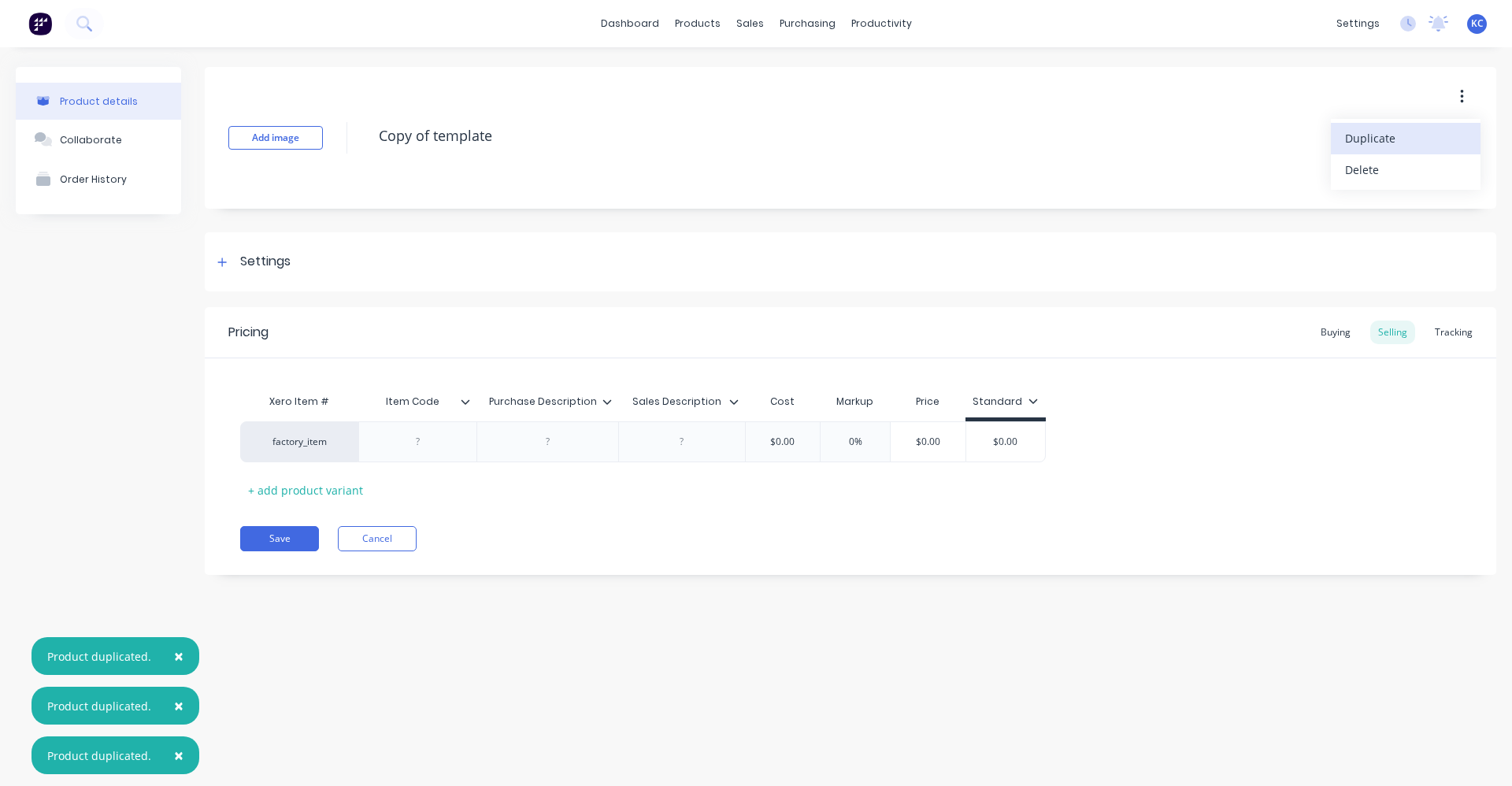
click at [1377, 141] on span "Duplicate" at bounding box center [1404, 138] width 118 height 17
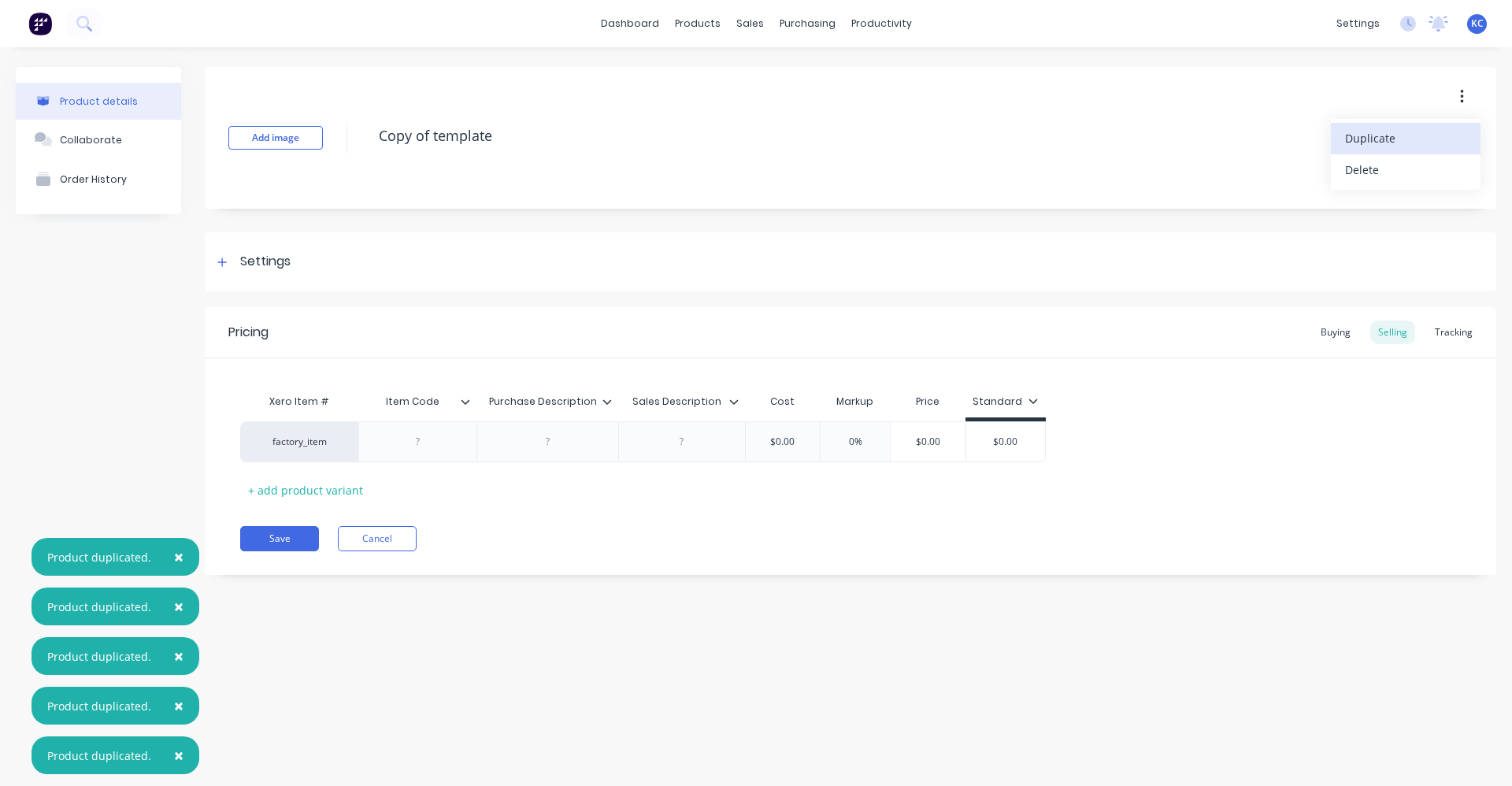
click at [1377, 141] on span "Duplicate" at bounding box center [1404, 138] width 118 height 17
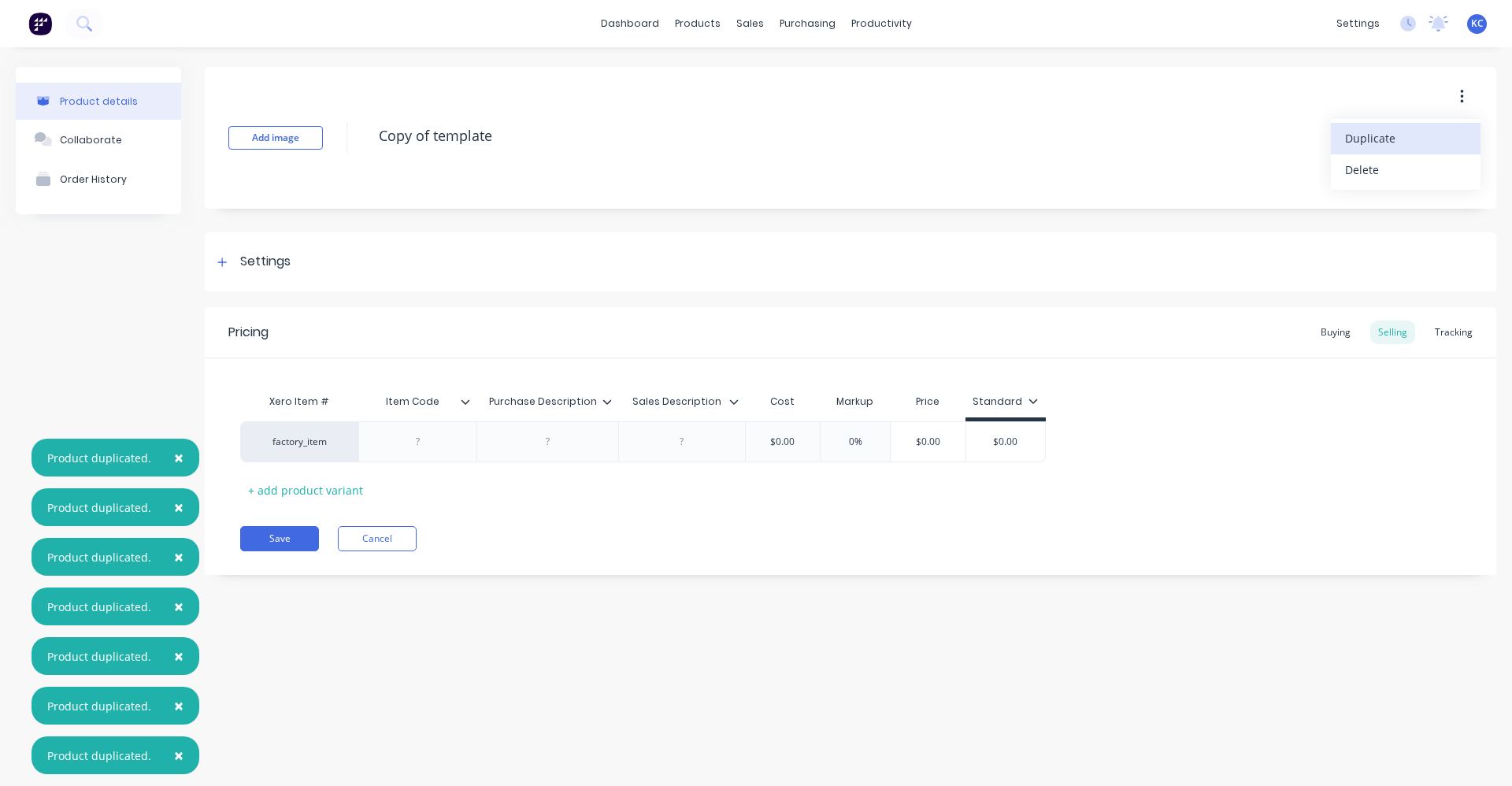
click at [1377, 141] on span "Duplicate" at bounding box center [1404, 138] width 118 height 17
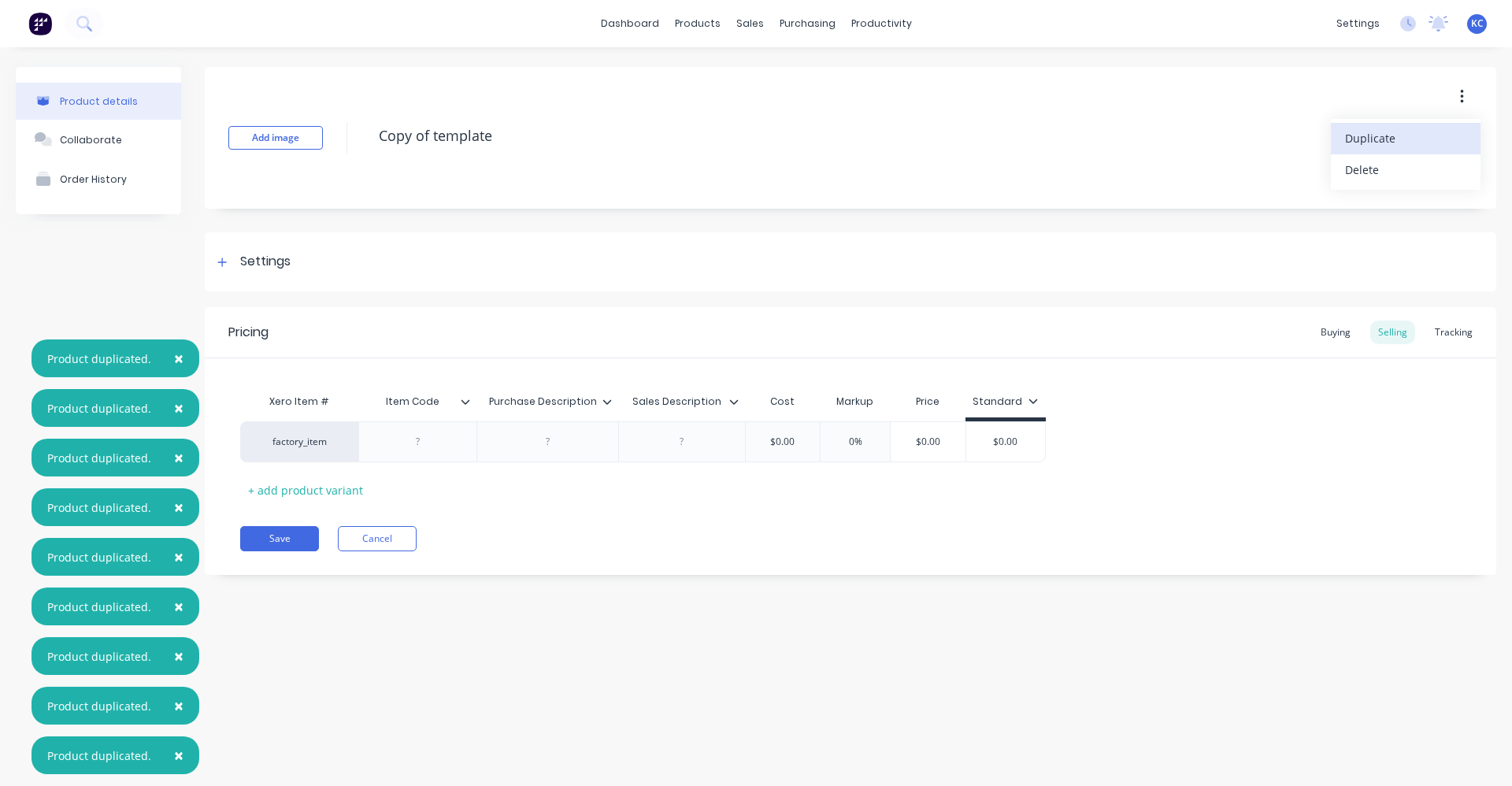
click at [1377, 141] on span "Duplicate" at bounding box center [1404, 138] width 118 height 17
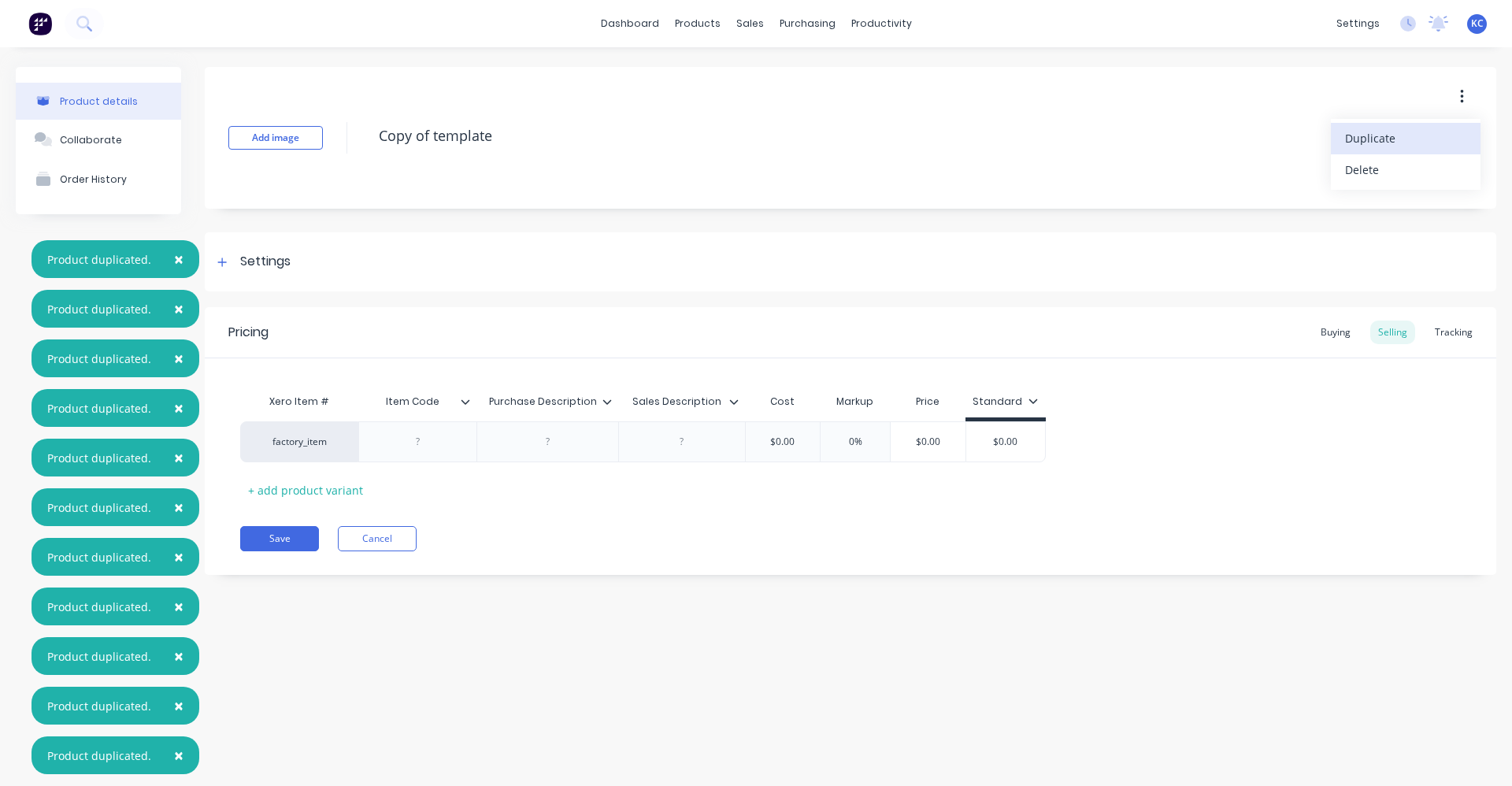
click at [1377, 141] on span "Duplicate" at bounding box center [1404, 138] width 118 height 17
click at [635, 24] on link "dashboard" at bounding box center [630, 24] width 75 height 24
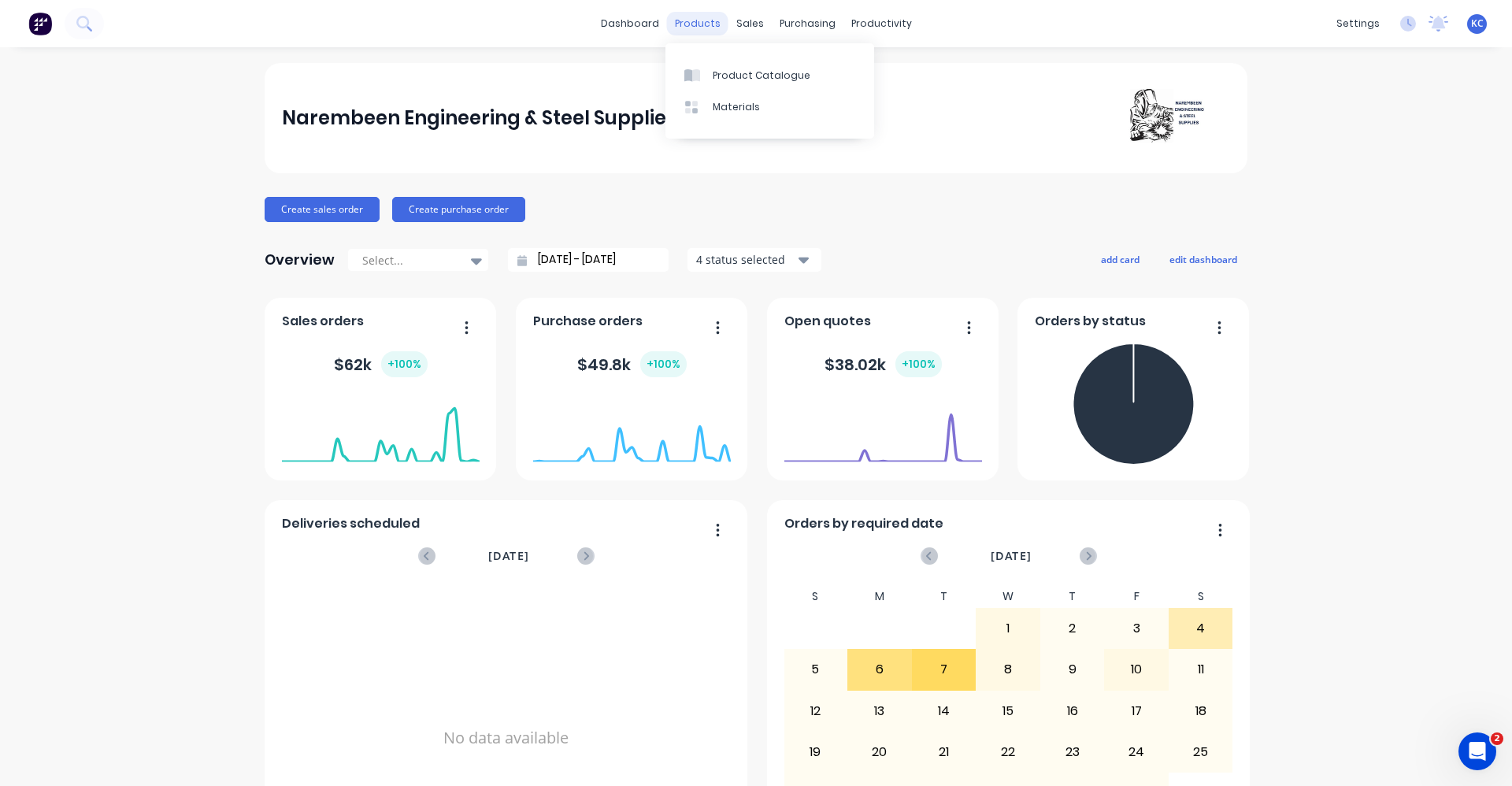
click at [710, 21] on div "products" at bounding box center [697, 24] width 62 height 24
click at [730, 79] on div "Product Catalogue" at bounding box center [761, 76] width 97 height 14
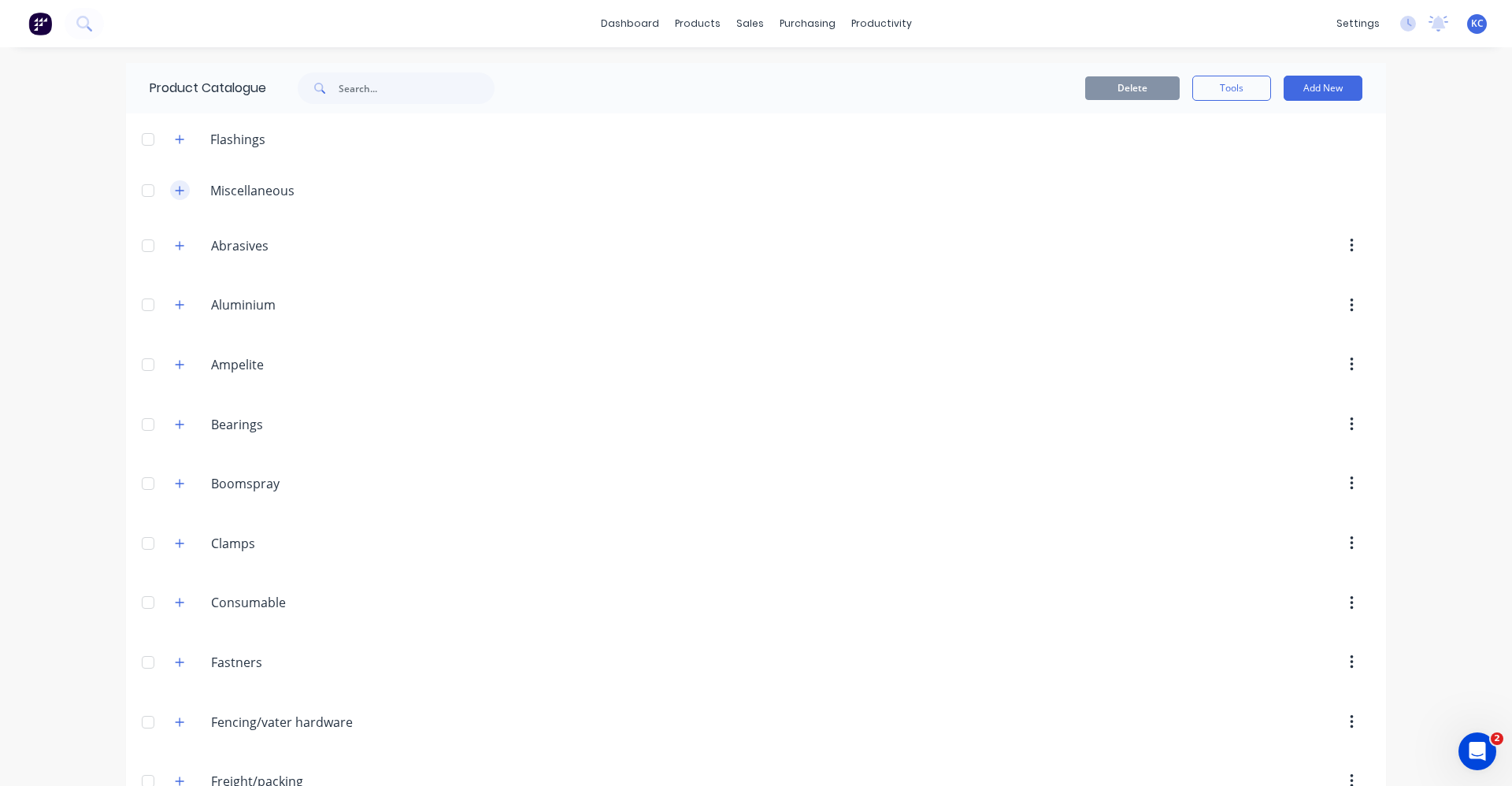
click at [177, 188] on icon "button" at bounding box center [180, 190] width 10 height 11
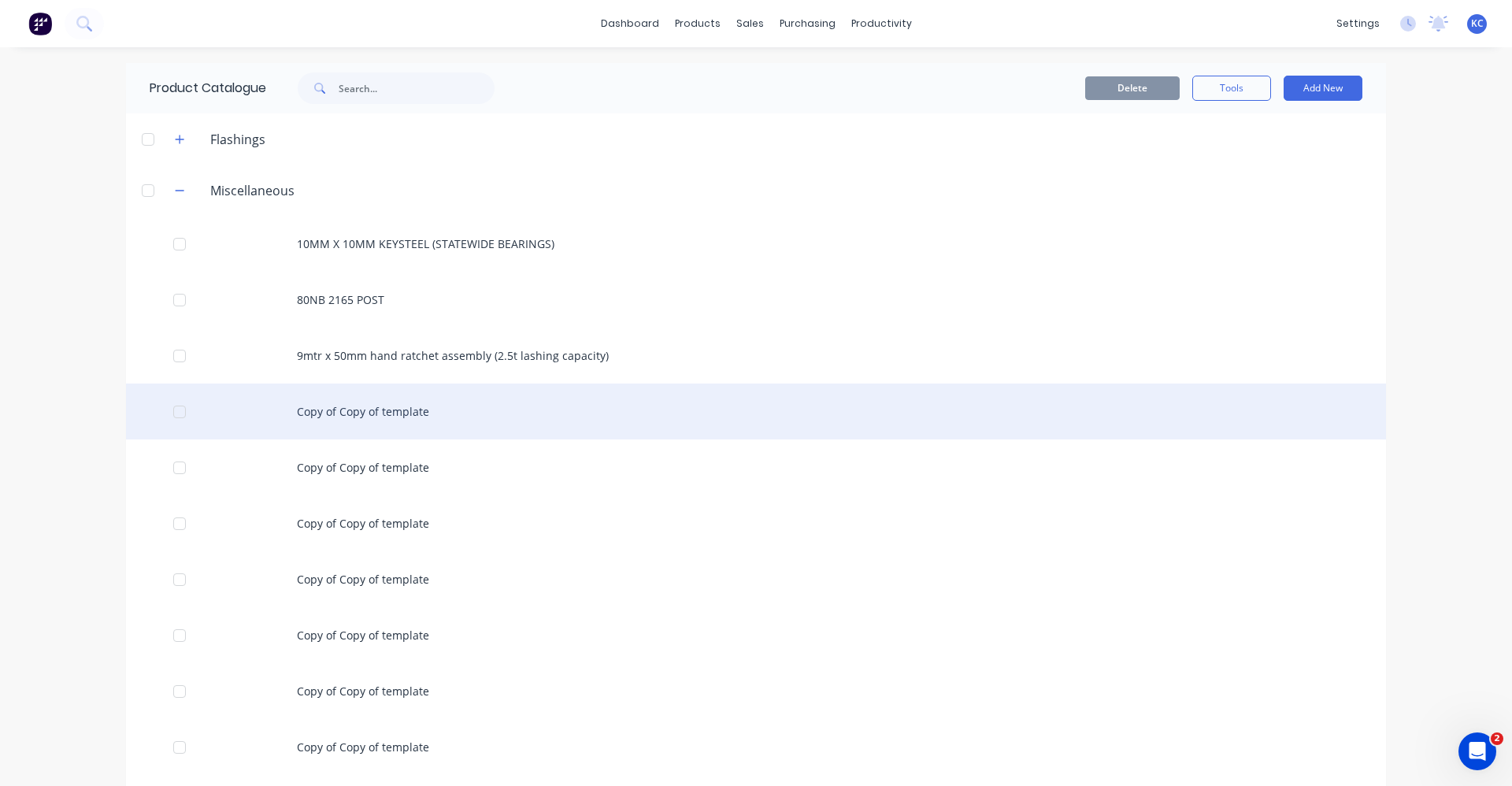
click at [330, 407] on div "Copy of Copy of template" at bounding box center [756, 411] width 1260 height 56
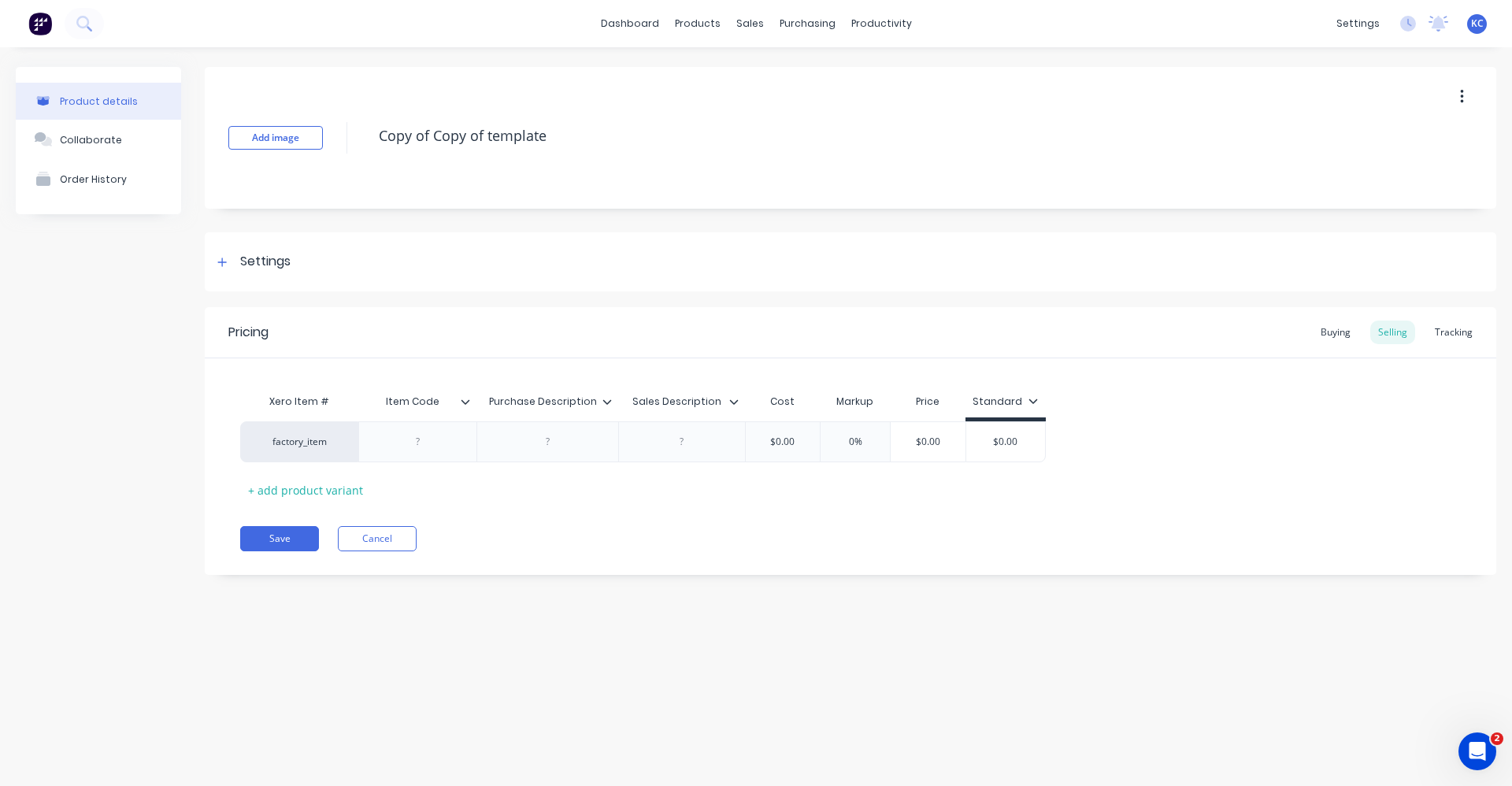
drag, startPoint x: 378, startPoint y: 139, endPoint x: 340, endPoint y: 139, distance: 38.0
click at [344, 142] on div "Add image Copy of Copy of template" at bounding box center [850, 137] width 1291 height 142
type textarea "x"
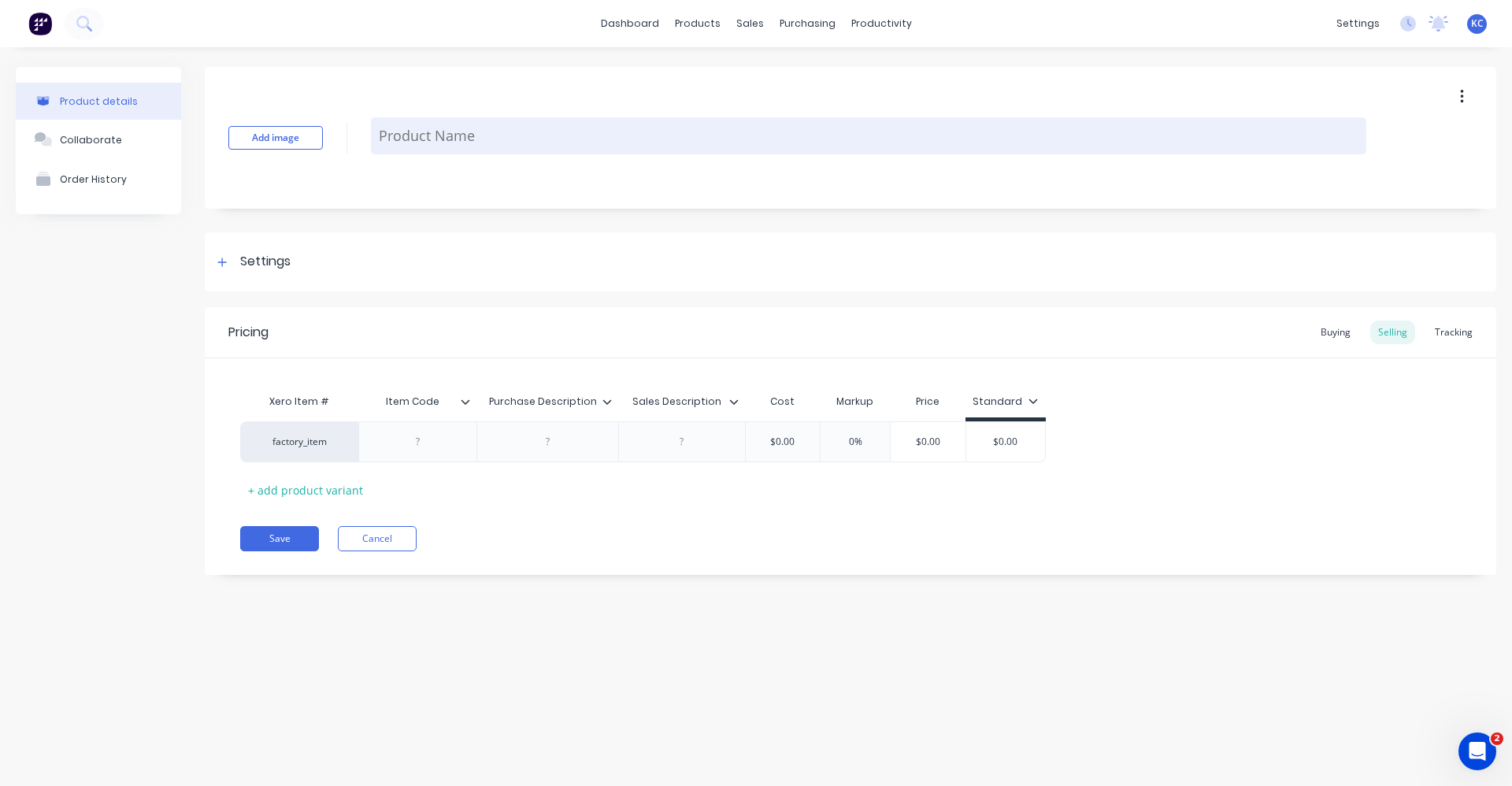
paste textarea "6.00MM STEP TIP HSS COBALT DRILL"
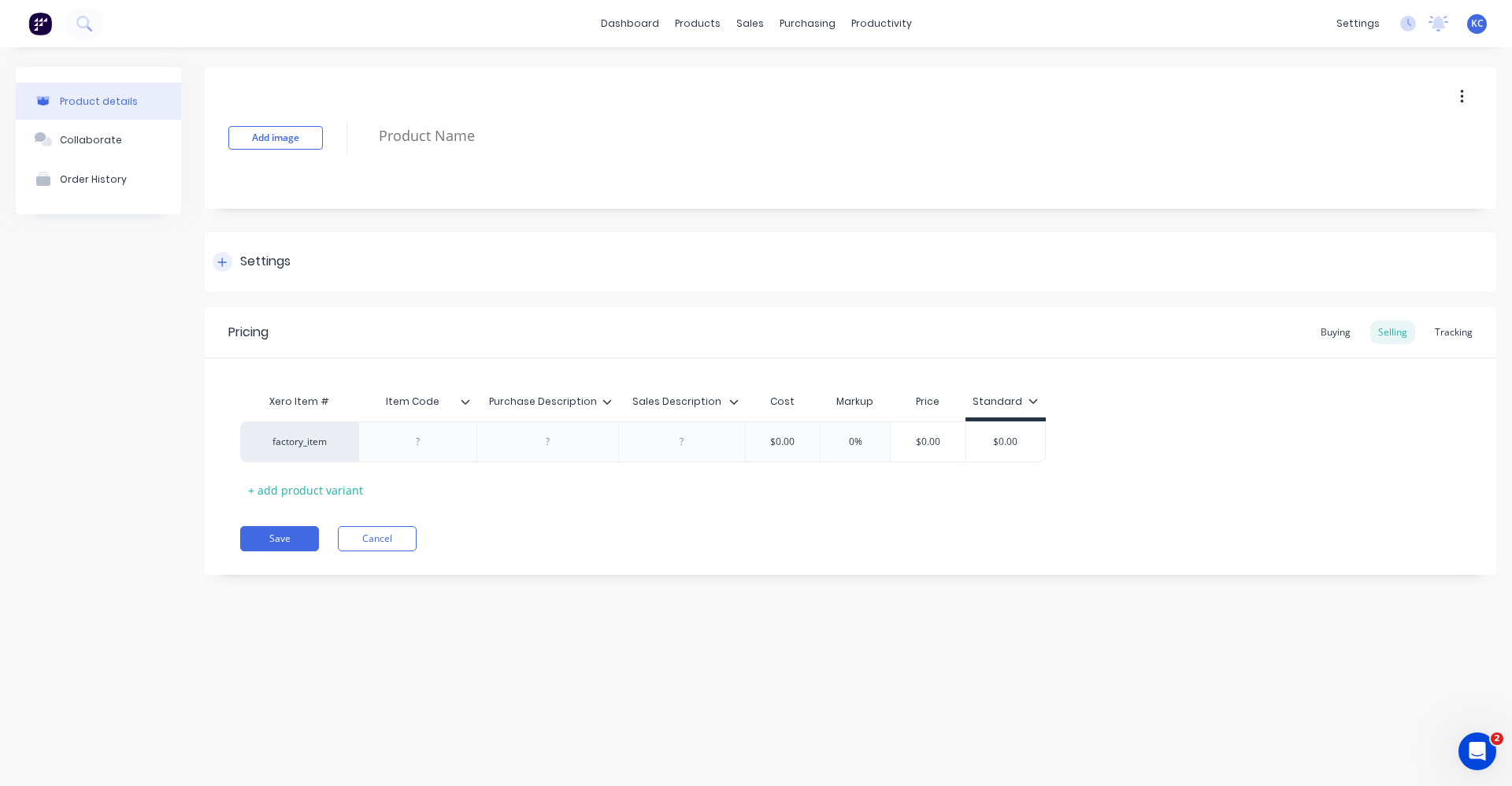
type textarea "x"
type textarea "6.00MM STEP TIP HSS COBALT DRILL"
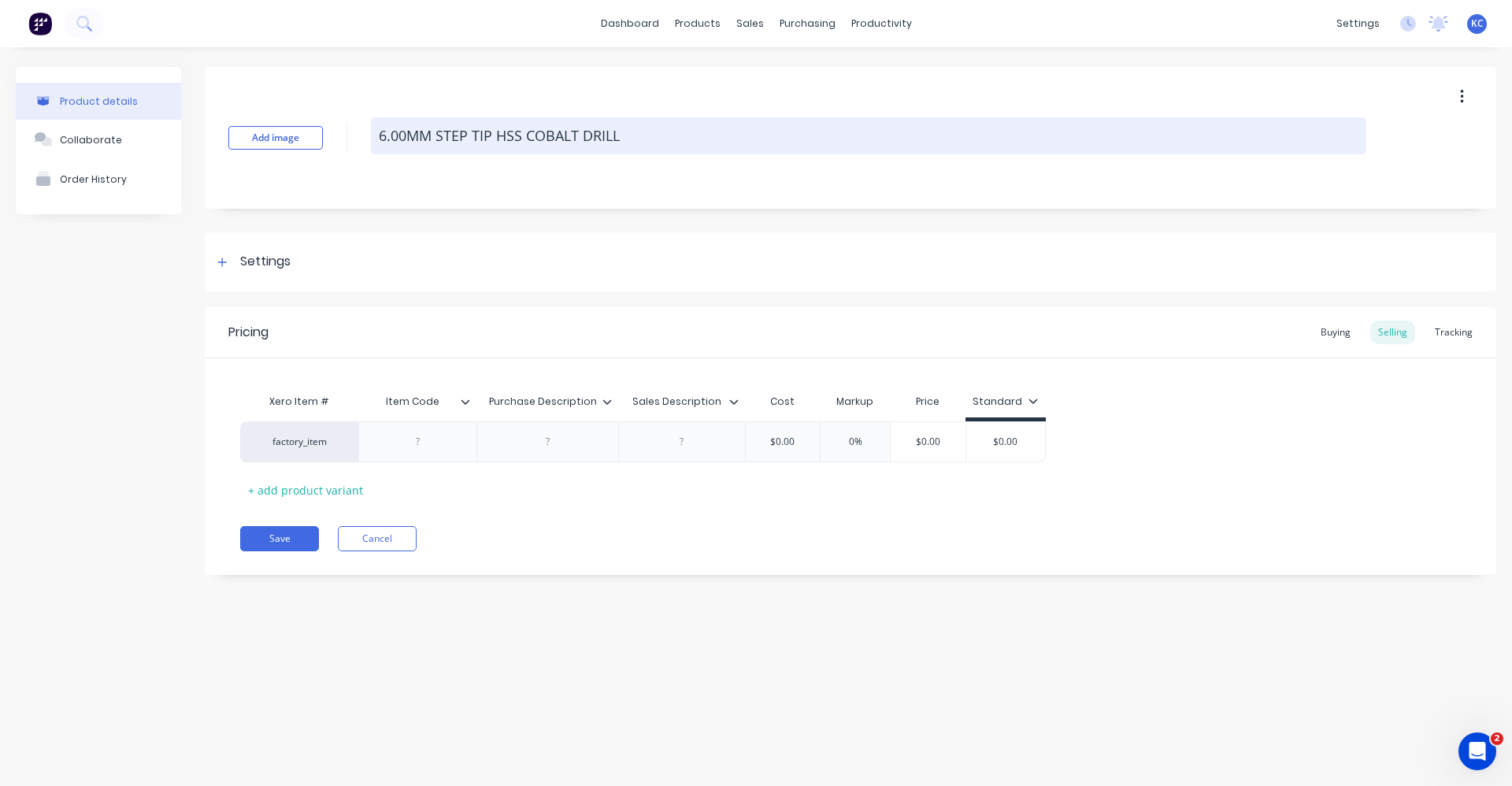
click at [385, 137] on textarea "6.00MM STEP TIP HSS COBALT DRILL" at bounding box center [868, 135] width 995 height 37
click at [393, 139] on textarea "6.00MM STEP TIP HSS COBALT DRILL" at bounding box center [868, 135] width 995 height 37
type textarea "x"
type textarea "6.0MM STEP TIP HSS COBALT DRILL"
type textarea "x"
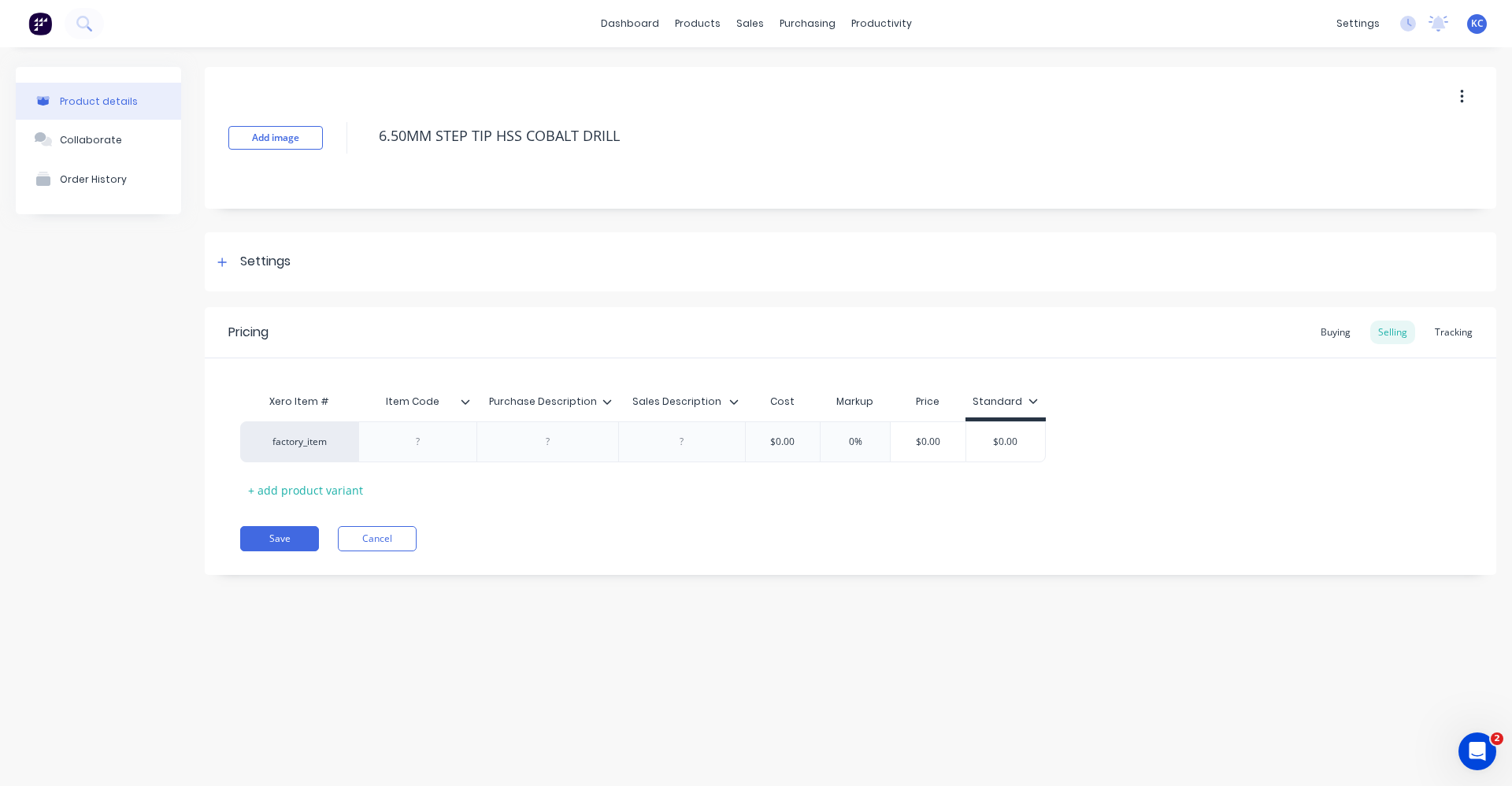
drag, startPoint x: 622, startPoint y: 142, endPoint x: 346, endPoint y: 143, distance: 276.0
click at [346, 143] on div "Add image 6.50MM STEP TIP HSS COBALT DRILL" at bounding box center [850, 137] width 1291 height 142
type textarea "6.50MM STEP TIP HSS COBALT DRILL"
click at [543, 445] on div at bounding box center [547, 441] width 78 height 21
type textarea "x"
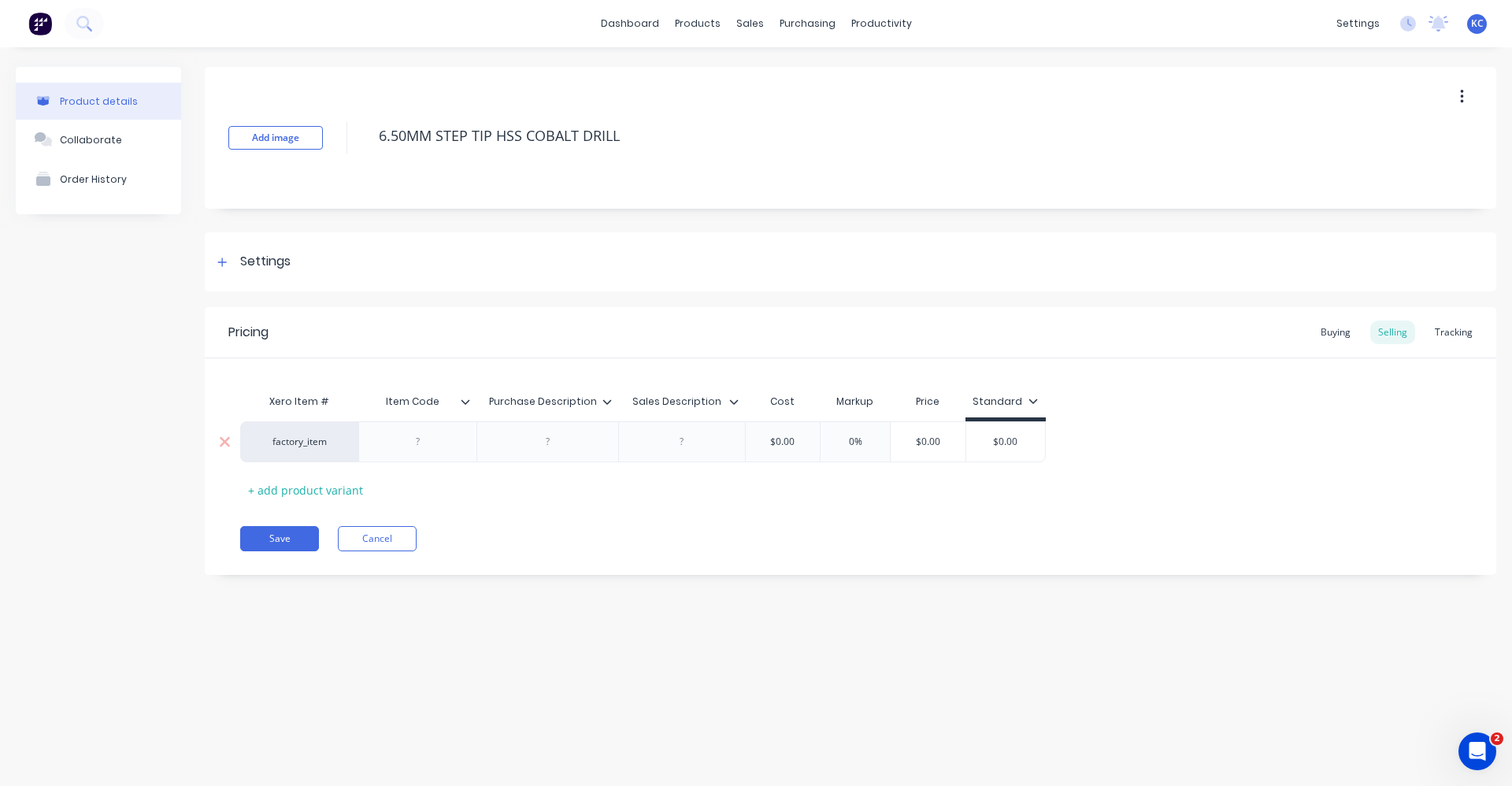
type textarea "6.50MM STEP TIP HSS COBALT DRILL"
paste div
click at [664, 446] on div "factory_item 6.50MM STEP TIP HSS COBALT DRILL $0.00 0% $0.00 $0.00" at bounding box center [643, 445] width 806 height 49
type textarea "x"
paste div
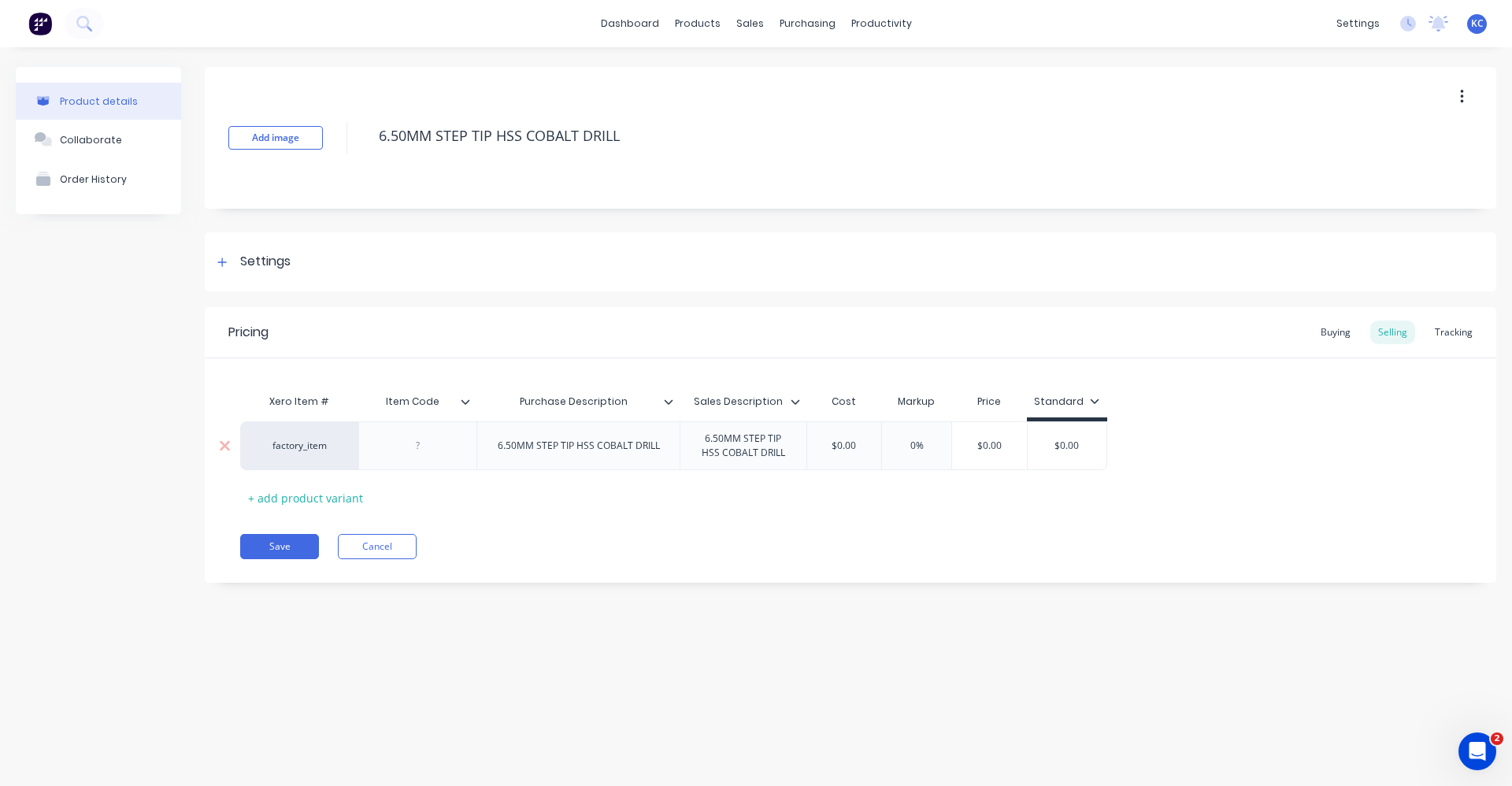
click at [437, 455] on div at bounding box center [417, 445] width 118 height 49
type textarea "x"
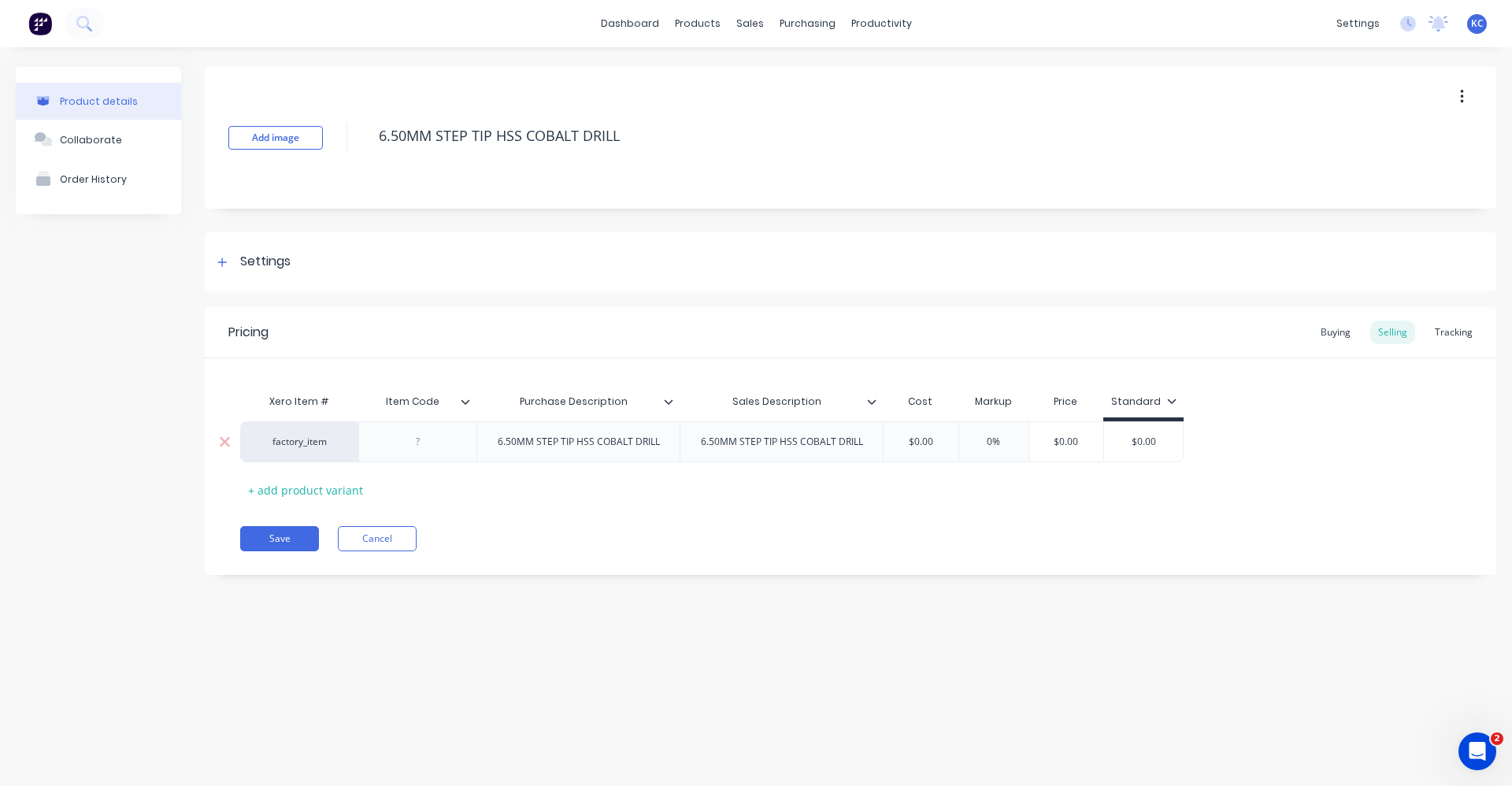
click at [437, 455] on div at bounding box center [417, 441] width 118 height 41
type textarea "x"
click at [885, 439] on input "$0.00" at bounding box center [920, 442] width 78 height 14
click at [914, 438] on input "$0.00" at bounding box center [920, 442] width 78 height 14
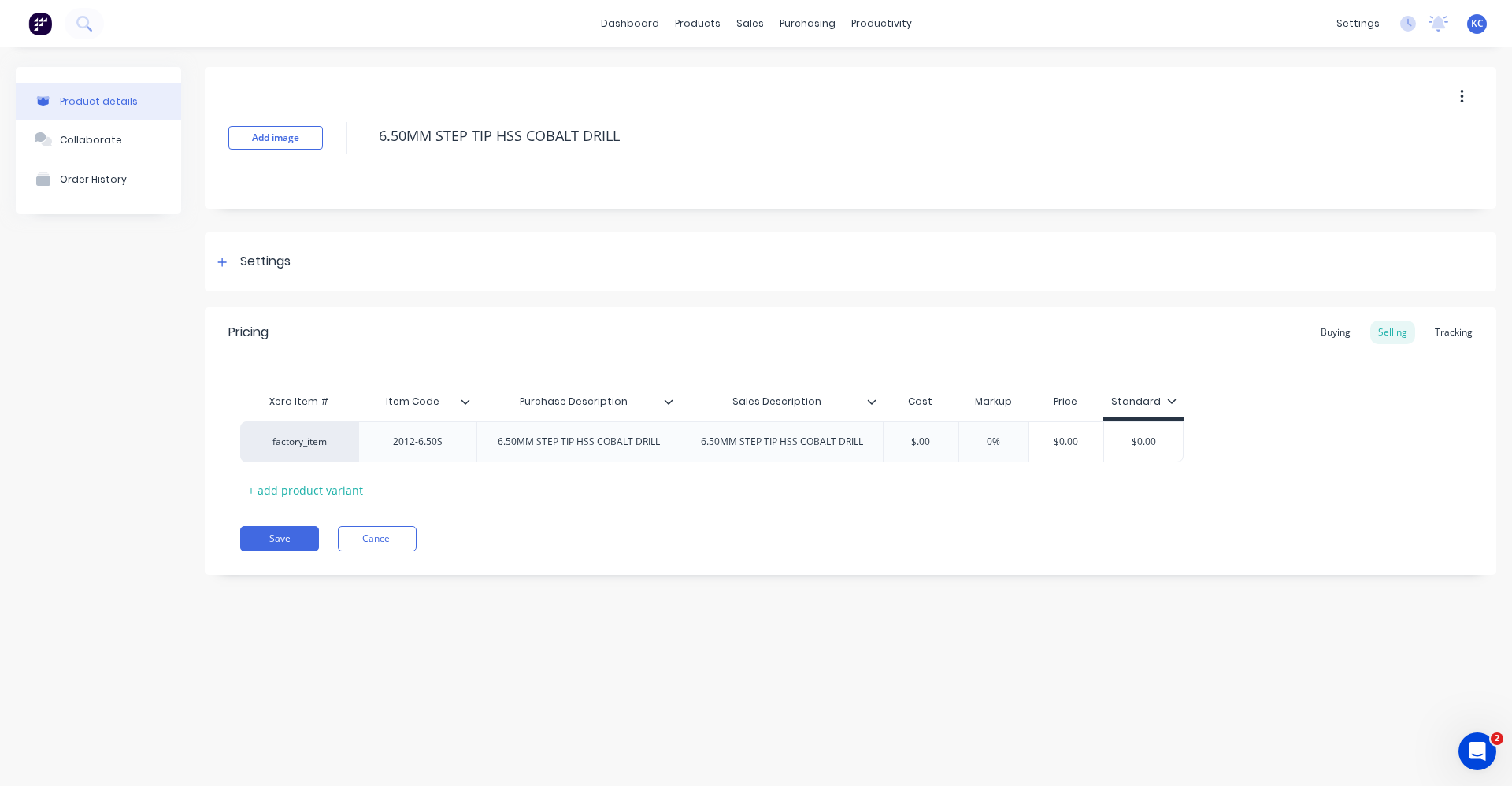
type input "$6.00"
type textarea "x"
type input "$6.5.00"
type textarea "x"
type input "$6.540"
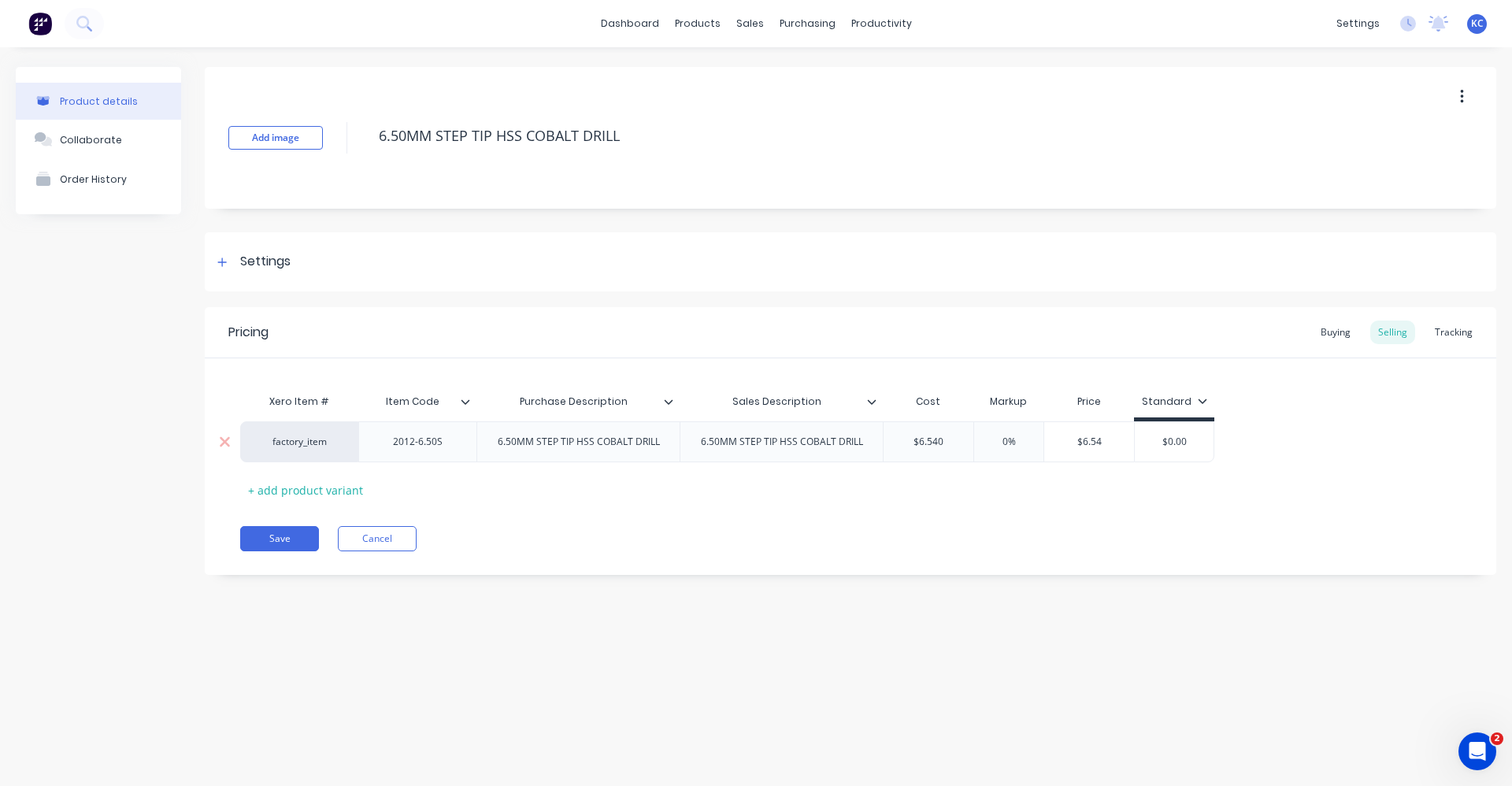
click at [1001, 440] on input "0%" at bounding box center [1008, 442] width 78 height 14
type input "40%"
type textarea "x"
type input "40%"
click at [1096, 532] on div "Save Cancel" at bounding box center [868, 539] width 1256 height 25
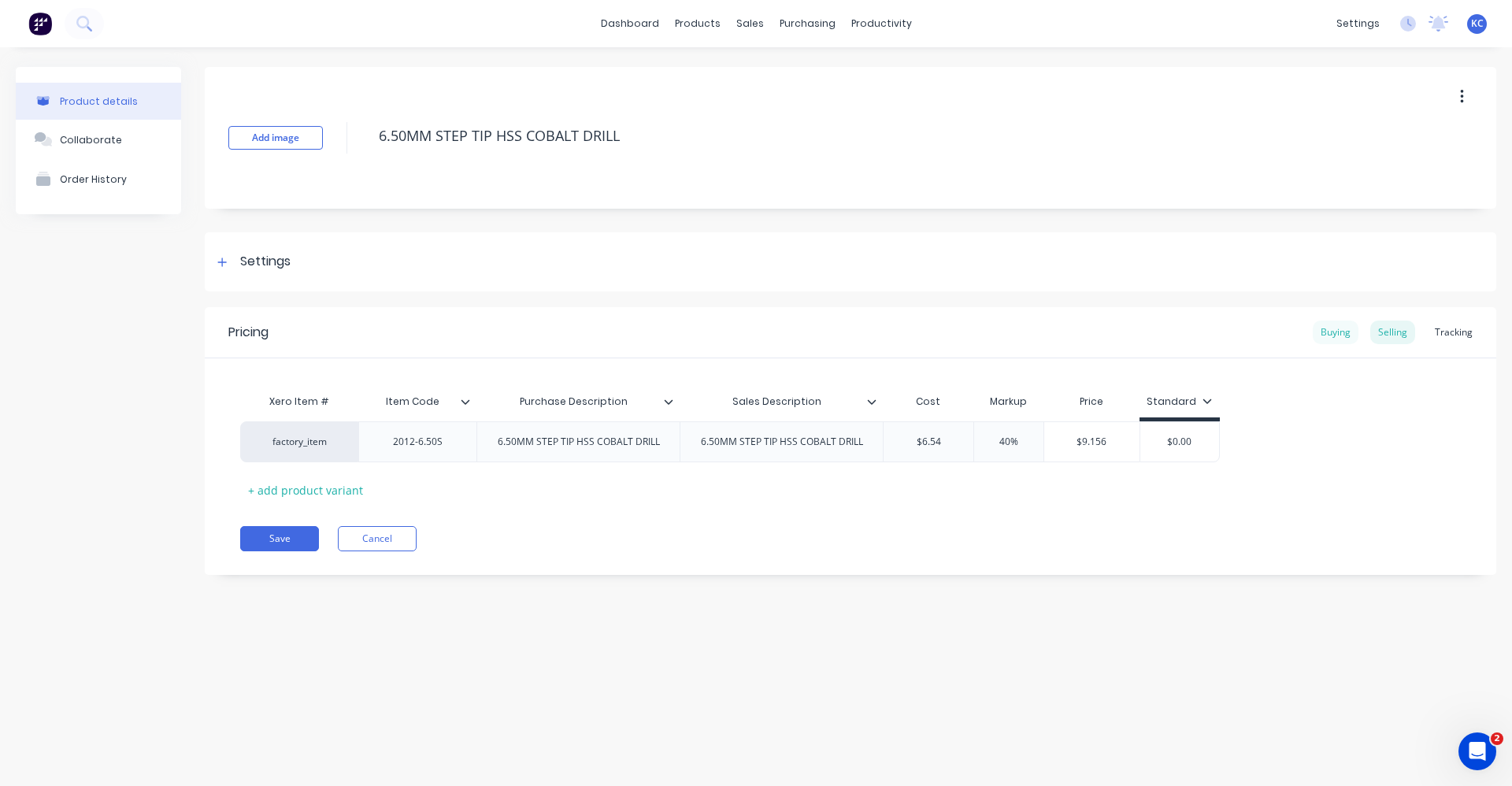
click at [1342, 330] on div "Buying" at bounding box center [1335, 333] width 46 height 24
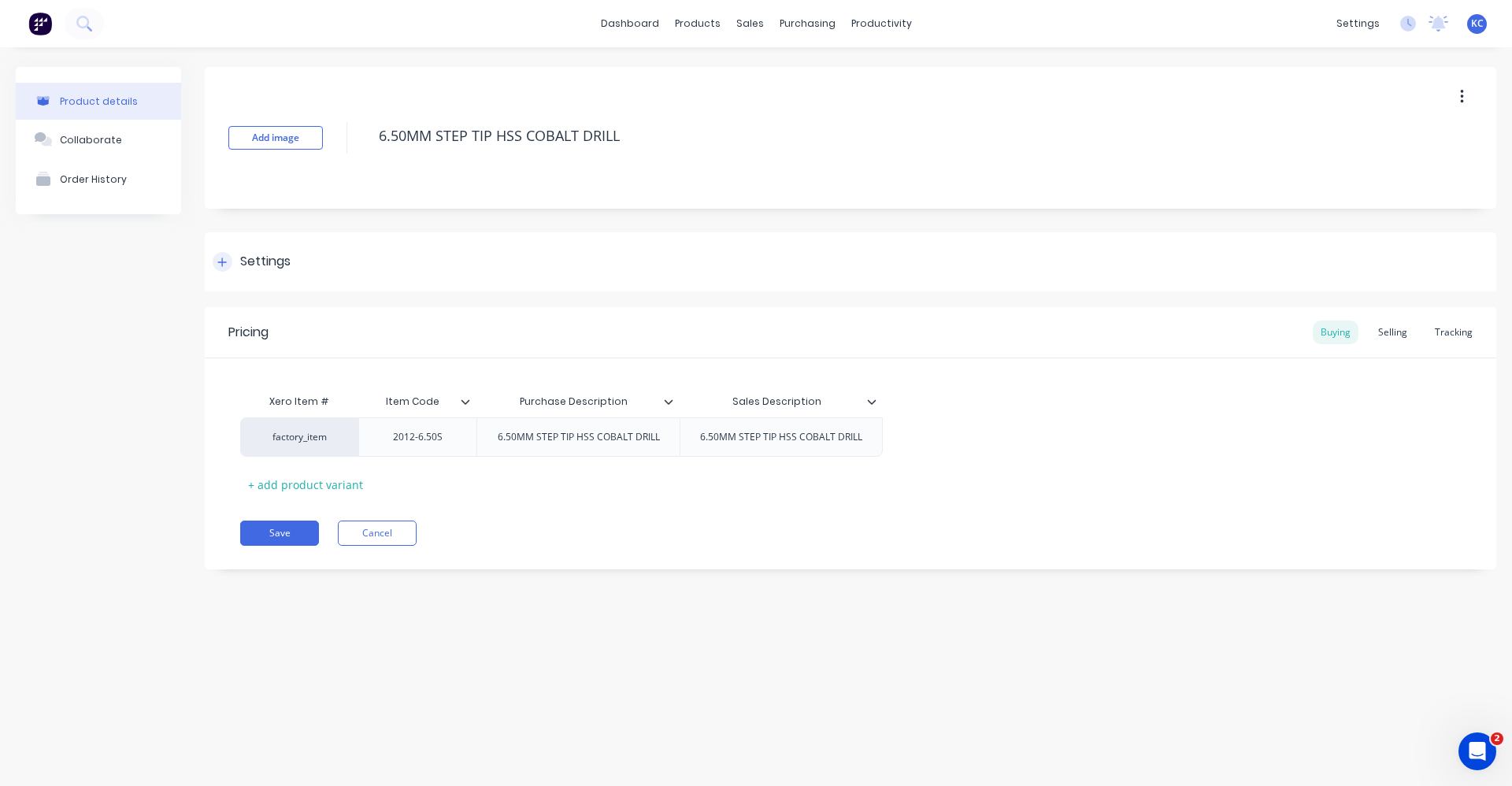
click at [293, 256] on div "Settings" at bounding box center [850, 261] width 1291 height 59
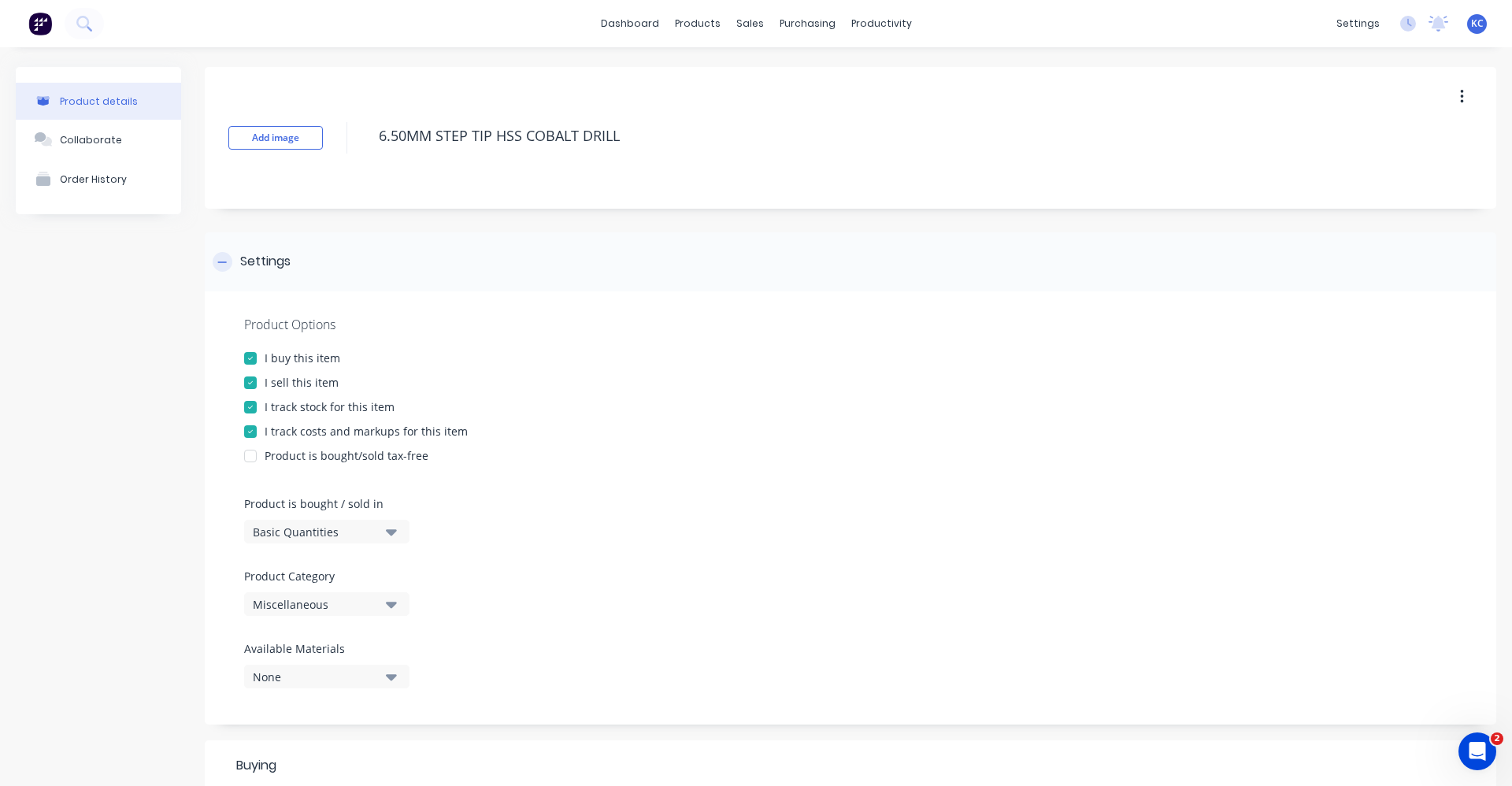
type textarea "x"
click at [396, 601] on icon "button" at bounding box center [390, 603] width 11 height 17
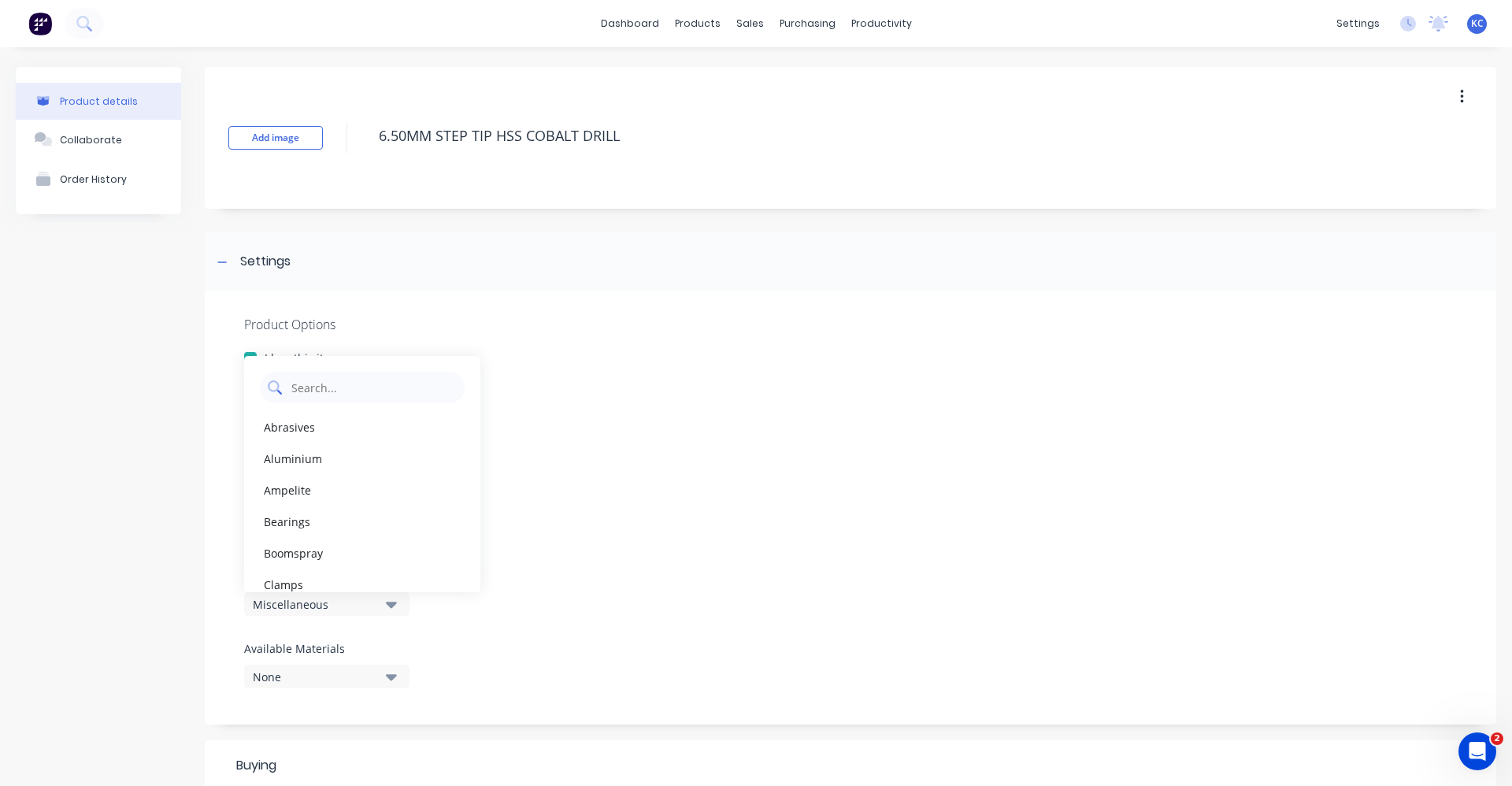
click at [380, 388] on Category "text" at bounding box center [374, 388] width 167 height 32
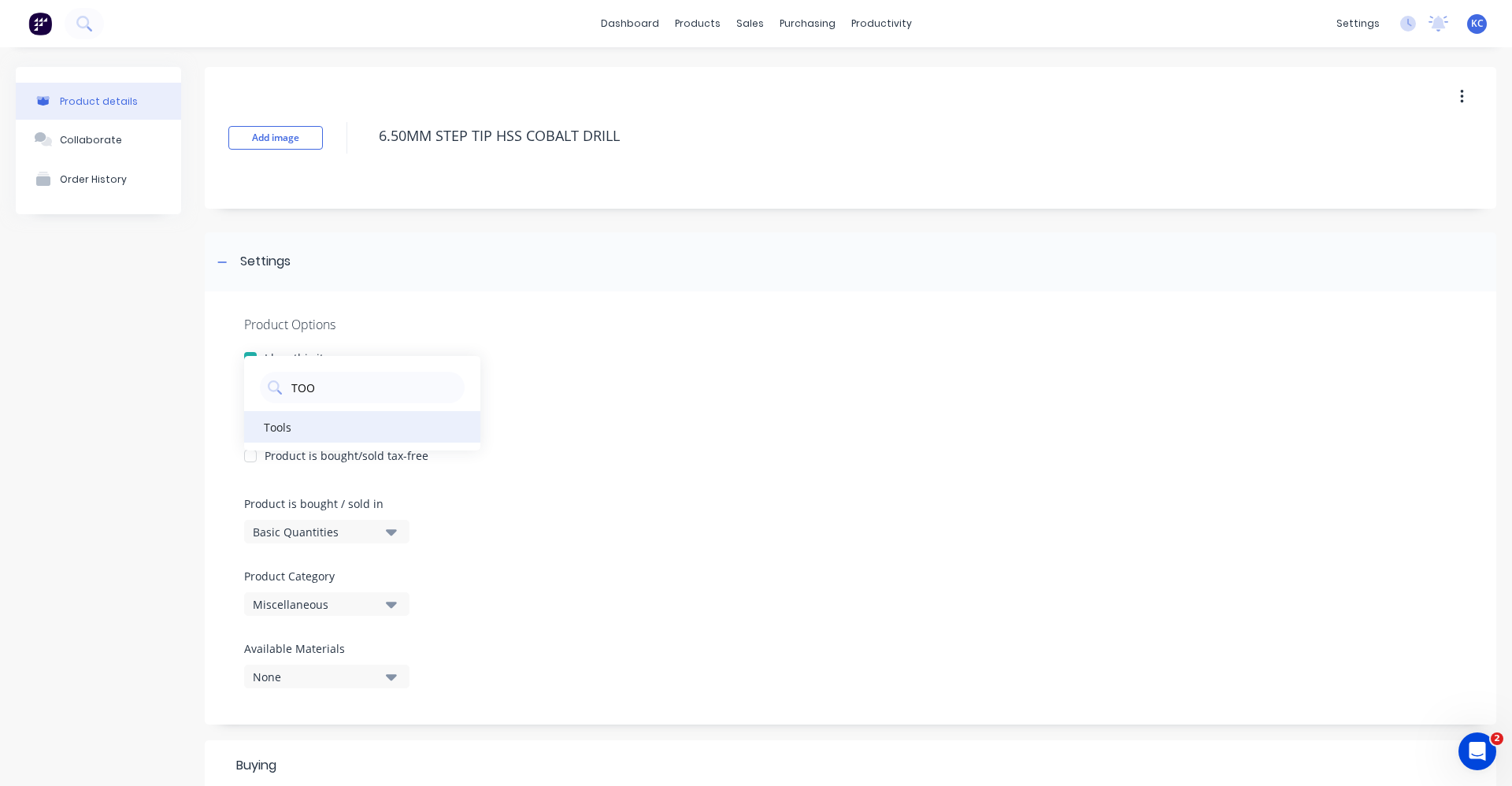
type Category "TOO"
click at [297, 427] on div "Tools" at bounding box center [363, 427] width 236 height 32
click at [683, 454] on div "Product is bought/sold tax-free" at bounding box center [850, 455] width 1213 height 17
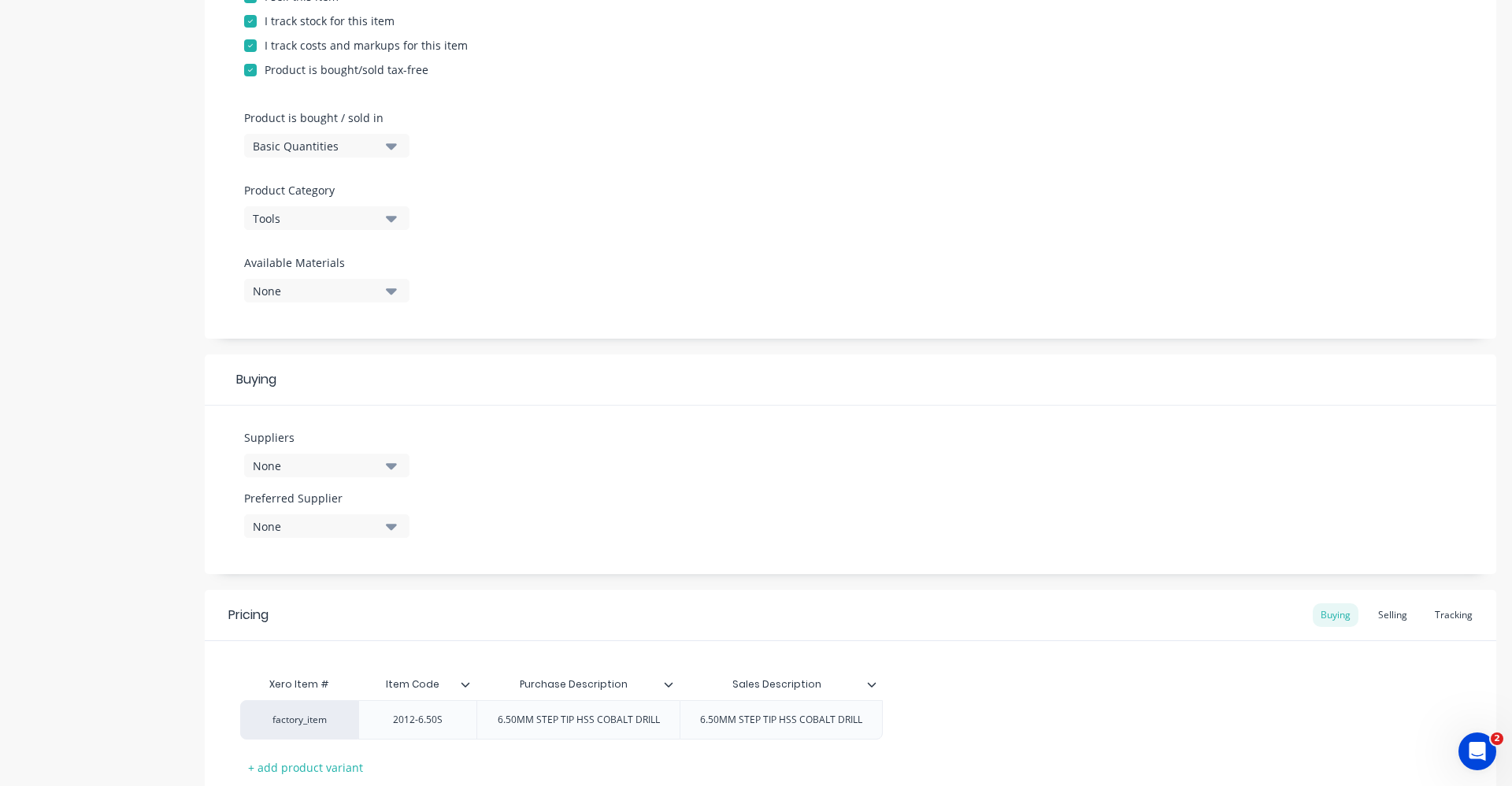
scroll to position [393, 0]
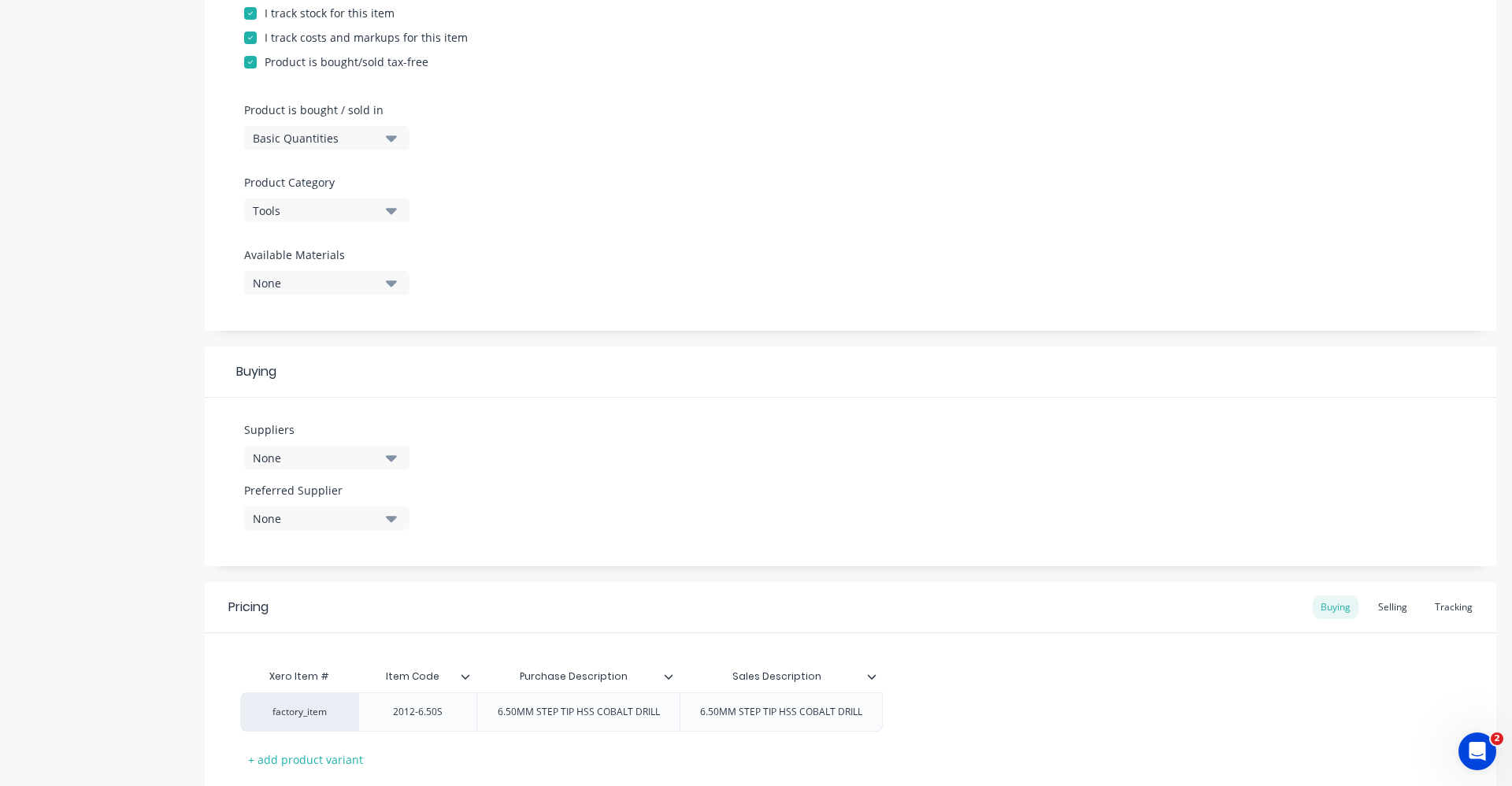
click at [245, 60] on div at bounding box center [250, 63] width 32 height 32
type textarea "x"
click at [339, 456] on div "None" at bounding box center [315, 458] width 126 height 17
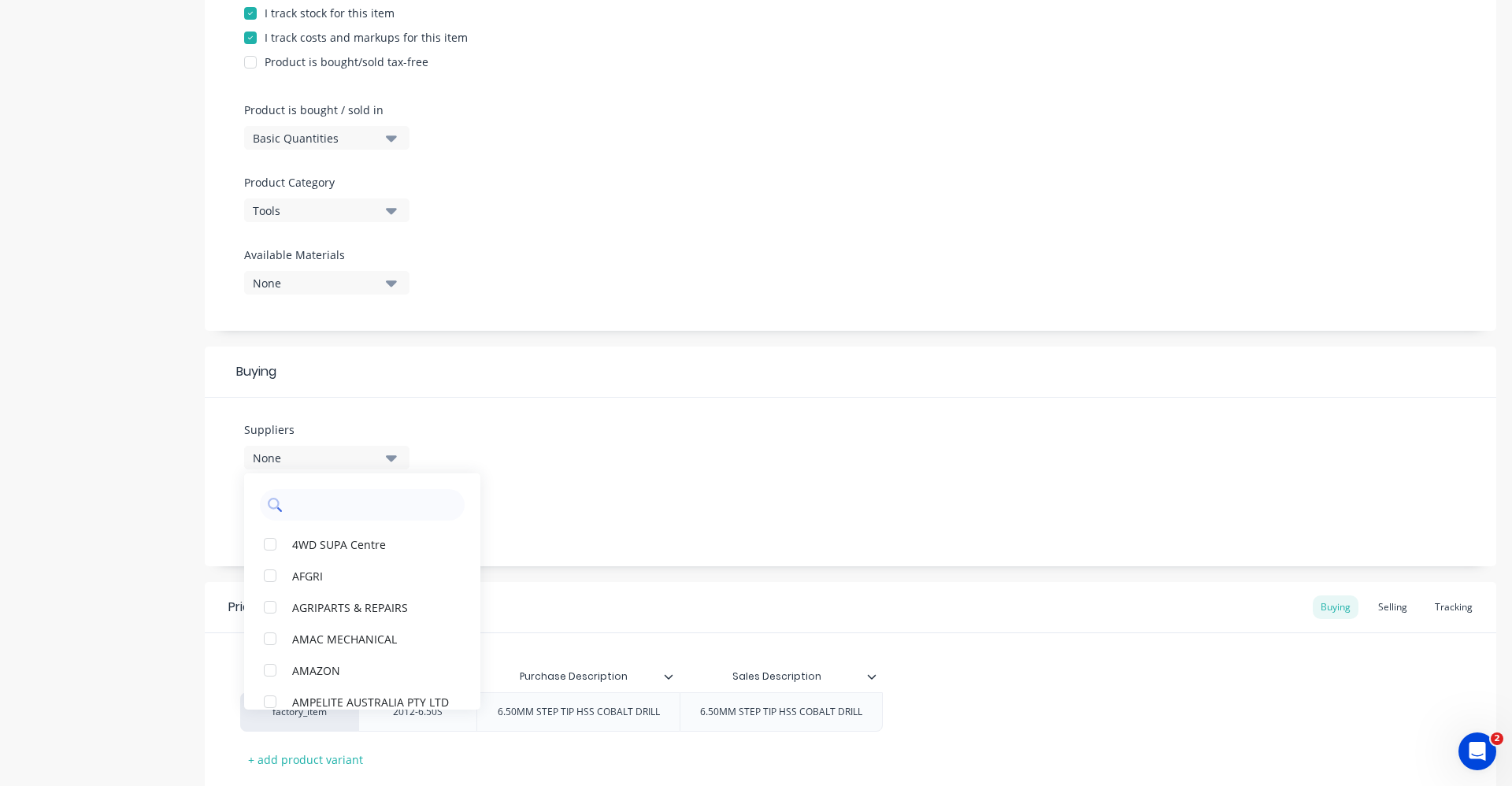
click at [416, 515] on input "text" at bounding box center [374, 505] width 167 height 32
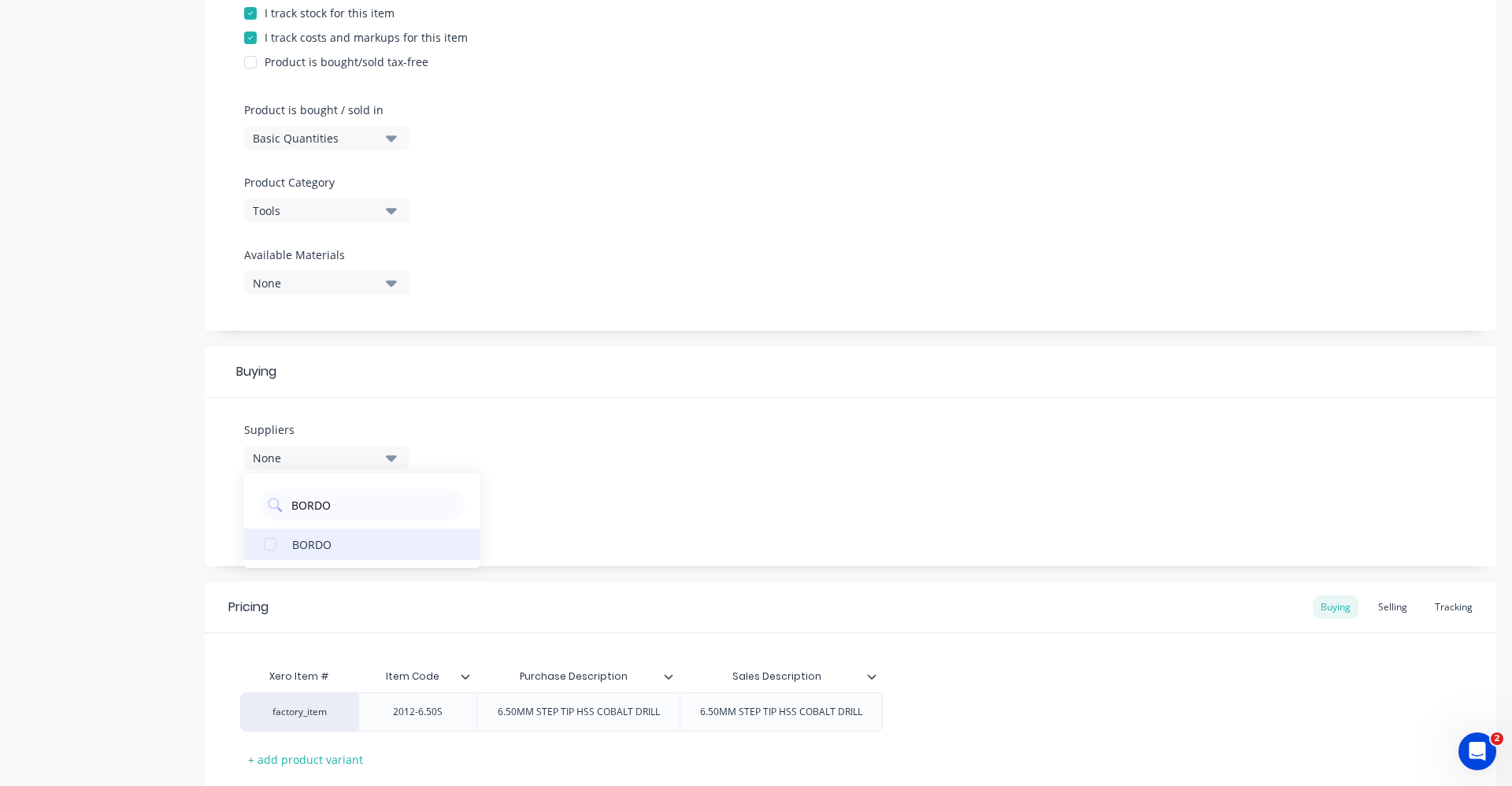
type input "BORDO"
click at [333, 556] on button "BORDO" at bounding box center [363, 545] width 236 height 32
click at [561, 508] on div "Suppliers 1 suppliers selected BORDO BORDO Preferred Supplier None" at bounding box center [850, 482] width 1291 height 169
click at [389, 528] on button "None" at bounding box center [327, 519] width 165 height 24
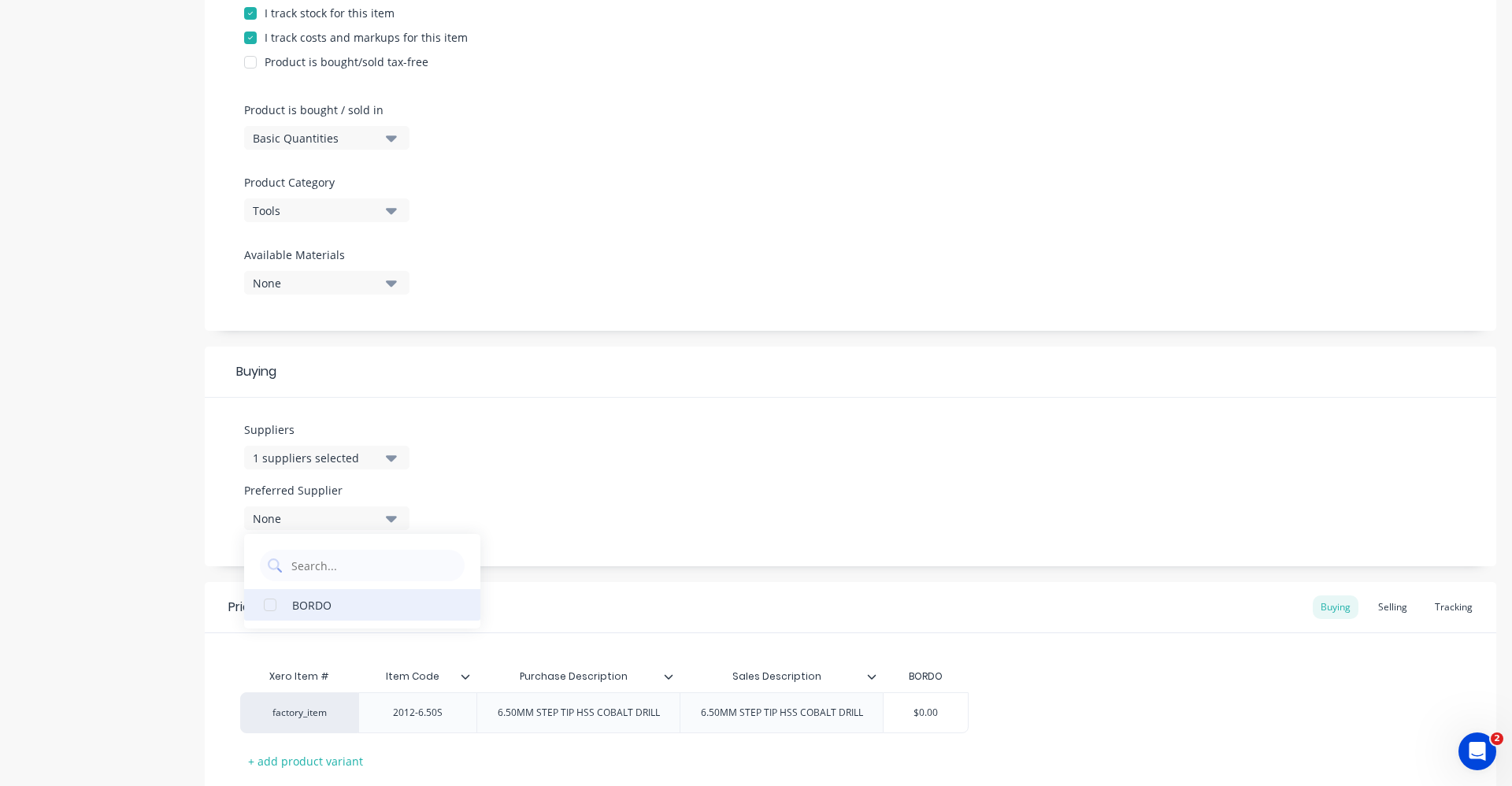
click at [317, 601] on div "BORDO" at bounding box center [371, 604] width 158 height 17
type textarea "x"
click at [673, 469] on div "Suppliers 1 suppliers selected BORDO Preferred Supplier BORDO BORDO" at bounding box center [850, 482] width 1291 height 169
click at [943, 716] on input "$0.00" at bounding box center [925, 712] width 84 height 14
drag, startPoint x: 943, startPoint y: 716, endPoint x: 860, endPoint y: 712, distance: 83.1
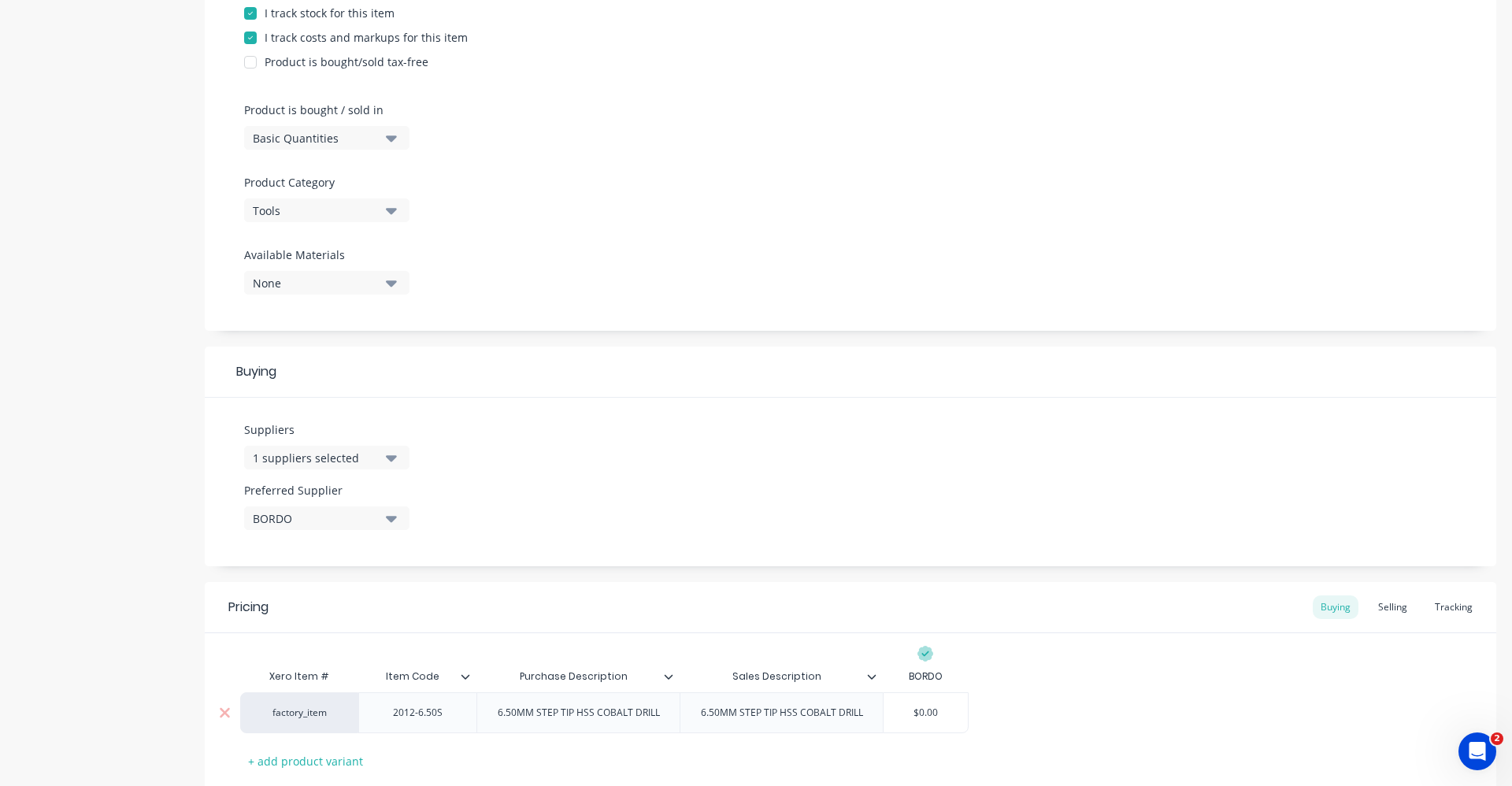
click at [860, 712] on div "factory_item 2012-6.50S 6.50MM STEP TIP HSS COBALT DRILL 6.50MM STEP TIP HSS CO…" at bounding box center [604, 712] width 728 height 41
type input "6"
type textarea "x"
type input "6.54"
type textarea "x"
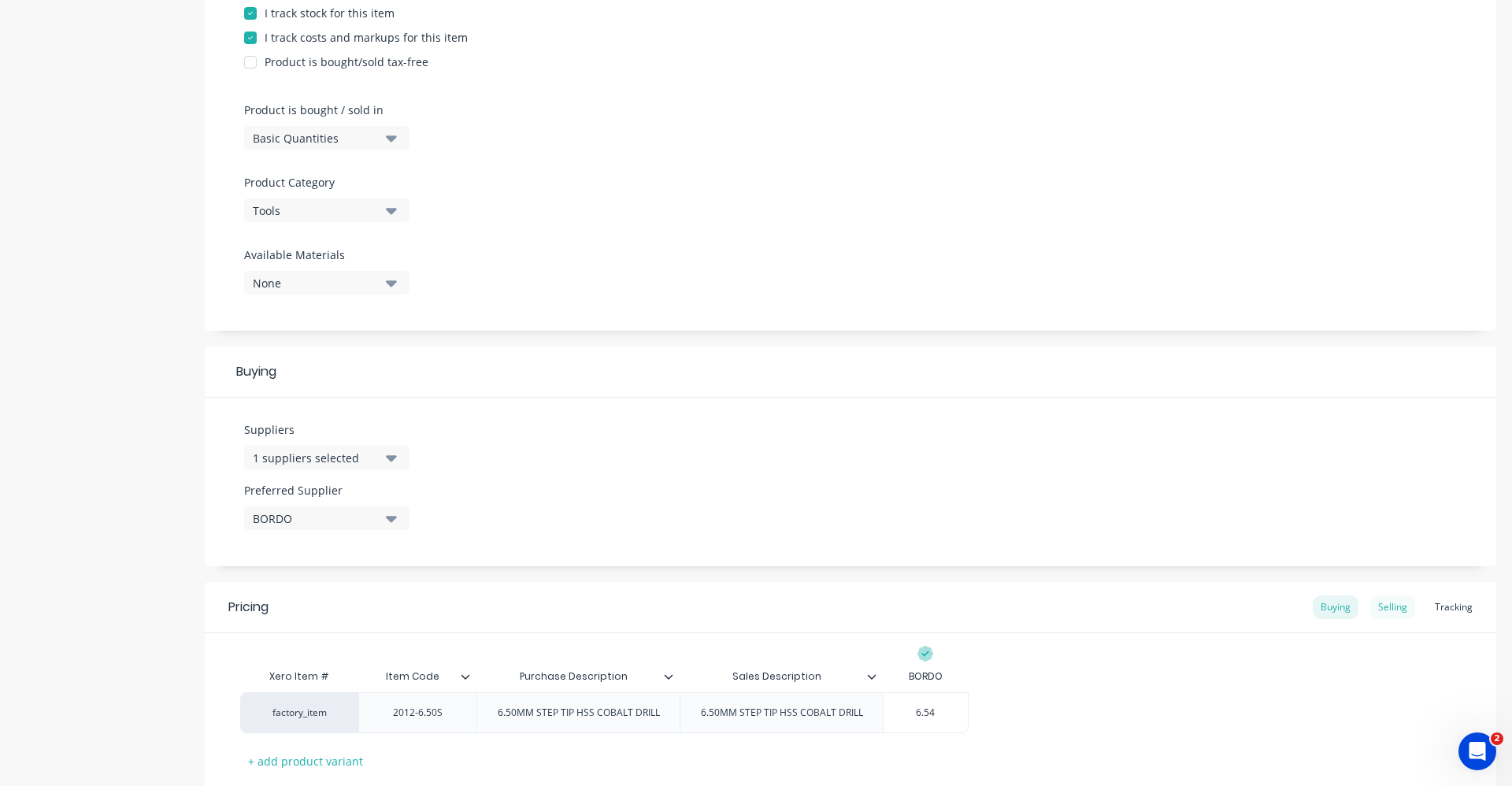
type input "6.54"
click at [1395, 610] on div "Selling" at bounding box center [1392, 607] width 45 height 24
click at [897, 518] on div "Suppliers 1 suppliers selected BORDO Preferred Supplier BORDO" at bounding box center [850, 482] width 1291 height 169
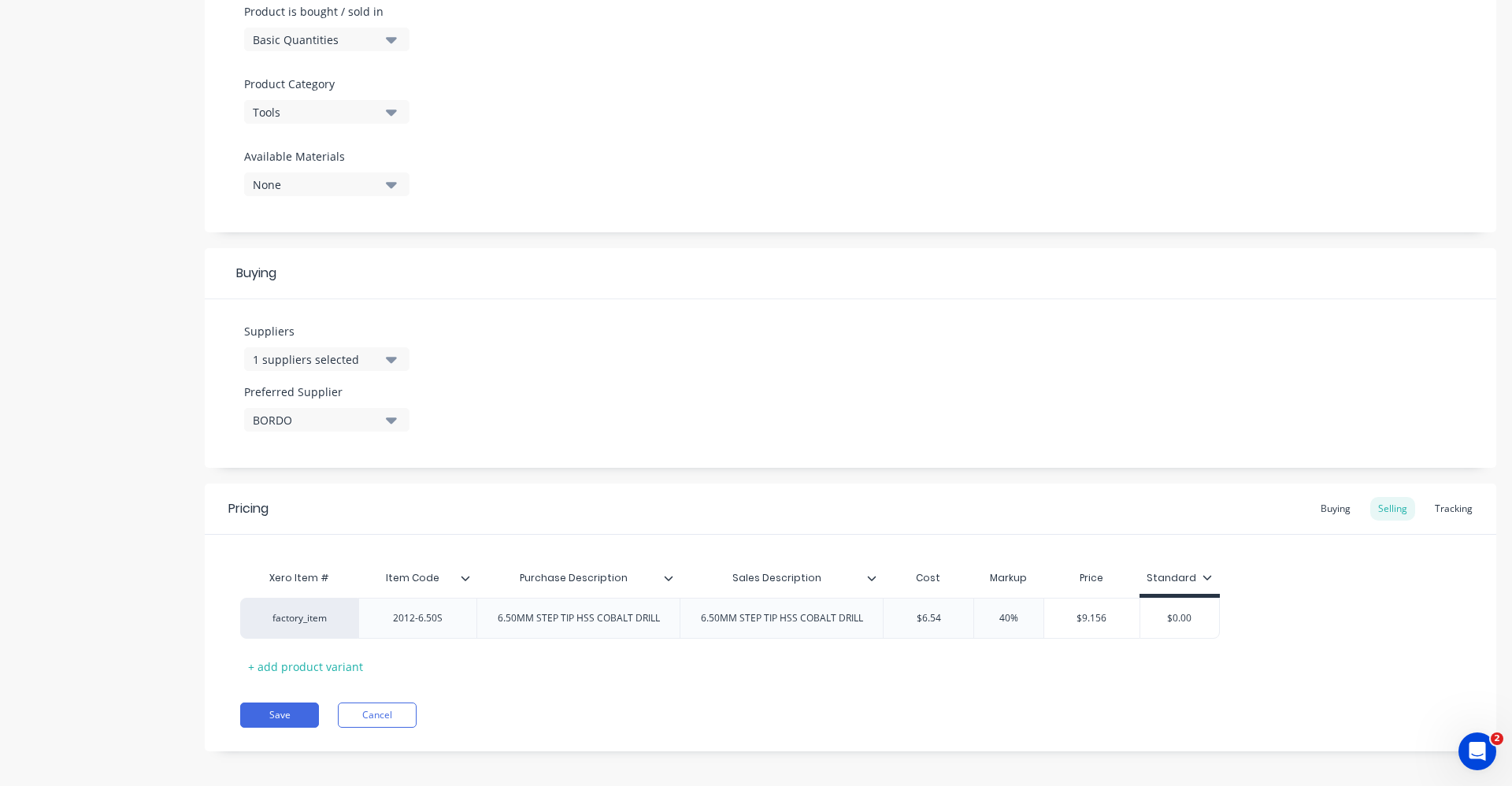
scroll to position [501, 0]
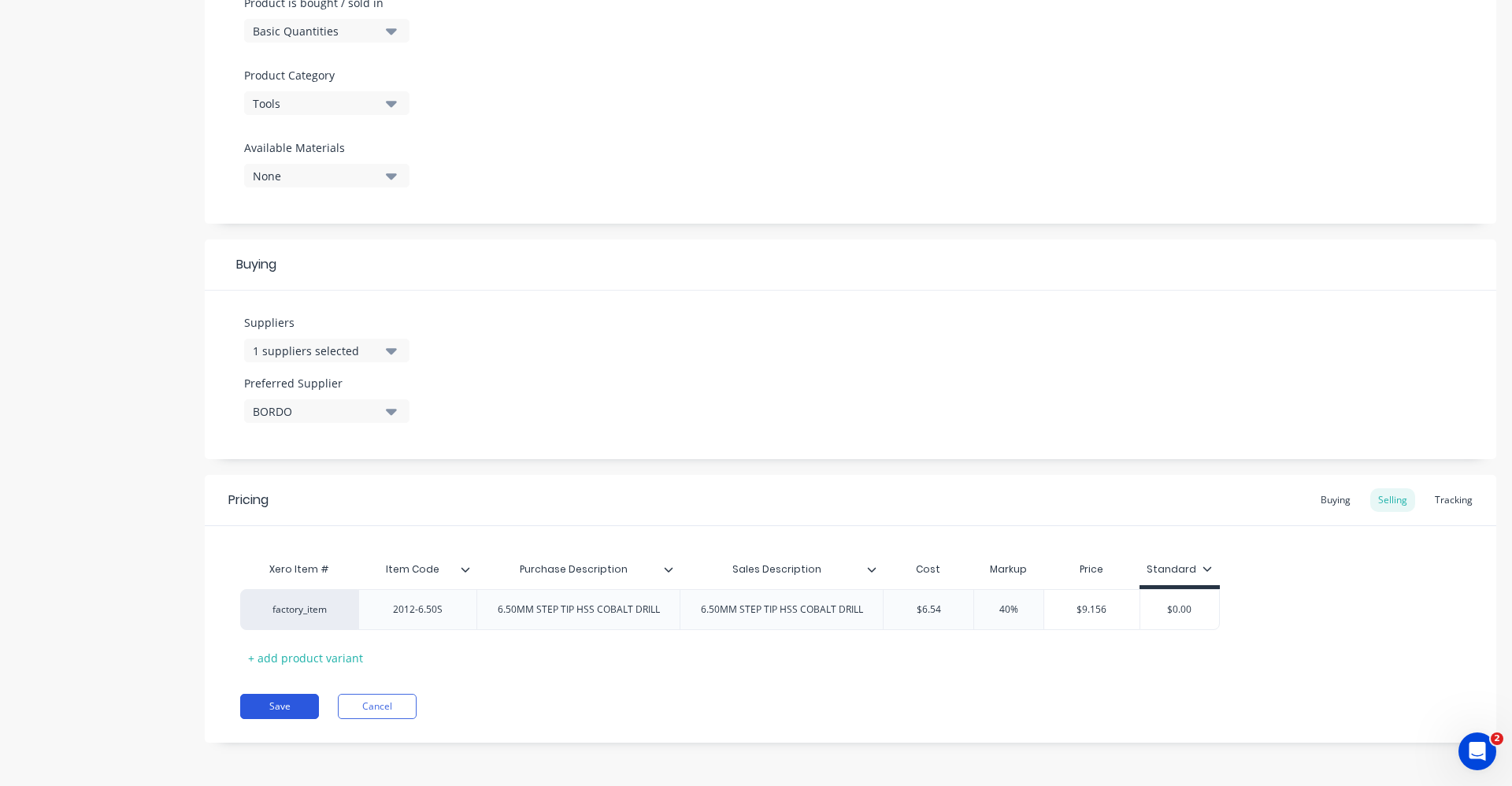
click at [269, 702] on button "Save" at bounding box center [279, 706] width 78 height 25
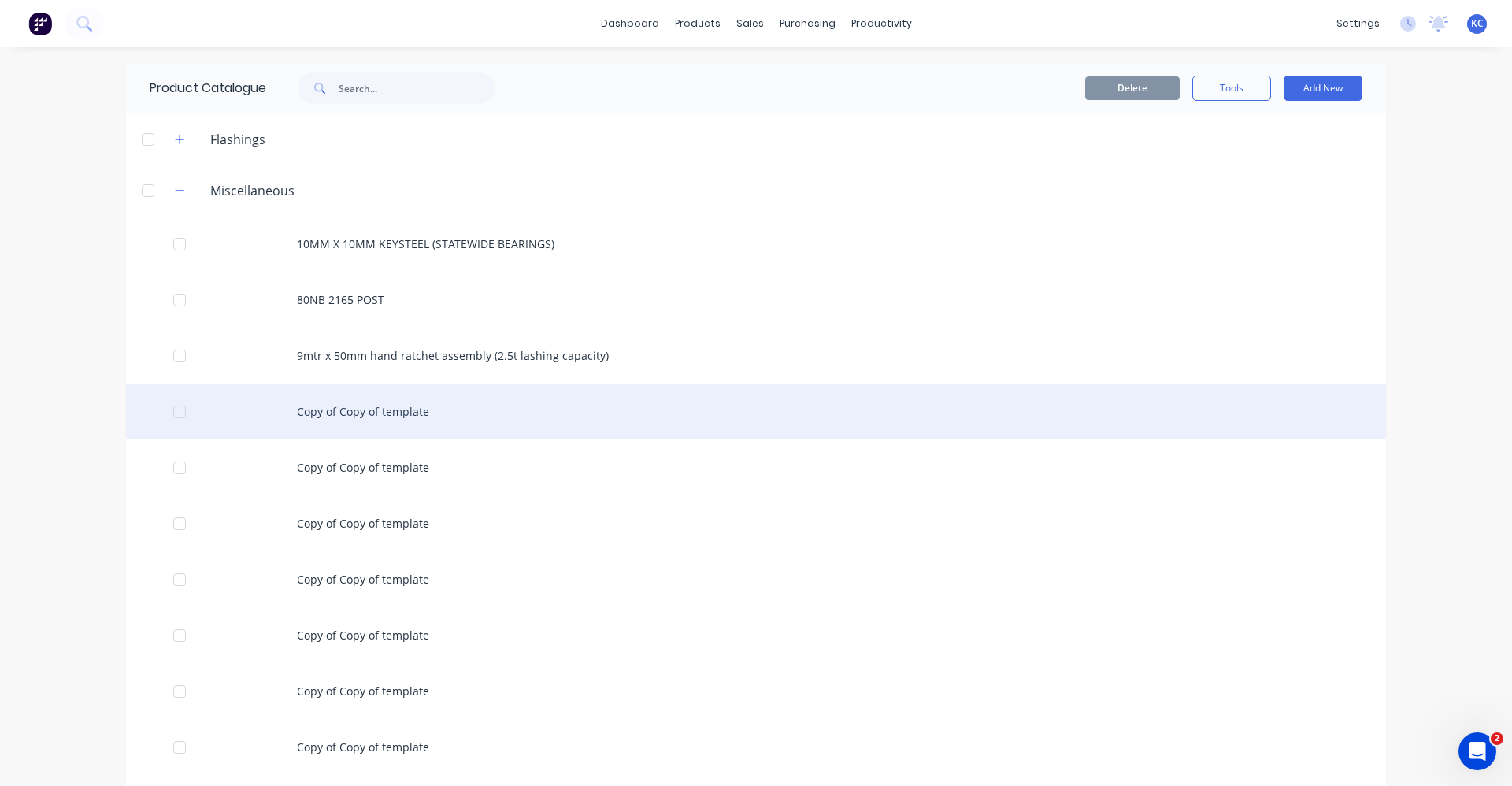
click at [420, 412] on div "Copy of Copy of template" at bounding box center [756, 411] width 1260 height 56
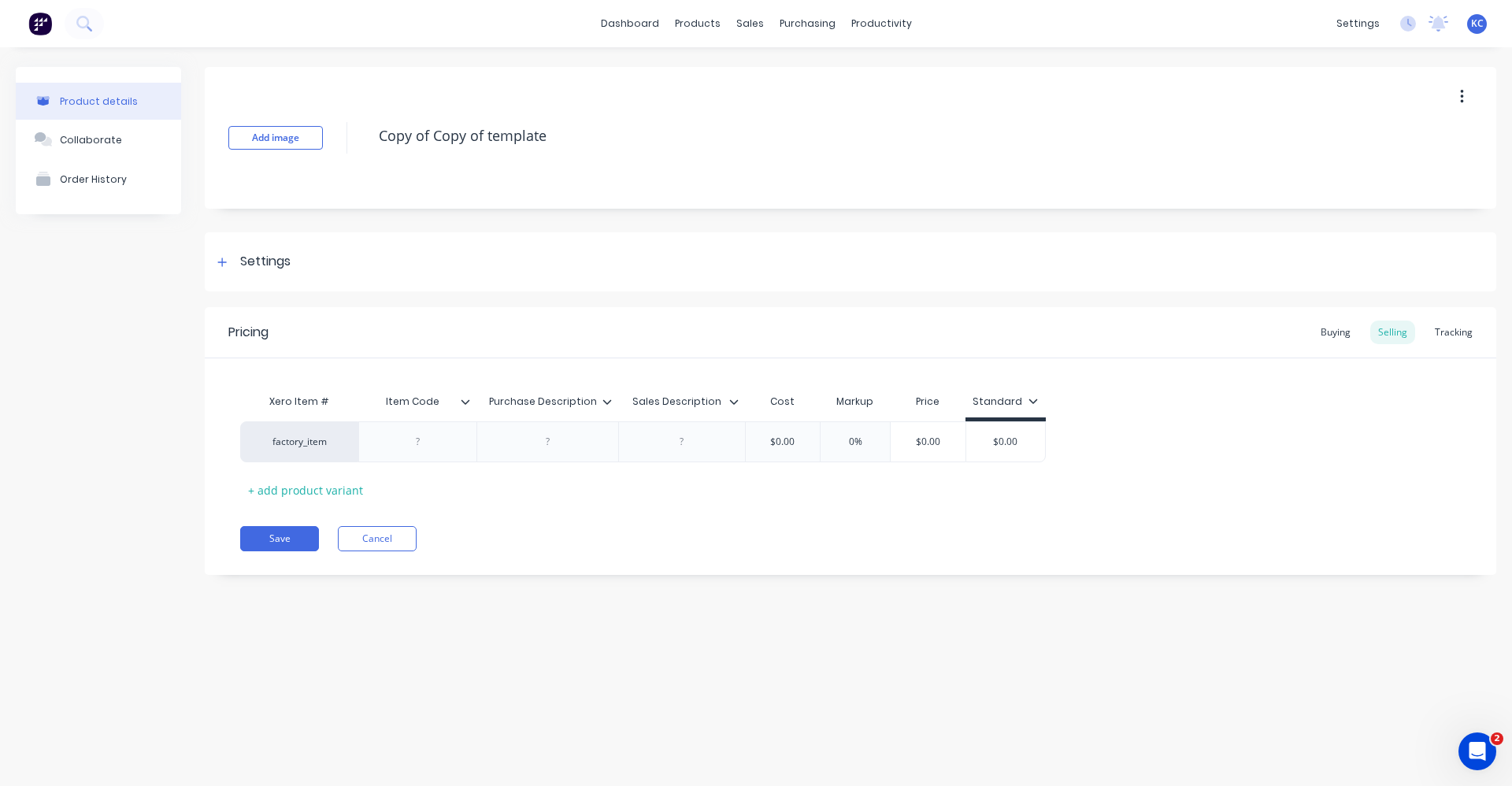
drag, startPoint x: 646, startPoint y: 130, endPoint x: 381, endPoint y: 156, distance: 266.3
click at [381, 156] on div "Copy of Copy of template" at bounding box center [868, 137] width 995 height 41
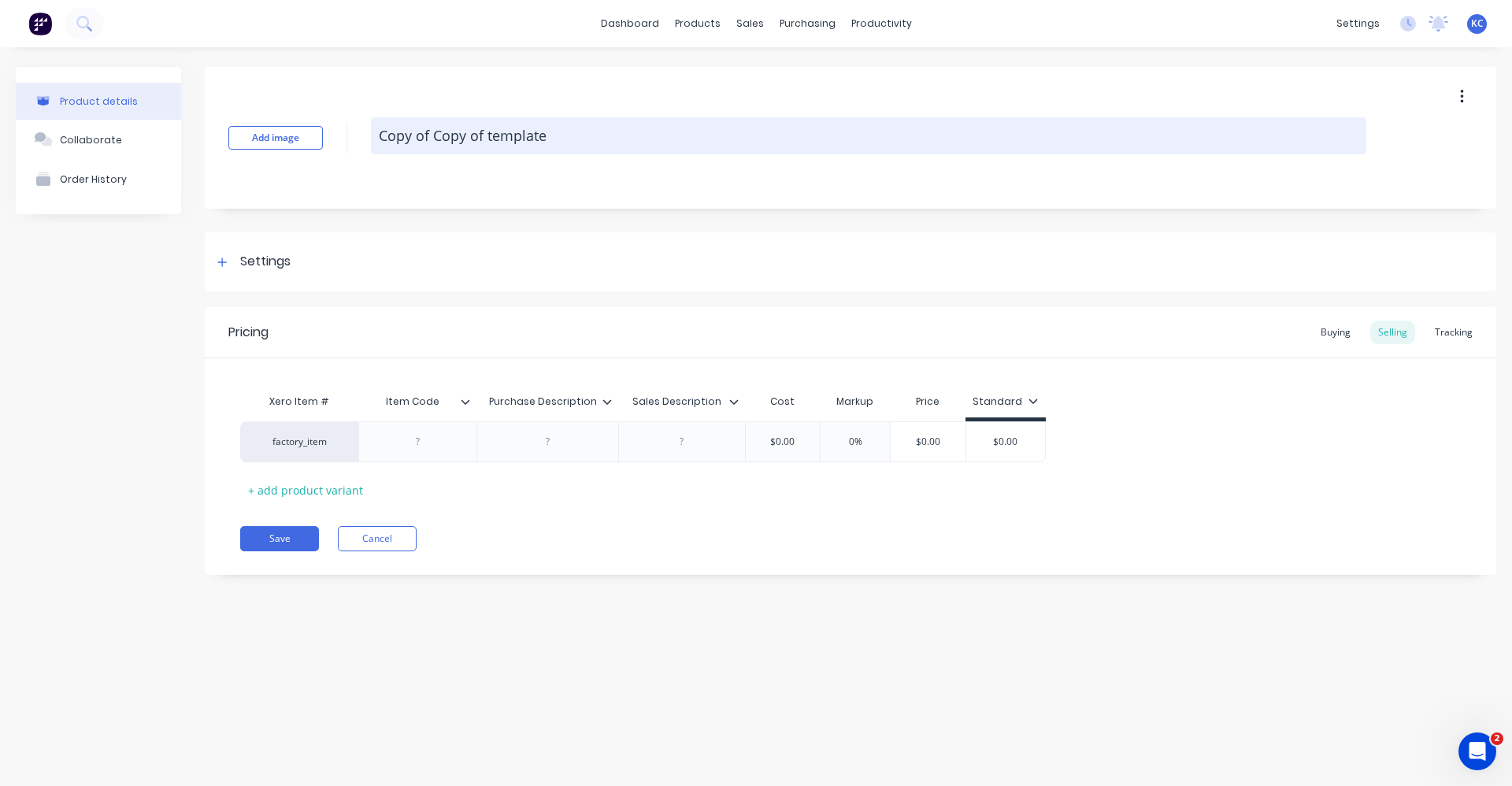
type textarea "x"
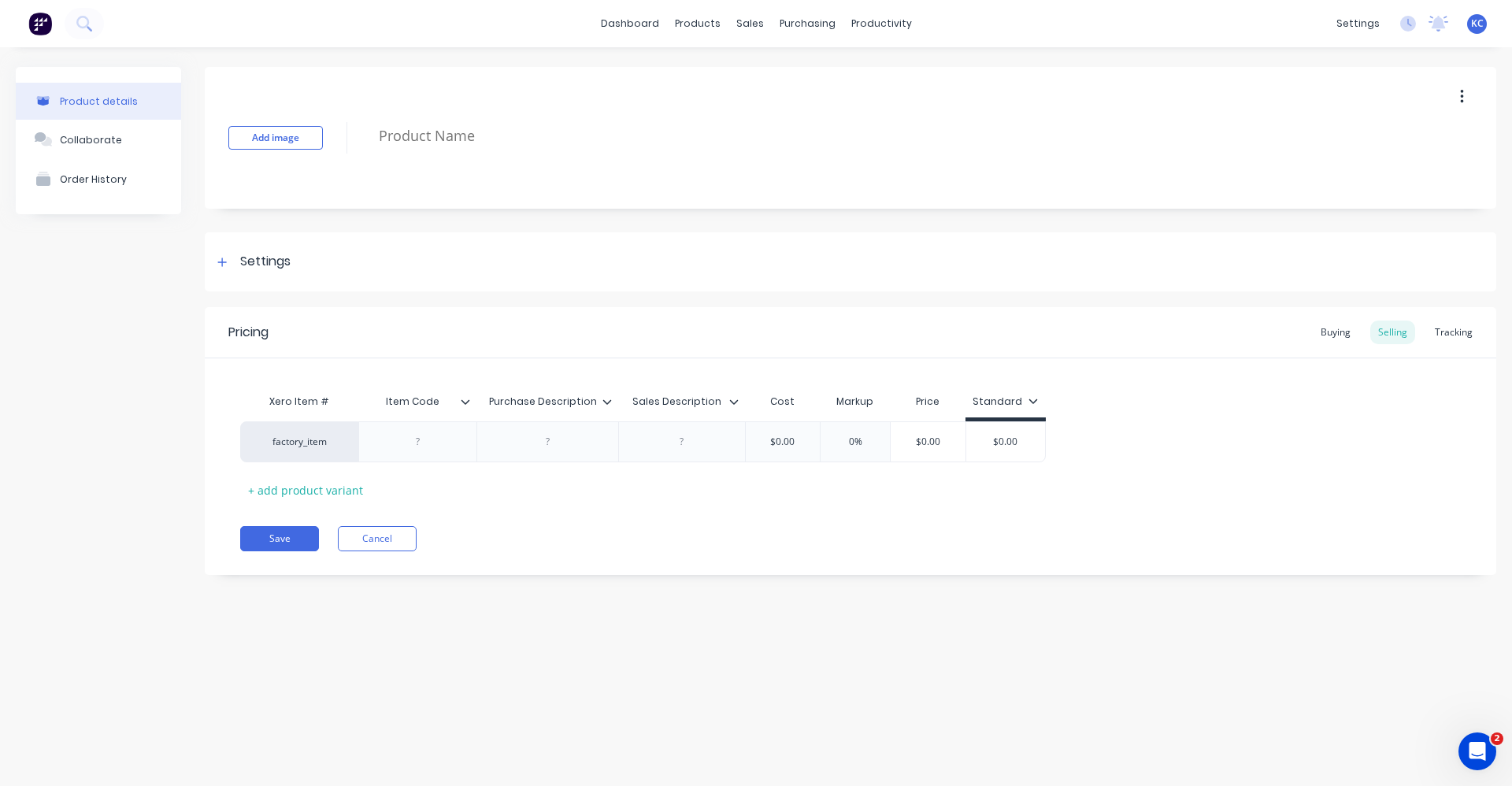
type textarea "x"
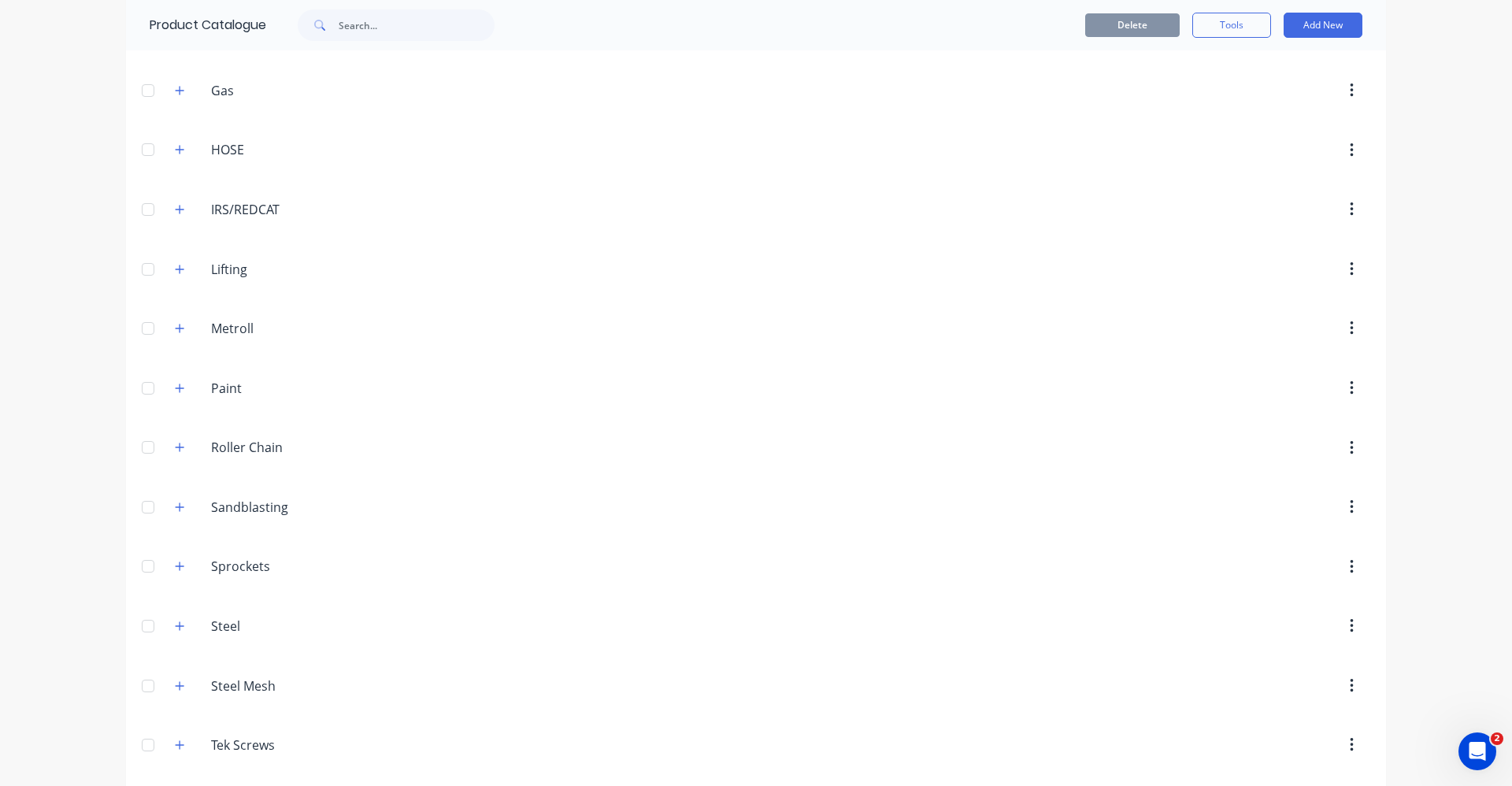
scroll to position [1654, 0]
